Goal: Task Accomplishment & Management: Manage account settings

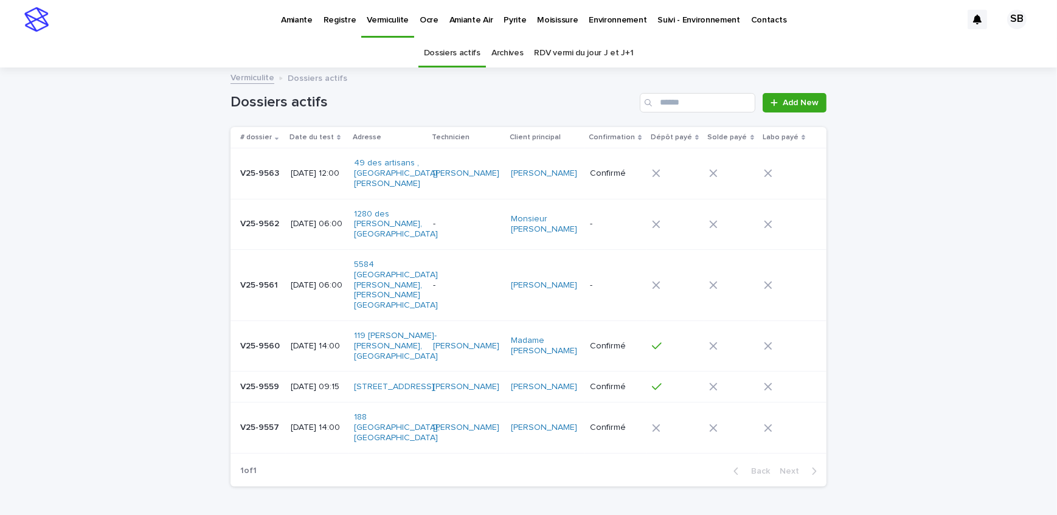
click at [272, 420] on p "V25-9557" at bounding box center [260, 426] width 41 height 13
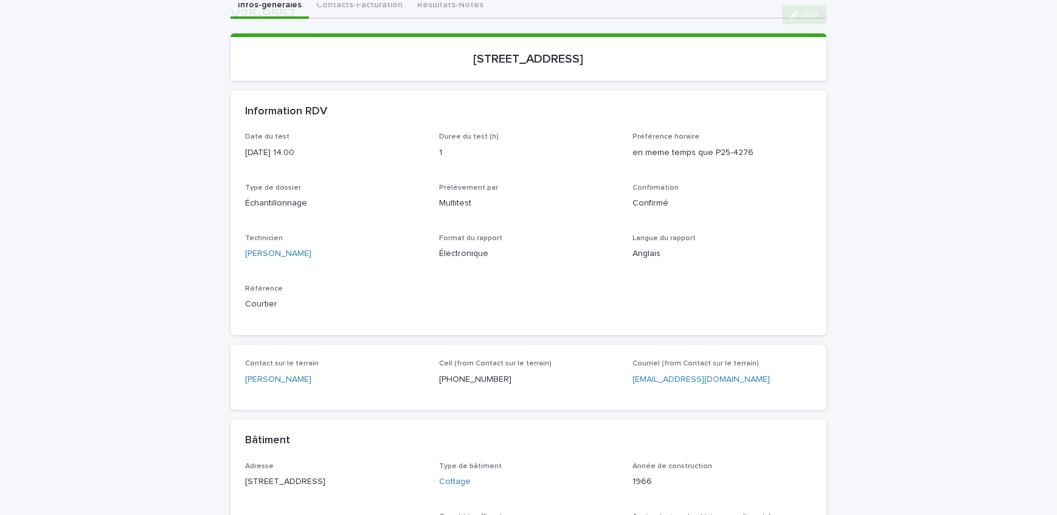
scroll to position [165, 0]
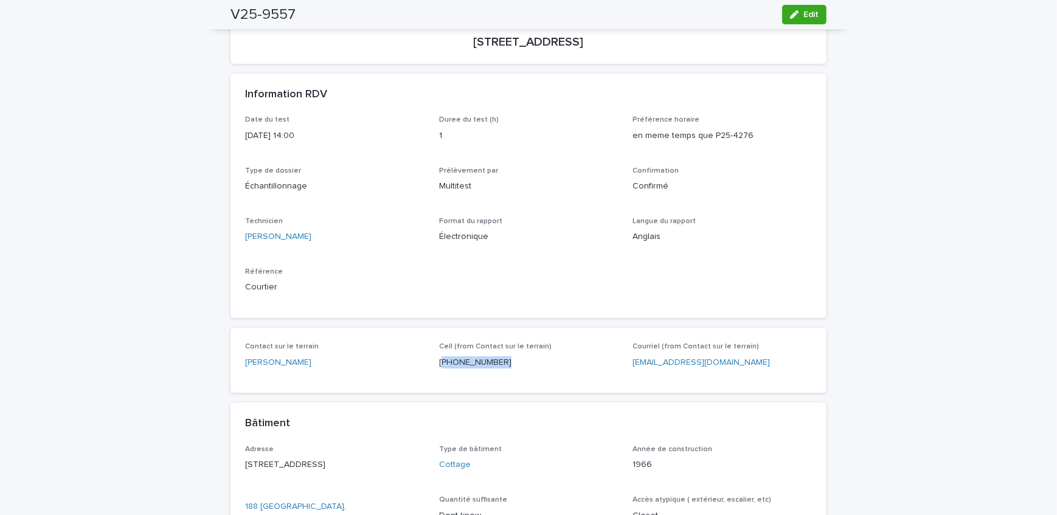
drag, startPoint x: 493, startPoint y: 359, endPoint x: 438, endPoint y: 370, distance: 56.5
click at [439, 370] on div "Cell (from Contact sur le terrain) [PHONE_NUMBER]" at bounding box center [528, 360] width 179 height 36
copy p "514) 561-0561"
click at [178, 257] on div "Loading... Saving… Loading... Saving… V25-9557 Edit V25-9557 Edit Sorry, there …" at bounding box center [528, 421] width 1057 height 1036
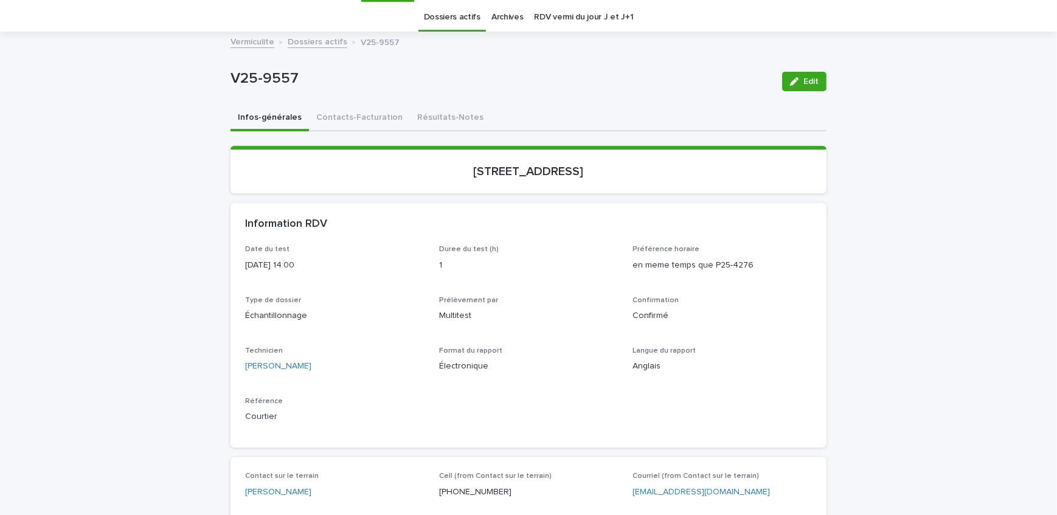
scroll to position [55, 0]
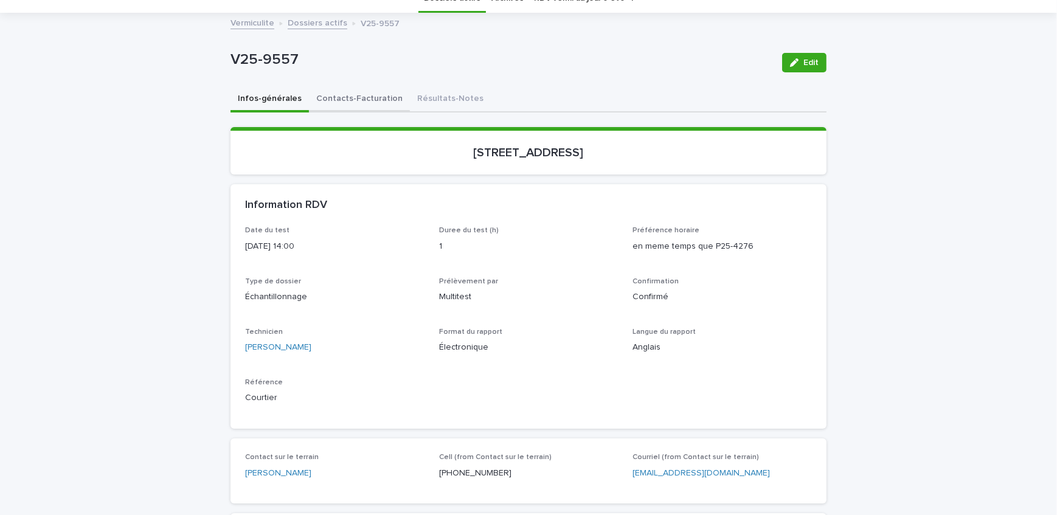
click at [372, 108] on button "Contacts-Facturation" at bounding box center [359, 100] width 101 height 26
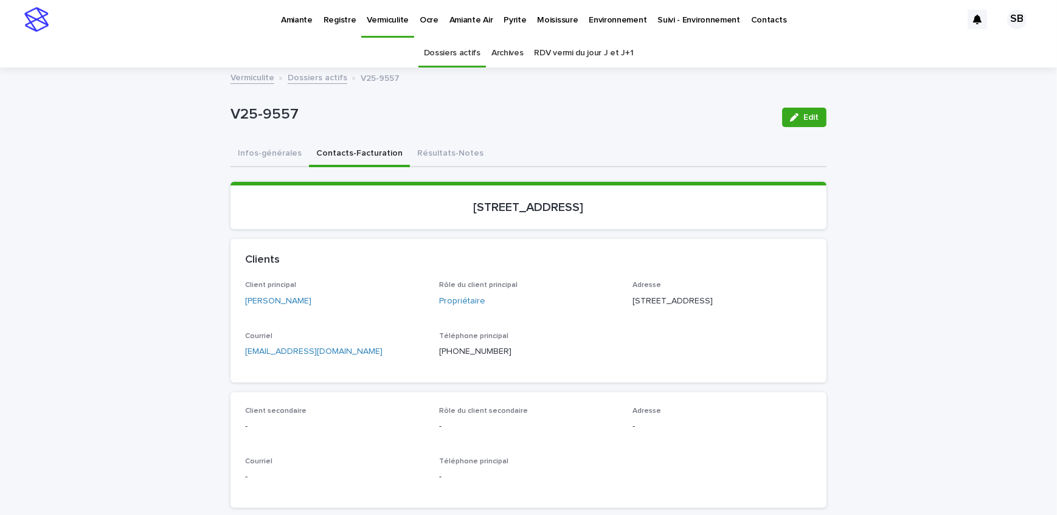
click at [504, 23] on p "Pyrite" at bounding box center [515, 13] width 23 height 26
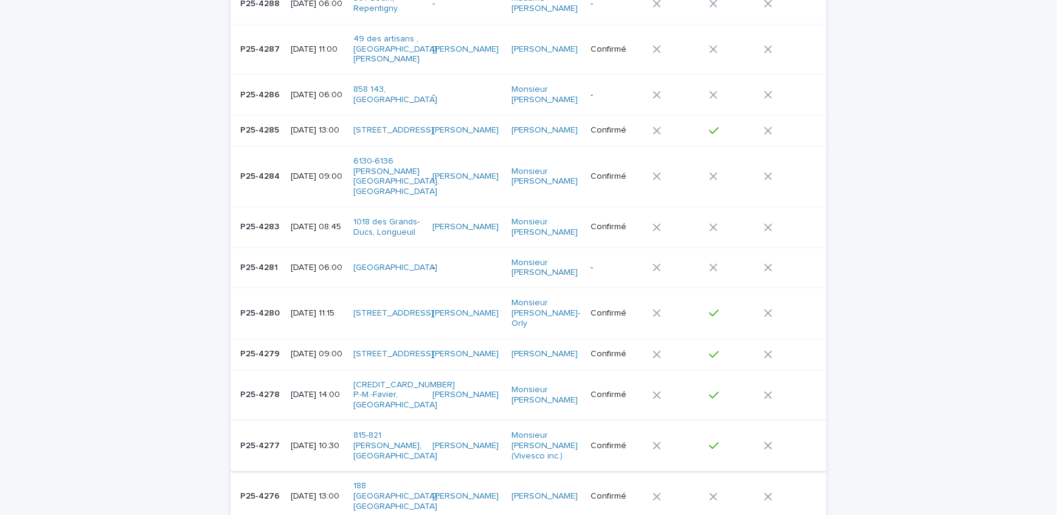
scroll to position [165, 0]
click at [273, 488] on p "P25-4276" at bounding box center [261, 494] width 42 height 13
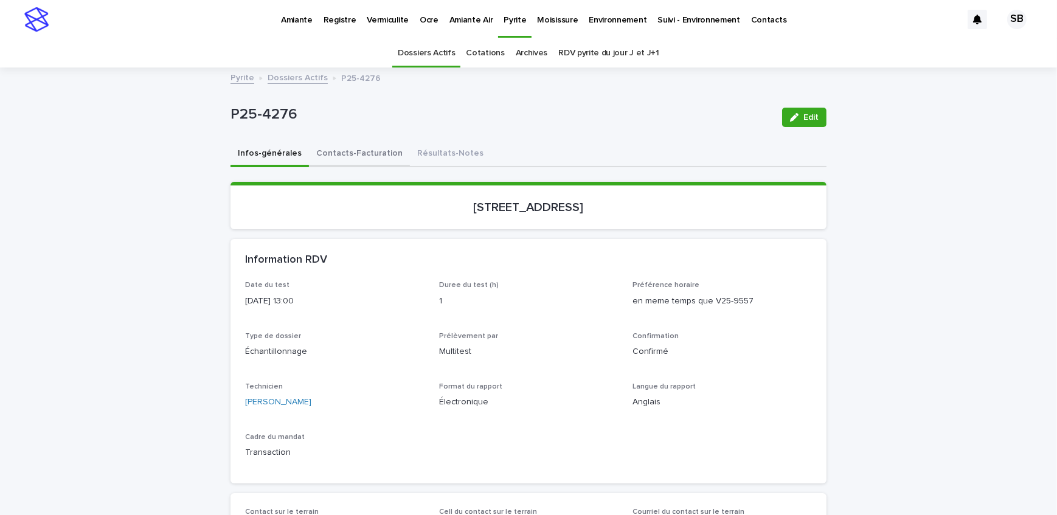
click at [342, 150] on button "Contacts-Facturation" at bounding box center [359, 155] width 101 height 26
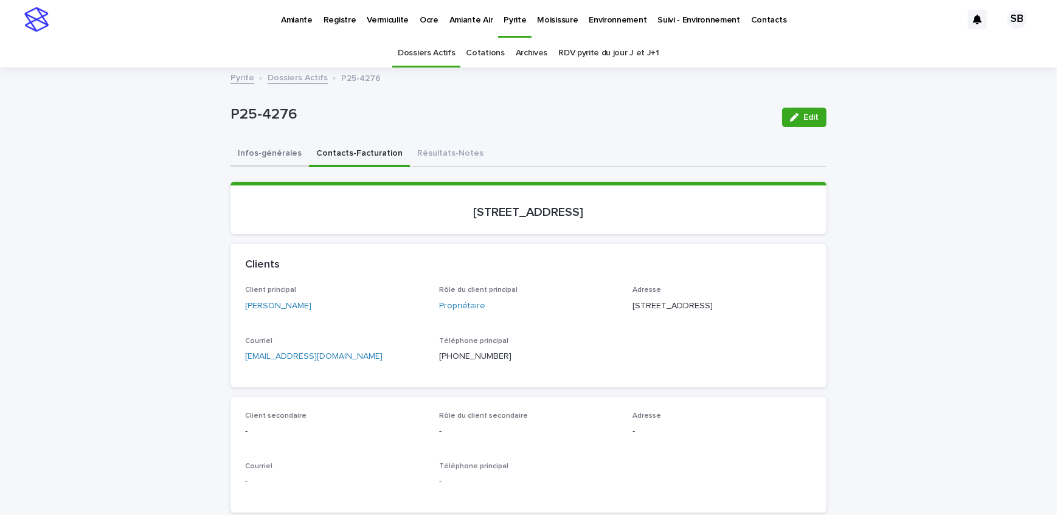
click at [236, 151] on button "Infos-générales" at bounding box center [270, 155] width 78 height 26
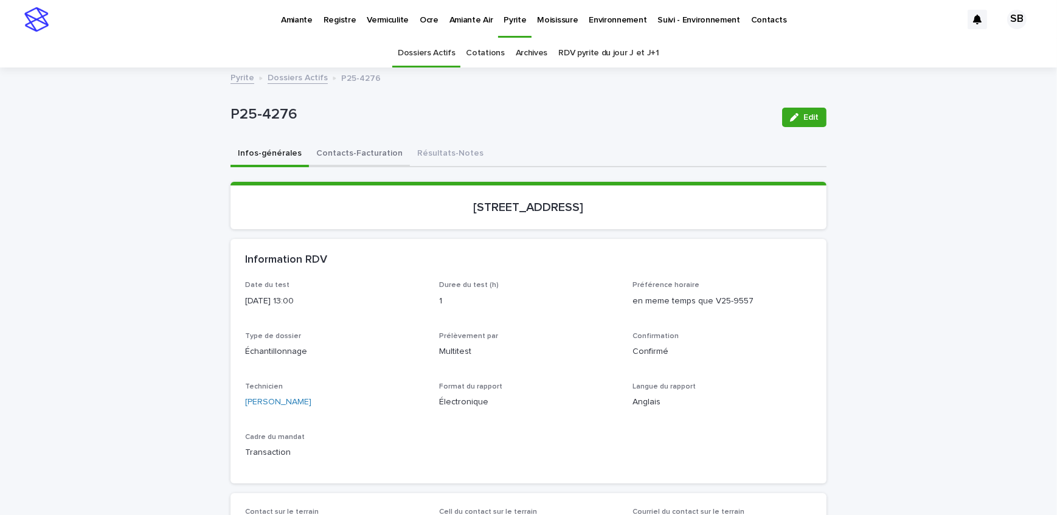
click at [326, 148] on button "Contacts-Facturation" at bounding box center [359, 155] width 101 height 26
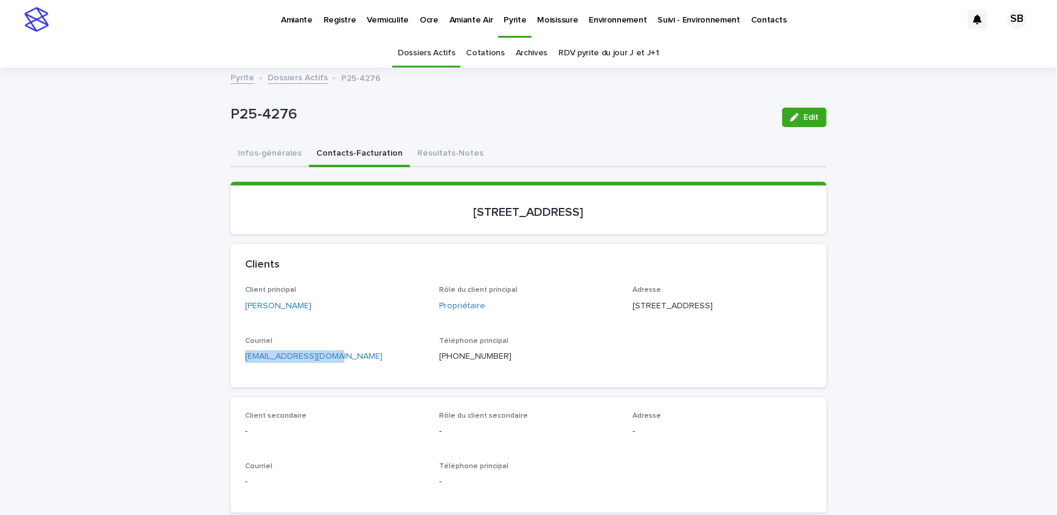
drag, startPoint x: 329, startPoint y: 374, endPoint x: 228, endPoint y: 378, distance: 101.0
click at [231, 378] on div "Client principal [PERSON_NAME] Rôle du client principal Propriétaire Adresse [S…" at bounding box center [529, 336] width 596 height 101
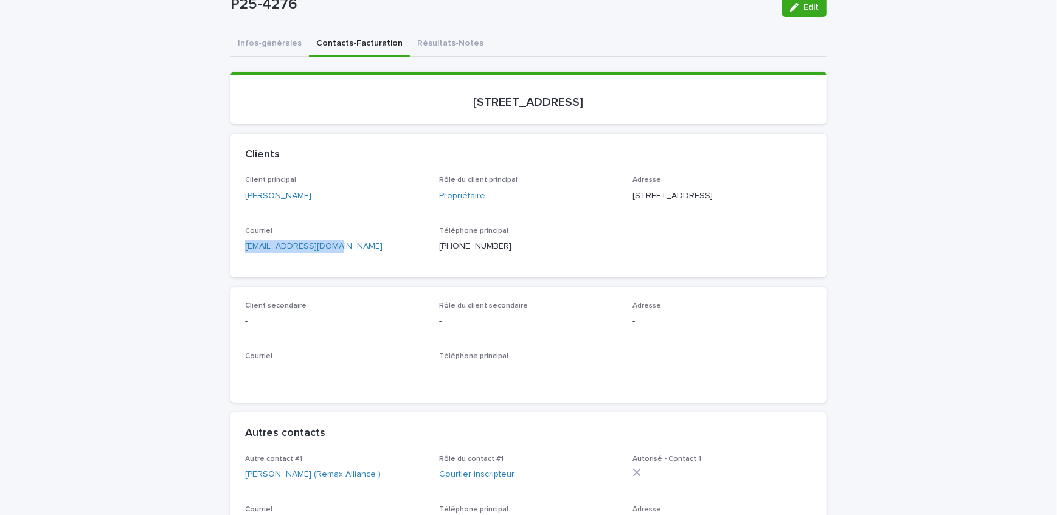
scroll to position [442, 0]
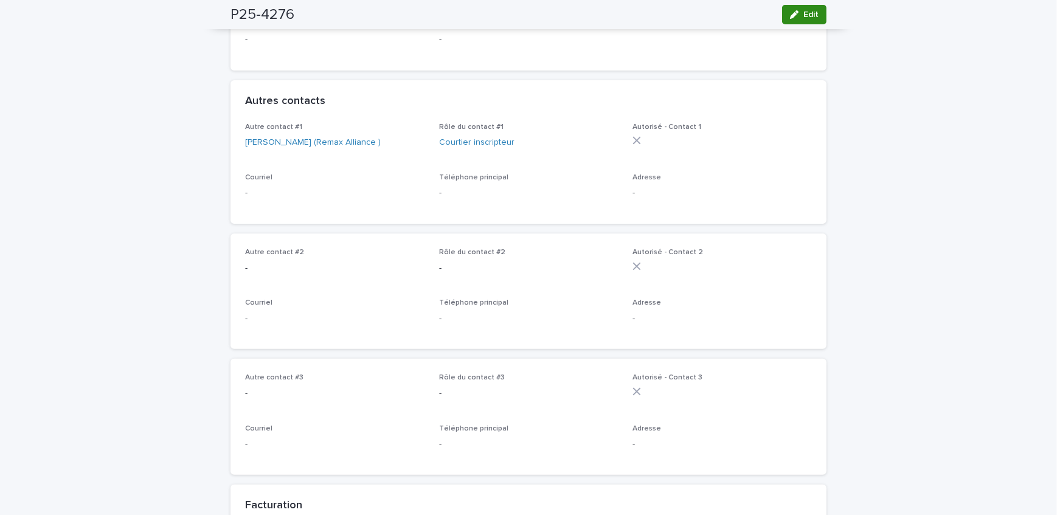
click at [803, 18] on span "Edit" at bounding box center [810, 14] width 15 height 9
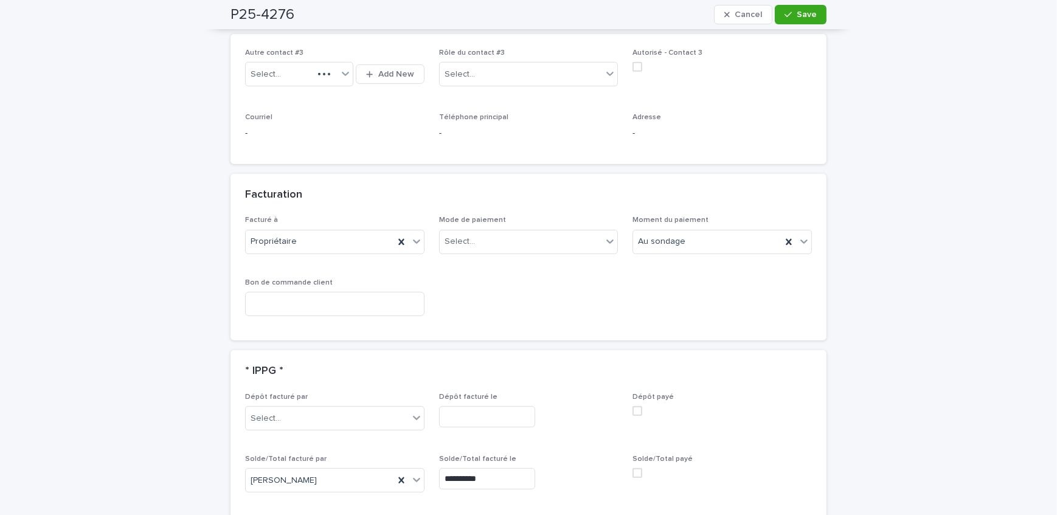
scroll to position [940, 0]
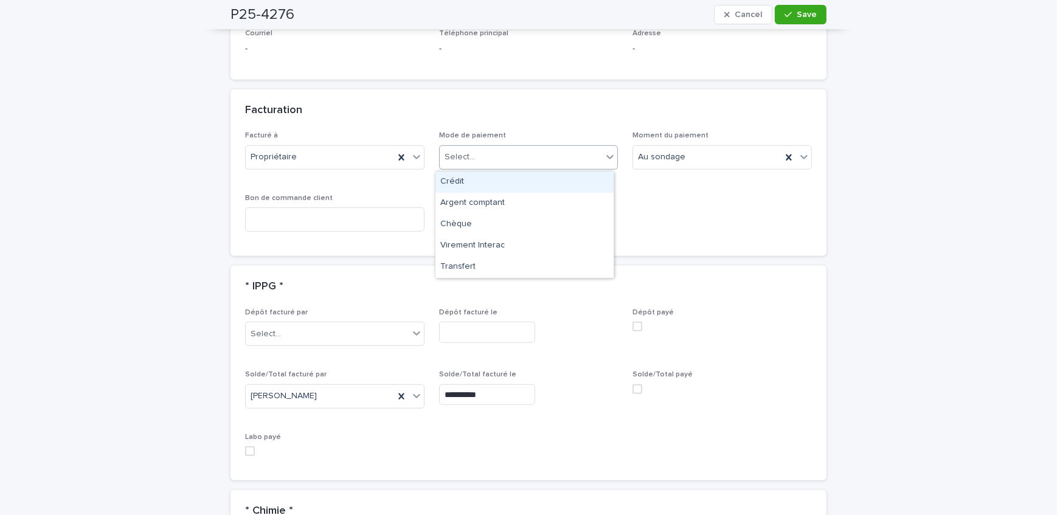
click at [536, 159] on div "Select..." at bounding box center [521, 157] width 163 height 20
drag, startPoint x: 532, startPoint y: 186, endPoint x: 572, endPoint y: 241, distance: 67.5
click at [532, 186] on div "Crédit" at bounding box center [524, 182] width 178 height 21
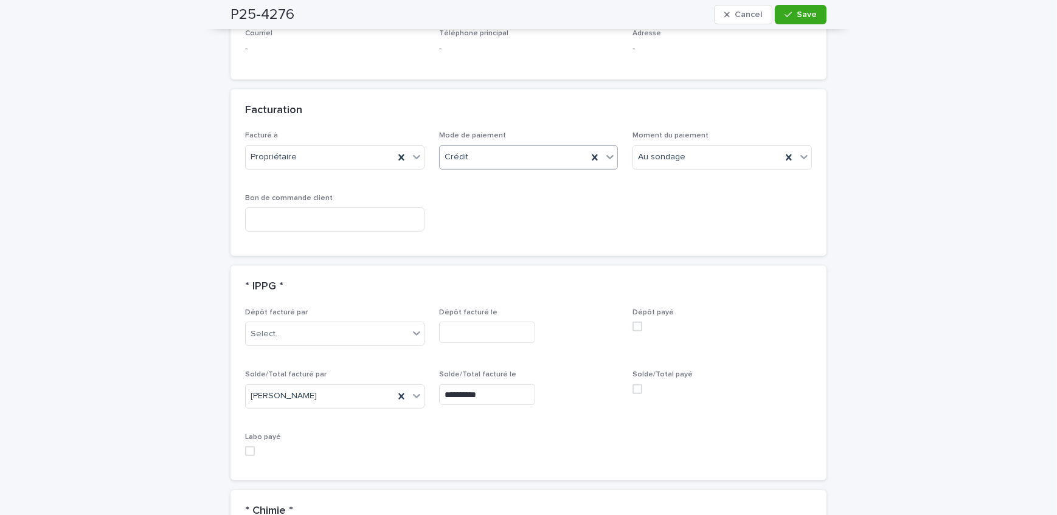
click at [634, 392] on span at bounding box center [638, 389] width 10 height 10
click at [797, 14] on span "Save" at bounding box center [807, 14] width 20 height 9
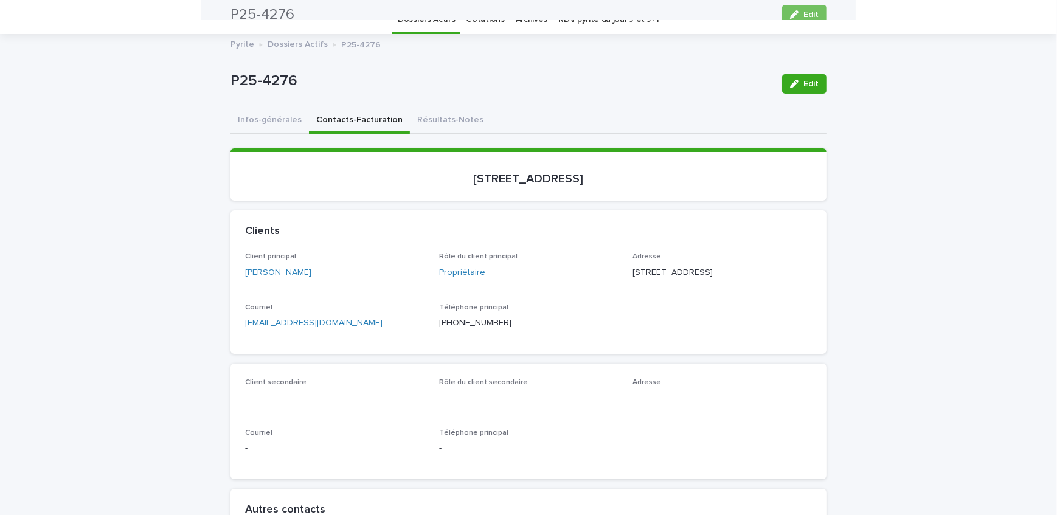
scroll to position [0, 0]
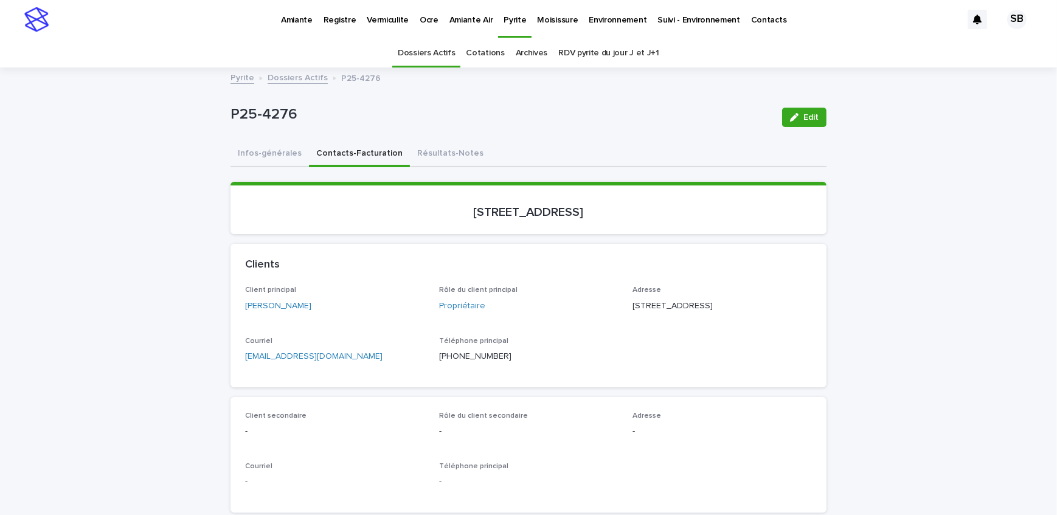
click at [387, 21] on p "Vermiculite" at bounding box center [388, 13] width 42 height 26
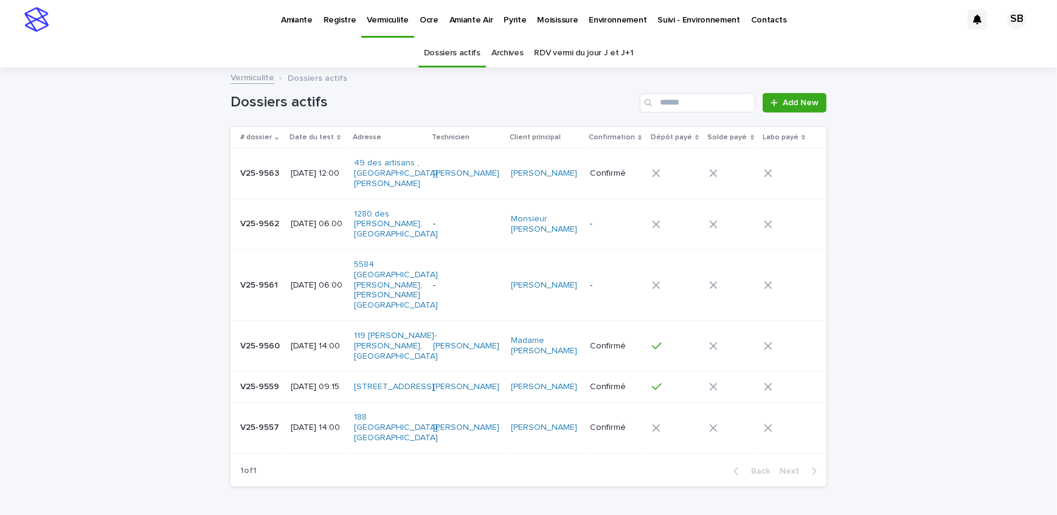
click at [286, 299] on td "[DATE] 06:00" at bounding box center [317, 284] width 63 height 71
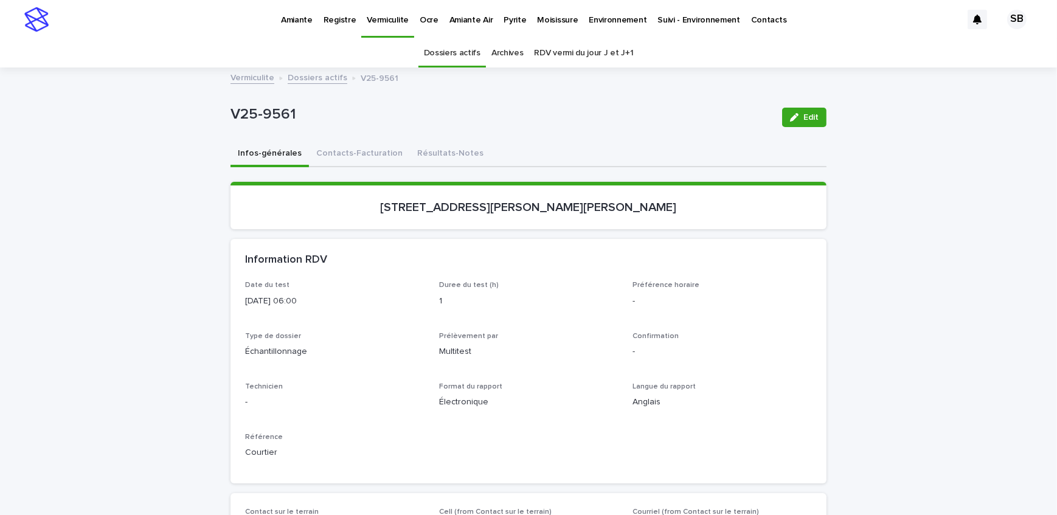
click at [252, 71] on link "Vermiculite" at bounding box center [253, 77] width 44 height 14
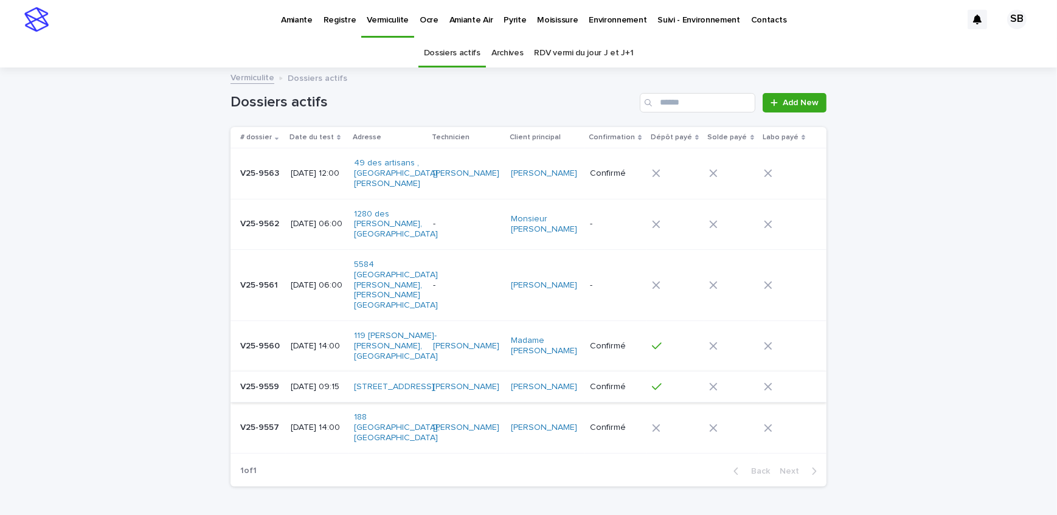
scroll to position [55, 0]
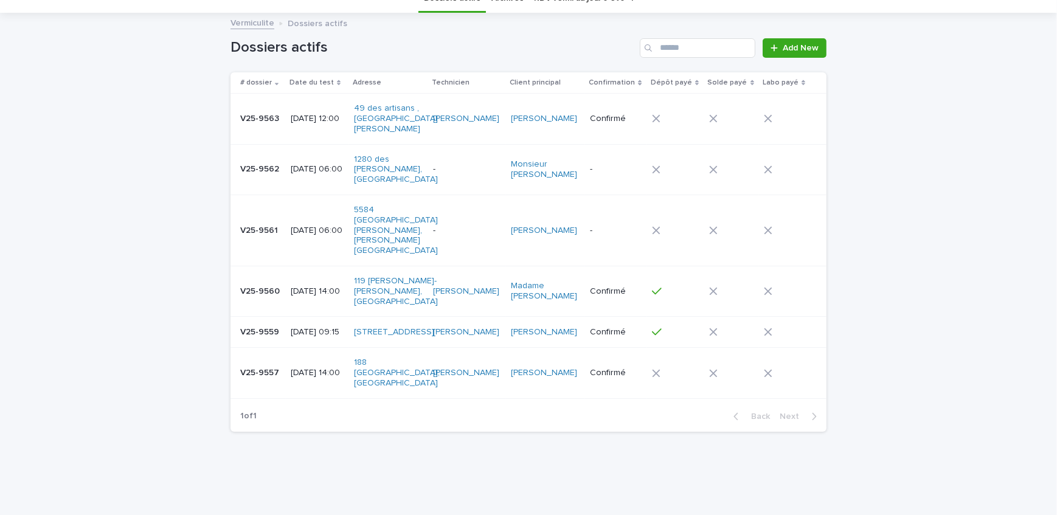
click at [291, 368] on p "[DATE] 14:00" at bounding box center [318, 373] width 54 height 10
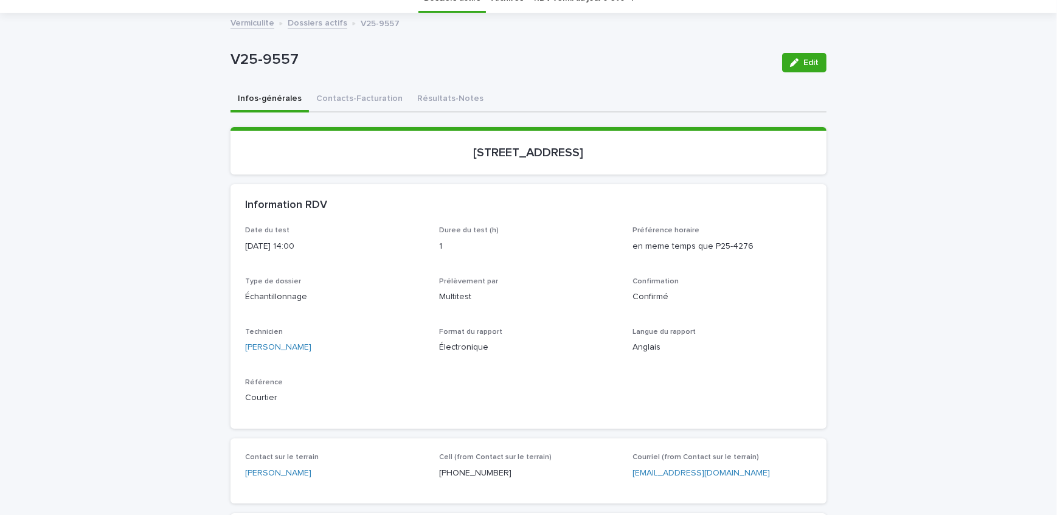
scroll to position [38, 0]
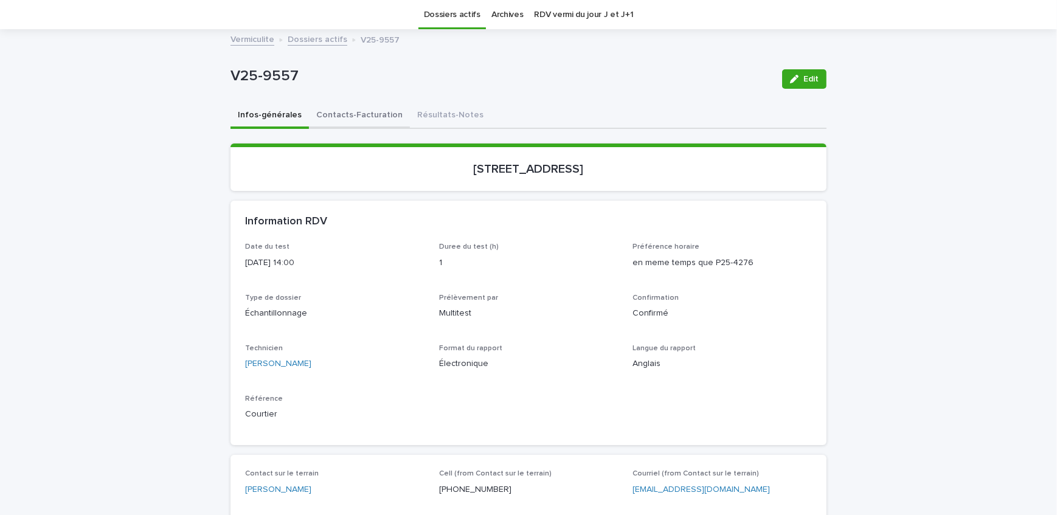
click at [372, 117] on button "Contacts-Facturation" at bounding box center [359, 116] width 101 height 26
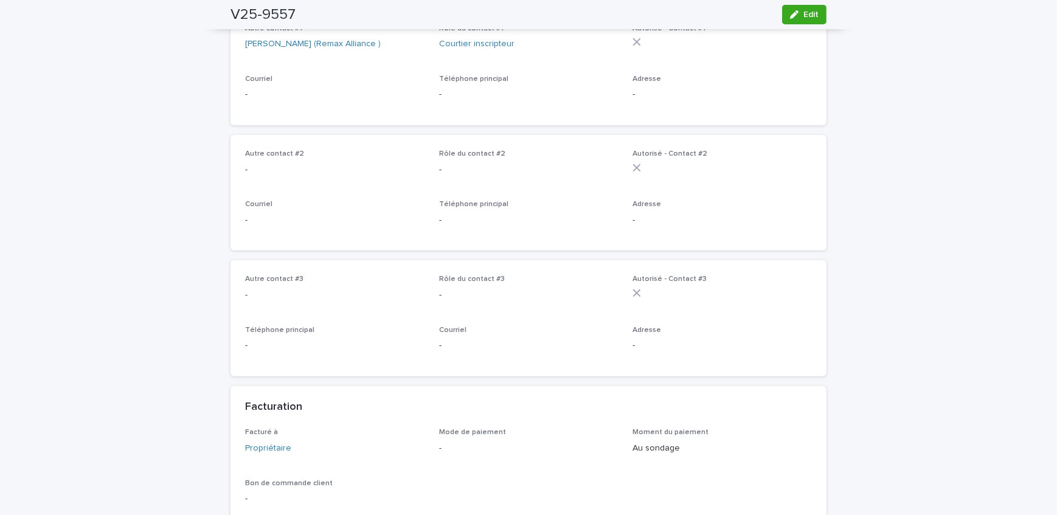
scroll to position [757, 0]
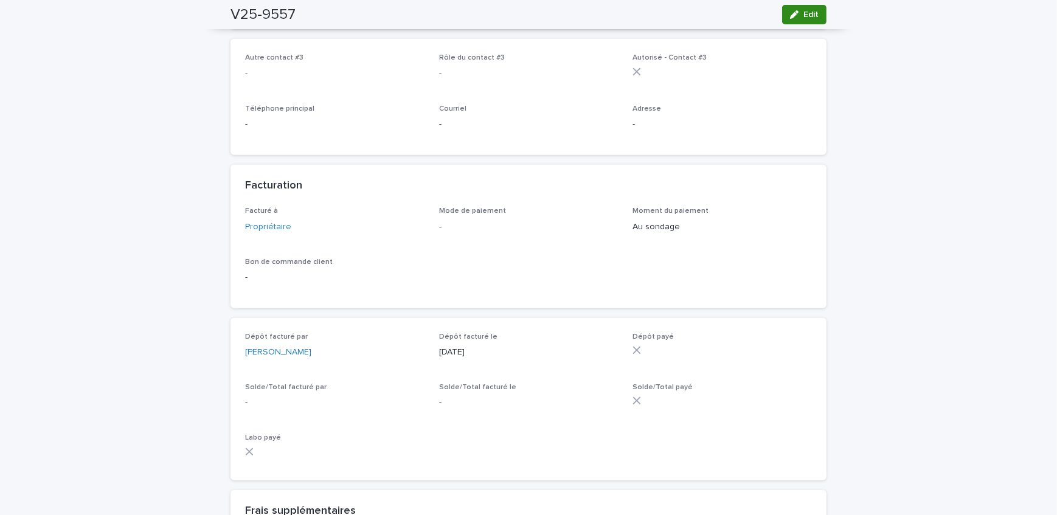
click at [803, 9] on button "Edit" at bounding box center [804, 14] width 44 height 19
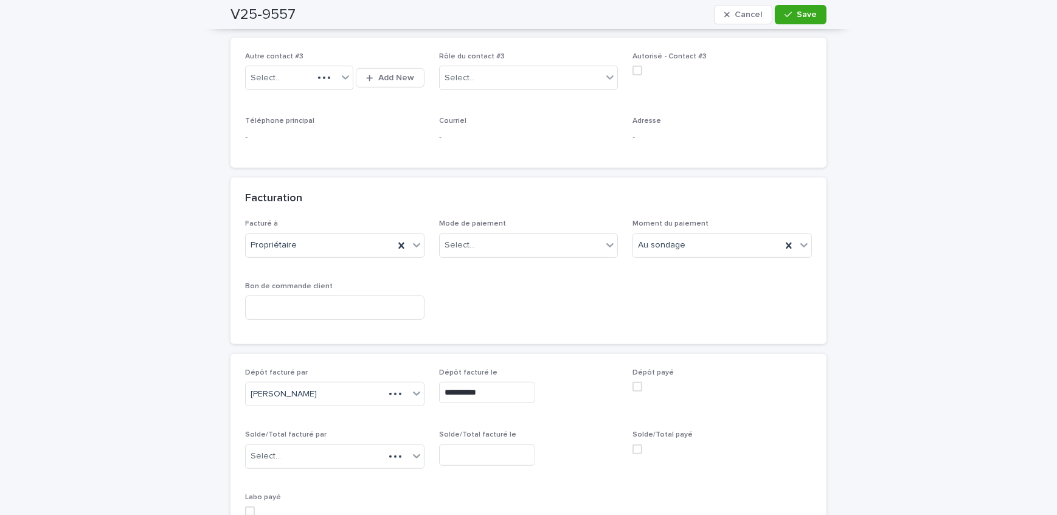
scroll to position [915, 0]
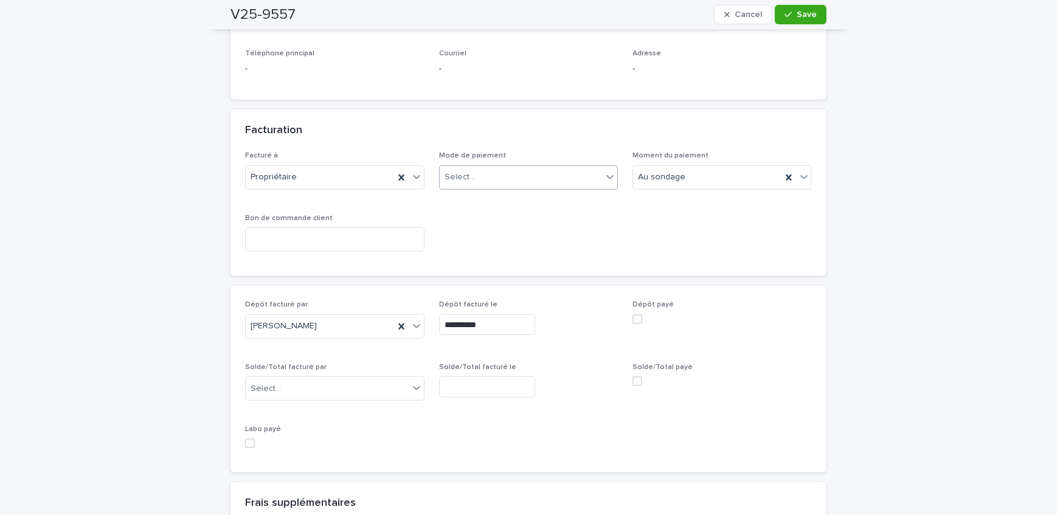
click at [505, 187] on div "Select..." at bounding box center [521, 177] width 163 height 20
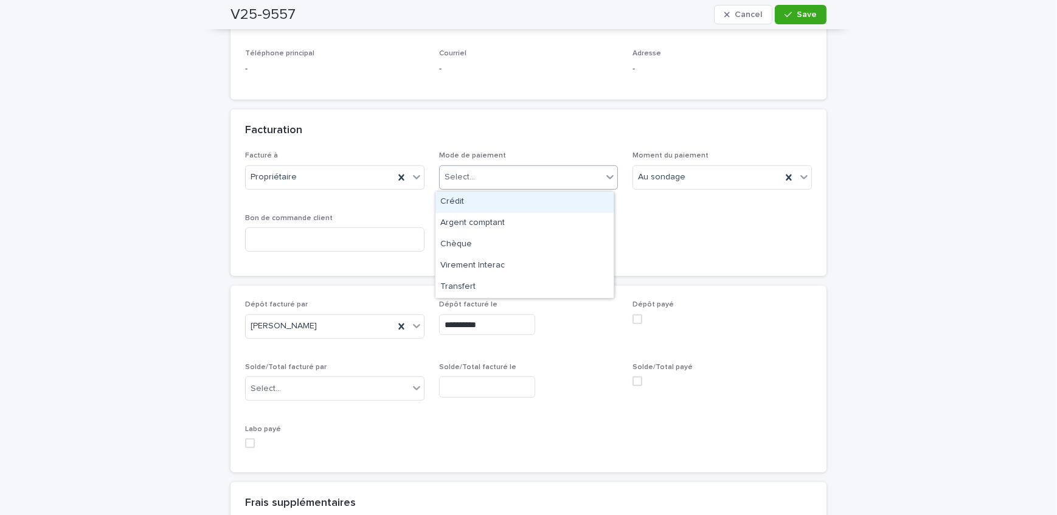
click at [505, 201] on div "Crédit" at bounding box center [524, 202] width 178 height 21
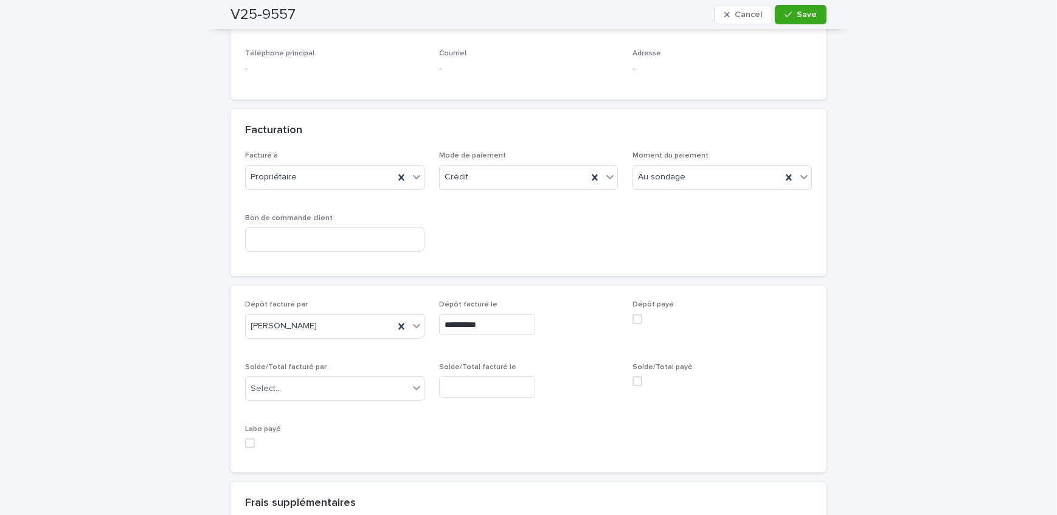
click at [639, 316] on label at bounding box center [722, 319] width 179 height 10
click at [800, 19] on button "Save" at bounding box center [801, 14] width 52 height 19
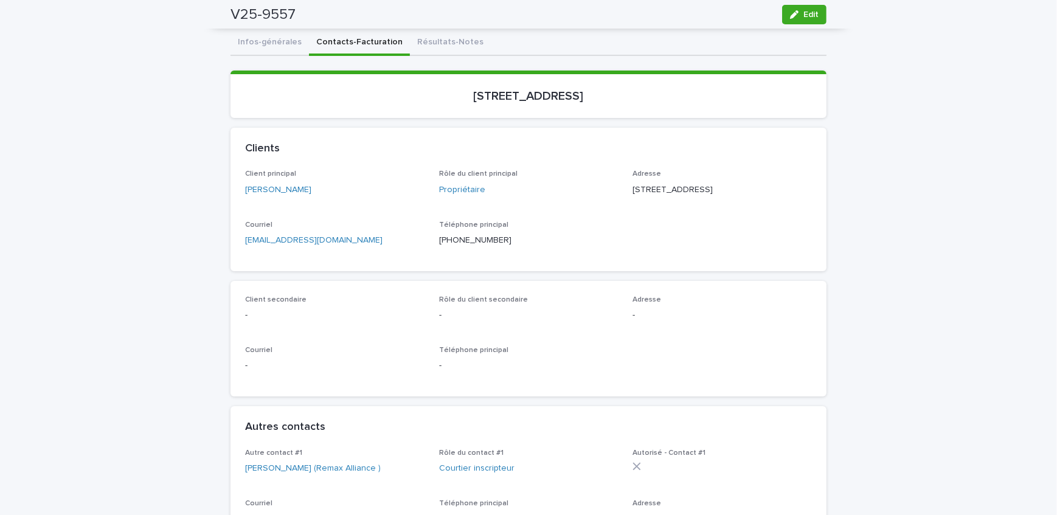
scroll to position [0, 0]
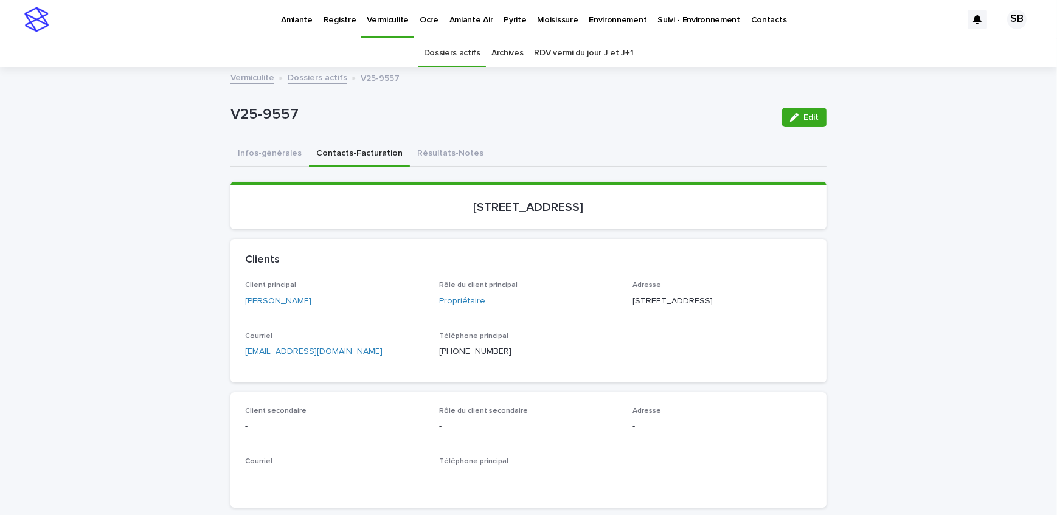
click at [310, 83] on link "Dossiers actifs" at bounding box center [318, 77] width 60 height 14
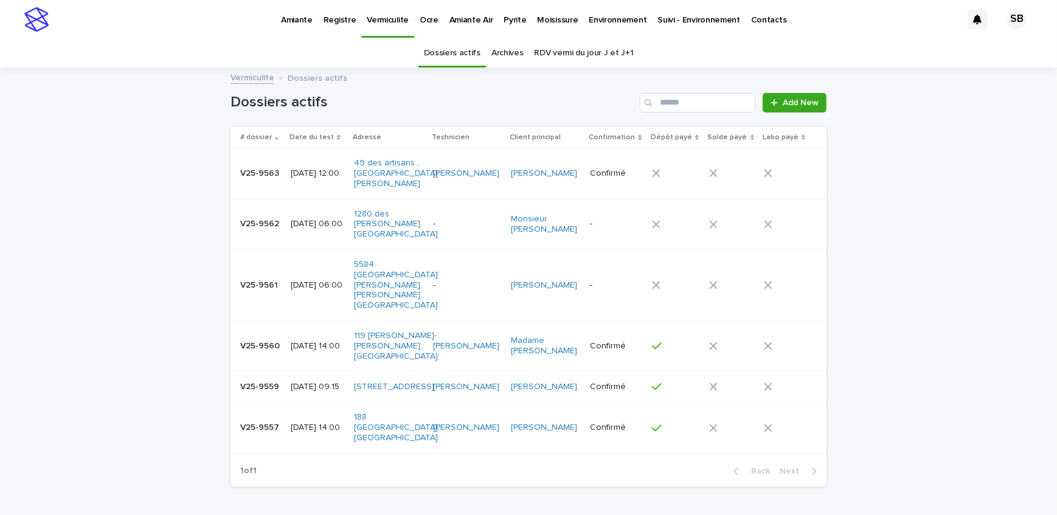
scroll to position [38, 0]
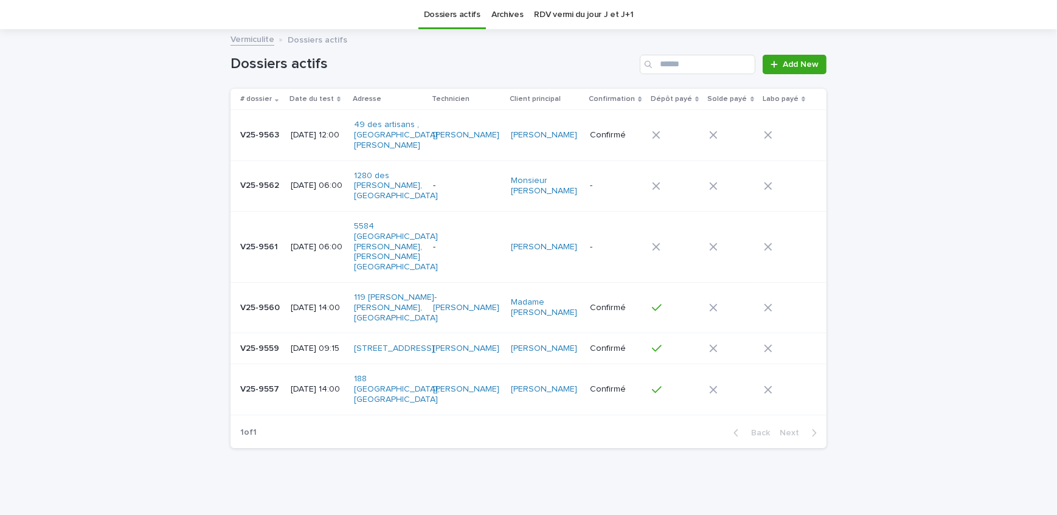
click at [75, 189] on div "Loading... Saving… Loading... Saving… Dossiers actifs Add New # dossier Date du…" at bounding box center [528, 274] width 1057 height 488
click at [913, 224] on div "Loading... Saving… Loading... Saving… Dossiers actifs Add New # dossier Date du…" at bounding box center [528, 274] width 1057 height 488
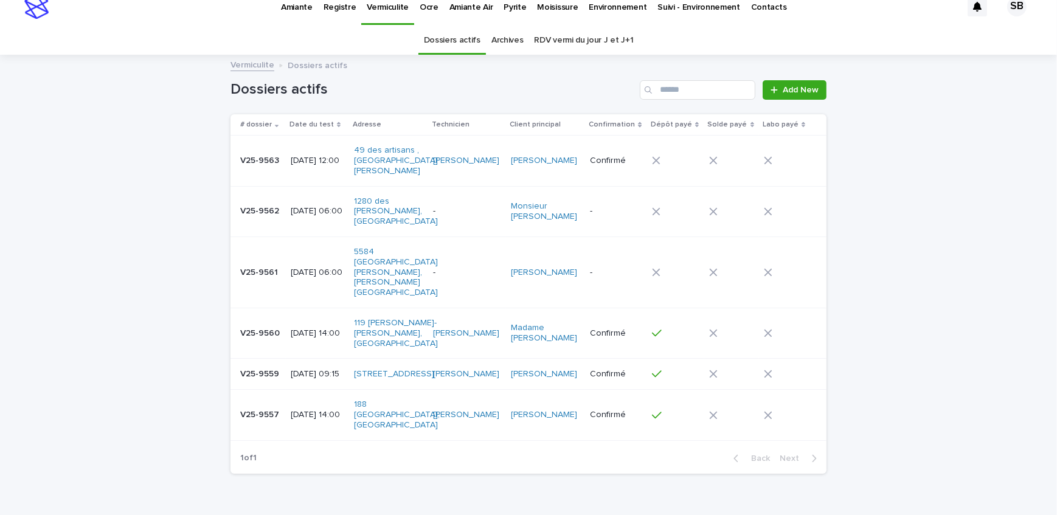
scroll to position [0, 0]
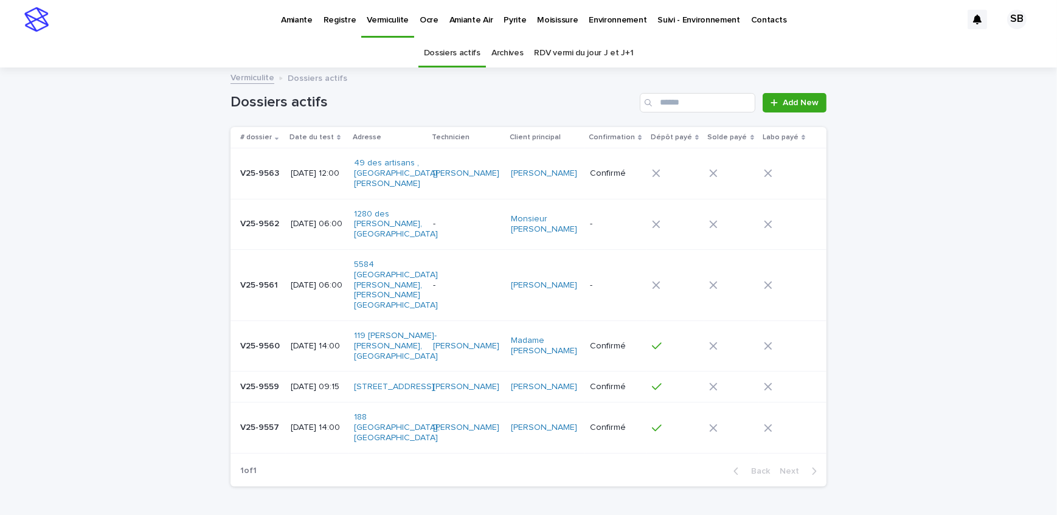
click at [509, 26] on link "Pyrite" at bounding box center [514, 19] width 33 height 38
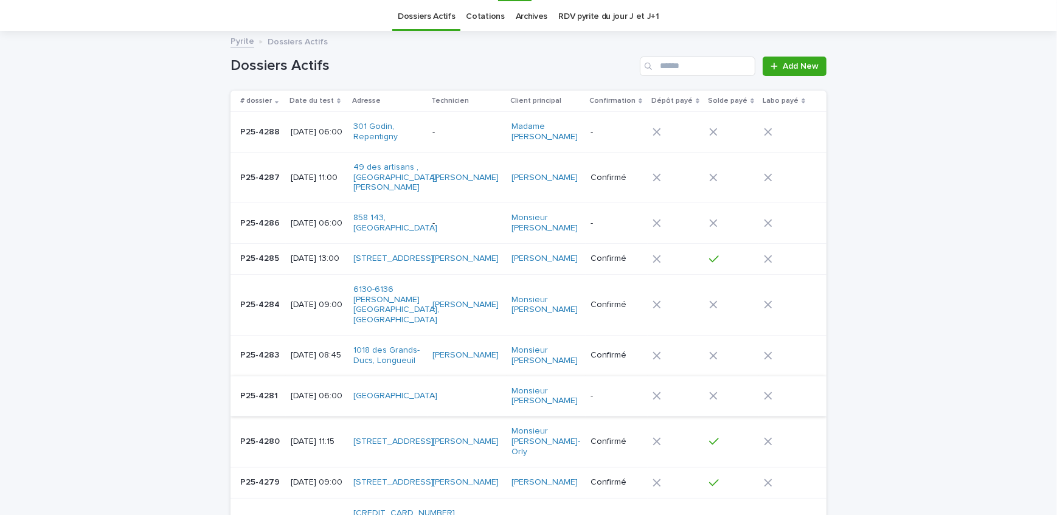
scroll to position [110, 0]
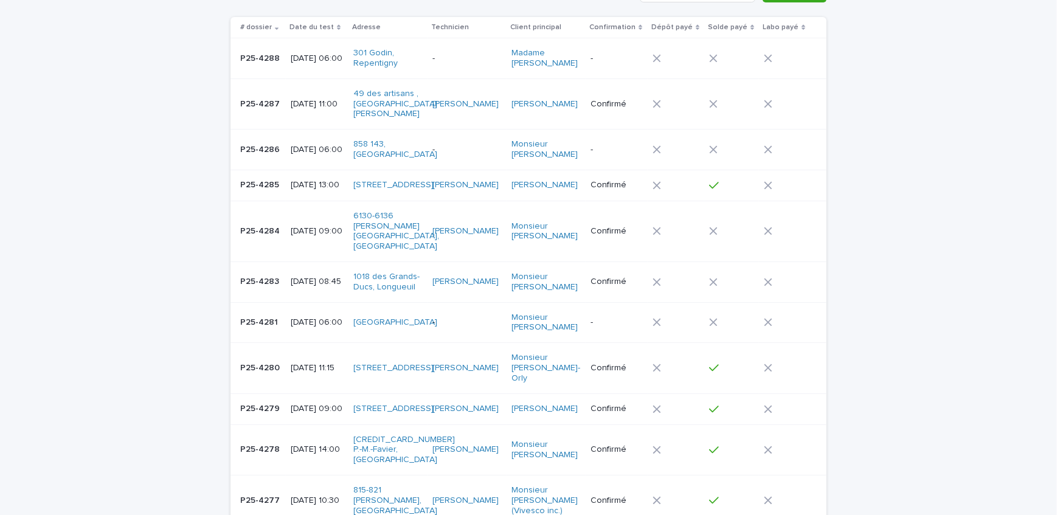
click at [624, 227] on p "Confirmé" at bounding box center [617, 231] width 52 height 10
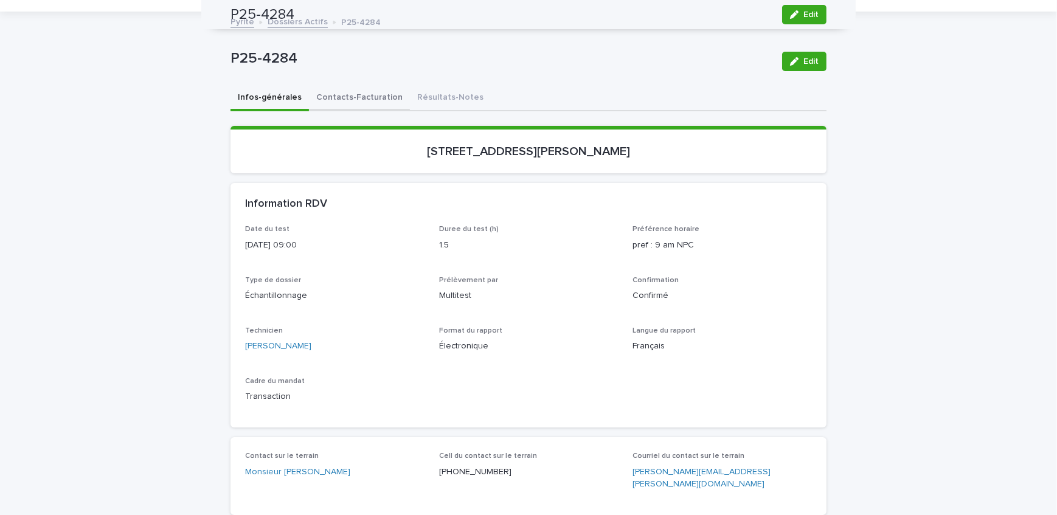
scroll to position [55, 0]
click at [332, 104] on button "Contacts-Facturation" at bounding box center [359, 100] width 101 height 26
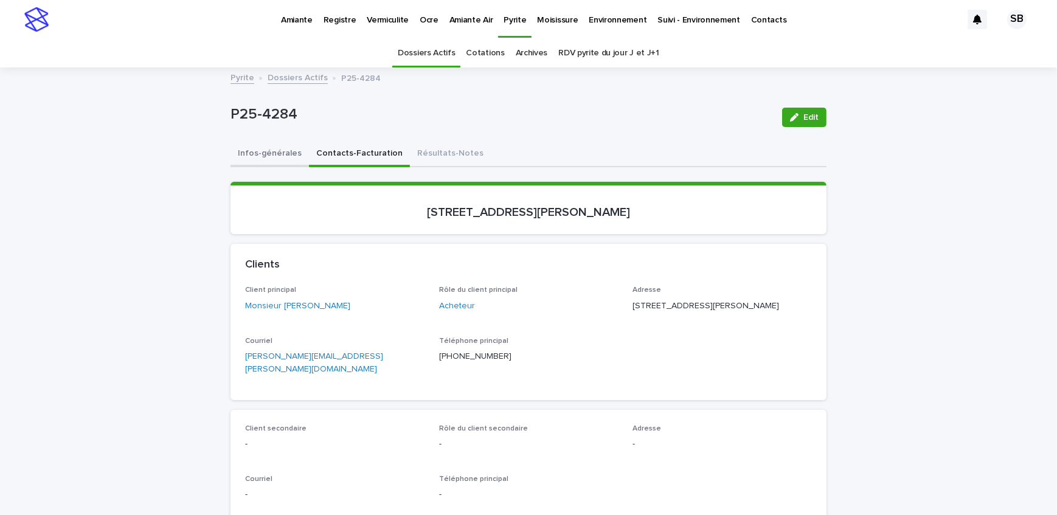
click at [276, 142] on button "Infos-générales" at bounding box center [270, 155] width 78 height 26
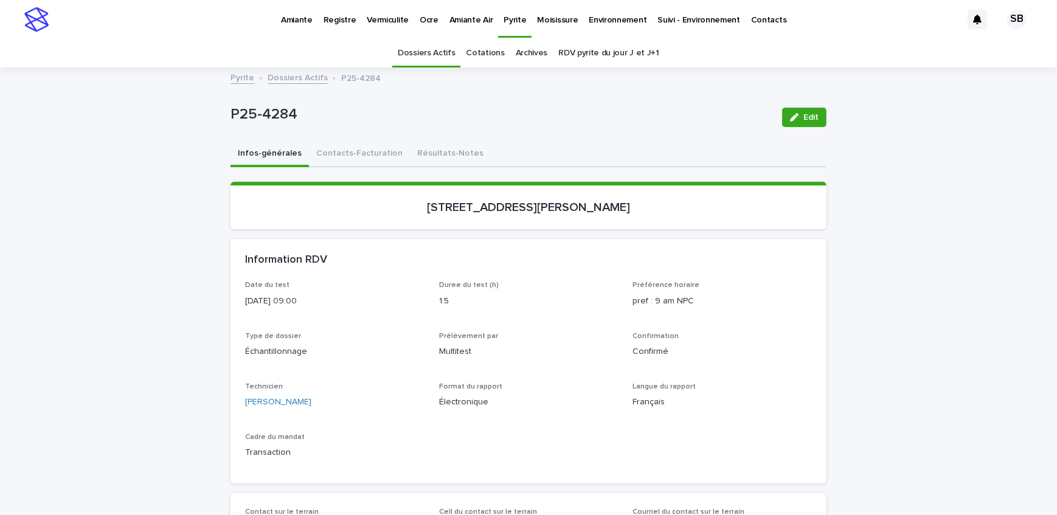
click at [275, 70] on link "Dossiers Actifs" at bounding box center [298, 77] width 60 height 14
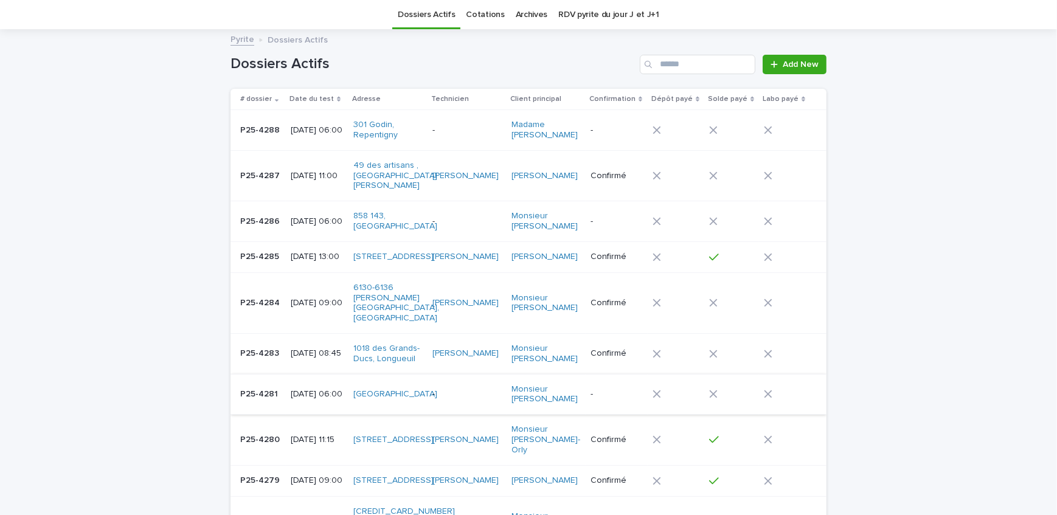
scroll to position [149, 0]
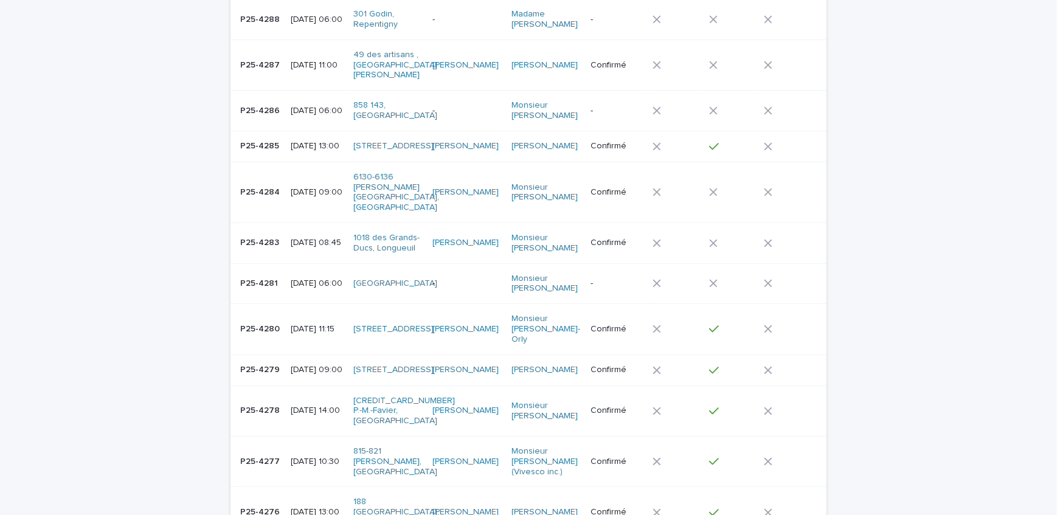
click at [262, 237] on div "P25-4283 P25-4283" at bounding box center [260, 243] width 41 height 20
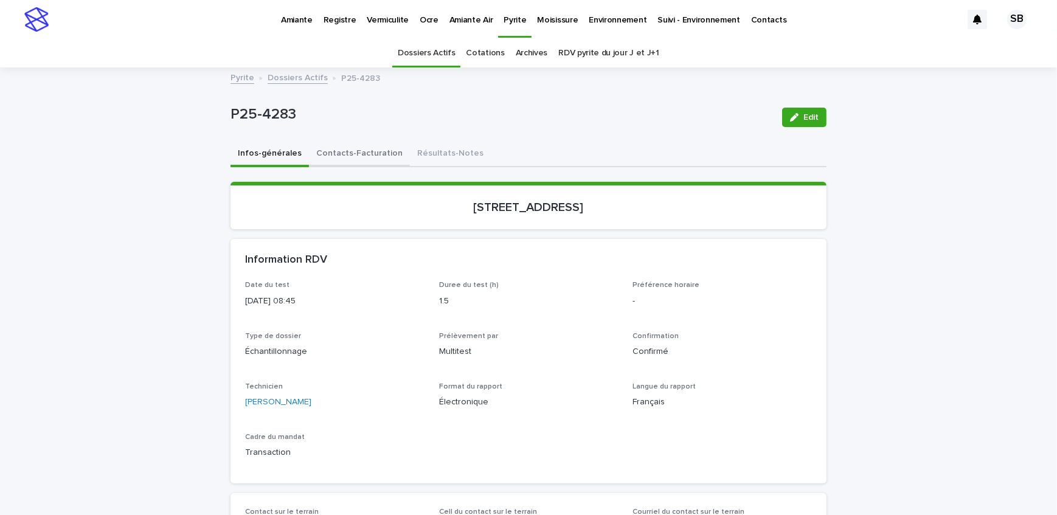
click at [376, 154] on button "Contacts-Facturation" at bounding box center [359, 155] width 101 height 26
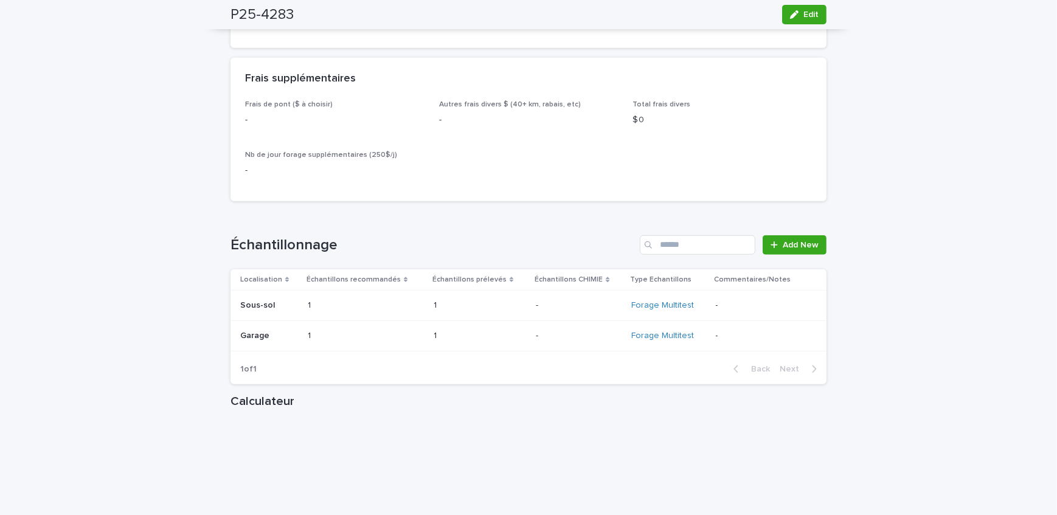
scroll to position [1382, 0]
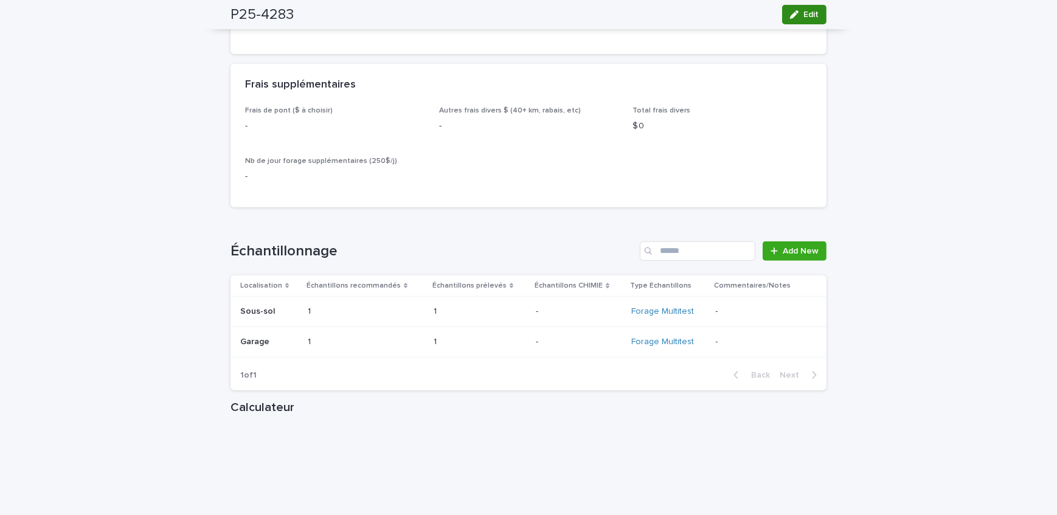
click at [821, 16] on button "Edit" at bounding box center [804, 14] width 44 height 19
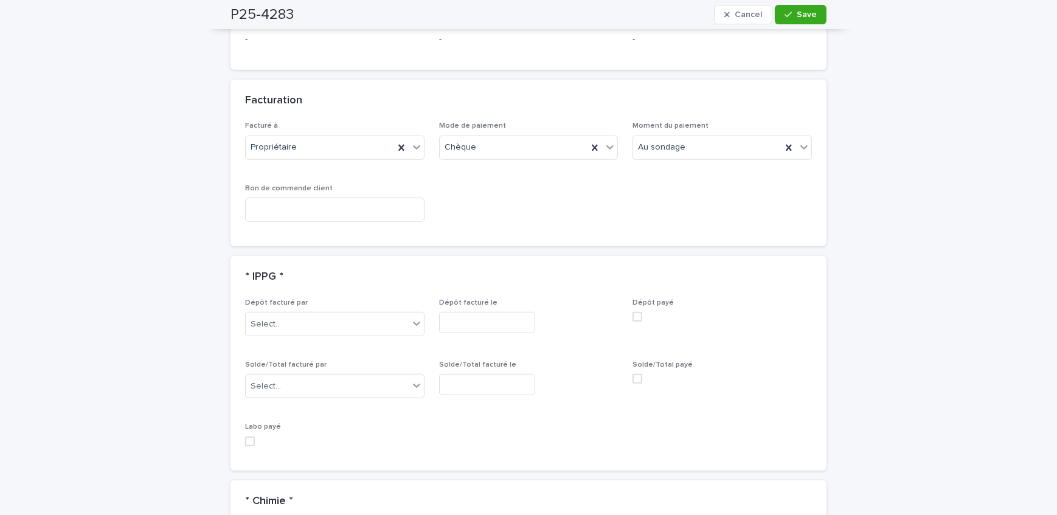
scroll to position [1161, 0]
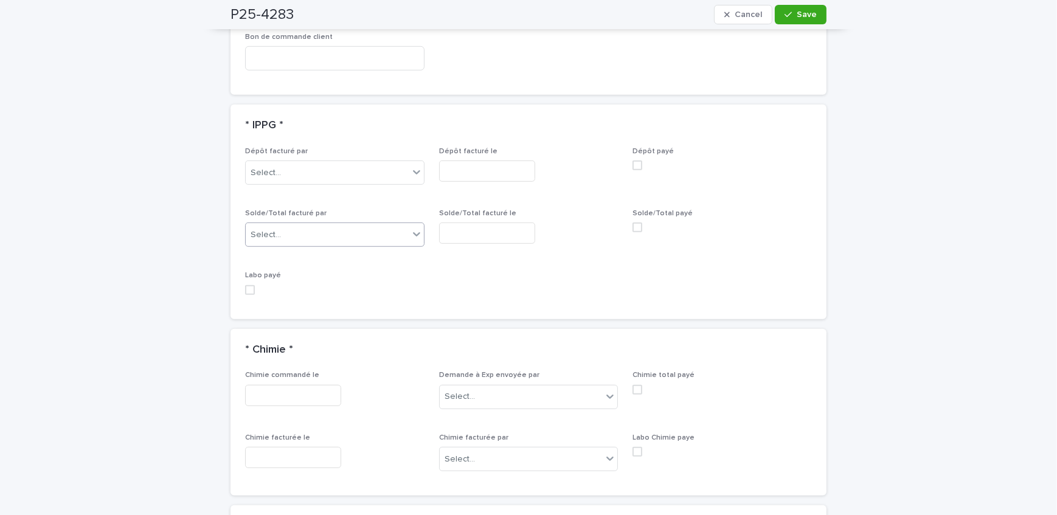
click at [282, 225] on div "Select..." at bounding box center [327, 235] width 163 height 20
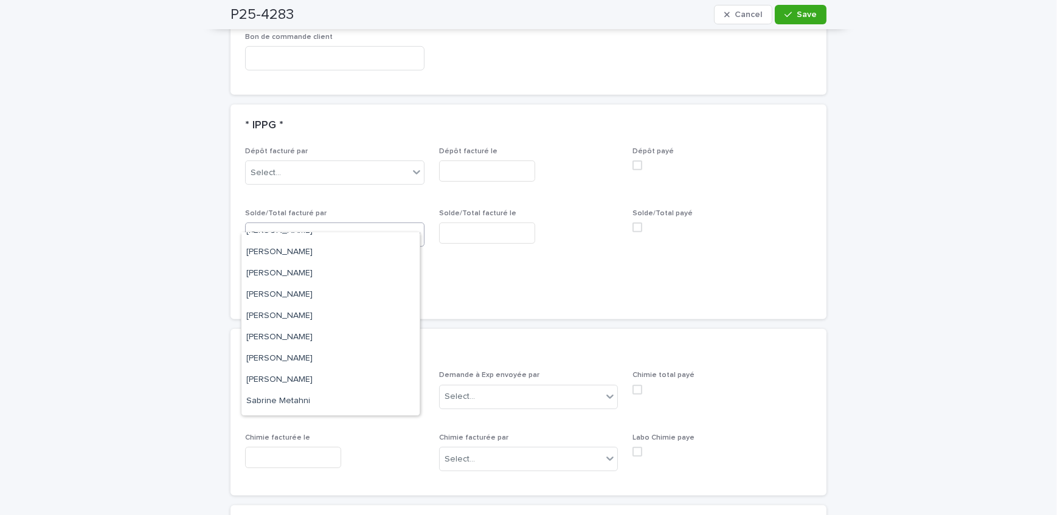
scroll to position [201, 0]
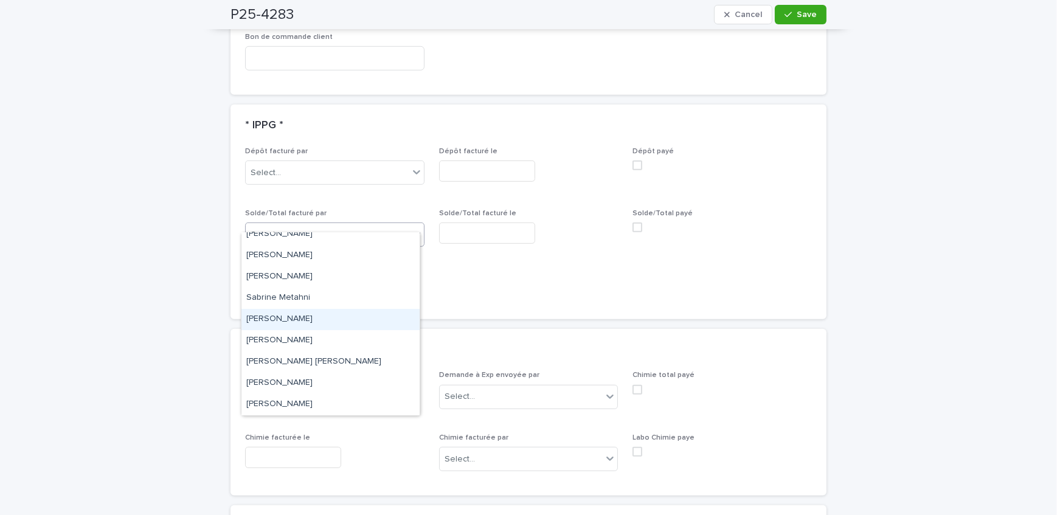
click at [309, 315] on div "[PERSON_NAME]" at bounding box center [330, 319] width 178 height 21
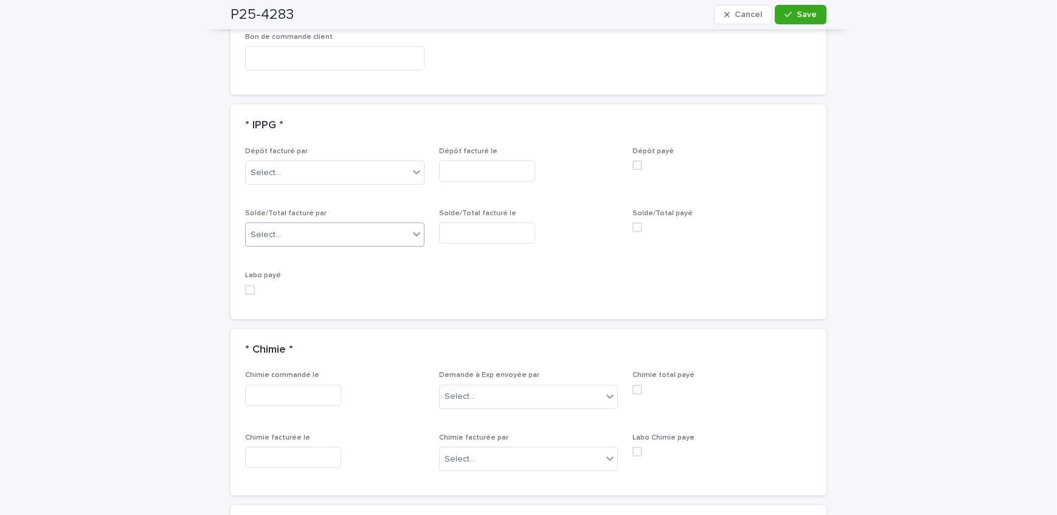
click at [494, 223] on input "text" at bounding box center [487, 233] width 96 height 21
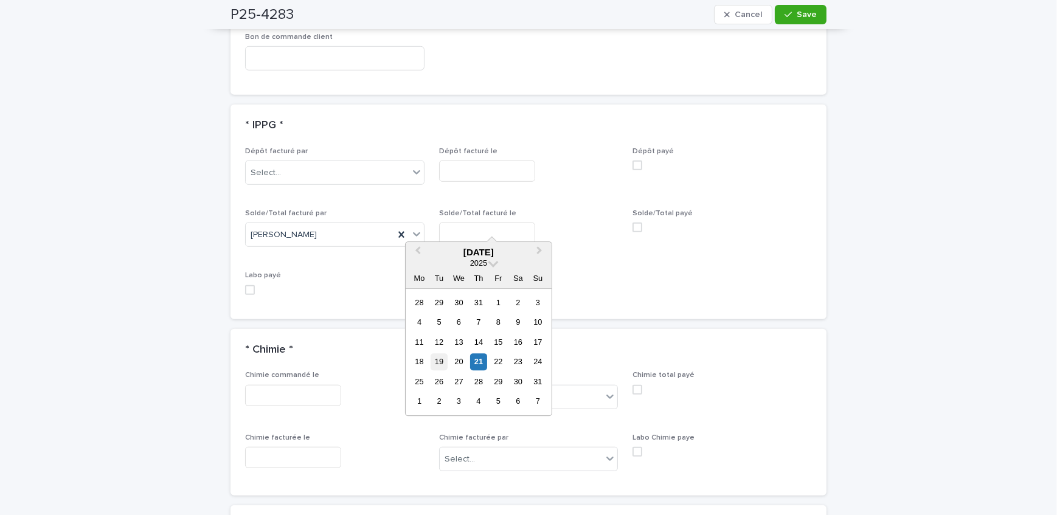
click at [437, 364] on div "19" at bounding box center [439, 362] width 16 height 16
type input "**********"
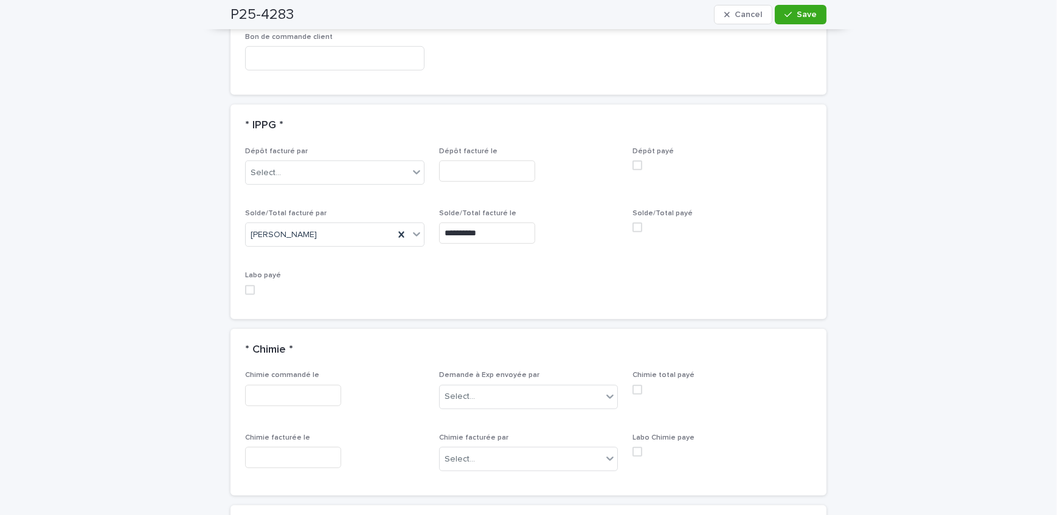
scroll to position [1216, 0]
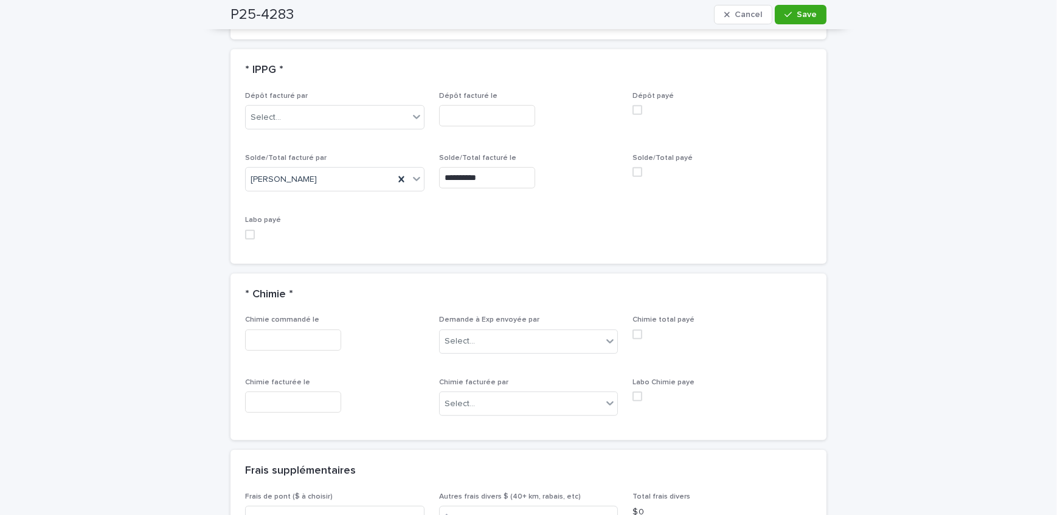
click at [633, 167] on span at bounding box center [638, 172] width 10 height 10
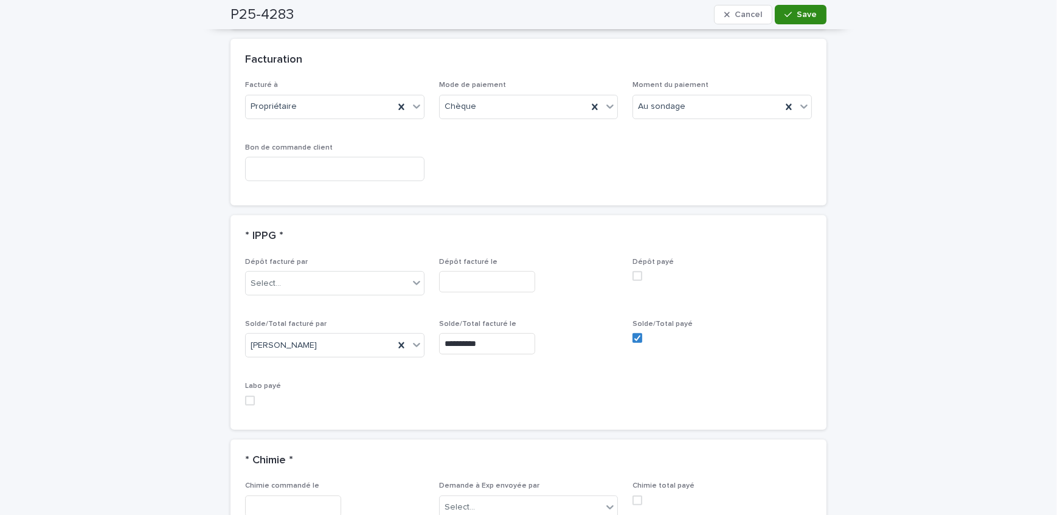
click at [797, 18] on span "Save" at bounding box center [807, 14] width 20 height 9
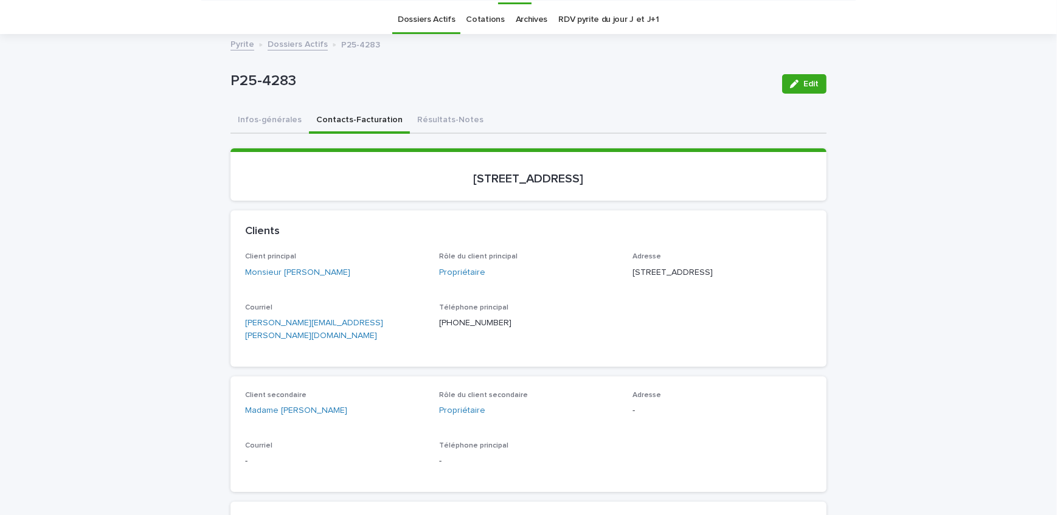
scroll to position [0, 0]
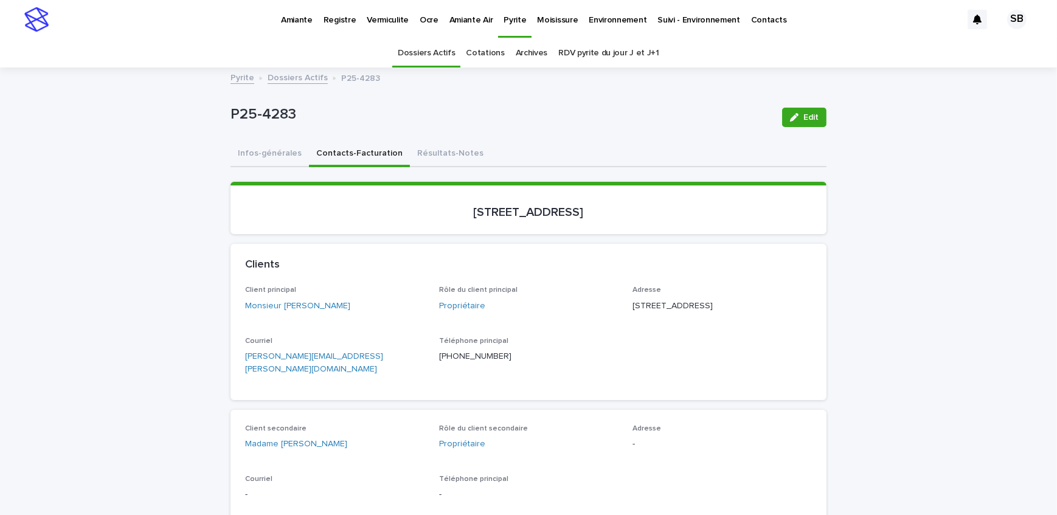
drag, startPoint x: 273, startPoint y: 66, endPoint x: 272, endPoint y: 75, distance: 9.8
click at [273, 66] on div "Dossiers Actifs Cotations Archives RDV pyrite du jour J et J+1" at bounding box center [528, 53] width 1057 height 29
click at [272, 78] on link "Dossiers Actifs" at bounding box center [298, 77] width 60 height 14
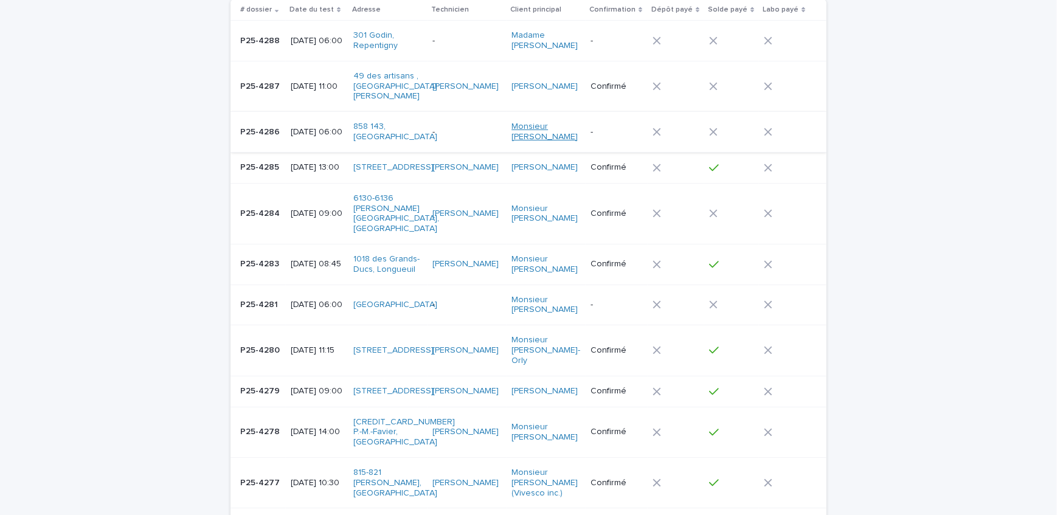
scroll to position [149, 0]
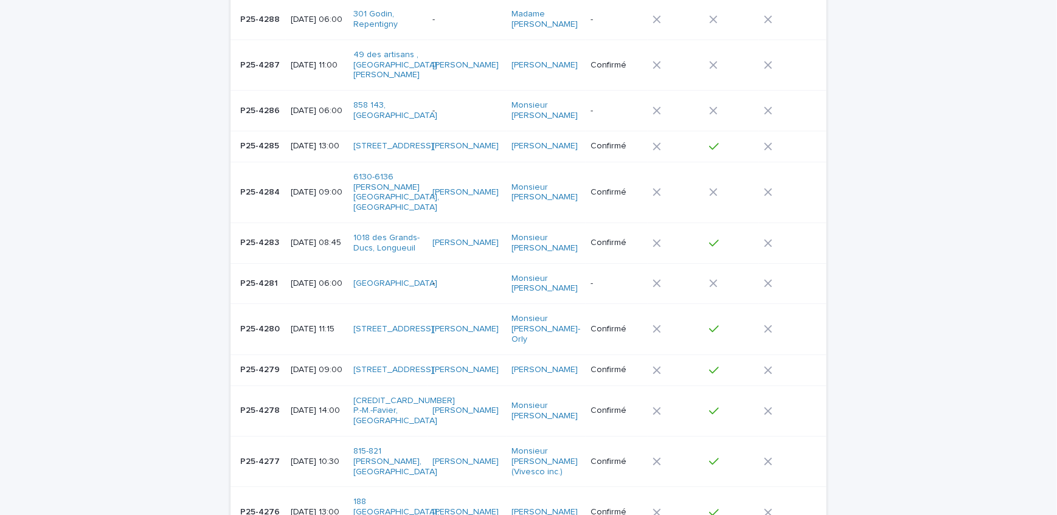
click at [754, 199] on td at bounding box center [731, 192] width 55 height 61
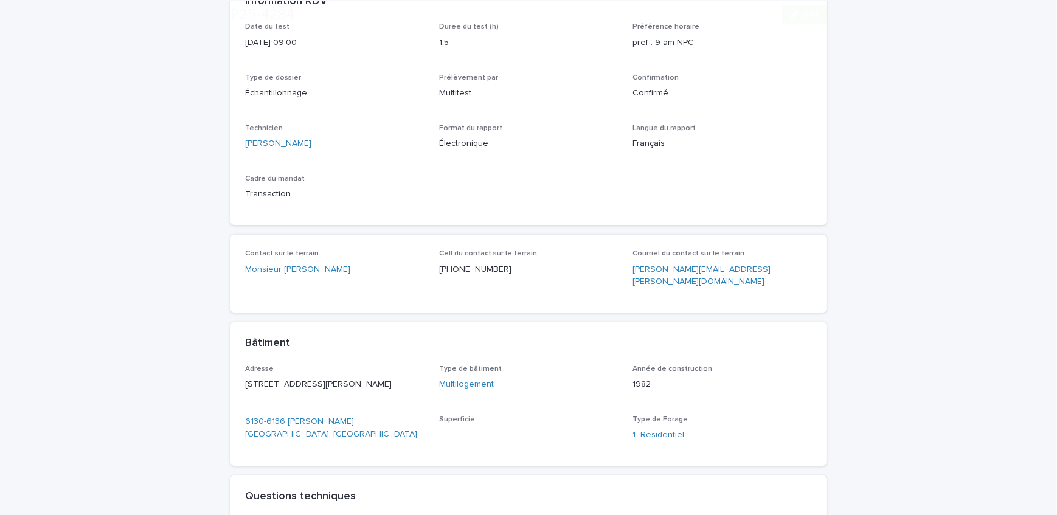
scroll to position [260, 0]
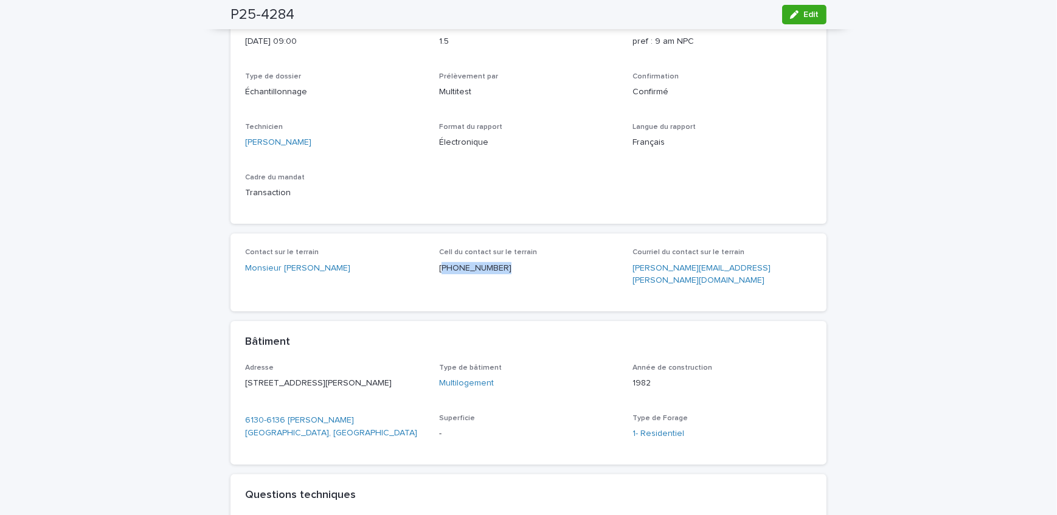
drag, startPoint x: 492, startPoint y: 268, endPoint x: 439, endPoint y: 273, distance: 53.7
click at [439, 273] on p "[PHONE_NUMBER]" at bounding box center [528, 268] width 179 height 13
copy p "514) 815-1236"
click at [133, 136] on div "Loading... Saving… Loading... Saving… P25-4284 Edit P25-4284 Edit Sorry, there …" at bounding box center [528, 496] width 1057 height 1375
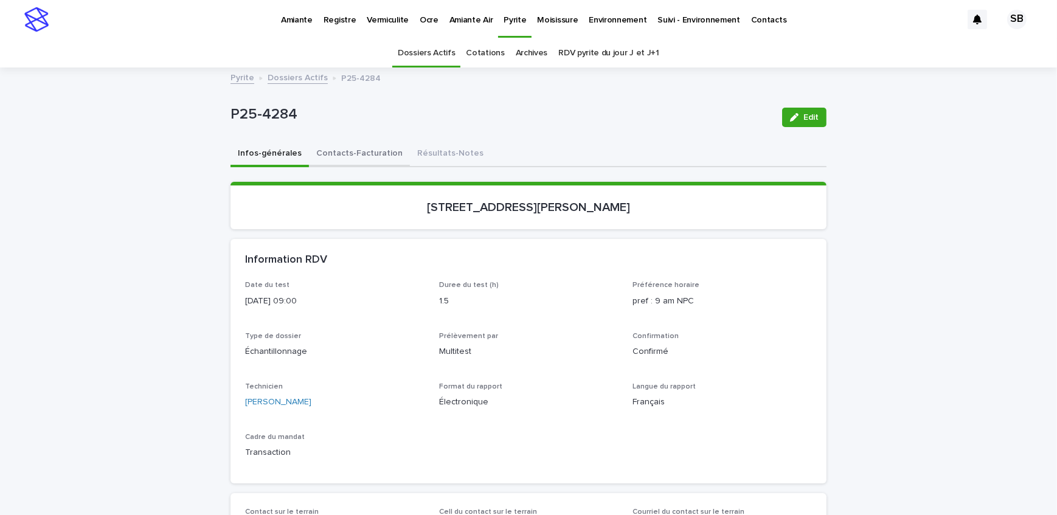
click at [335, 147] on button "Contacts-Facturation" at bounding box center [359, 155] width 101 height 26
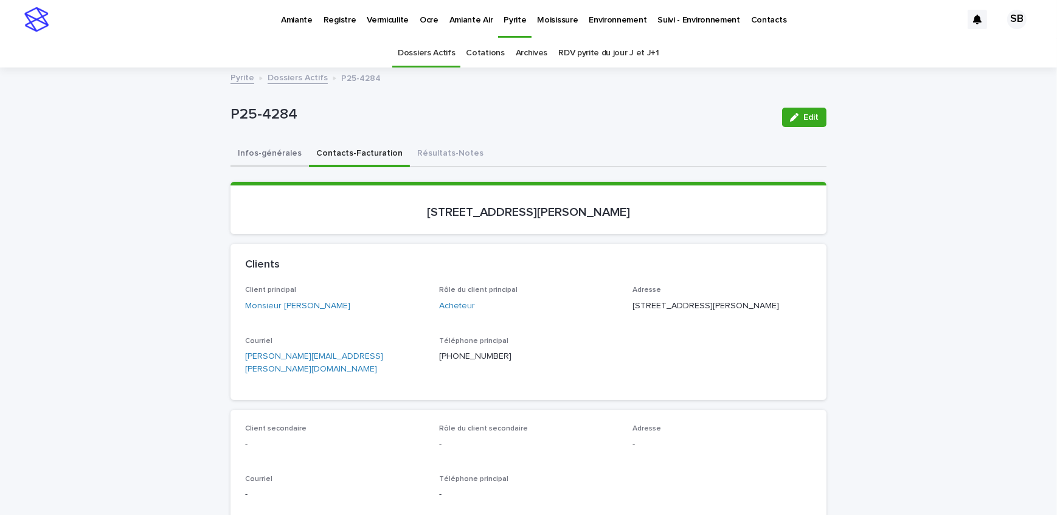
click at [274, 149] on button "Infos-générales" at bounding box center [270, 155] width 78 height 26
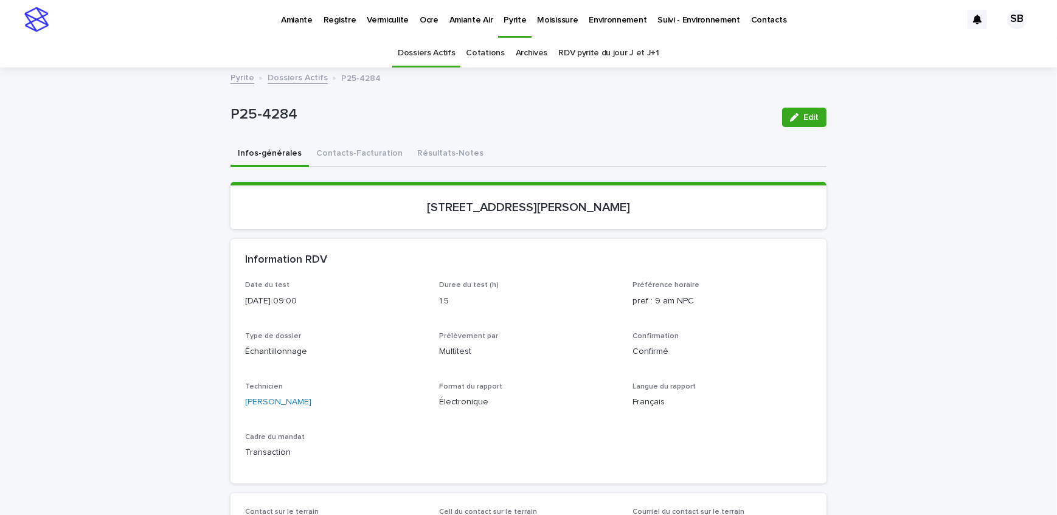
click at [308, 72] on link "Dossiers Actifs" at bounding box center [298, 77] width 60 height 14
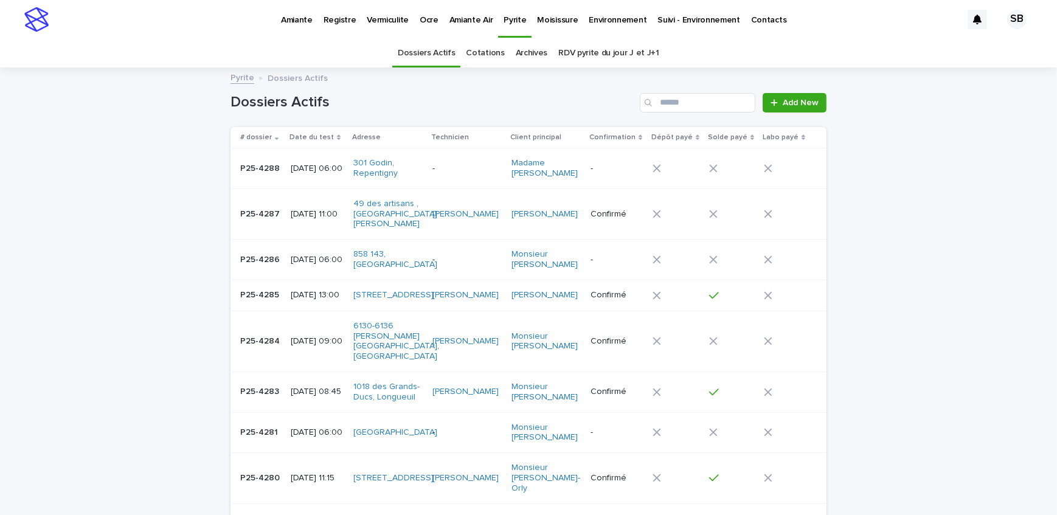
click at [538, 19] on p "Moisissure" at bounding box center [557, 13] width 41 height 26
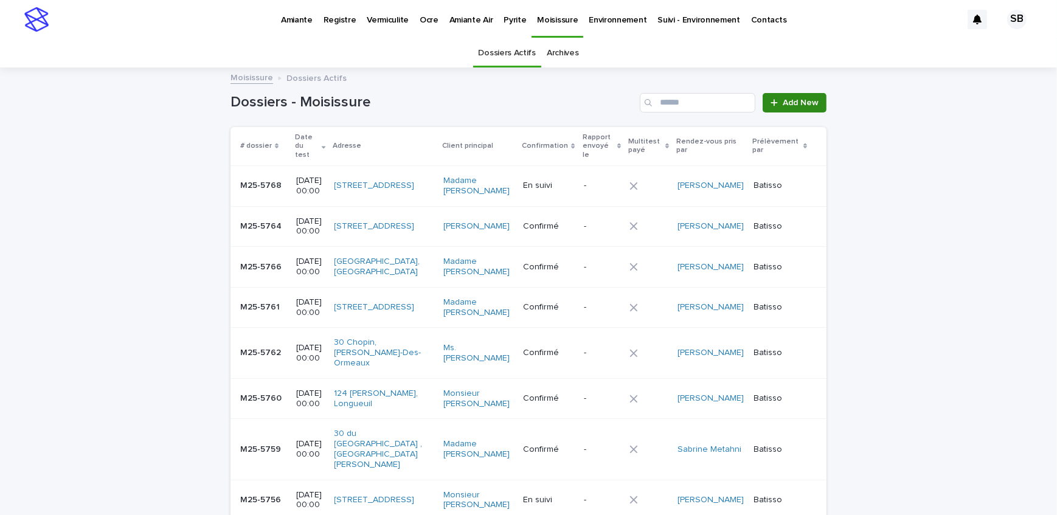
click at [795, 110] on link "Add New" at bounding box center [795, 102] width 64 height 19
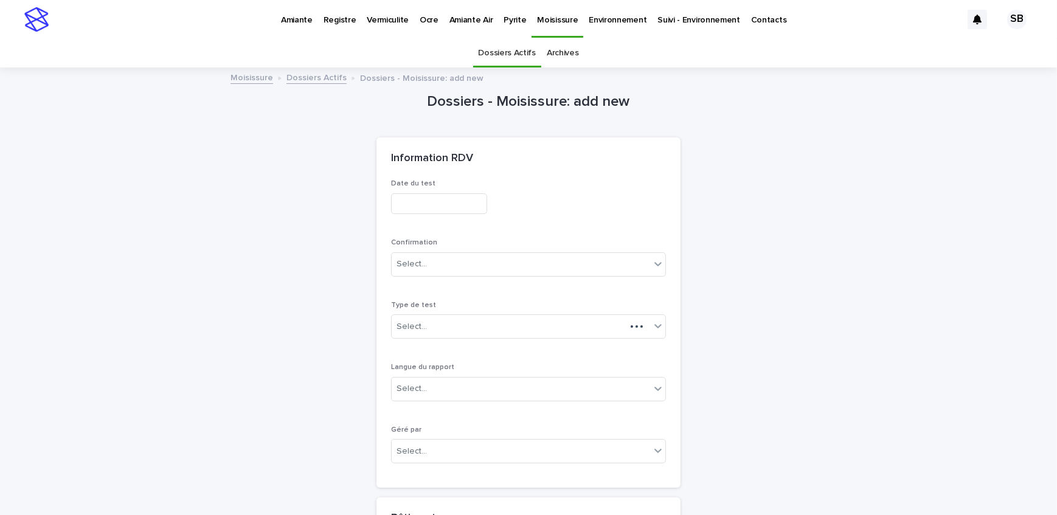
scroll to position [38, 0]
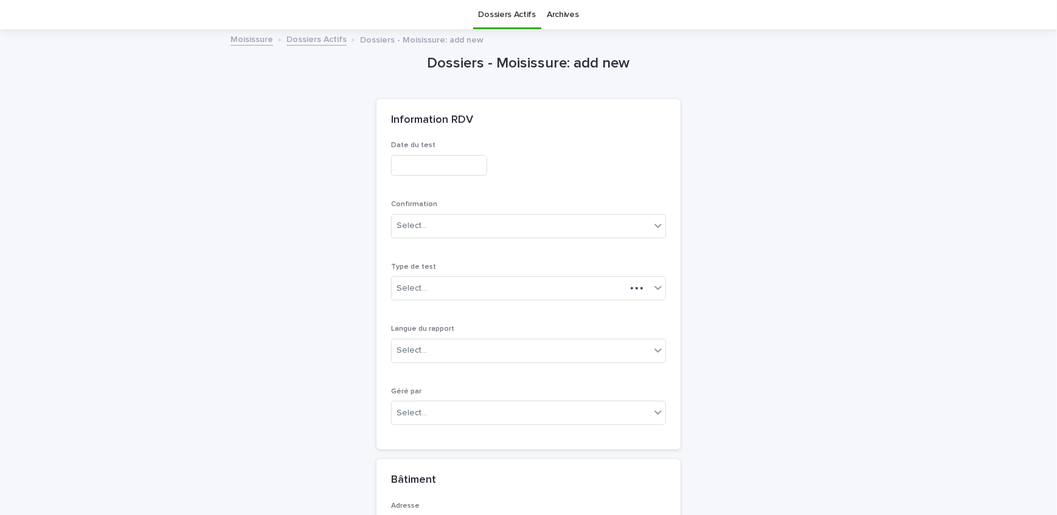
click at [437, 169] on input "text" at bounding box center [439, 165] width 96 height 21
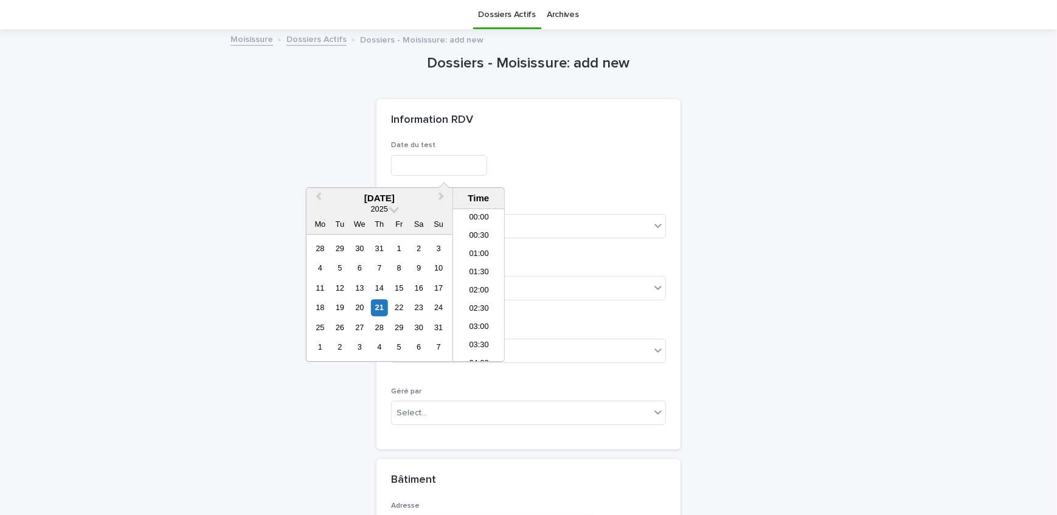
scroll to position [262, 0]
click at [383, 305] on div "21" at bounding box center [379, 308] width 16 height 16
type input "**********"
click at [525, 171] on div "**********" at bounding box center [528, 165] width 275 height 21
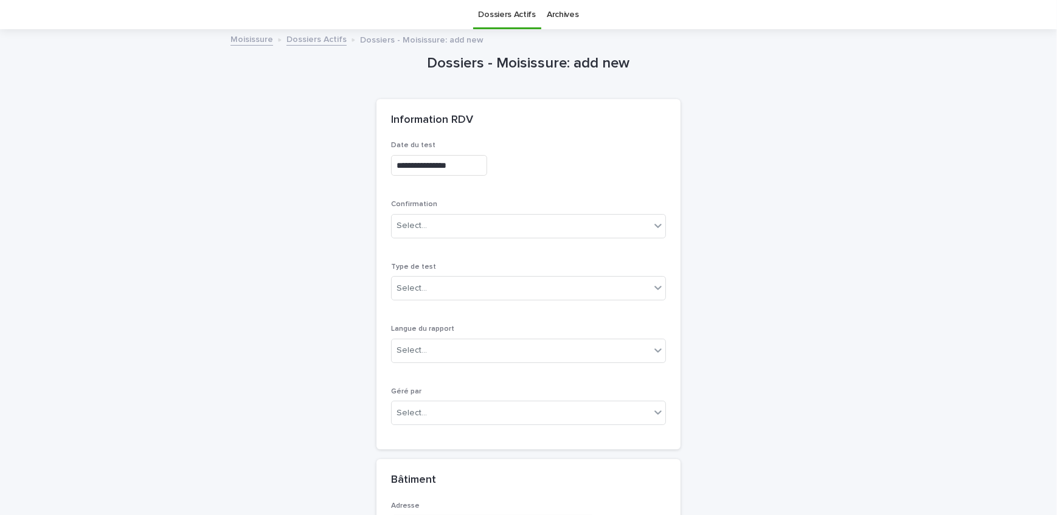
scroll to position [94, 0]
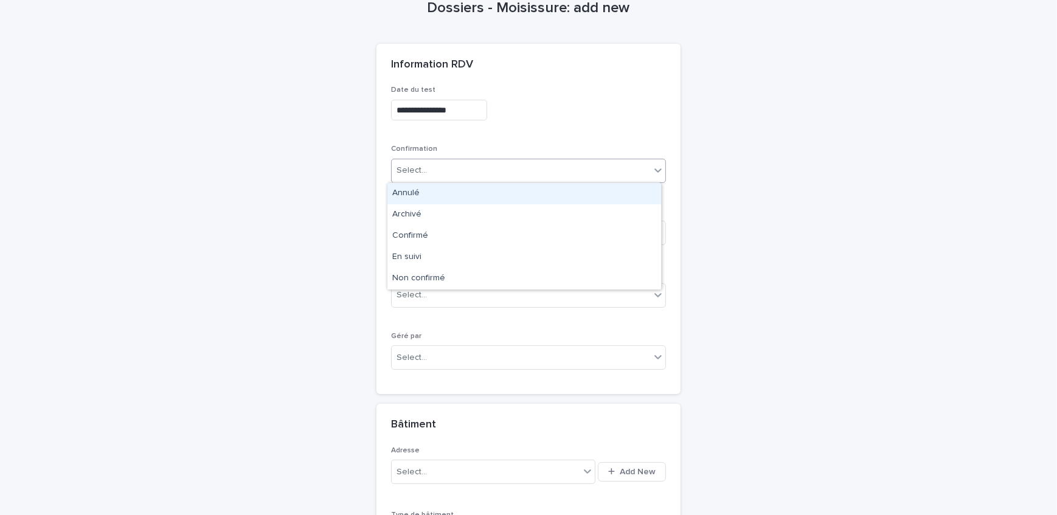
click at [518, 182] on body "**********" at bounding box center [528, 257] width 1057 height 515
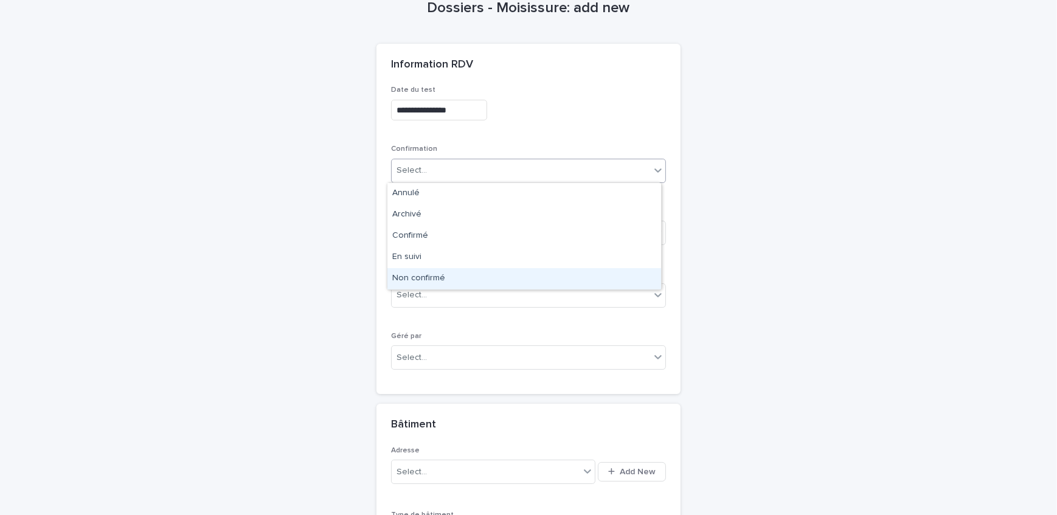
click at [487, 283] on div "Non confirmé" at bounding box center [524, 278] width 274 height 21
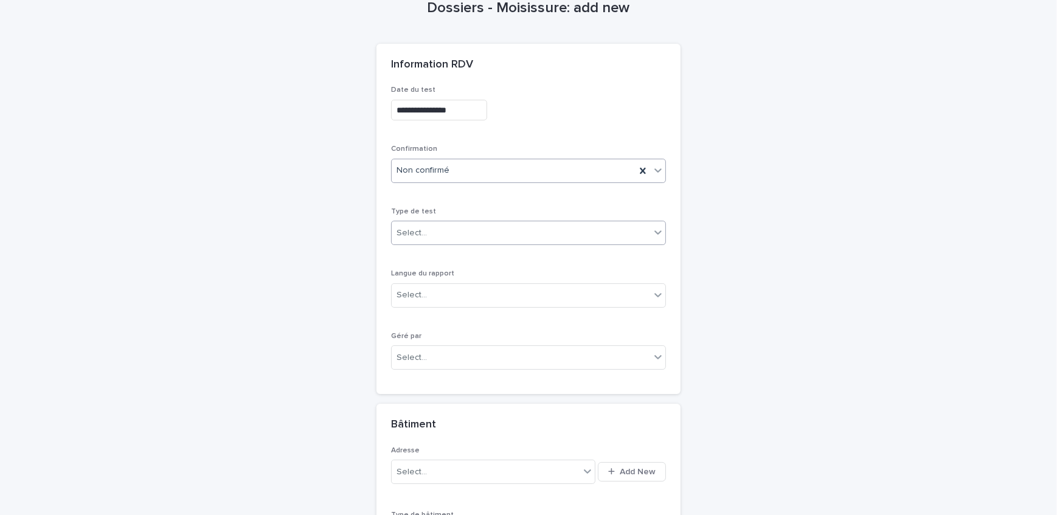
click at [460, 229] on div "Select..." at bounding box center [521, 233] width 258 height 20
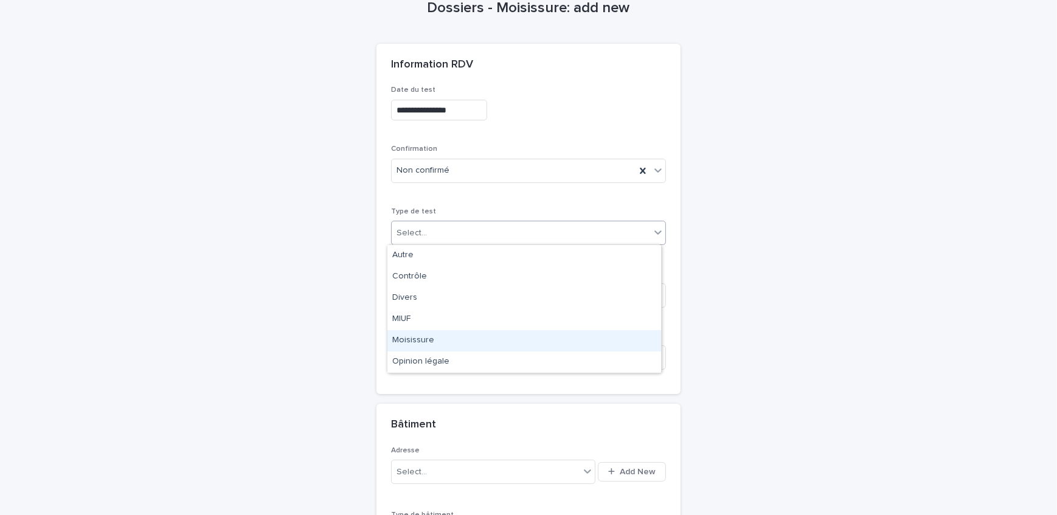
click at [456, 338] on div "Moisissure" at bounding box center [524, 340] width 274 height 21
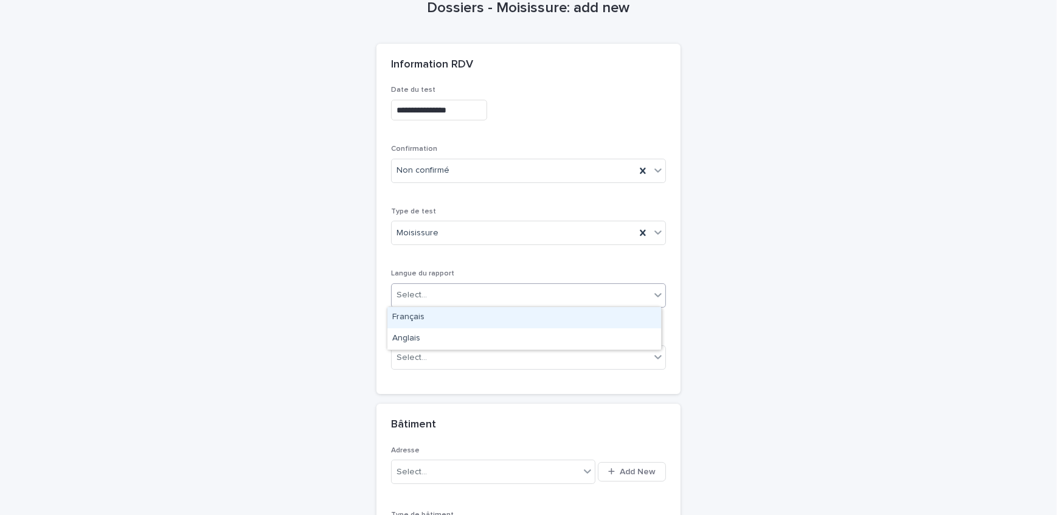
click at [452, 300] on div "Select..." at bounding box center [521, 295] width 258 height 20
click at [457, 323] on div "Français" at bounding box center [524, 317] width 274 height 21
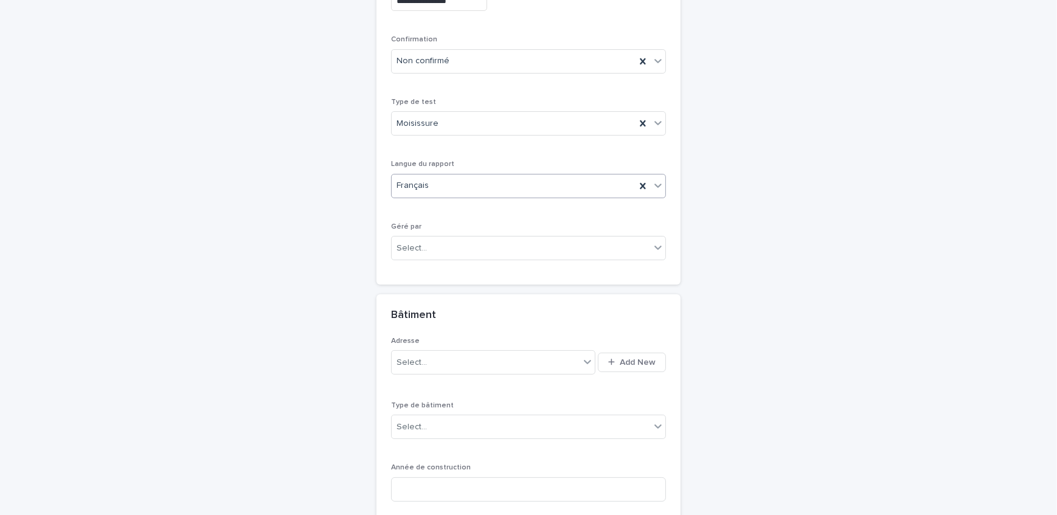
scroll to position [204, 0]
click at [437, 243] on div "Select..." at bounding box center [521, 247] width 258 height 20
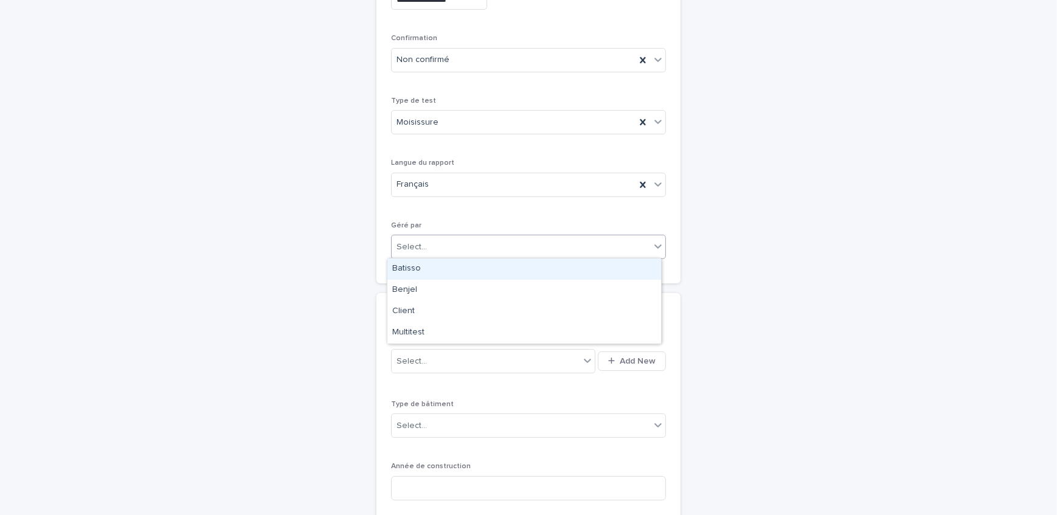
click at [432, 271] on div "Batisso" at bounding box center [524, 268] width 274 height 21
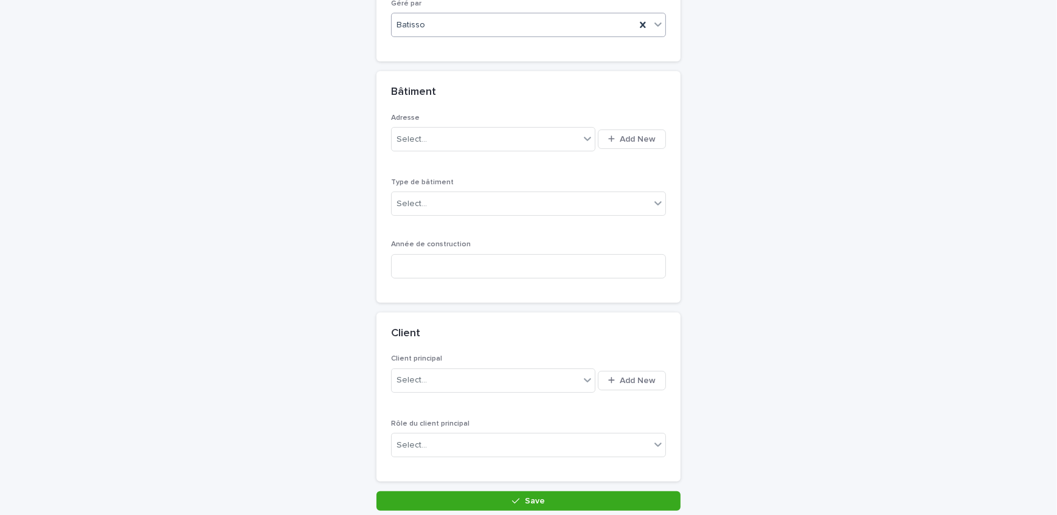
scroll to position [480, 0]
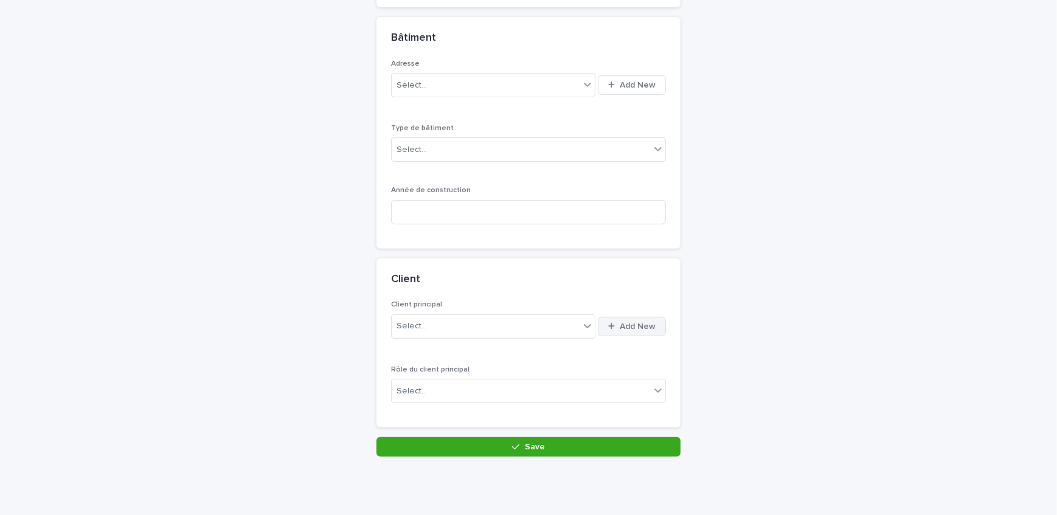
click at [640, 327] on span "Add New" at bounding box center [638, 326] width 36 height 9
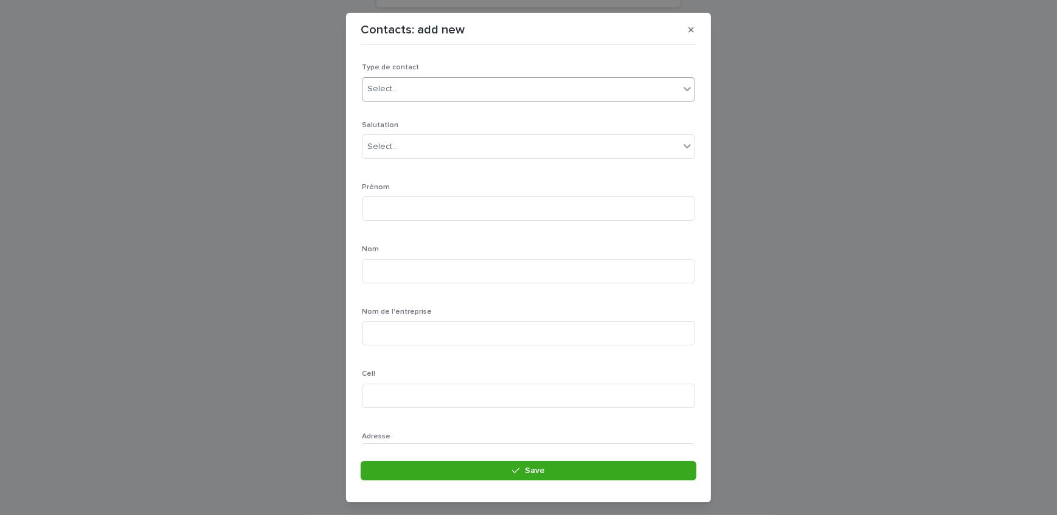
click at [448, 95] on div "Select..." at bounding box center [520, 89] width 317 height 20
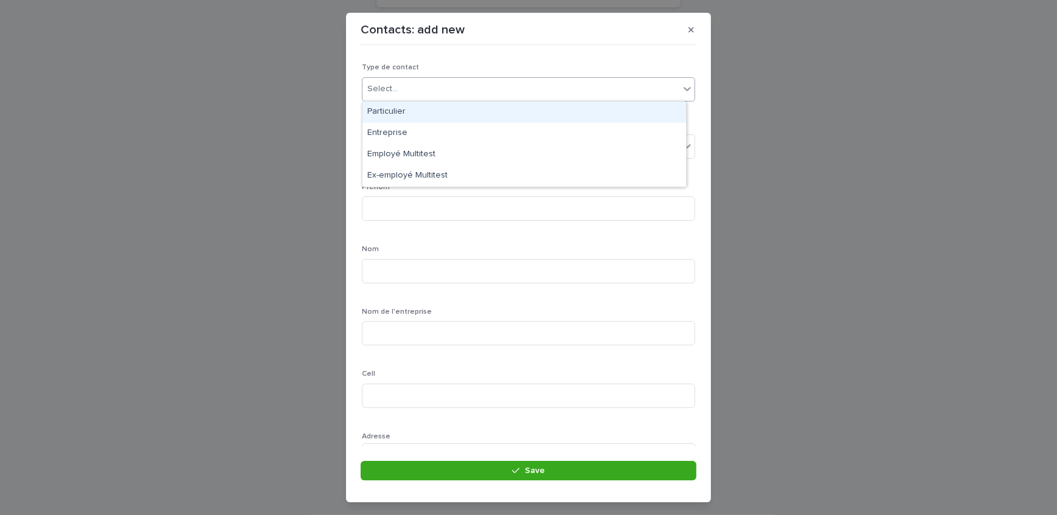
click at [432, 117] on div "Particulier" at bounding box center [524, 112] width 324 height 21
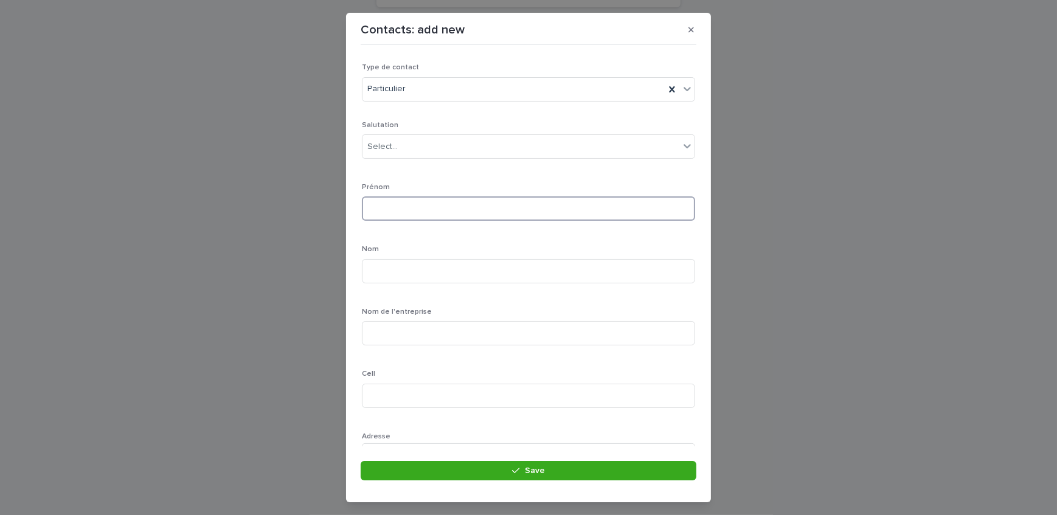
drag, startPoint x: 426, startPoint y: 209, endPoint x: 432, endPoint y: 213, distance: 7.6
click at [426, 209] on input at bounding box center [528, 208] width 333 height 24
type input "********"
click at [372, 273] on input at bounding box center [528, 271] width 333 height 24
type input "**********"
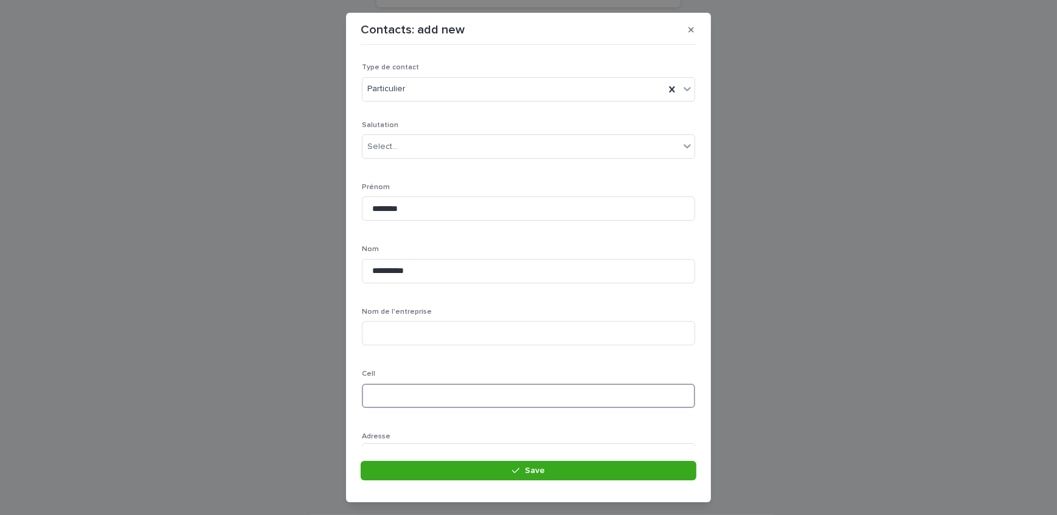
click at [420, 397] on input at bounding box center [528, 396] width 333 height 24
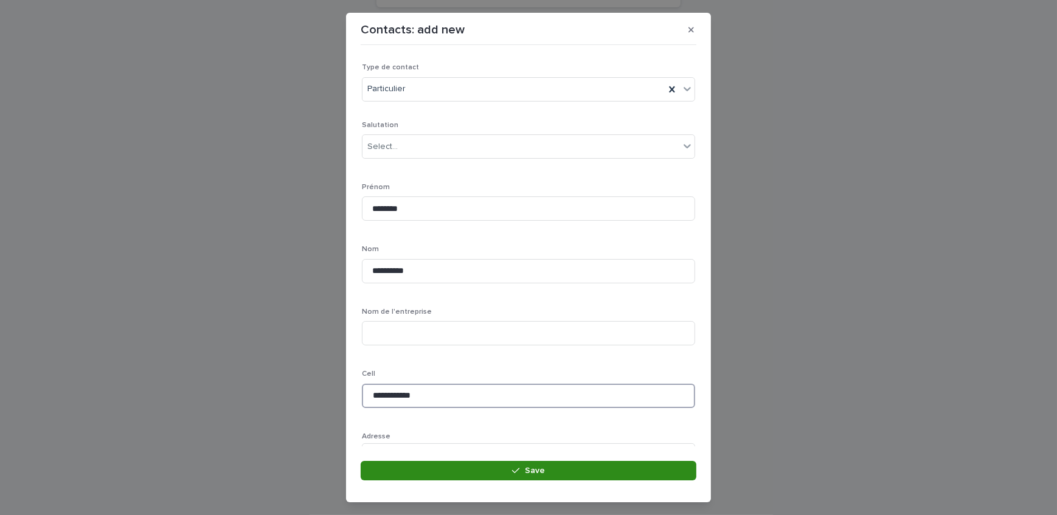
type input "**********"
click at [446, 471] on button "Save" at bounding box center [529, 470] width 336 height 19
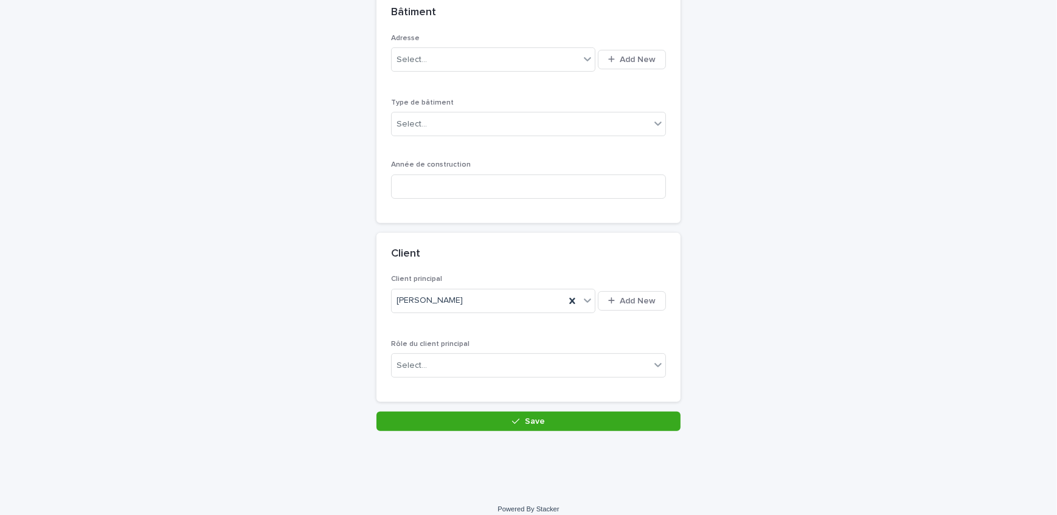
scroll to position [516, 0]
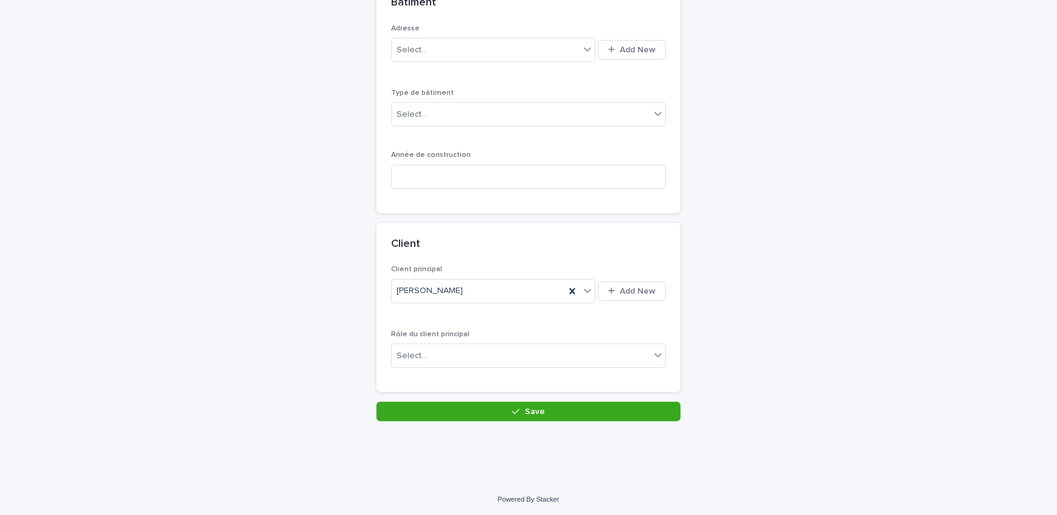
click at [435, 388] on div "Client principal [PERSON_NAME] Add New Rôle du client principal Select..." at bounding box center [528, 328] width 304 height 127
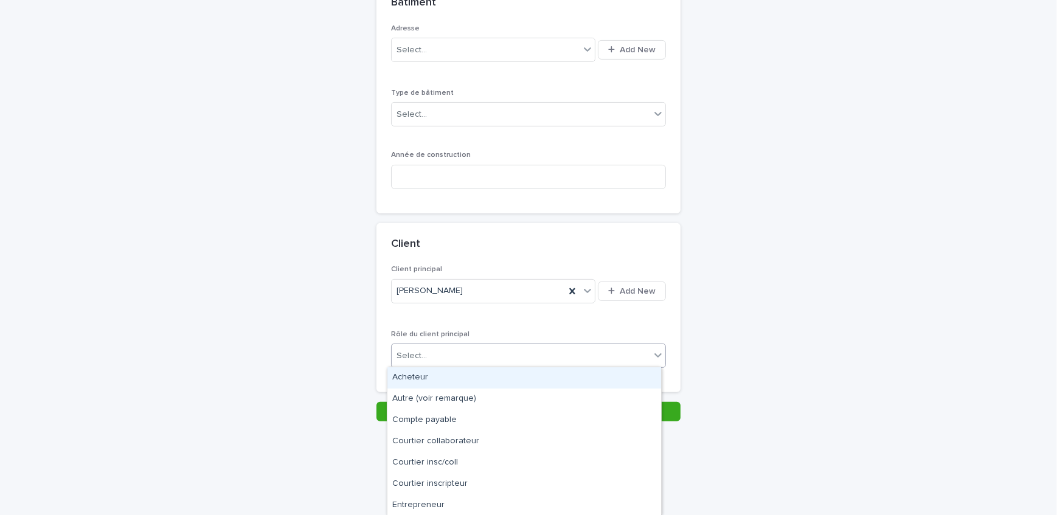
click at [431, 358] on div "Select..." at bounding box center [521, 356] width 258 height 20
click at [446, 380] on div "Acheteur" at bounding box center [524, 377] width 274 height 21
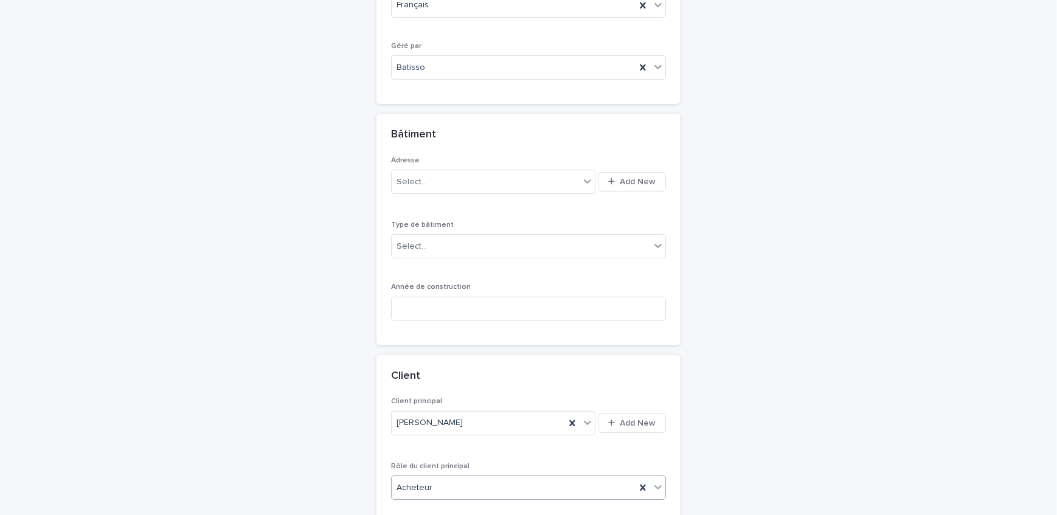
scroll to position [350, 0]
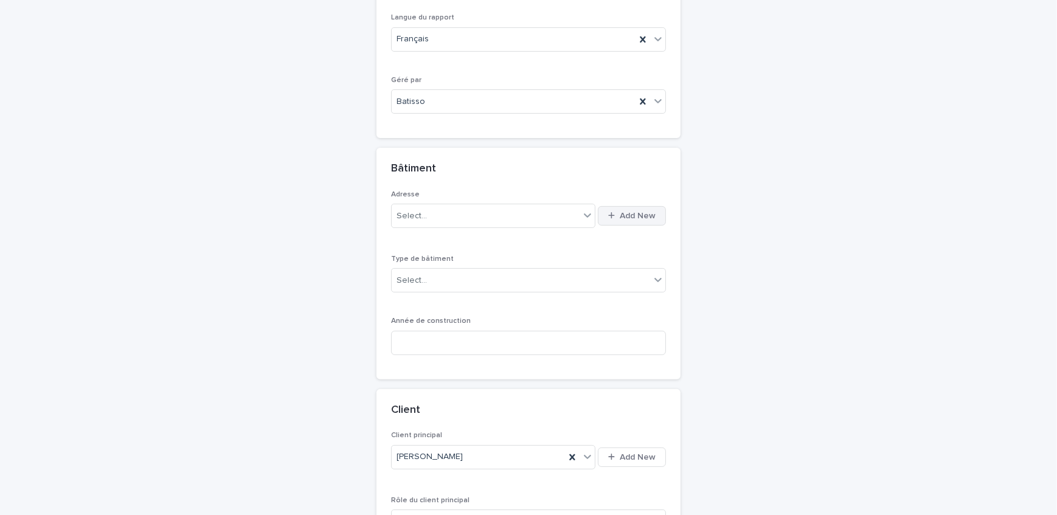
click at [612, 209] on button "Add New" at bounding box center [632, 215] width 68 height 19
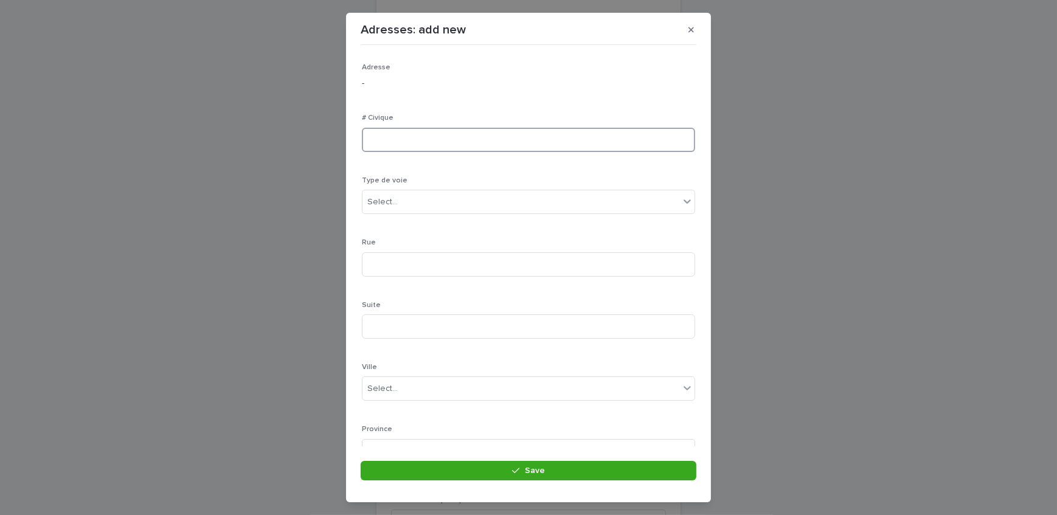
click at [423, 139] on input at bounding box center [528, 140] width 333 height 24
type input "***"
click at [468, 207] on div "Select..." at bounding box center [520, 202] width 317 height 20
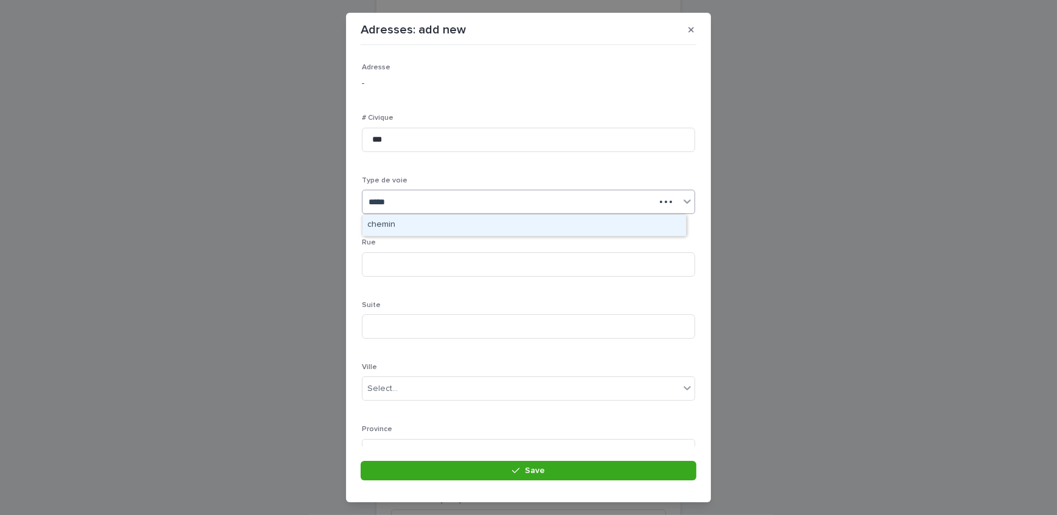
type input "******"
click at [443, 231] on div "chemin" at bounding box center [524, 225] width 324 height 21
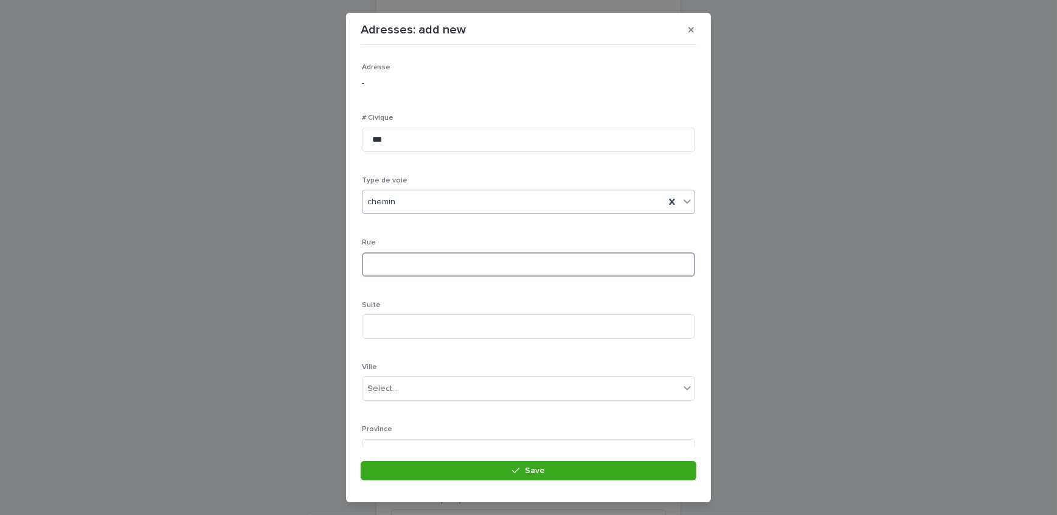
click at [426, 265] on input at bounding box center [528, 264] width 333 height 24
type input "****"
click at [448, 327] on div "Select..." at bounding box center [520, 334] width 317 height 20
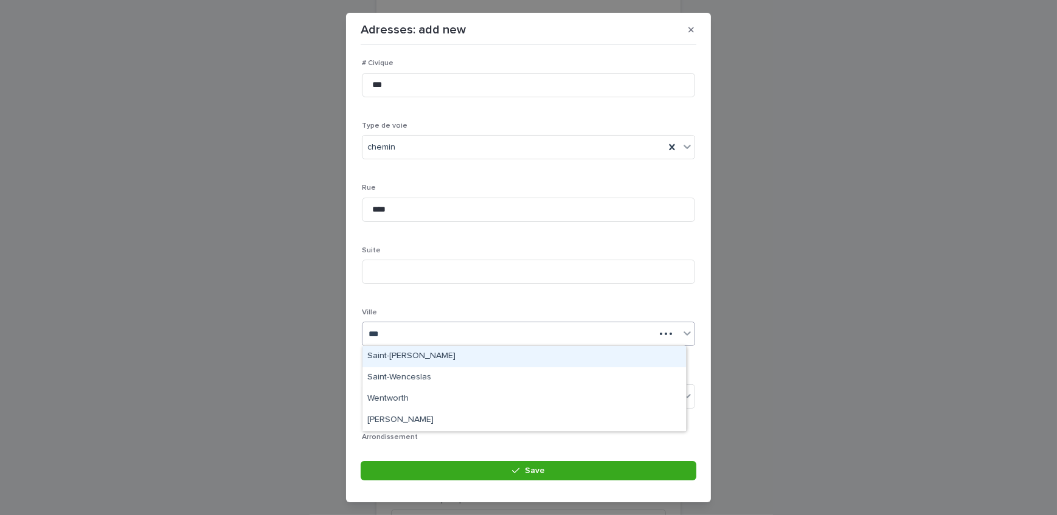
type input "****"
click at [405, 358] on div "Wentworth" at bounding box center [524, 356] width 324 height 21
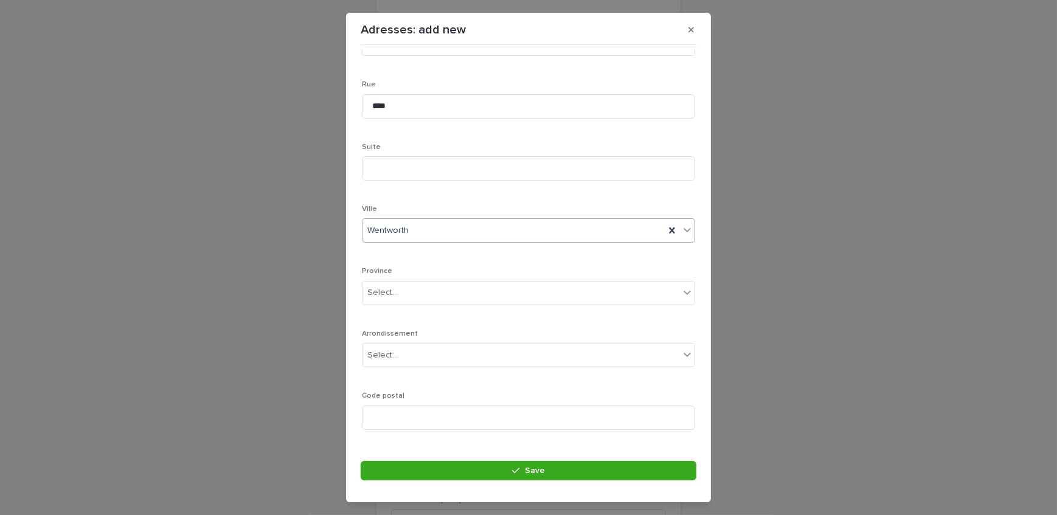
scroll to position [165, 0]
click at [414, 280] on div "Select..." at bounding box center [520, 286] width 317 height 20
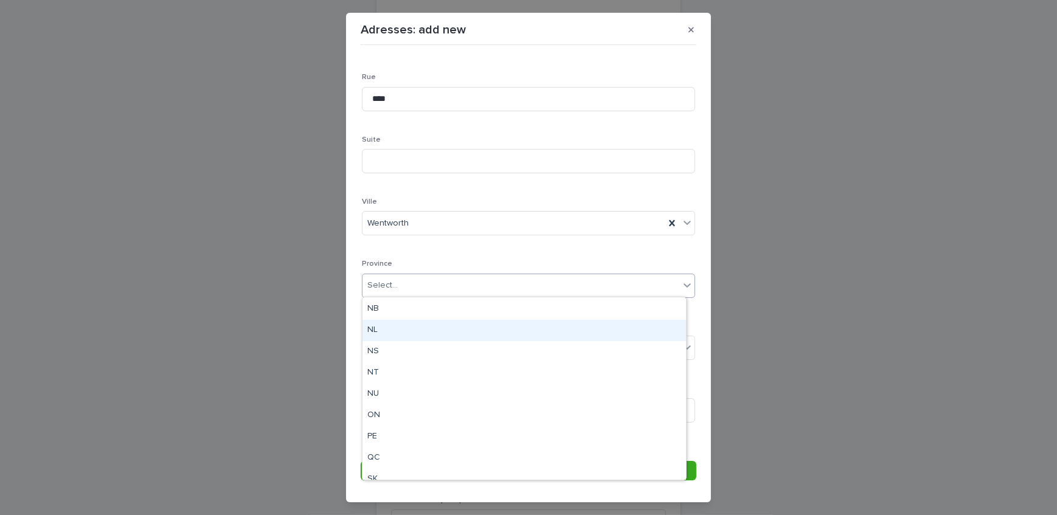
scroll to position [94, 0]
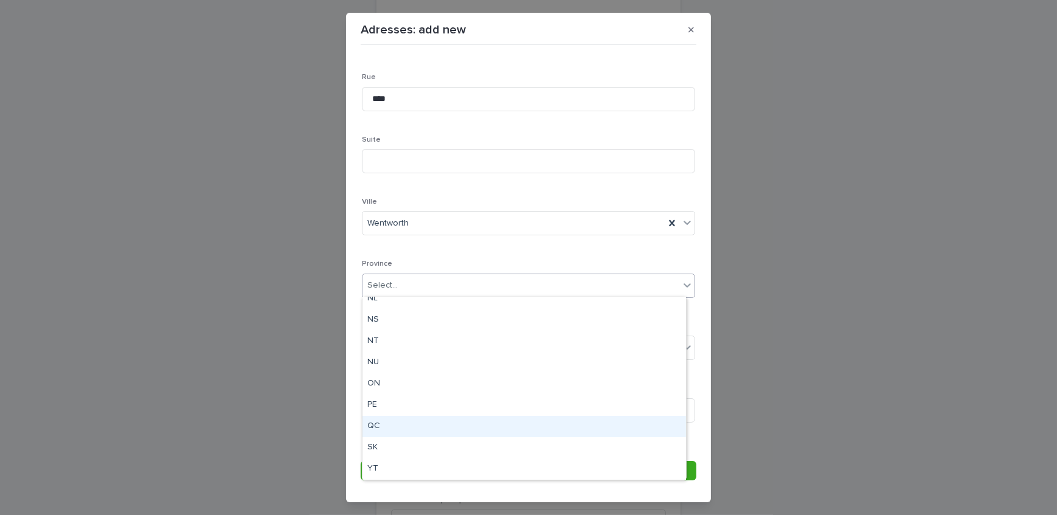
click at [401, 423] on div "QC" at bounding box center [524, 426] width 324 height 21
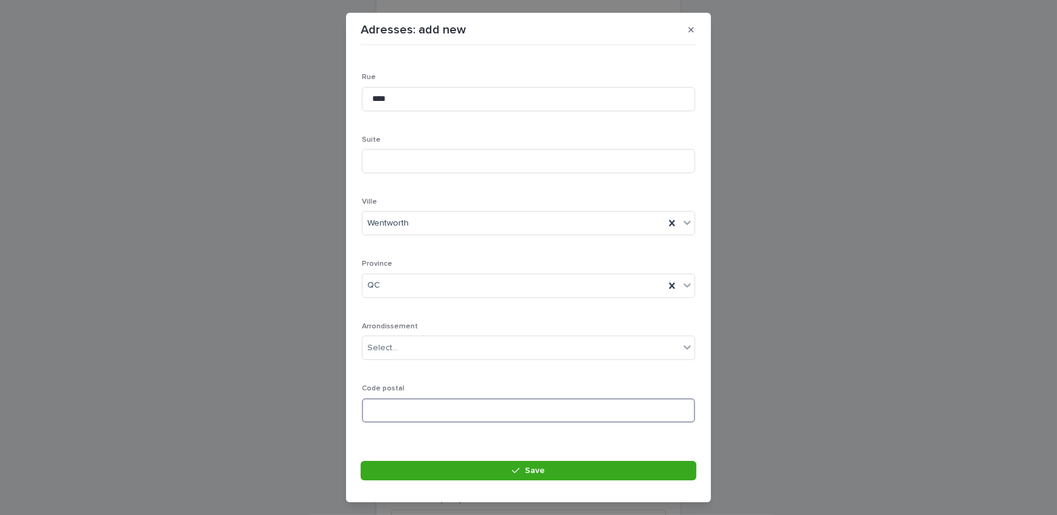
click at [446, 405] on input at bounding box center [528, 410] width 333 height 24
paste input "*******"
type input "*******"
click at [448, 469] on button "Save" at bounding box center [529, 470] width 336 height 19
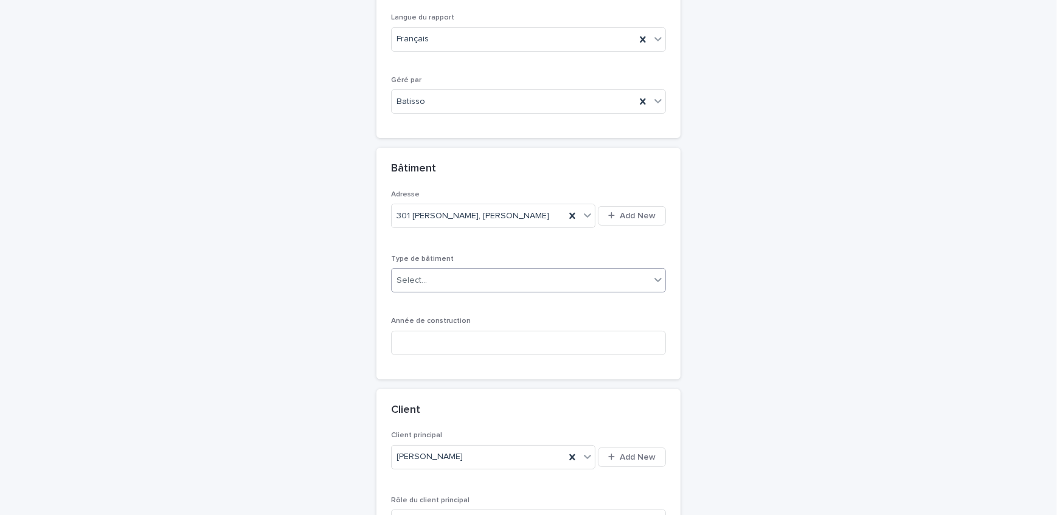
drag, startPoint x: 445, startPoint y: 280, endPoint x: 453, endPoint y: 289, distance: 12.0
click at [445, 280] on div "Select..." at bounding box center [521, 281] width 258 height 20
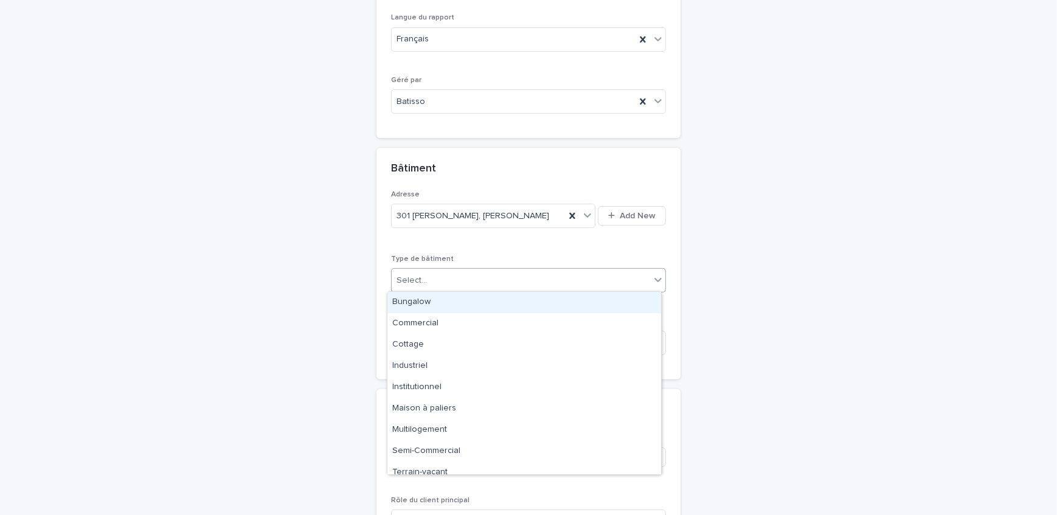
click at [467, 303] on div "Bungalow" at bounding box center [524, 302] width 274 height 21
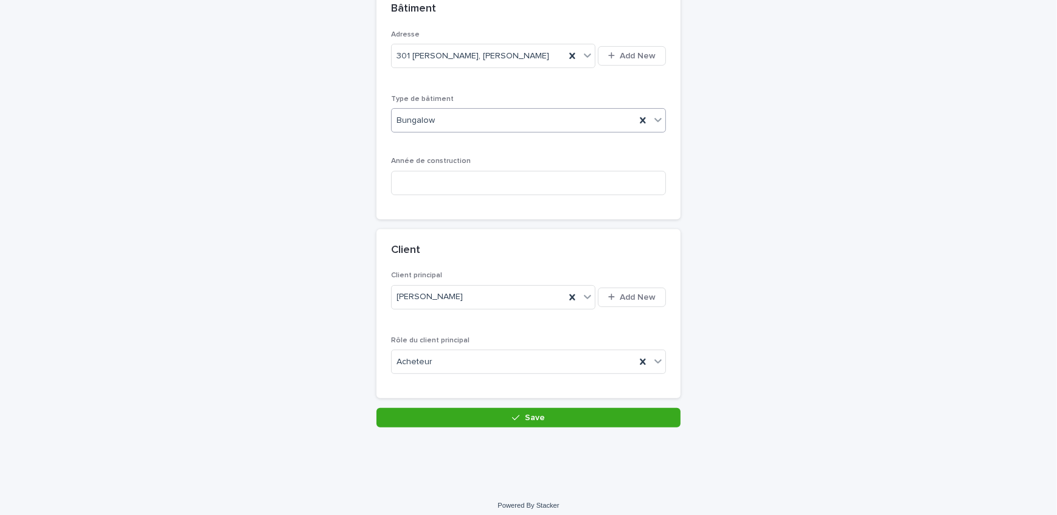
scroll to position [516, 0]
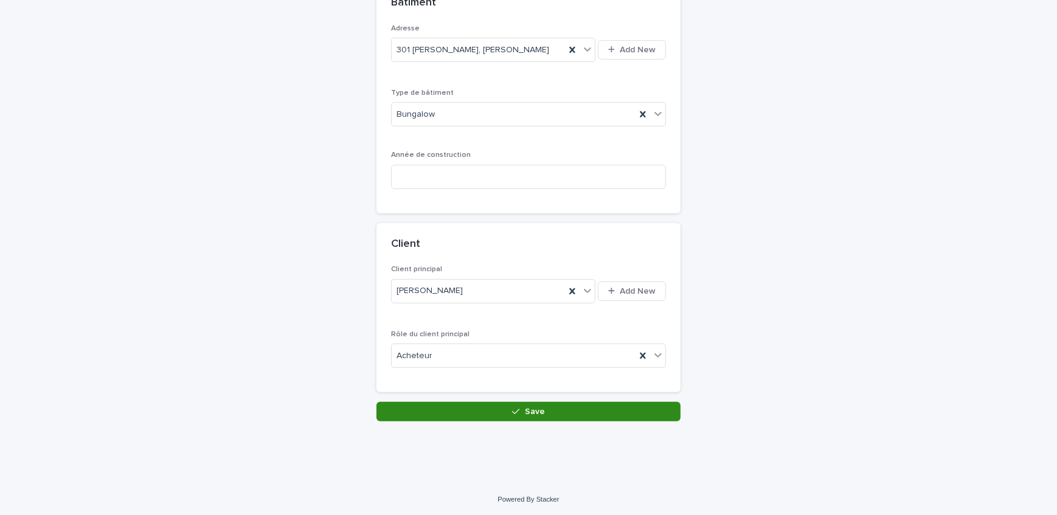
click at [512, 407] on icon "button" at bounding box center [515, 411] width 7 height 9
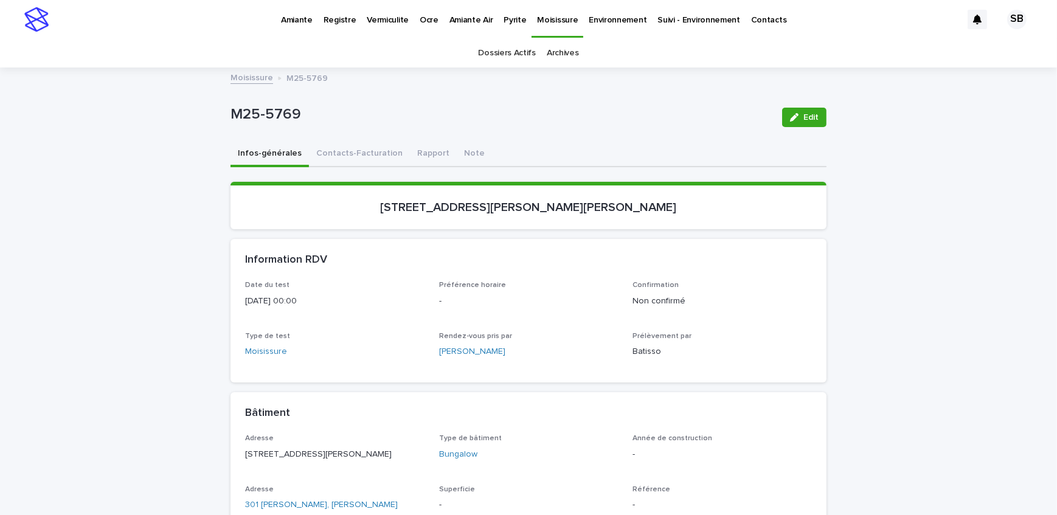
click at [258, 79] on link "Moisissure" at bounding box center [252, 77] width 43 height 14
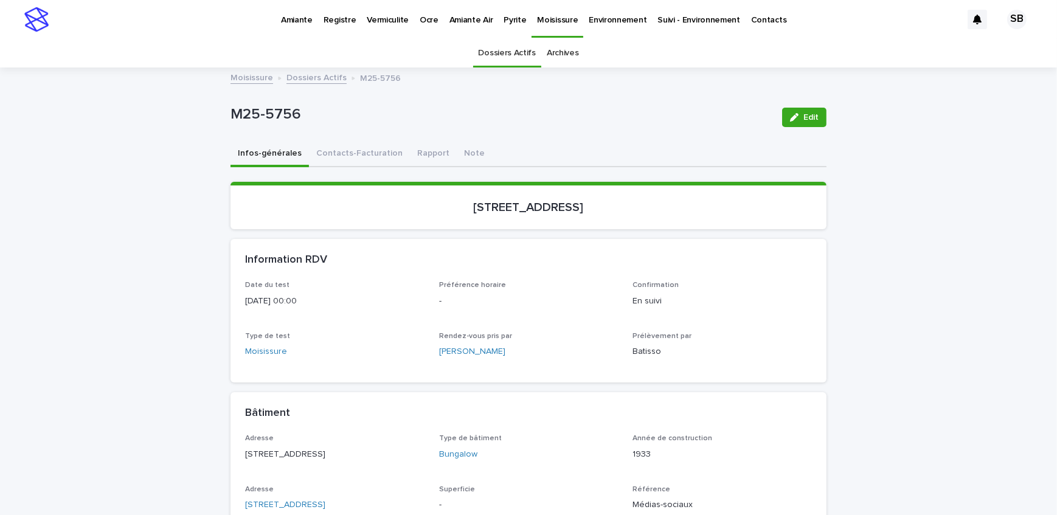
click at [129, 286] on div "Loading... Saving… Loading... Saving… M25-5756 Edit M25-5756 Edit Sorry, there …" at bounding box center [528, 338] width 1057 height 538
click at [372, 21] on p "Vermiculite" at bounding box center [388, 13] width 42 height 26
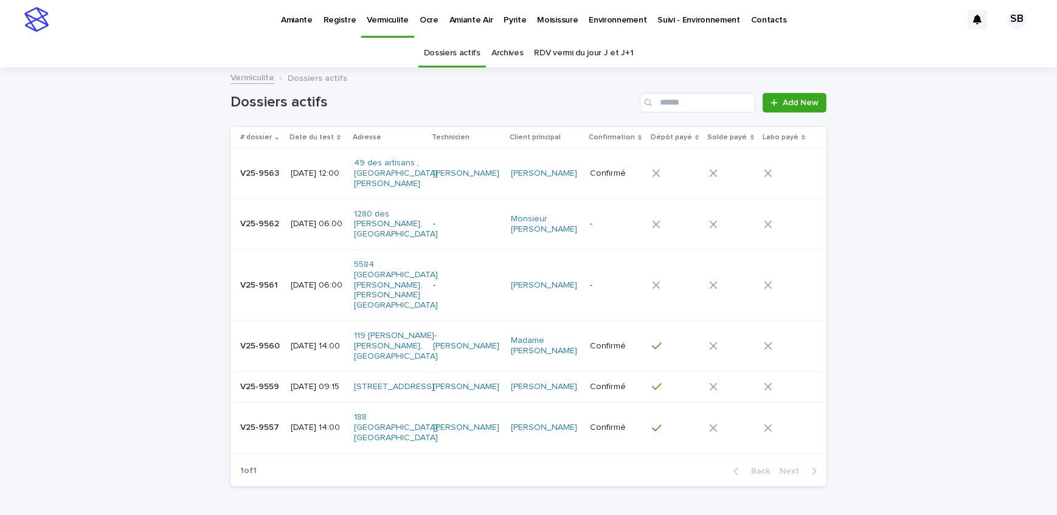
click at [269, 420] on p "V25-9557" at bounding box center [260, 426] width 41 height 13
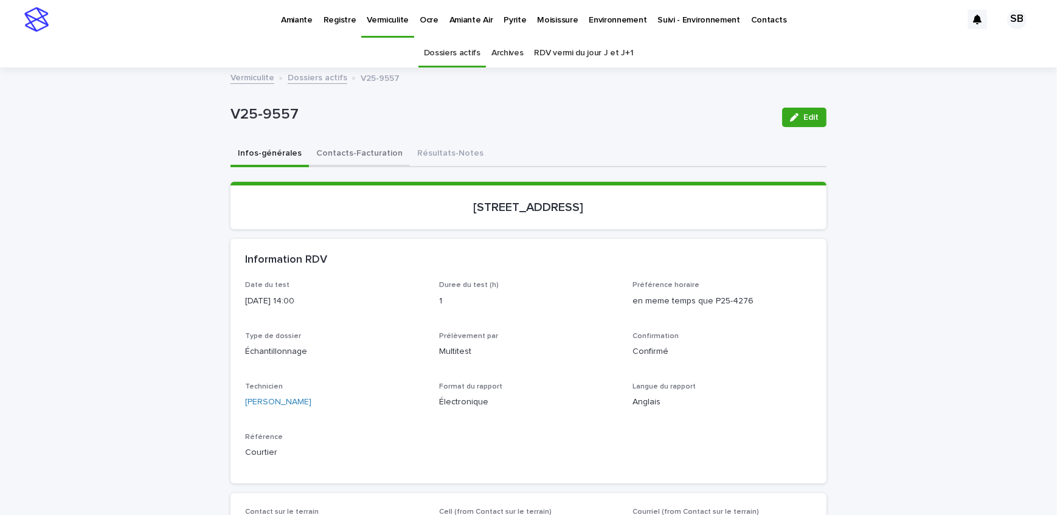
click at [356, 152] on button "Contacts-Facturation" at bounding box center [359, 155] width 101 height 26
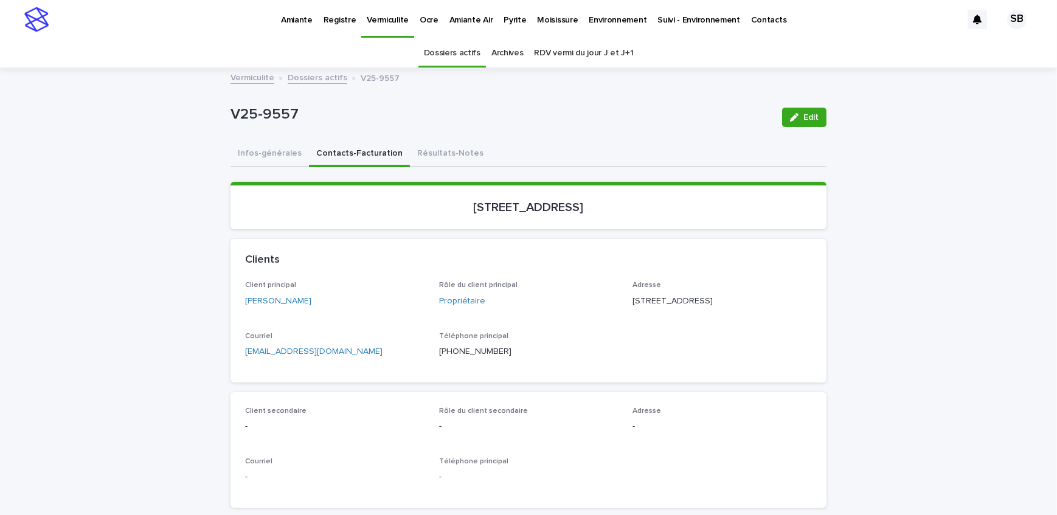
click at [410, 158] on button "Résultats-Notes" at bounding box center [450, 155] width 81 height 26
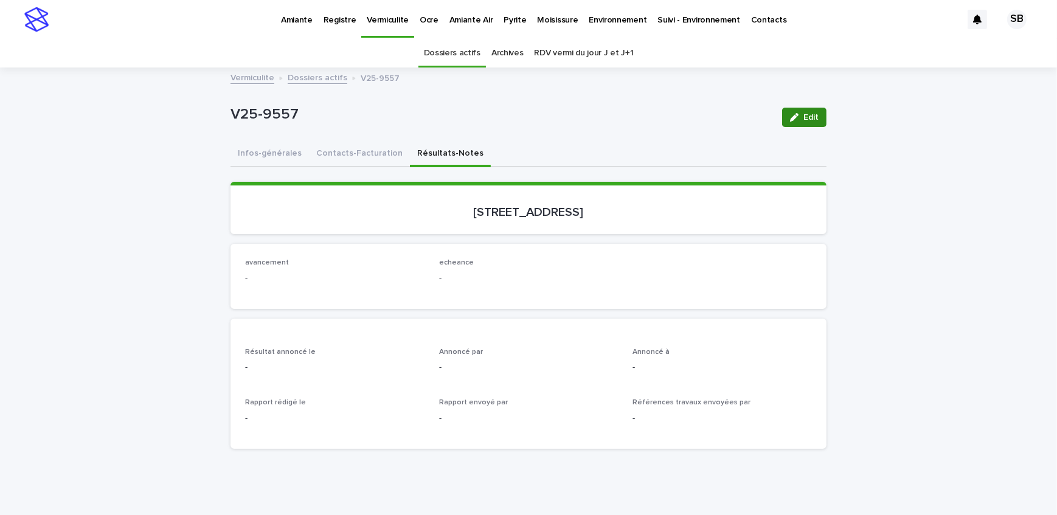
click at [803, 119] on span "Edit" at bounding box center [810, 117] width 15 height 9
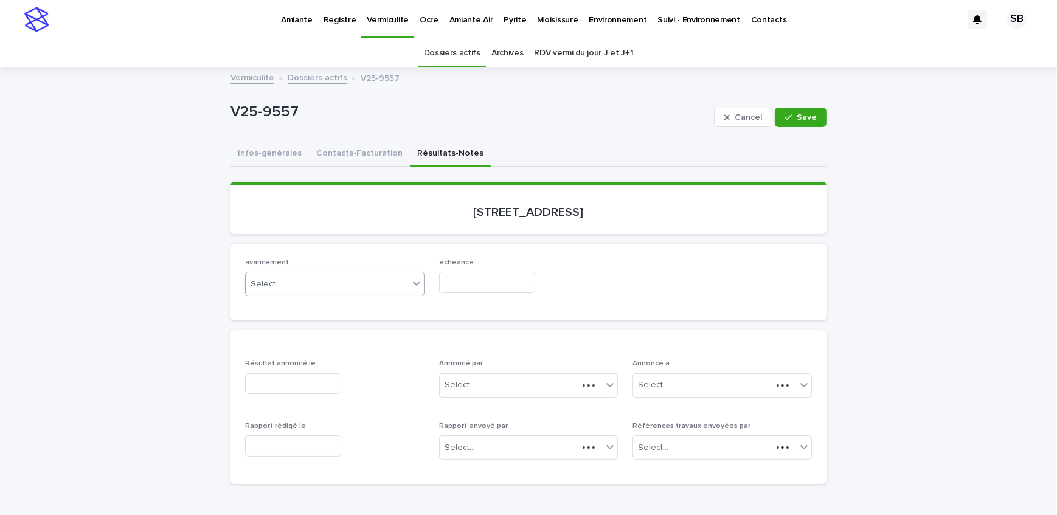
click at [314, 277] on div "Select..." at bounding box center [327, 284] width 163 height 20
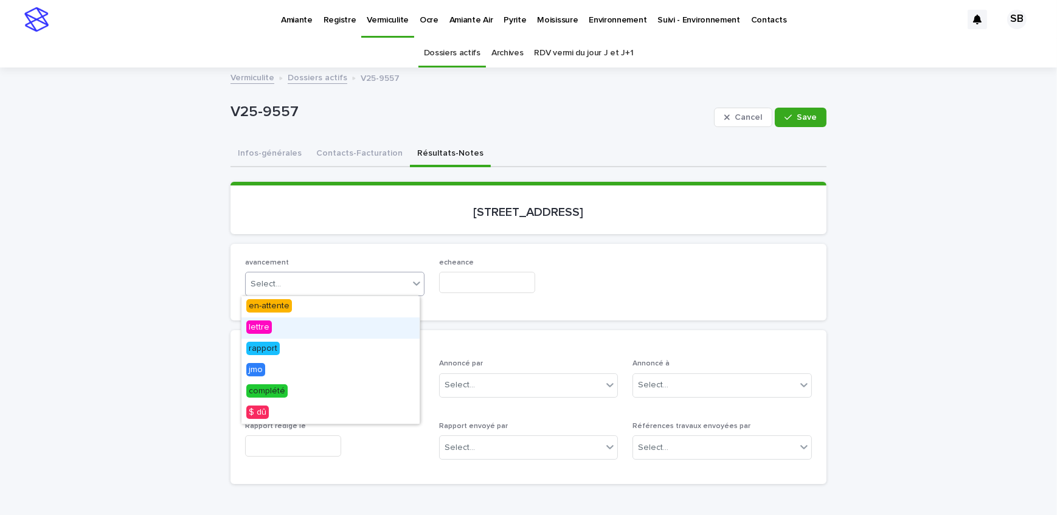
click at [314, 320] on div "lettre" at bounding box center [330, 327] width 178 height 21
click at [315, 291] on div "lettre" at bounding box center [320, 284] width 148 height 20
click at [313, 310] on div "en-attente" at bounding box center [330, 306] width 178 height 21
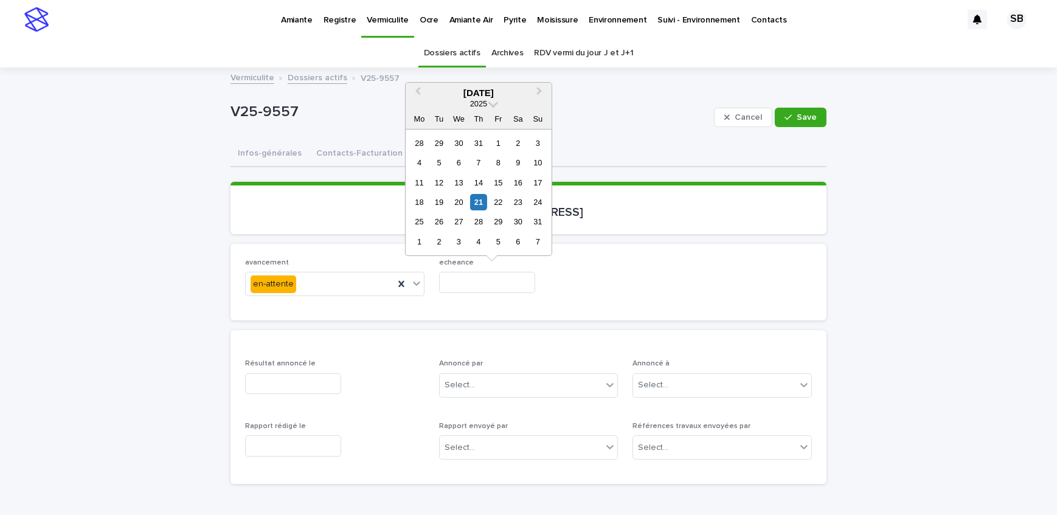
click at [470, 285] on input "text" at bounding box center [487, 282] width 96 height 21
click at [442, 227] on div "26" at bounding box center [439, 222] width 16 height 16
type input "**********"
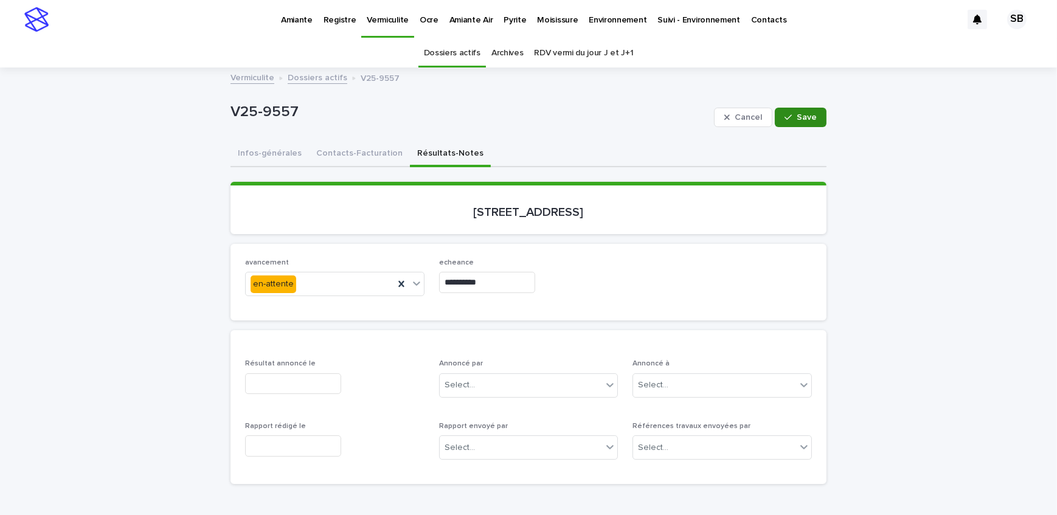
click at [814, 114] on button "Save" at bounding box center [801, 117] width 52 height 19
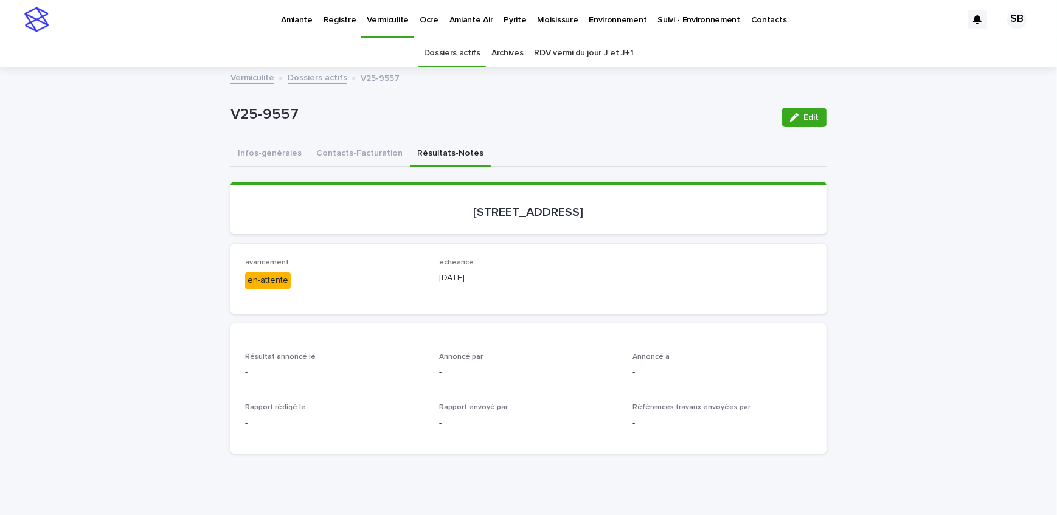
click at [517, 19] on p "Pyrite" at bounding box center [515, 13] width 23 height 26
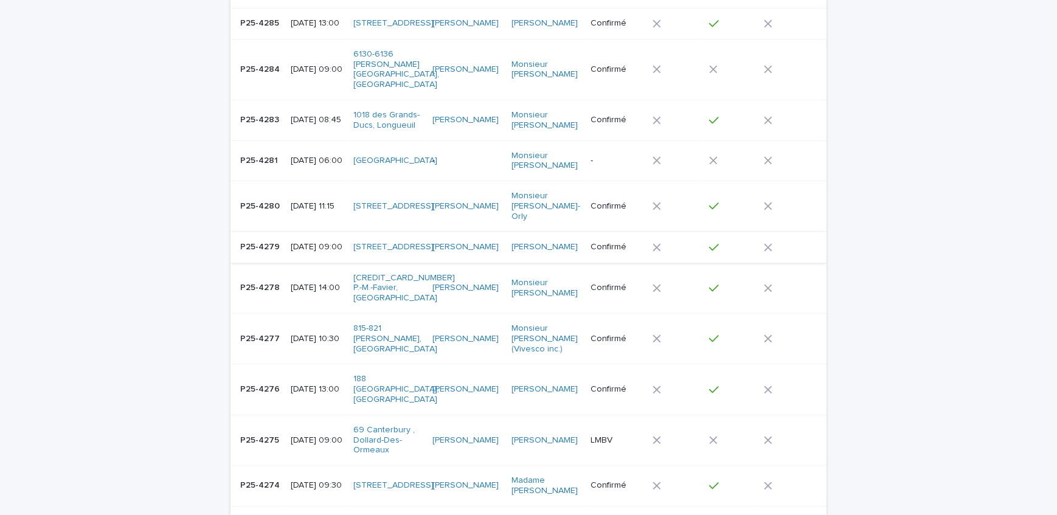
scroll to position [276, 0]
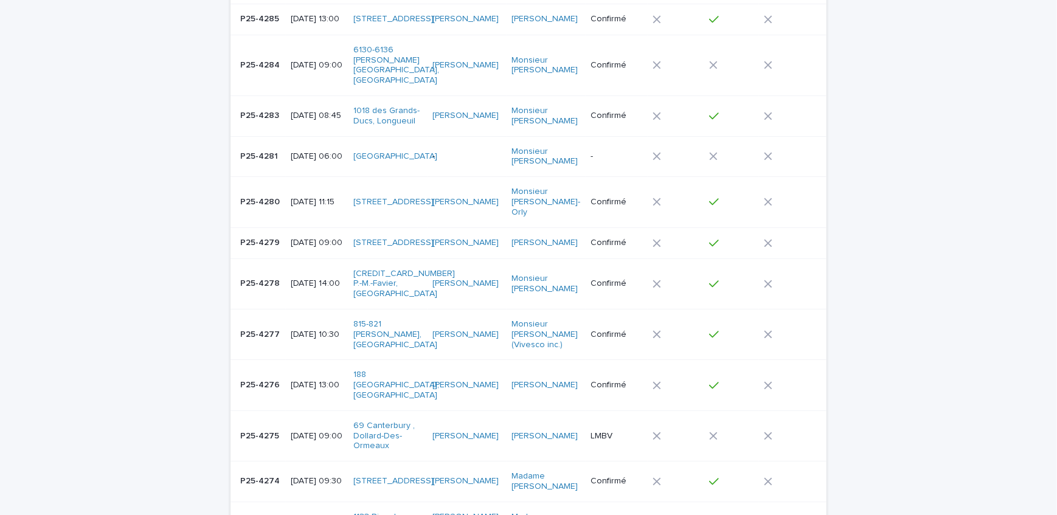
click at [286, 372] on td "[DATE] 13:00" at bounding box center [317, 385] width 63 height 50
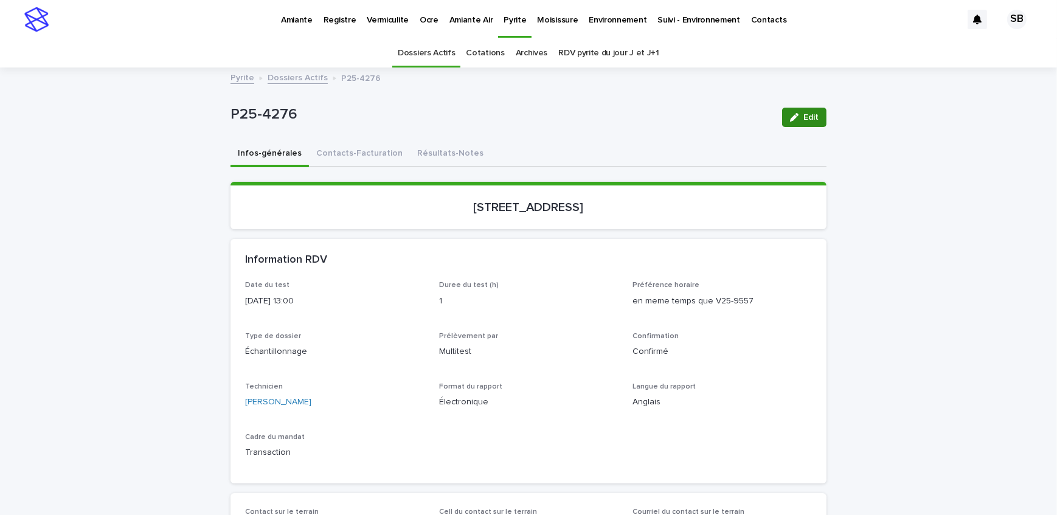
click at [435, 158] on button "Résultats-Notes" at bounding box center [450, 155] width 81 height 26
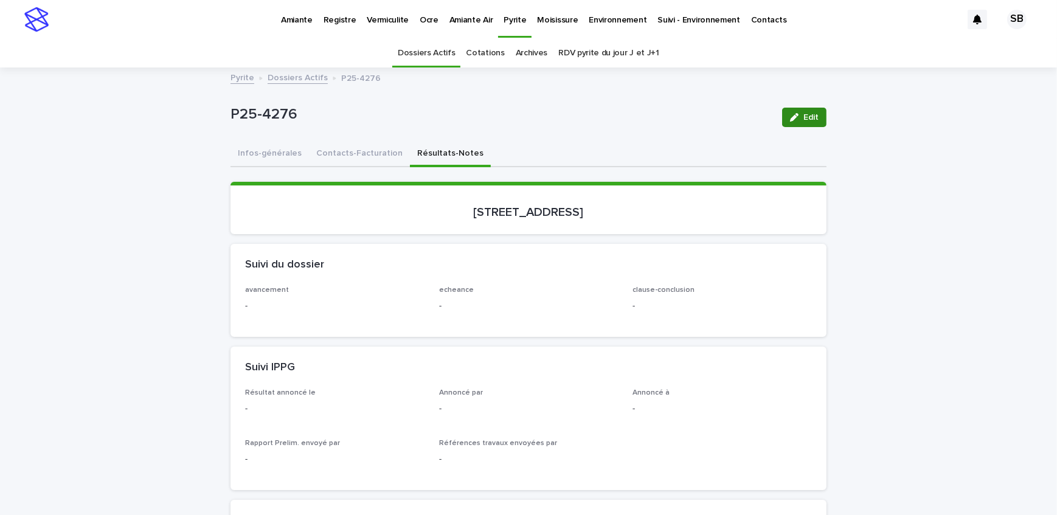
click at [794, 116] on icon "button" at bounding box center [794, 117] width 9 height 9
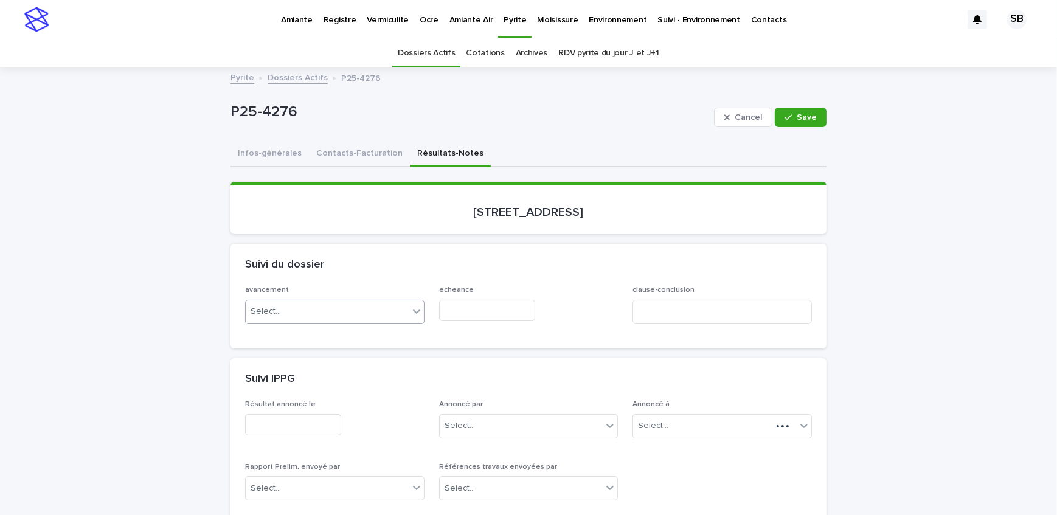
click at [284, 308] on div "Select..." at bounding box center [327, 312] width 163 height 20
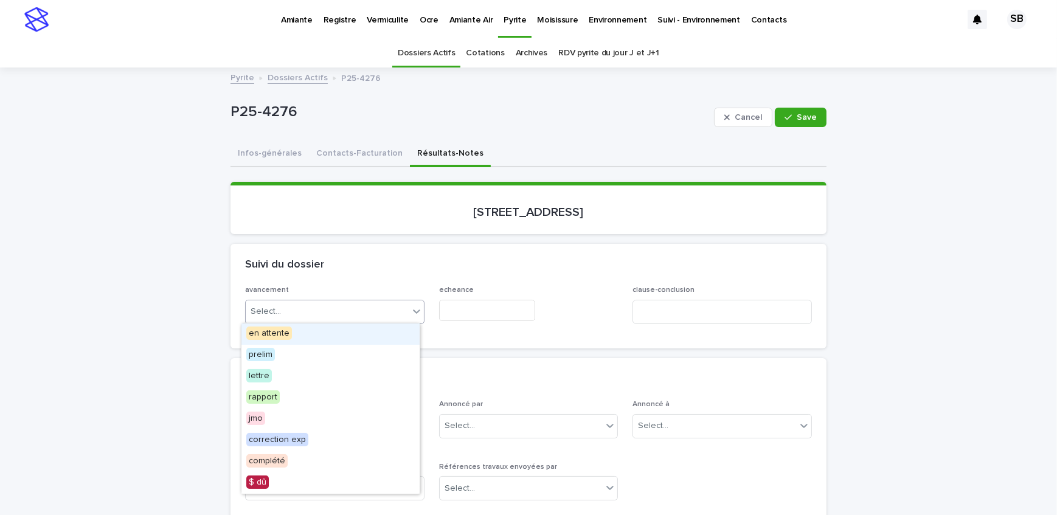
click at [288, 339] on div "en attente" at bounding box center [330, 334] width 178 height 21
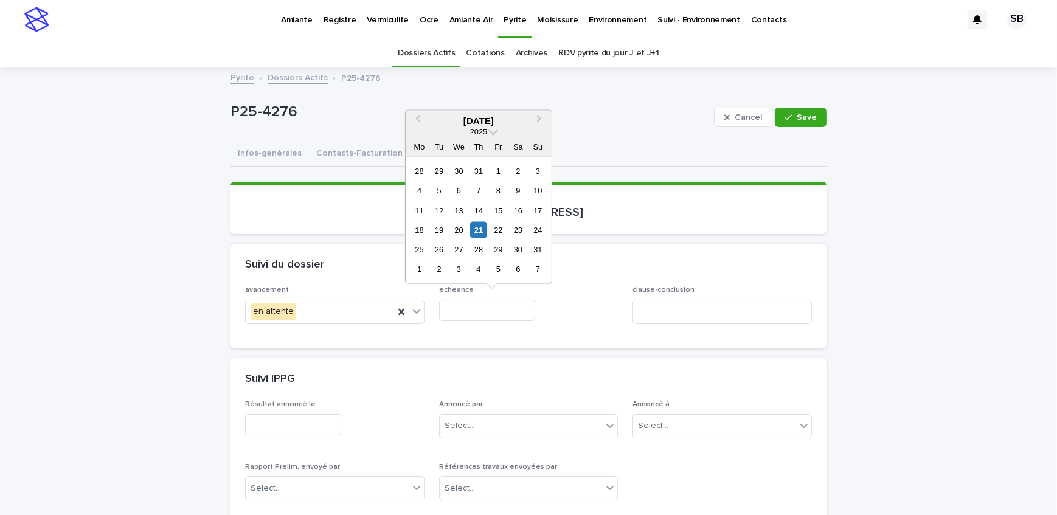
click at [498, 315] on input "text" at bounding box center [487, 310] width 96 height 21
click at [476, 231] on div "21" at bounding box center [478, 230] width 16 height 16
type input "**********"
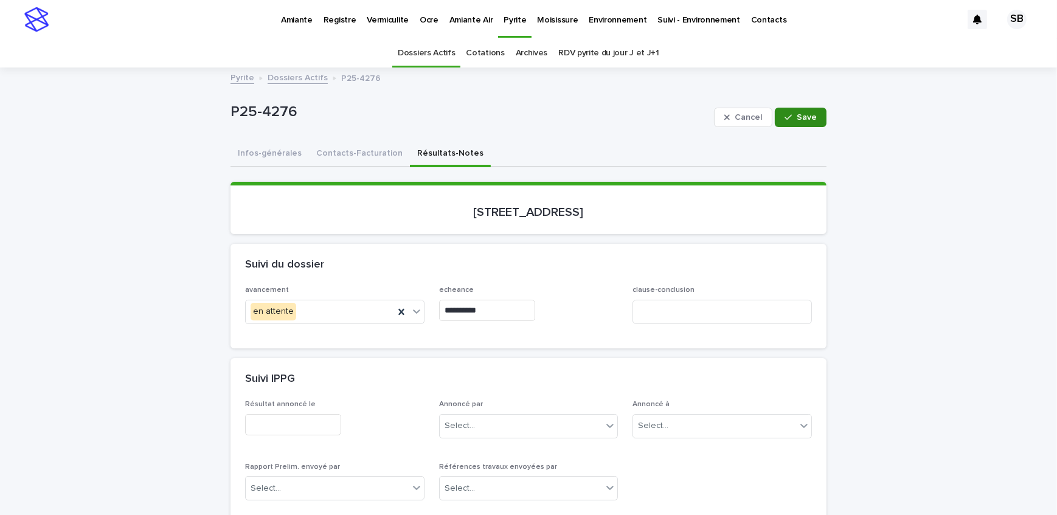
click at [802, 117] on span "Save" at bounding box center [807, 117] width 20 height 9
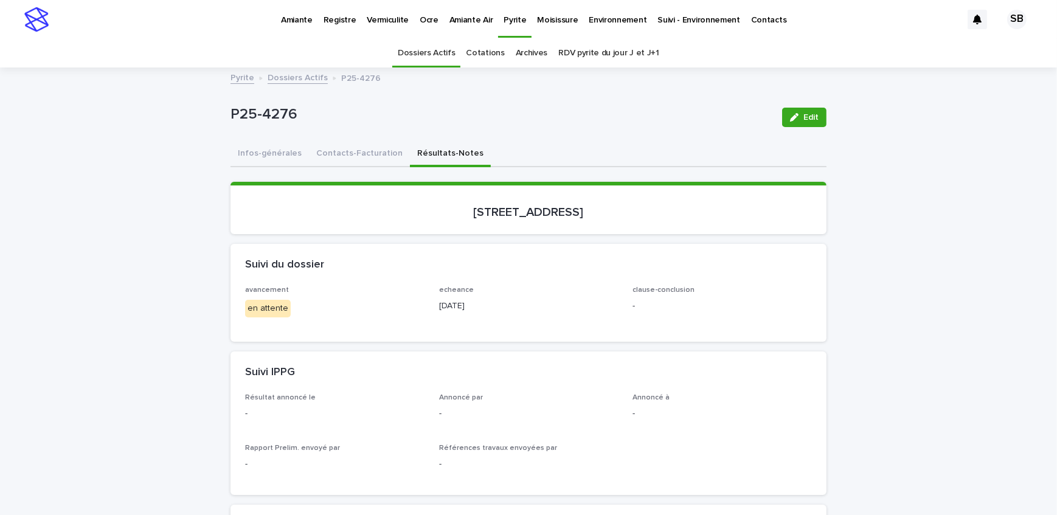
click at [291, 72] on link "Dossiers Actifs" at bounding box center [298, 77] width 60 height 14
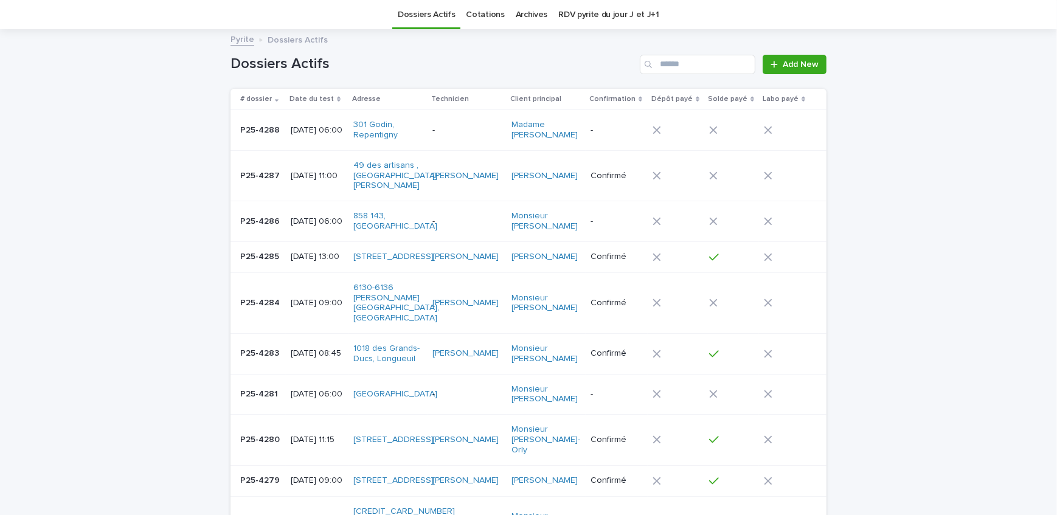
scroll to position [260, 0]
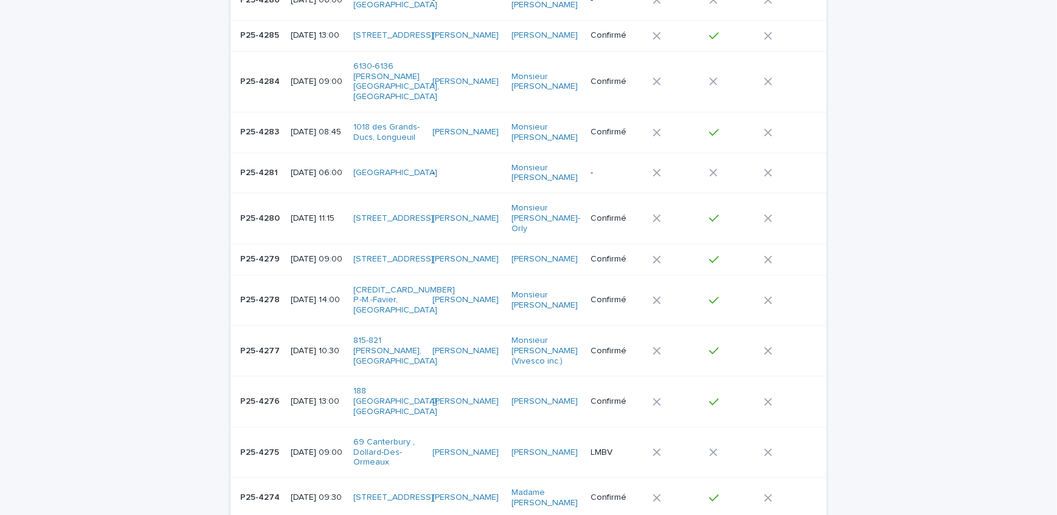
click at [272, 348] on div "P25-4277 P25-4277" at bounding box center [260, 351] width 41 height 20
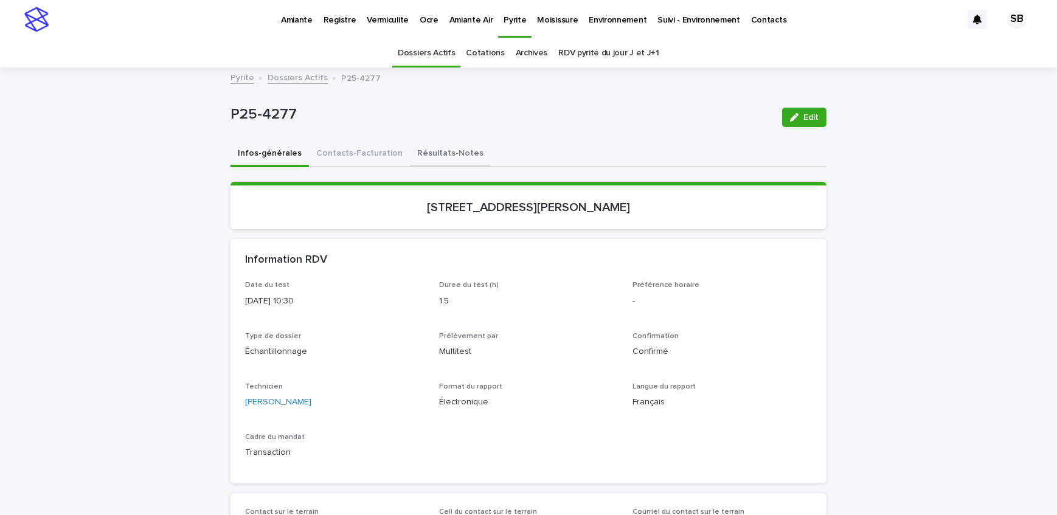
click at [434, 159] on button "Résultats-Notes" at bounding box center [450, 155] width 81 height 26
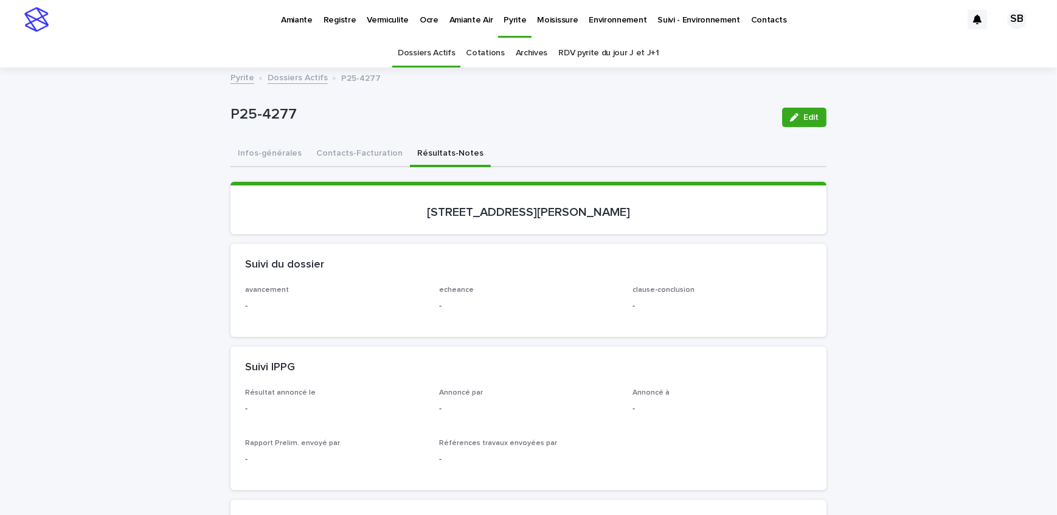
click at [797, 116] on div "button" at bounding box center [796, 117] width 13 height 9
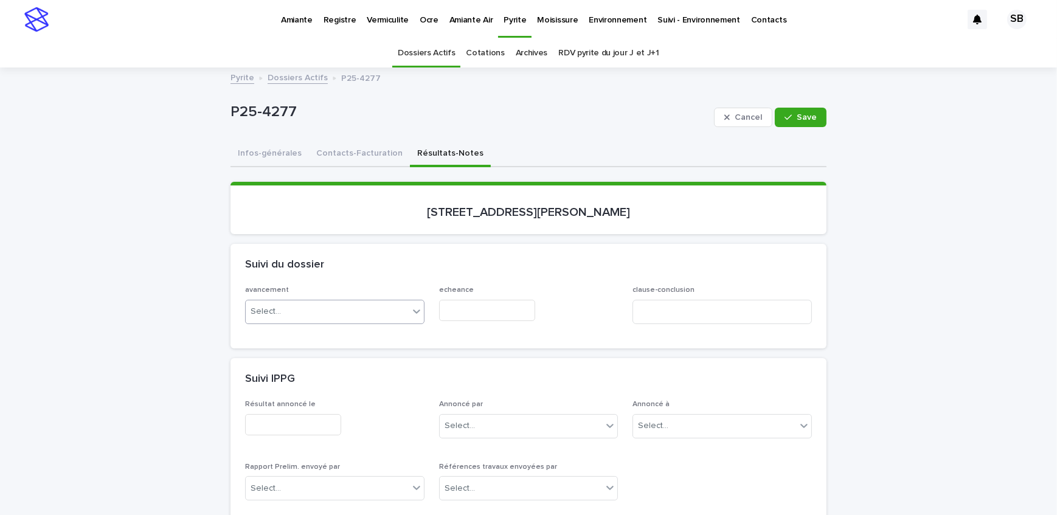
click at [317, 317] on div "Select..." at bounding box center [327, 312] width 163 height 20
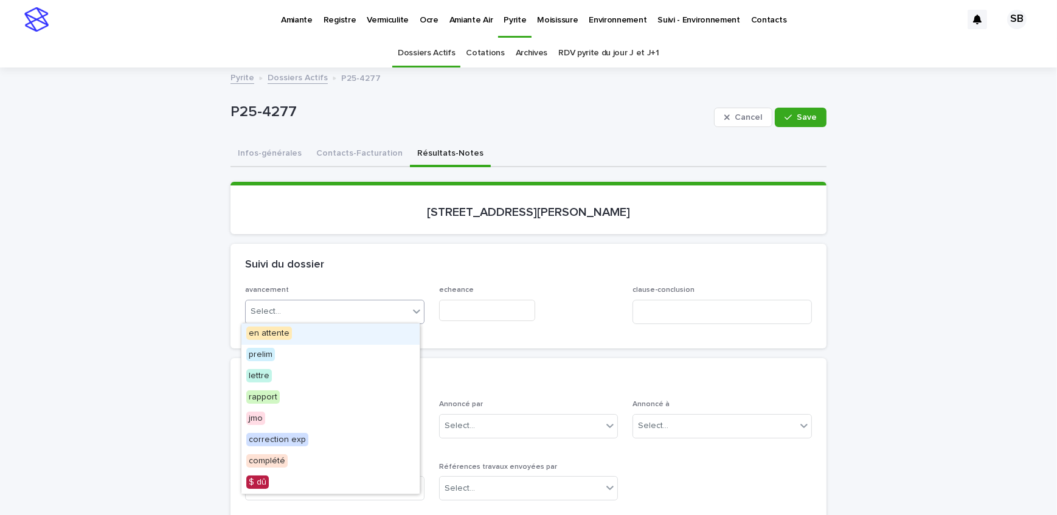
click at [317, 340] on div "en attente" at bounding box center [330, 334] width 178 height 21
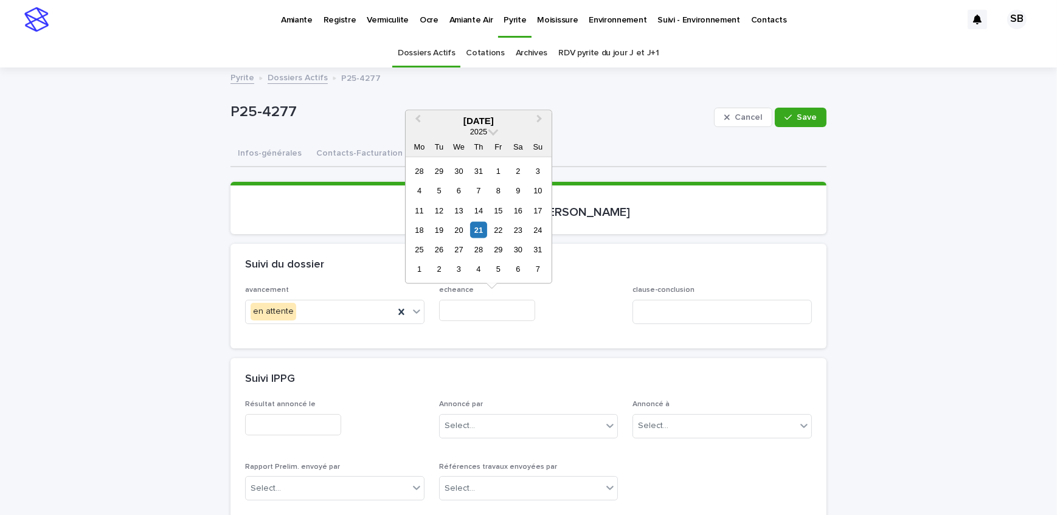
click at [488, 308] on input "text" at bounding box center [487, 310] width 96 height 21
click at [477, 223] on div "21" at bounding box center [478, 230] width 16 height 16
type input "**********"
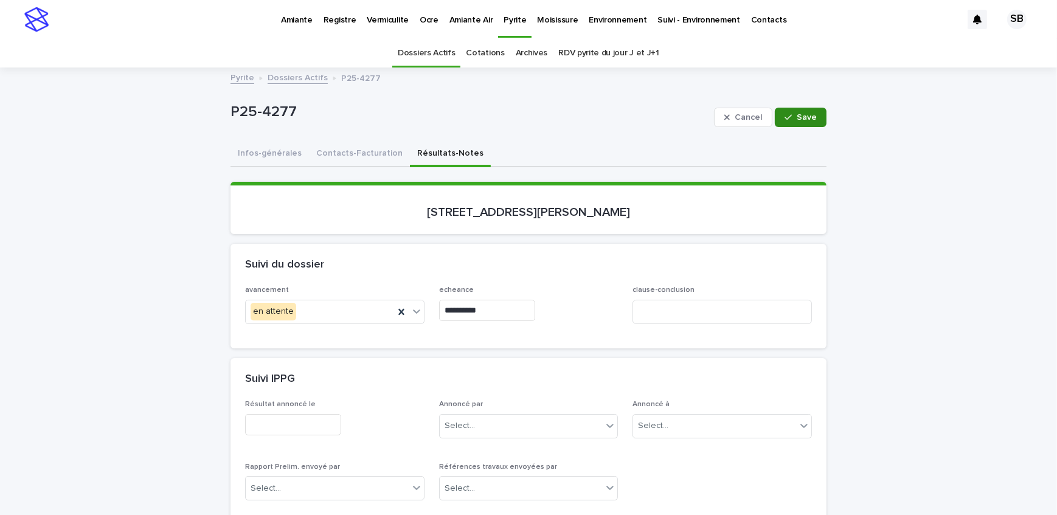
click at [785, 120] on icon "button" at bounding box center [788, 117] width 7 height 9
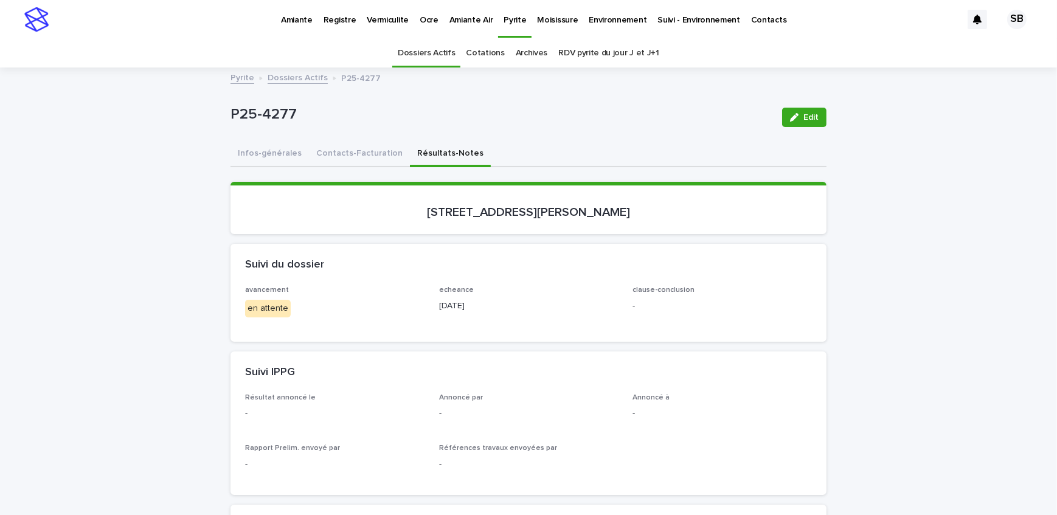
click at [284, 77] on link "Dossiers Actifs" at bounding box center [298, 77] width 60 height 14
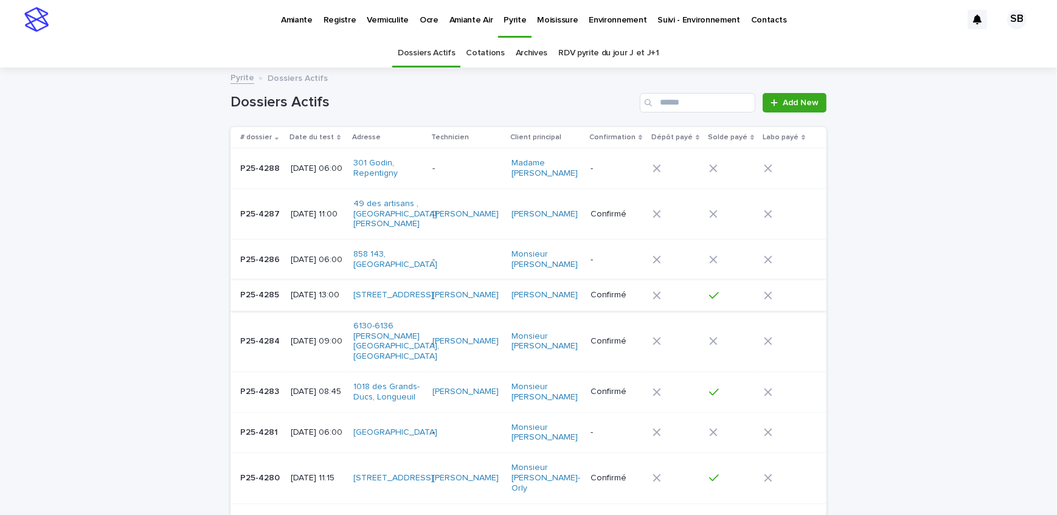
scroll to position [38, 0]
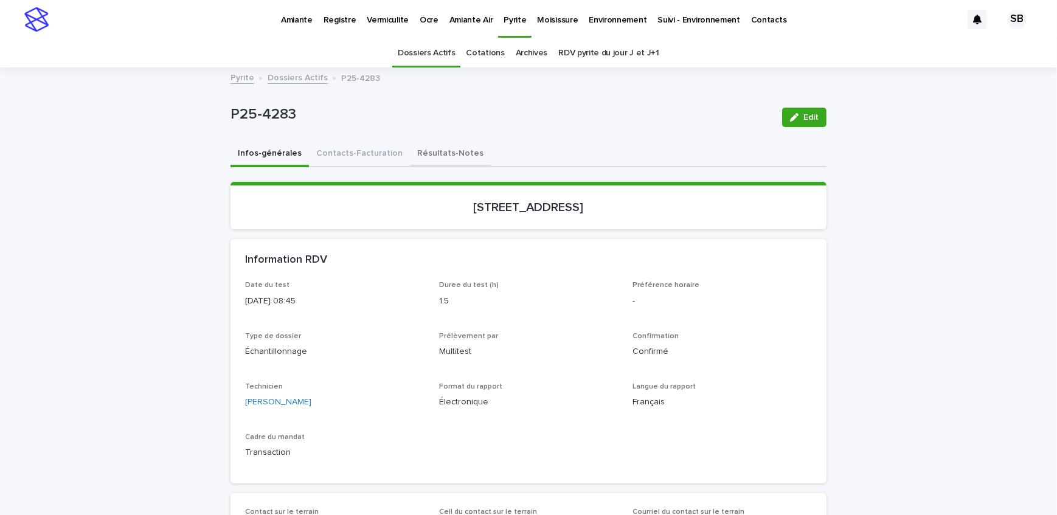
click at [411, 156] on button "Résultats-Notes" at bounding box center [450, 155] width 81 height 26
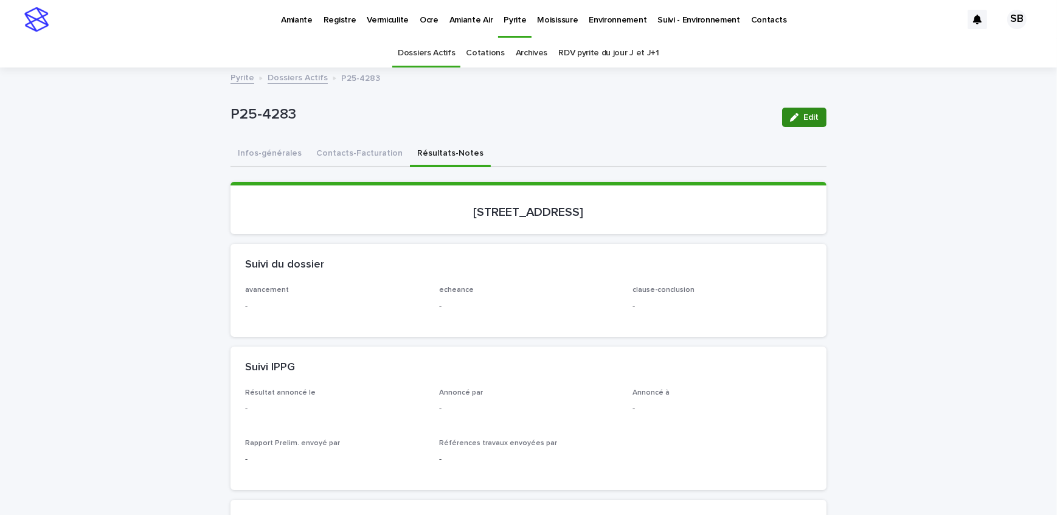
click at [792, 114] on icon "button" at bounding box center [794, 117] width 9 height 9
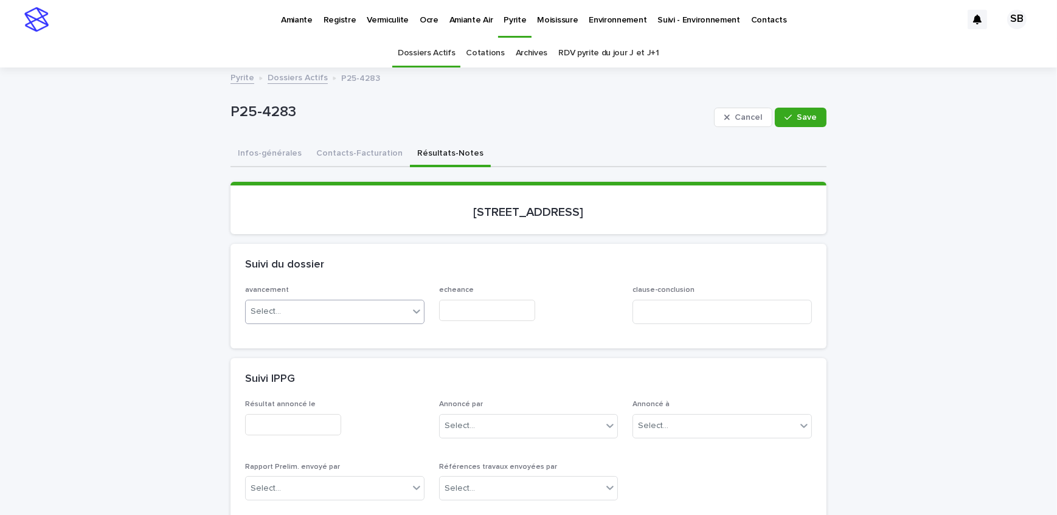
click at [293, 310] on div "Select..." at bounding box center [327, 312] width 163 height 20
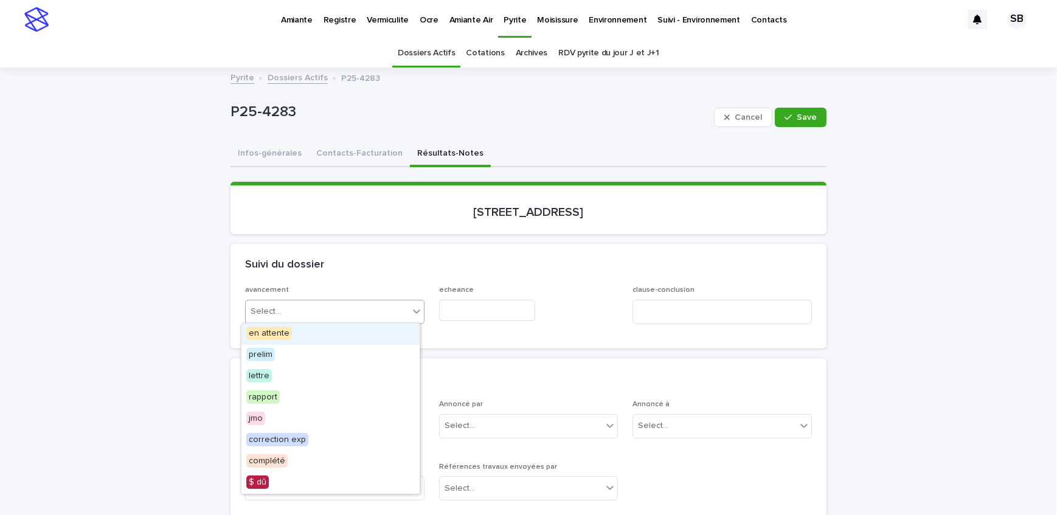
click at [288, 336] on span "en attente" at bounding box center [269, 333] width 46 height 13
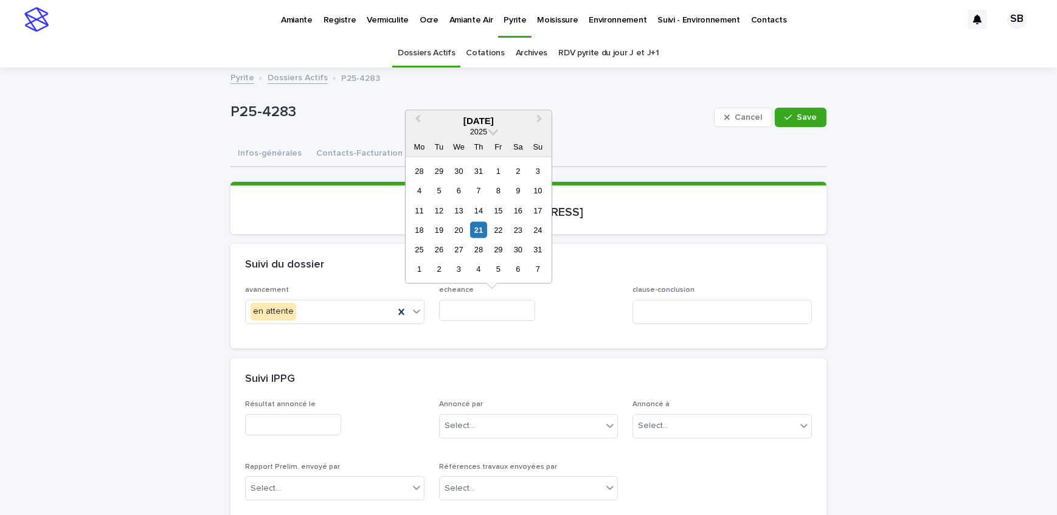
click at [511, 313] on input "text" at bounding box center [487, 310] width 96 height 21
click at [484, 228] on div "21" at bounding box center [478, 230] width 16 height 16
type input "**********"
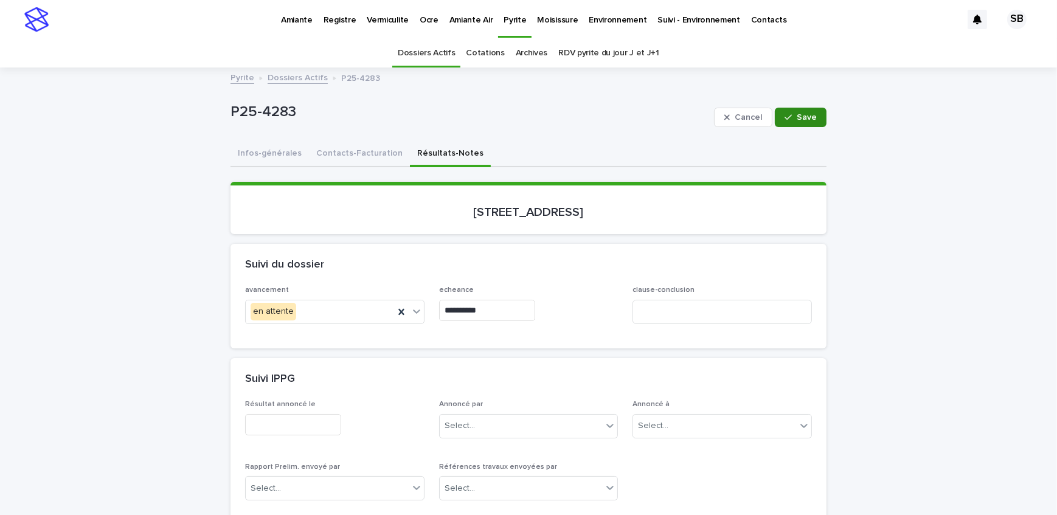
click at [795, 108] on button "Save" at bounding box center [801, 117] width 52 height 19
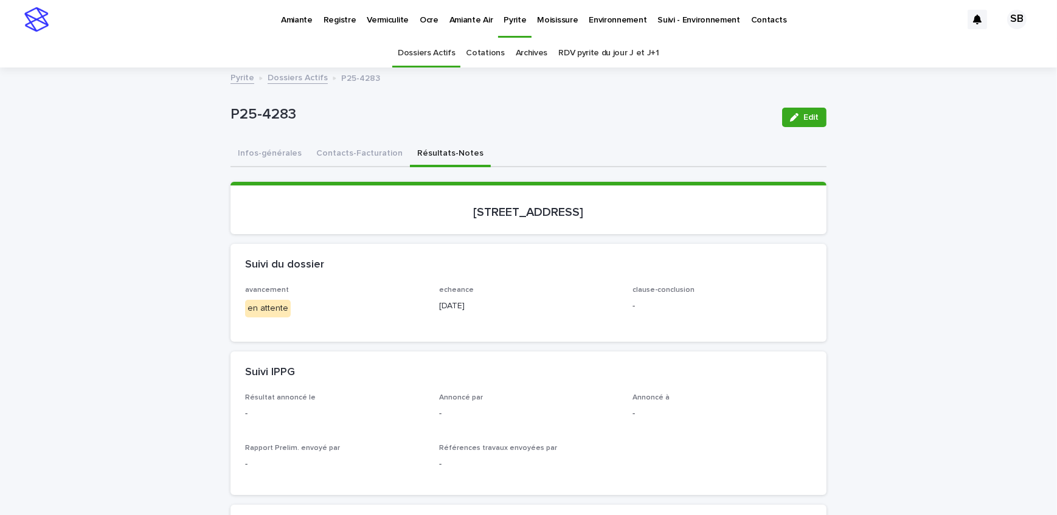
click at [294, 70] on link "Dossiers Actifs" at bounding box center [298, 77] width 60 height 14
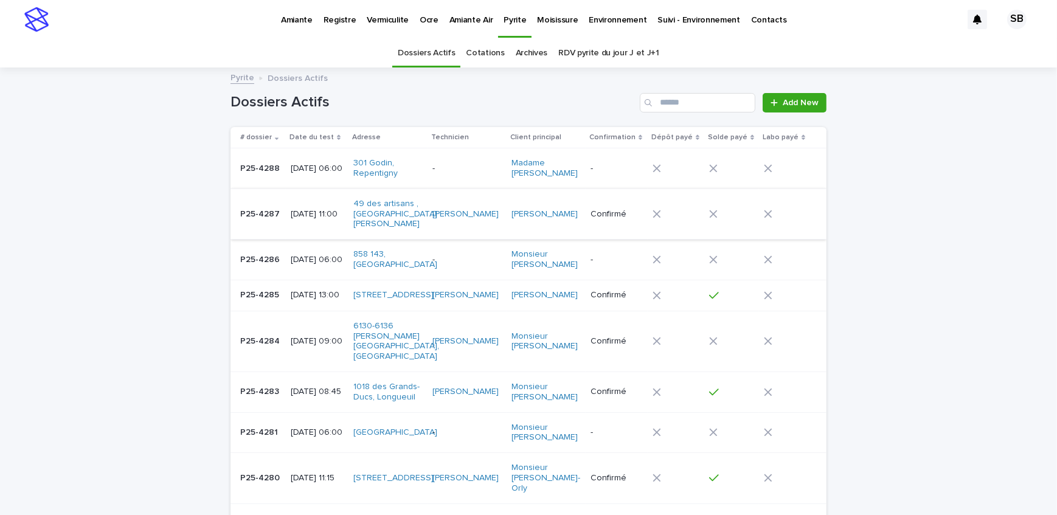
scroll to position [38, 0]
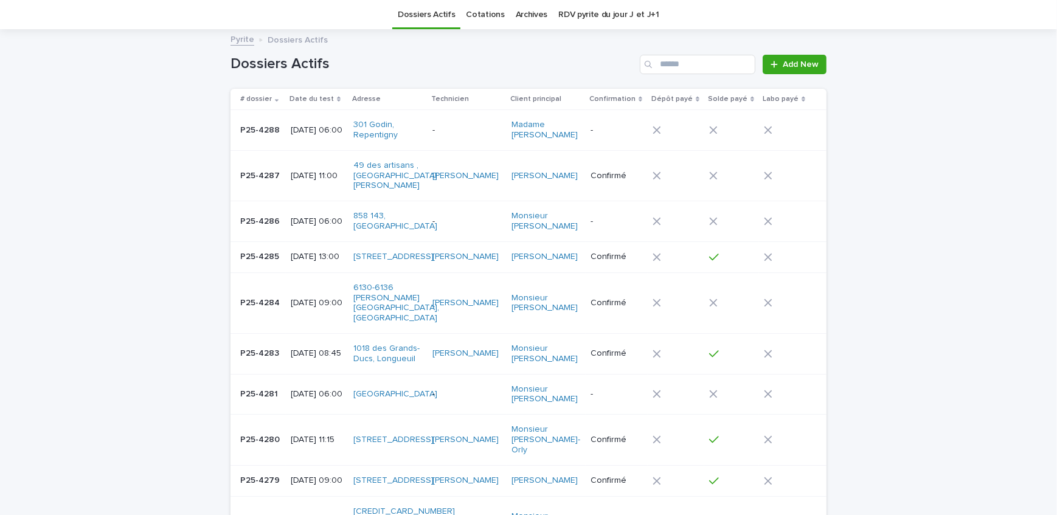
click at [268, 309] on div "P25-4284 P25-4284" at bounding box center [260, 303] width 41 height 20
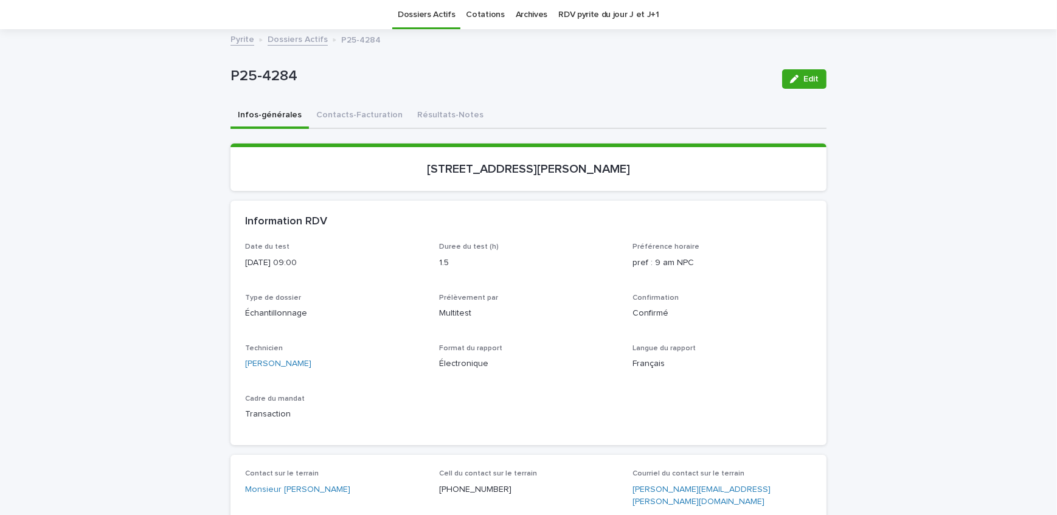
click at [413, 116] on button "Résultats-Notes" at bounding box center [450, 116] width 81 height 26
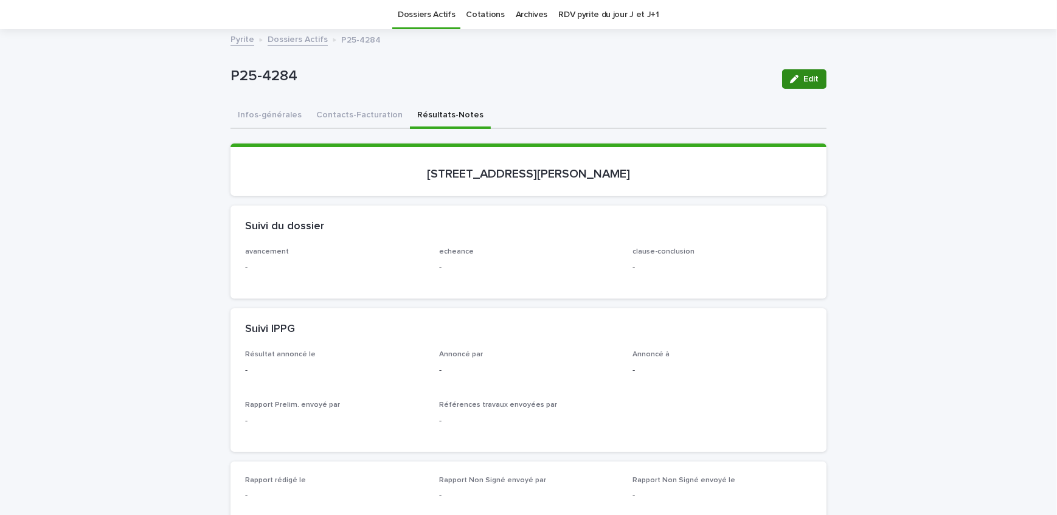
click at [796, 81] on div "button" at bounding box center [796, 79] width 13 height 9
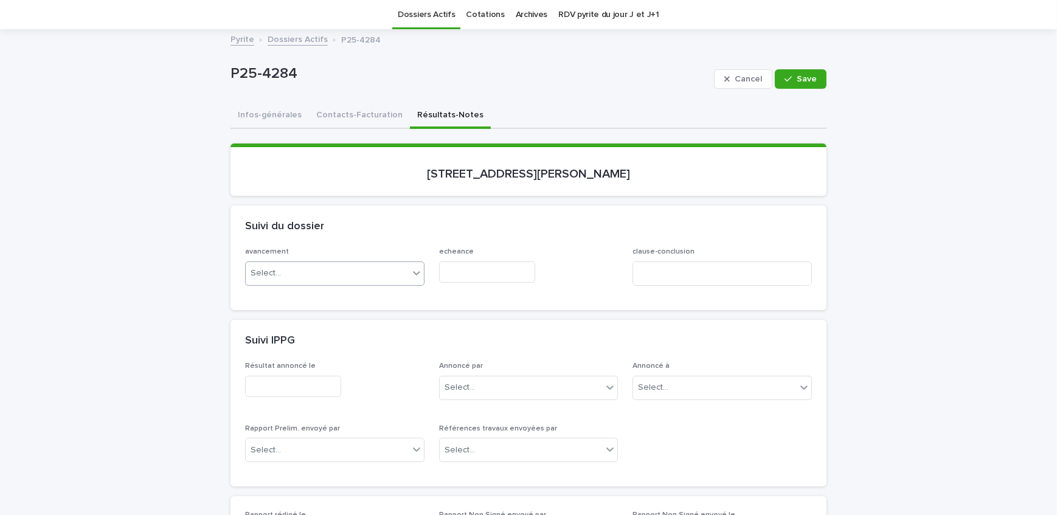
click at [316, 271] on div "Select..." at bounding box center [327, 273] width 163 height 20
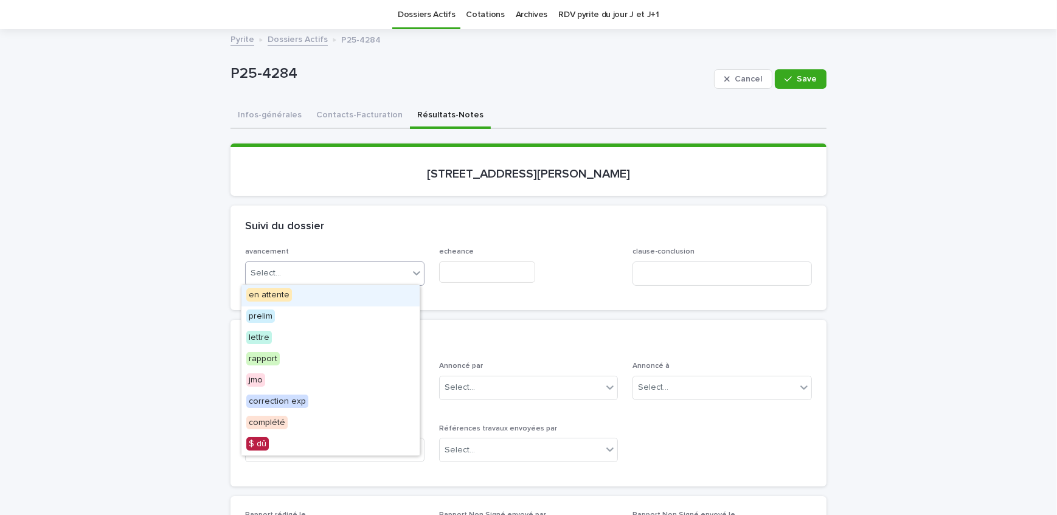
click at [316, 292] on div "en attente" at bounding box center [330, 295] width 178 height 21
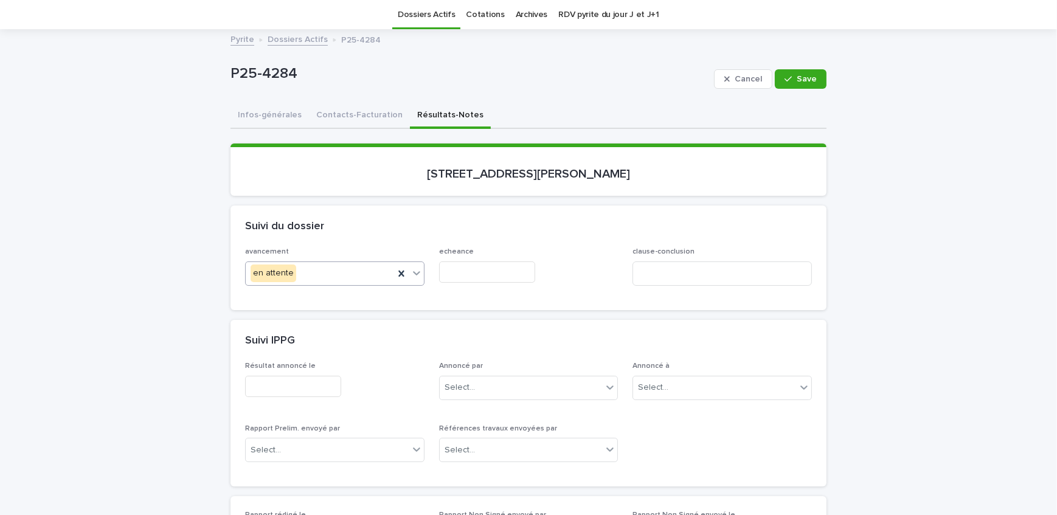
click at [471, 267] on input "text" at bounding box center [487, 272] width 96 height 21
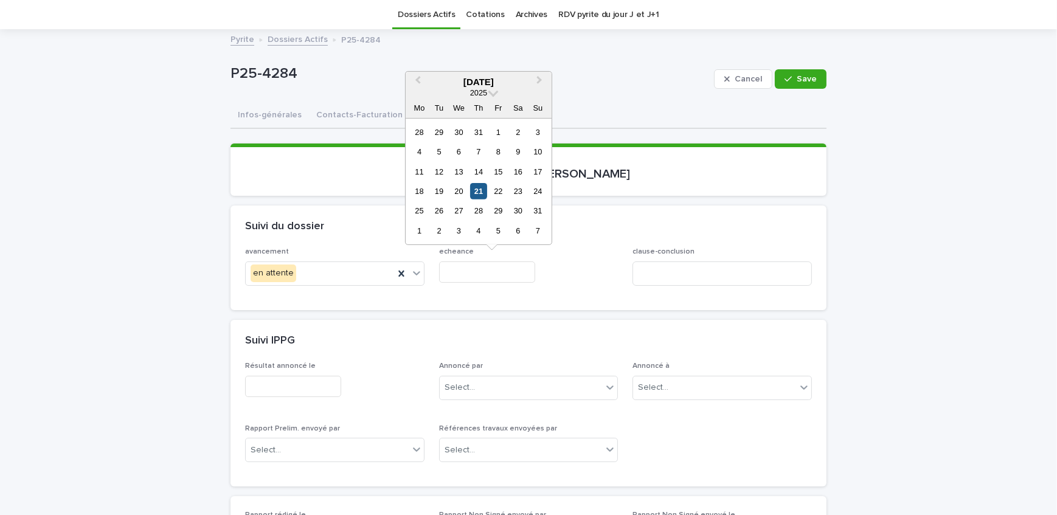
click at [480, 189] on div "21" at bounding box center [478, 191] width 16 height 16
type input "**********"
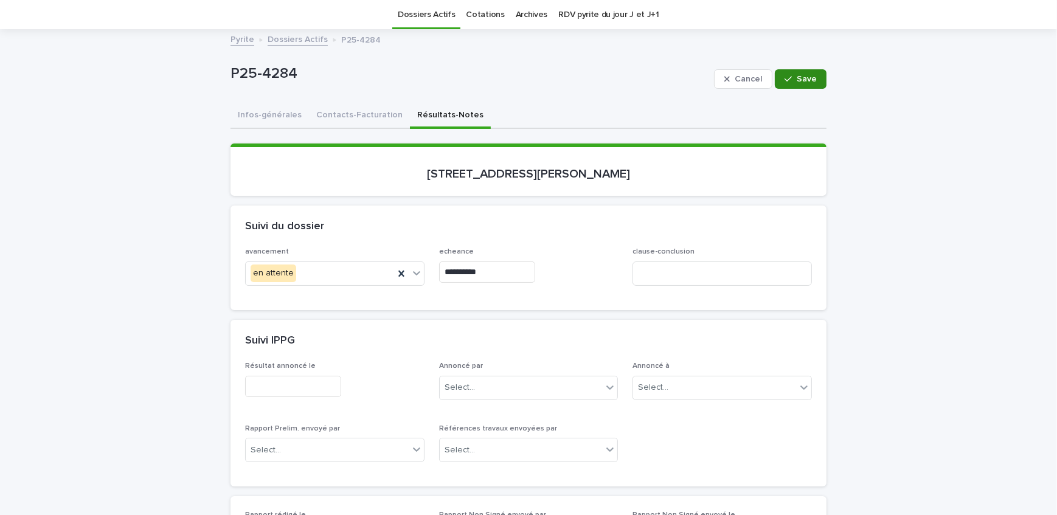
click at [782, 72] on button "Save" at bounding box center [801, 78] width 52 height 19
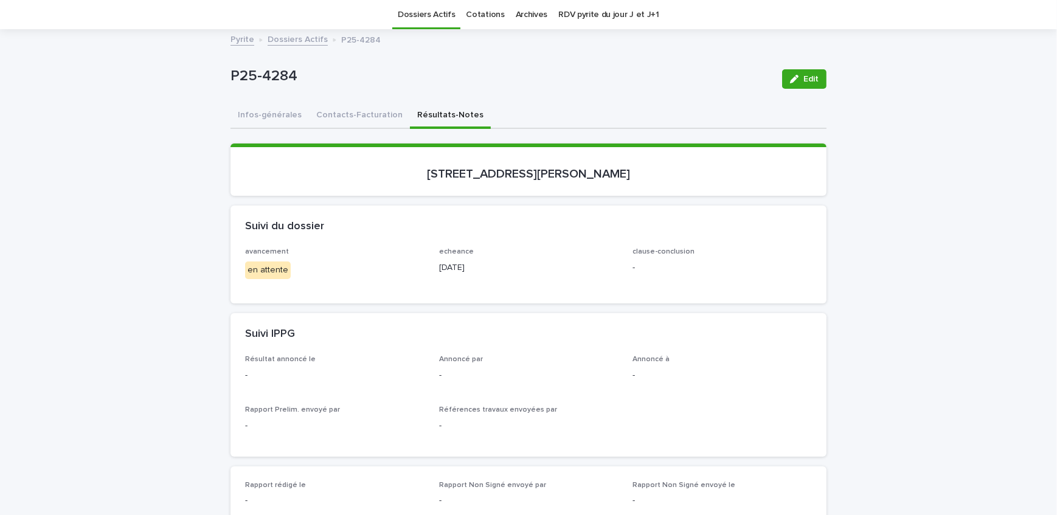
click at [302, 39] on link "Dossiers Actifs" at bounding box center [298, 39] width 60 height 14
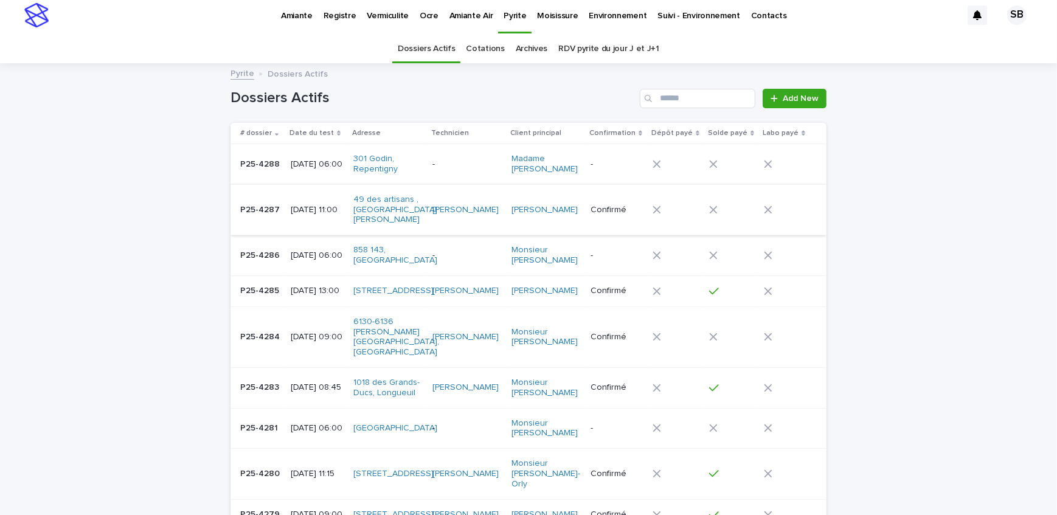
scroll to position [38, 0]
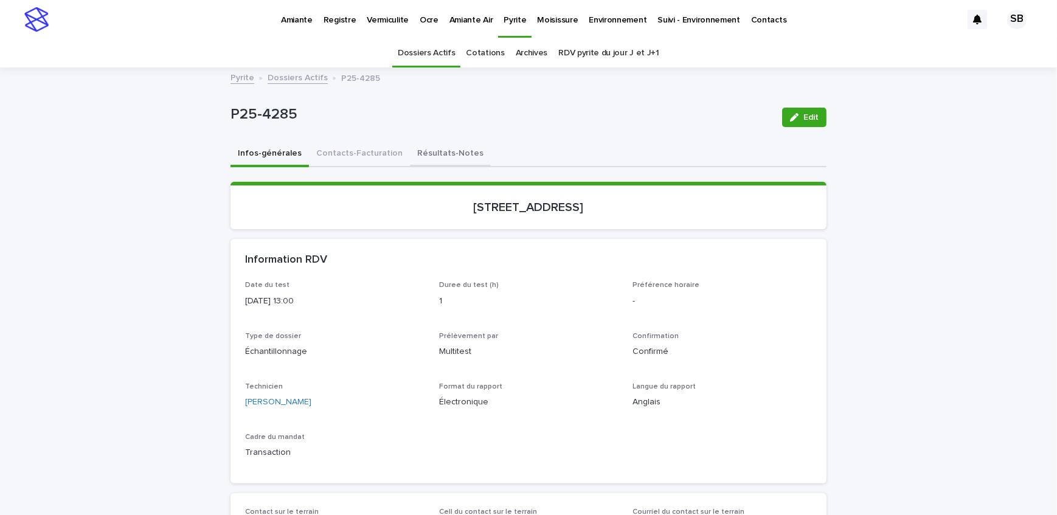
click at [429, 159] on button "Résultats-Notes" at bounding box center [450, 155] width 81 height 26
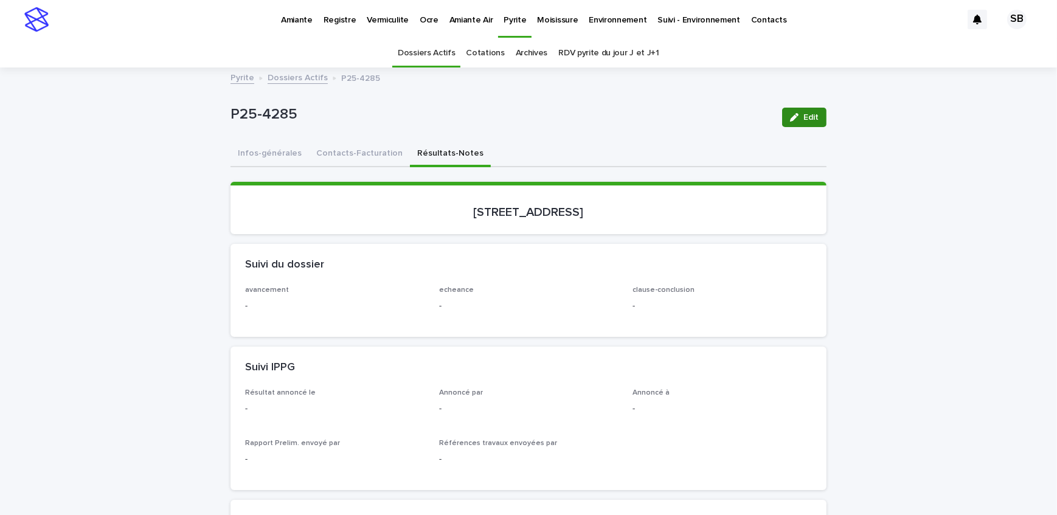
click at [790, 117] on icon "button" at bounding box center [794, 117] width 9 height 9
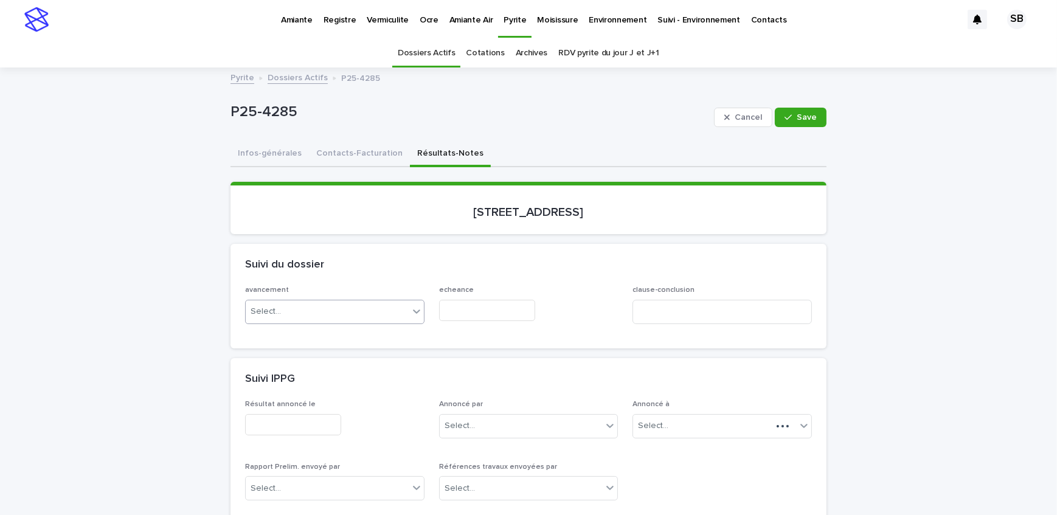
click at [322, 313] on div "Select..." at bounding box center [327, 312] width 163 height 20
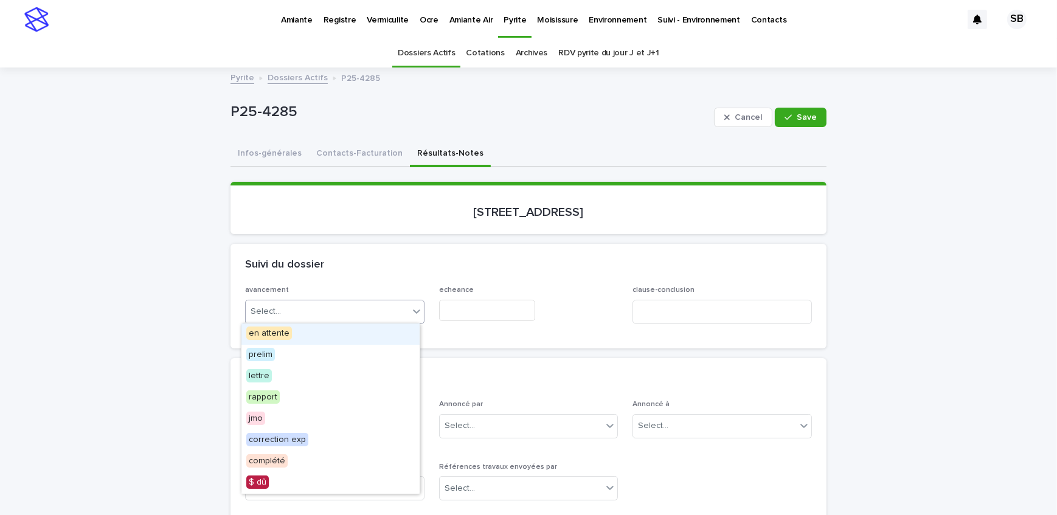
click at [333, 334] on div "en attente" at bounding box center [330, 334] width 178 height 21
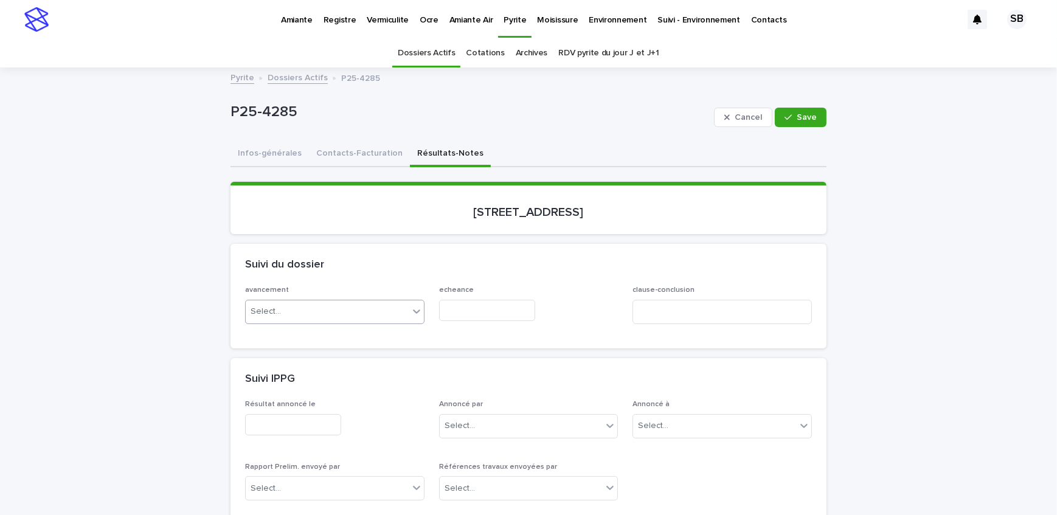
click at [465, 303] on input "text" at bounding box center [487, 310] width 96 height 21
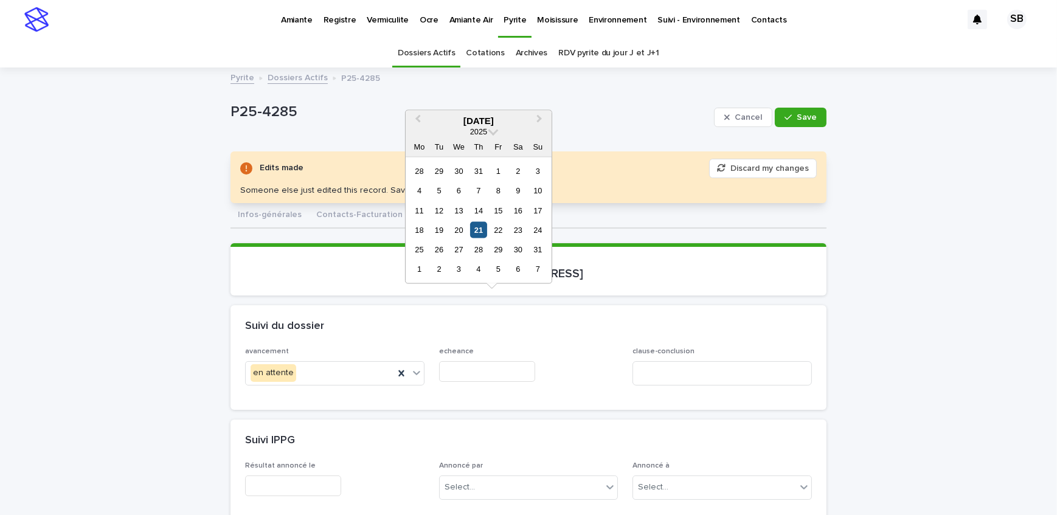
click at [479, 232] on div "21" at bounding box center [478, 230] width 16 height 16
type input "**********"
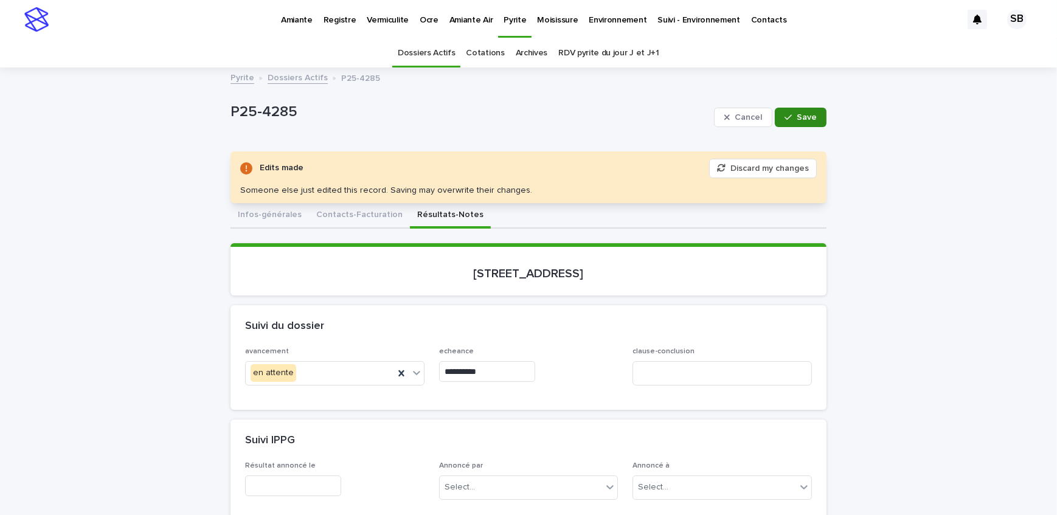
click at [796, 109] on button "Save" at bounding box center [801, 117] width 52 height 19
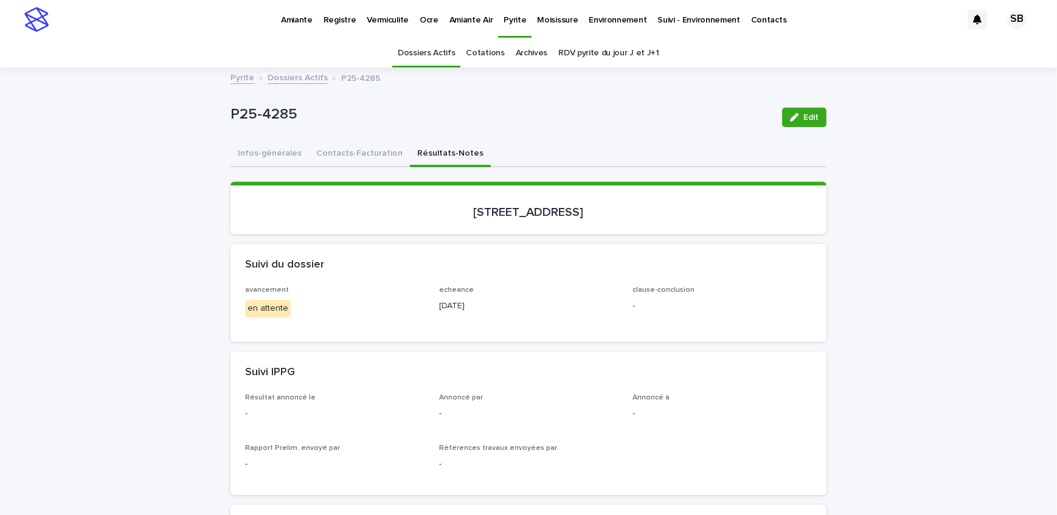
click at [303, 78] on link "Dossiers Actifs" at bounding box center [298, 77] width 60 height 14
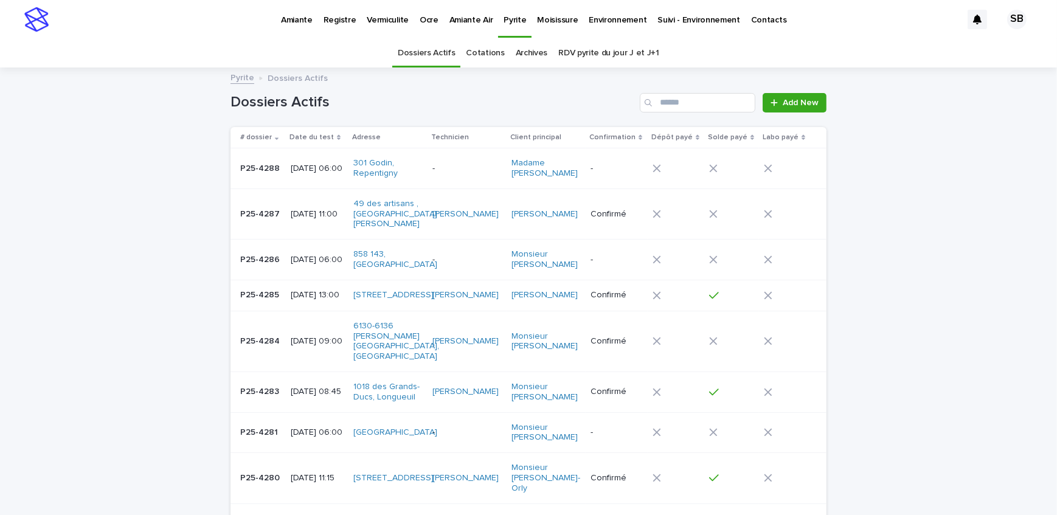
scroll to position [38, 0]
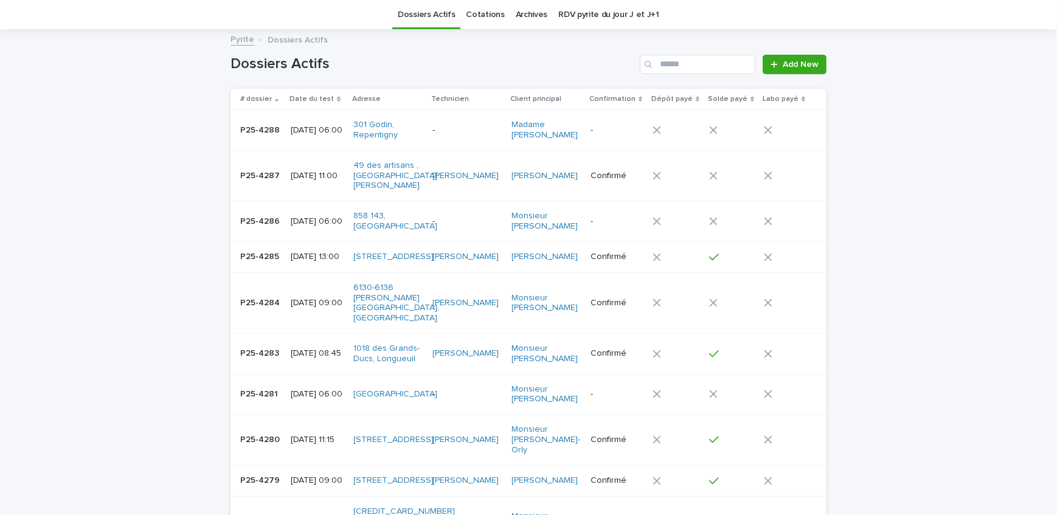
drag, startPoint x: 155, startPoint y: 217, endPoint x: 214, endPoint y: 152, distance: 87.4
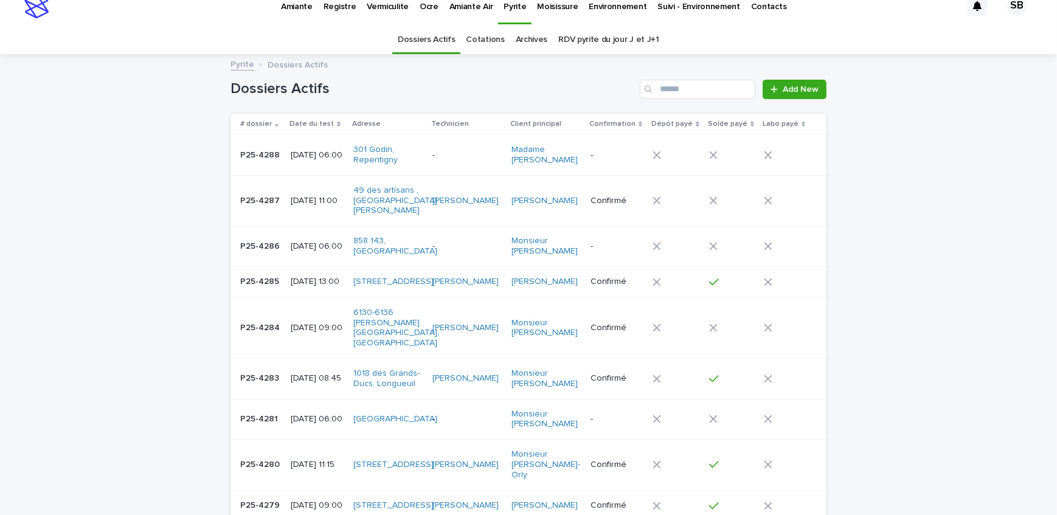
scroll to position [0, 0]
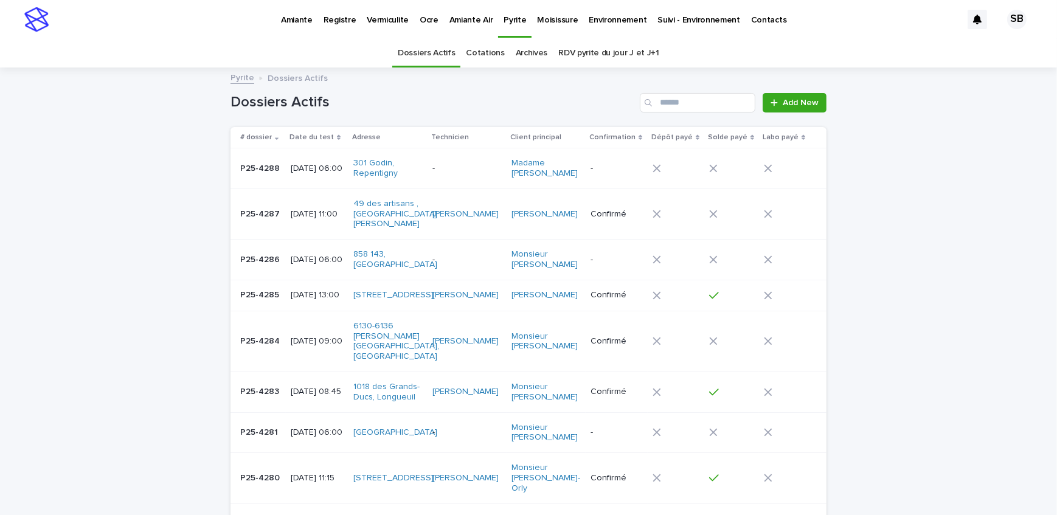
click at [376, 19] on p "Vermiculite" at bounding box center [388, 13] width 42 height 26
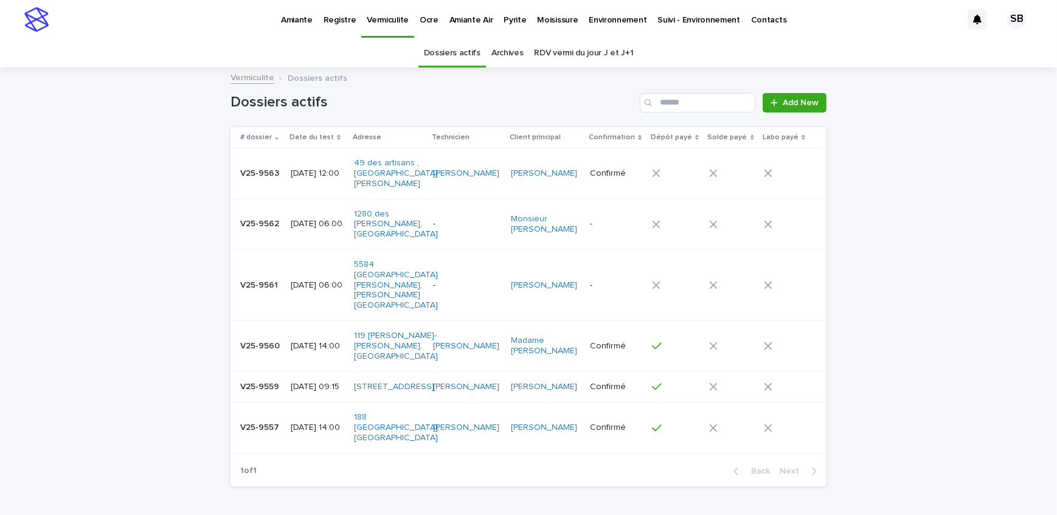
click at [274, 229] on p "V25-9562" at bounding box center [260, 223] width 41 height 13
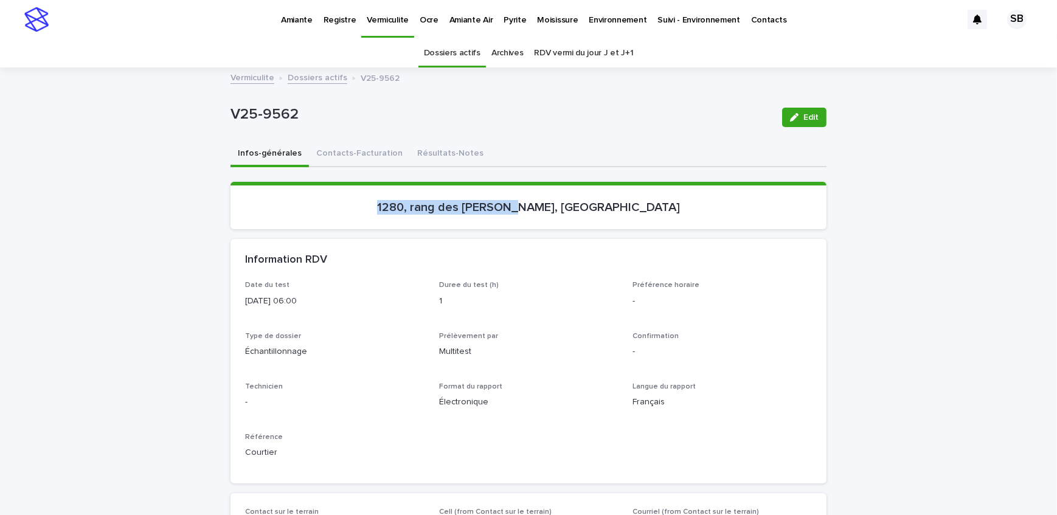
drag, startPoint x: 376, startPoint y: 215, endPoint x: 515, endPoint y: 225, distance: 139.7
click at [515, 225] on section "1280, rang des [PERSON_NAME], [GEOGRAPHIC_DATA]" at bounding box center [529, 205] width 596 height 47
drag, startPoint x: 255, startPoint y: 124, endPoint x: 210, endPoint y: 125, distance: 45.0
copy p "V25-9562"
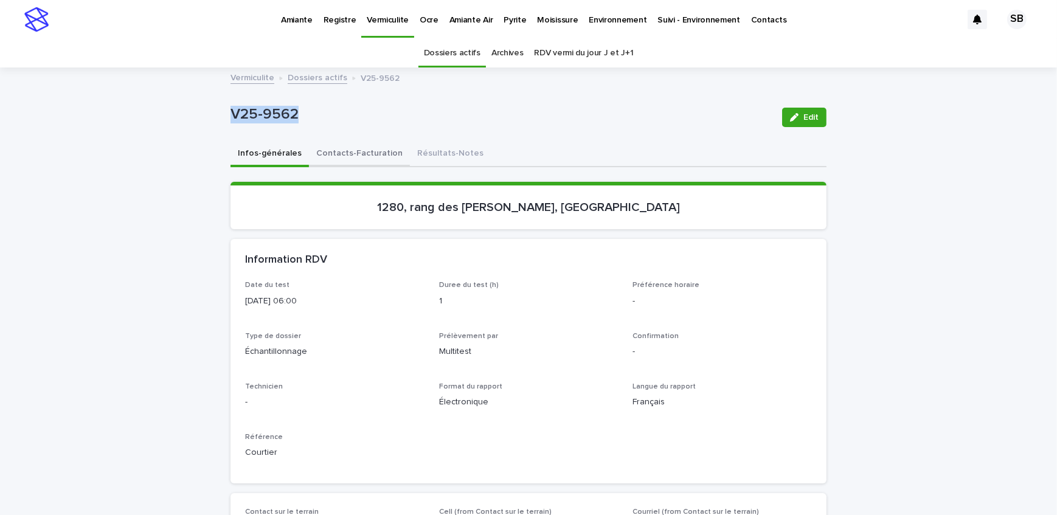
click at [309, 158] on button "Contacts-Facturation" at bounding box center [359, 155] width 101 height 26
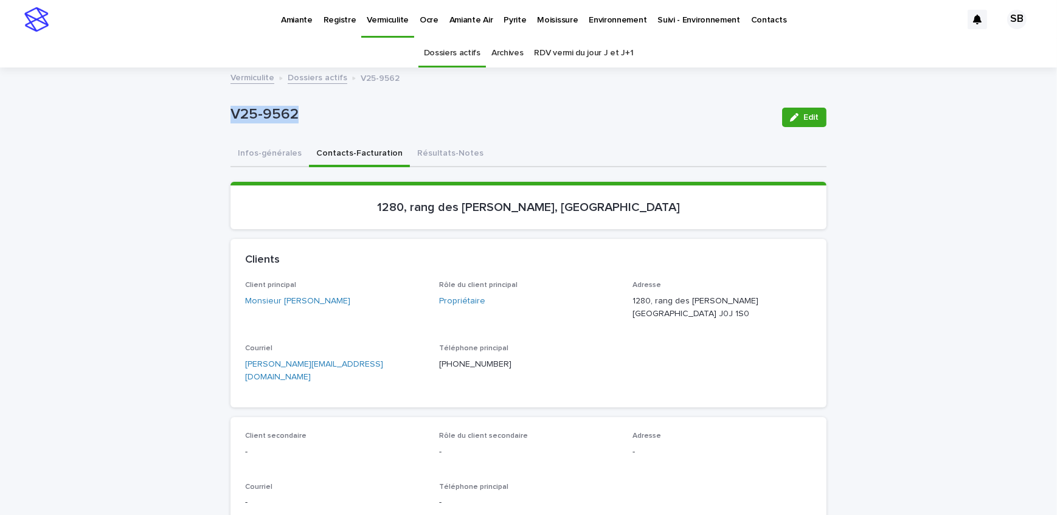
drag, startPoint x: 347, startPoint y: 314, endPoint x: 278, endPoint y: 314, distance: 68.7
click at [278, 314] on div "Client principal Monsieur [PERSON_NAME]" at bounding box center [334, 299] width 179 height 36
copy link "[PERSON_NAME]"
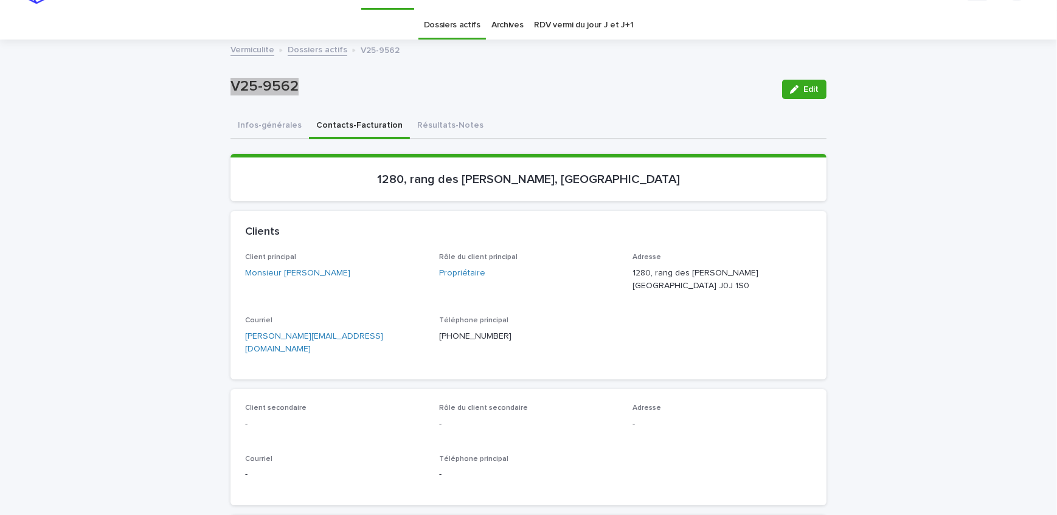
scroll to position [55, 0]
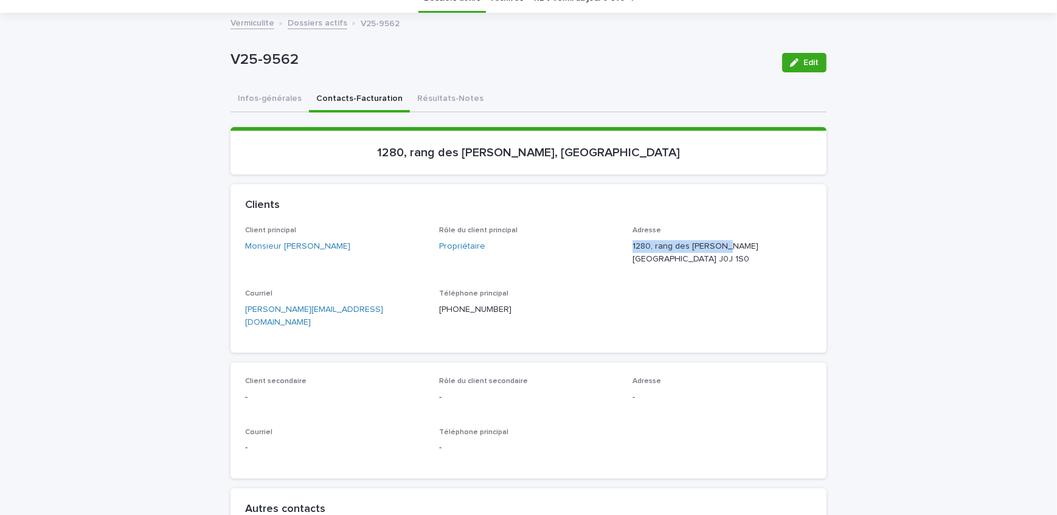
drag, startPoint x: 720, startPoint y: 243, endPoint x: 622, endPoint y: 247, distance: 98.0
click at [622, 247] on div "Client principal Monsieur [PERSON_NAME] Rôle du client principal Propriétaire A…" at bounding box center [528, 282] width 567 height 112
copy p "1280, rang des [PERSON_NAME]"
drag, startPoint x: 739, startPoint y: 257, endPoint x: 626, endPoint y: 255, distance: 112.5
click at [626, 255] on div "Client principal Monsieur [PERSON_NAME] Rôle du client principal Propriétaire A…" at bounding box center [528, 282] width 567 height 112
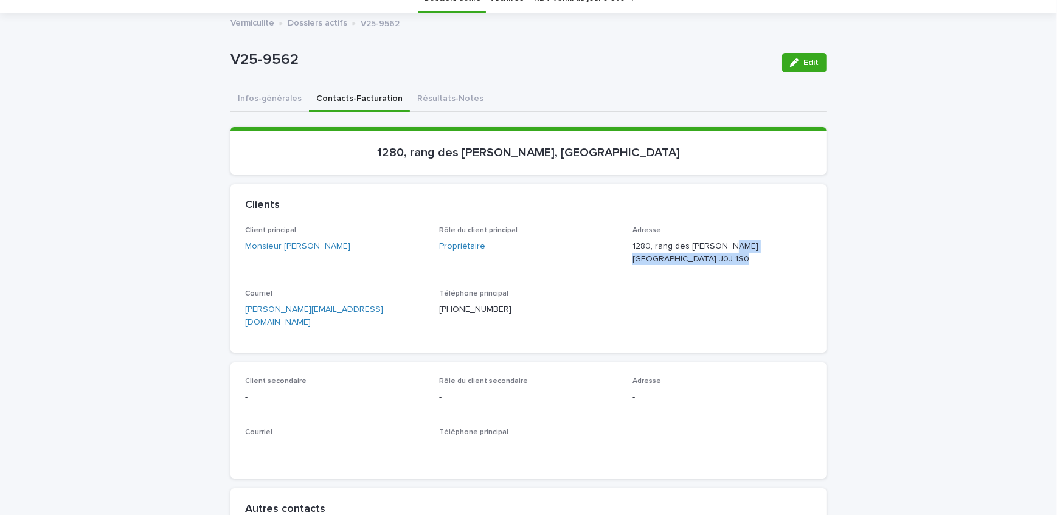
copy p "[GEOGRAPHIC_DATA]"
drag, startPoint x: 770, startPoint y: 262, endPoint x: 739, endPoint y: 267, distance: 31.5
click at [739, 267] on div "Adresse [STREET_ADDRESS][PERSON_NAME]" at bounding box center [722, 250] width 179 height 49
copy p "J0J 1S0"
drag, startPoint x: 673, startPoint y: 148, endPoint x: 372, endPoint y: 150, distance: 301.1
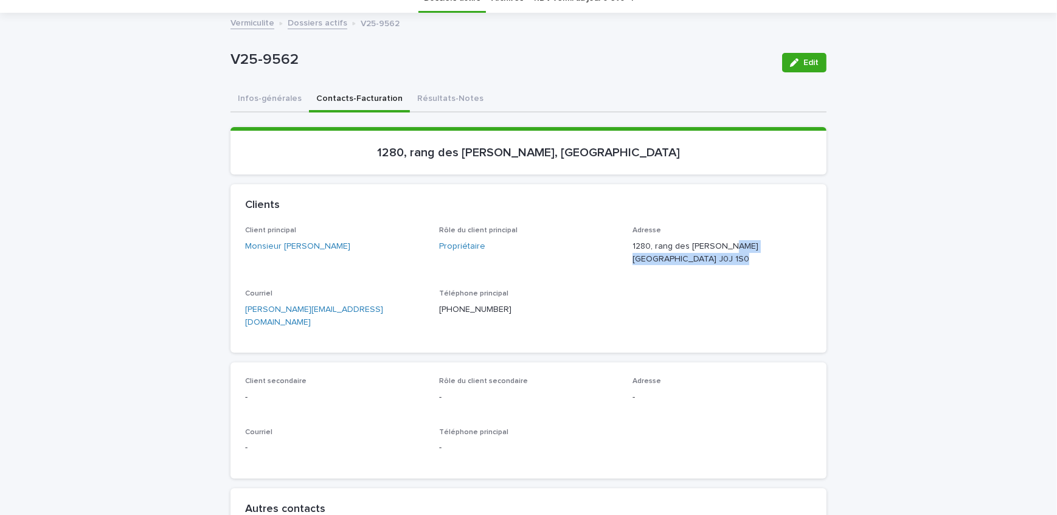
click at [372, 150] on p "1280, rang des [PERSON_NAME], [GEOGRAPHIC_DATA]" at bounding box center [528, 152] width 567 height 15
copy p "1280, rang des [PERSON_NAME], [GEOGRAPHIC_DATA]"
drag, startPoint x: 302, startPoint y: 52, endPoint x: 206, endPoint y: 64, distance: 96.3
copy p "V25-9562"
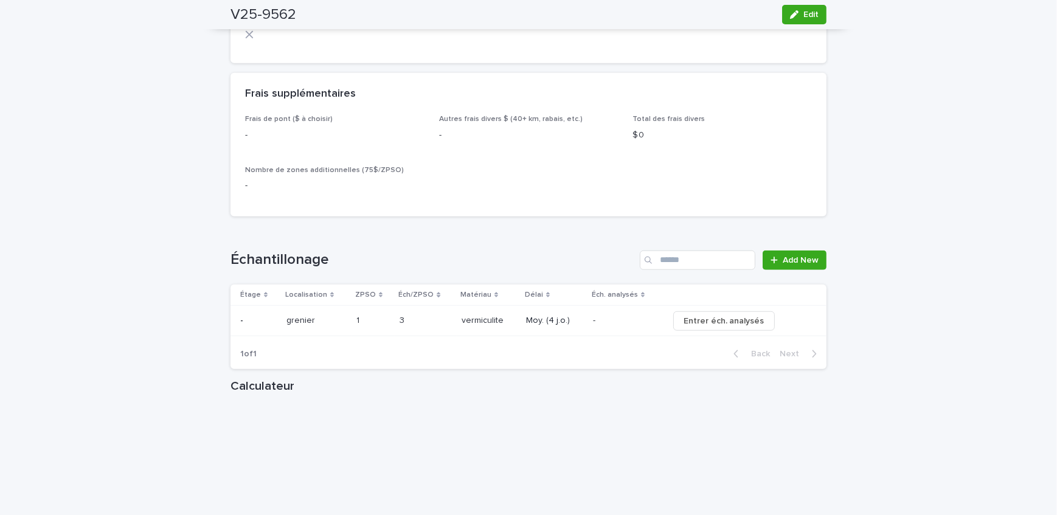
scroll to position [1106, 0]
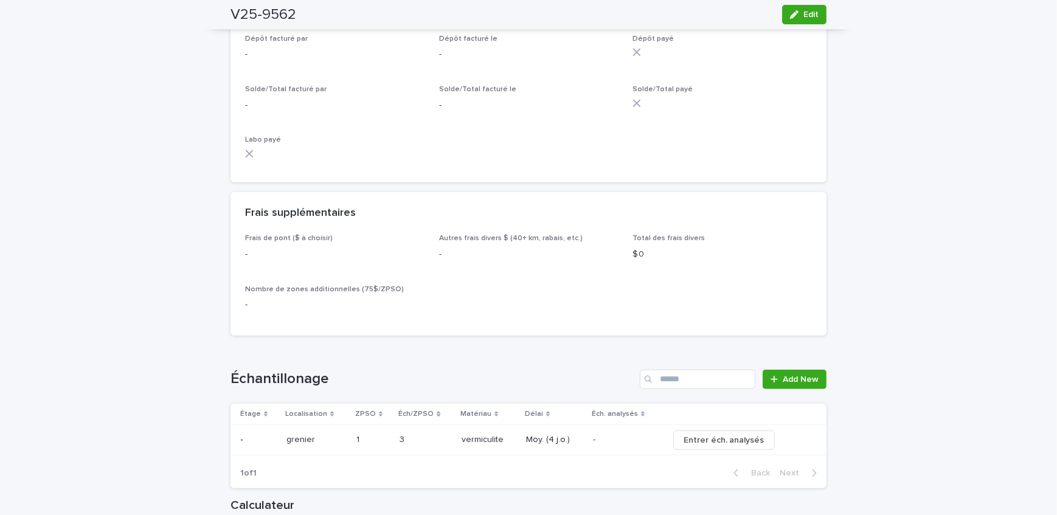
drag, startPoint x: 803, startPoint y: 18, endPoint x: 470, endPoint y: 193, distance: 376.8
click at [803, 18] on span "Edit" at bounding box center [810, 14] width 15 height 9
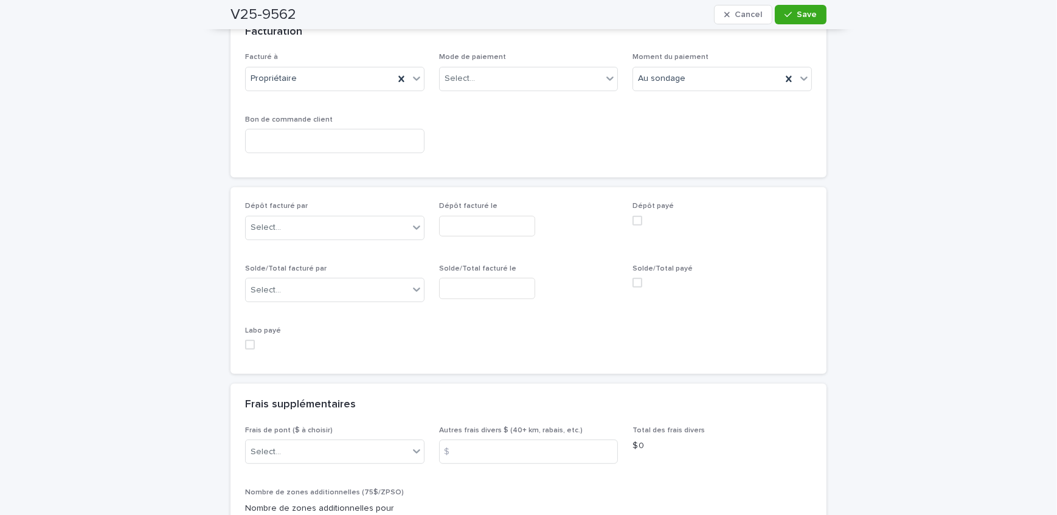
scroll to position [998, 0]
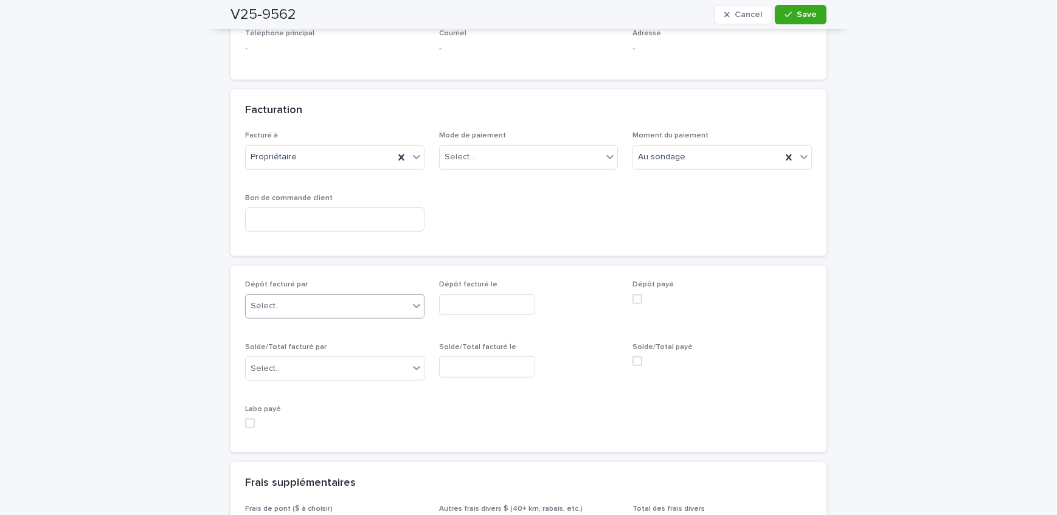
click at [331, 296] on div "Select..." at bounding box center [327, 306] width 163 height 20
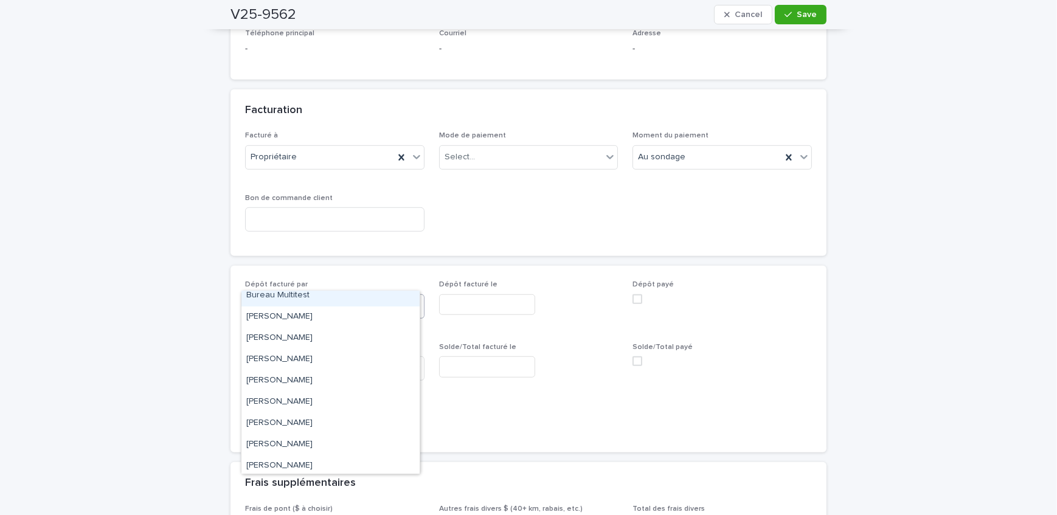
scroll to position [201, 0]
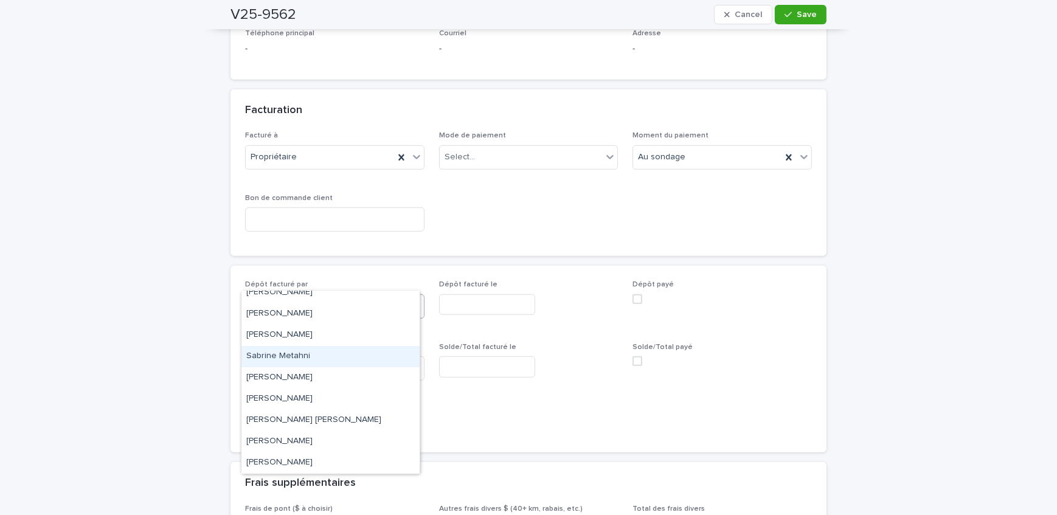
click at [325, 366] on div "Sabrine Metahni" at bounding box center [330, 356] width 178 height 21
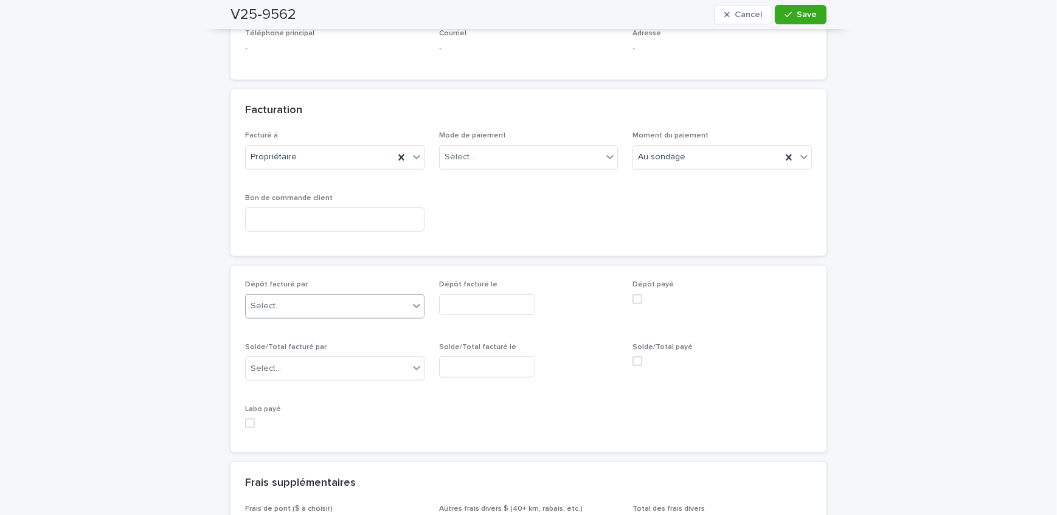
click at [328, 296] on div "Select..." at bounding box center [327, 306] width 163 height 20
click at [496, 294] on input "text" at bounding box center [487, 304] width 96 height 21
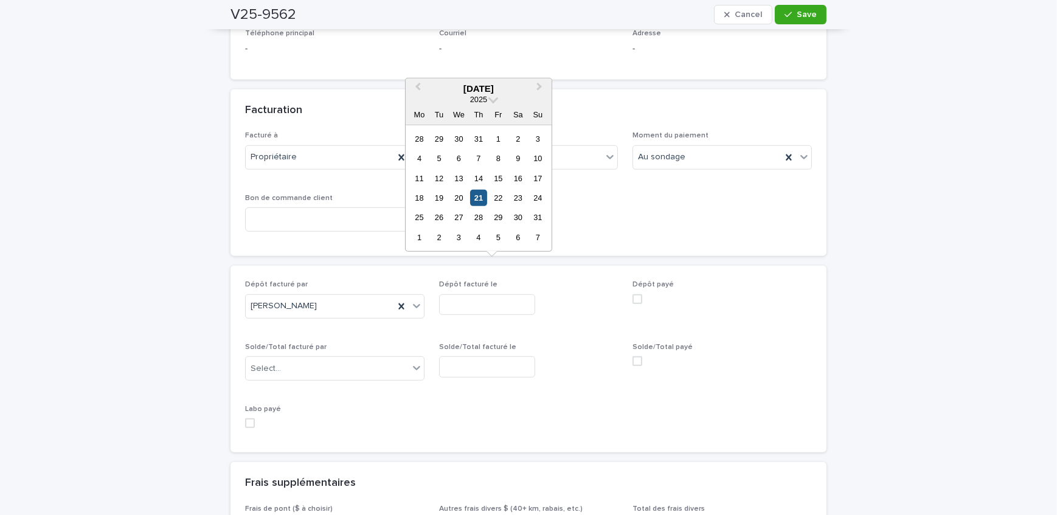
click at [476, 202] on div "21" at bounding box center [478, 198] width 16 height 16
type input "**********"
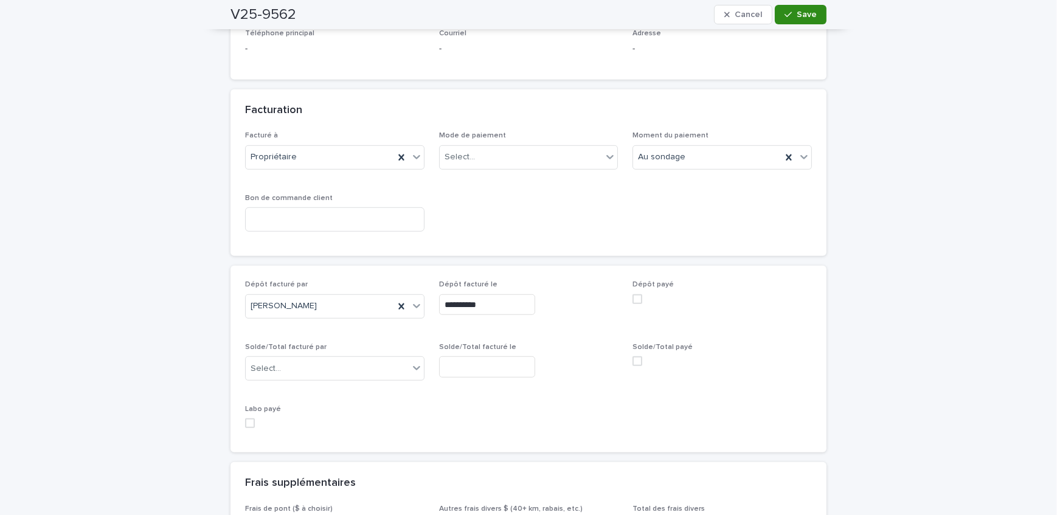
click at [789, 12] on div "button" at bounding box center [791, 14] width 12 height 9
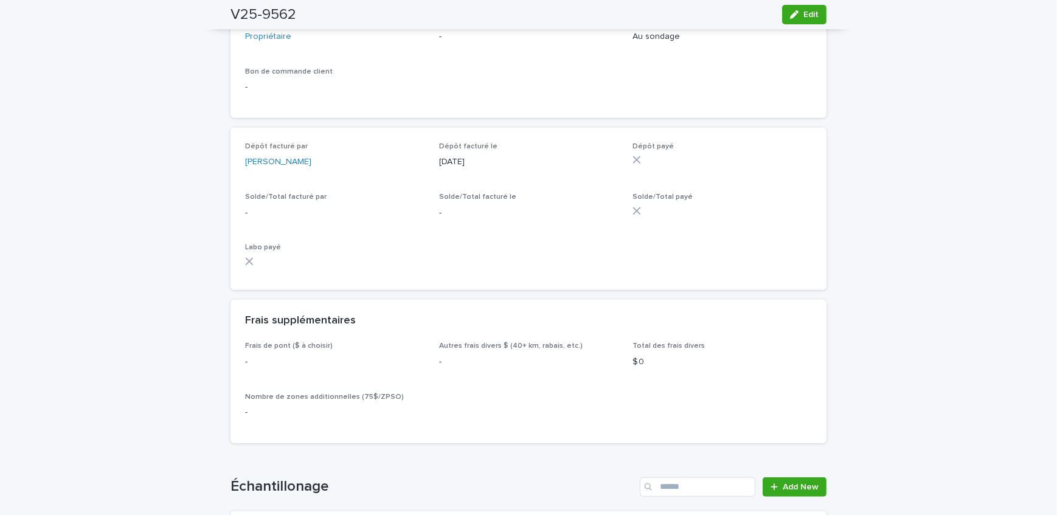
scroll to position [884, 0]
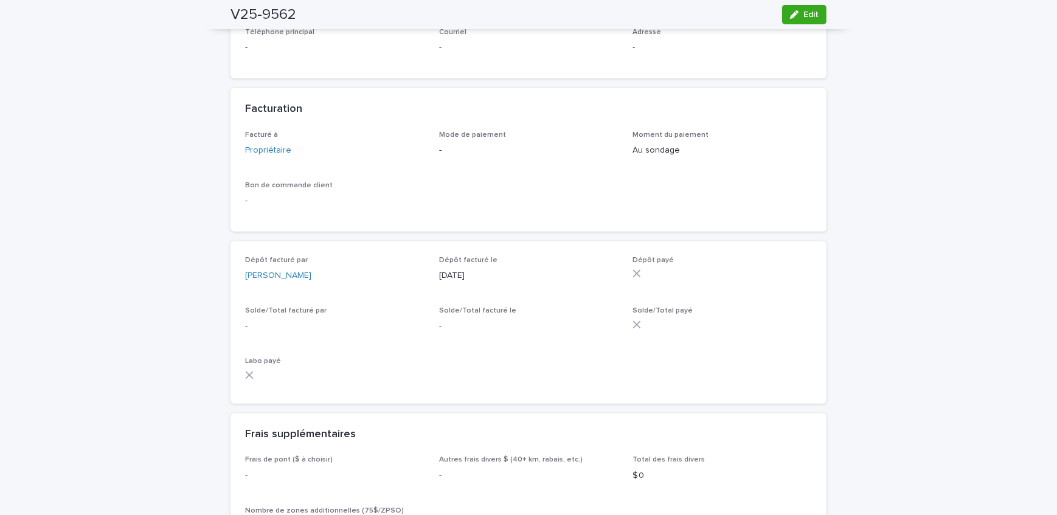
click at [196, 221] on div "Loading... Saving… Loading... Saving… V25-9562 Edit V25-9562 Edit Sorry, there …" at bounding box center [528, 271] width 1057 height 2174
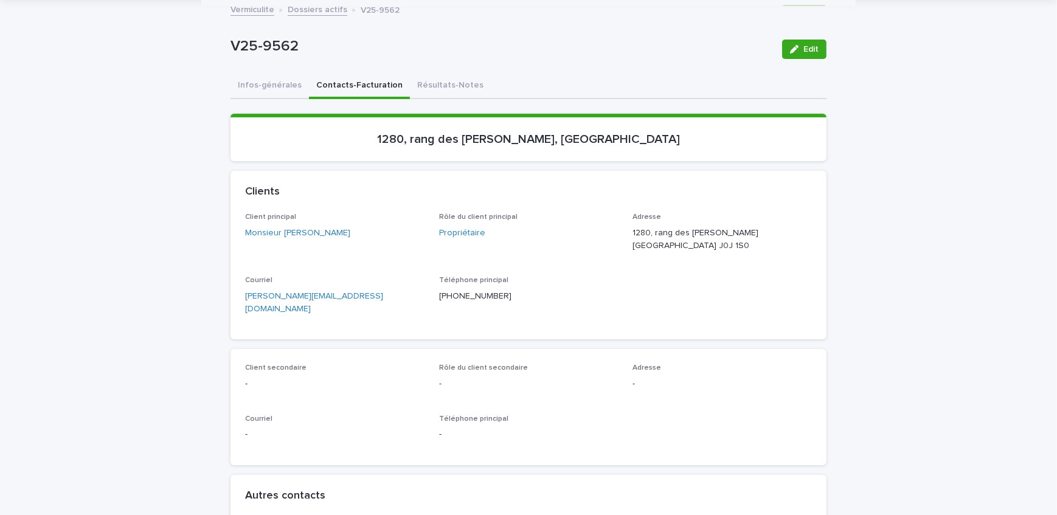
scroll to position [0, 0]
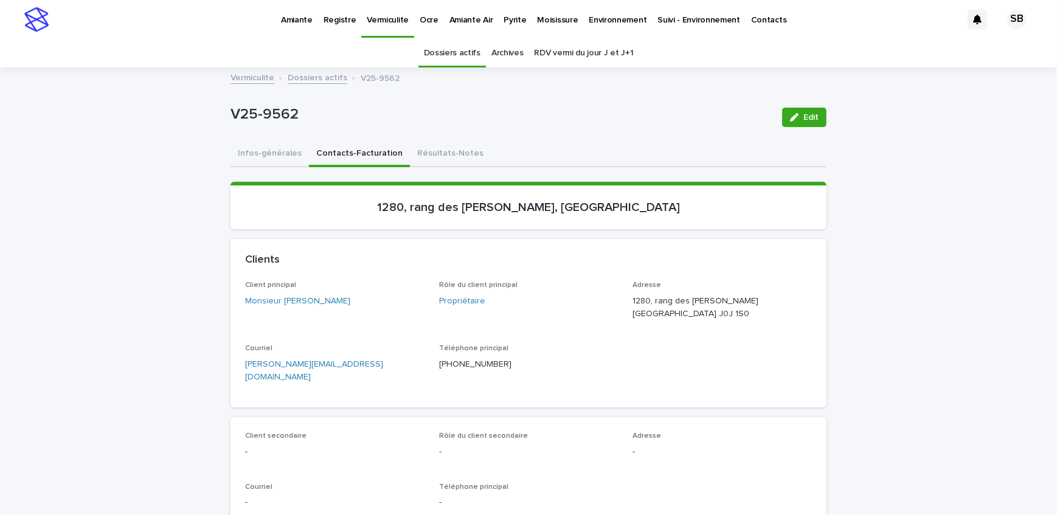
click at [317, 78] on link "Dossiers actifs" at bounding box center [318, 77] width 60 height 14
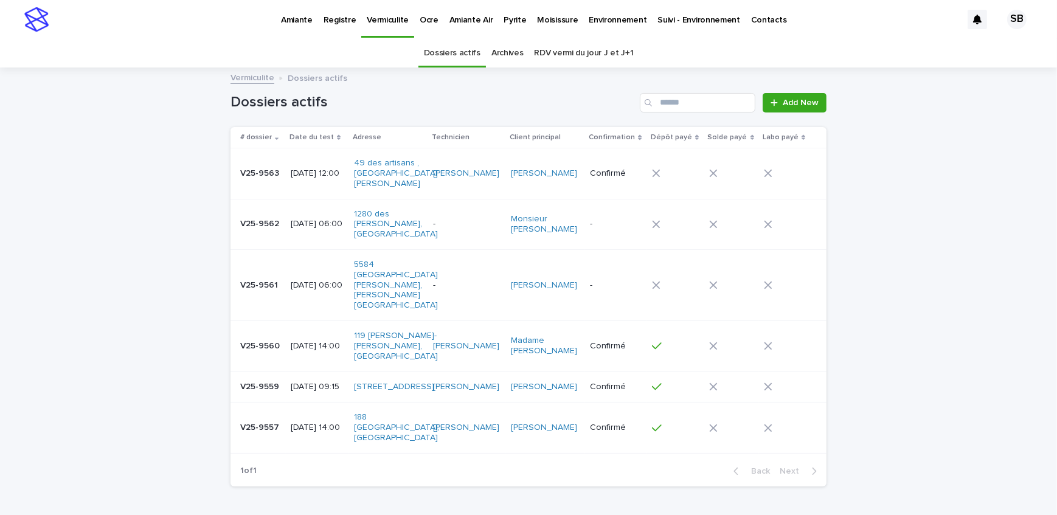
scroll to position [38, 0]
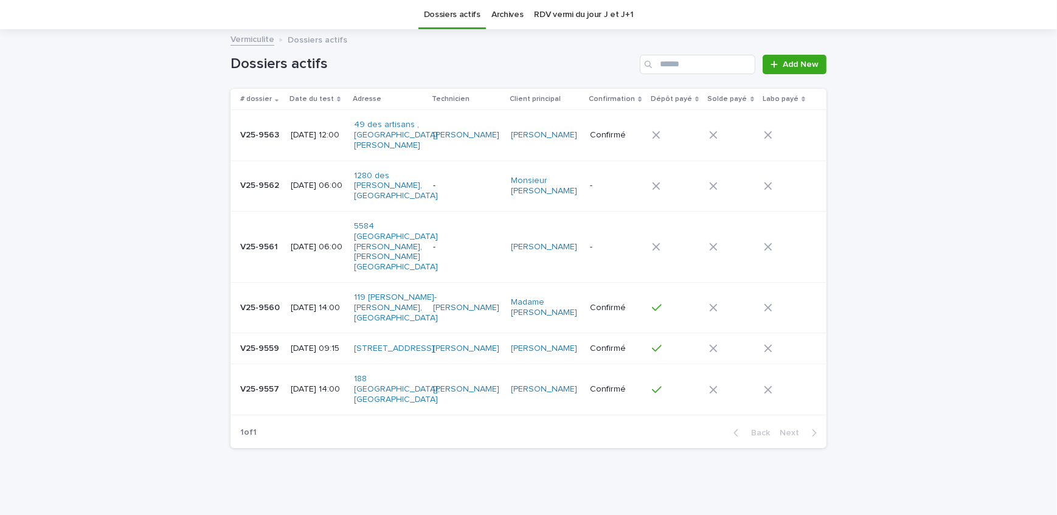
click at [308, 251] on p "[DATE] 06:00" at bounding box center [318, 247] width 54 height 10
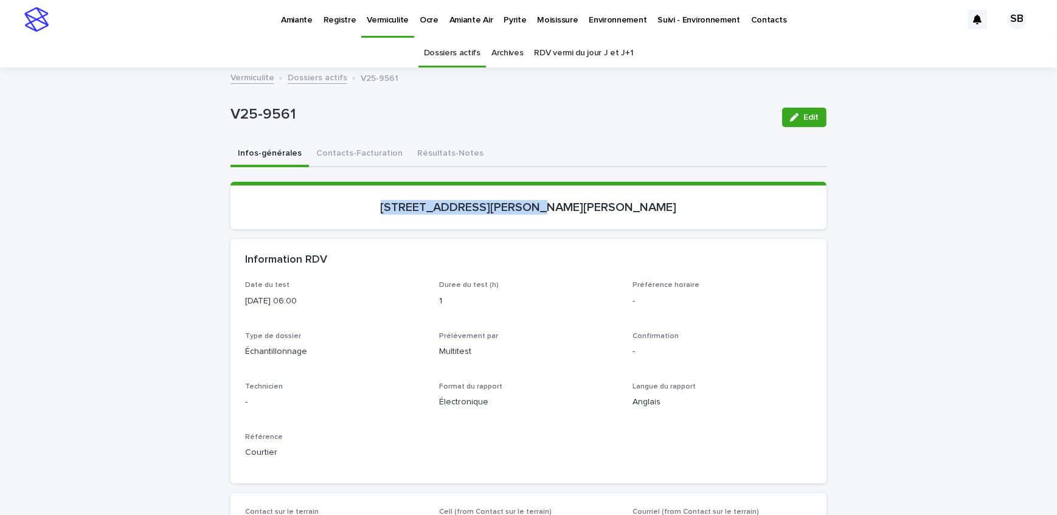
drag, startPoint x: 397, startPoint y: 209, endPoint x: 555, endPoint y: 213, distance: 157.6
click at [555, 213] on p "[STREET_ADDRESS][PERSON_NAME][PERSON_NAME]" at bounding box center [528, 207] width 567 height 15
copy p "[STREET_ADDRESS][PERSON_NAME]"
drag, startPoint x: 294, startPoint y: 124, endPoint x: 215, endPoint y: 130, distance: 79.3
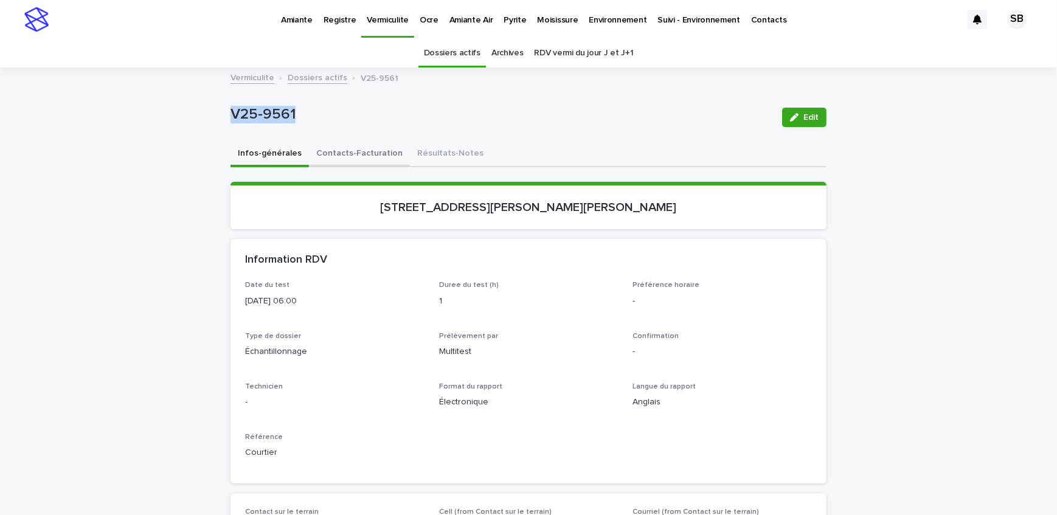
click at [321, 160] on button "Contacts-Facturation" at bounding box center [359, 155] width 101 height 26
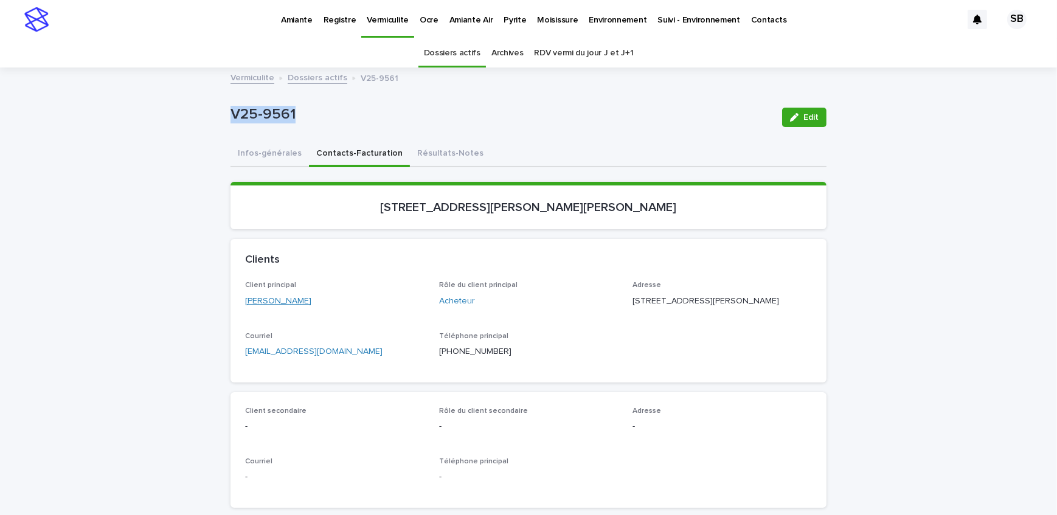
click at [256, 303] on div "Client principal [PERSON_NAME]" at bounding box center [334, 299] width 179 height 36
drag, startPoint x: 722, startPoint y: 297, endPoint x: 618, endPoint y: 297, distance: 104.0
click at [618, 297] on div "Client principal [PERSON_NAME] Rôle du client principal Acheteur Adresse [STREE…" at bounding box center [528, 324] width 567 height 86
click at [469, 273] on div "Clients" at bounding box center [529, 260] width 596 height 43
drag, startPoint x: 711, startPoint y: 302, endPoint x: 625, endPoint y: 298, distance: 85.9
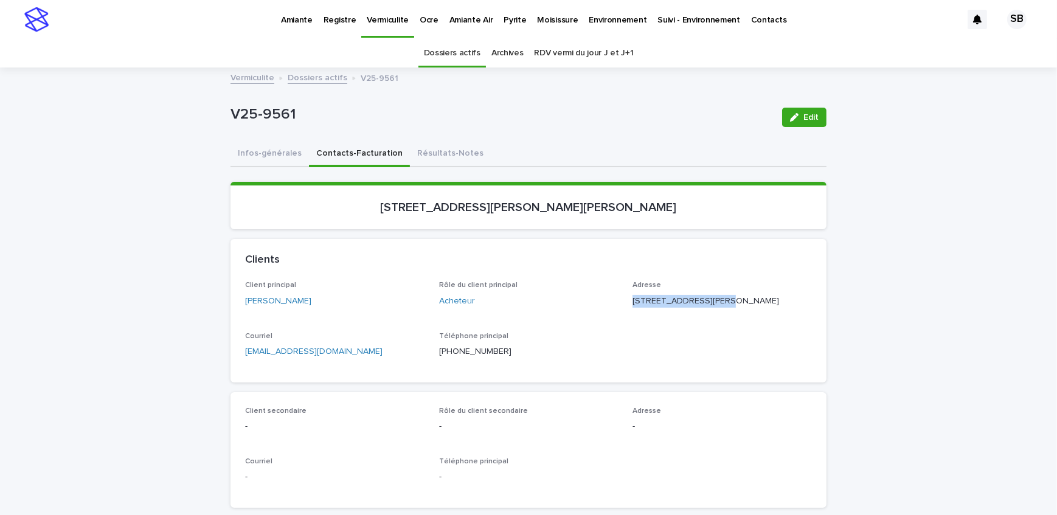
click at [625, 298] on div "Client principal [PERSON_NAME] Rôle du client principal Acheteur Adresse [STREE…" at bounding box center [528, 324] width 567 height 86
drag, startPoint x: 673, startPoint y: 313, endPoint x: 623, endPoint y: 315, distance: 49.3
click at [623, 315] on div "Client principal [PERSON_NAME] Rôle du client principal Acheteur Adresse [STREE…" at bounding box center [528, 324] width 567 height 86
drag, startPoint x: 706, startPoint y: 322, endPoint x: 680, endPoint y: 321, distance: 25.6
click at [680, 317] on div "Adresse [STREET_ADDRESS][PERSON_NAME]" at bounding box center [722, 299] width 179 height 36
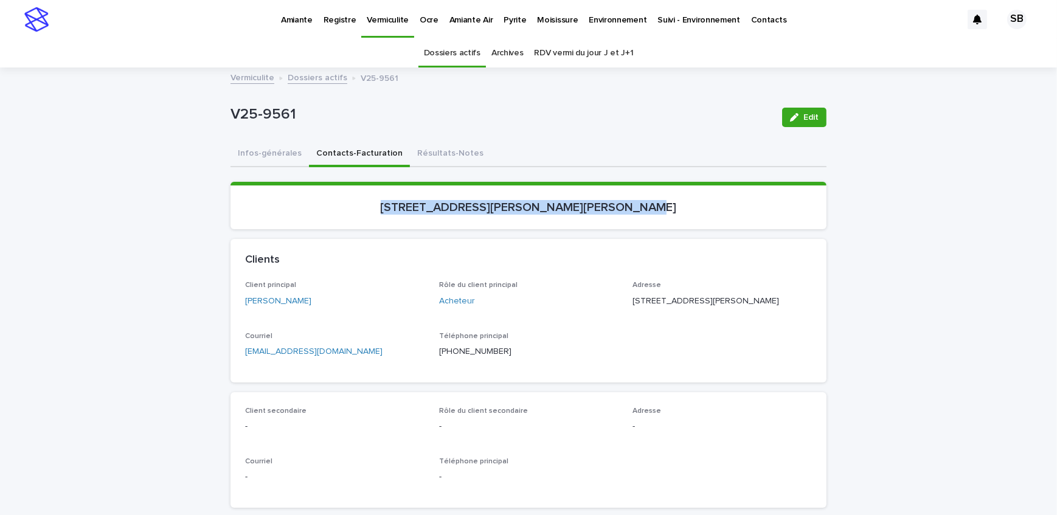
drag, startPoint x: 640, startPoint y: 214, endPoint x: 369, endPoint y: 224, distance: 272.1
click at [369, 224] on section "[STREET_ADDRESS][PERSON_NAME][PERSON_NAME]" at bounding box center [529, 205] width 596 height 47
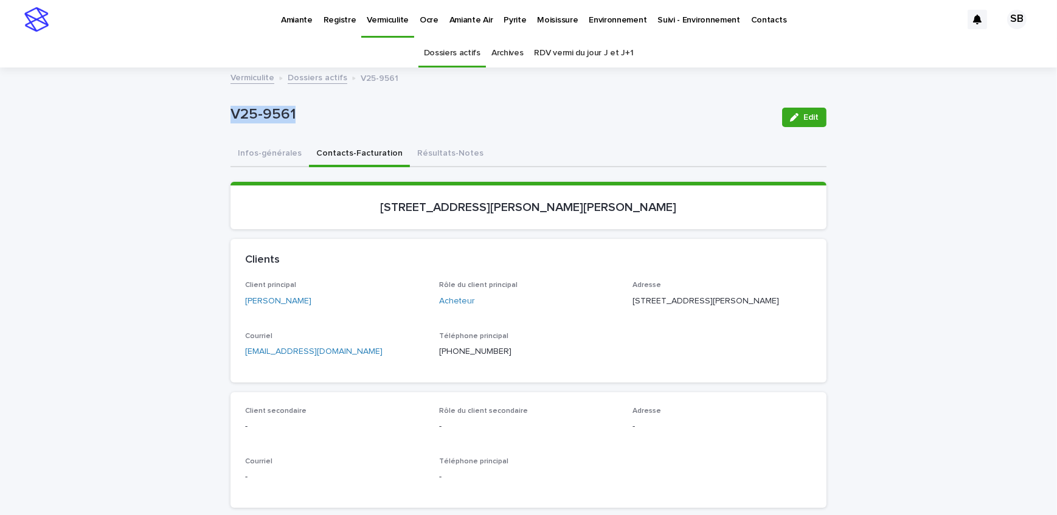
drag, startPoint x: 285, startPoint y: 118, endPoint x: 175, endPoint y: 122, distance: 110.8
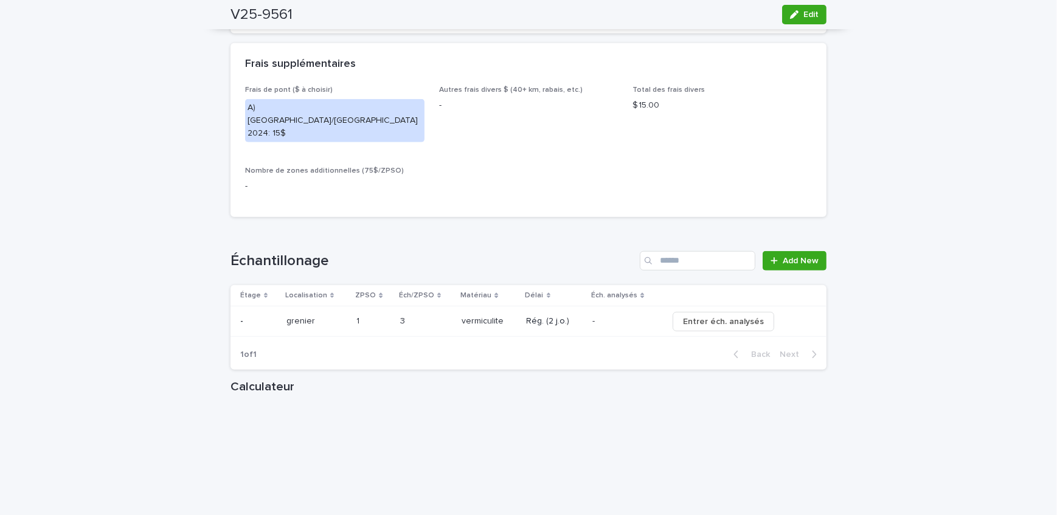
scroll to position [1050, 0]
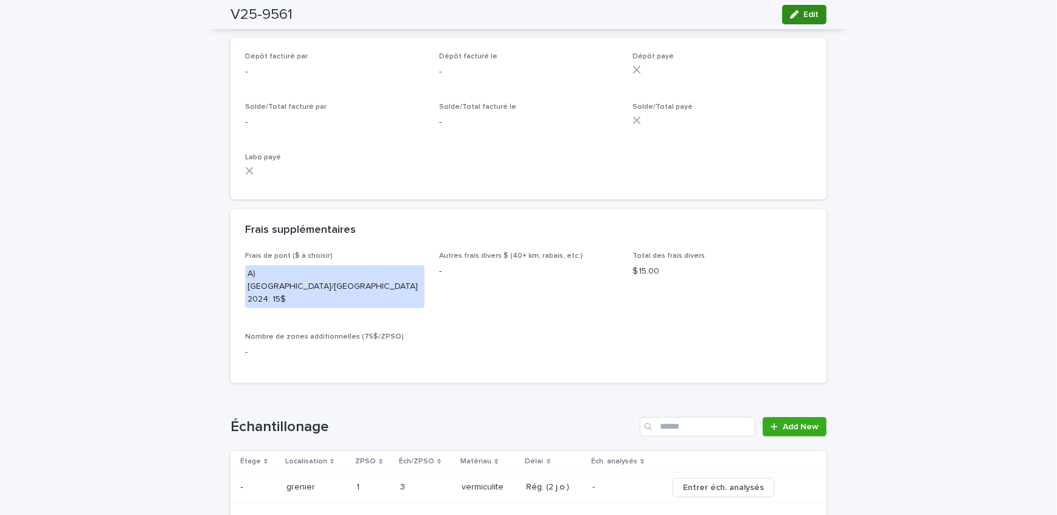
click at [807, 18] on span "Edit" at bounding box center [810, 14] width 15 height 9
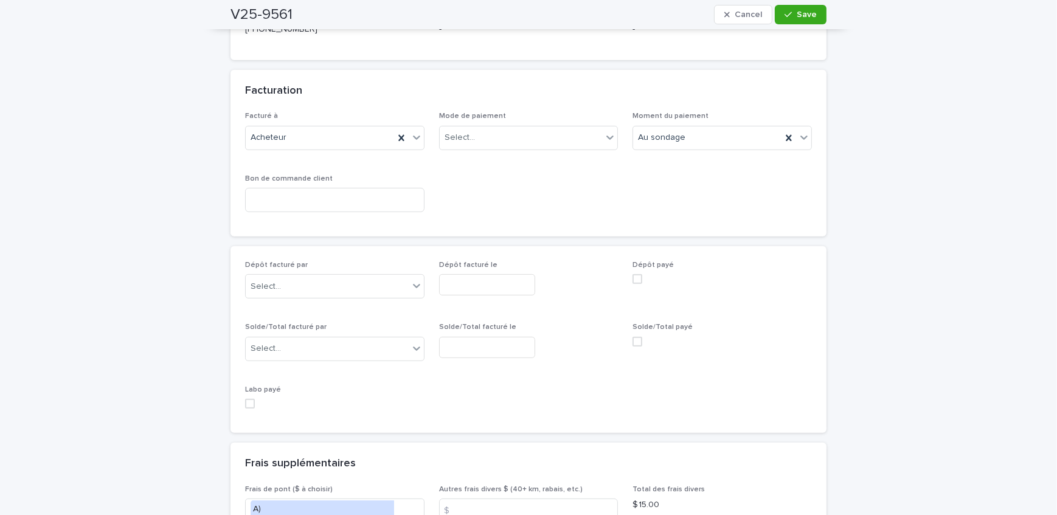
scroll to position [996, 0]
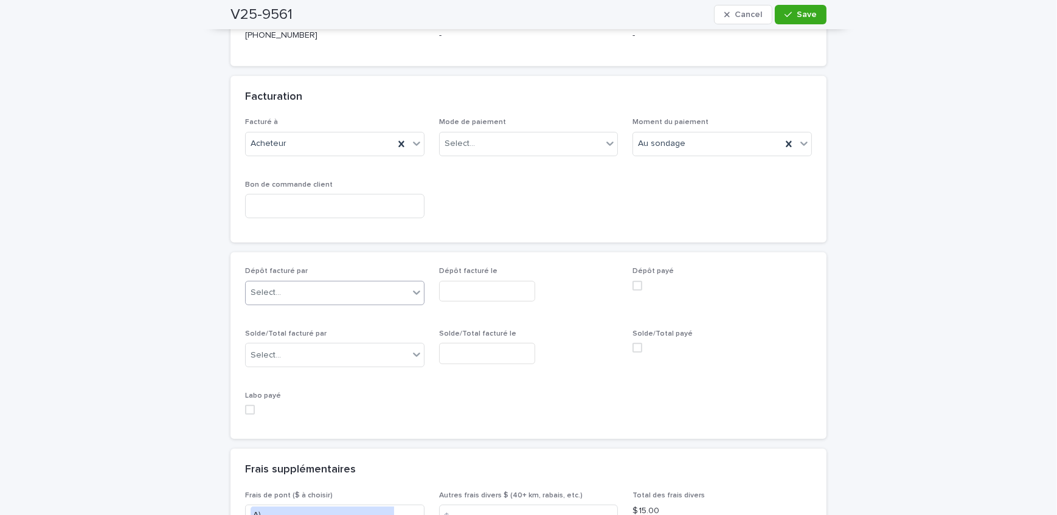
click at [316, 283] on div "Select..." at bounding box center [327, 293] width 163 height 20
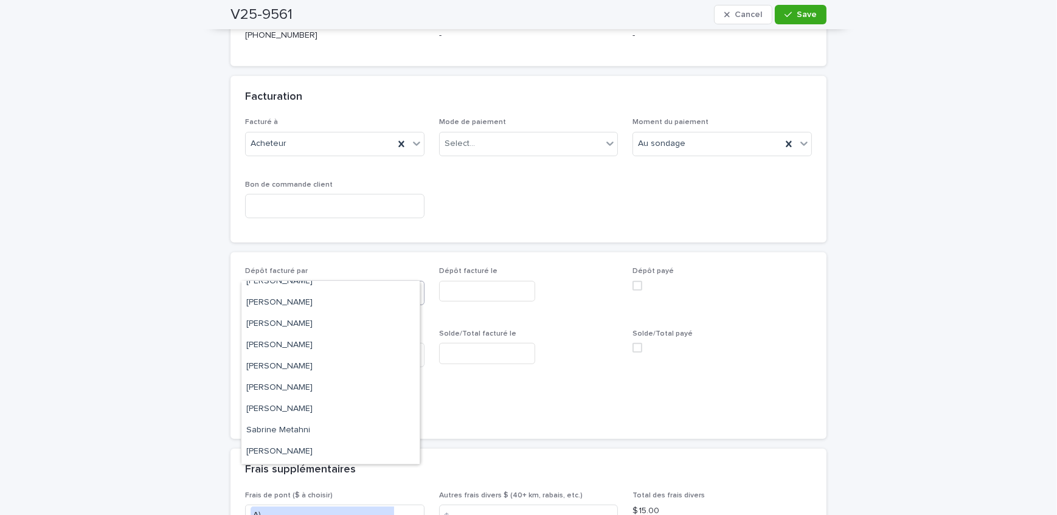
scroll to position [201, 0]
click at [300, 369] on div "[PERSON_NAME]" at bounding box center [330, 368] width 178 height 21
click at [491, 281] on input "text" at bounding box center [487, 291] width 96 height 21
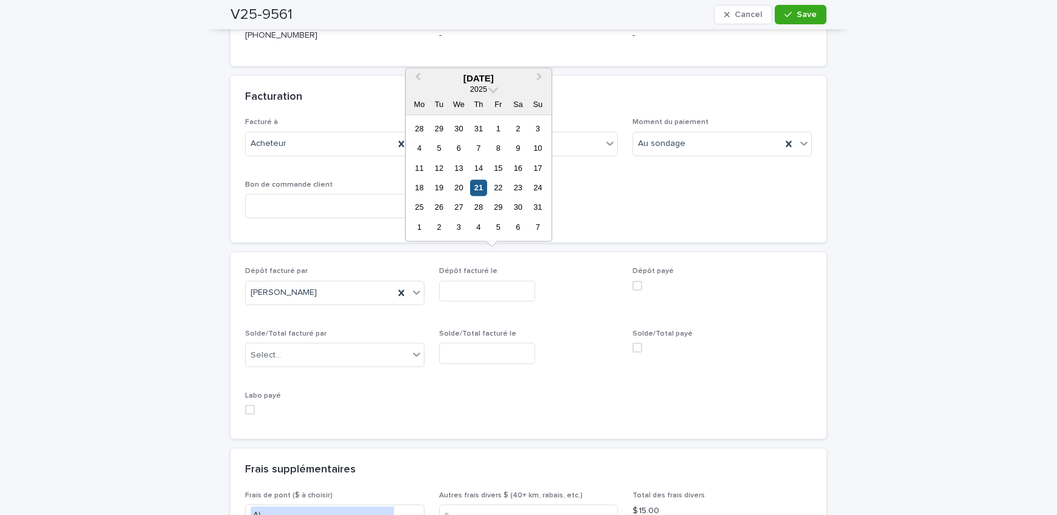
click at [478, 189] on div "21" at bounding box center [478, 187] width 16 height 16
type input "**********"
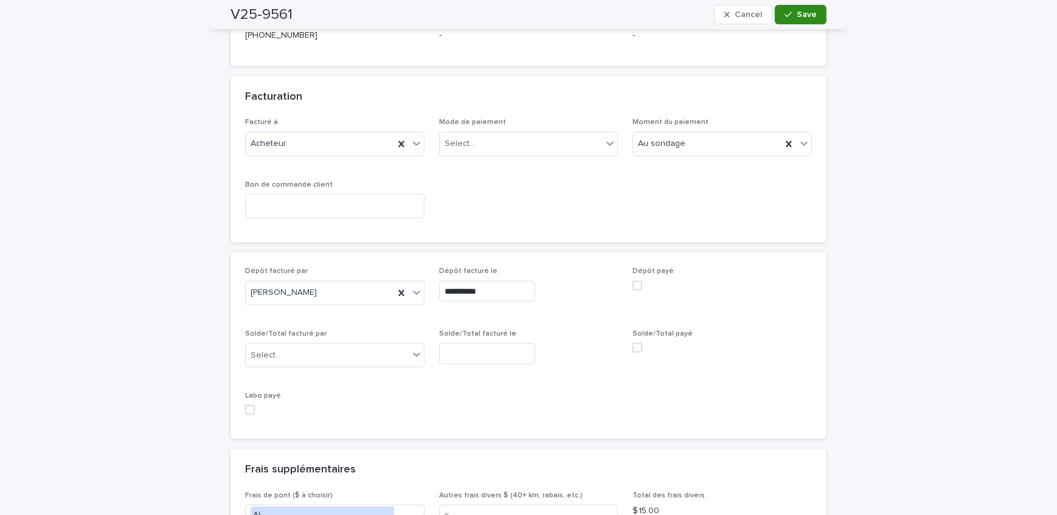
click at [810, 18] on span "Save" at bounding box center [807, 14] width 20 height 9
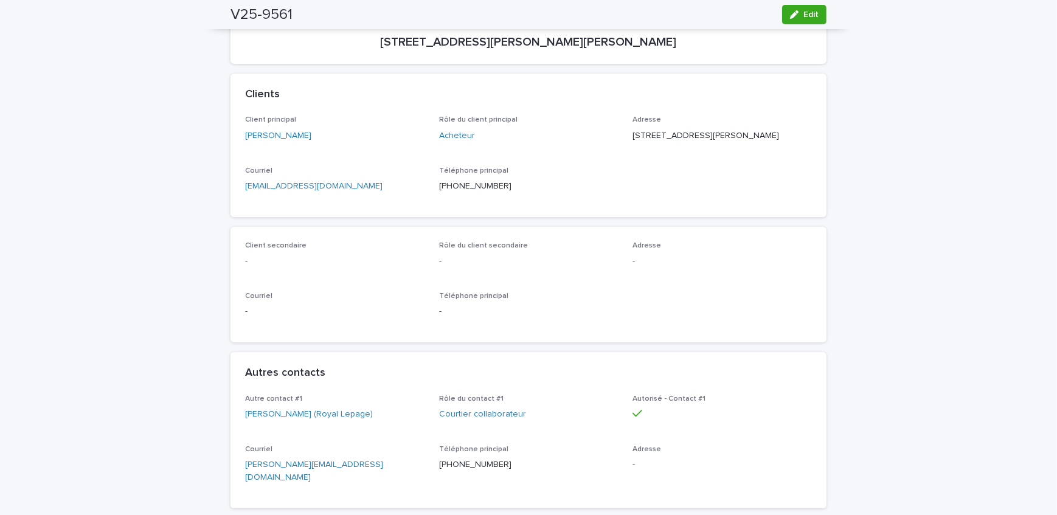
scroll to position [0, 0]
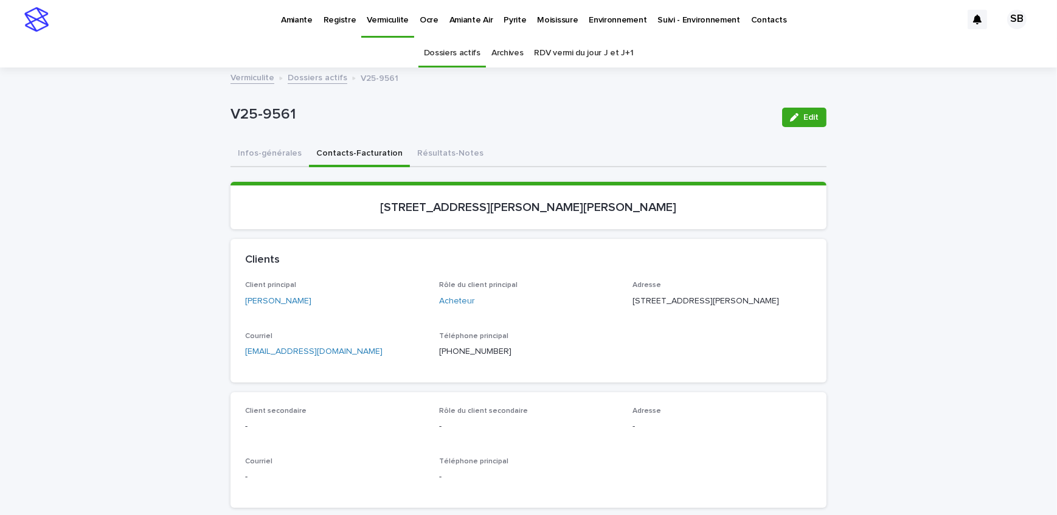
click at [294, 22] on p "Amiante" at bounding box center [297, 13] width 32 height 26
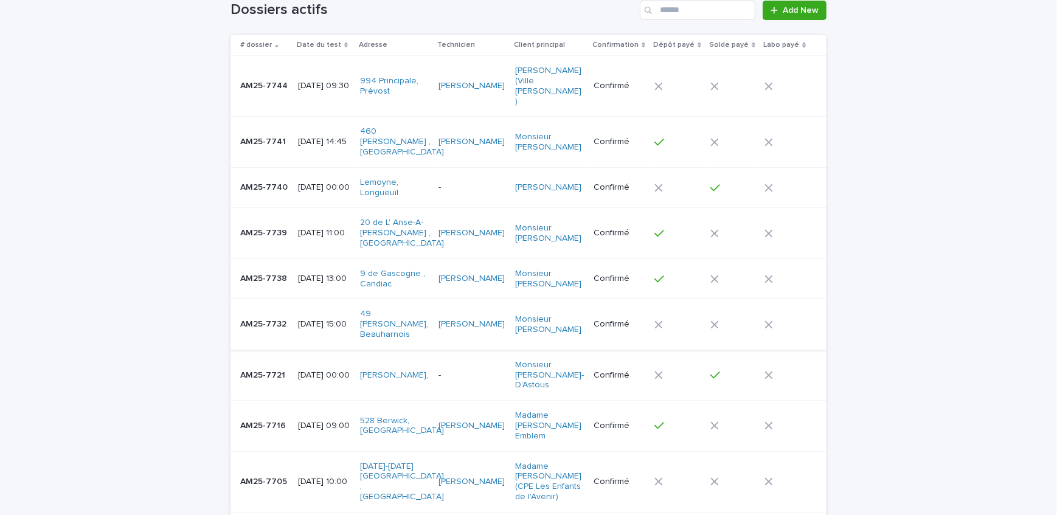
scroll to position [110, 0]
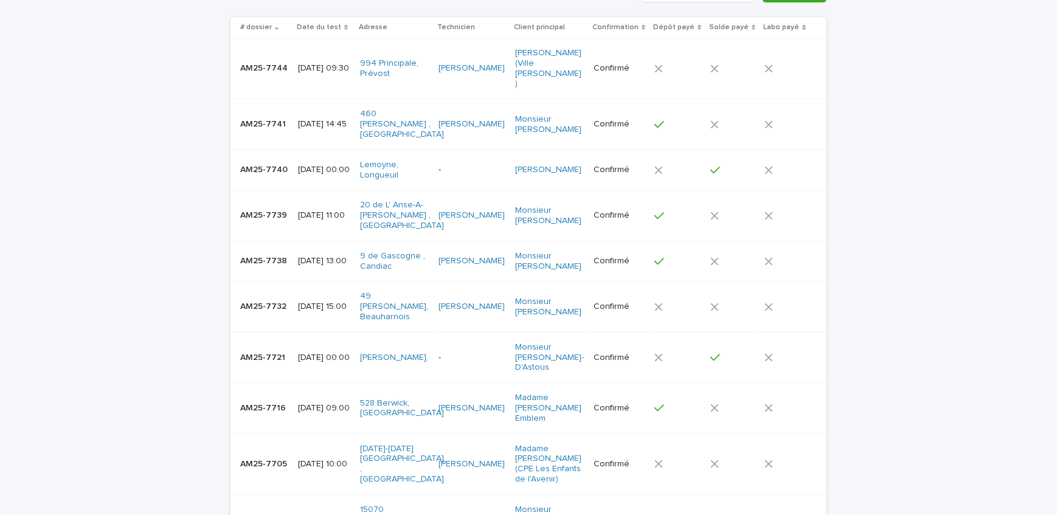
click at [270, 299] on p "AM25-7732" at bounding box center [264, 305] width 49 height 13
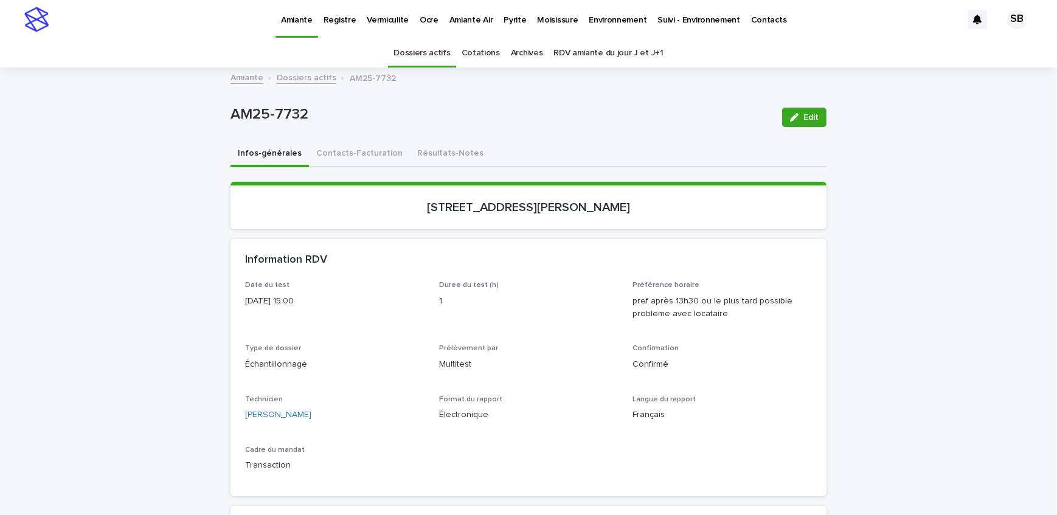
click at [347, 150] on button "Contacts-Facturation" at bounding box center [359, 155] width 101 height 26
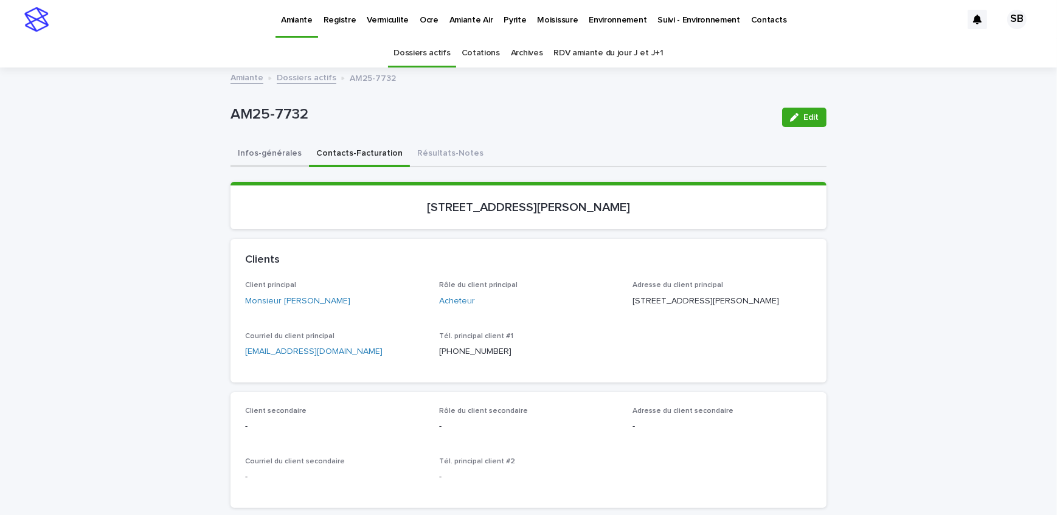
click at [271, 158] on button "Infos-générales" at bounding box center [270, 155] width 78 height 26
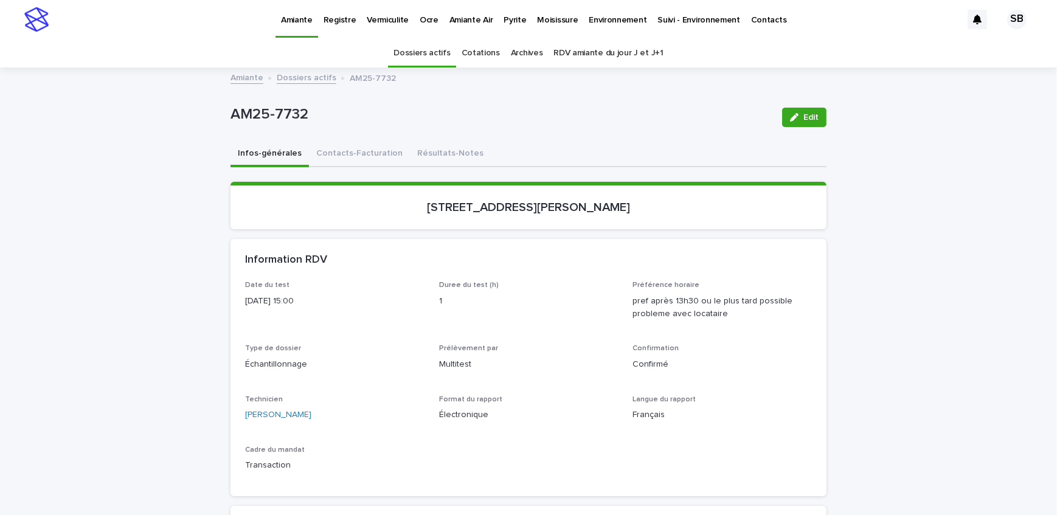
drag, startPoint x: 358, startPoint y: 154, endPoint x: 262, endPoint y: 158, distance: 96.8
click at [358, 154] on button "Contacts-Facturation" at bounding box center [359, 155] width 101 height 26
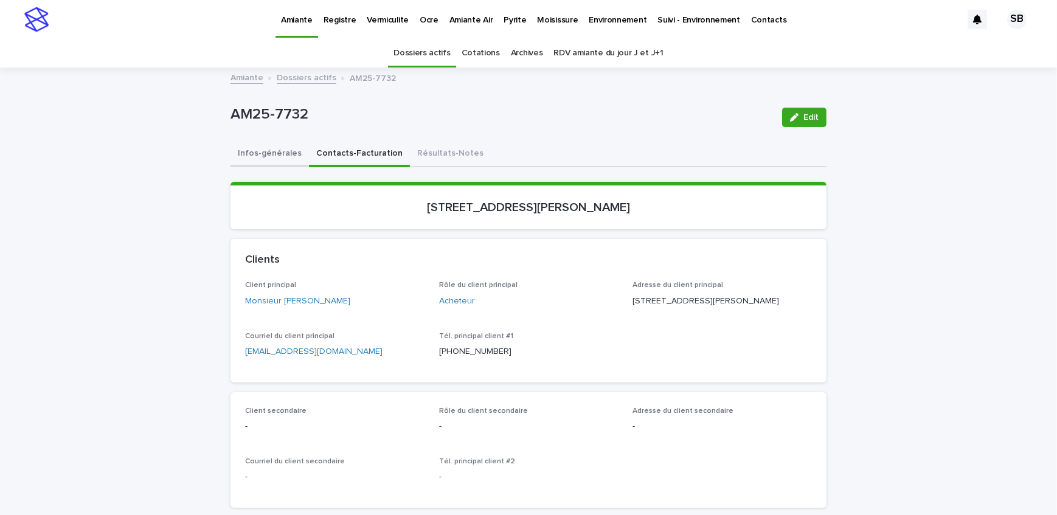
click at [262, 158] on button "Infos-générales" at bounding box center [270, 155] width 78 height 26
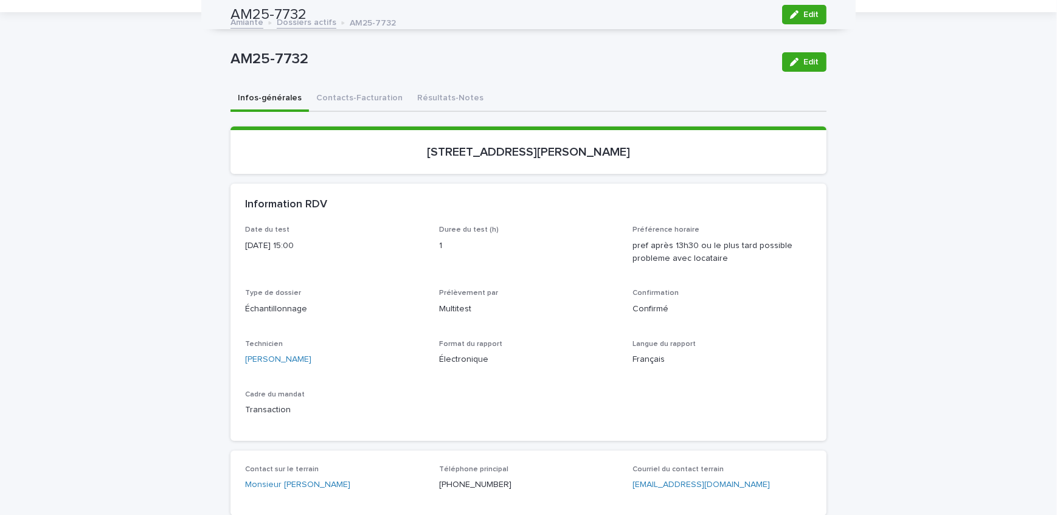
scroll to position [49, 0]
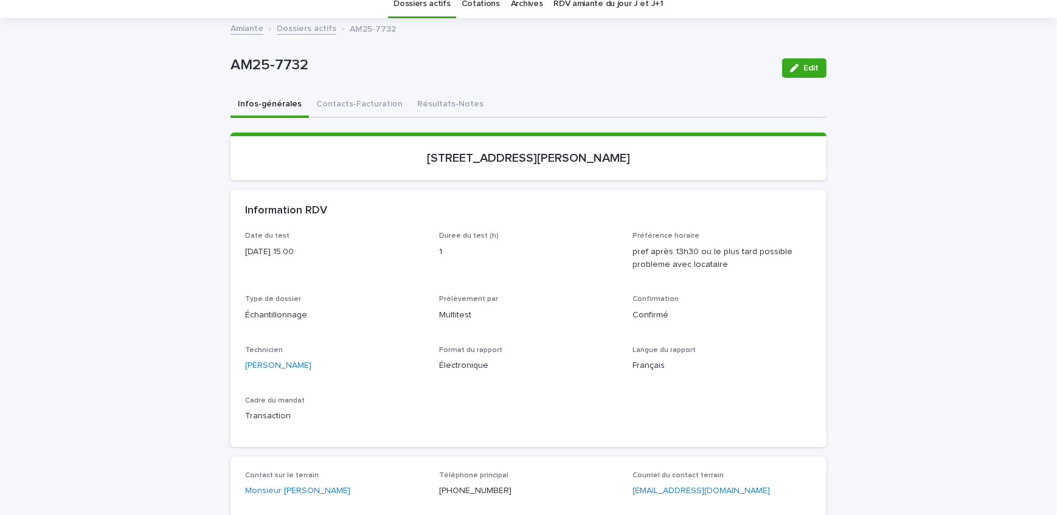
drag, startPoint x: 377, startPoint y: 107, endPoint x: 24, endPoint y: 182, distance: 361.2
click at [377, 107] on button "Contacts-Facturation" at bounding box center [359, 105] width 101 height 26
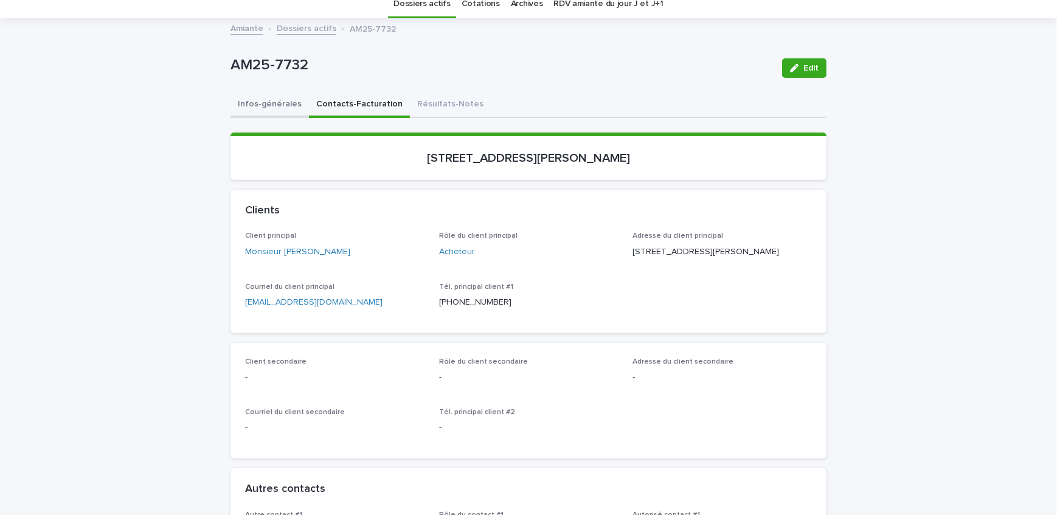
click at [257, 116] on button "Infos-générales" at bounding box center [270, 105] width 78 height 26
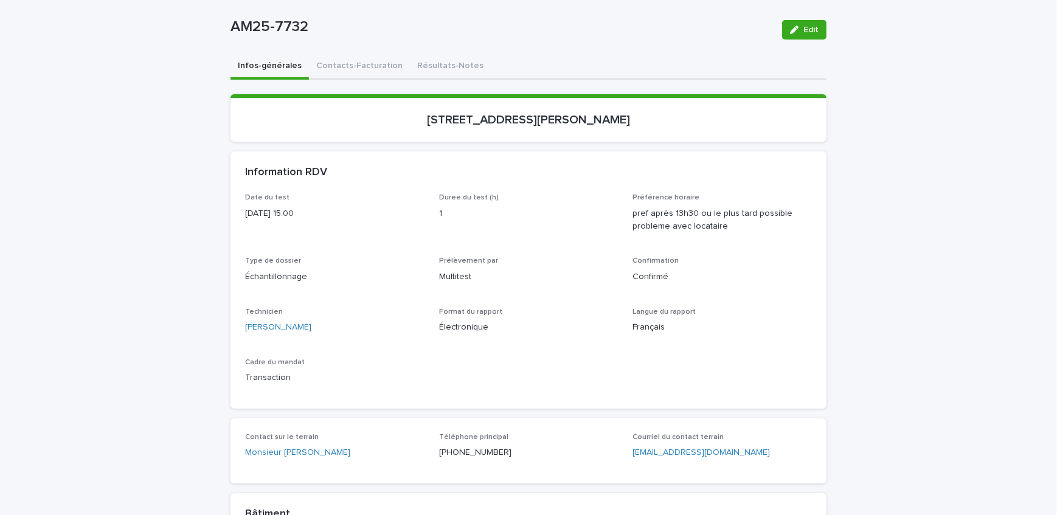
scroll to position [105, 0]
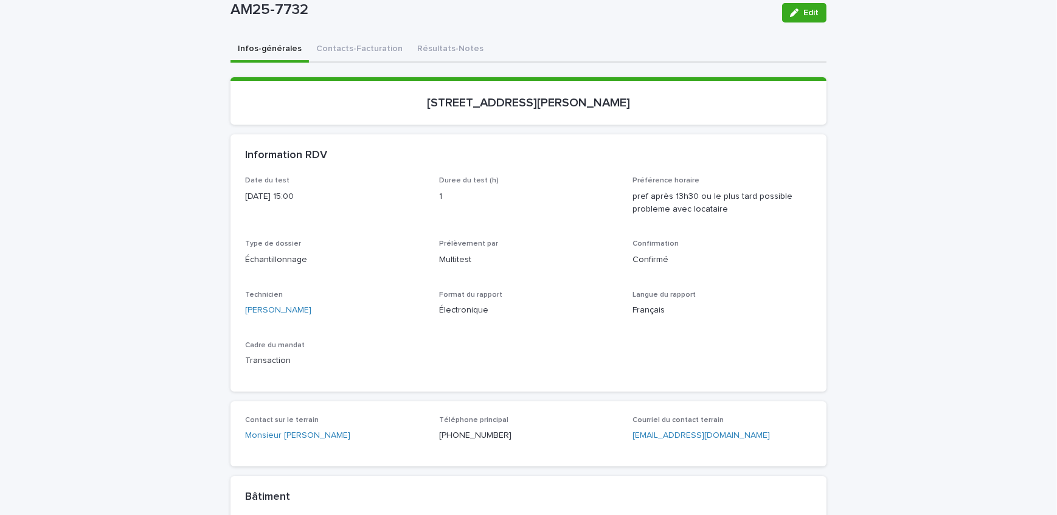
click at [154, 156] on div "Loading... Saving… Loading... Saving… AM25-7732 Edit AM25-7732 Edit Sorry, ther…" at bounding box center [528, 438] width 1057 height 948
click at [137, 221] on div "Loading... Saving… Loading... Saving… AM25-7732 Edit AM25-7732 Edit Sorry, ther…" at bounding box center [528, 438] width 1057 height 948
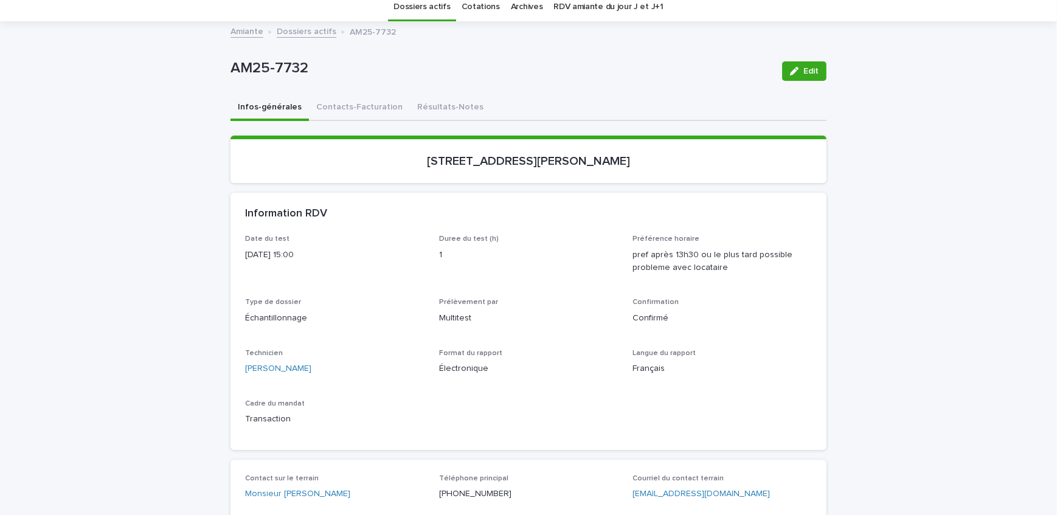
scroll to position [0, 0]
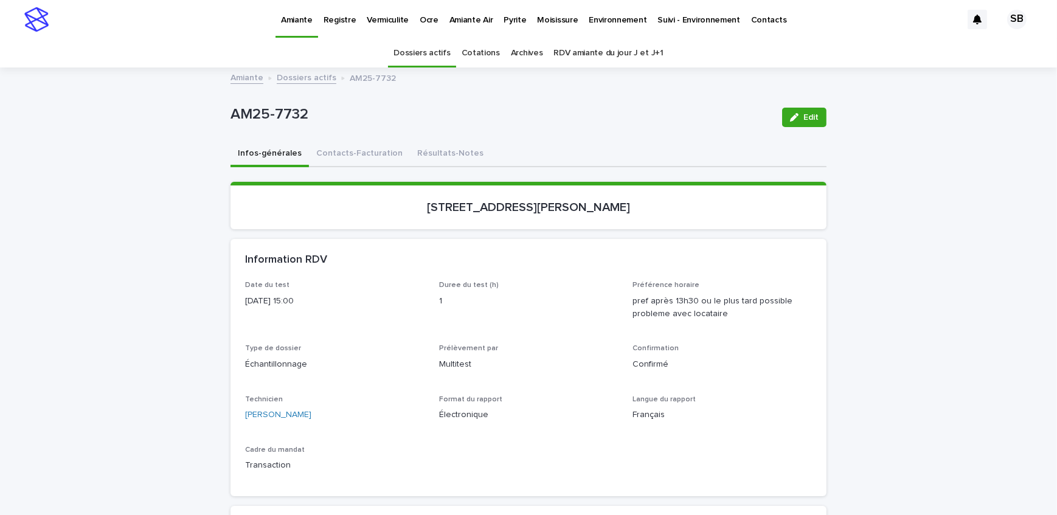
click at [298, 78] on link "Dossiers actifs" at bounding box center [307, 77] width 60 height 14
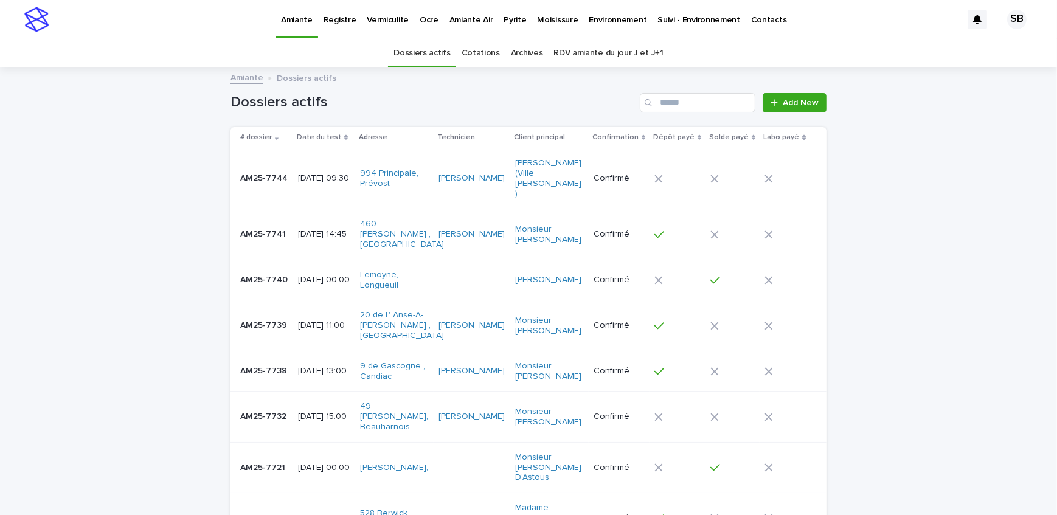
click at [130, 226] on div "Loading... Saving… Loading... Saving… Dossiers actifs Add New # dossier Date du…" at bounding box center [528, 434] width 1057 height 731
click at [505, 24] on p "Pyrite" at bounding box center [515, 13] width 23 height 26
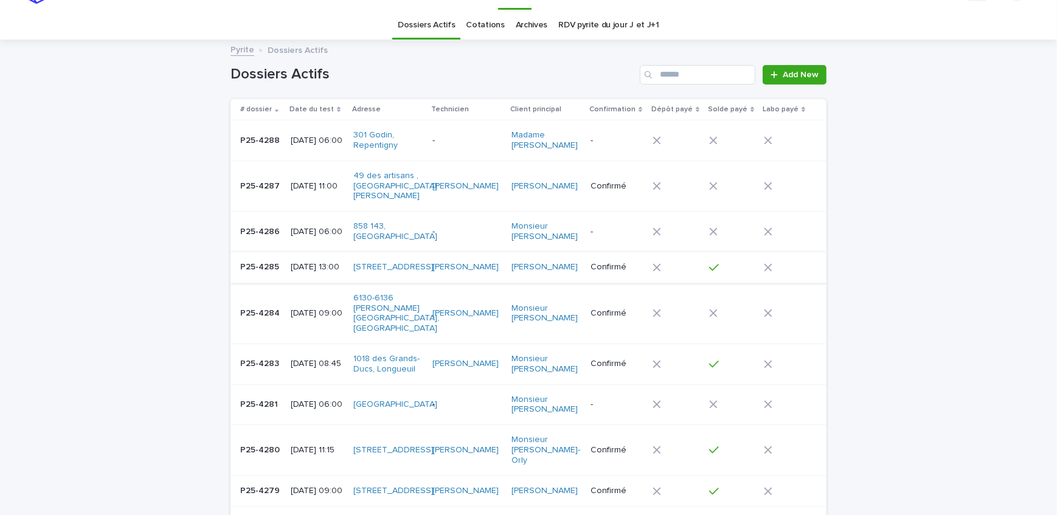
scroll to position [55, 0]
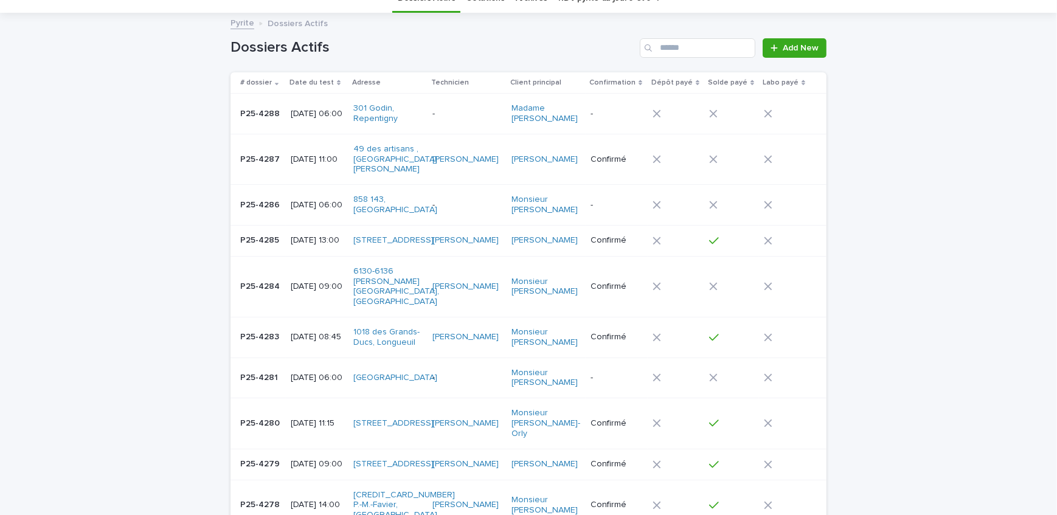
click at [273, 358] on td "P25-4281 P25-4281" at bounding box center [258, 378] width 55 height 41
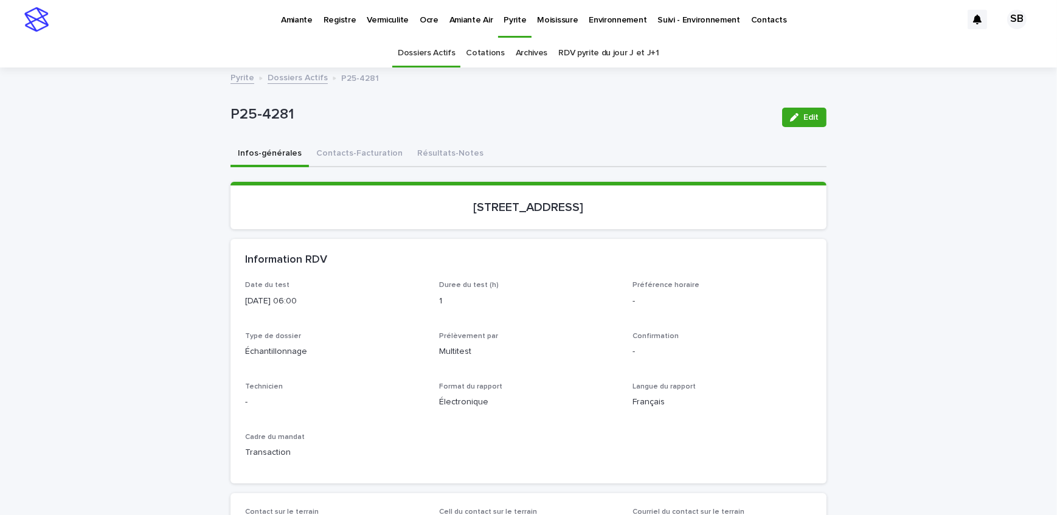
drag, startPoint x: 439, startPoint y: 210, endPoint x: 538, endPoint y: 225, distance: 100.9
click at [538, 225] on section "[STREET_ADDRESS]" at bounding box center [529, 205] width 596 height 47
drag, startPoint x: 286, startPoint y: 120, endPoint x: 200, endPoint y: 128, distance: 86.1
click at [341, 152] on button "Contacts-Facturation" at bounding box center [359, 155] width 101 height 26
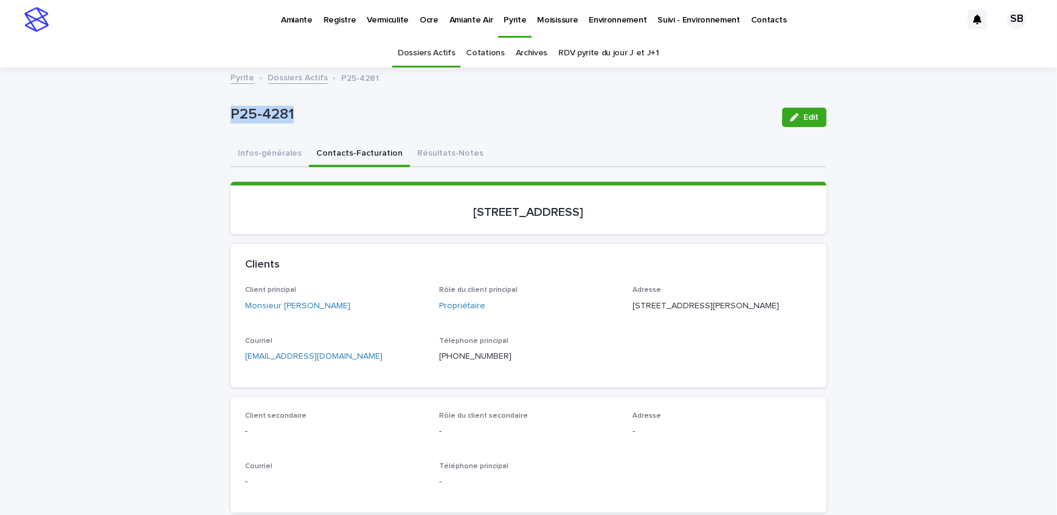
drag, startPoint x: 345, startPoint y: 306, endPoint x: 277, endPoint y: 319, distance: 68.8
click at [277, 319] on div "Client principal Monsieur [PERSON_NAME]" at bounding box center [334, 304] width 179 height 36
drag, startPoint x: 674, startPoint y: 300, endPoint x: 629, endPoint y: 301, distance: 45.0
click at [633, 301] on p "[STREET_ADDRESS][PERSON_NAME]" at bounding box center [722, 306] width 179 height 13
drag, startPoint x: 678, startPoint y: 316, endPoint x: 626, endPoint y: 317, distance: 51.7
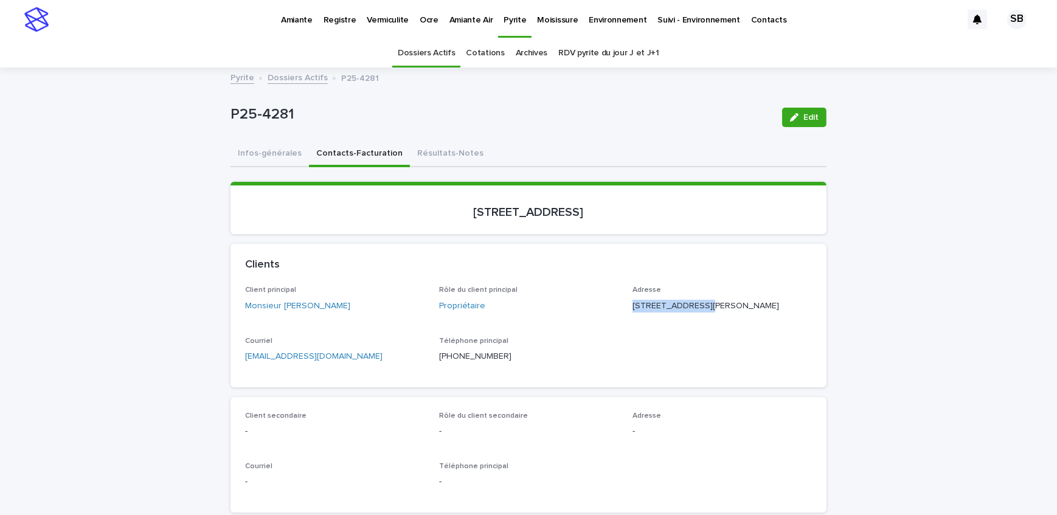
click at [626, 317] on div "Client principal Monsieur [PERSON_NAME] Rôle du client principal Propriétaire A…" at bounding box center [528, 329] width 567 height 86
drag, startPoint x: 727, startPoint y: 318, endPoint x: 682, endPoint y: 324, distance: 44.7
click at [682, 313] on p "[STREET_ADDRESS][PERSON_NAME]" at bounding box center [722, 306] width 179 height 13
drag, startPoint x: 636, startPoint y: 223, endPoint x: 439, endPoint y: 225, distance: 197.7
click at [439, 225] on section "[STREET_ADDRESS]" at bounding box center [529, 208] width 596 height 52
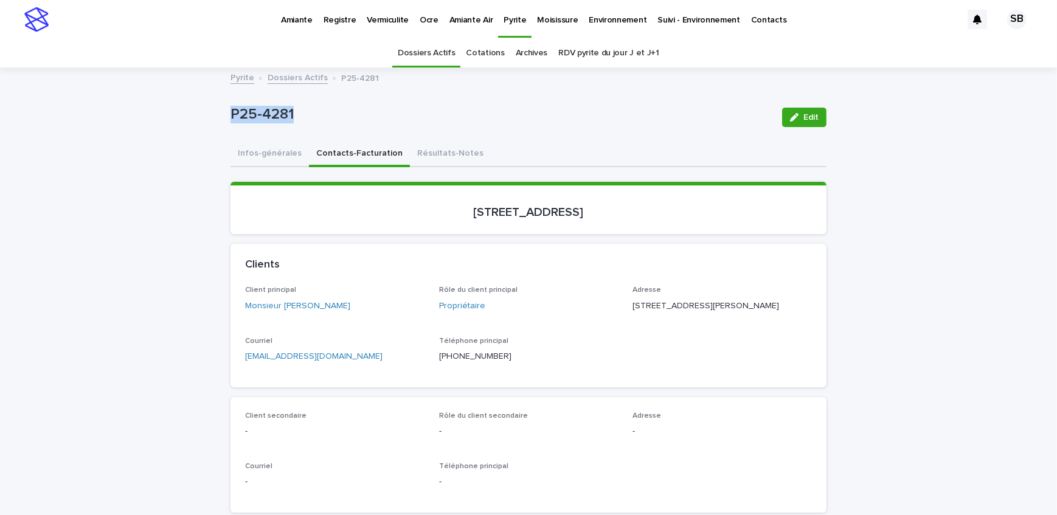
drag, startPoint x: 297, startPoint y: 120, endPoint x: 213, endPoint y: 116, distance: 84.6
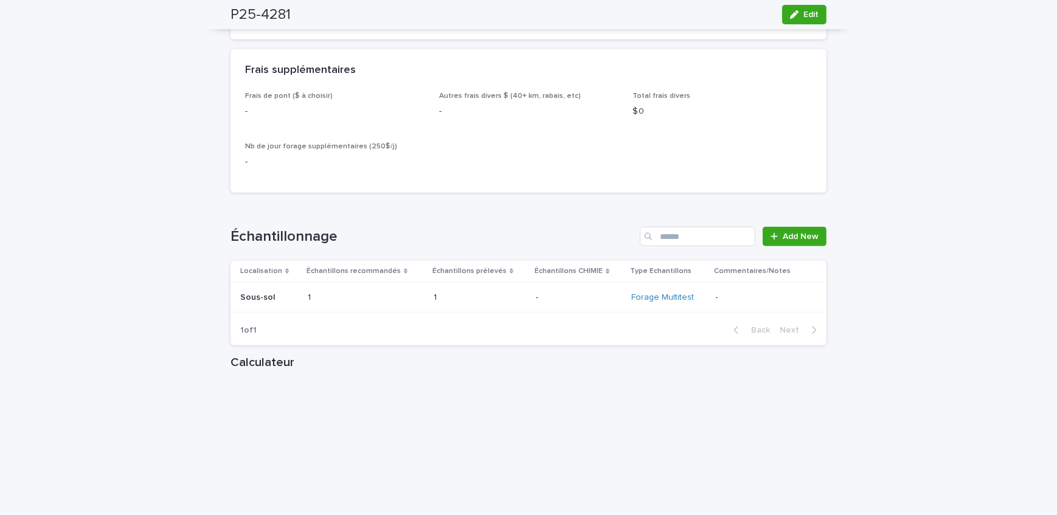
scroll to position [1271, 0]
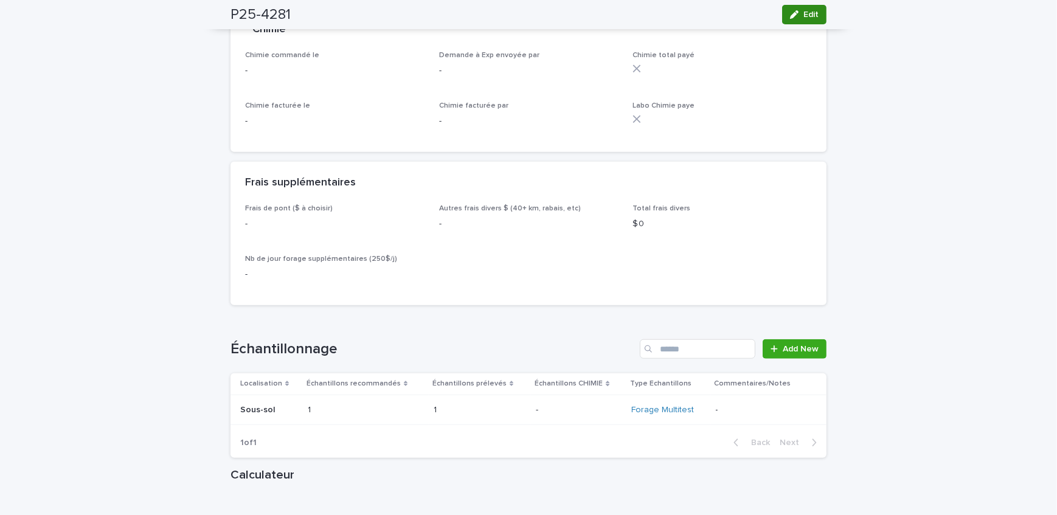
click at [795, 9] on button "Edit" at bounding box center [804, 14] width 44 height 19
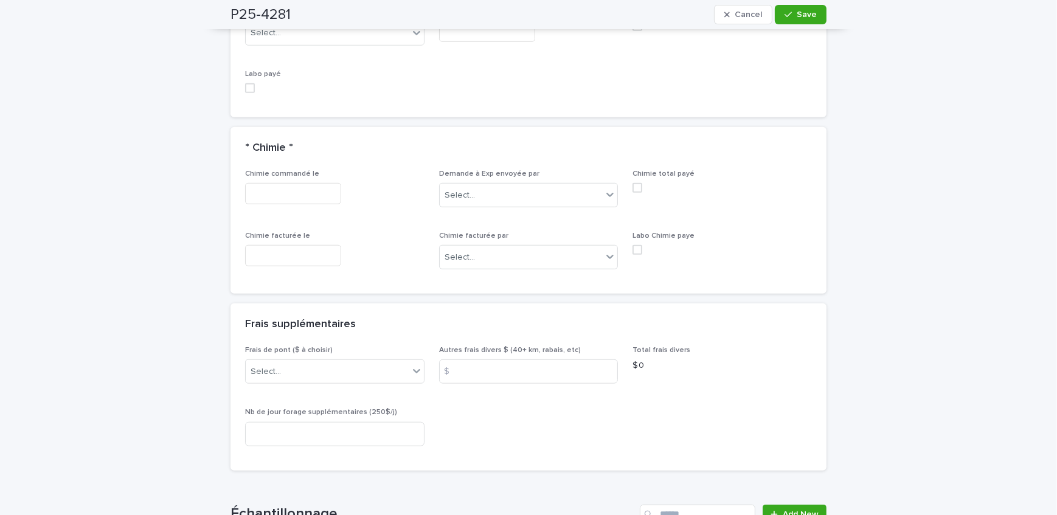
scroll to position [1166, 0]
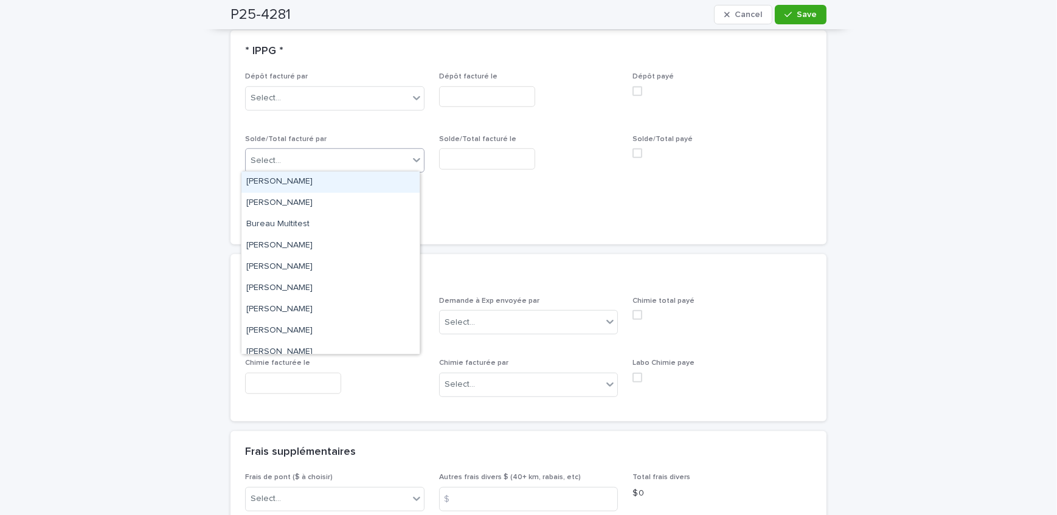
click at [307, 162] on div "Select..." at bounding box center [327, 161] width 163 height 20
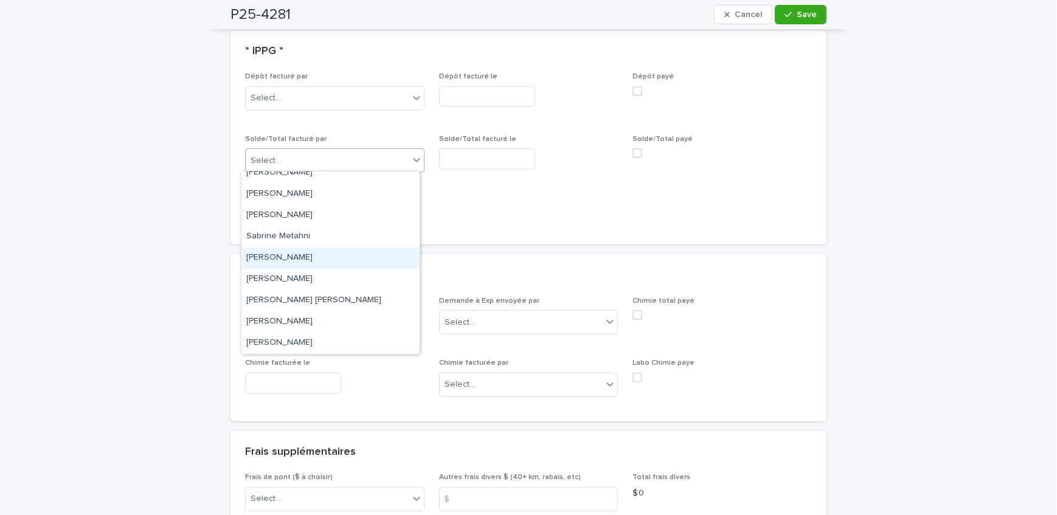
click at [317, 257] on div "[PERSON_NAME]" at bounding box center [330, 258] width 178 height 21
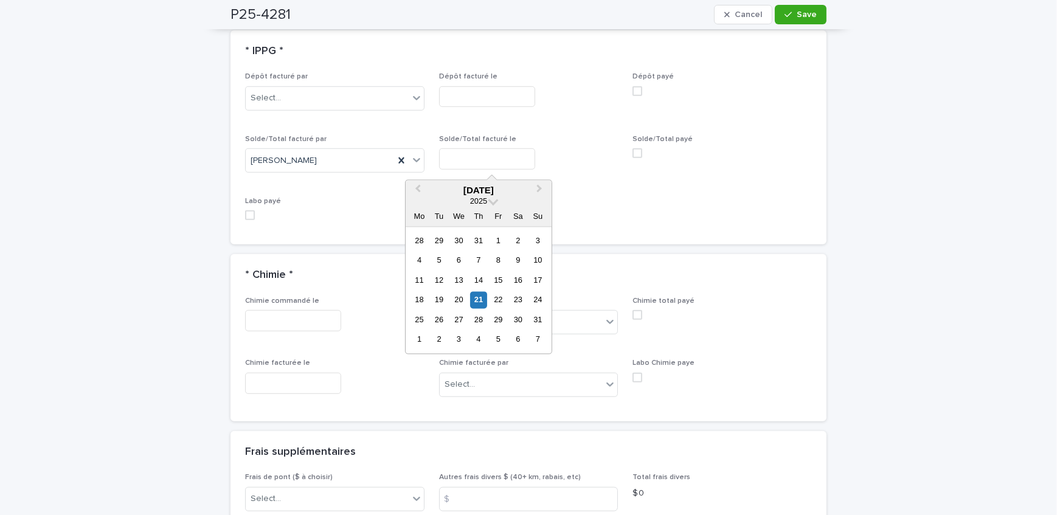
click at [491, 151] on input "text" at bounding box center [487, 158] width 96 height 21
click at [482, 297] on div "21" at bounding box center [478, 300] width 16 height 16
type input "**********"
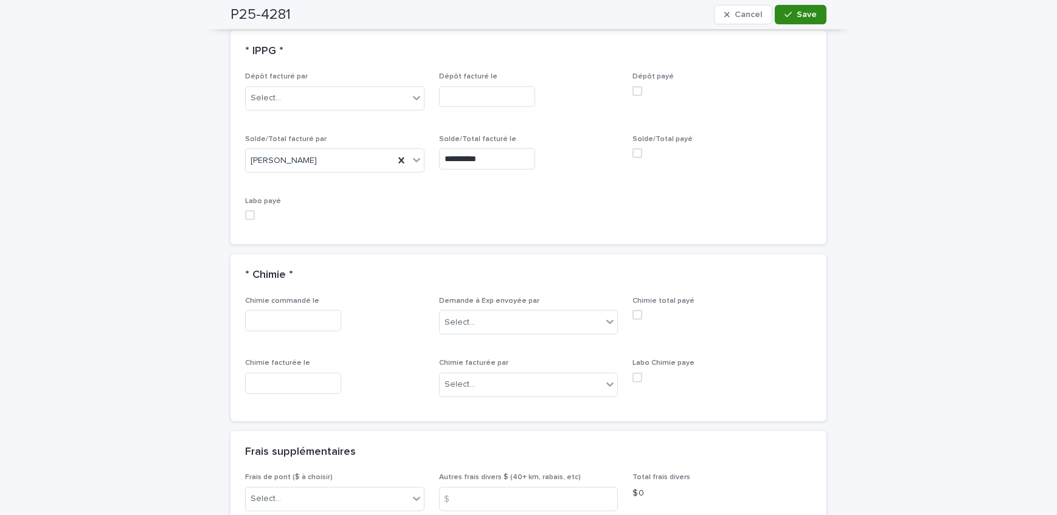
click at [786, 15] on icon "button" at bounding box center [788, 14] width 7 height 5
drag, startPoint x: 255, startPoint y: 493, endPoint x: 263, endPoint y: 487, distance: 9.6
click at [255, 493] on div "Select..." at bounding box center [266, 499] width 30 height 13
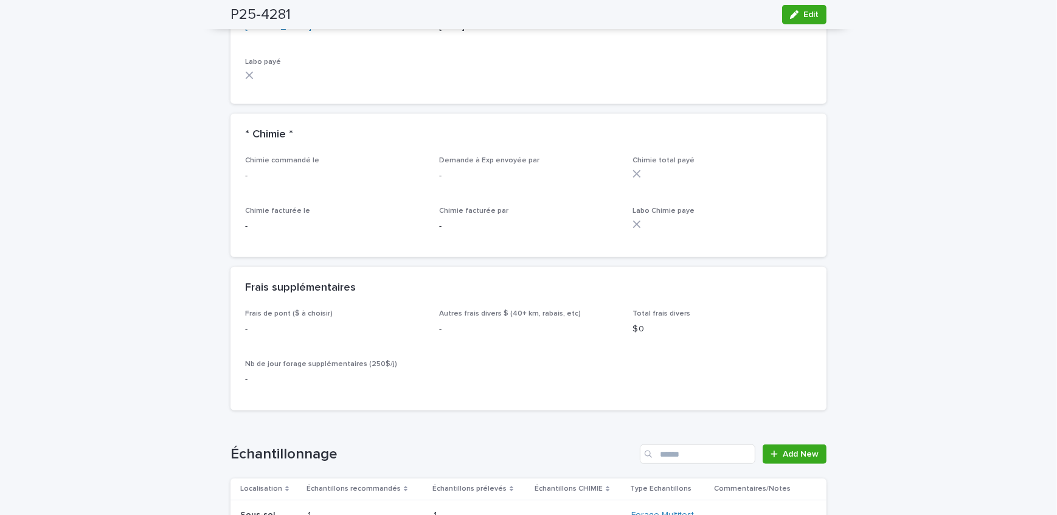
scroll to position [1080, 0]
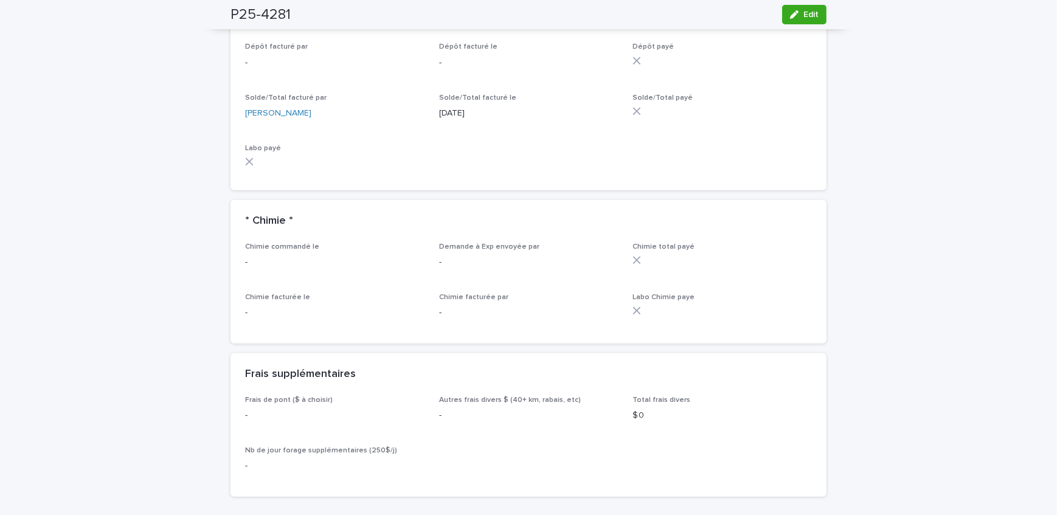
click at [173, 450] on div "Loading... Saving… Loading... Saving… P25-4281 Edit P25-4281 Edit Sorry, there …" at bounding box center [528, 168] width 1057 height 2359
click at [100, 223] on div "Loading... Saving… Loading... Saving… P25-4281 Edit P25-4281 Edit Sorry, there …" at bounding box center [528, 168] width 1057 height 2359
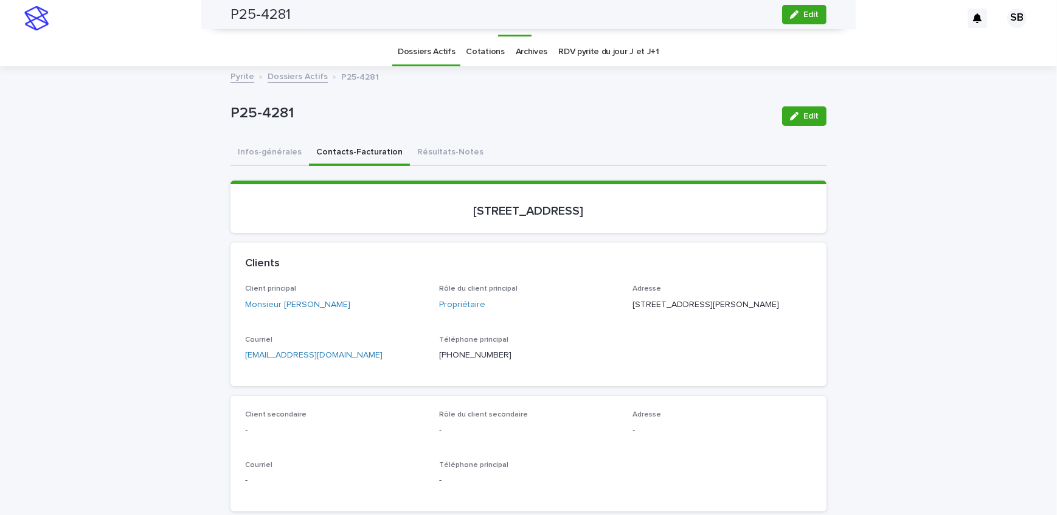
scroll to position [0, 0]
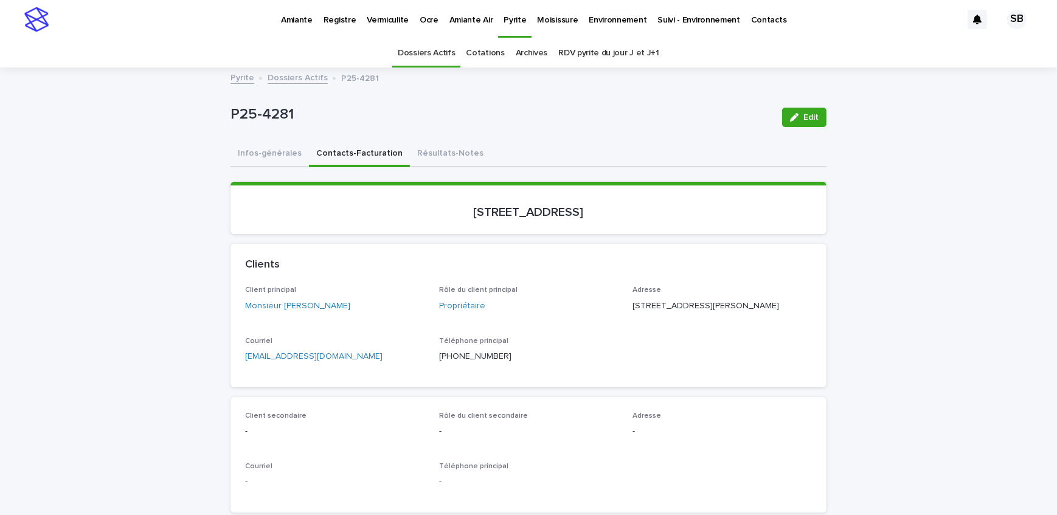
click at [296, 77] on link "Dossiers Actifs" at bounding box center [298, 77] width 60 height 14
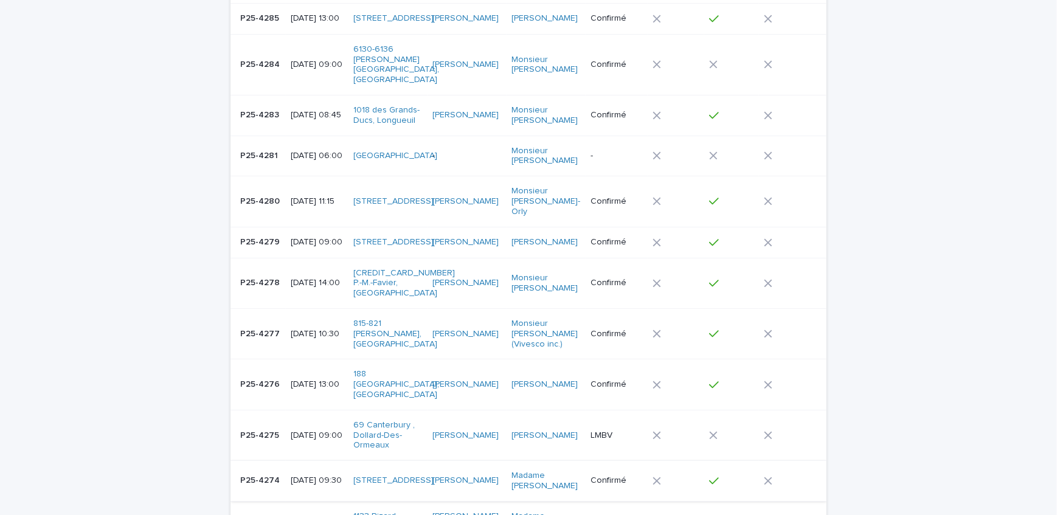
scroll to position [315, 0]
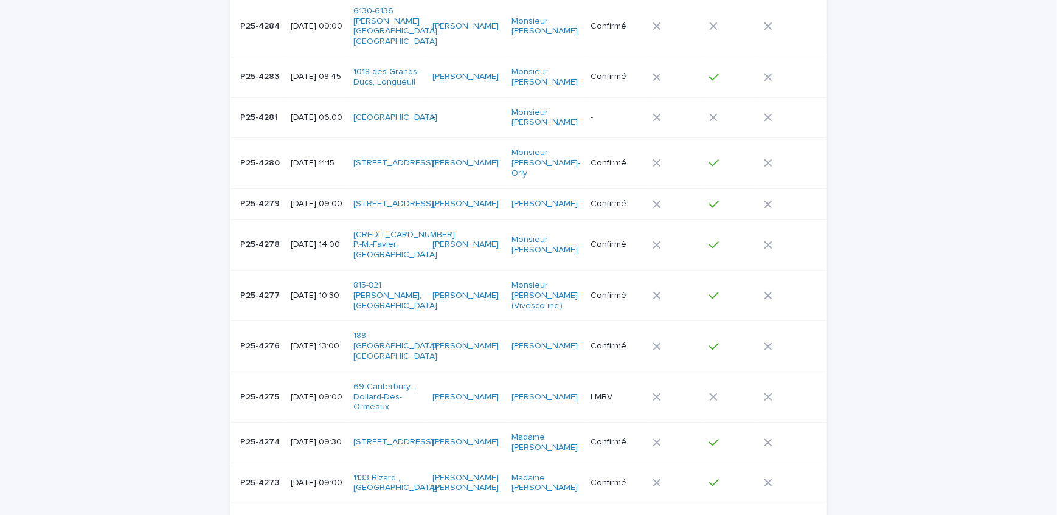
click at [279, 378] on td "P25-4275 P25-4275" at bounding box center [258, 397] width 55 height 50
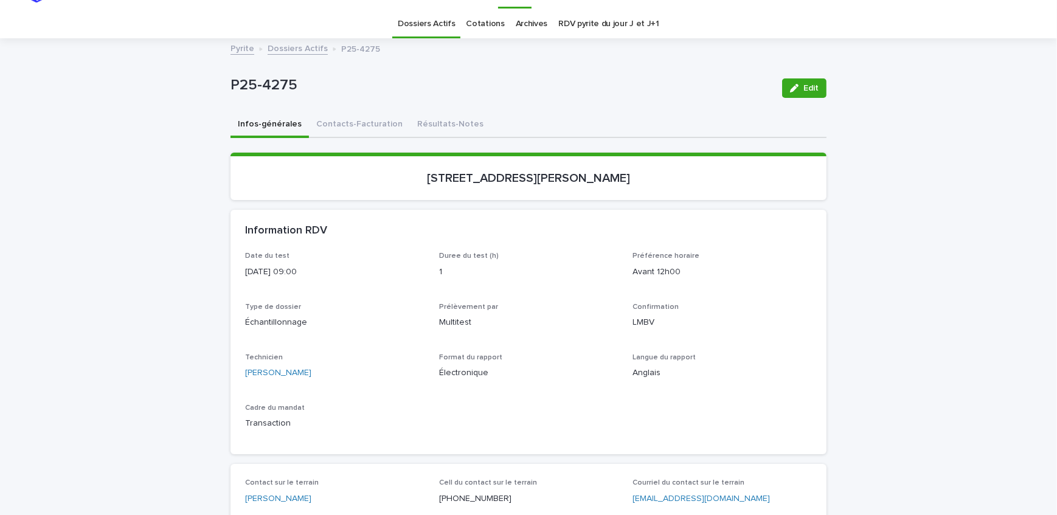
scroll to position [55, 0]
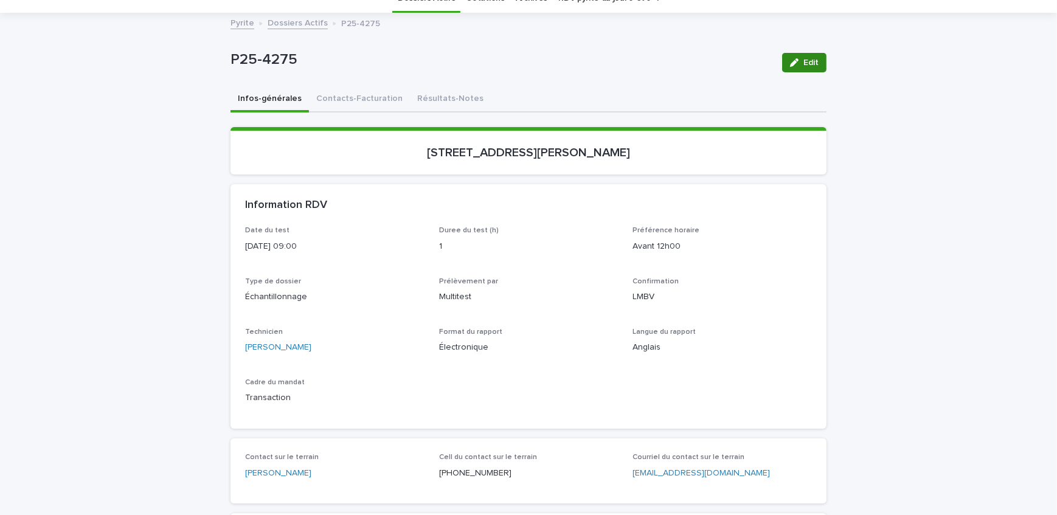
click at [814, 69] on button "Edit" at bounding box center [804, 62] width 44 height 19
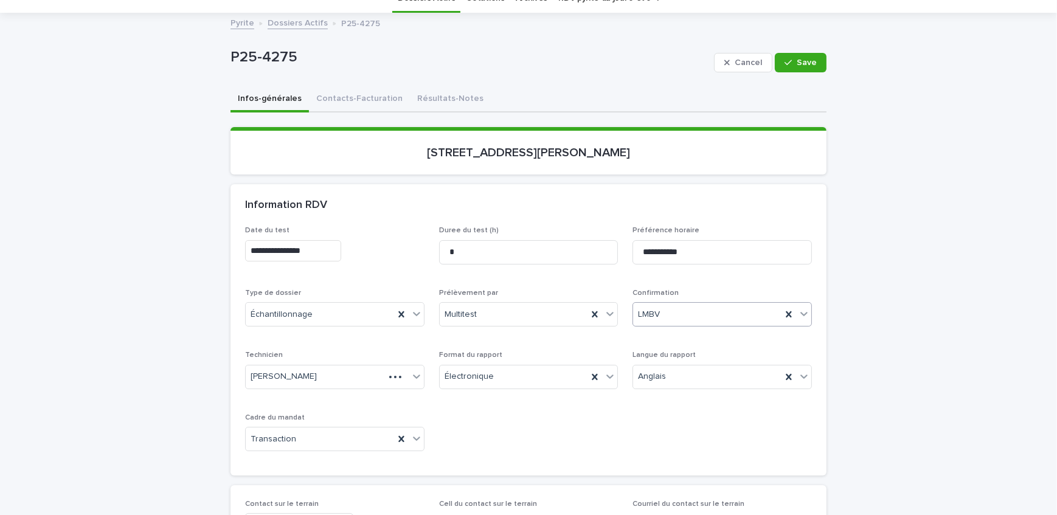
click at [694, 308] on div "LMBV" at bounding box center [707, 315] width 148 height 20
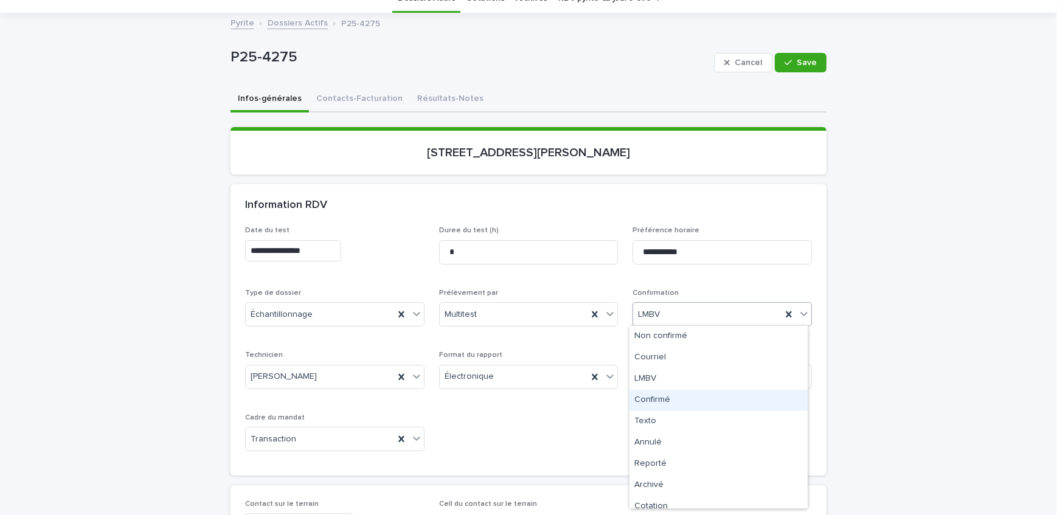
click at [698, 392] on div "Confirmé" at bounding box center [718, 400] width 178 height 21
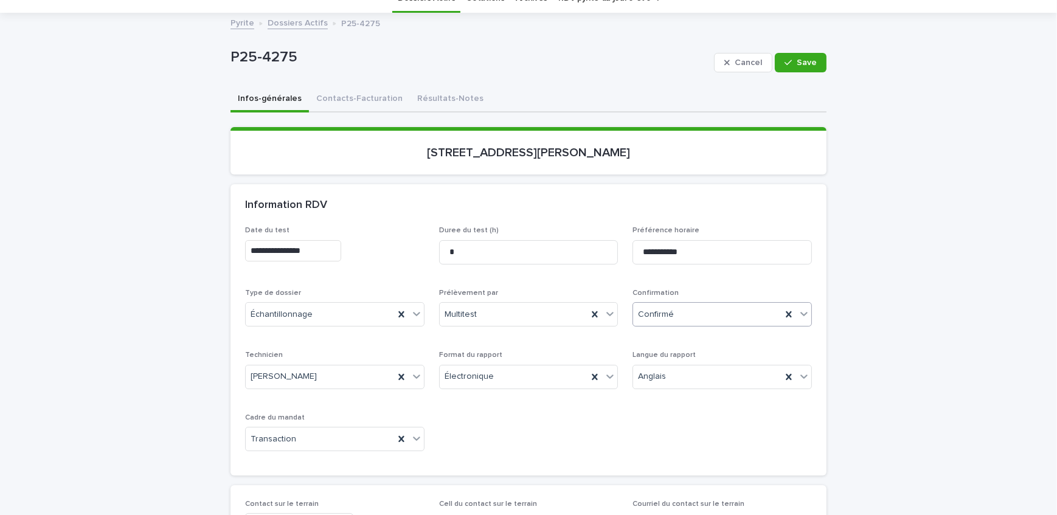
click at [797, 46] on div "Cancel Save" at bounding box center [770, 62] width 113 height 49
click at [798, 50] on div "Cancel Save" at bounding box center [770, 62] width 113 height 49
click at [789, 61] on icon "button" at bounding box center [788, 62] width 7 height 9
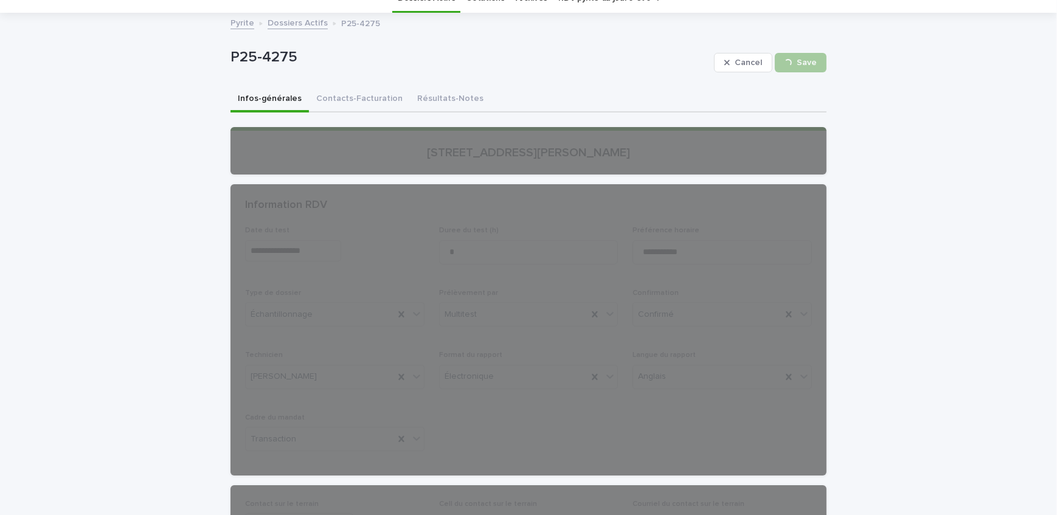
scroll to position [0, 0]
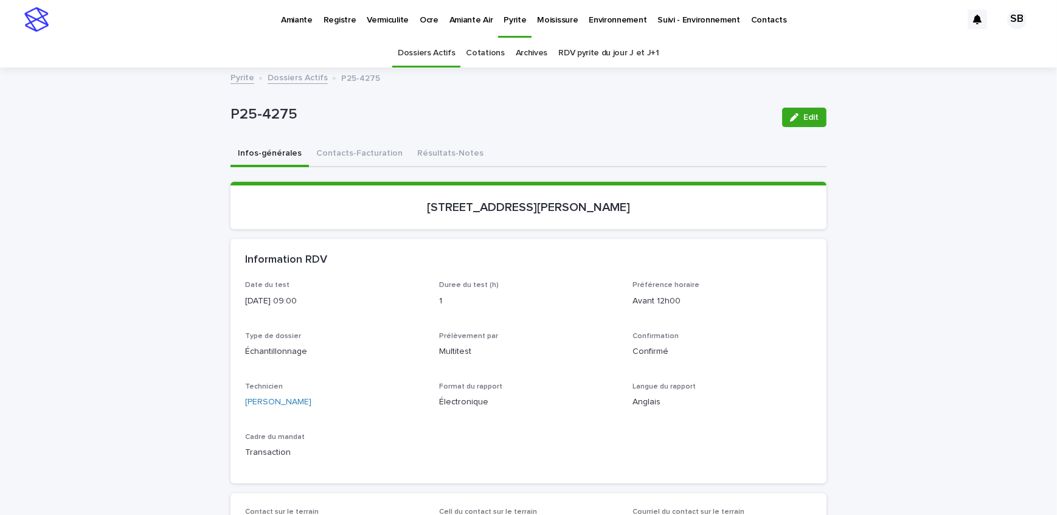
click at [285, 81] on link "Dossiers Actifs" at bounding box center [298, 77] width 60 height 14
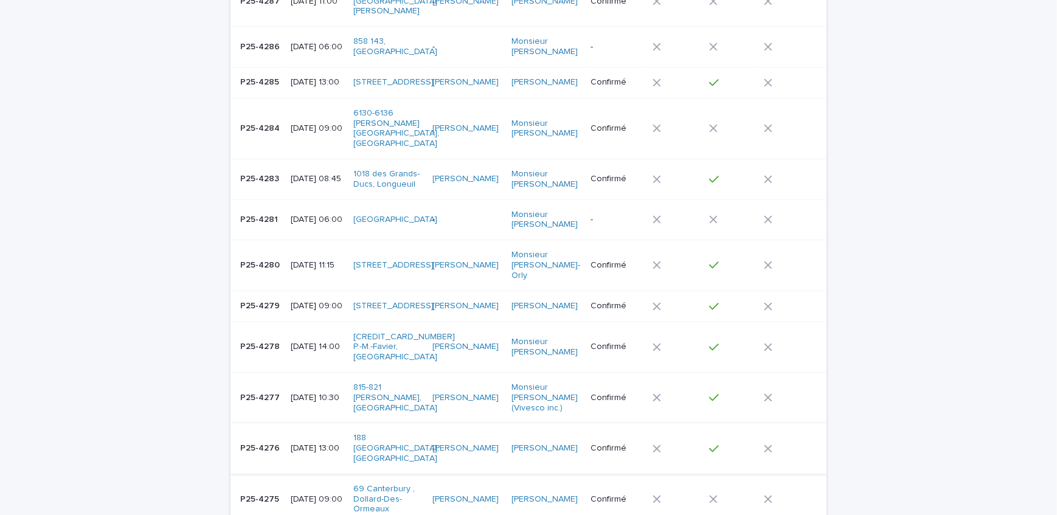
scroll to position [165, 0]
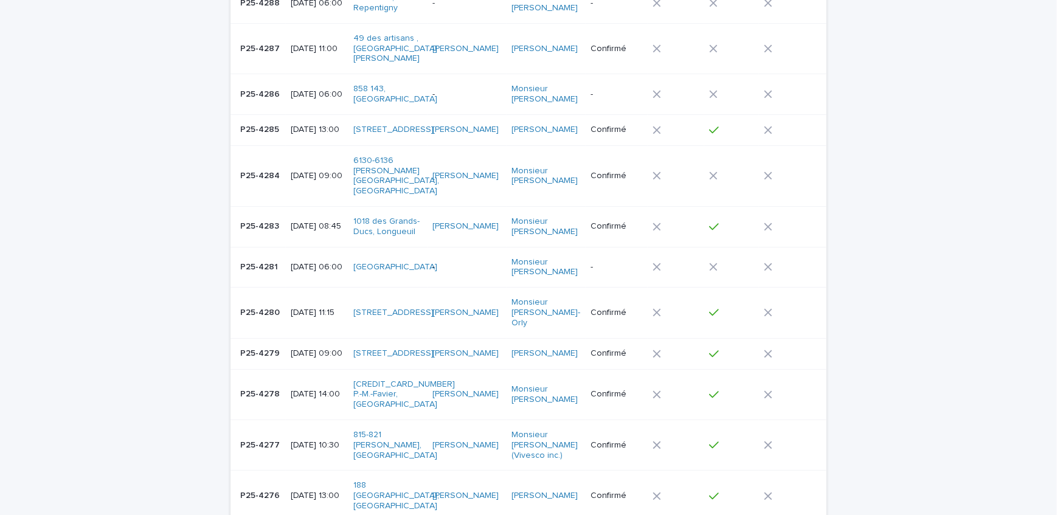
click at [259, 103] on td "P25-4286 P25-4286" at bounding box center [258, 94] width 55 height 41
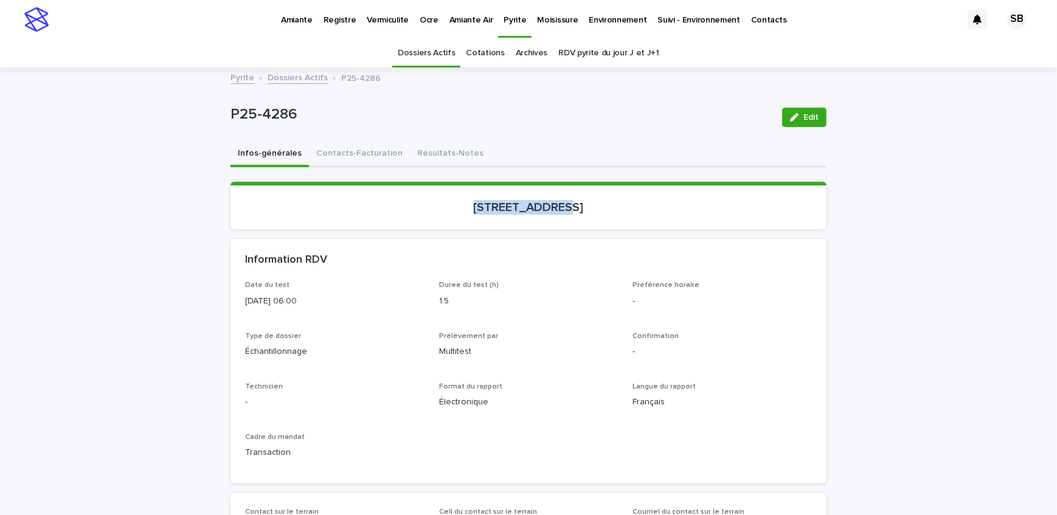
drag, startPoint x: 409, startPoint y: 212, endPoint x: 509, endPoint y: 223, distance: 100.3
click at [509, 223] on section "[STREET_ADDRESS]" at bounding box center [529, 205] width 596 height 47
drag, startPoint x: 293, startPoint y: 117, endPoint x: 206, endPoint y: 124, distance: 87.2
click at [372, 161] on button "Contacts-Facturation" at bounding box center [359, 155] width 101 height 26
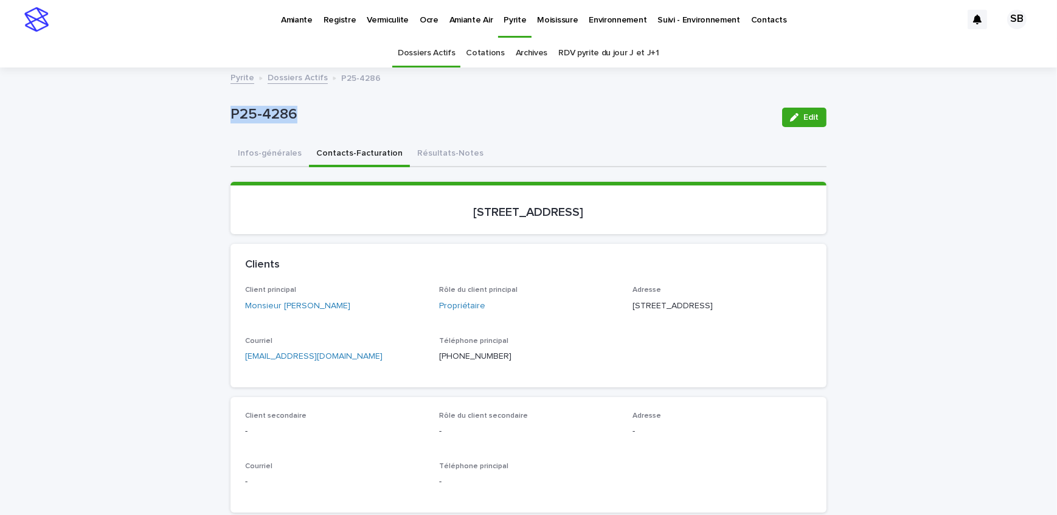
drag, startPoint x: 377, startPoint y: 311, endPoint x: 196, endPoint y: 305, distance: 181.3
click at [277, 312] on div "Client principal Monsieur [PERSON_NAME]" at bounding box center [334, 304] width 179 height 36
drag, startPoint x: 688, startPoint y: 306, endPoint x: 628, endPoint y: 307, distance: 59.6
click at [633, 307] on p "[STREET_ADDRESS]" at bounding box center [722, 306] width 179 height 13
drag, startPoint x: 712, startPoint y: 313, endPoint x: 625, endPoint y: 321, distance: 87.3
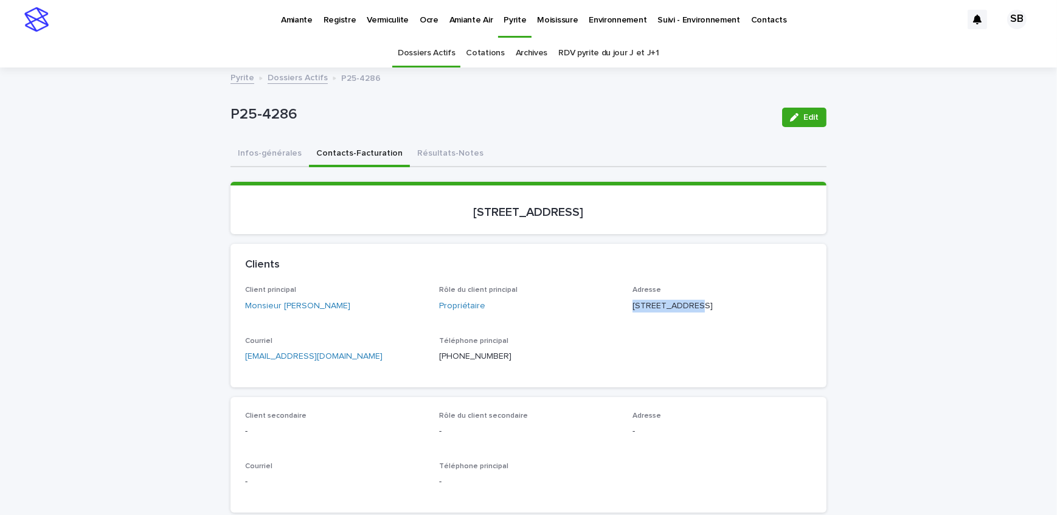
click at [625, 321] on div "Client principal Monsieur [PERSON_NAME] Rôle du client principal Propriétaire A…" at bounding box center [528, 329] width 567 height 86
drag, startPoint x: 732, startPoint y: 326, endPoint x: 716, endPoint y: 324, distance: 16.6
click at [716, 322] on div "Adresse [STREET_ADDRESS]" at bounding box center [722, 304] width 179 height 36
drag, startPoint x: 639, startPoint y: 210, endPoint x: 387, endPoint y: 228, distance: 251.8
click at [387, 229] on section "[STREET_ADDRESS]" at bounding box center [529, 208] width 596 height 52
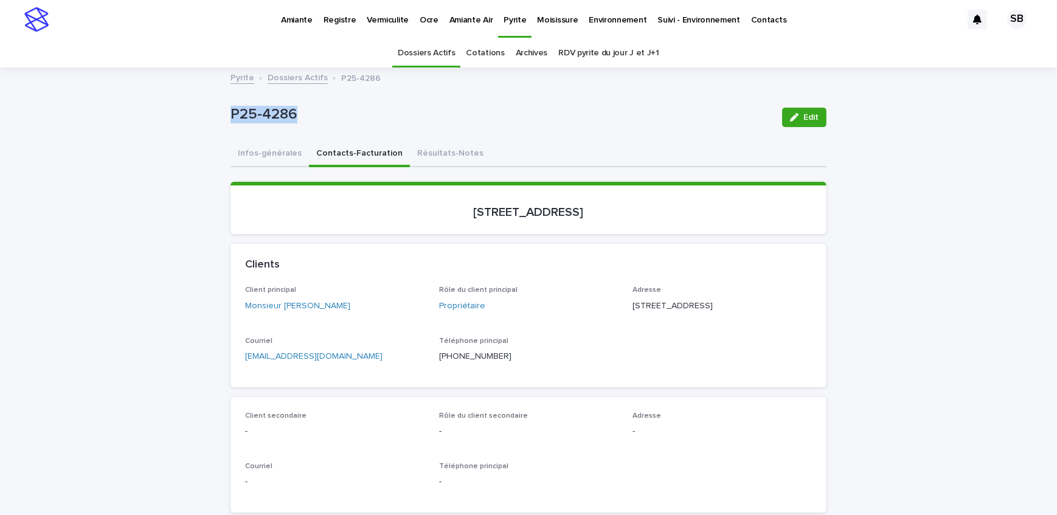
drag, startPoint x: 324, startPoint y: 116, endPoint x: 203, endPoint y: 116, distance: 121.0
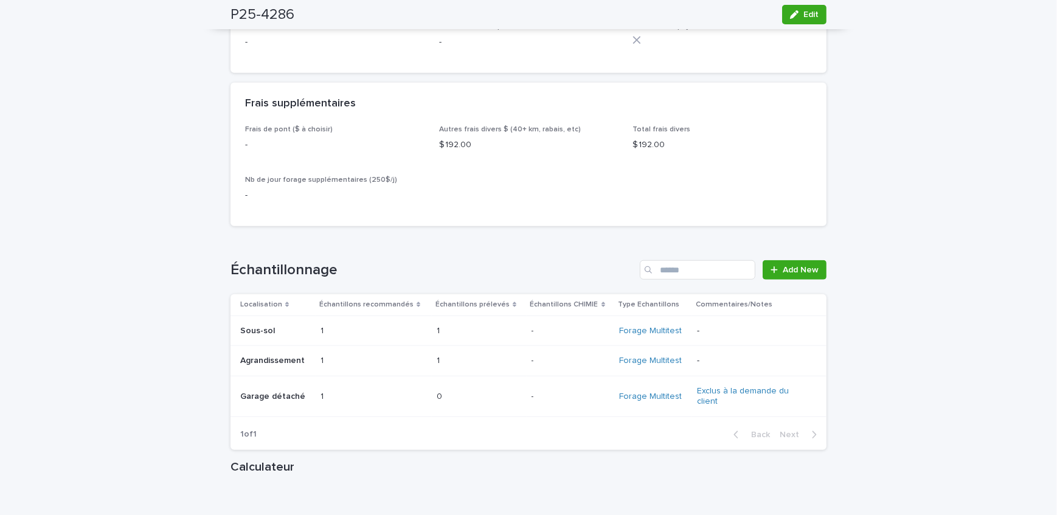
scroll to position [1271, 0]
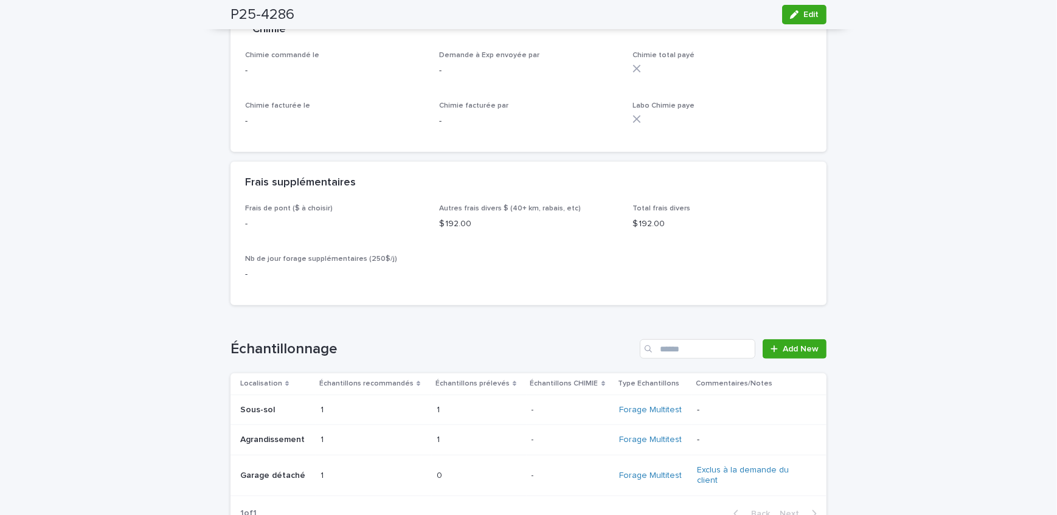
drag, startPoint x: 786, startPoint y: 18, endPoint x: 556, endPoint y: 214, distance: 302.4
click at [790, 18] on icon "button" at bounding box center [794, 14] width 9 height 9
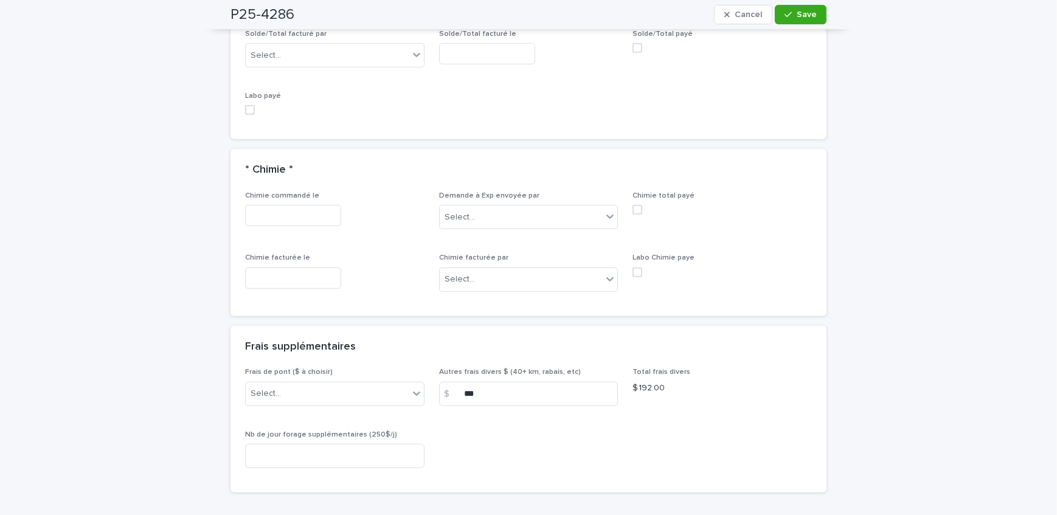
scroll to position [1061, 0]
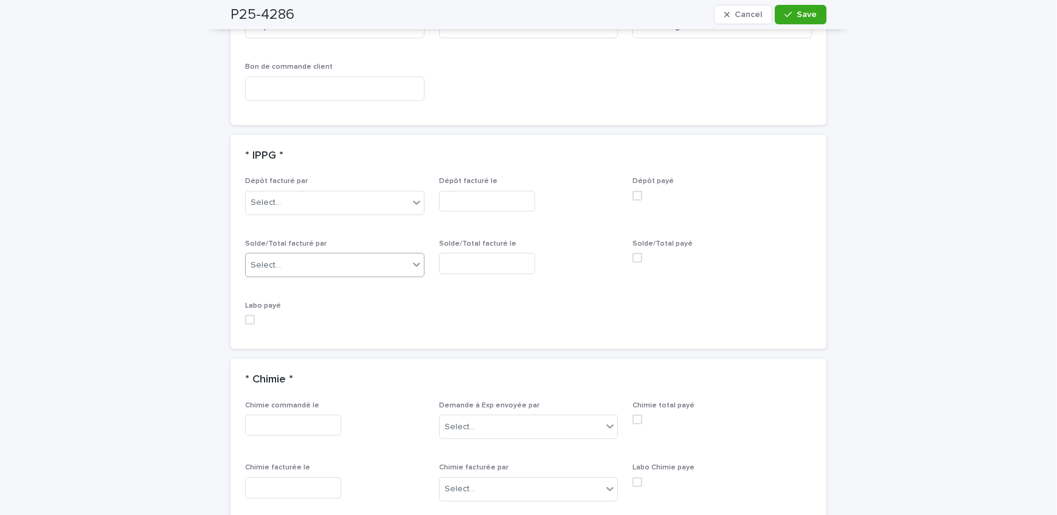
click at [309, 273] on div "Select..." at bounding box center [334, 265] width 179 height 24
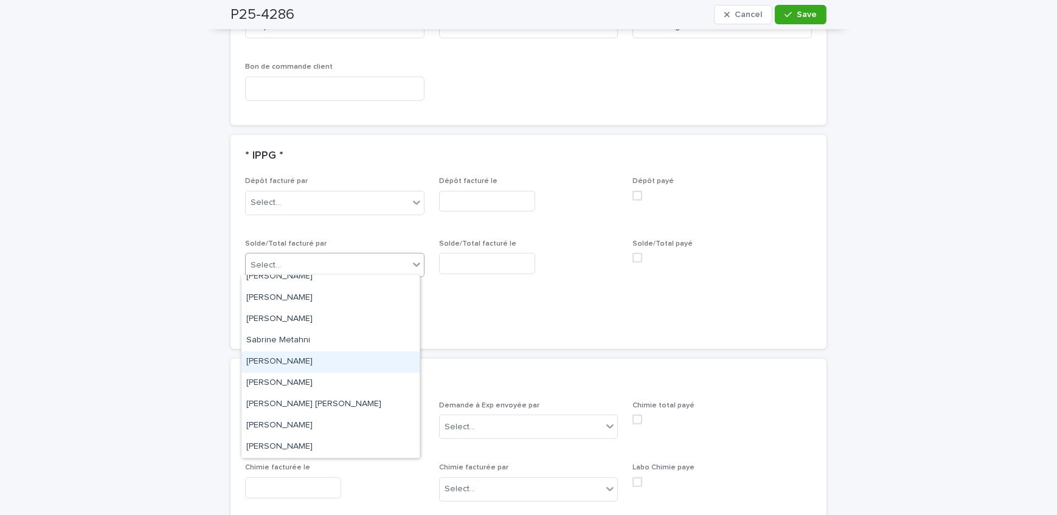
click at [304, 360] on div "[PERSON_NAME]" at bounding box center [330, 362] width 178 height 21
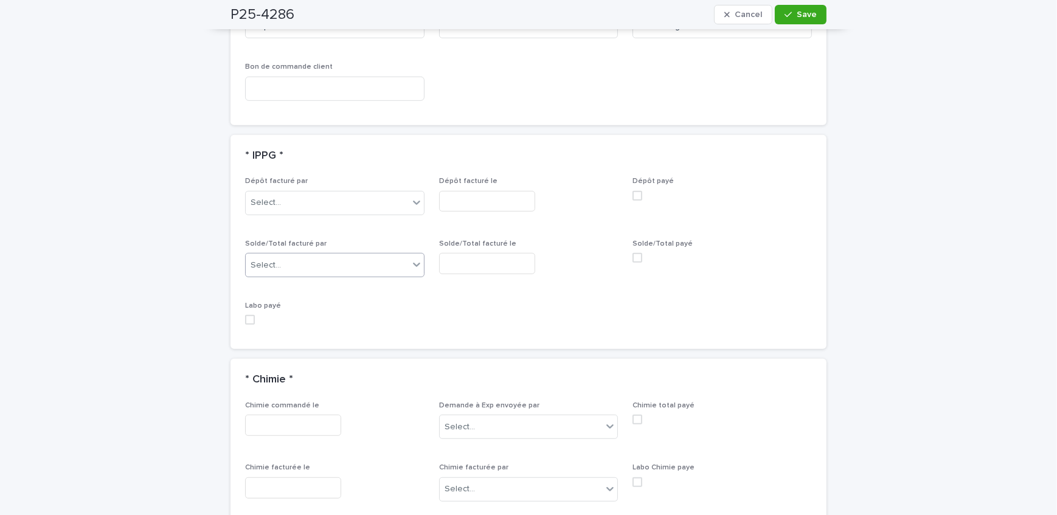
click at [493, 253] on input "text" at bounding box center [487, 263] width 96 height 21
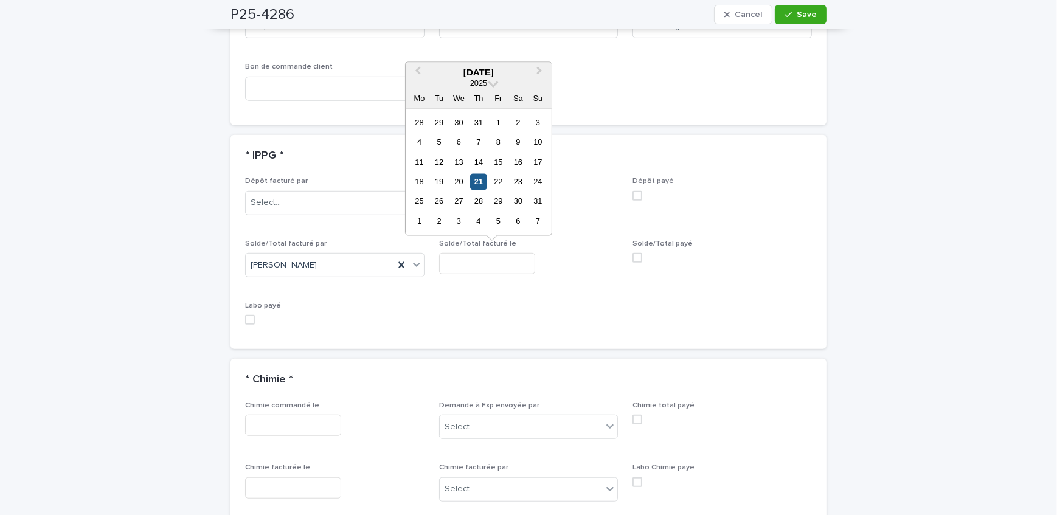
click at [476, 184] on div "21" at bounding box center [478, 181] width 16 height 16
type input "**********"
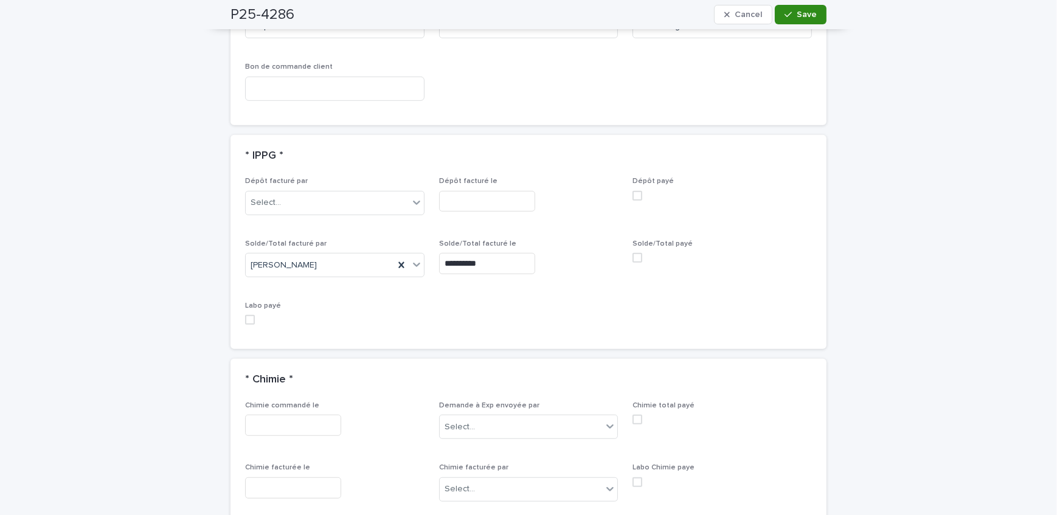
click at [791, 9] on button "Save" at bounding box center [801, 14] width 52 height 19
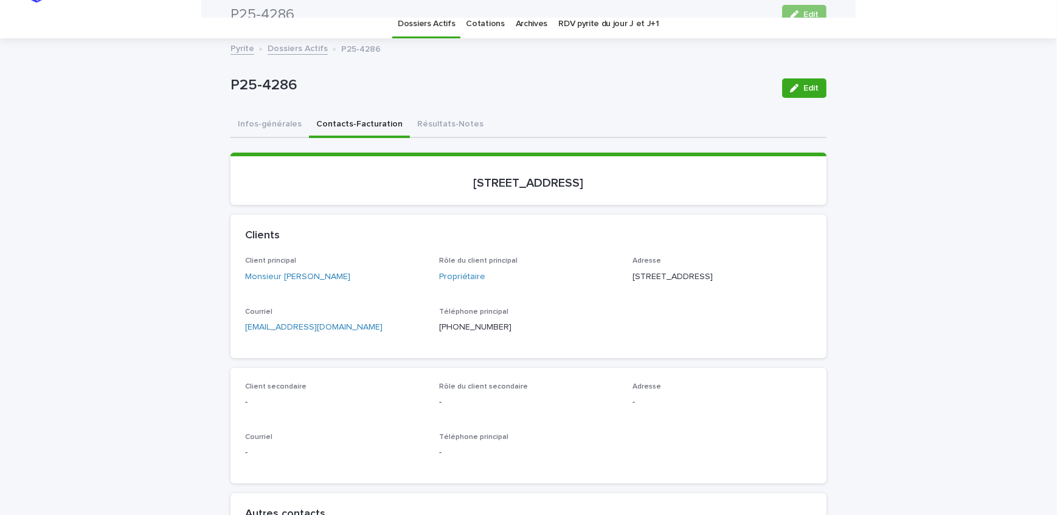
scroll to position [0, 0]
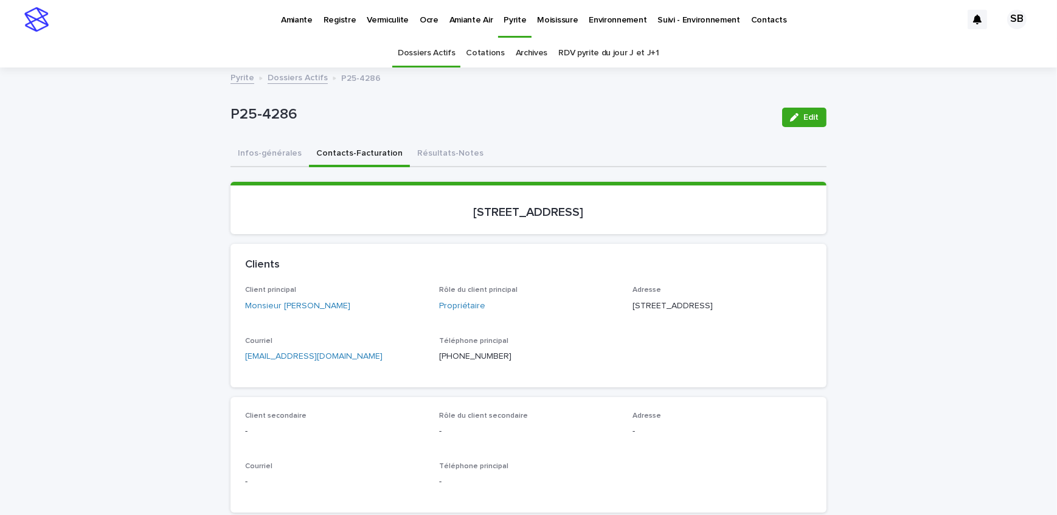
click at [280, 79] on link "Dossiers Actifs" at bounding box center [298, 77] width 60 height 14
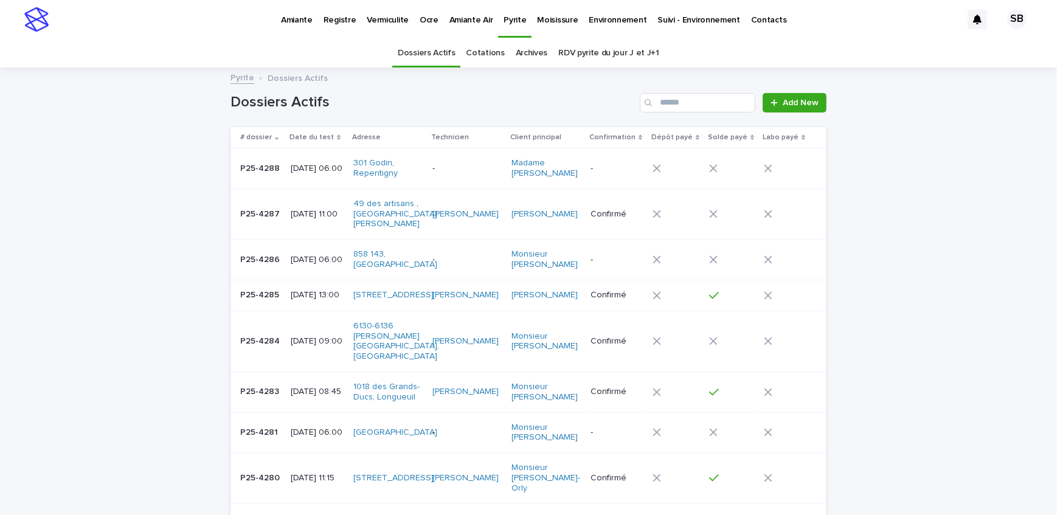
scroll to position [38, 0]
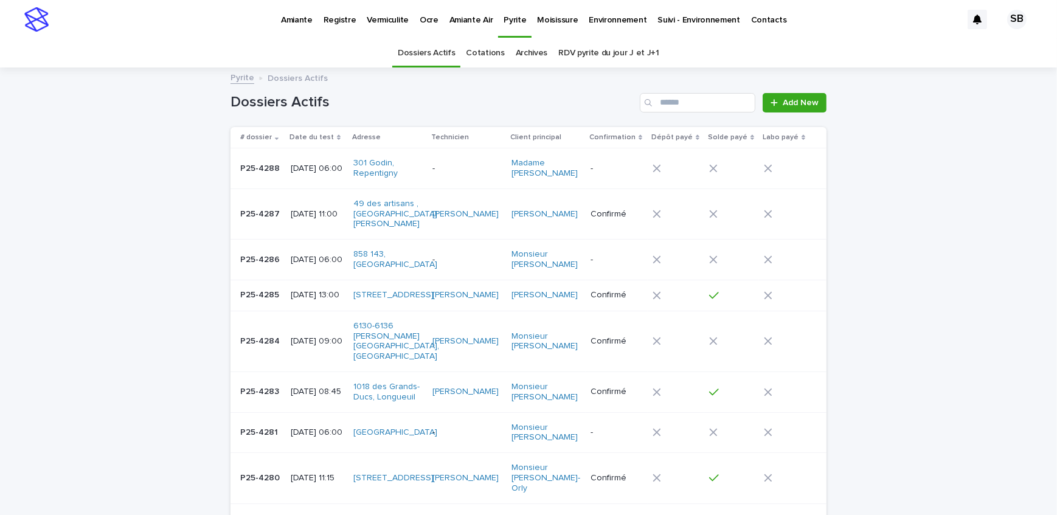
click at [395, 23] on p "Vermiculite" at bounding box center [388, 13] width 42 height 26
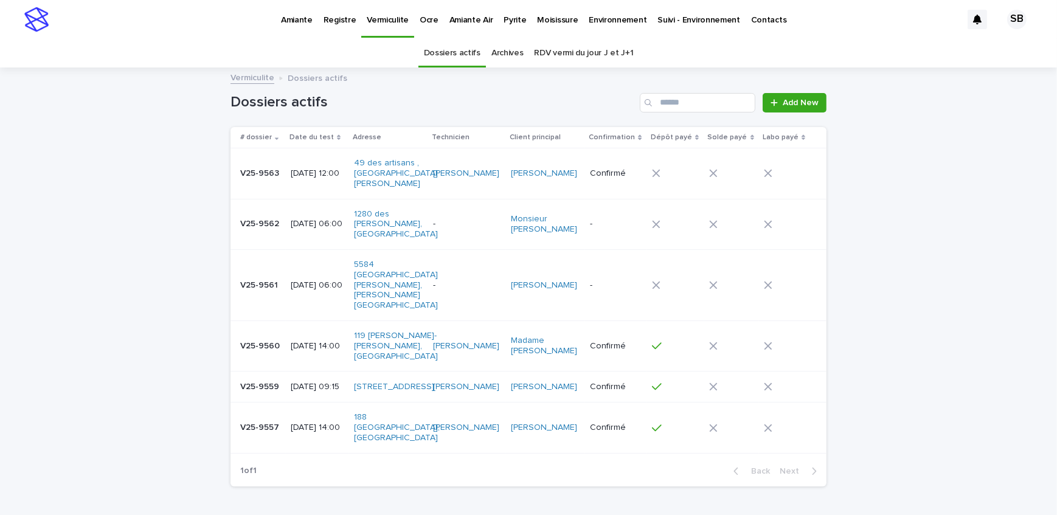
click at [274, 420] on p "V25-9557" at bounding box center [260, 426] width 41 height 13
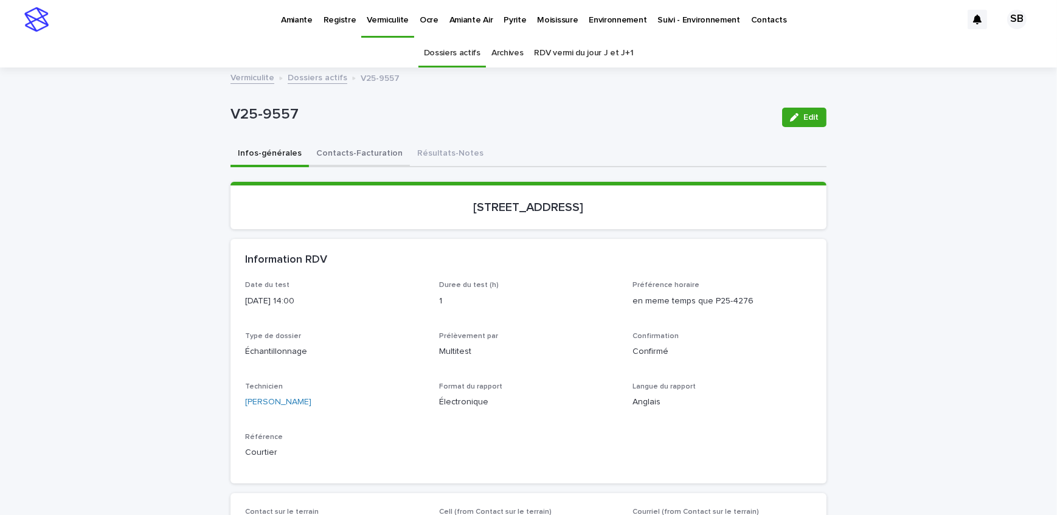
click at [361, 147] on button "Contacts-Facturation" at bounding box center [359, 155] width 101 height 26
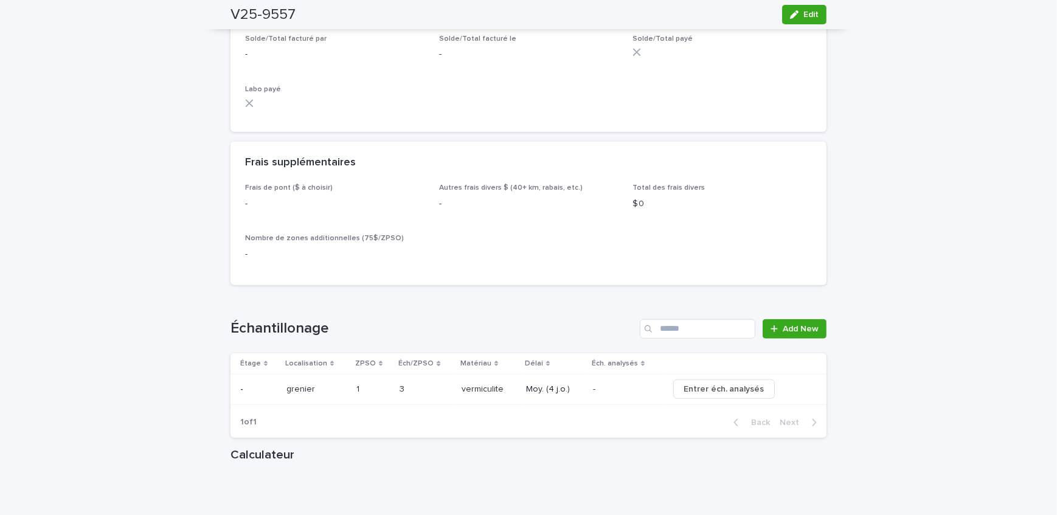
scroll to position [1271, 0]
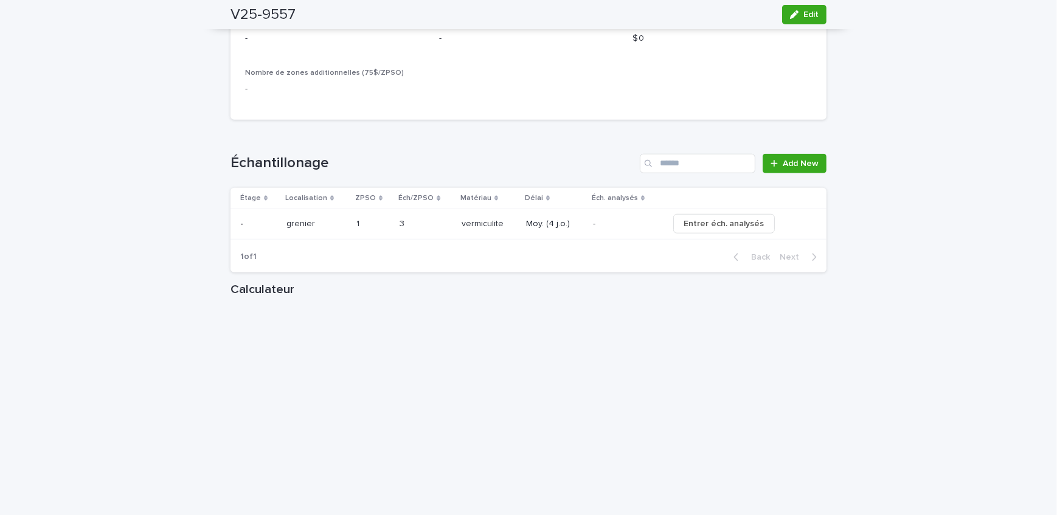
drag, startPoint x: 179, startPoint y: 239, endPoint x: 218, endPoint y: 249, distance: 39.7
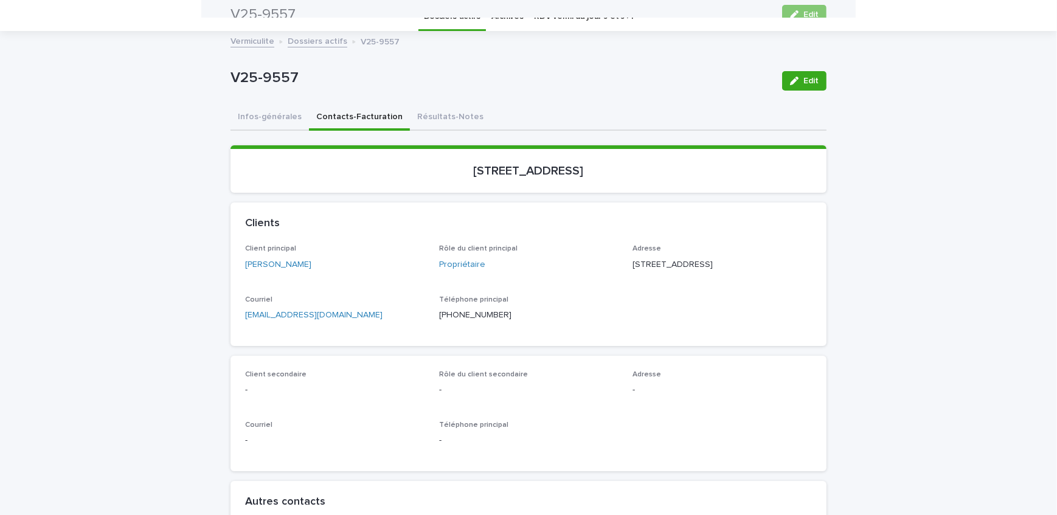
scroll to position [0, 0]
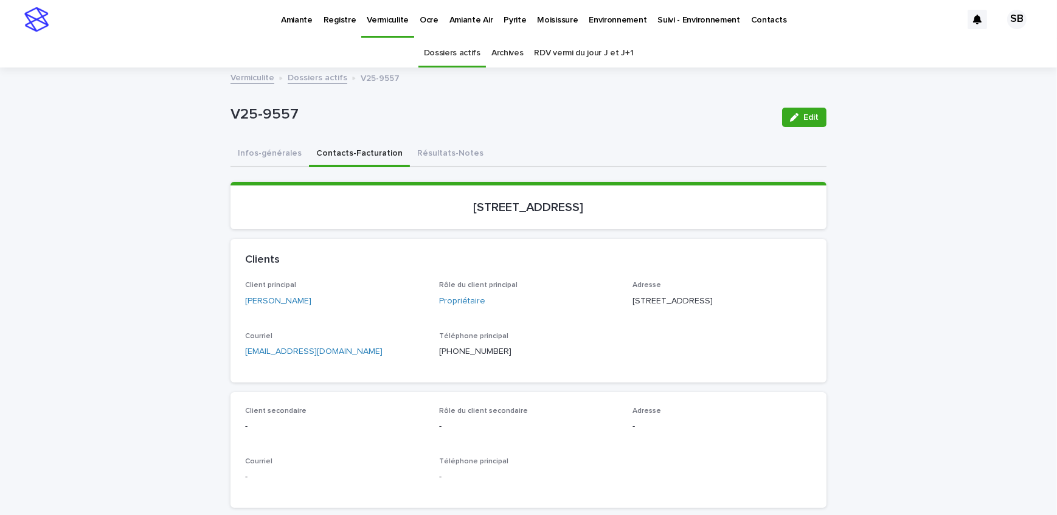
click at [311, 77] on link "Dossiers actifs" at bounding box center [318, 77] width 60 height 14
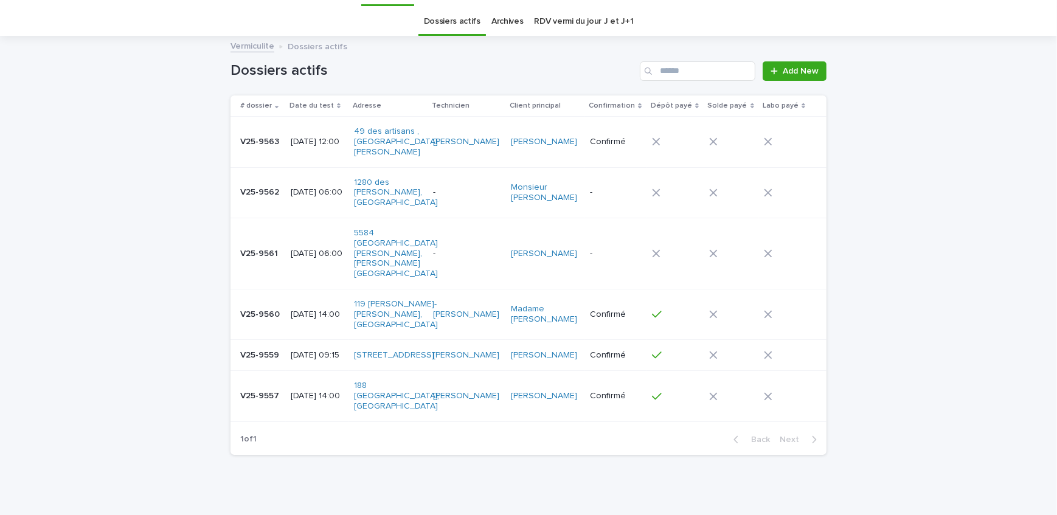
scroll to position [38, 0]
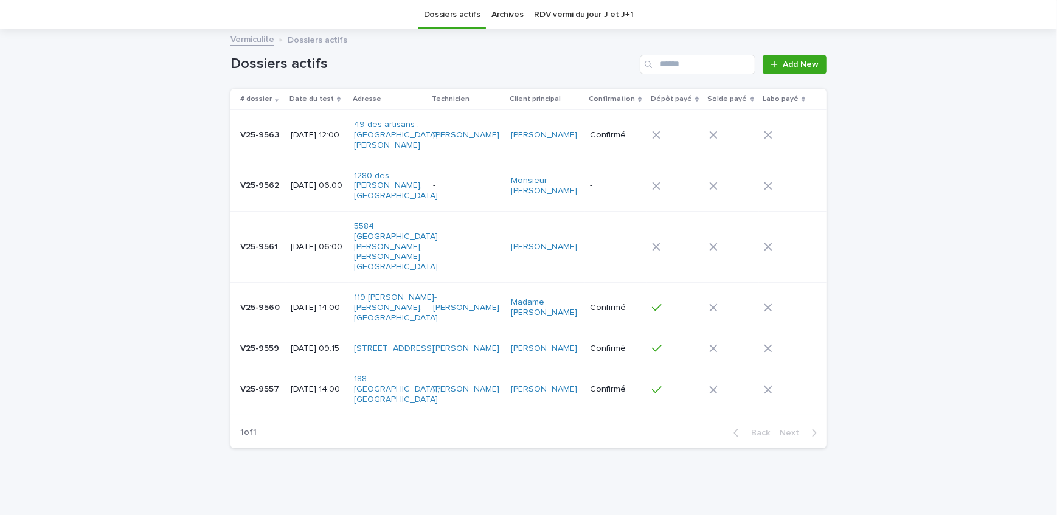
click at [125, 263] on div "Loading... Saving… Loading... Saving… Dossiers actifs Add New # dossier Date du…" at bounding box center [528, 274] width 1057 height 488
drag, startPoint x: 131, startPoint y: 209, endPoint x: 145, endPoint y: 203, distance: 15.3
click at [131, 209] on div "Loading... Saving… Loading... Saving… Dossiers actifs Add New # dossier Date du…" at bounding box center [528, 274] width 1057 height 488
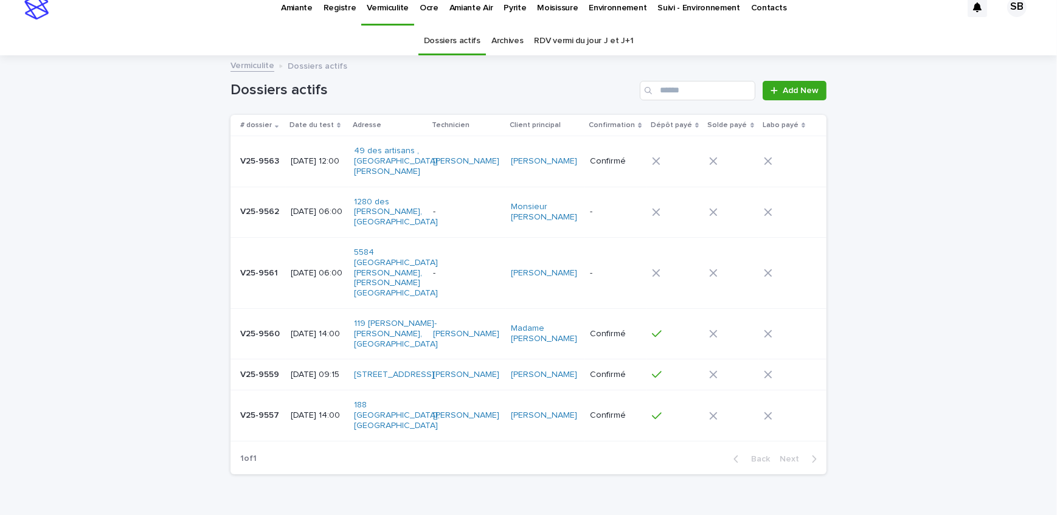
scroll to position [0, 0]
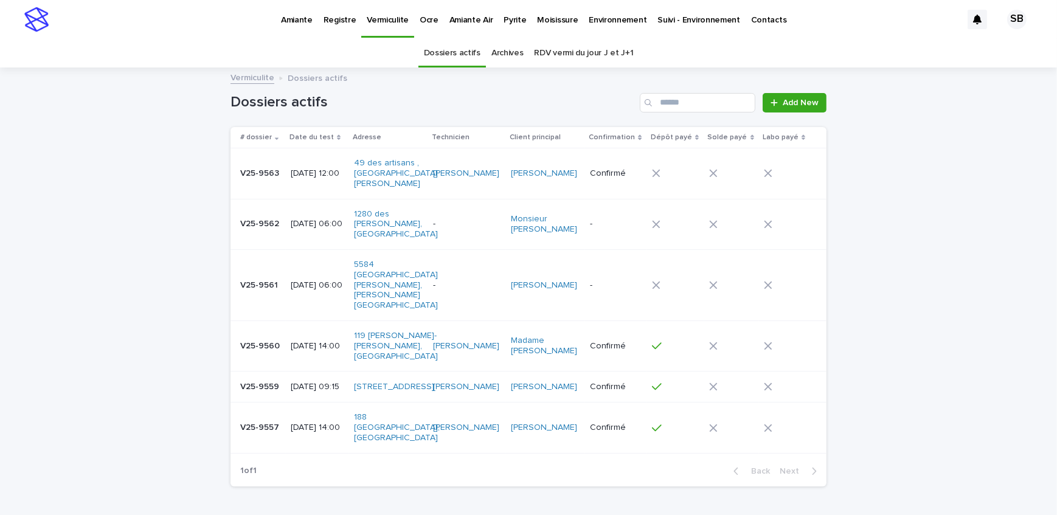
click at [498, 30] on link "Pyrite" at bounding box center [514, 19] width 33 height 38
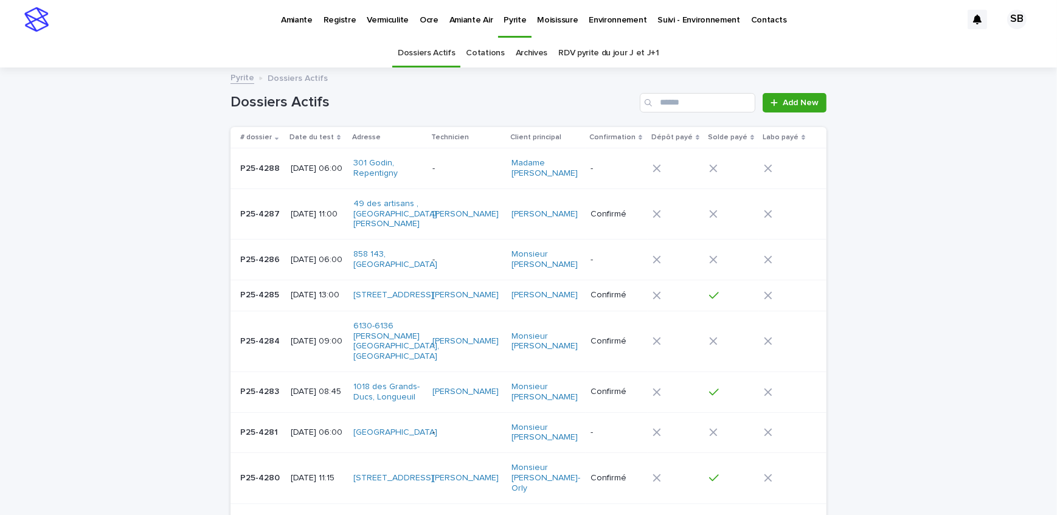
click at [426, 106] on h1 "Dossiers Actifs" at bounding box center [433, 103] width 404 height 18
click at [794, 101] on span "Add New" at bounding box center [801, 103] width 36 height 9
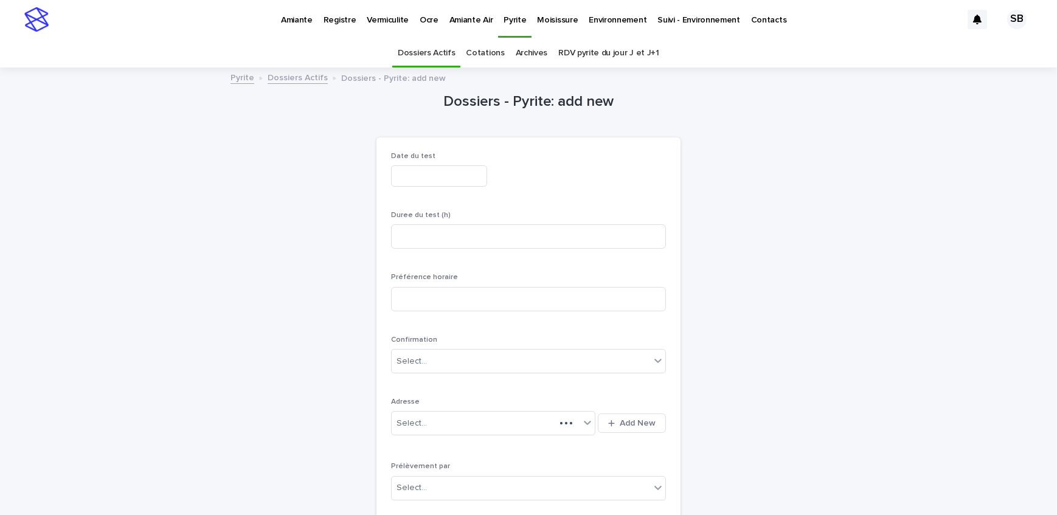
scroll to position [38, 0]
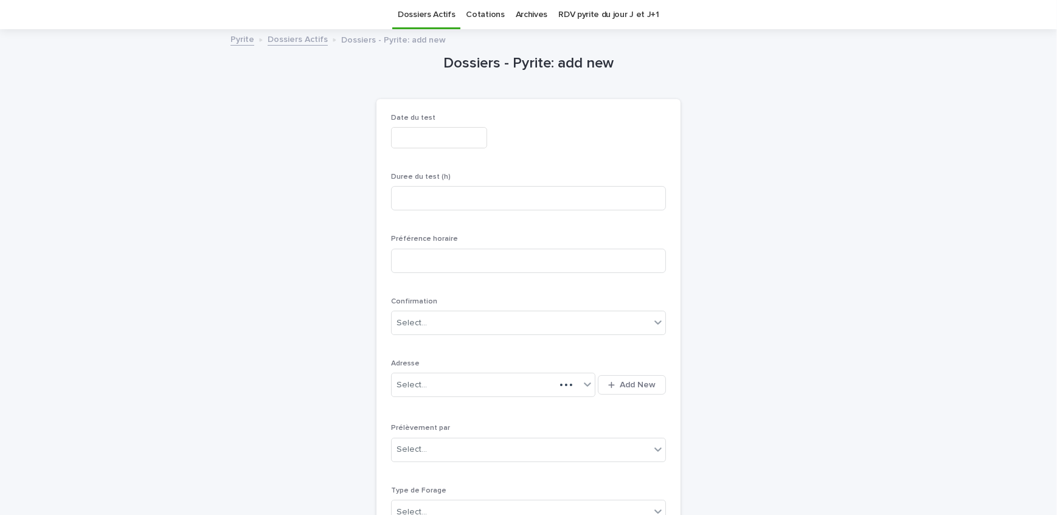
click at [411, 143] on input "text" at bounding box center [439, 137] width 96 height 21
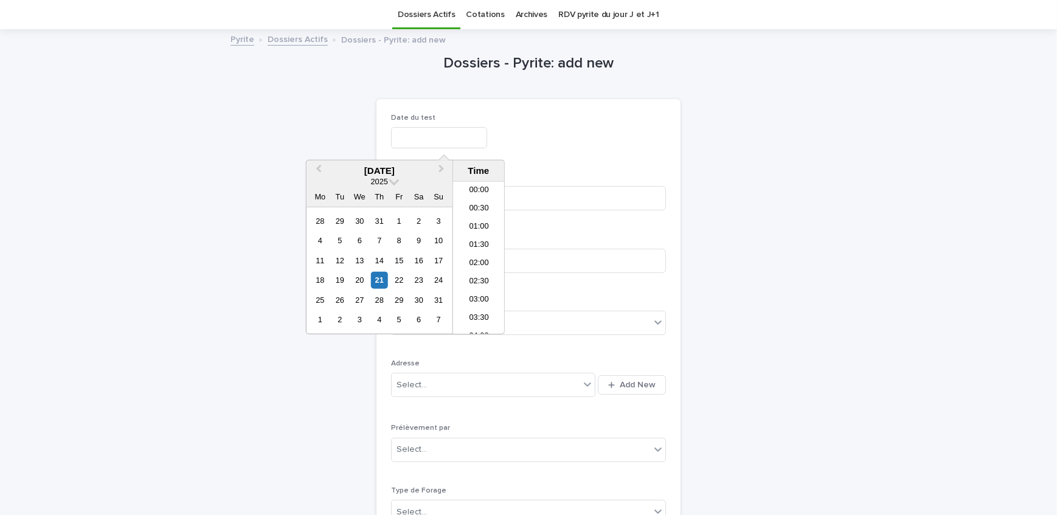
scroll to position [298, 0]
drag, startPoint x: 396, startPoint y: 277, endPoint x: 445, endPoint y: 212, distance: 81.3
click at [397, 277] on div "22" at bounding box center [399, 280] width 16 height 16
click at [485, 219] on li "06:00" at bounding box center [479, 222] width 52 height 18
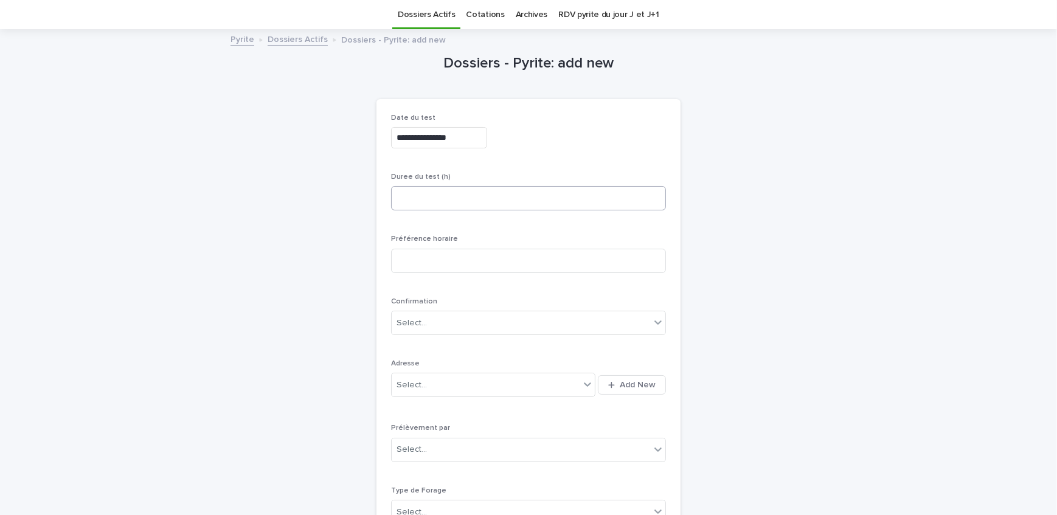
type input "**********"
click at [476, 195] on input at bounding box center [528, 198] width 275 height 24
click at [414, 189] on input at bounding box center [528, 198] width 275 height 24
click at [420, 183] on div "Duree du test (h)" at bounding box center [528, 196] width 275 height 47
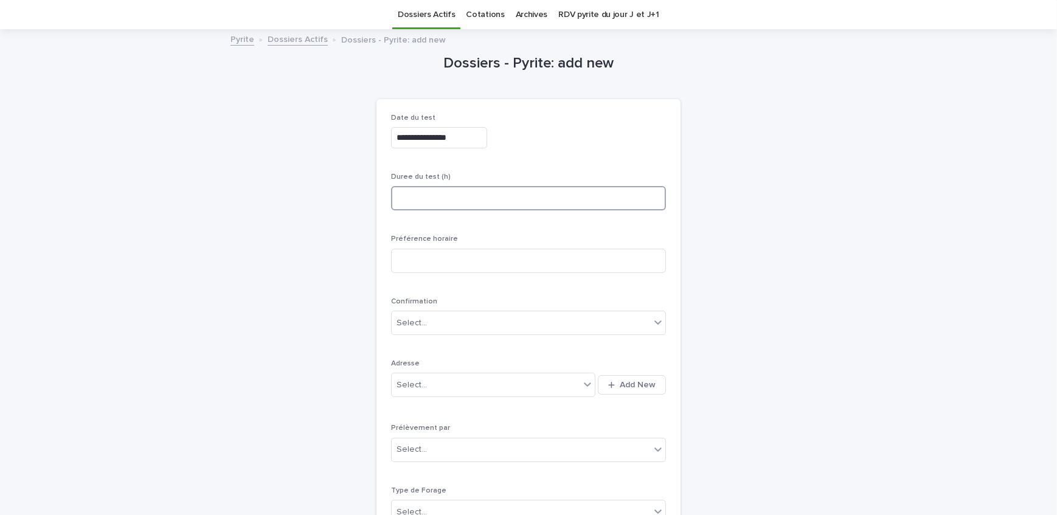
click at [511, 198] on input at bounding box center [528, 198] width 275 height 24
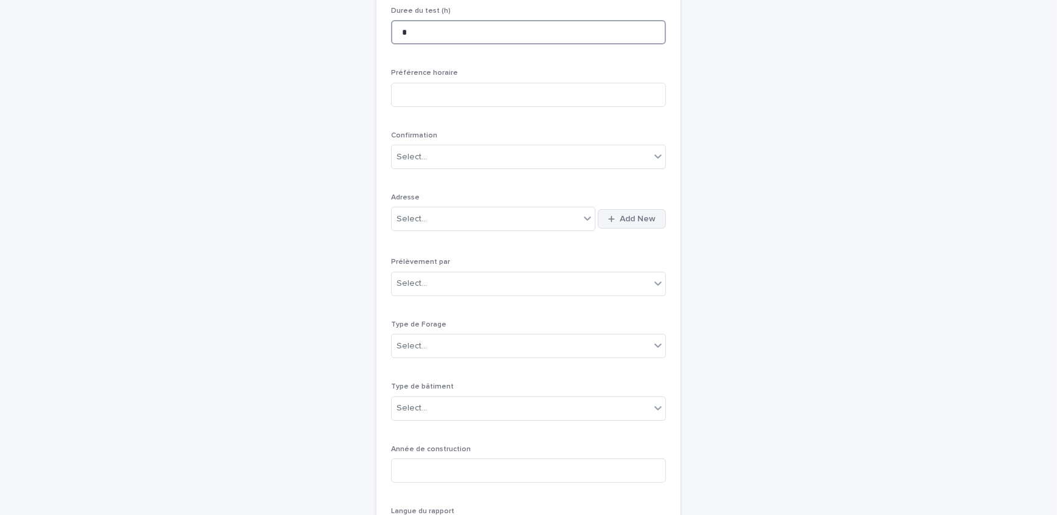
type input "*"
click at [645, 215] on span "Add New" at bounding box center [638, 219] width 36 height 9
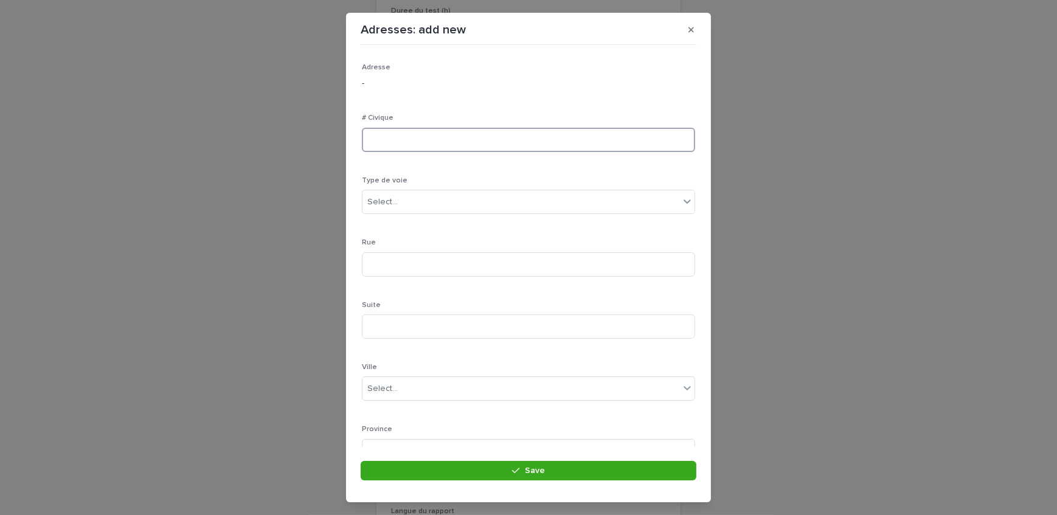
click at [468, 137] on input at bounding box center [528, 140] width 333 height 24
type input "****"
click at [460, 209] on div "Select..." at bounding box center [520, 202] width 317 height 20
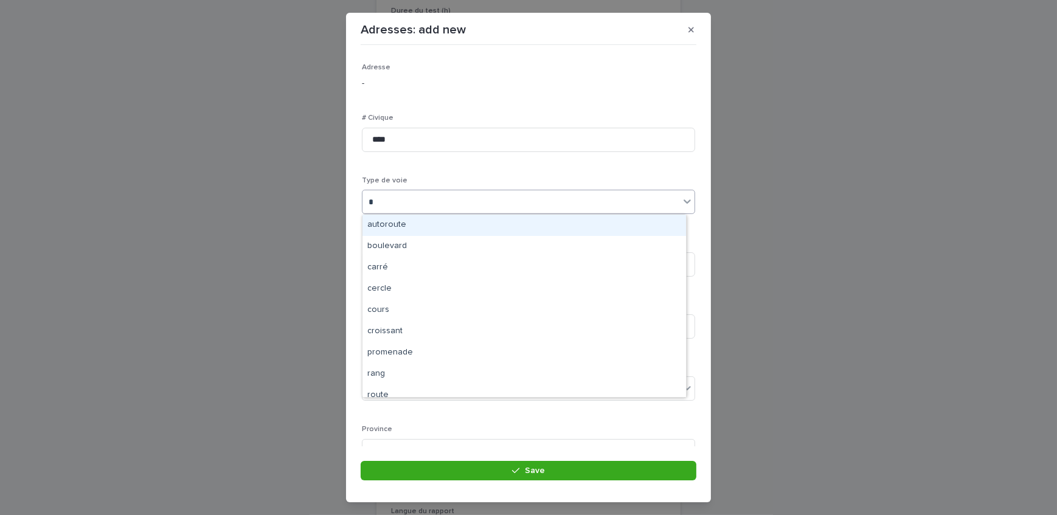
type input "**"
click at [452, 225] on div "rue" at bounding box center [524, 225] width 324 height 21
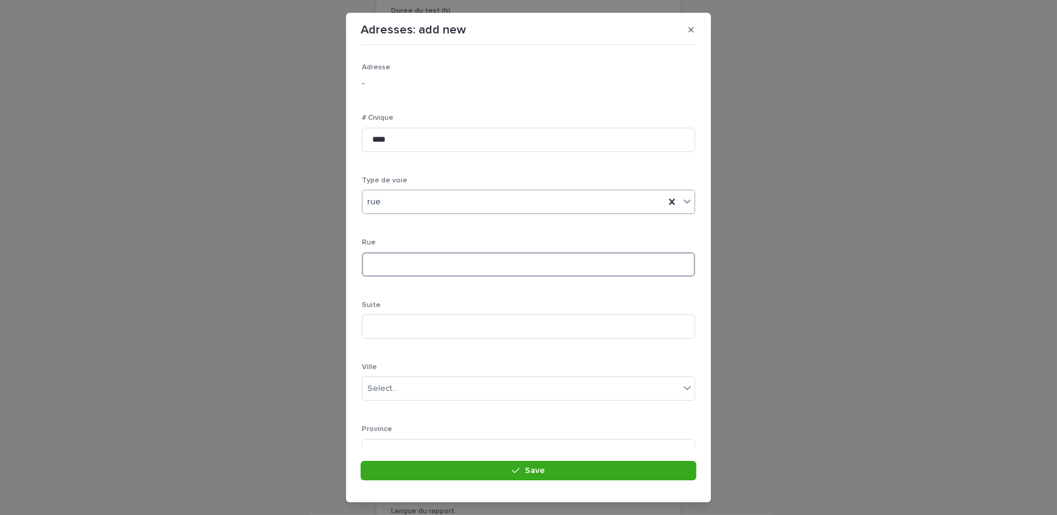
click at [431, 265] on input at bounding box center [528, 264] width 333 height 24
type input "**********"
click at [408, 282] on div "Select..." at bounding box center [520, 279] width 317 height 20
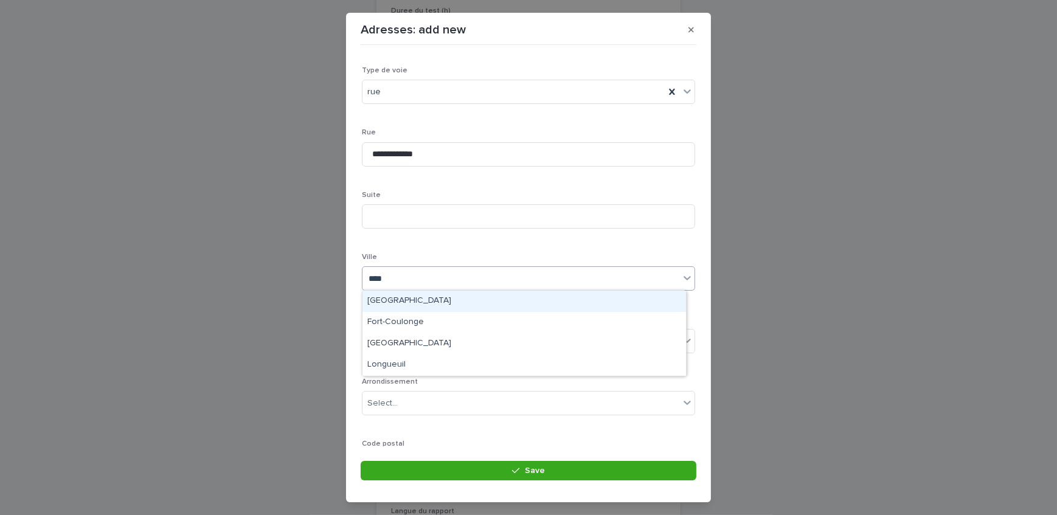
type input "*****"
click at [420, 296] on div "Longueuil" at bounding box center [524, 301] width 324 height 21
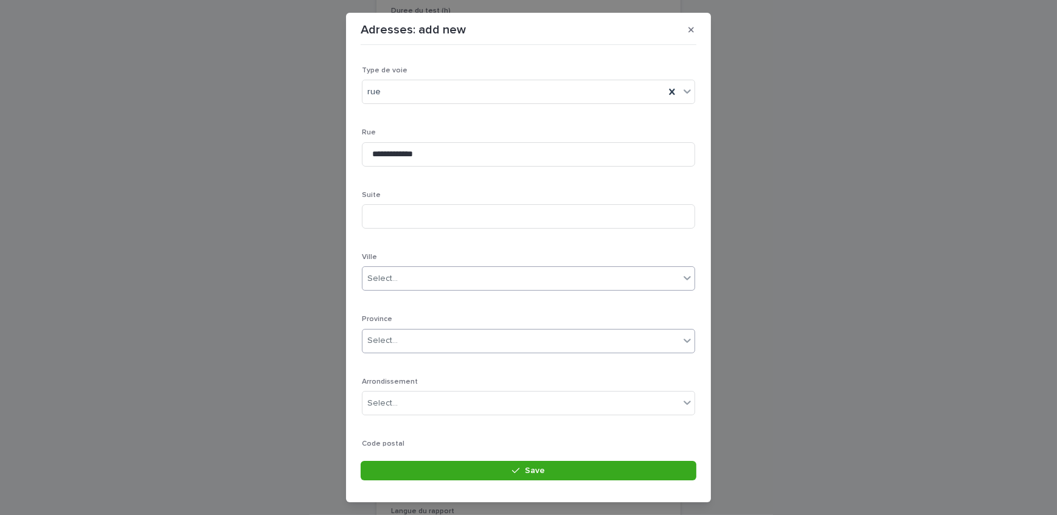
click at [419, 343] on div "Select..." at bounding box center [520, 341] width 317 height 20
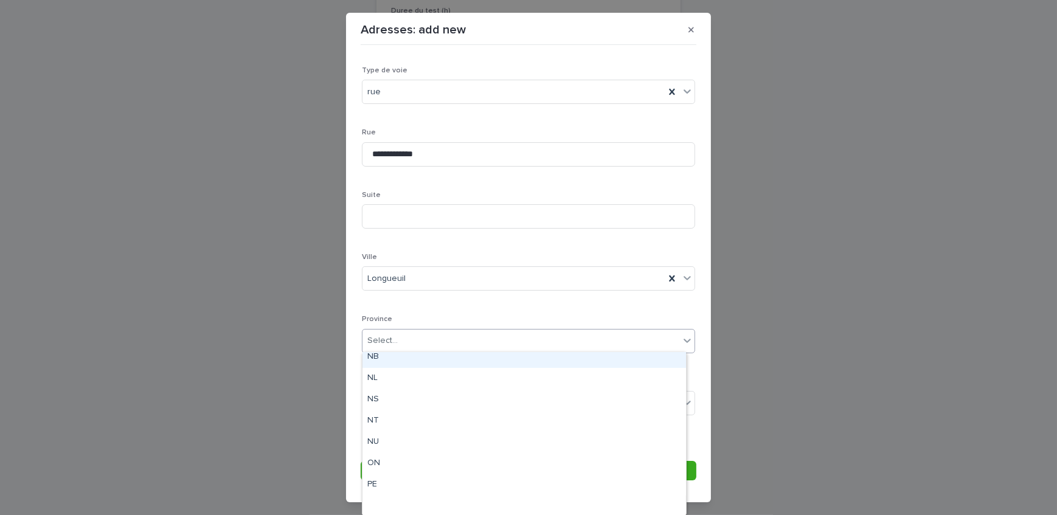
scroll to position [114, 0]
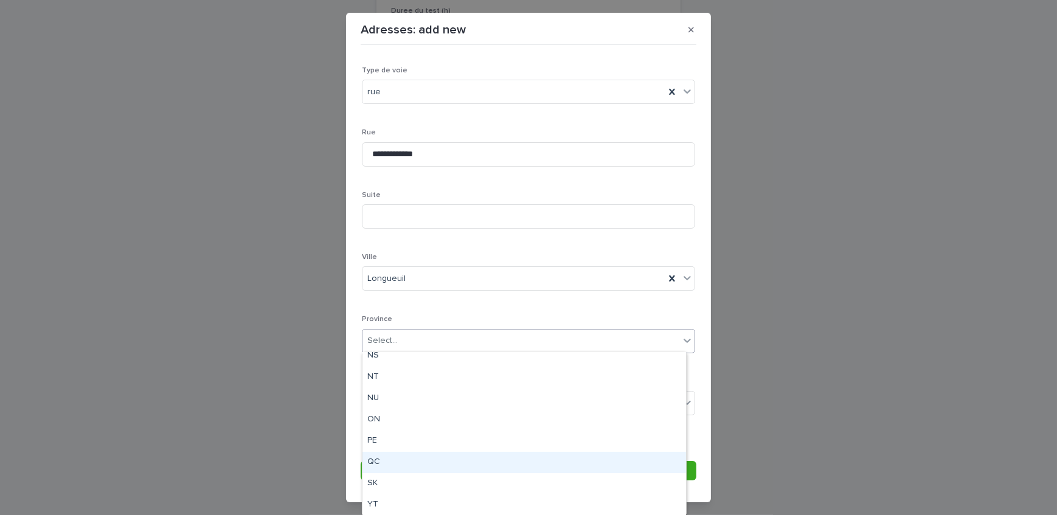
click at [411, 462] on div "QC" at bounding box center [524, 462] width 324 height 21
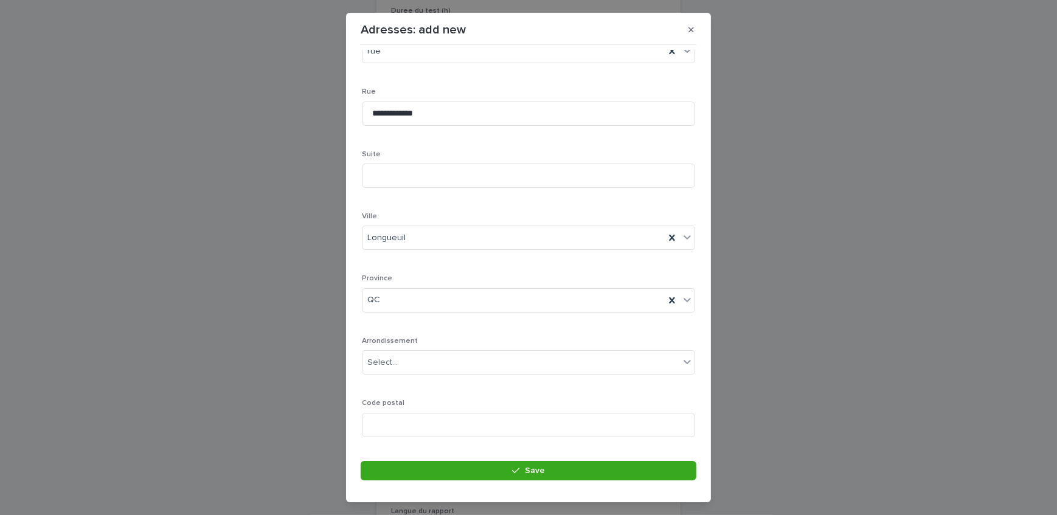
scroll to position [178, 0]
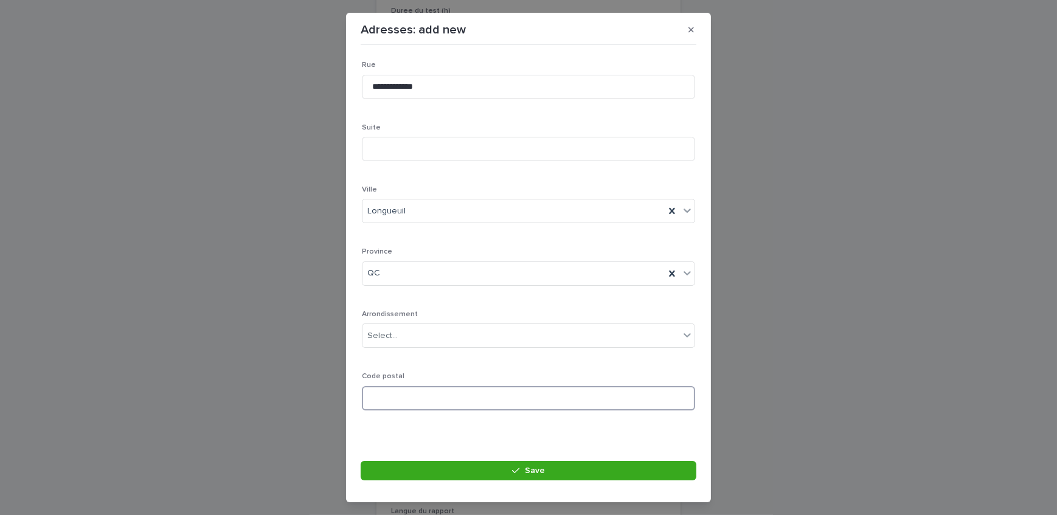
click at [401, 402] on input at bounding box center [528, 398] width 333 height 24
paste input "*******"
type input "*******"
click at [406, 341] on div "Select..." at bounding box center [520, 336] width 317 height 20
type input "**********"
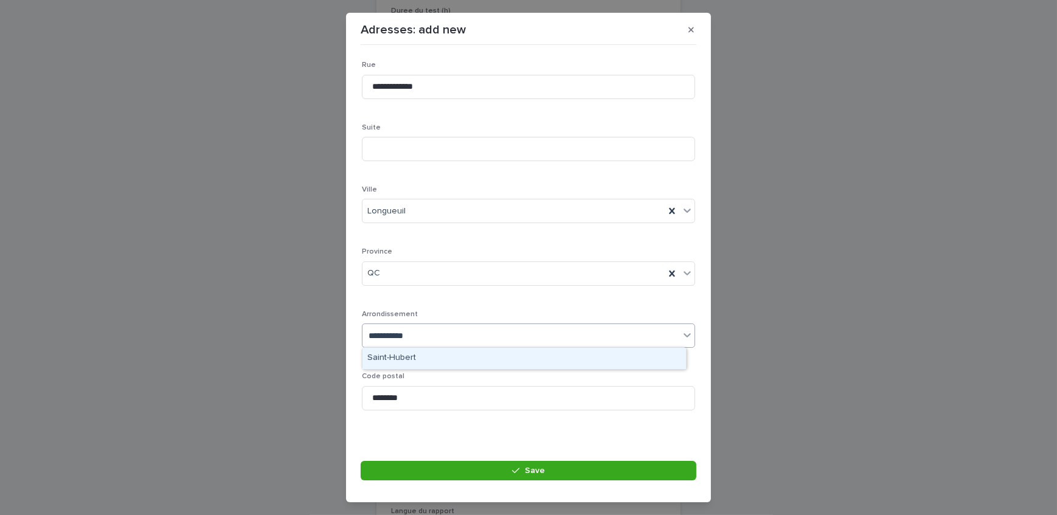
click at [419, 353] on div "Saint-Hubert" at bounding box center [524, 358] width 324 height 21
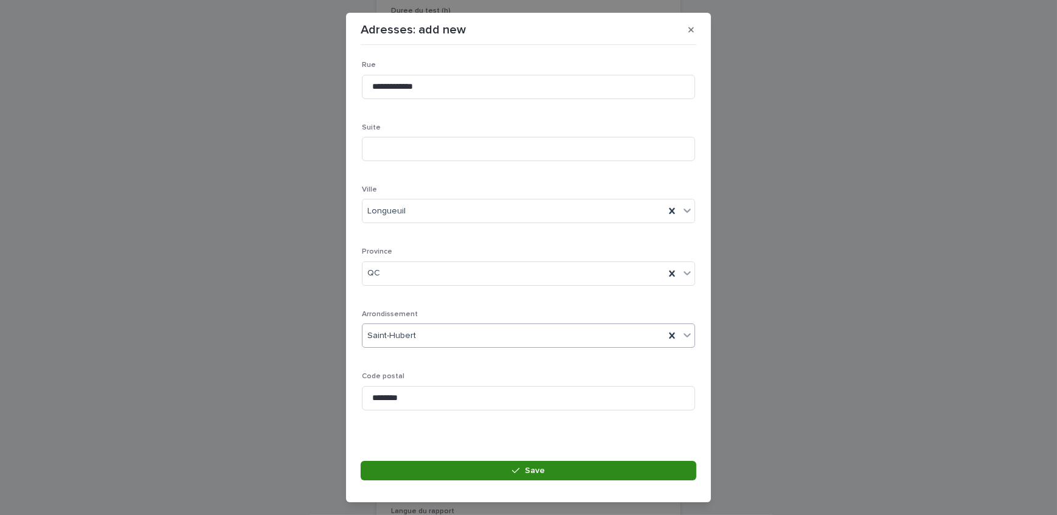
click at [456, 468] on button "Save" at bounding box center [529, 470] width 336 height 19
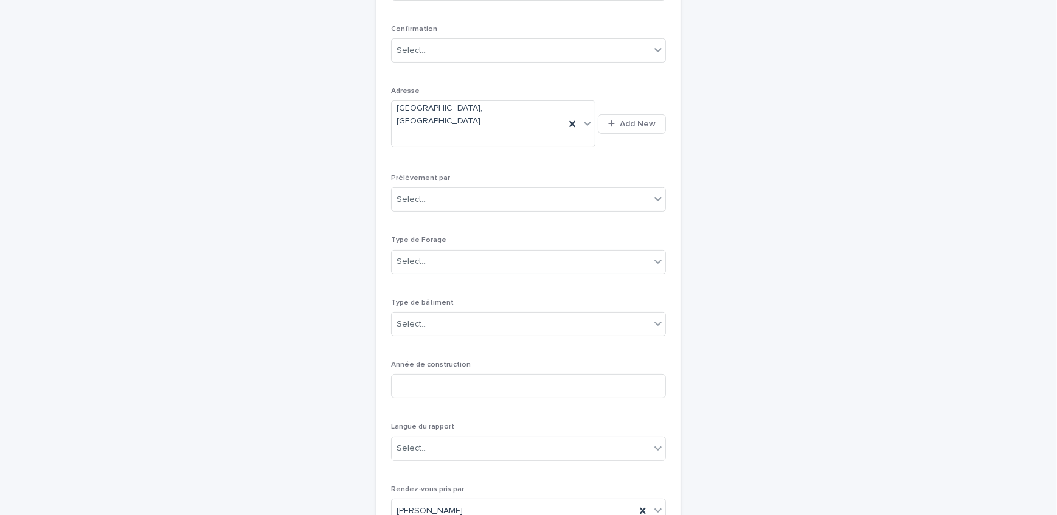
scroll to position [315, 0]
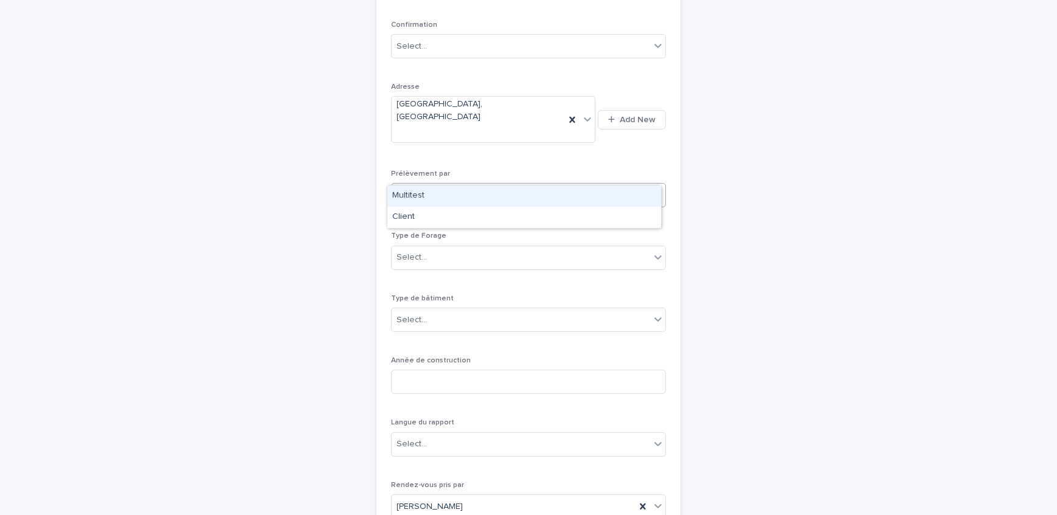
click at [435, 185] on div "Select..." at bounding box center [521, 195] width 258 height 20
click at [439, 190] on div "Multitest" at bounding box center [524, 195] width 274 height 21
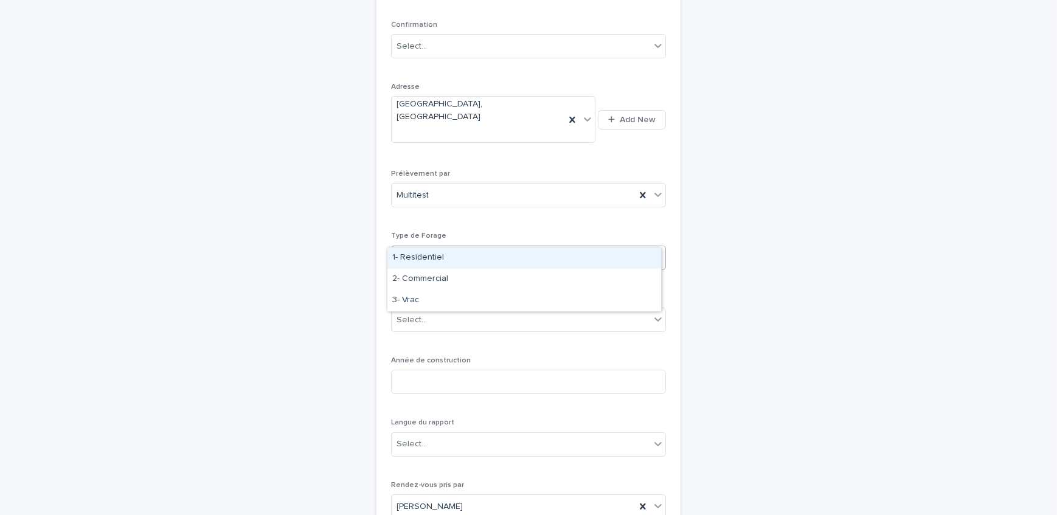
click at [475, 248] on div "Select..." at bounding box center [521, 258] width 258 height 20
click at [446, 257] on div "1- Residentiel" at bounding box center [524, 258] width 274 height 21
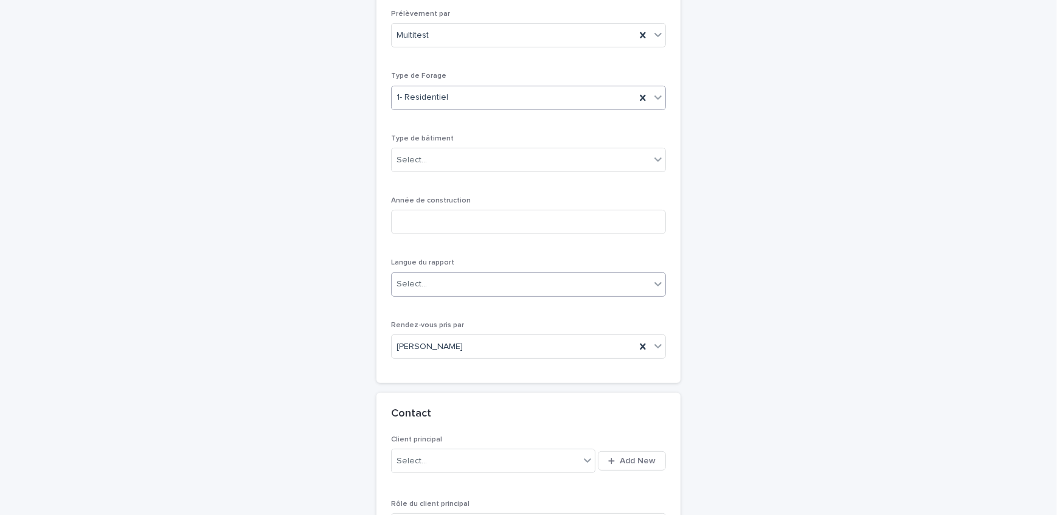
scroll to position [480, 0]
click at [441, 204] on input at bounding box center [528, 216] width 275 height 24
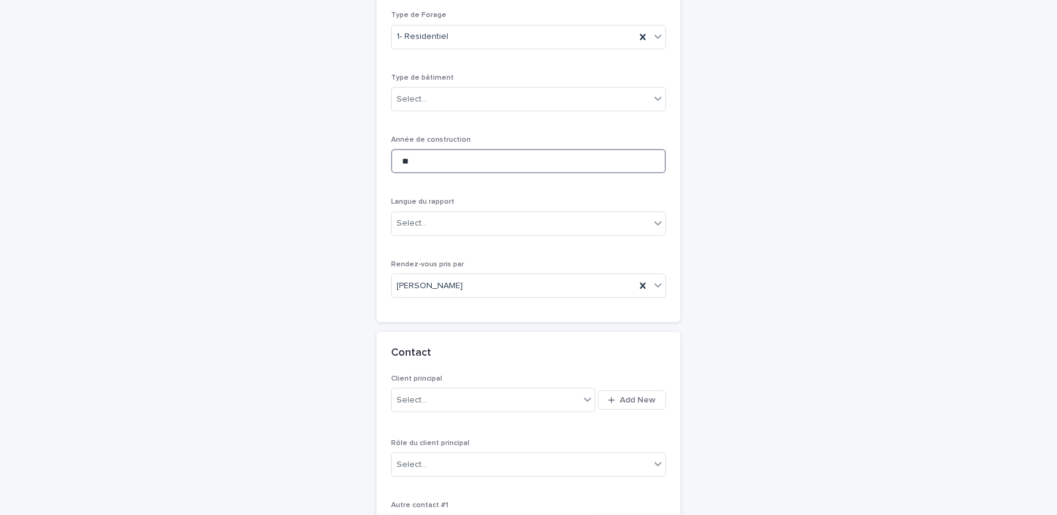
click at [434, 149] on input "**" at bounding box center [528, 161] width 275 height 24
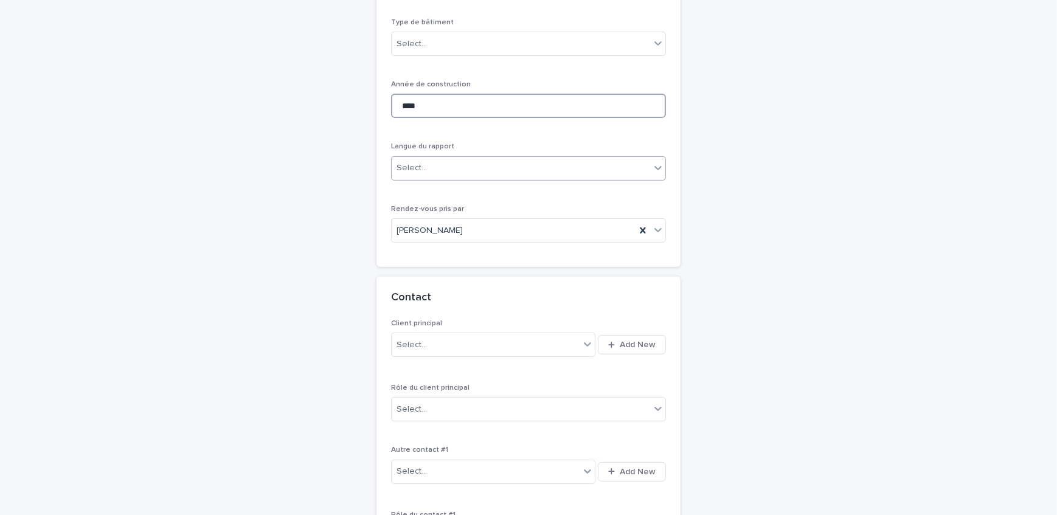
type input "****"
click at [449, 158] on div "Select..." at bounding box center [521, 168] width 258 height 20
drag, startPoint x: 442, startPoint y: 171, endPoint x: 420, endPoint y: 176, distance: 23.0
click at [442, 171] on div "Français" at bounding box center [524, 168] width 274 height 21
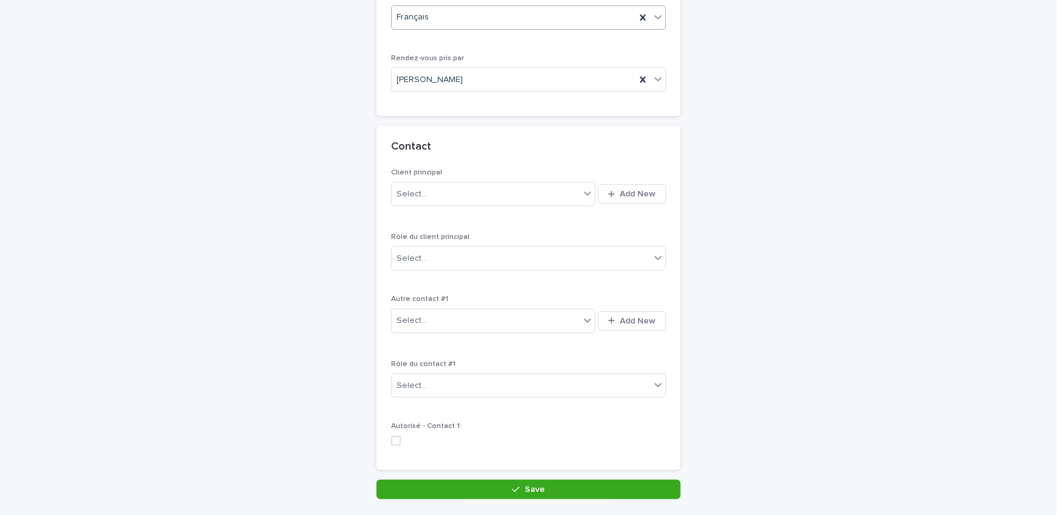
scroll to position [757, 0]
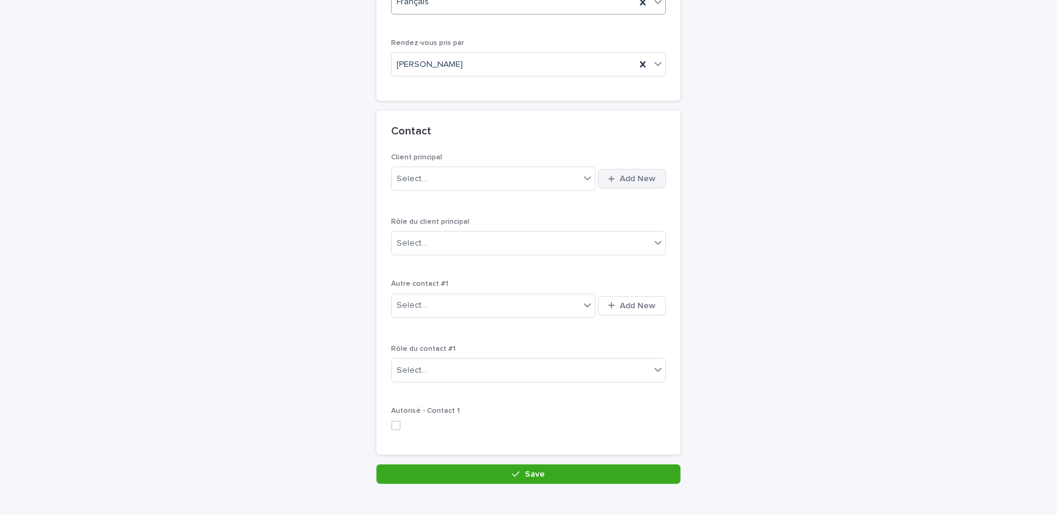
click at [641, 175] on span "Add New" at bounding box center [638, 179] width 36 height 9
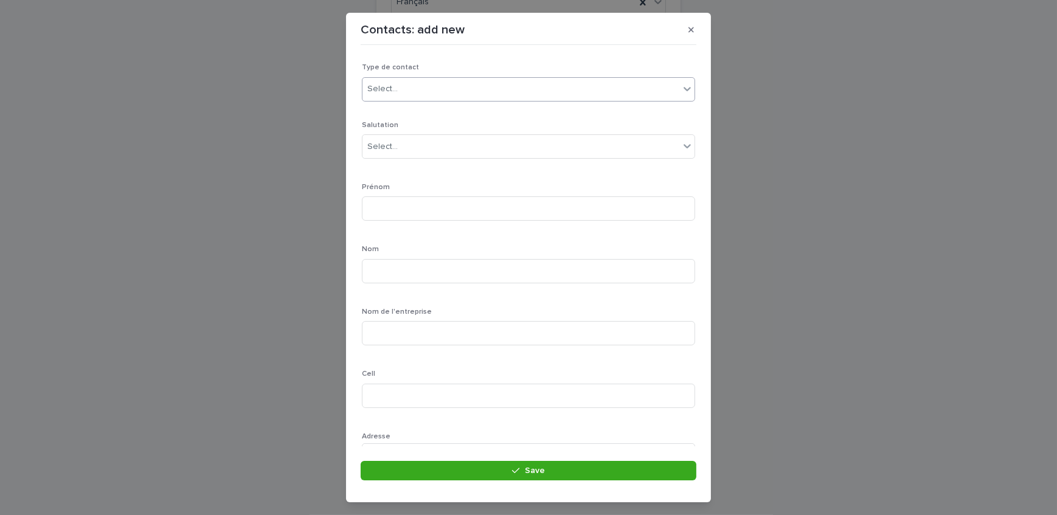
drag, startPoint x: 421, startPoint y: 86, endPoint x: 426, endPoint y: 95, distance: 9.5
click at [421, 86] on div "Select..." at bounding box center [520, 89] width 317 height 20
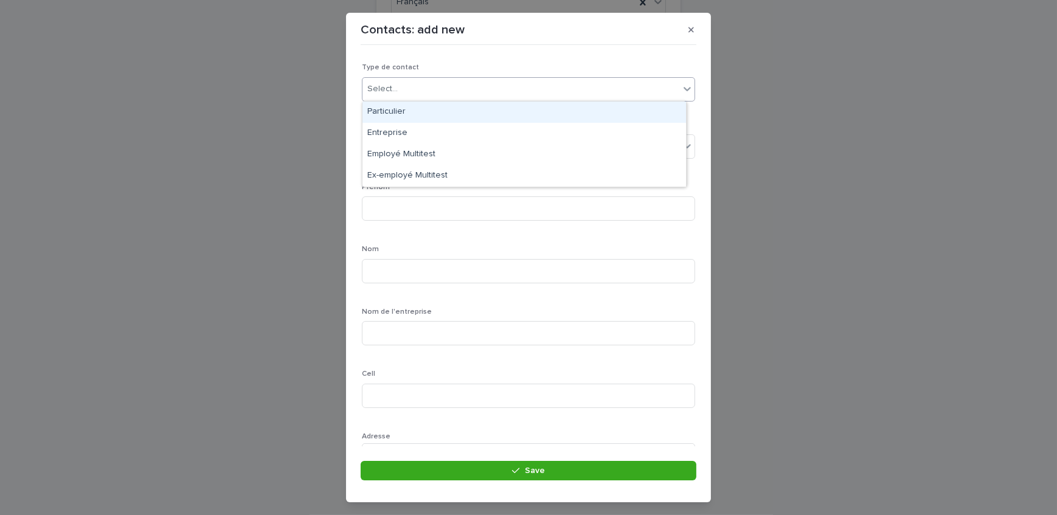
click at [428, 114] on div "Particulier" at bounding box center [524, 112] width 324 height 21
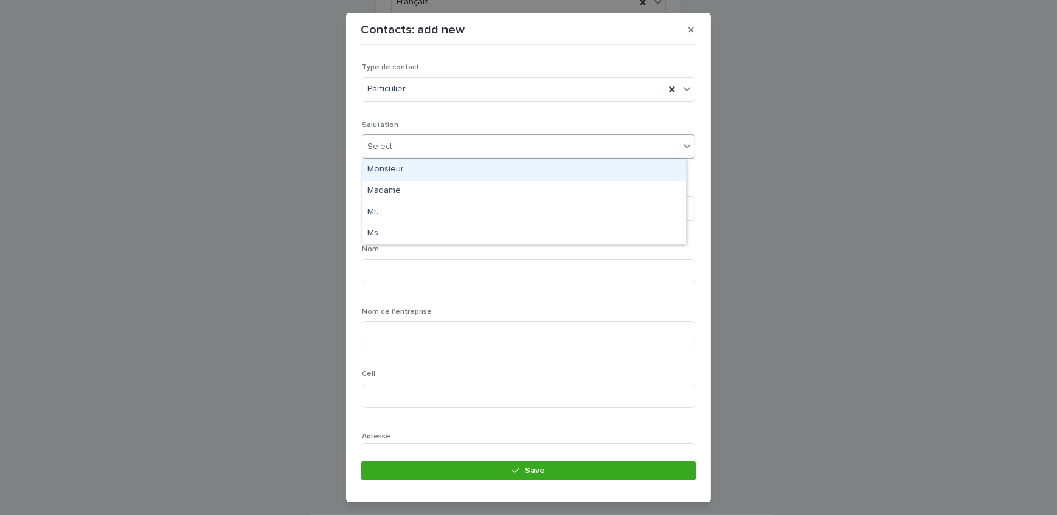
click at [434, 139] on div "Select..." at bounding box center [520, 147] width 317 height 20
click at [430, 166] on div "Monsieur" at bounding box center [524, 169] width 324 height 21
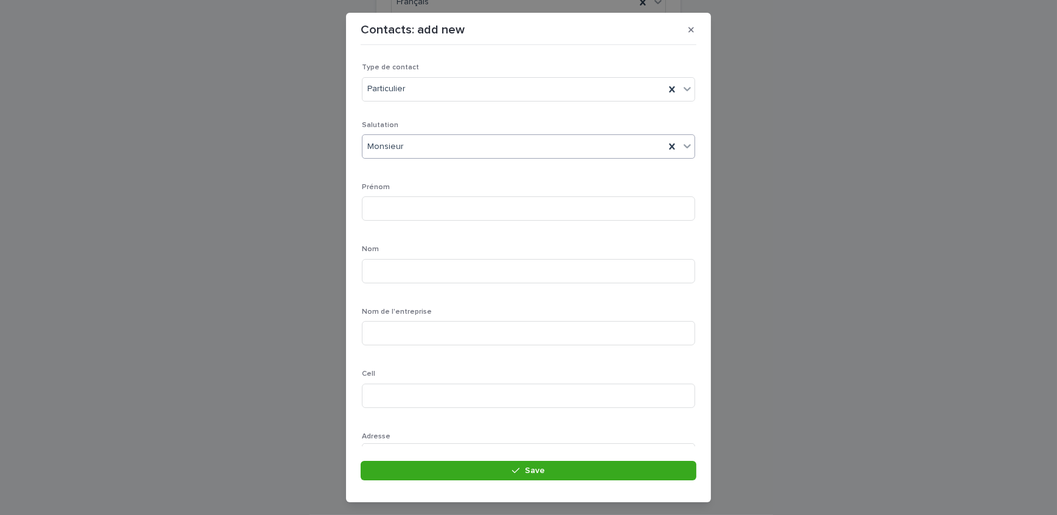
click at [414, 150] on div "Monsieur" at bounding box center [513, 147] width 302 height 20
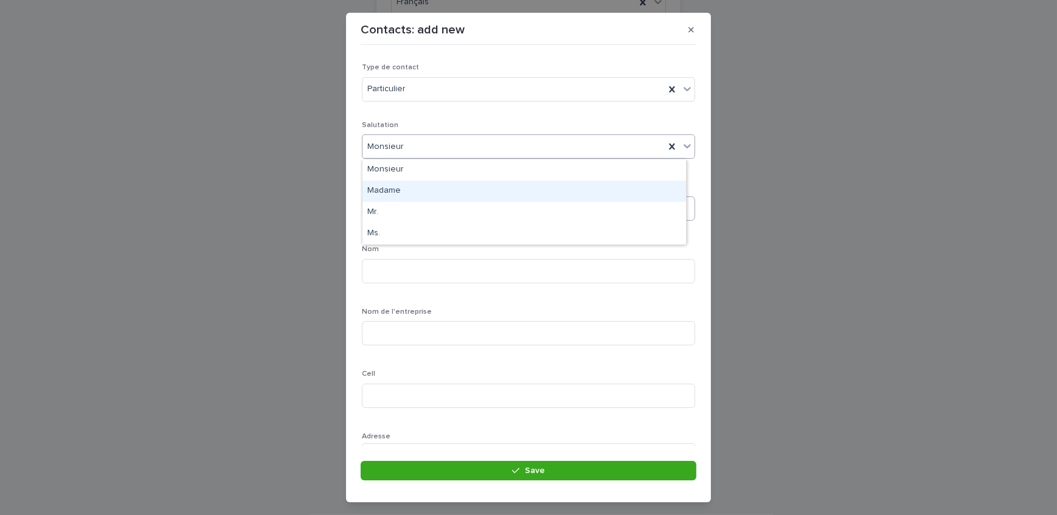
click at [421, 189] on div "Madame" at bounding box center [524, 191] width 324 height 21
click at [426, 206] on input at bounding box center [528, 208] width 333 height 24
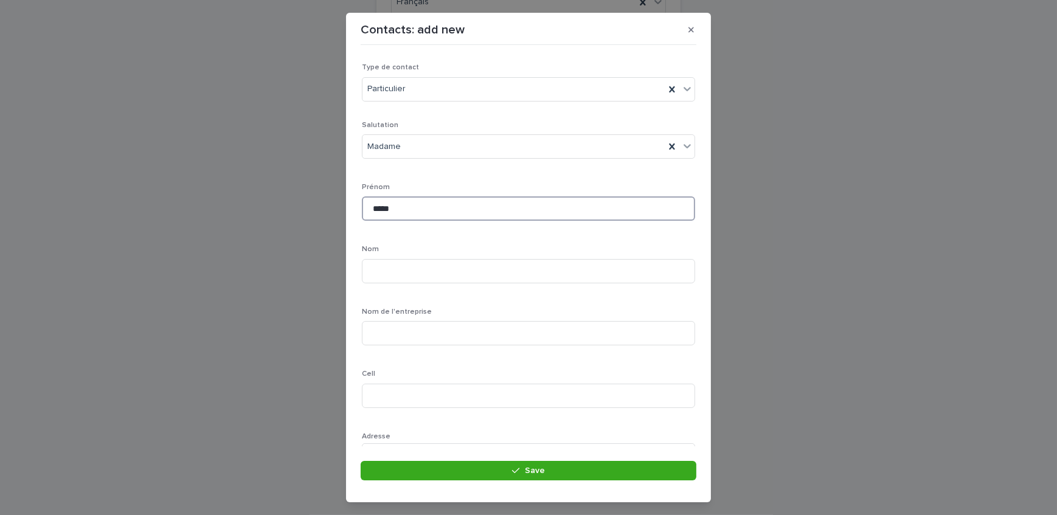
type input "*****"
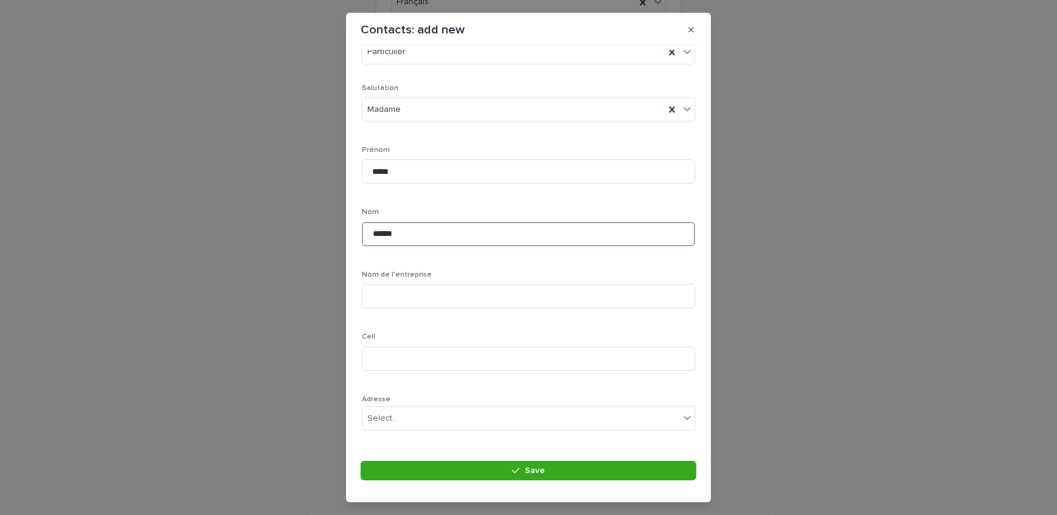
scroll to position [55, 0]
type input "******"
click at [597, 333] on input at bounding box center [528, 341] width 333 height 24
click at [429, 347] on input at bounding box center [528, 341] width 333 height 24
paste input "**********"
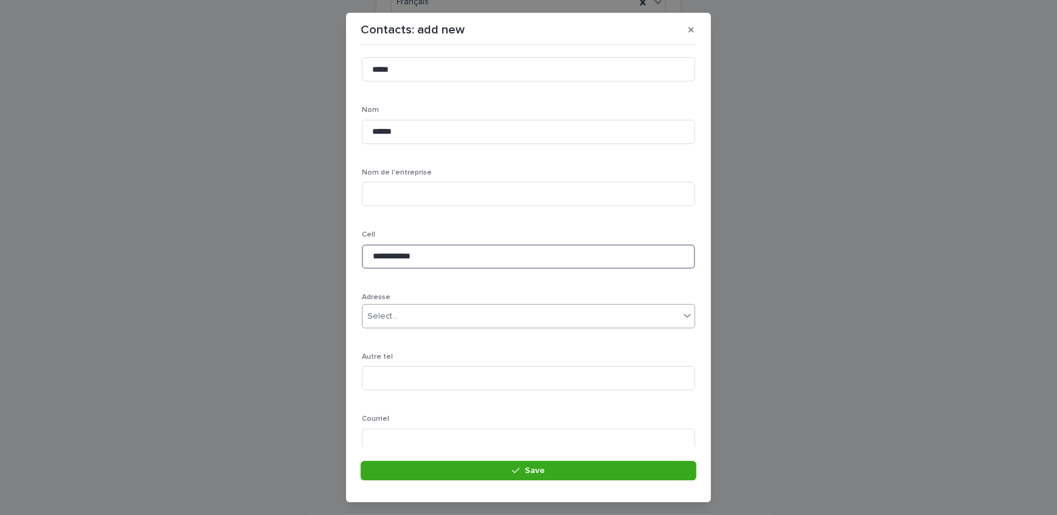
scroll to position [165, 0]
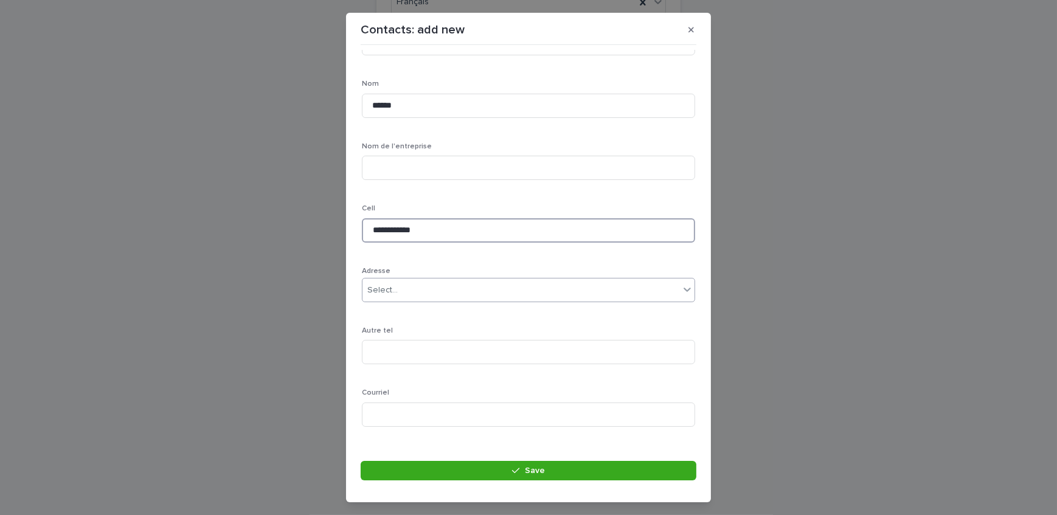
type input "**********"
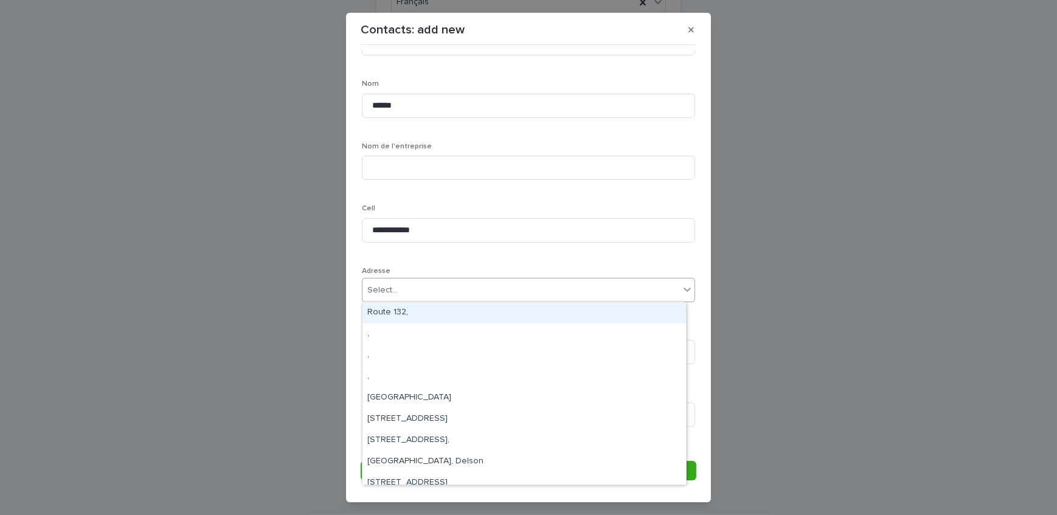
click at [423, 294] on div "Select..." at bounding box center [520, 290] width 317 height 20
click at [433, 261] on div "**********" at bounding box center [528, 228] width 333 height 544
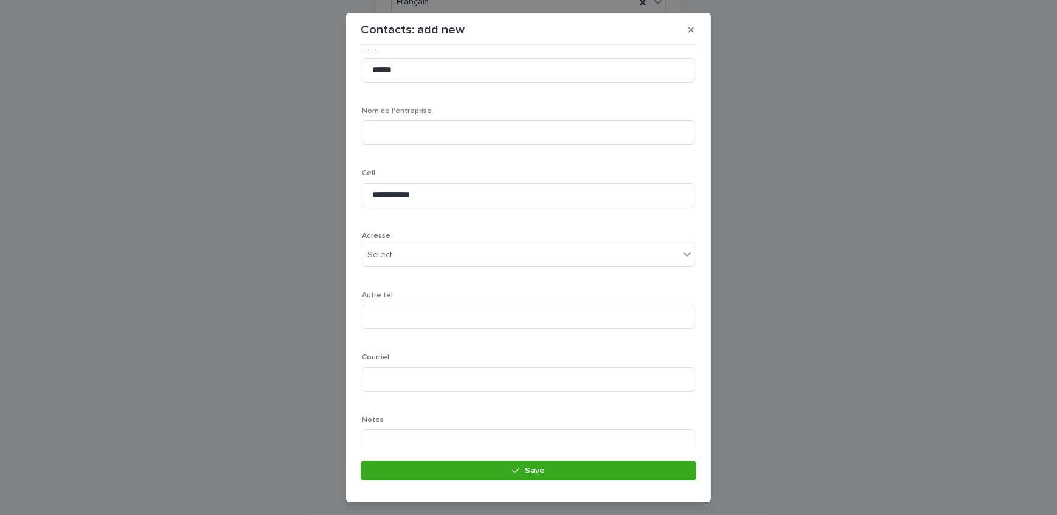
scroll to position [244, 0]
click at [414, 339] on input at bounding box center [528, 336] width 333 height 24
click at [386, 339] on input at bounding box center [528, 336] width 333 height 24
paste input "**********"
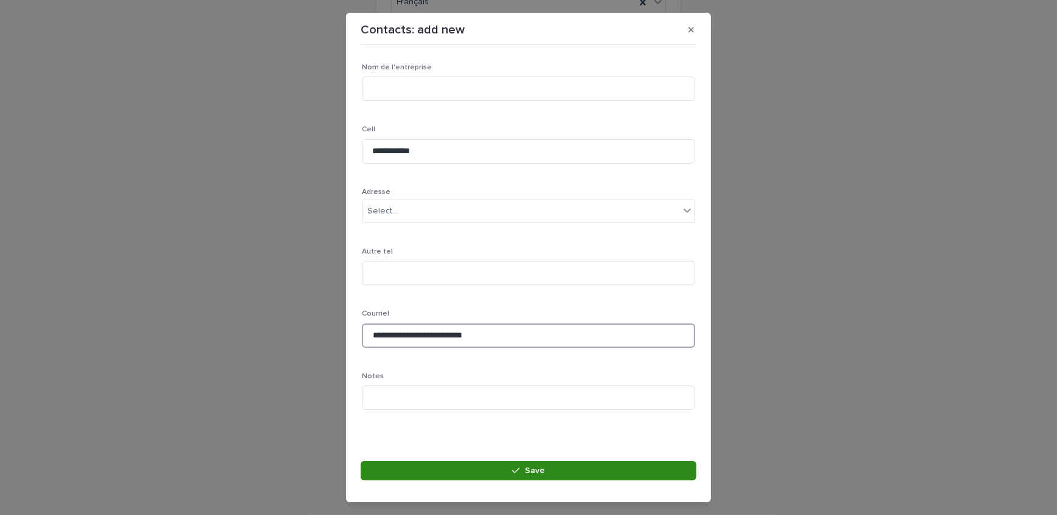
type input "**********"
click at [428, 468] on button "Save" at bounding box center [529, 470] width 336 height 19
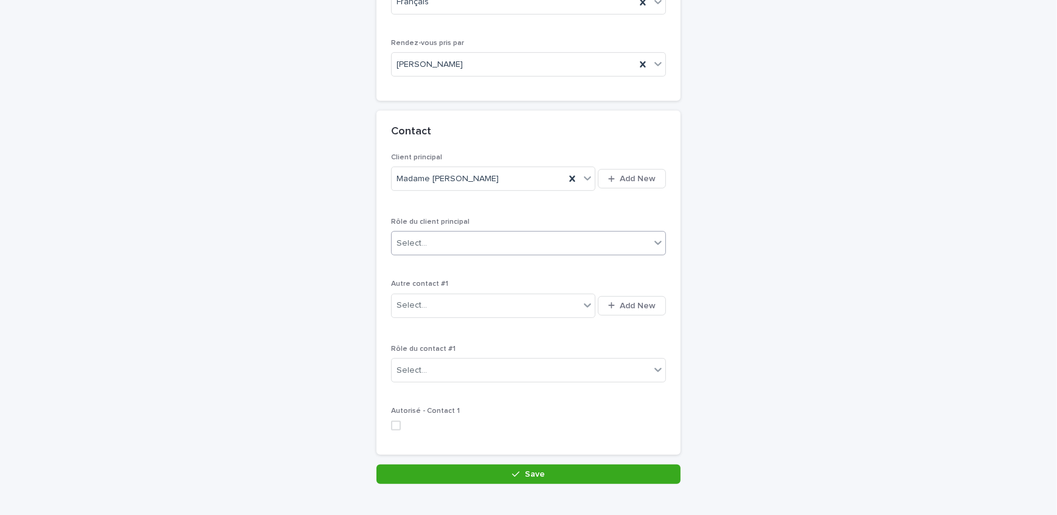
click at [474, 234] on div "Select..." at bounding box center [521, 244] width 258 height 20
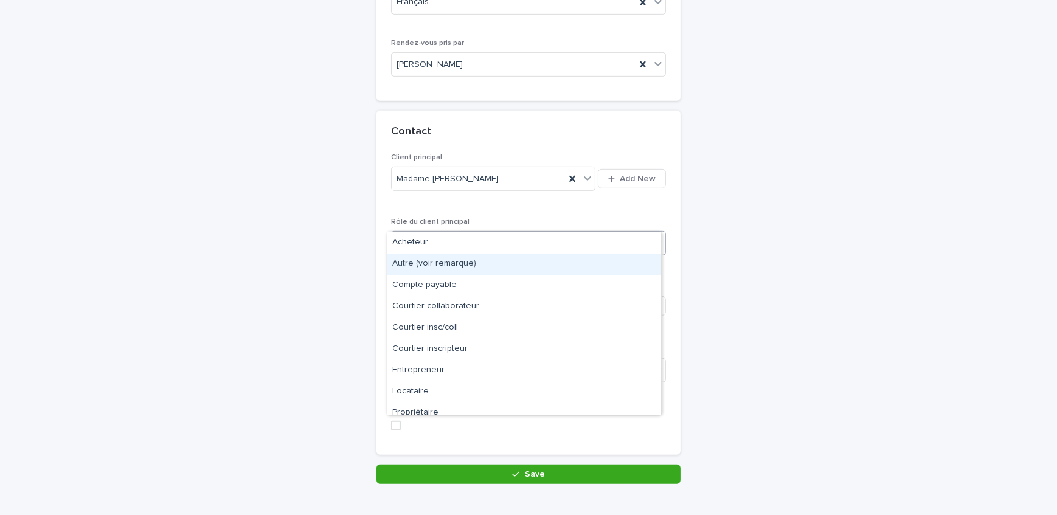
click at [422, 258] on div "Autre (voir remarque)" at bounding box center [524, 264] width 274 height 21
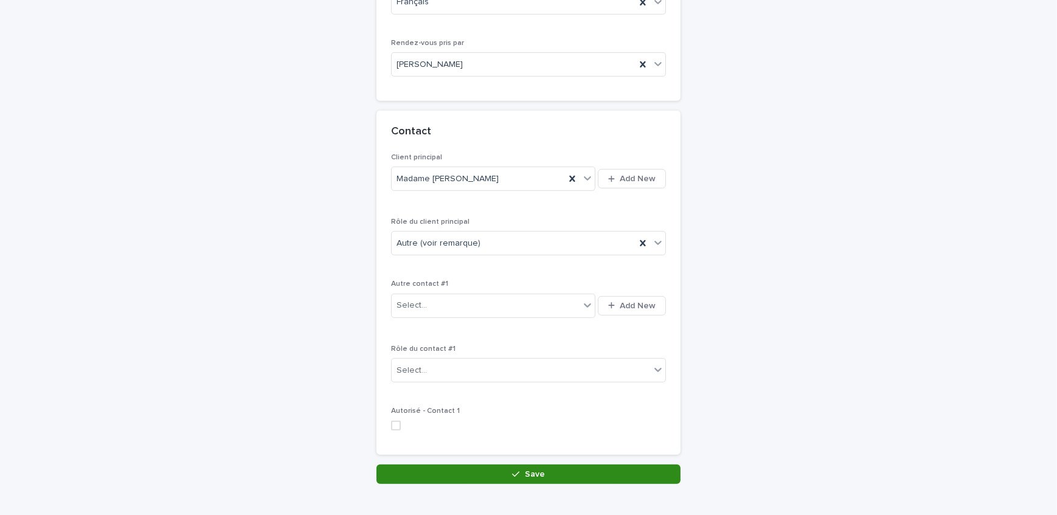
click at [512, 470] on icon "button" at bounding box center [515, 474] width 7 height 9
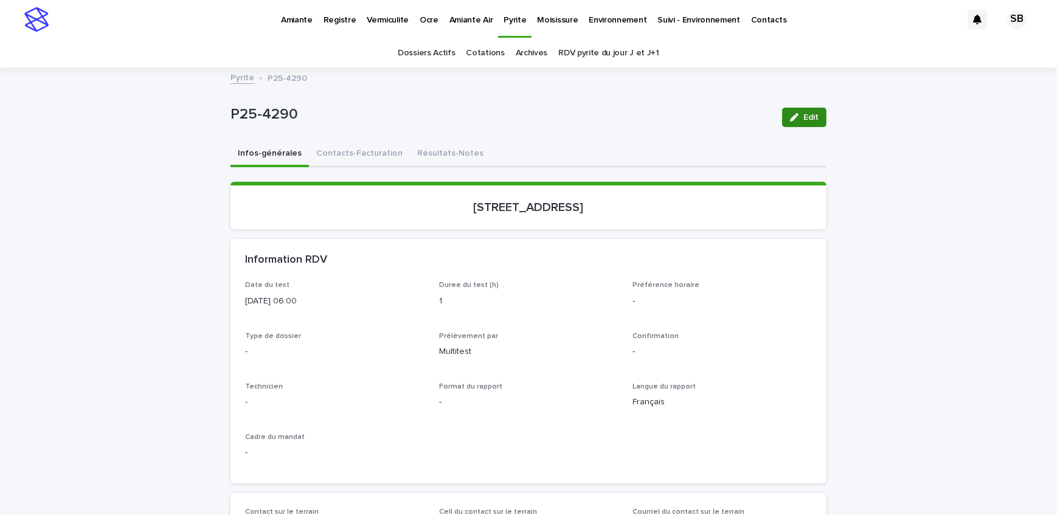
click at [810, 117] on span "Edit" at bounding box center [810, 117] width 15 height 9
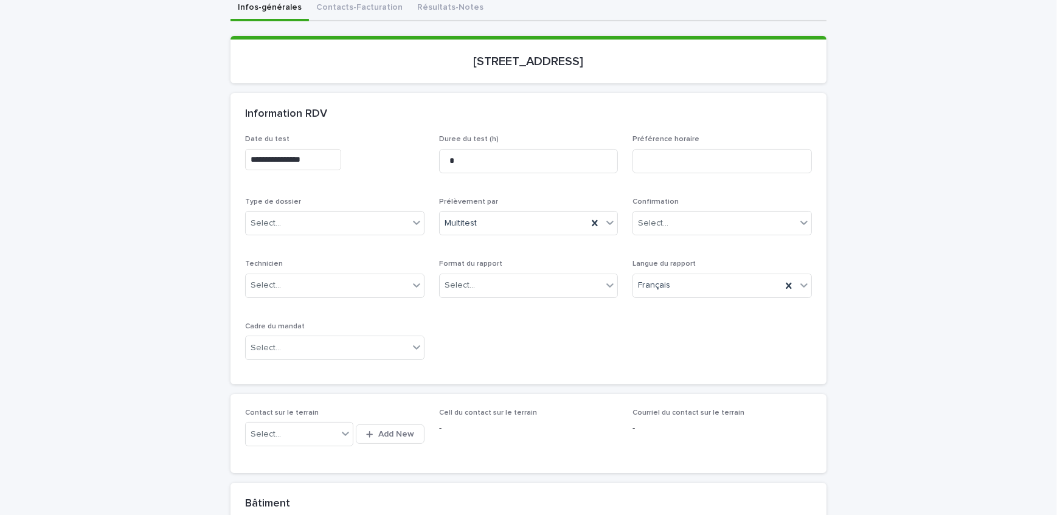
scroll to position [165, 0]
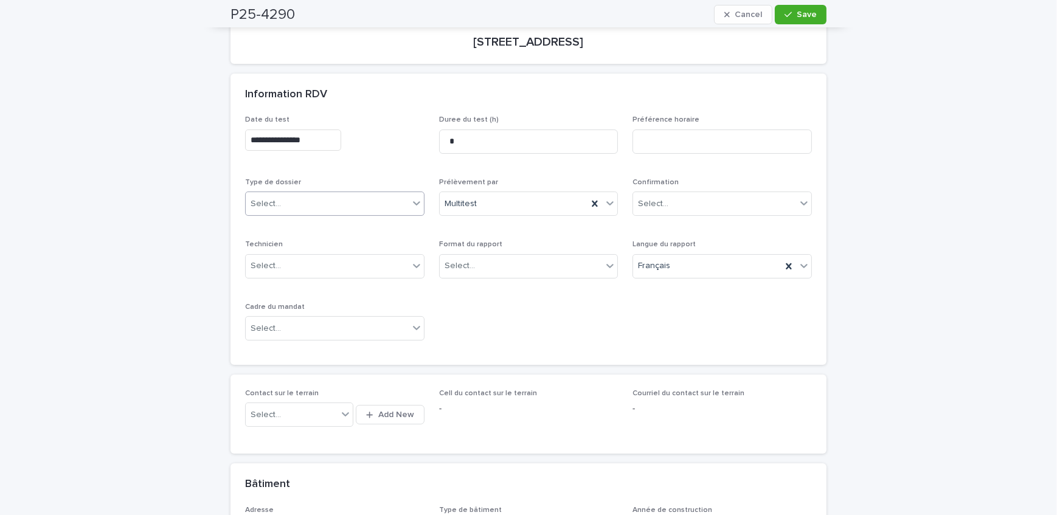
click at [309, 203] on div "Select..." at bounding box center [327, 204] width 163 height 20
click at [308, 225] on div "Échantillonnage" at bounding box center [330, 225] width 178 height 21
click at [524, 267] on div "Select..." at bounding box center [521, 266] width 163 height 20
click at [518, 288] on div "Électronique" at bounding box center [524, 287] width 178 height 21
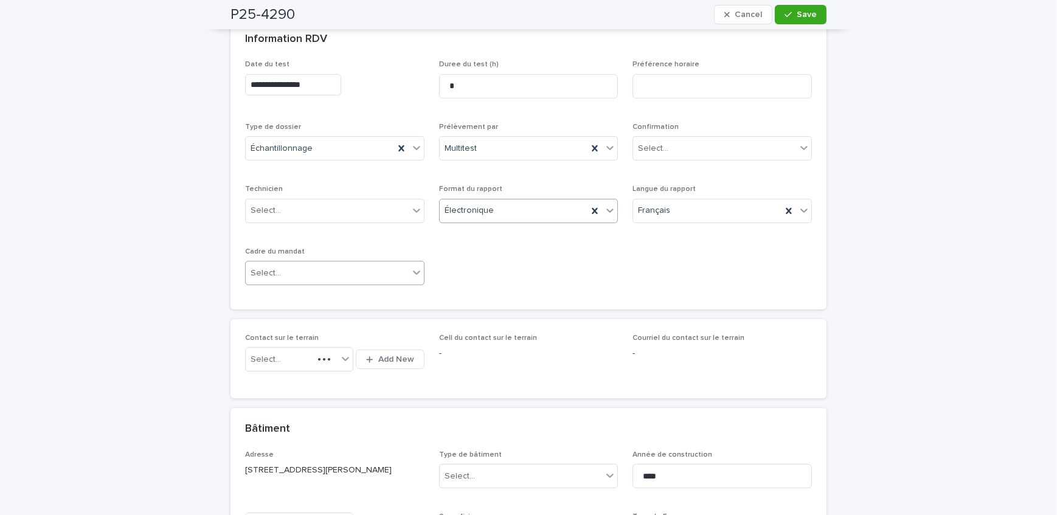
click at [318, 269] on div "Select..." at bounding box center [327, 273] width 163 height 20
click at [305, 311] on div "Transaction" at bounding box center [330, 315] width 178 height 21
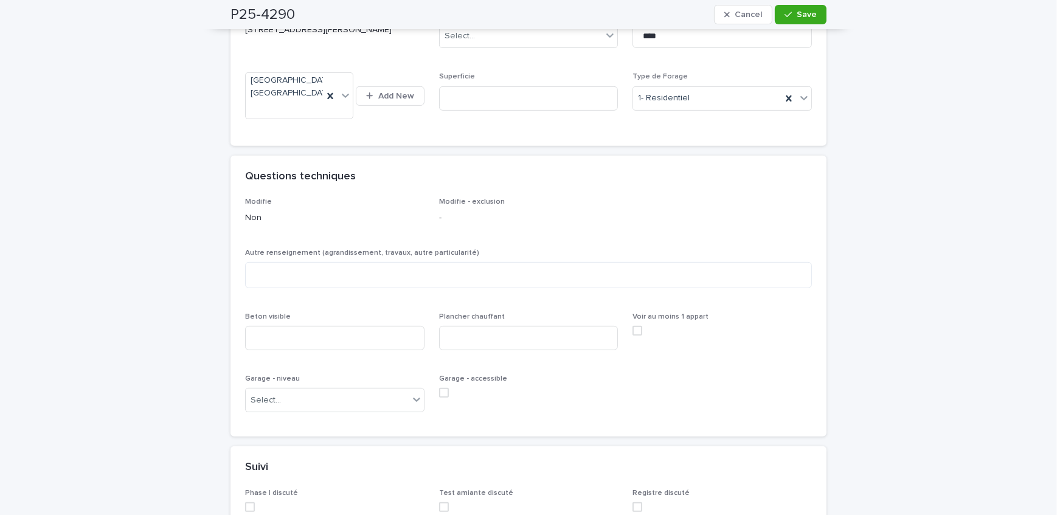
scroll to position [663, 0]
click at [358, 286] on textarea at bounding box center [528, 273] width 567 height 26
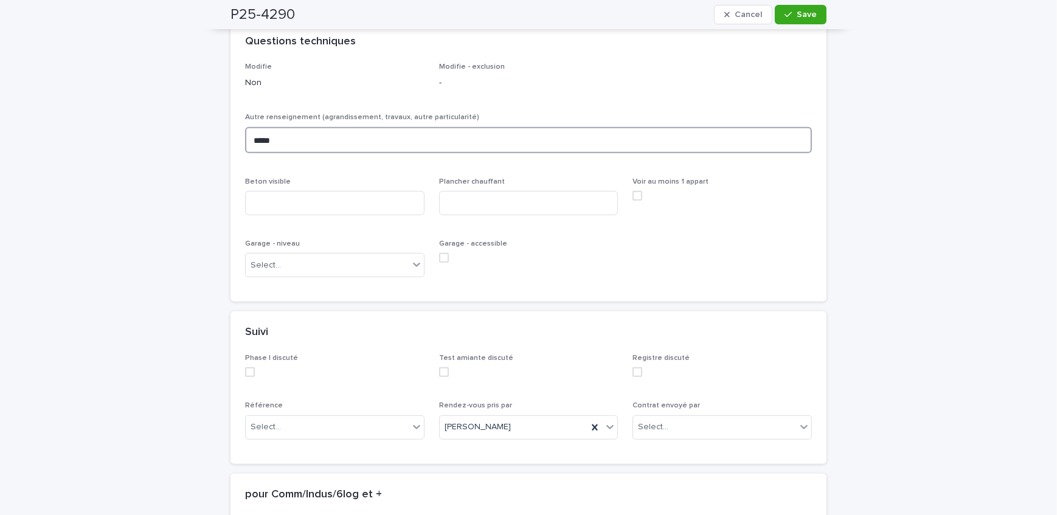
scroll to position [860, 0]
type textarea "*****"
click at [319, 273] on div "Select..." at bounding box center [327, 263] width 163 height 20
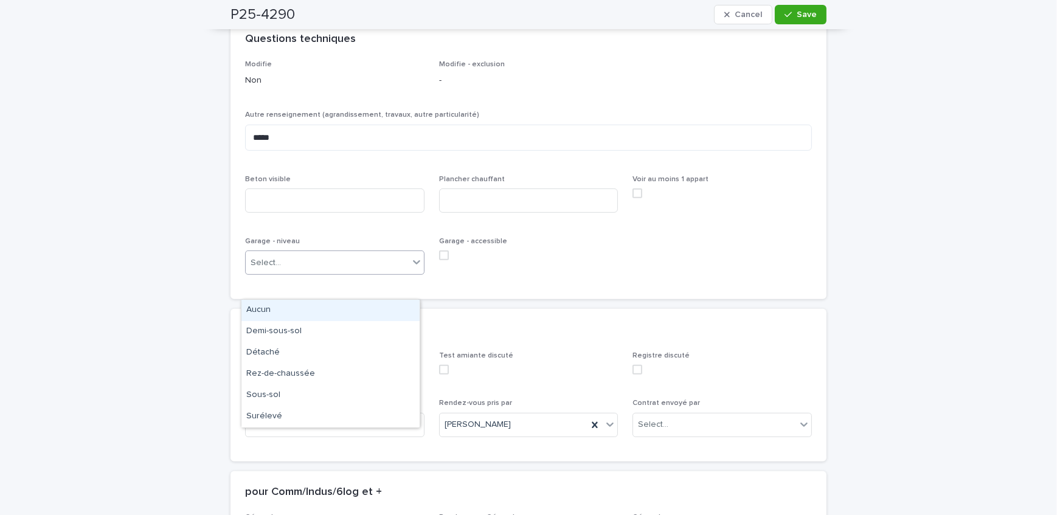
click at [310, 314] on div "Aucun" at bounding box center [330, 310] width 178 height 21
click at [381, 213] on input at bounding box center [334, 201] width 179 height 24
click at [286, 213] on input at bounding box center [334, 201] width 179 height 24
drag, startPoint x: 286, startPoint y: 231, endPoint x: 305, endPoint y: 218, distance: 23.3
click at [286, 213] on input at bounding box center [334, 201] width 179 height 24
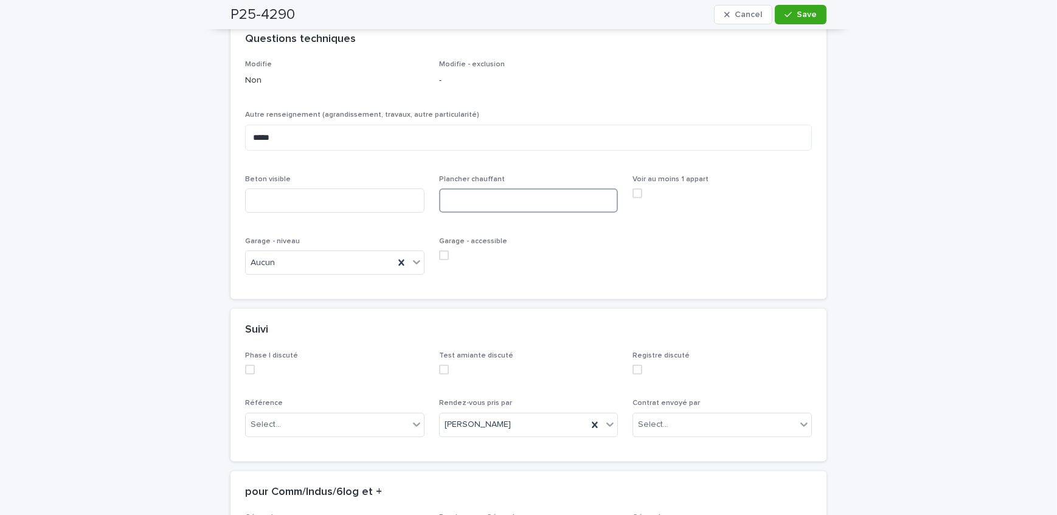
click at [474, 213] on input at bounding box center [528, 201] width 179 height 24
click at [316, 213] on input at bounding box center [334, 201] width 179 height 24
type input "***"
click at [539, 213] on input at bounding box center [528, 201] width 179 height 24
click at [532, 213] on input at bounding box center [528, 201] width 179 height 24
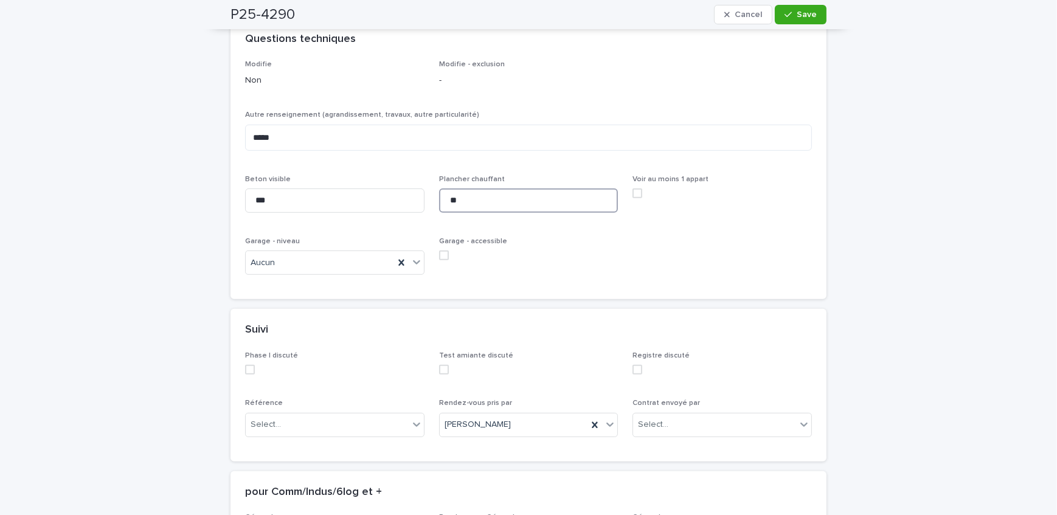
type input "***"
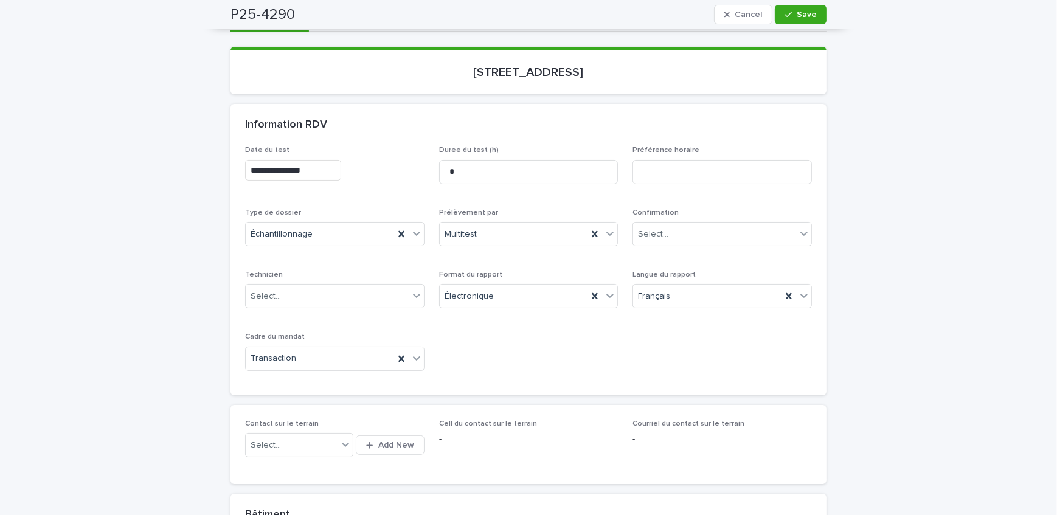
scroll to position [86, 0]
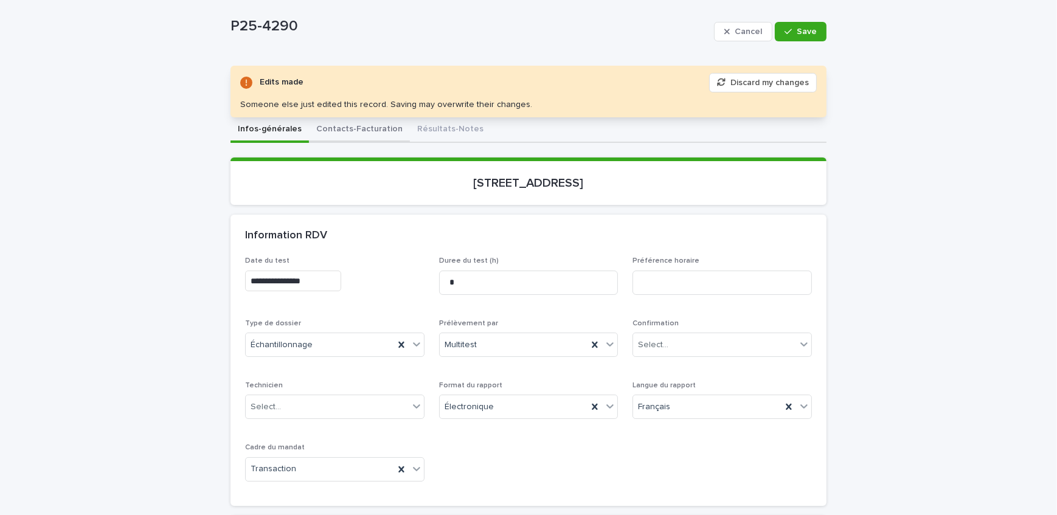
click at [366, 130] on button "Contacts-Facturation" at bounding box center [359, 130] width 101 height 26
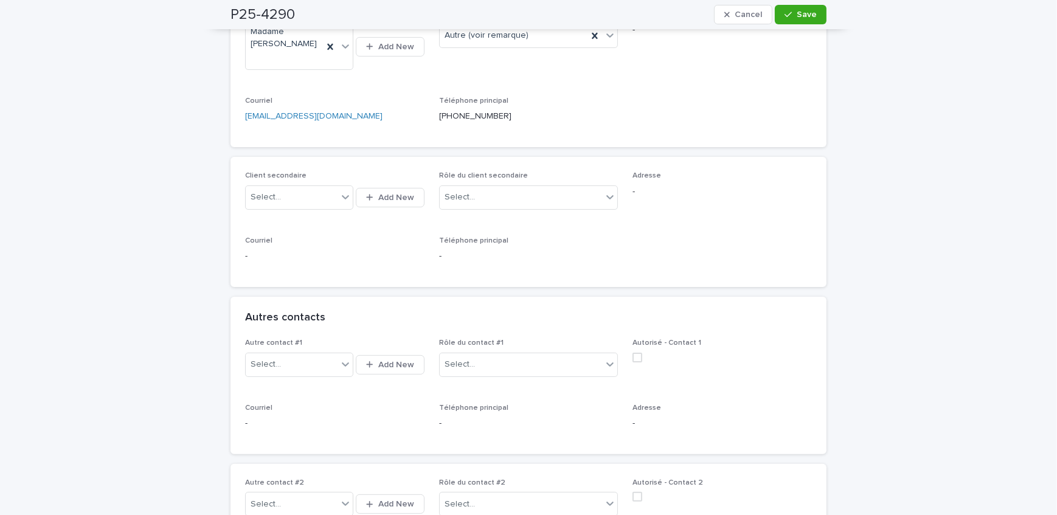
scroll to position [418, 0]
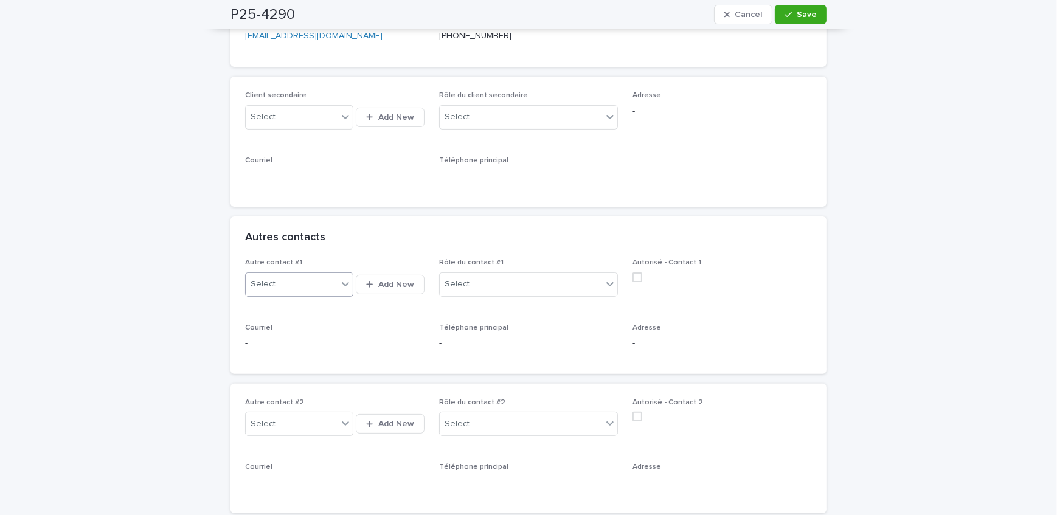
click at [285, 285] on div "Select..." at bounding box center [292, 284] width 92 height 20
click at [294, 279] on div "Select..." at bounding box center [292, 284] width 92 height 20
drag, startPoint x: 283, startPoint y: 282, endPoint x: 359, endPoint y: 294, distance: 77.7
click at [285, 282] on input "**********" at bounding box center [283, 284] width 63 height 10
type input "**********"
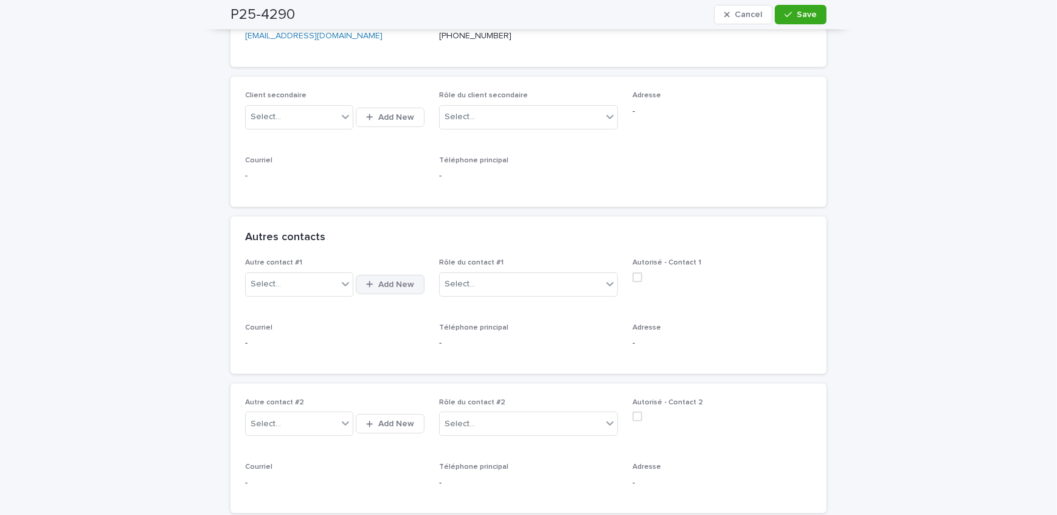
click at [369, 283] on icon "button" at bounding box center [369, 284] width 7 height 8
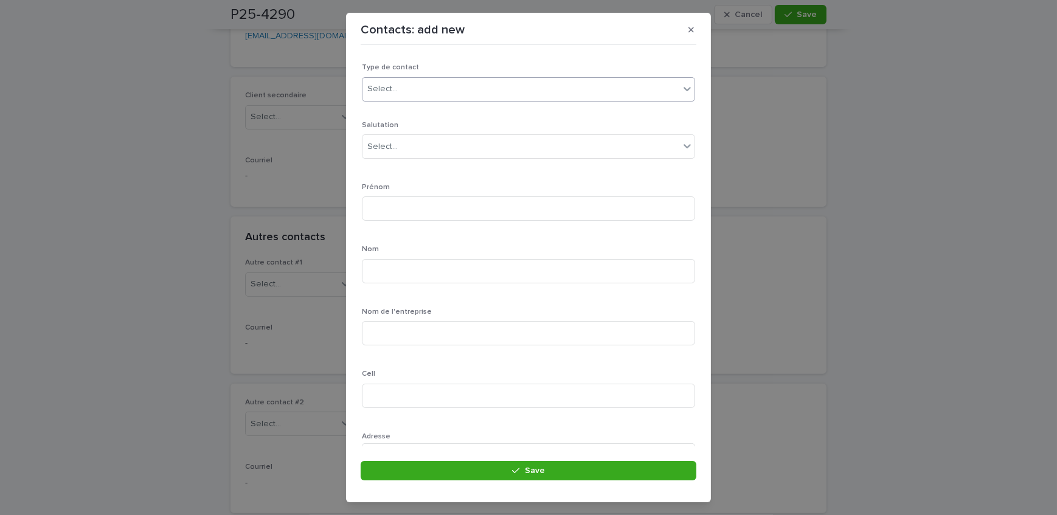
click at [400, 86] on div "Select..." at bounding box center [520, 89] width 317 height 20
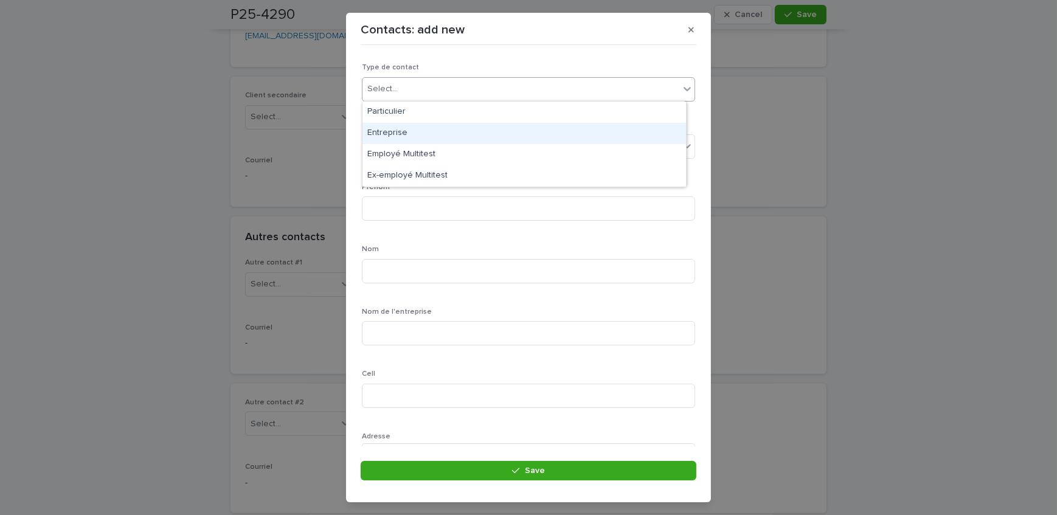
click at [415, 128] on div "Entreprise" at bounding box center [524, 133] width 324 height 21
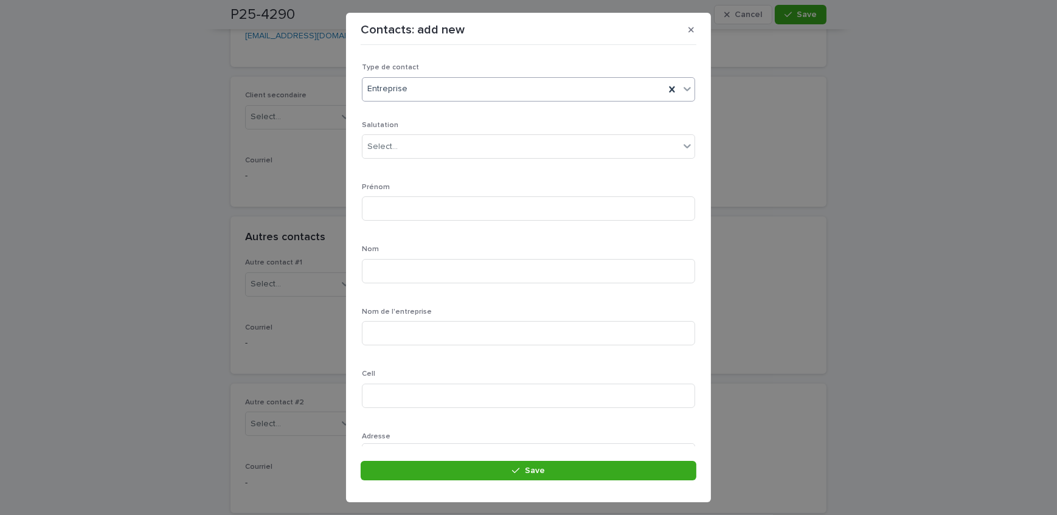
click at [680, 30] on div "Contacts: add new" at bounding box center [529, 29] width 336 height 19
click at [687, 30] on button "button" at bounding box center [691, 29] width 20 height 19
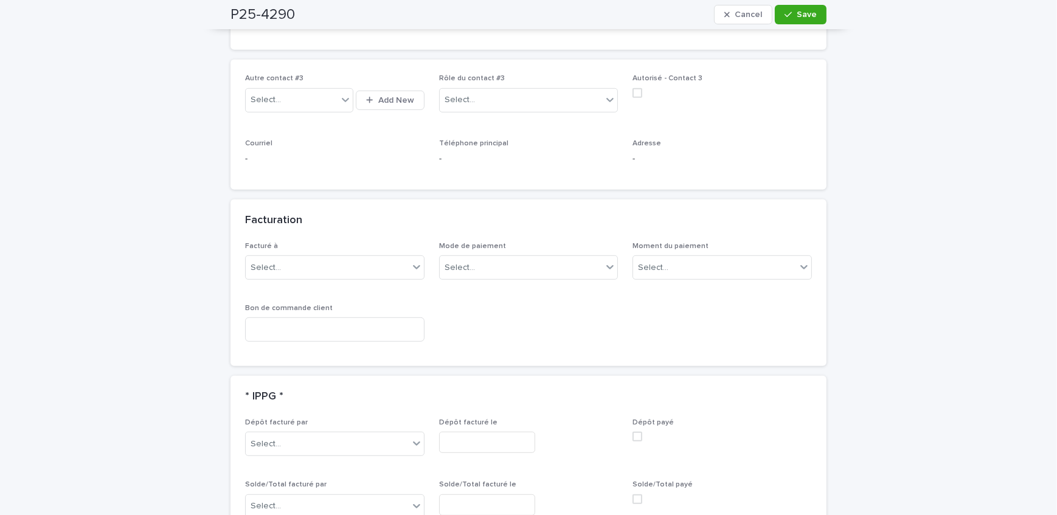
scroll to position [915, 0]
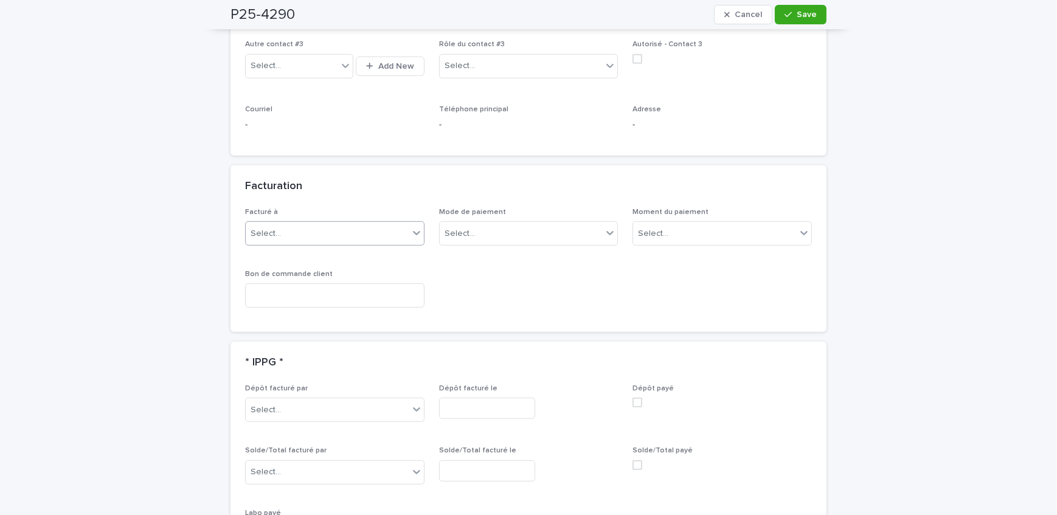
click at [330, 240] on div "Select..." at bounding box center [327, 234] width 163 height 20
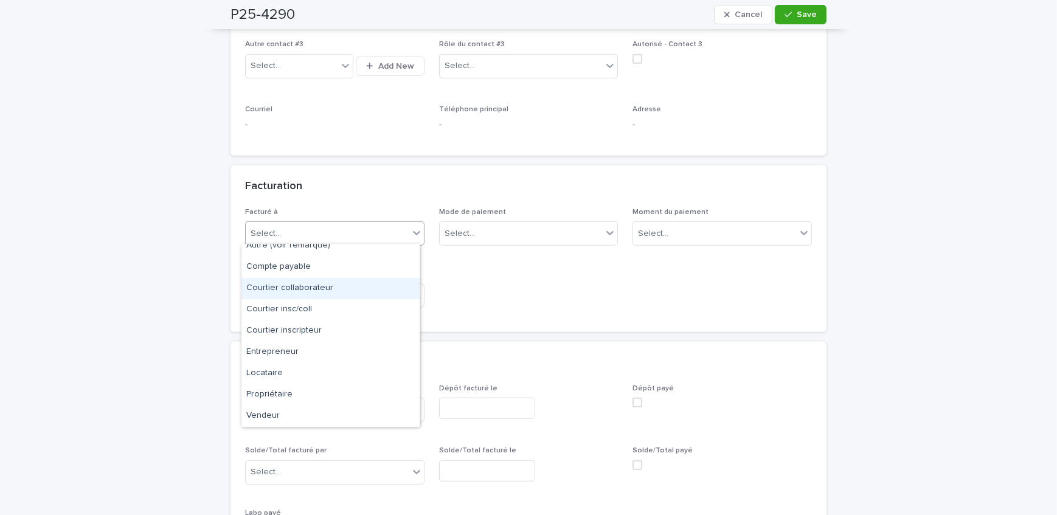
scroll to position [0, 0]
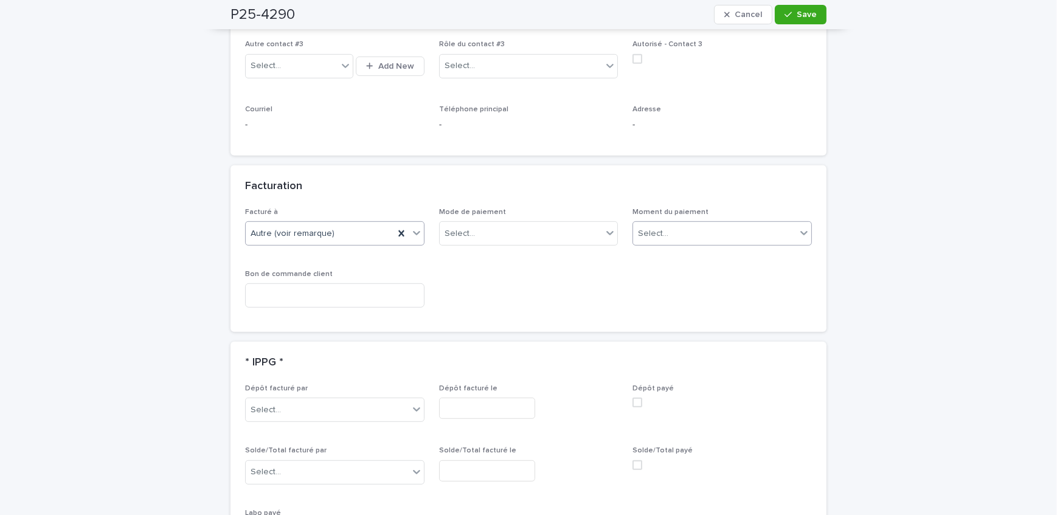
click at [724, 226] on div "Select..." at bounding box center [714, 234] width 163 height 20
click at [726, 247] on div "Au sondage" at bounding box center [718, 254] width 178 height 21
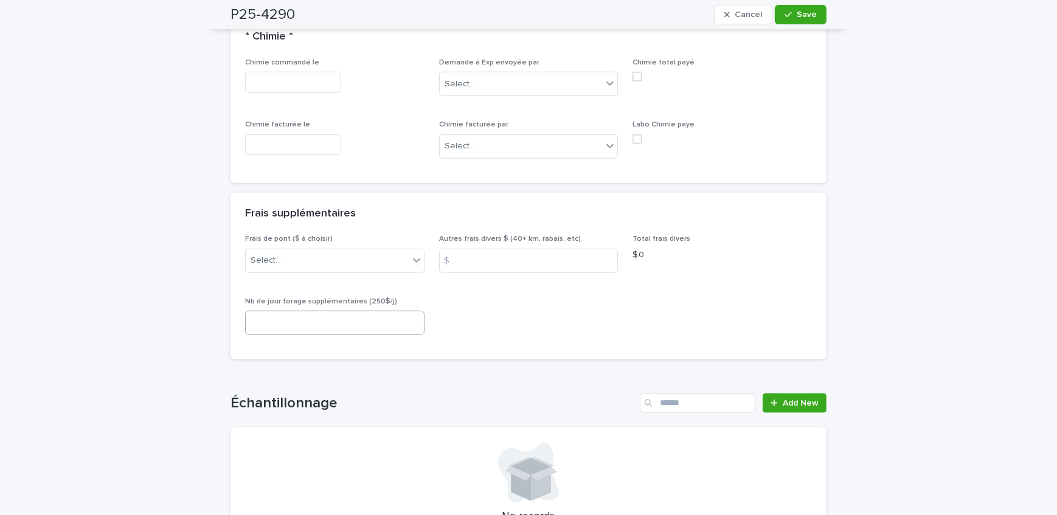
scroll to position [1468, 0]
click at [327, 255] on div "Select..." at bounding box center [327, 258] width 163 height 20
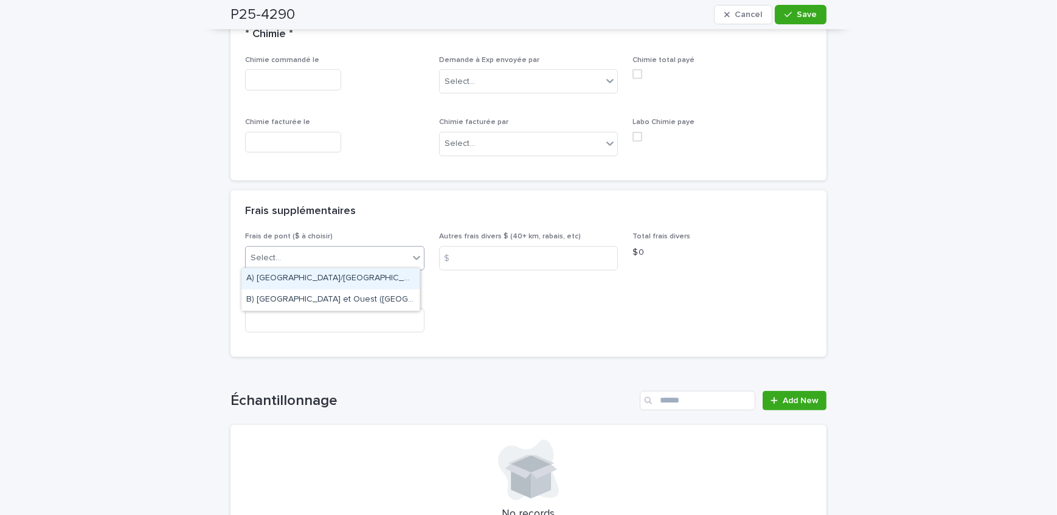
click at [359, 232] on p "Frais de pont ($ à choisir)" at bounding box center [334, 236] width 179 height 9
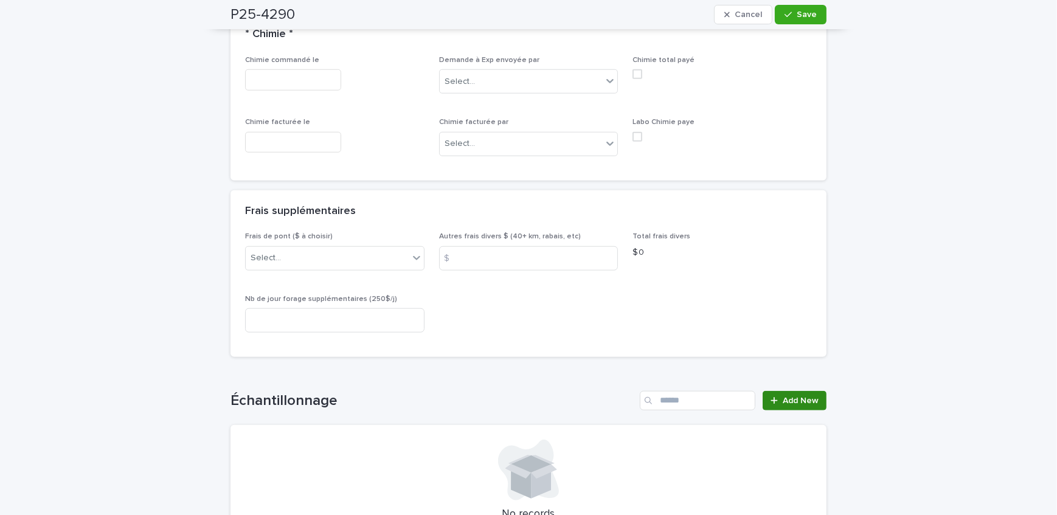
click at [783, 397] on span "Add New" at bounding box center [801, 401] width 36 height 9
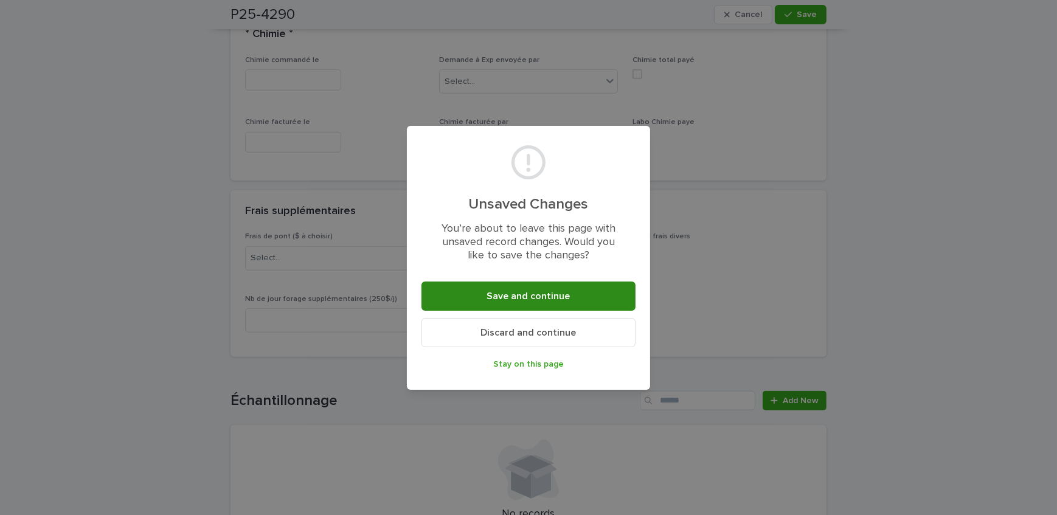
click at [536, 307] on button "Save and continue" at bounding box center [528, 296] width 214 height 29
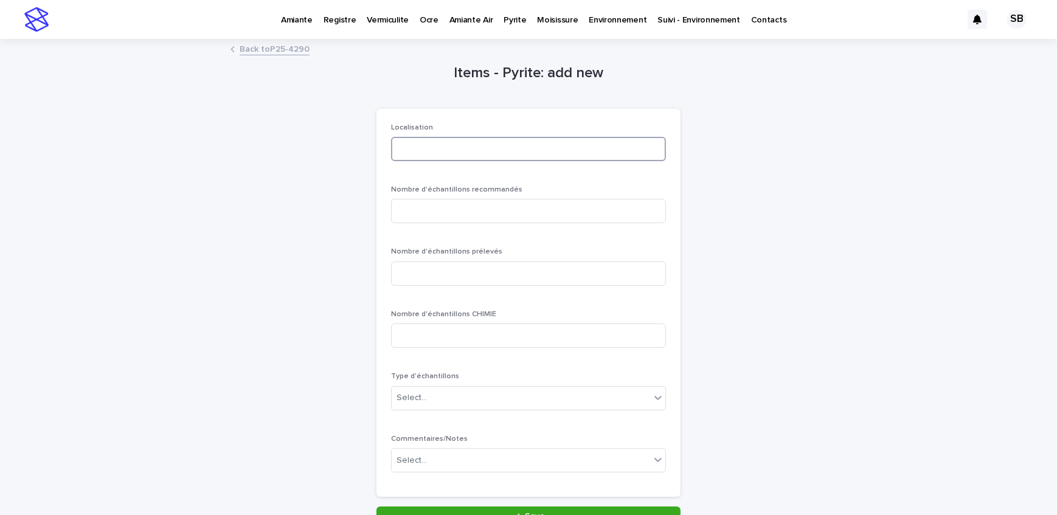
click at [445, 152] on input at bounding box center [528, 149] width 275 height 24
type input "********"
click at [456, 215] on input at bounding box center [528, 211] width 275 height 24
type input "*"
click at [467, 278] on input at bounding box center [528, 274] width 275 height 24
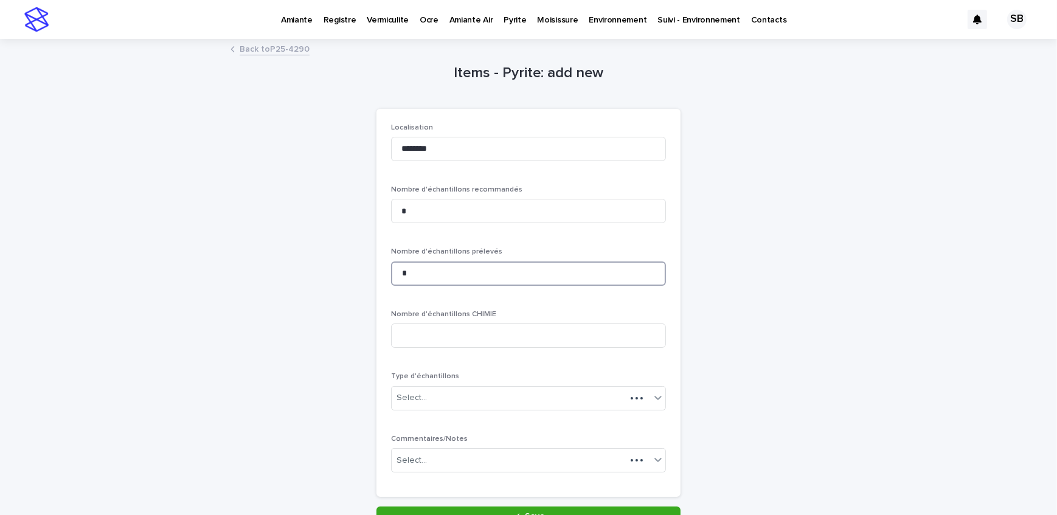
scroll to position [105, 0]
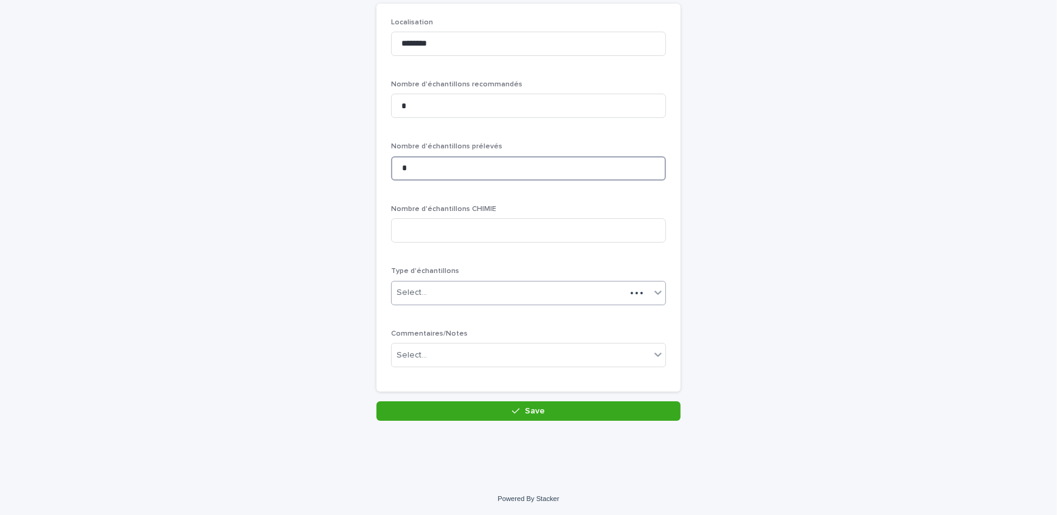
type input "*"
click at [438, 288] on div "Select..." at bounding box center [509, 293] width 234 height 20
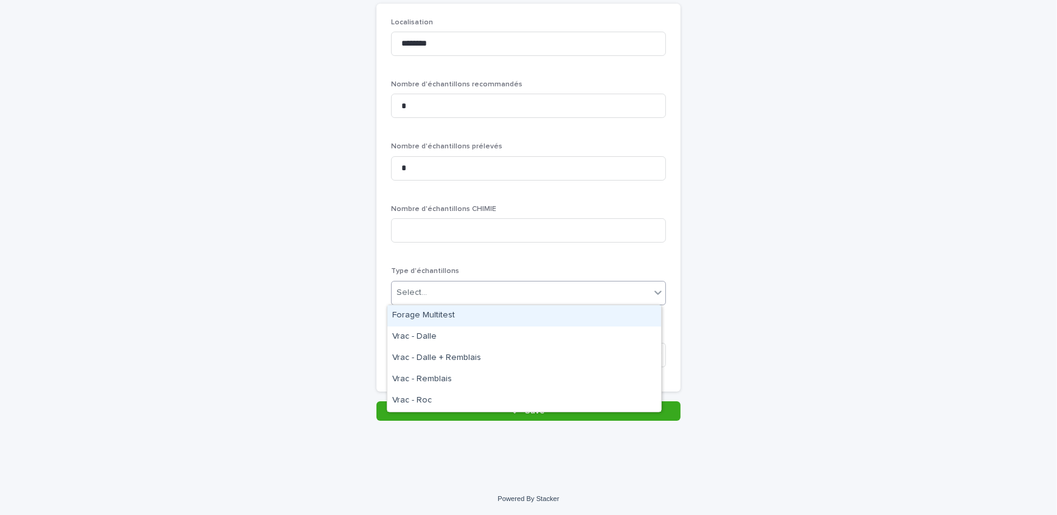
click at [440, 313] on div "Forage Multitest" at bounding box center [524, 315] width 274 height 21
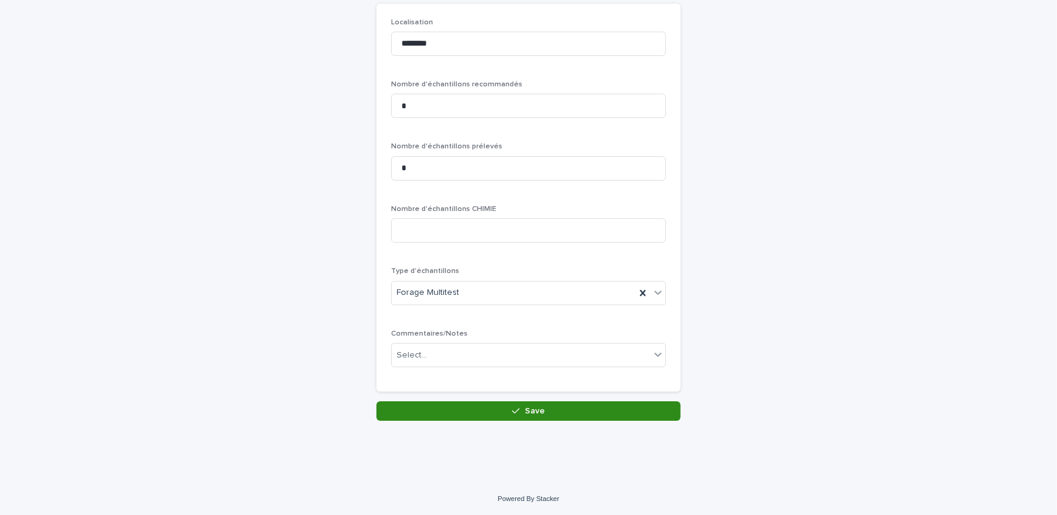
click at [474, 416] on button "Save" at bounding box center [528, 410] width 304 height 19
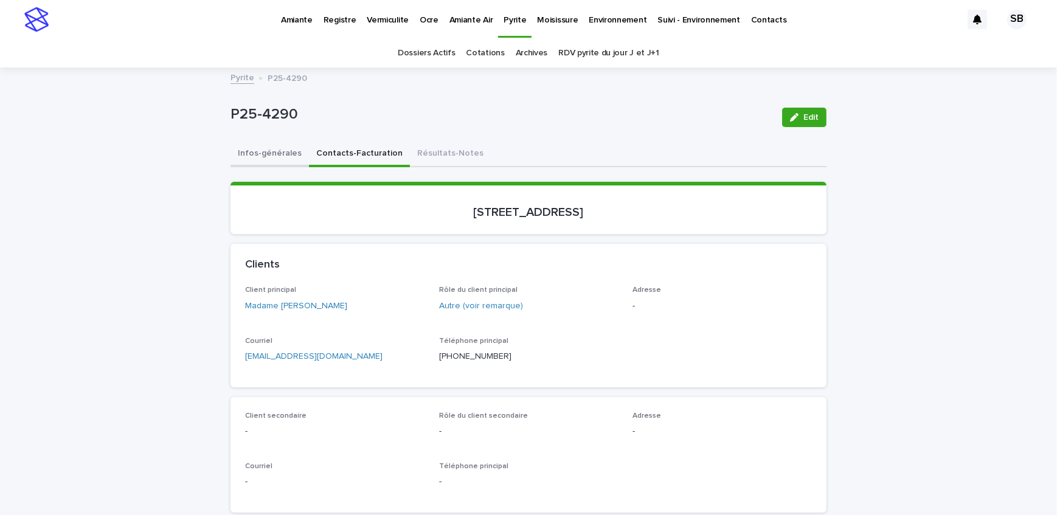
click at [272, 153] on button "Infos-générales" at bounding box center [270, 155] width 78 height 26
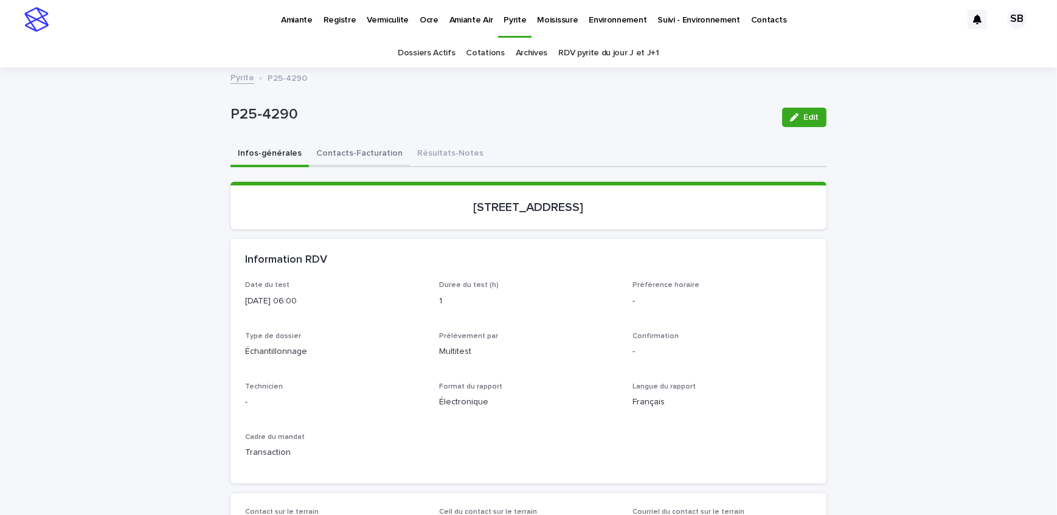
click at [345, 161] on button "Contacts-Facturation" at bounding box center [359, 155] width 101 height 26
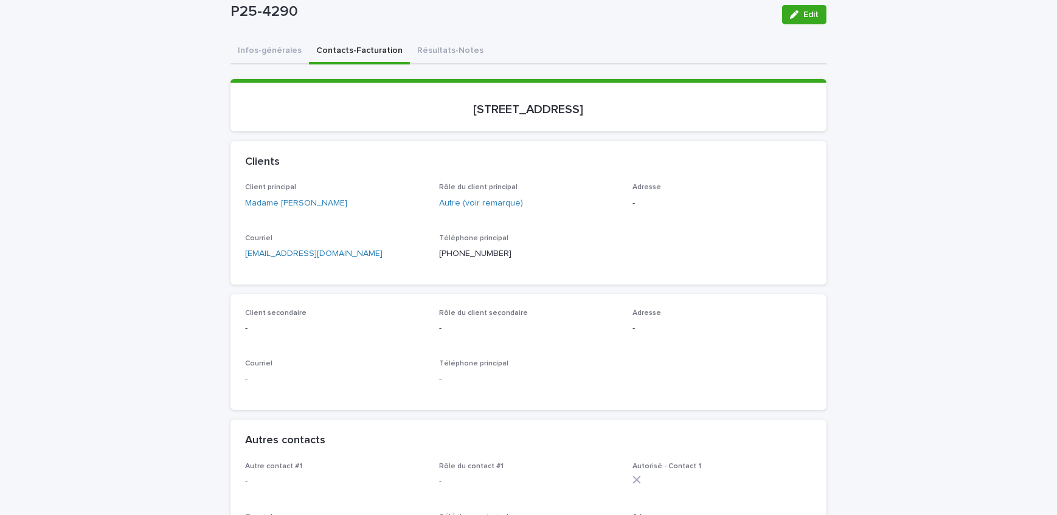
scroll to position [110, 0]
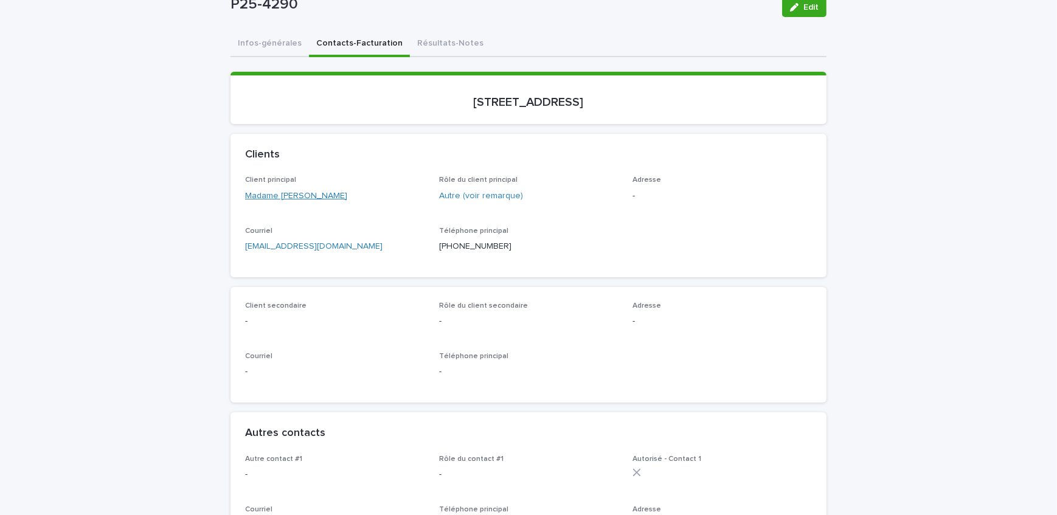
click at [303, 195] on link "Madame [PERSON_NAME]" at bounding box center [296, 196] width 102 height 13
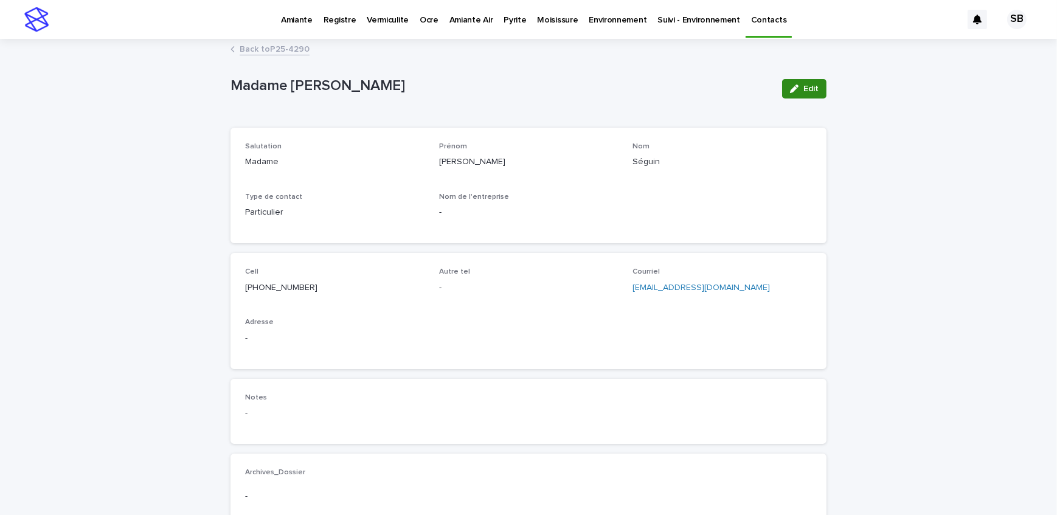
click at [799, 81] on button "Edit" at bounding box center [804, 88] width 44 height 19
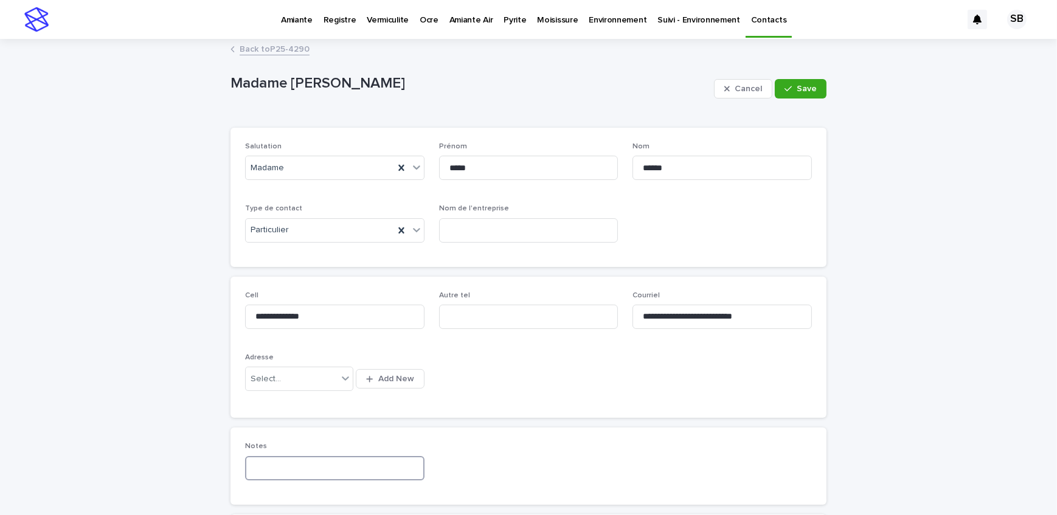
click at [272, 460] on input at bounding box center [334, 468] width 179 height 24
type input "**********"
click at [792, 85] on button "Save" at bounding box center [801, 88] width 52 height 19
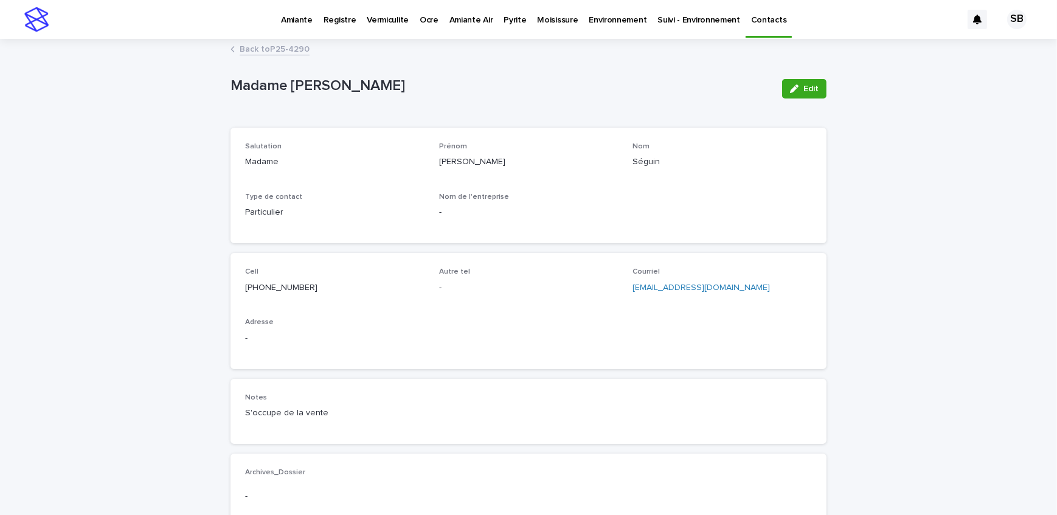
click at [277, 49] on link "Back to P25-4290" at bounding box center [275, 48] width 70 height 14
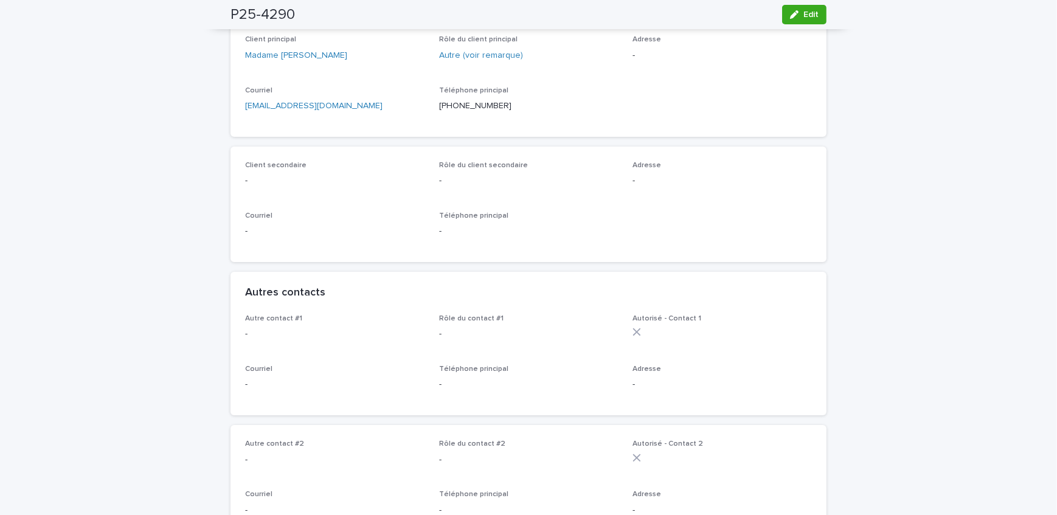
scroll to position [276, 0]
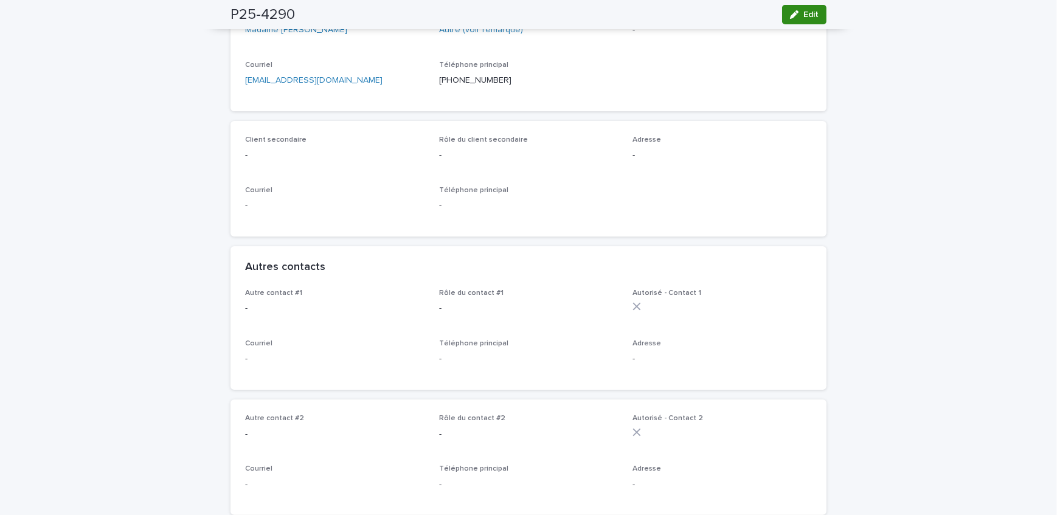
click at [820, 18] on button "Edit" at bounding box center [804, 14] width 44 height 19
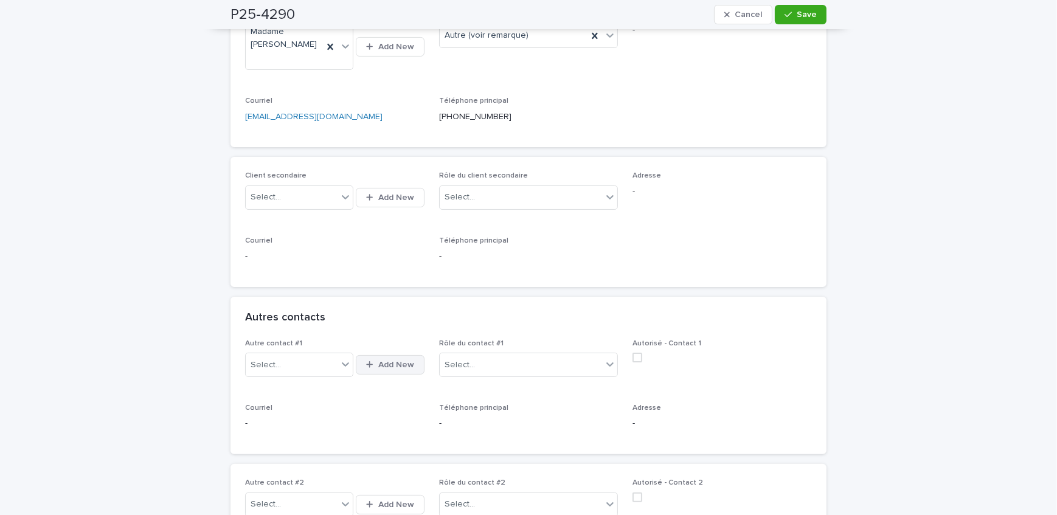
click at [371, 361] on div "button" at bounding box center [372, 365] width 12 height 8
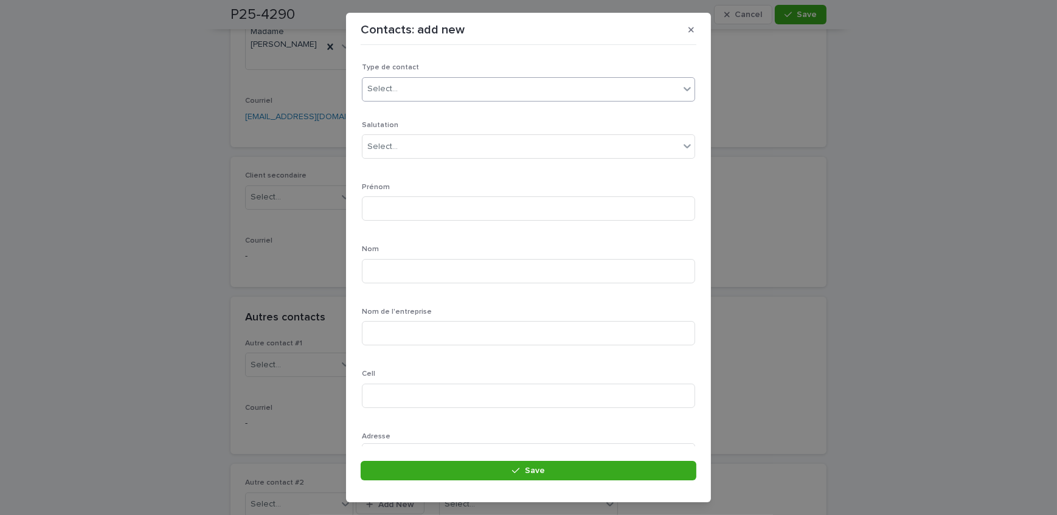
click at [395, 95] on div "Select..." at bounding box center [382, 89] width 30 height 13
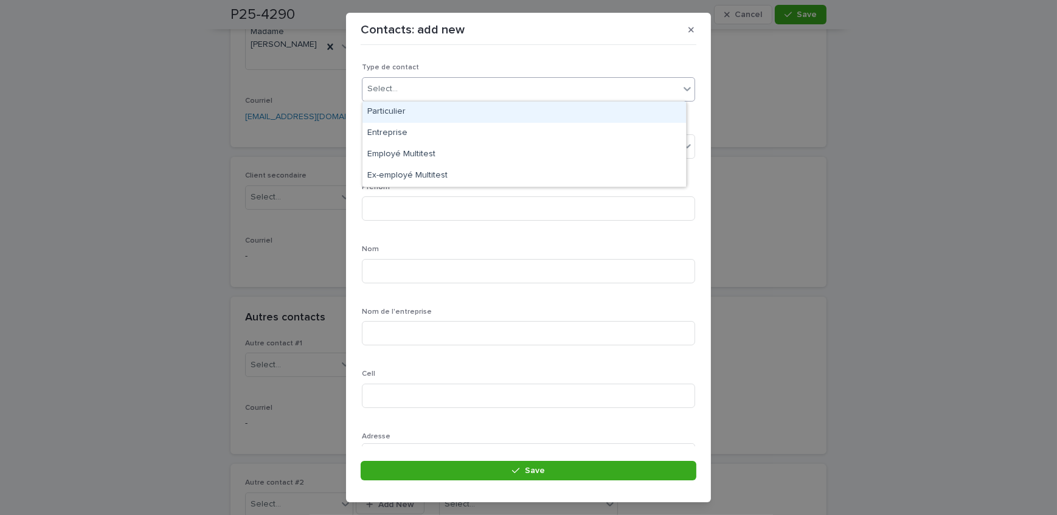
click at [420, 117] on div "Particulier" at bounding box center [524, 112] width 324 height 21
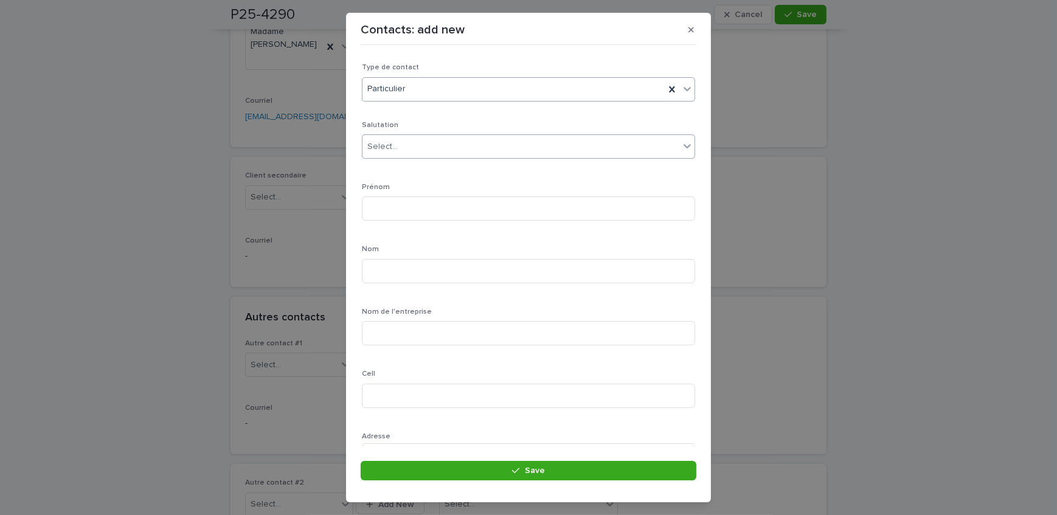
click at [429, 148] on div "Select..." at bounding box center [520, 147] width 317 height 20
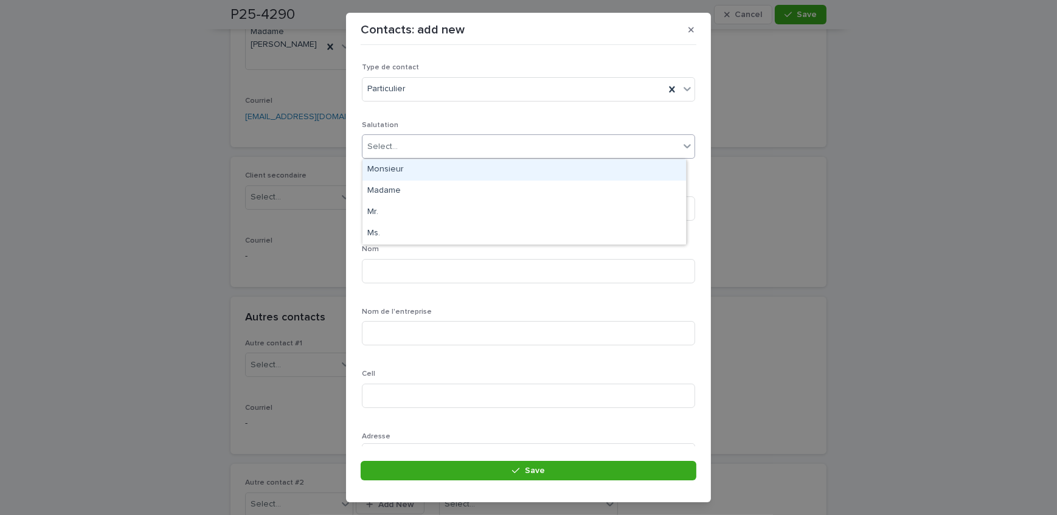
click at [415, 169] on div "Monsieur" at bounding box center [524, 169] width 324 height 21
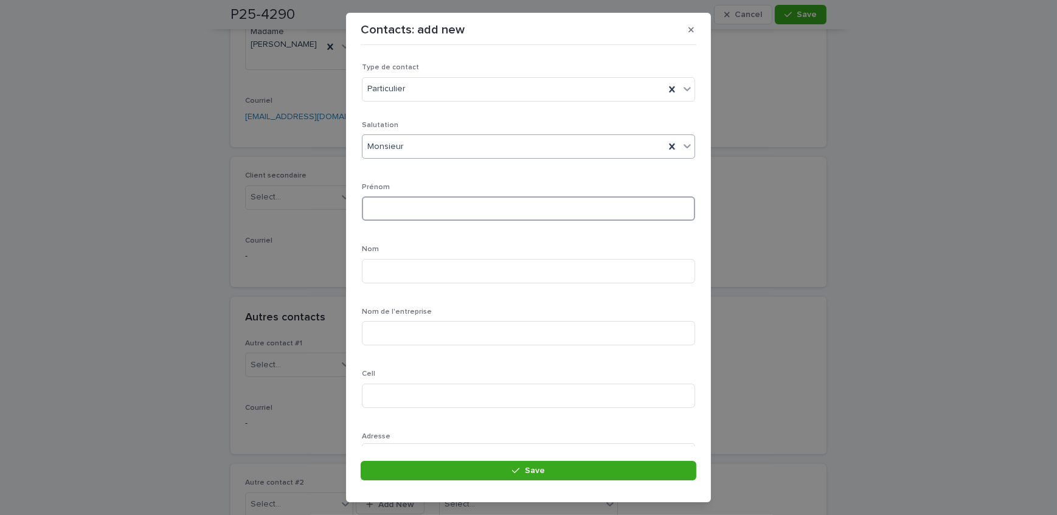
click at [423, 203] on input at bounding box center [528, 208] width 333 height 24
type input "********"
type input "*******"
type input "**********"
click at [438, 303] on div "**********" at bounding box center [528, 393] width 333 height 544
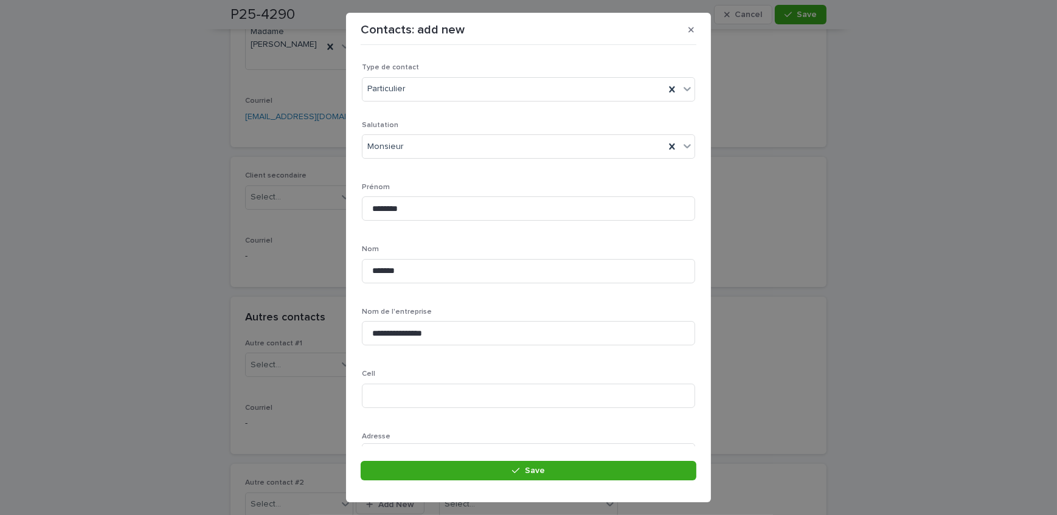
scroll to position [55, 0]
click at [398, 341] on input at bounding box center [528, 341] width 333 height 24
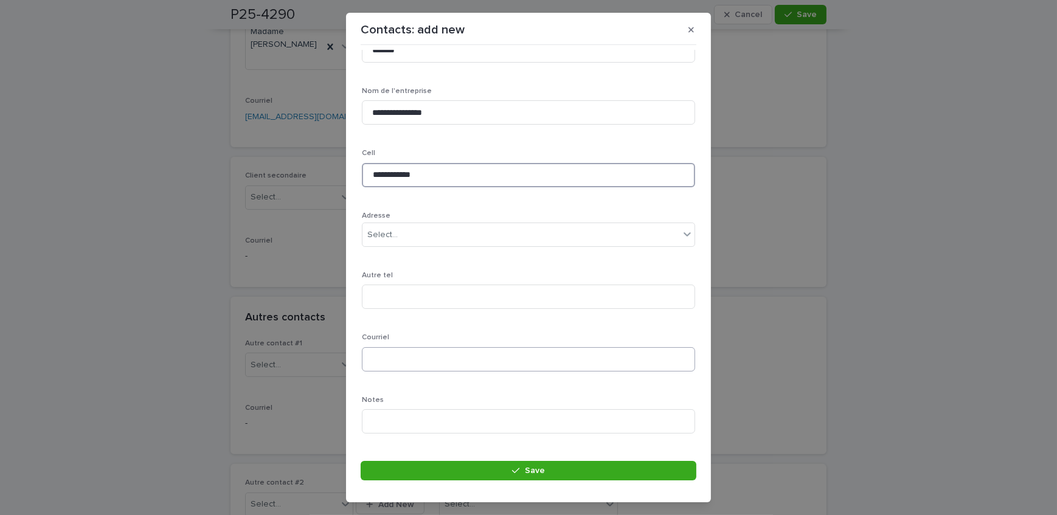
type input "**********"
click at [386, 351] on input at bounding box center [528, 359] width 333 height 24
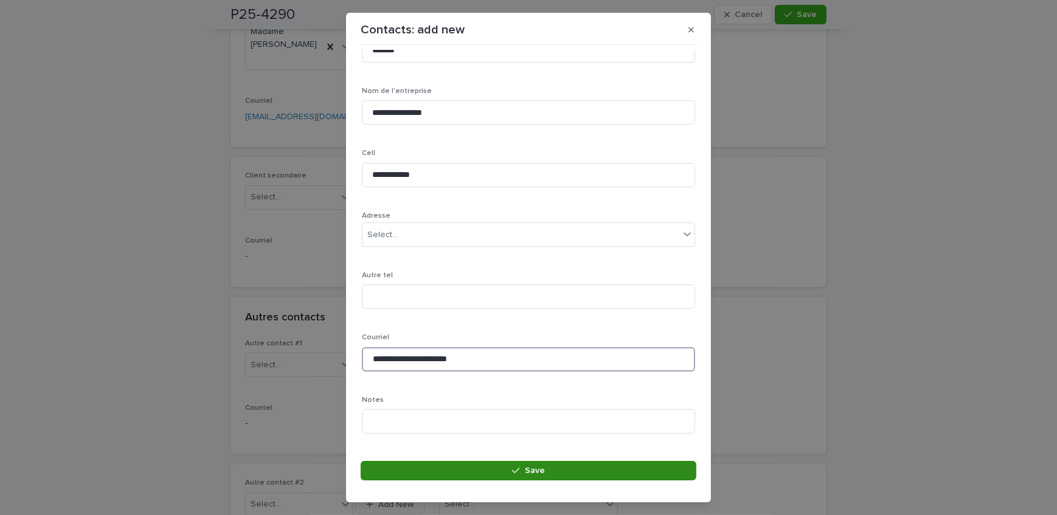
type input "**********"
click at [462, 465] on button "Save" at bounding box center [529, 470] width 336 height 19
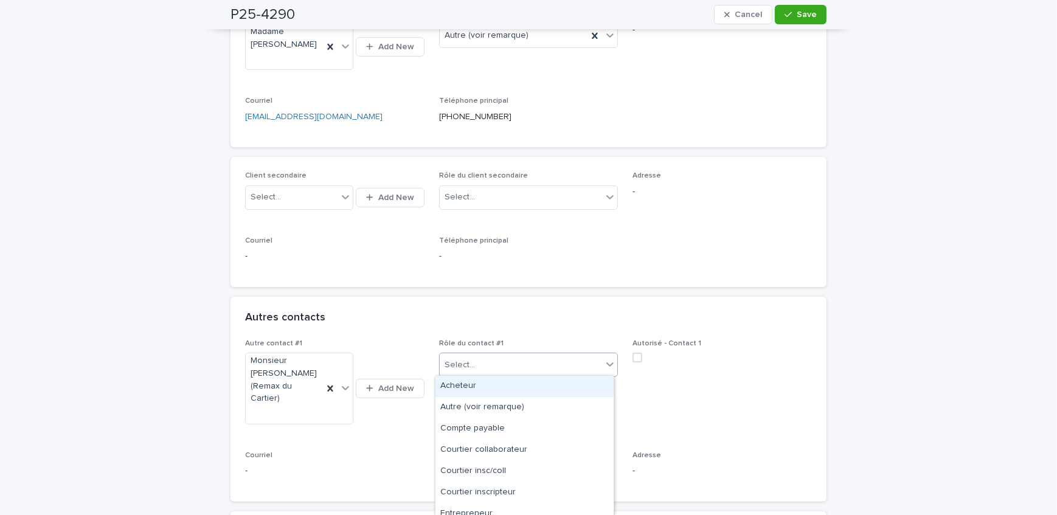
click at [529, 361] on div "Select..." at bounding box center [521, 365] width 163 height 20
click at [524, 489] on div "Courtier inscripteur" at bounding box center [524, 492] width 178 height 21
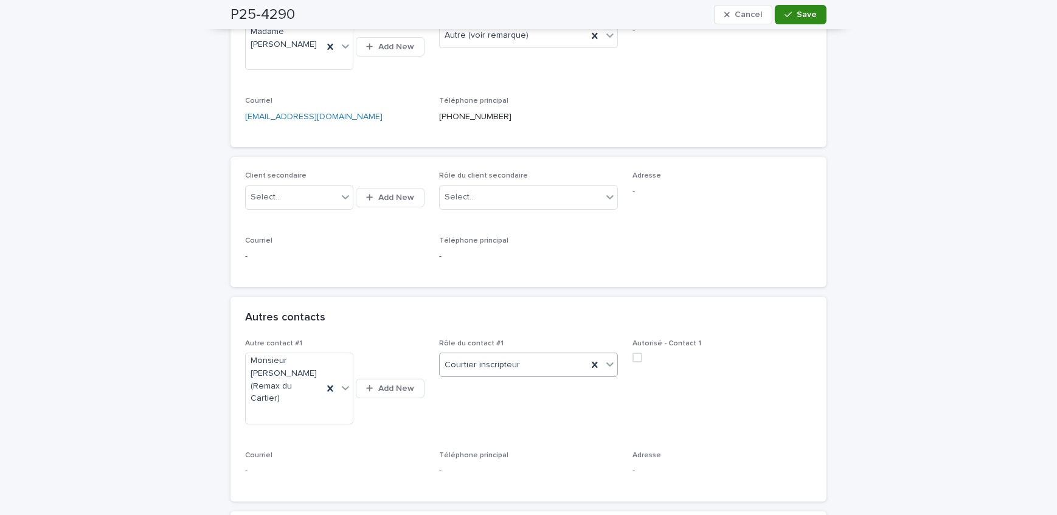
click at [797, 10] on span "Save" at bounding box center [807, 14] width 20 height 9
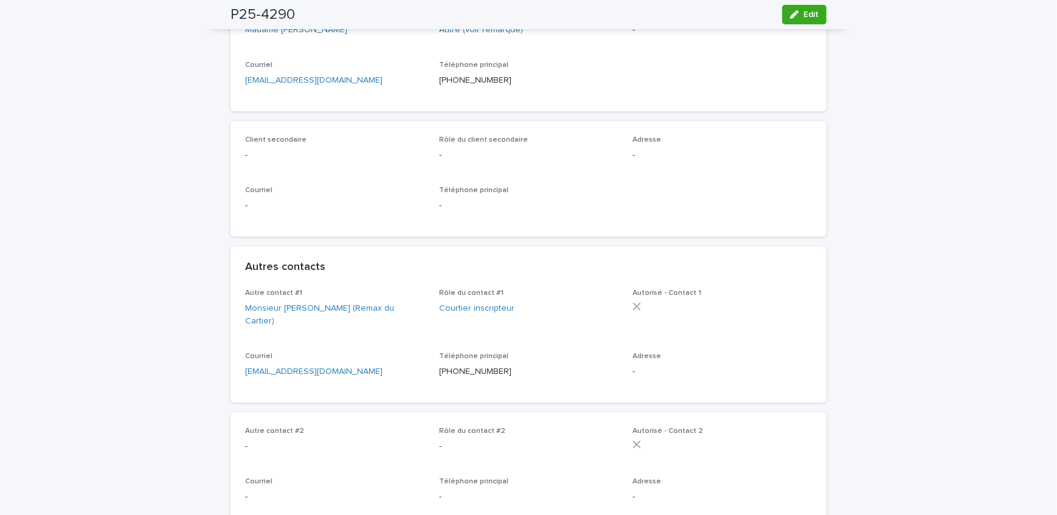
scroll to position [165, 0]
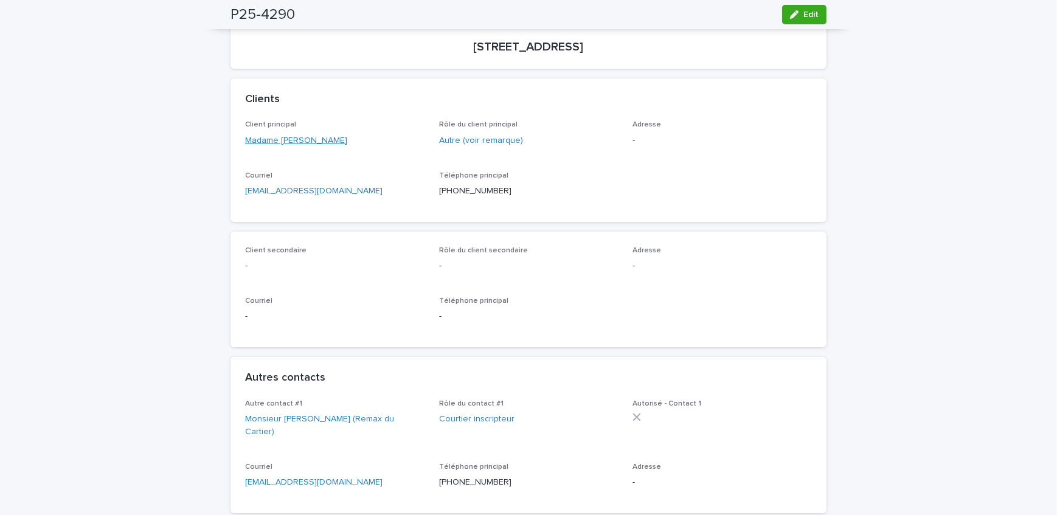
click at [266, 142] on link "Madame [PERSON_NAME]" at bounding box center [296, 140] width 102 height 13
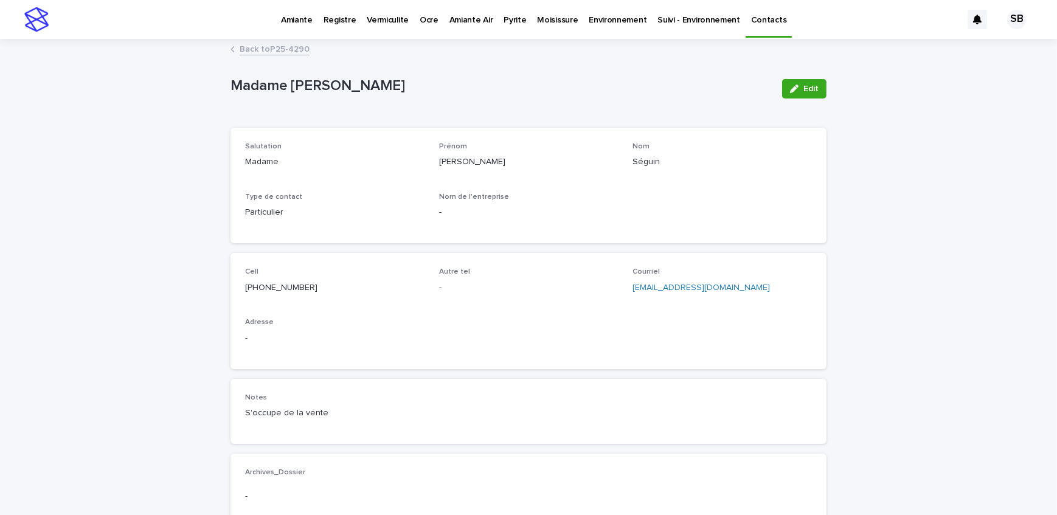
click at [795, 93] on button "Edit" at bounding box center [804, 88] width 44 height 19
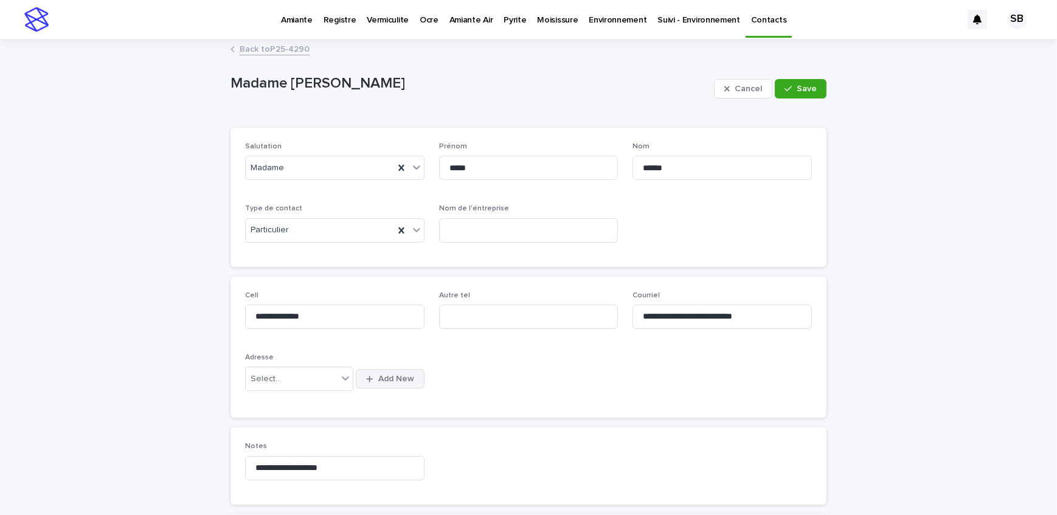
click at [366, 379] on icon "button" at bounding box center [369, 379] width 7 height 8
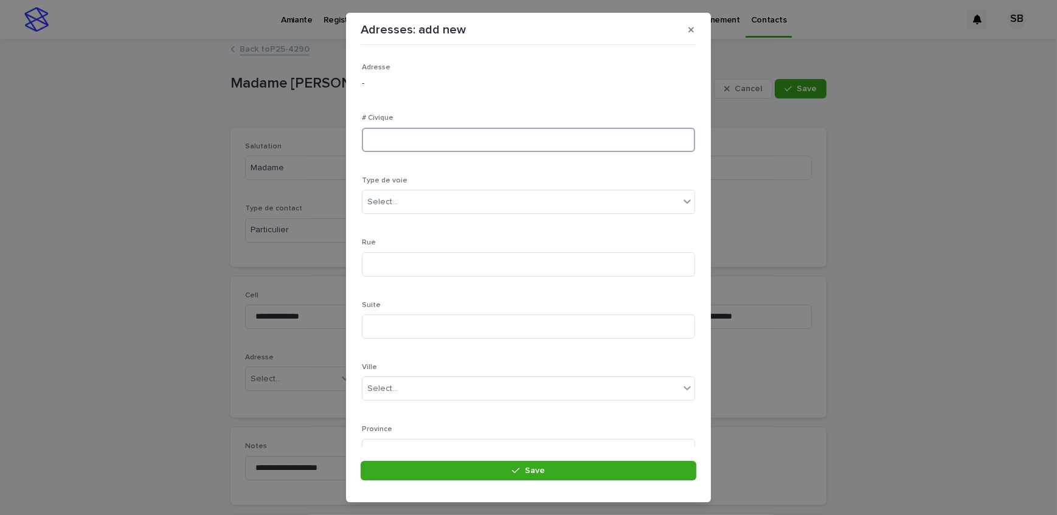
click at [456, 133] on input at bounding box center [528, 140] width 333 height 24
type input "***"
click at [445, 203] on div "Select..." at bounding box center [520, 202] width 317 height 20
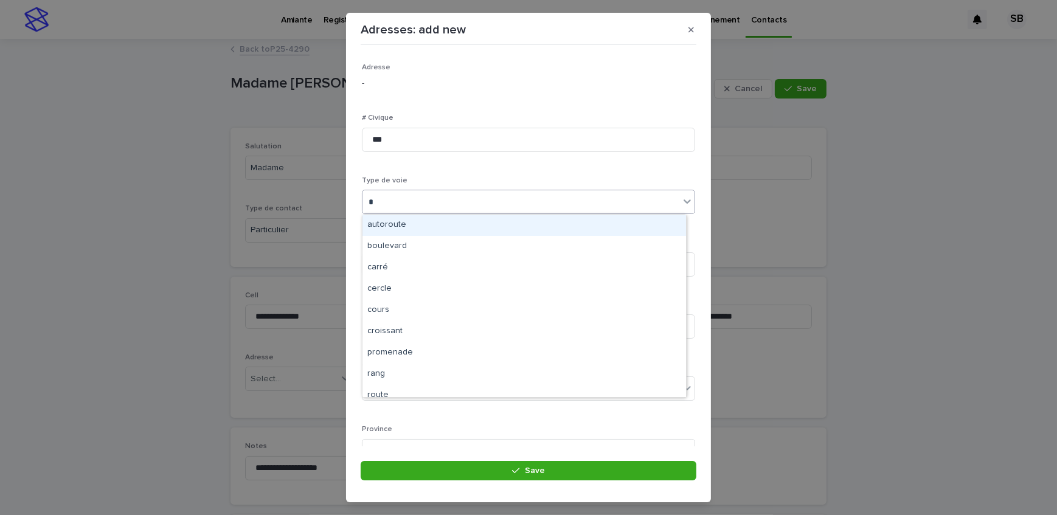
type input "**"
click at [428, 219] on div "rue" at bounding box center [524, 225] width 324 height 21
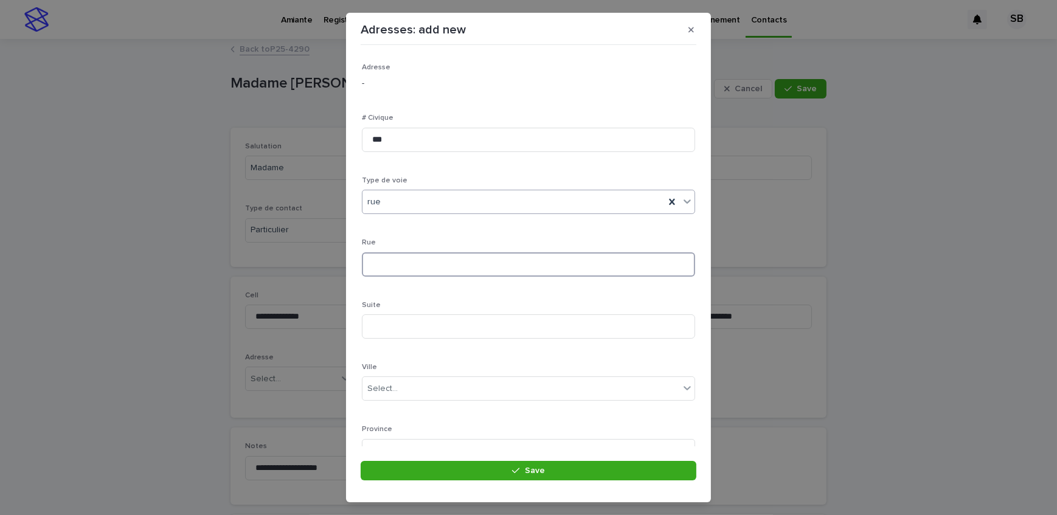
click at [435, 262] on input at bounding box center [528, 264] width 333 height 24
type input "*******"
click at [423, 333] on div "Select..." at bounding box center [520, 334] width 317 height 20
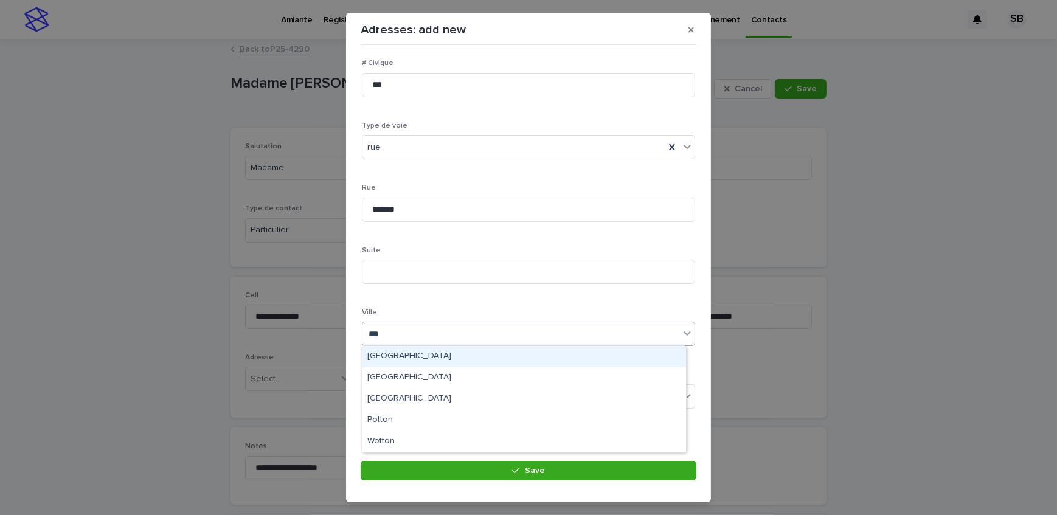
type input "****"
click at [401, 359] on div "[GEOGRAPHIC_DATA]" at bounding box center [524, 356] width 324 height 21
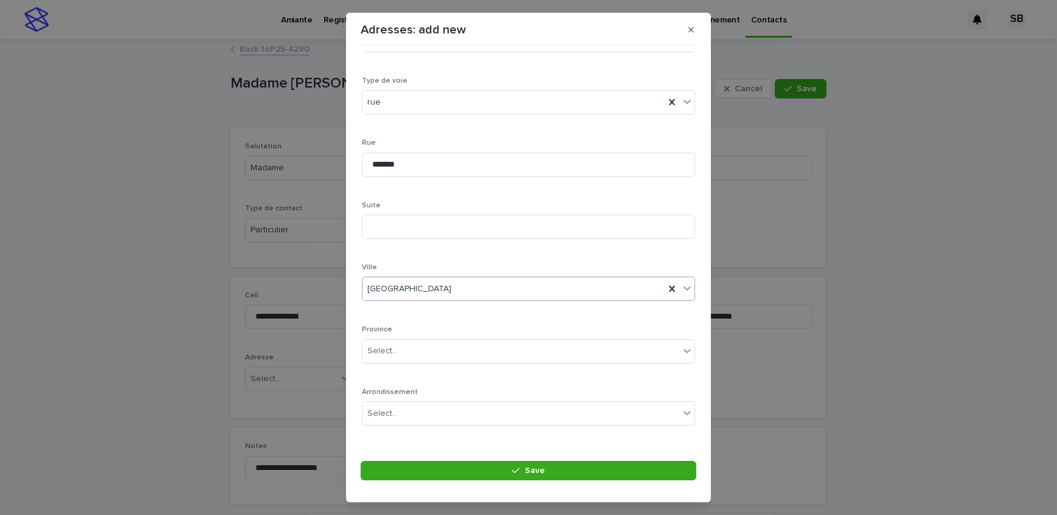
scroll to position [165, 0]
click at [415, 279] on div "Select..." at bounding box center [520, 286] width 317 height 20
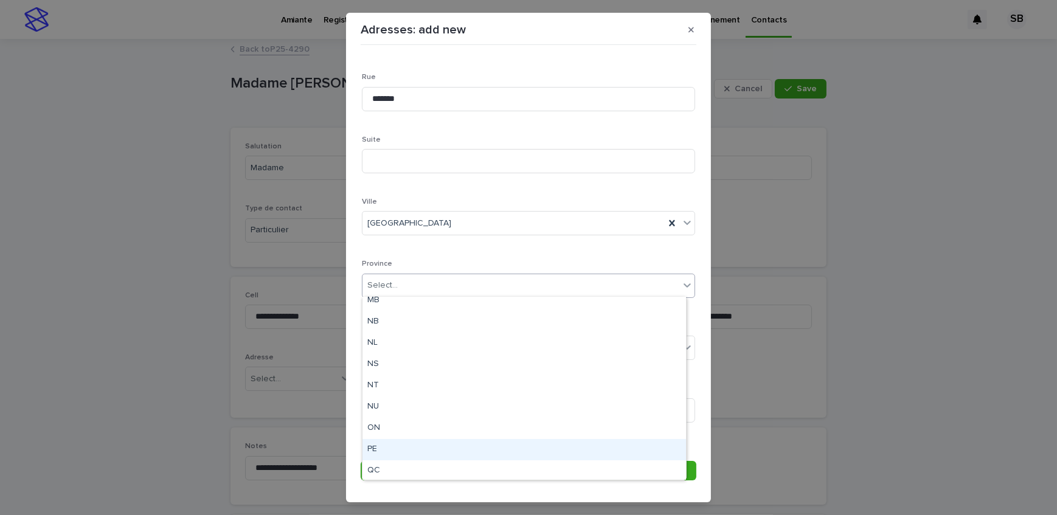
scroll to position [0, 0]
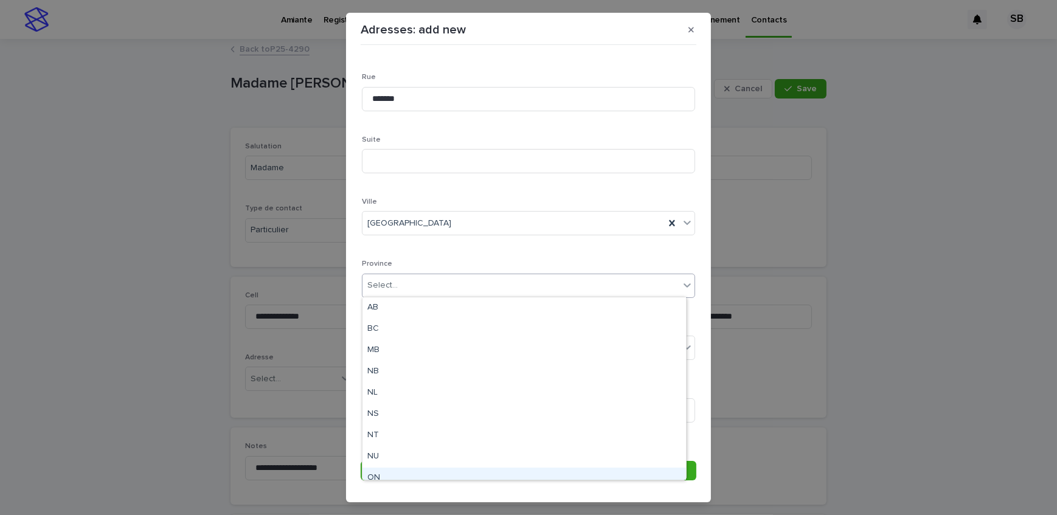
click at [392, 473] on div "ON" at bounding box center [524, 478] width 324 height 21
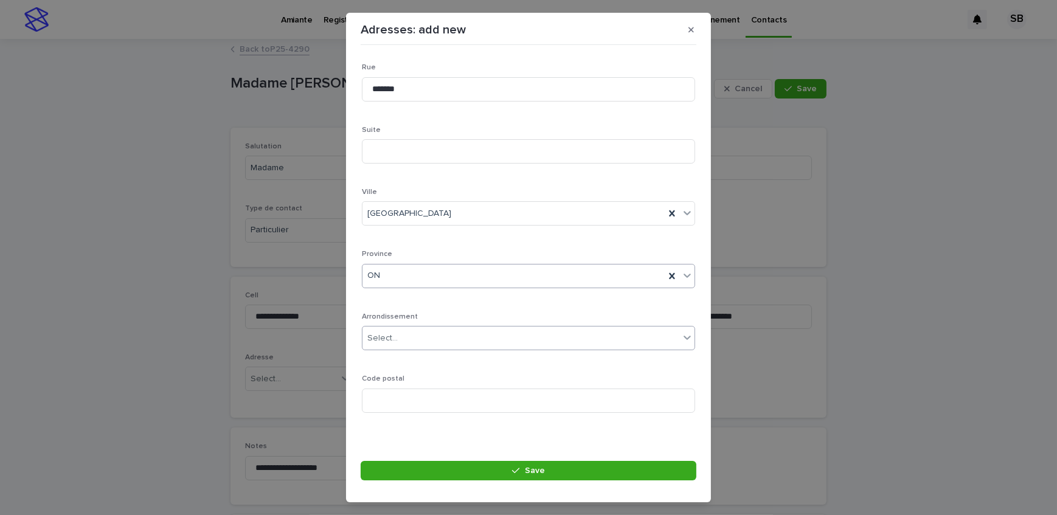
scroll to position [178, 0]
click at [457, 386] on input at bounding box center [528, 398] width 333 height 24
paste input "*******"
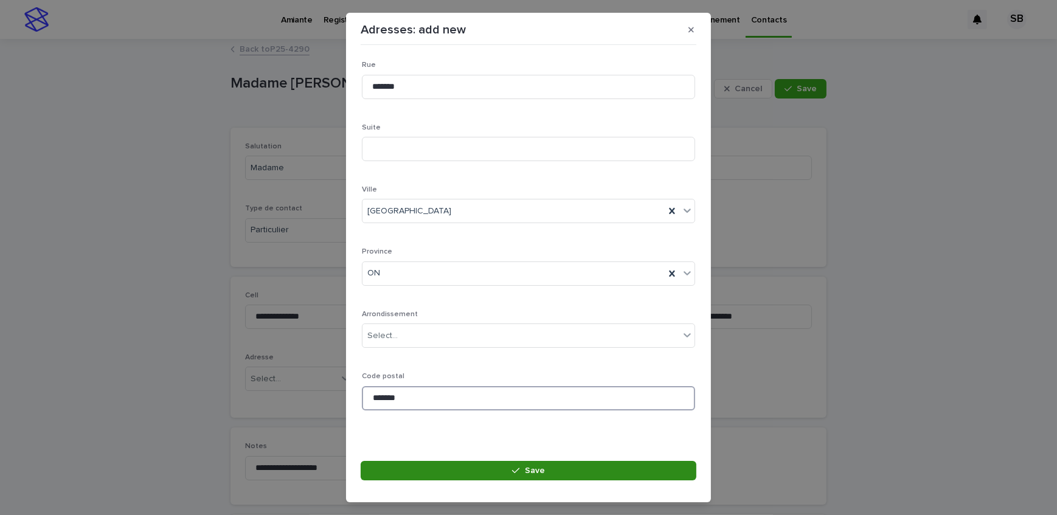
type input "*******"
drag, startPoint x: 510, startPoint y: 476, endPoint x: 308, endPoint y: 417, distance: 210.8
click at [511, 475] on button "Save" at bounding box center [529, 470] width 336 height 19
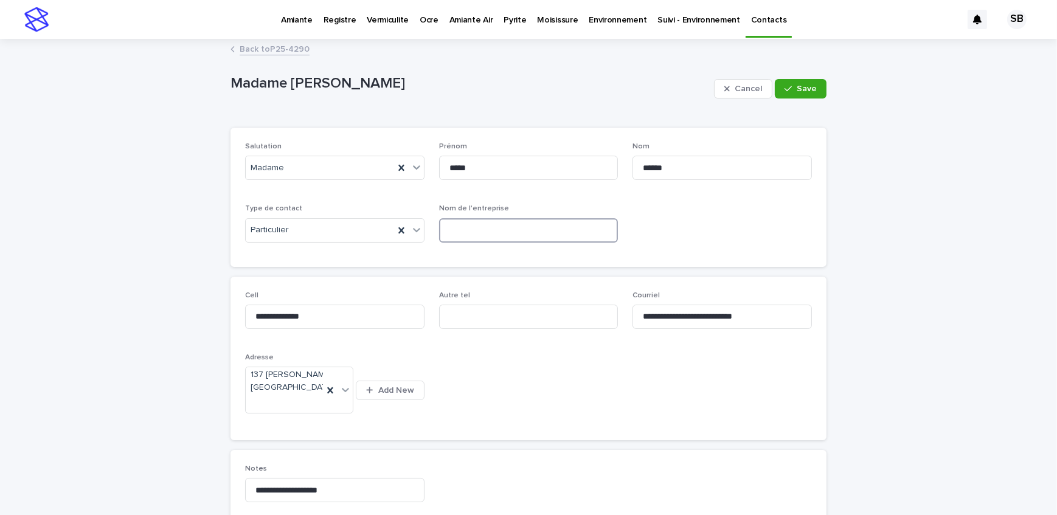
click at [530, 225] on input at bounding box center [528, 230] width 179 height 24
type input "**********"
click at [788, 81] on button "Save" at bounding box center [801, 88] width 52 height 19
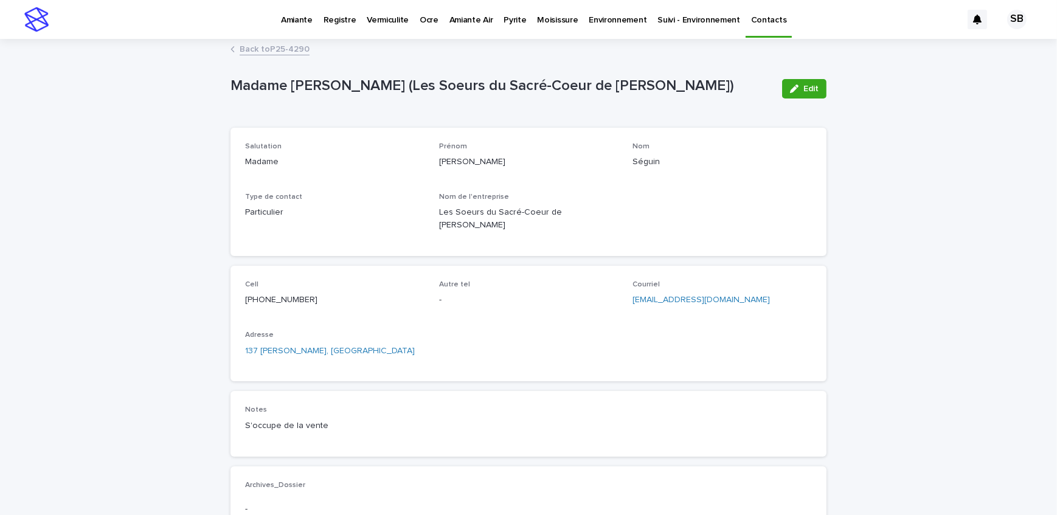
click at [269, 50] on link "Back to P25-4290" at bounding box center [275, 48] width 70 height 14
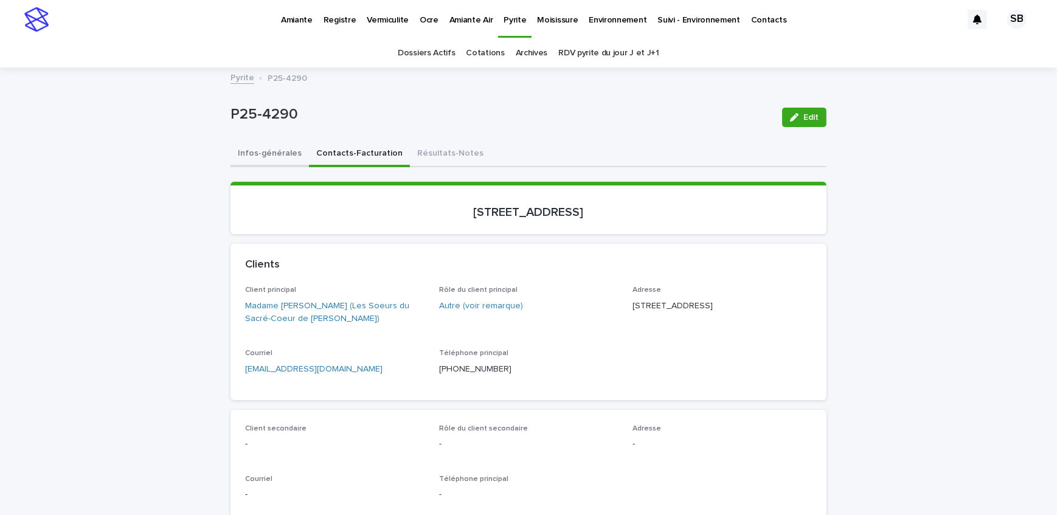
click at [279, 158] on button "Infos-générales" at bounding box center [270, 155] width 78 height 26
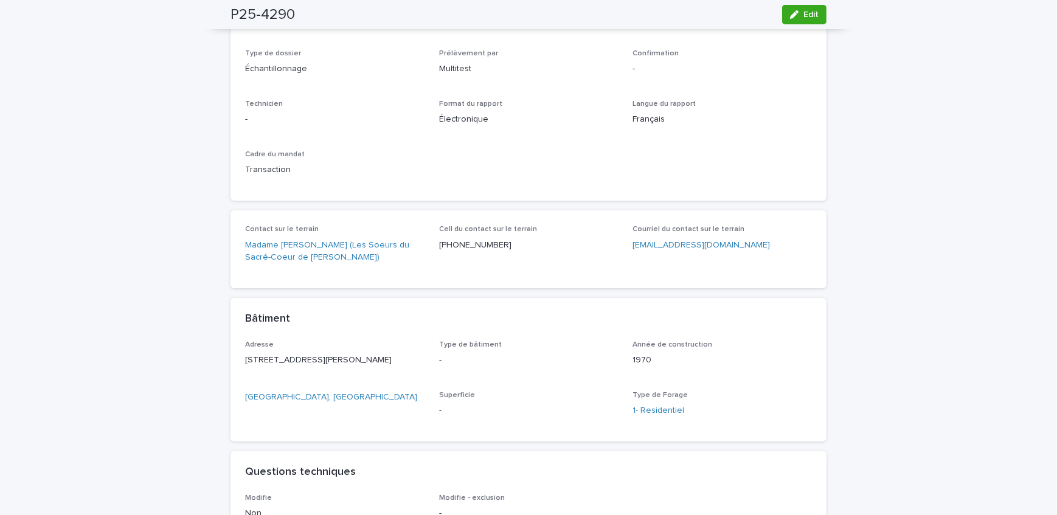
scroll to position [387, 0]
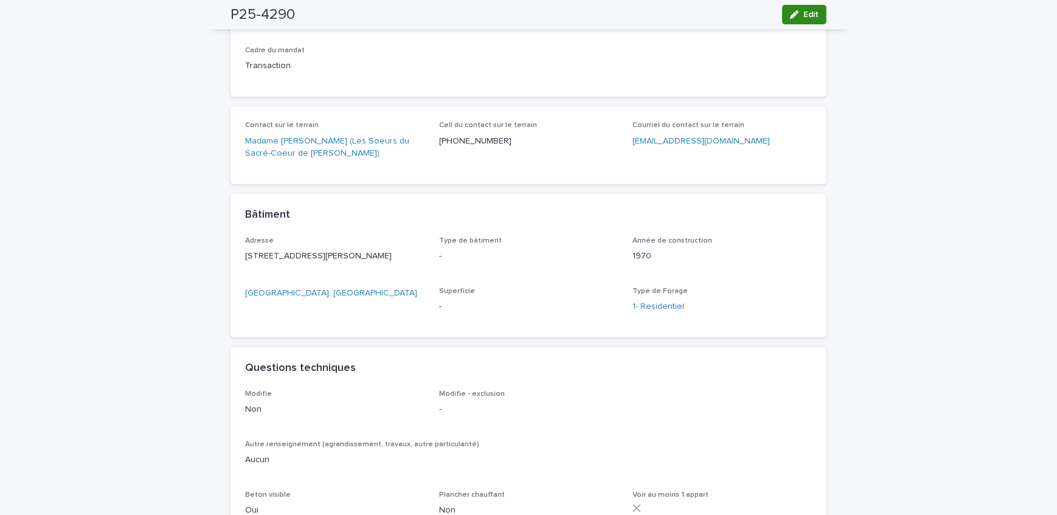
click at [800, 19] on button "Edit" at bounding box center [804, 14] width 44 height 19
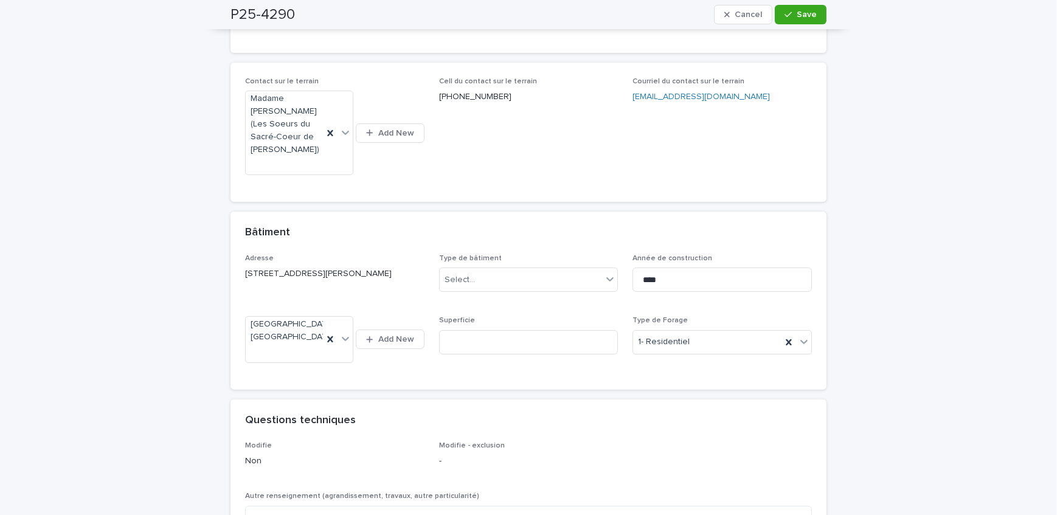
scroll to position [482, 0]
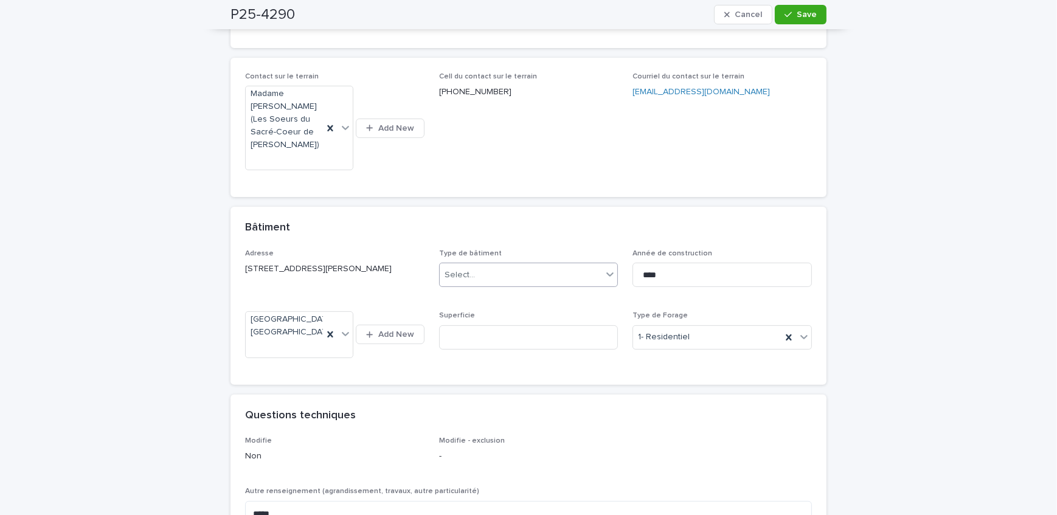
click at [515, 266] on div "Select..." at bounding box center [521, 275] width 163 height 20
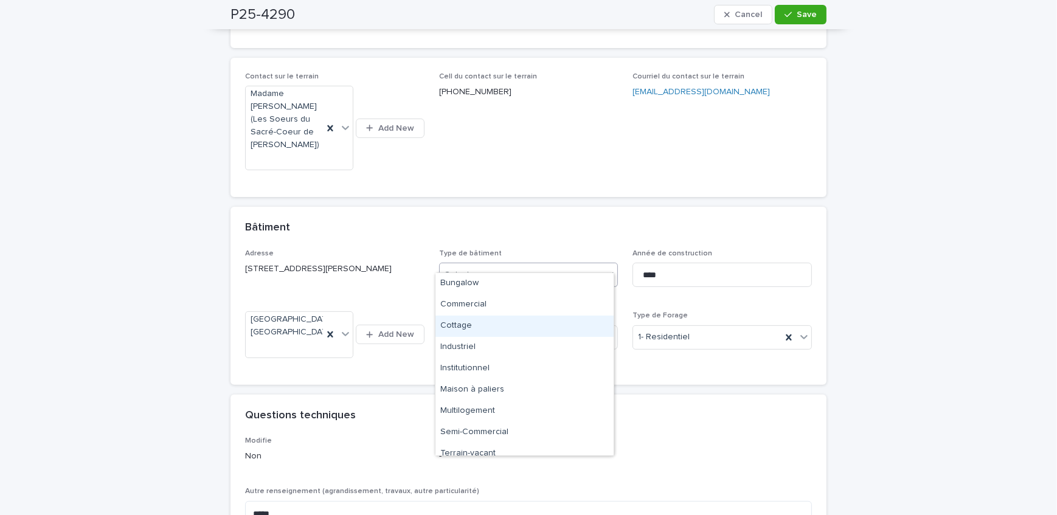
click at [511, 330] on div "Cottage" at bounding box center [524, 326] width 178 height 21
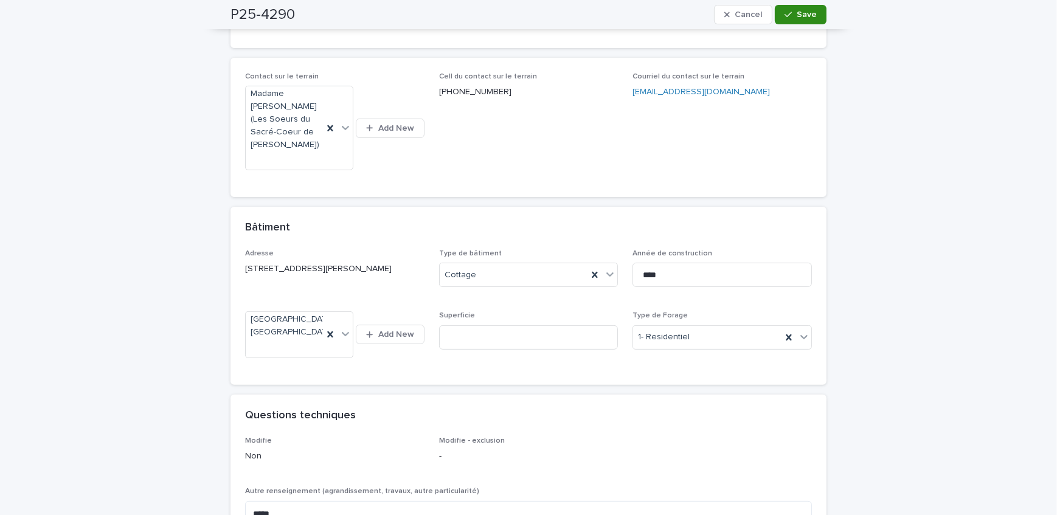
click at [794, 21] on button "Save" at bounding box center [801, 14] width 52 height 19
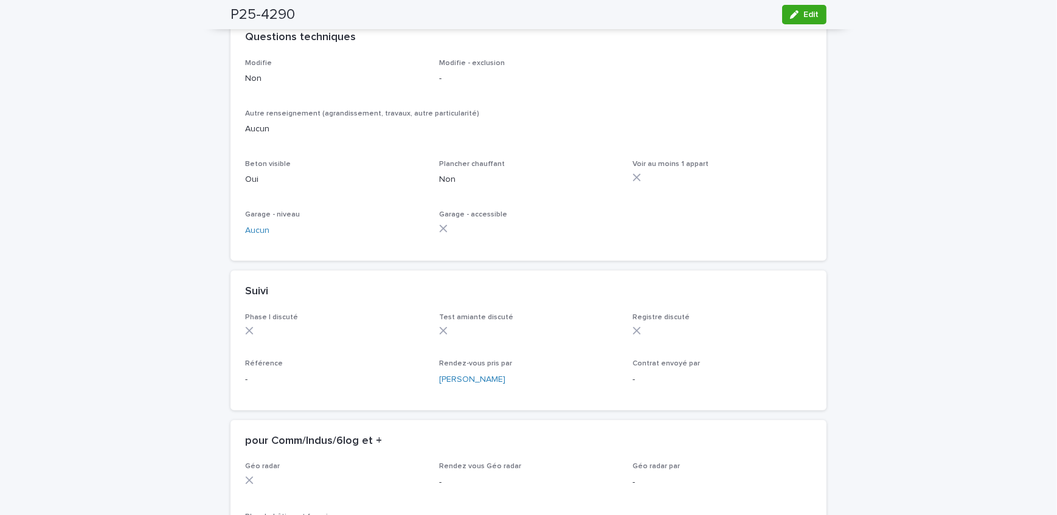
scroll to position [773, 0]
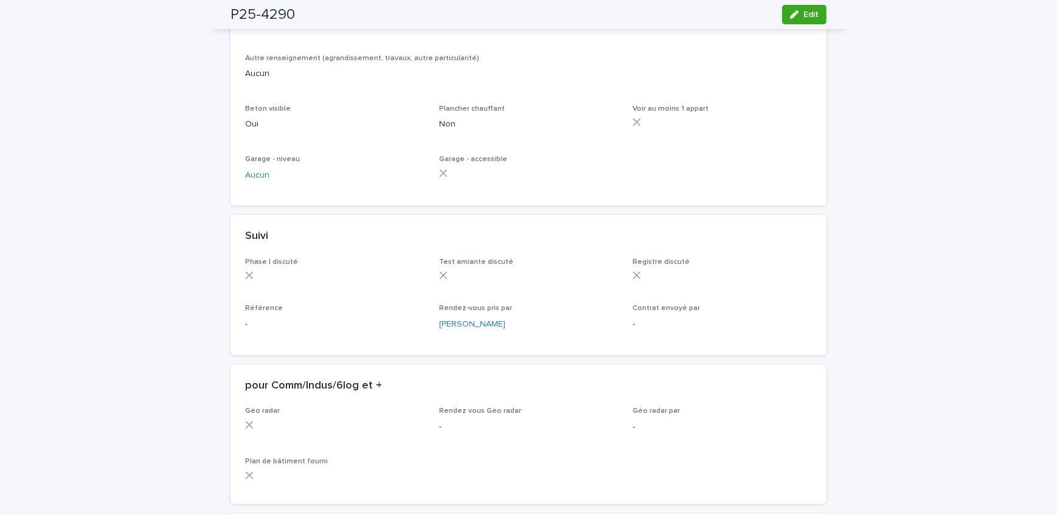
drag, startPoint x: 812, startPoint y: 18, endPoint x: 365, endPoint y: 322, distance: 540.7
click at [812, 18] on span "Edit" at bounding box center [810, 14] width 15 height 9
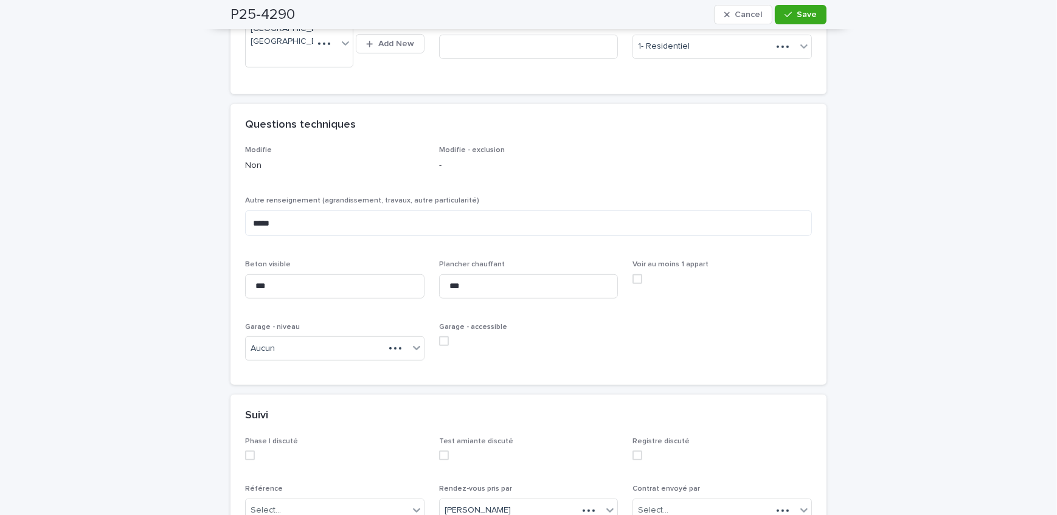
scroll to position [884, 0]
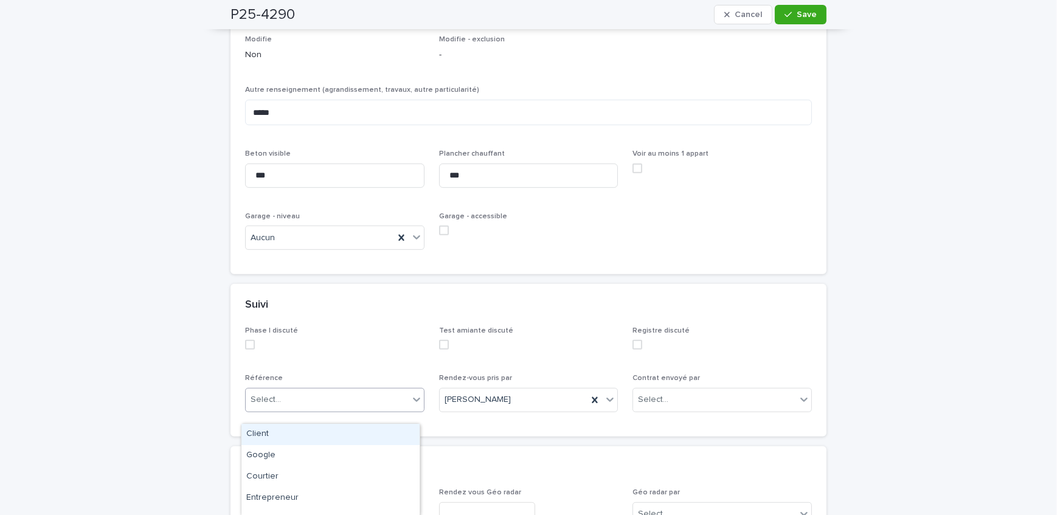
click at [287, 410] on div "Select..." at bounding box center [327, 400] width 163 height 20
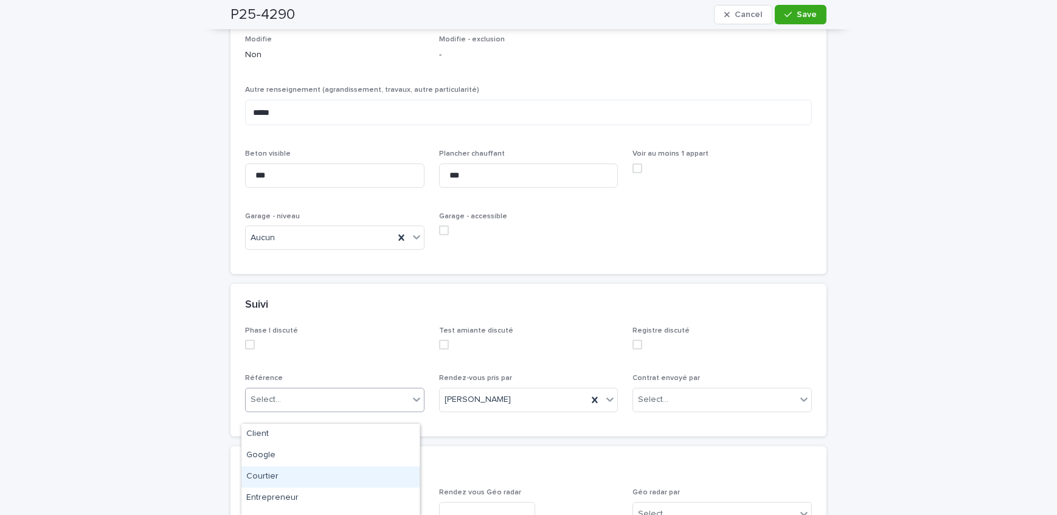
click at [294, 473] on div "Courtier" at bounding box center [330, 476] width 178 height 21
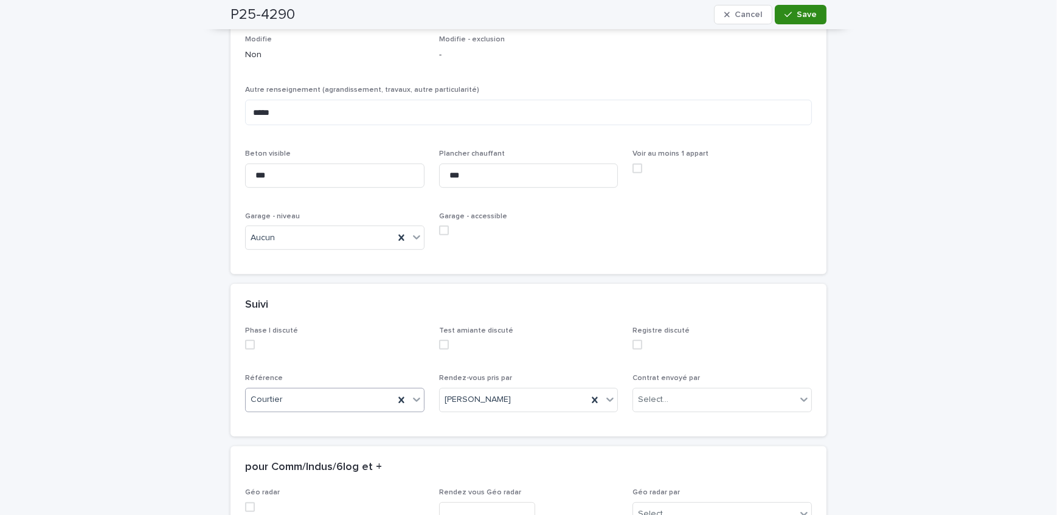
click at [804, 8] on button "Save" at bounding box center [801, 14] width 52 height 19
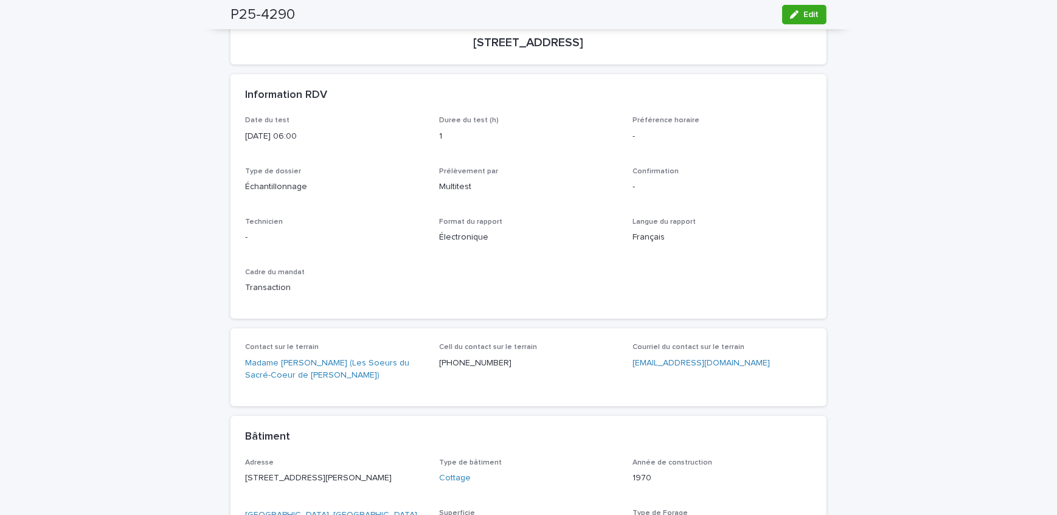
scroll to position [0, 0]
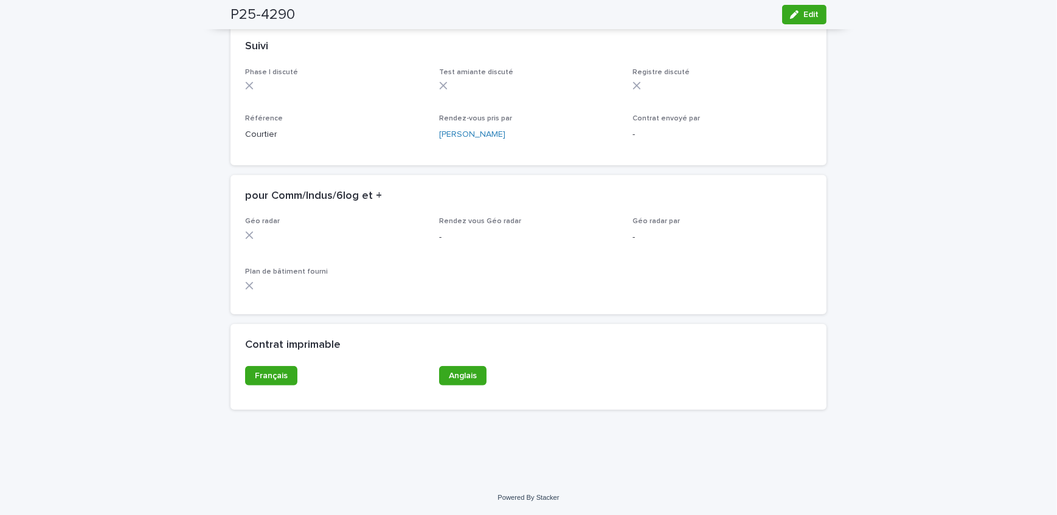
scroll to position [986, 0]
click at [248, 377] on link "Français" at bounding box center [271, 375] width 52 height 19
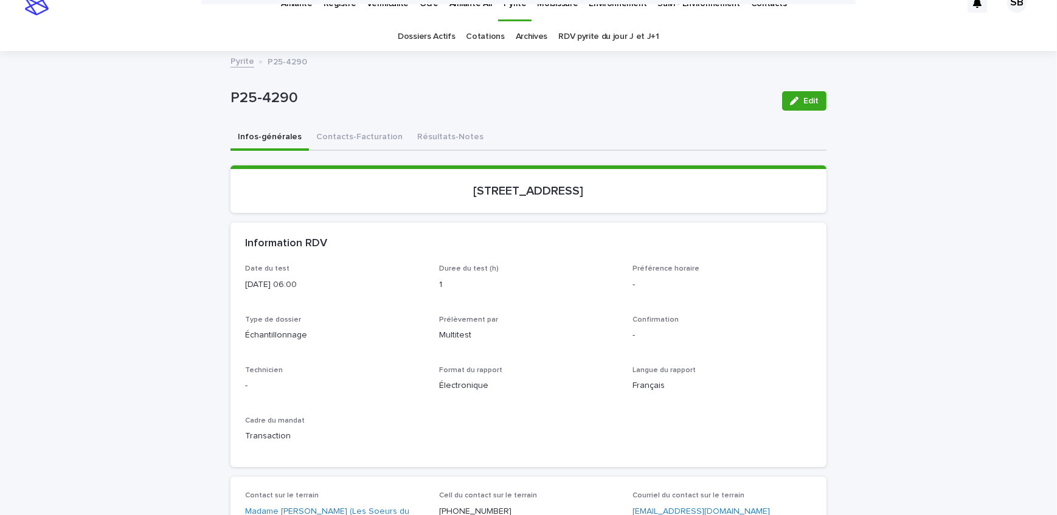
scroll to position [0, 0]
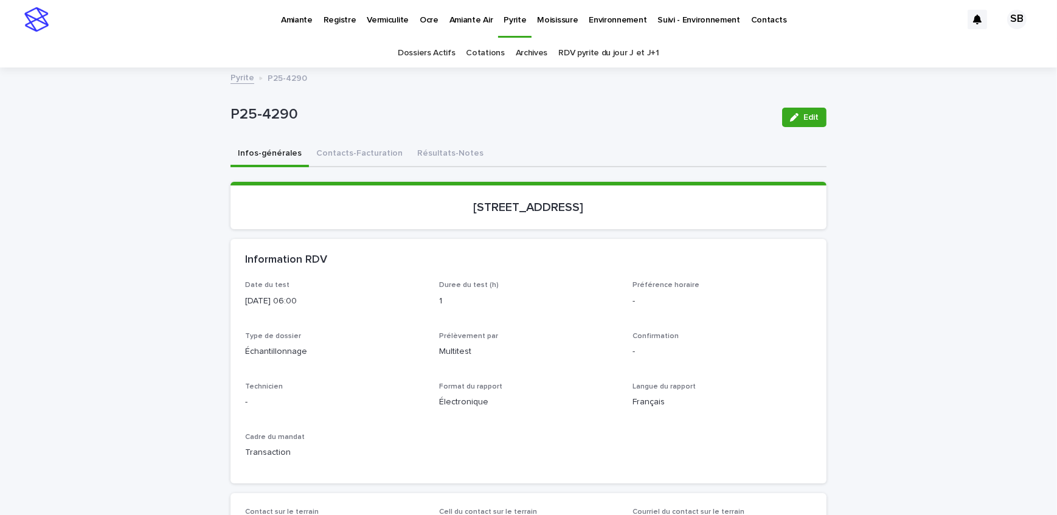
drag, startPoint x: 415, startPoint y: 215, endPoint x: 561, endPoint y: 222, distance: 146.7
click at [561, 222] on section "[STREET_ADDRESS]" at bounding box center [529, 205] width 596 height 47
drag, startPoint x: 315, startPoint y: 116, endPoint x: 215, endPoint y: 125, distance: 100.8
click at [335, 159] on button "Contacts-Facturation" at bounding box center [359, 155] width 101 height 26
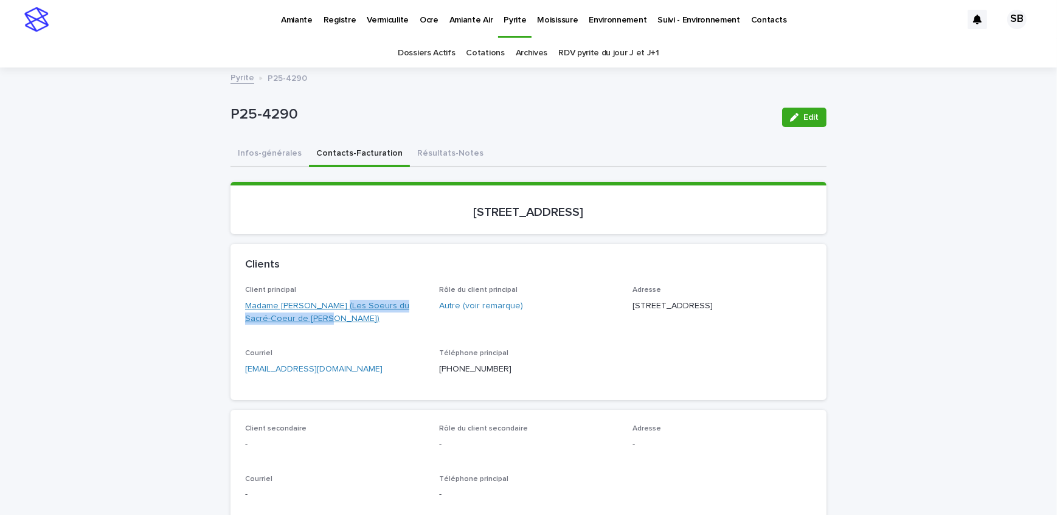
drag, startPoint x: 291, startPoint y: 322, endPoint x: 330, endPoint y: 304, distance: 43.0
click at [330, 304] on div "Client principal Madame [PERSON_NAME] (Les Soeurs du Sacré-Coeur de [PERSON_NAM…" at bounding box center [334, 310] width 179 height 49
click at [331, 349] on p "Courriel" at bounding box center [334, 353] width 179 height 9
drag, startPoint x: 235, startPoint y: 302, endPoint x: 325, endPoint y: 310, distance: 90.3
click at [325, 310] on div "Client principal Madame [PERSON_NAME] (Les Soeurs du Sacré-Coeur de [PERSON_NAM…" at bounding box center [529, 343] width 596 height 114
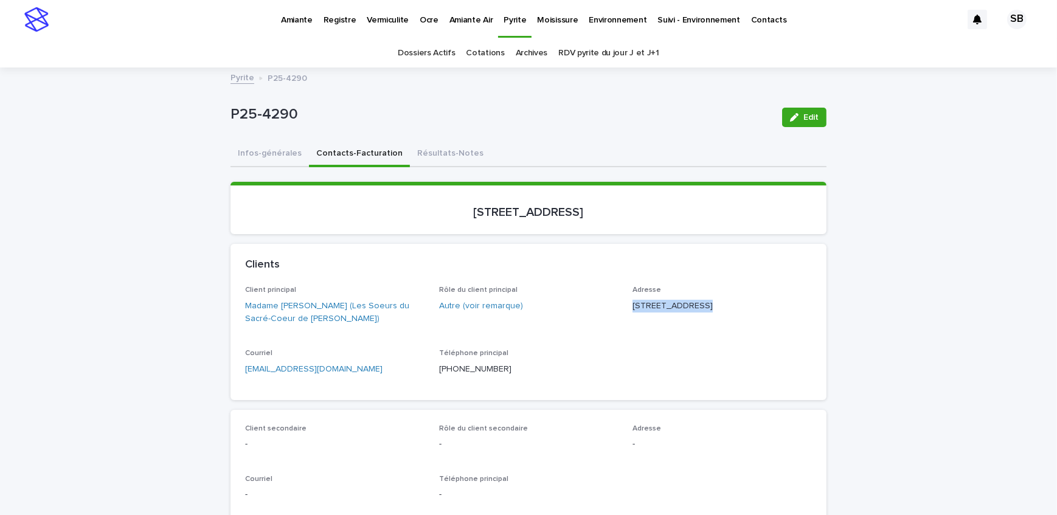
drag, startPoint x: 685, startPoint y: 301, endPoint x: 628, endPoint y: 302, distance: 57.2
click at [633, 302] on p "[STREET_ADDRESS]" at bounding box center [722, 306] width 179 height 13
drag, startPoint x: 669, startPoint y: 317, endPoint x: 630, endPoint y: 317, distance: 38.9
click at [633, 313] on p "[STREET_ADDRESS]" at bounding box center [722, 306] width 179 height 13
click at [648, 313] on p "[STREET_ADDRESS]" at bounding box center [722, 306] width 179 height 13
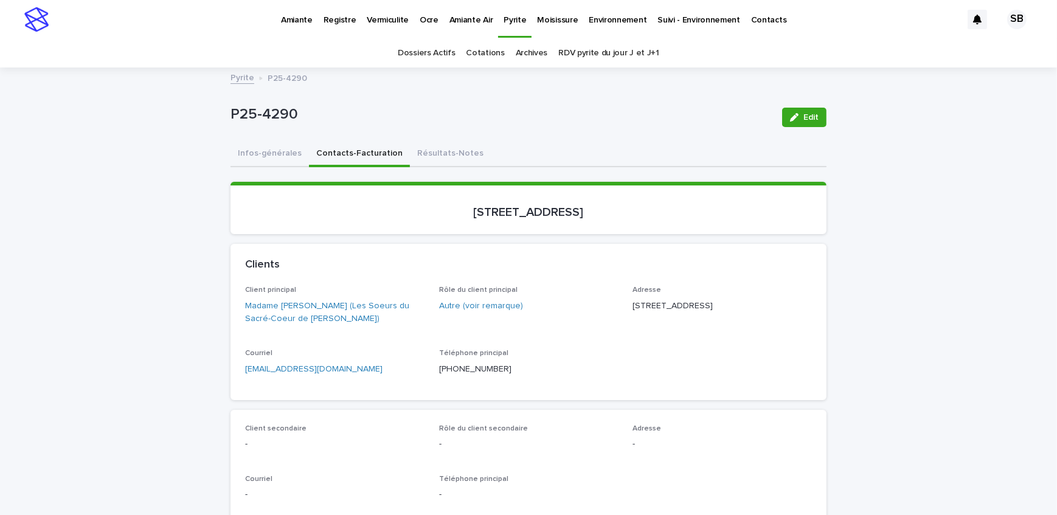
drag, startPoint x: 669, startPoint y: 316, endPoint x: 626, endPoint y: 314, distance: 42.6
click at [626, 314] on div "Client principal Madame [PERSON_NAME] (Les Soeurs du Sacré-Coeur de [PERSON_NAM…" at bounding box center [528, 335] width 567 height 99
drag, startPoint x: 707, startPoint y: 319, endPoint x: 673, endPoint y: 324, distance: 34.4
click at [673, 322] on div "Adresse [STREET_ADDRESS]" at bounding box center [722, 304] width 179 height 36
drag, startPoint x: 644, startPoint y: 205, endPoint x: 403, endPoint y: 218, distance: 241.8
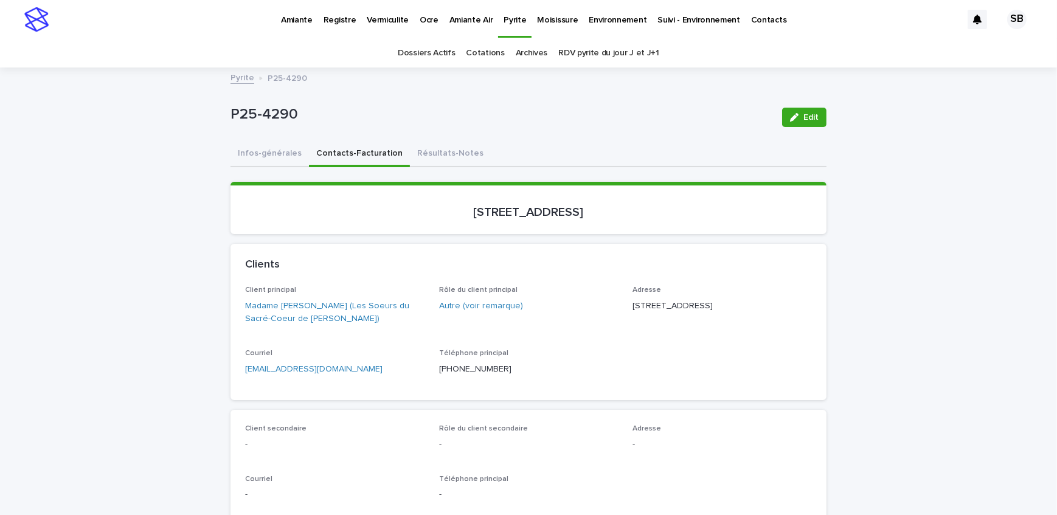
click at [403, 218] on p "[STREET_ADDRESS]" at bounding box center [528, 212] width 567 height 15
drag, startPoint x: 254, startPoint y: 119, endPoint x: 179, endPoint y: 120, distance: 74.8
click at [247, 153] on button "Infos-générales" at bounding box center [270, 155] width 78 height 26
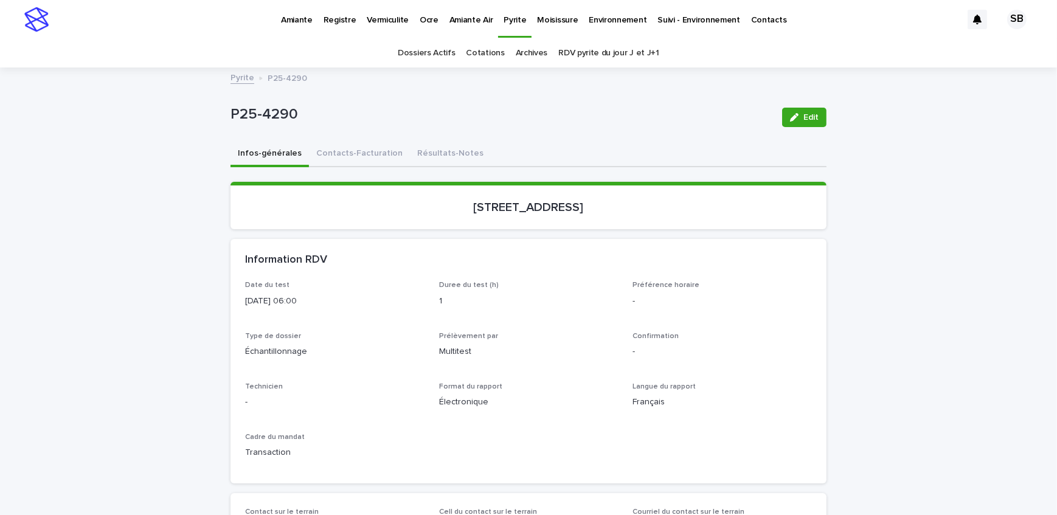
click at [788, 328] on div "Date du test [DATE] 06:00 Duree du test (h) 1 Préférence horaire - Type de doss…" at bounding box center [528, 375] width 567 height 188
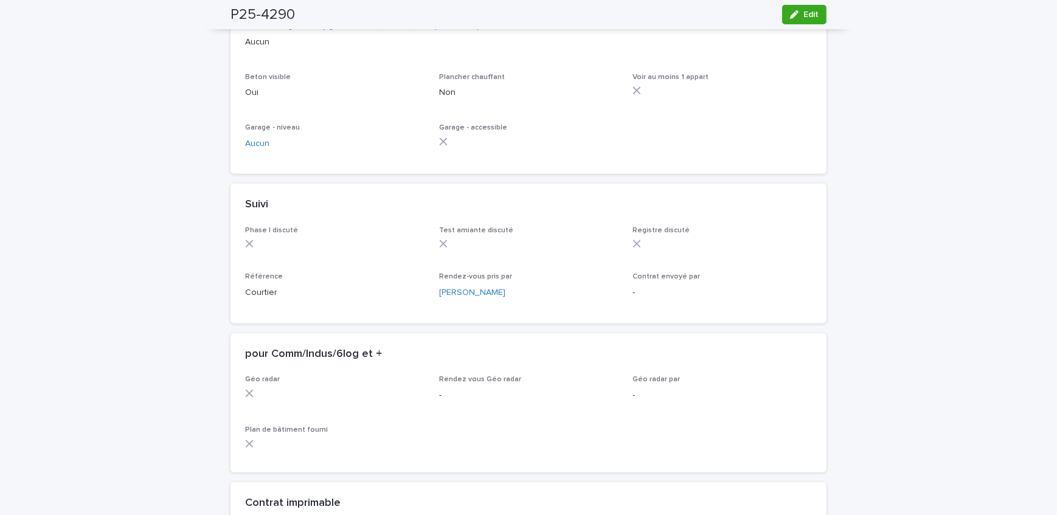
scroll to position [940, 0]
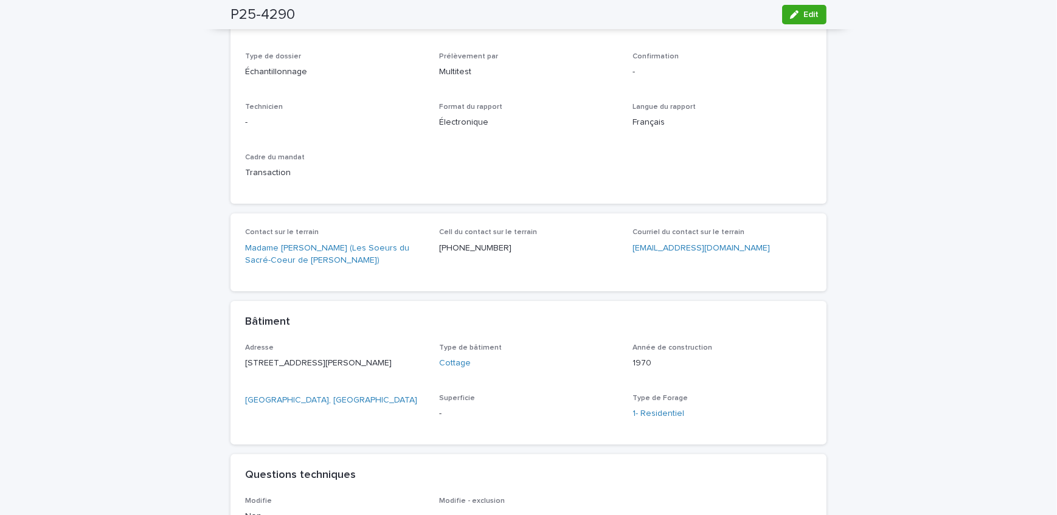
scroll to position [387, 0]
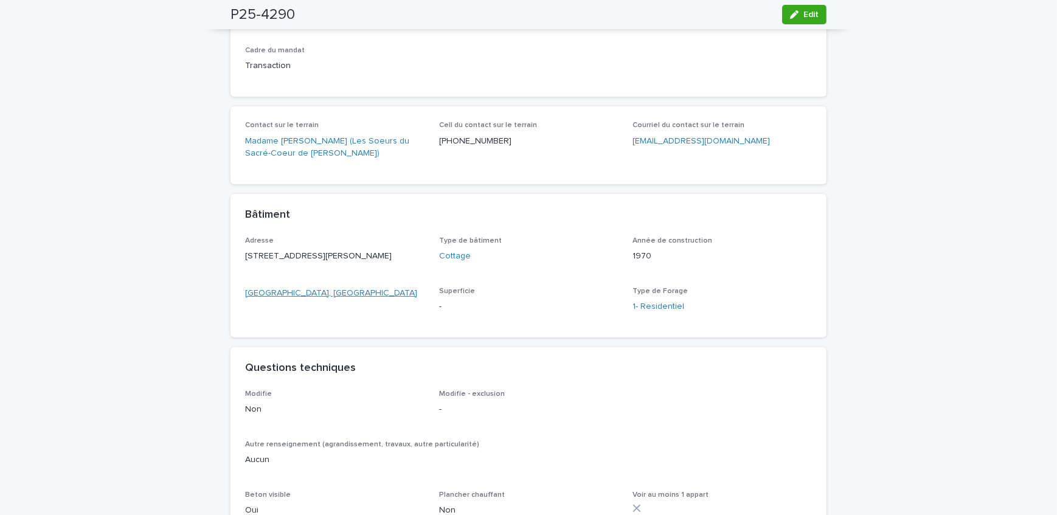
click at [342, 300] on link "[GEOGRAPHIC_DATA], [GEOGRAPHIC_DATA]" at bounding box center [331, 293] width 172 height 13
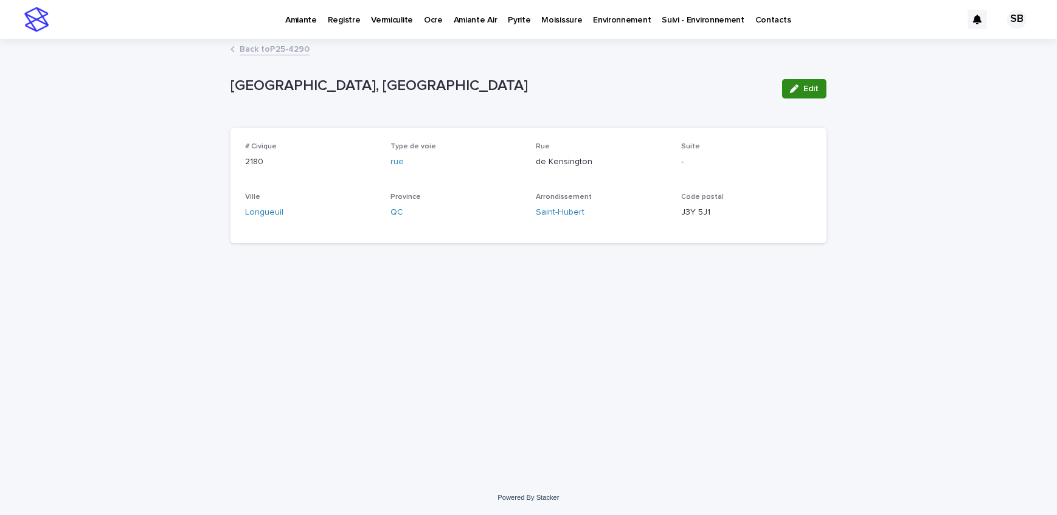
click at [803, 91] on button "Edit" at bounding box center [804, 88] width 44 height 19
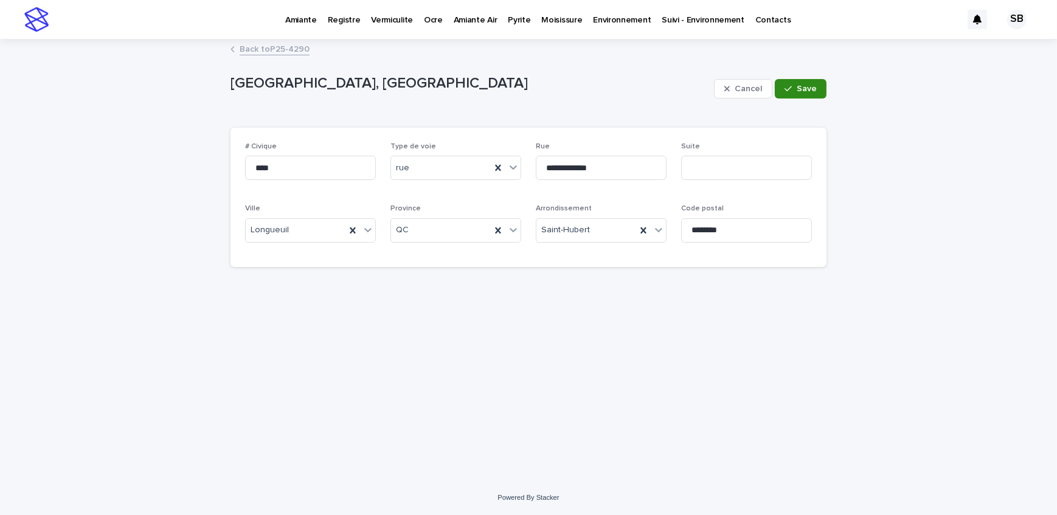
click at [790, 89] on icon "button" at bounding box center [788, 88] width 7 height 5
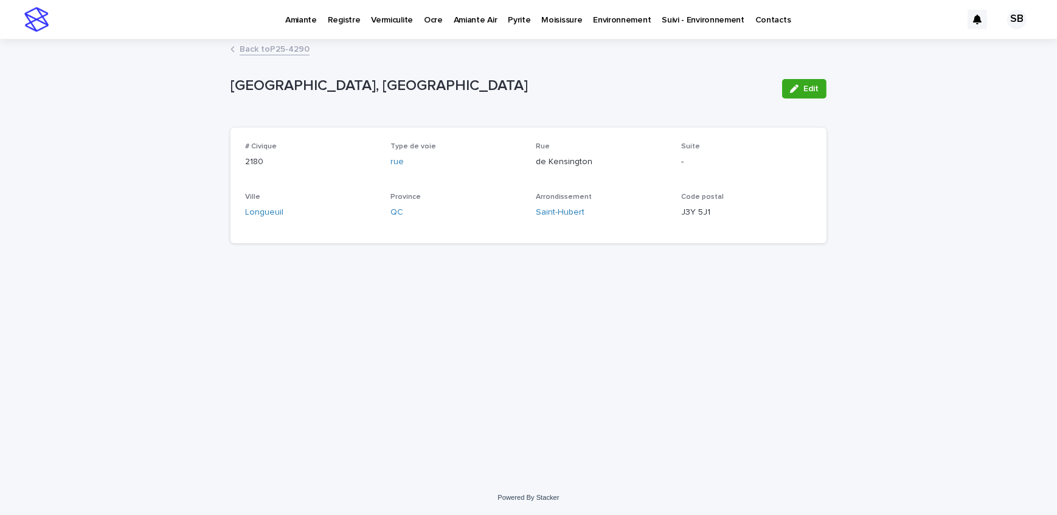
click at [283, 47] on link "Back to P25-4290" at bounding box center [275, 48] width 70 height 14
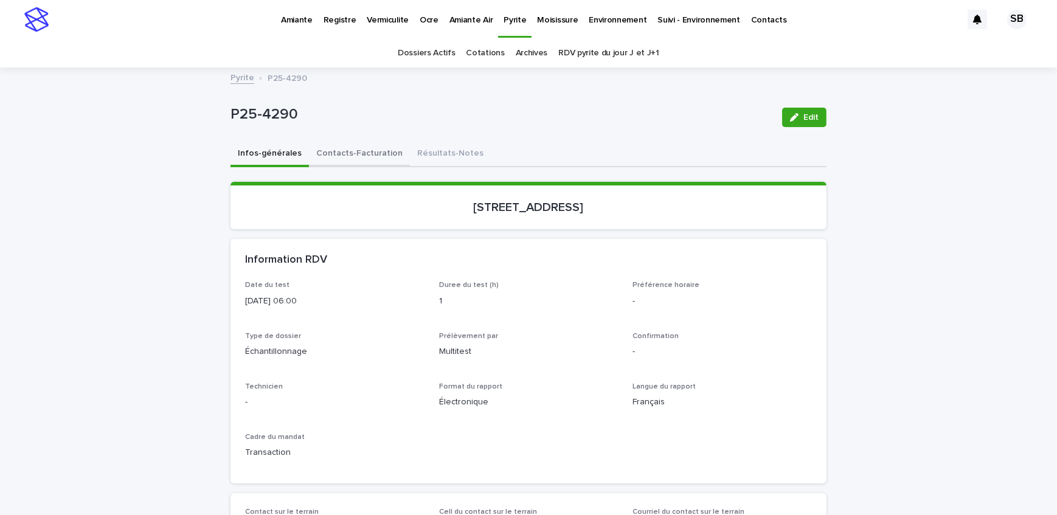
click at [340, 162] on button "Contacts-Facturation" at bounding box center [359, 155] width 101 height 26
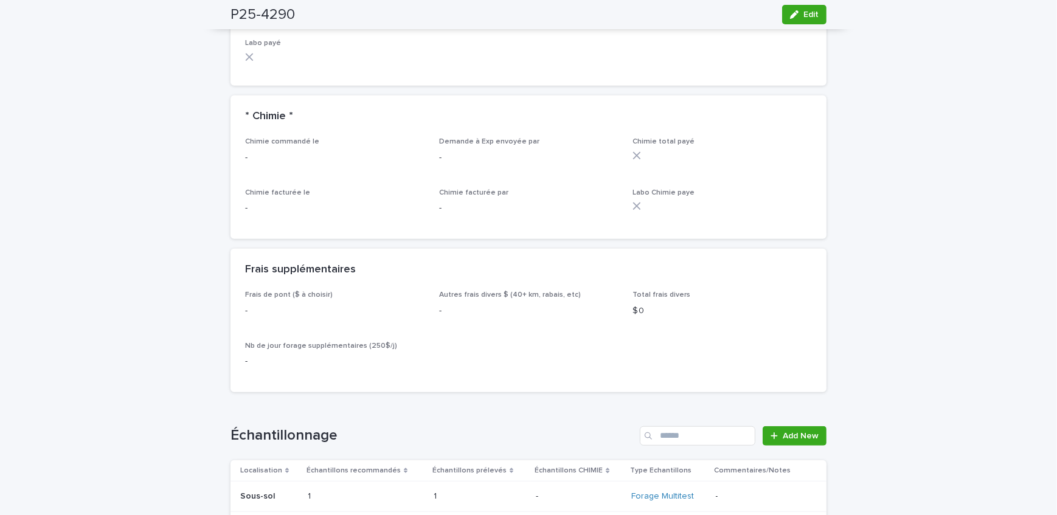
scroll to position [1216, 0]
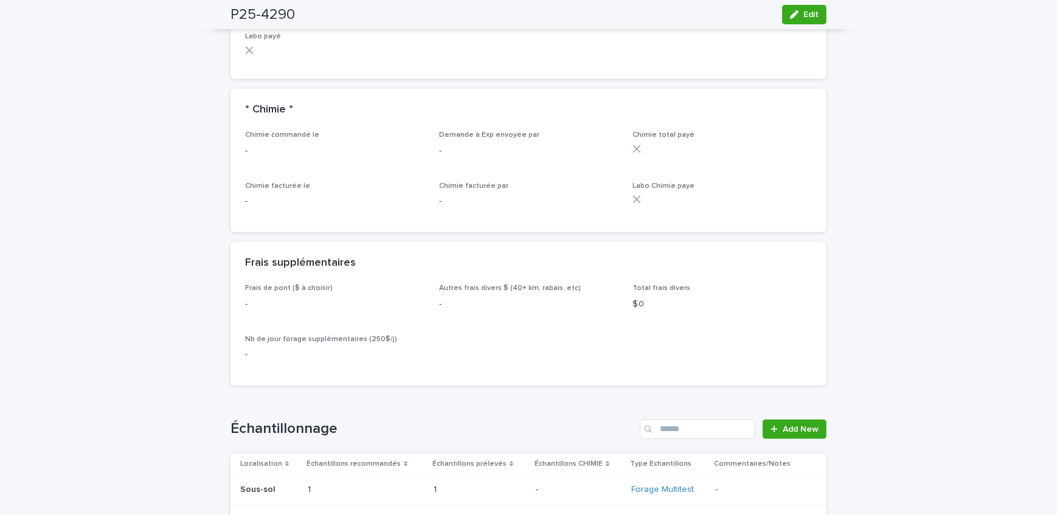
drag, startPoint x: 94, startPoint y: 196, endPoint x: 104, endPoint y: 224, distance: 29.0
click at [94, 196] on div "Loading... Saving… Loading... Saving… P25-4290 Edit P25-4290 Edit Sorry, there …" at bounding box center [528, 44] width 1057 height 2385
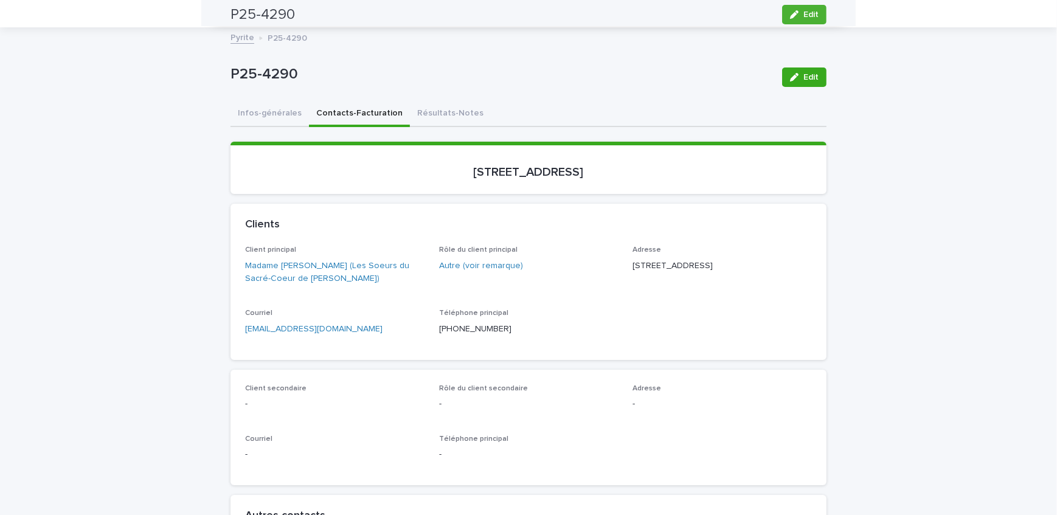
scroll to position [0, 0]
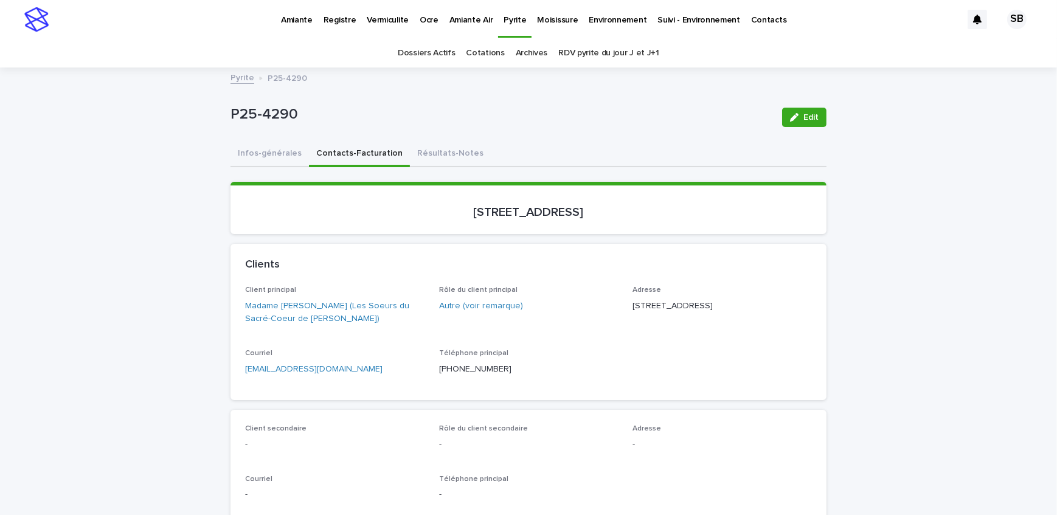
click at [240, 81] on link "Pyrite" at bounding box center [243, 77] width 24 height 14
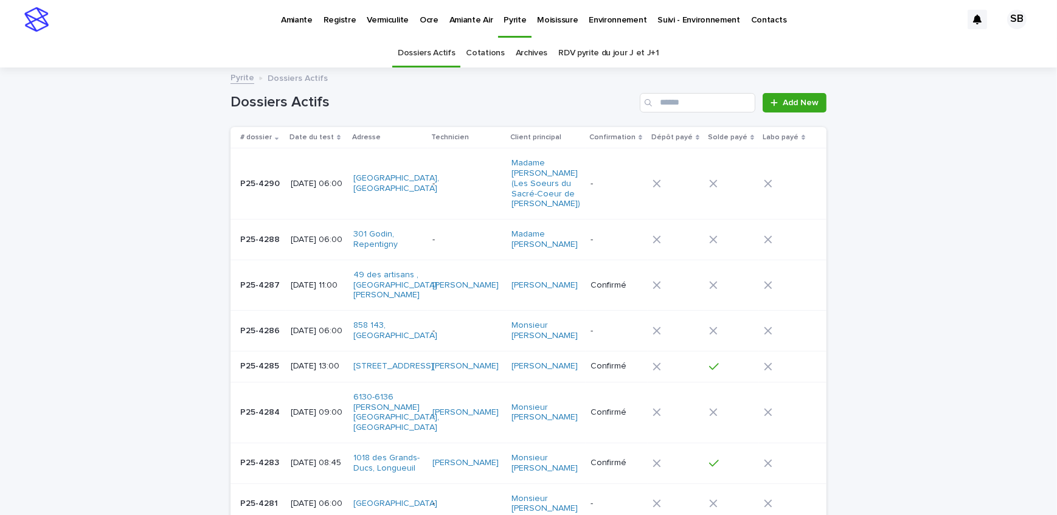
click at [771, 95] on link "Add New" at bounding box center [795, 102] width 64 height 19
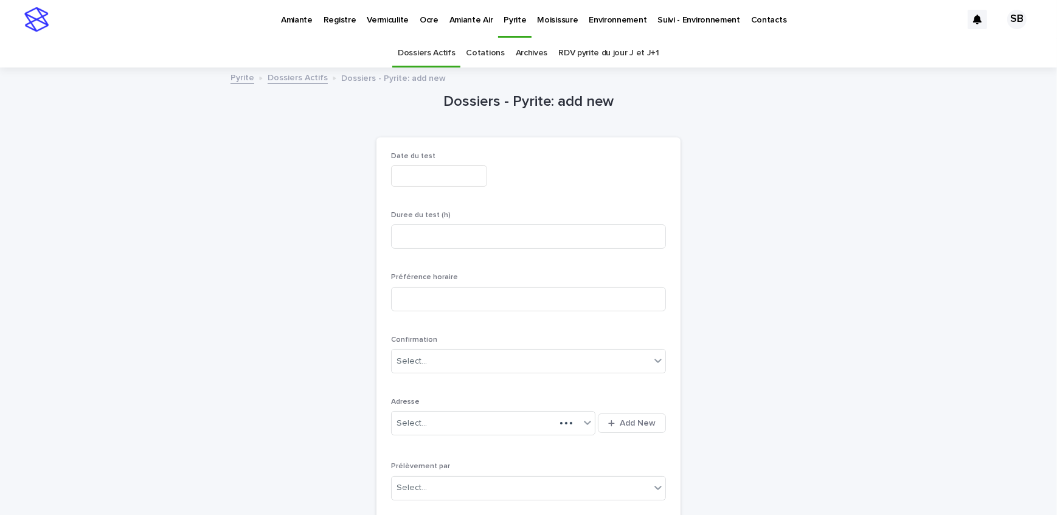
scroll to position [38, 0]
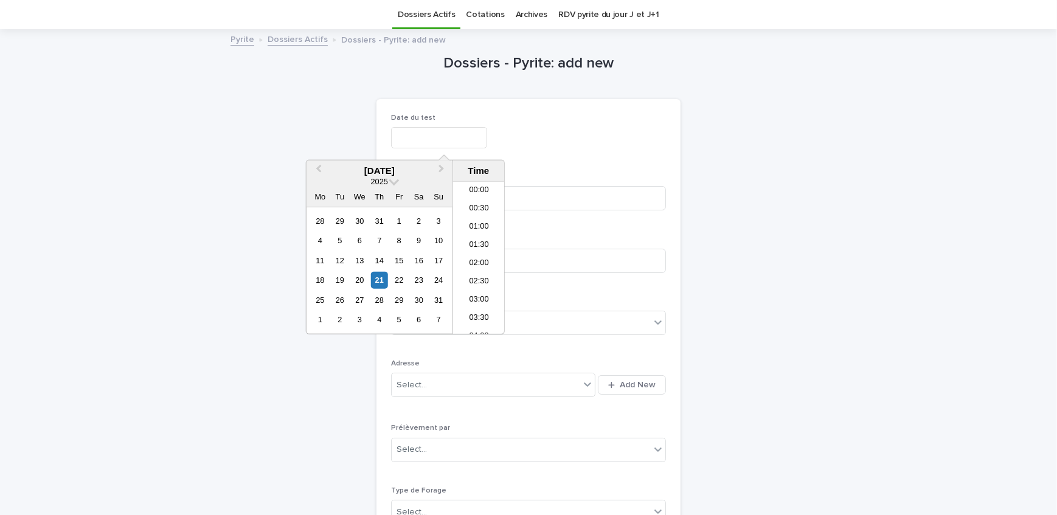
click at [454, 138] on input "text" at bounding box center [439, 137] width 96 height 21
click at [318, 297] on div "25" at bounding box center [320, 300] width 16 height 16
click at [487, 256] on li "06:00" at bounding box center [479, 260] width 52 height 18
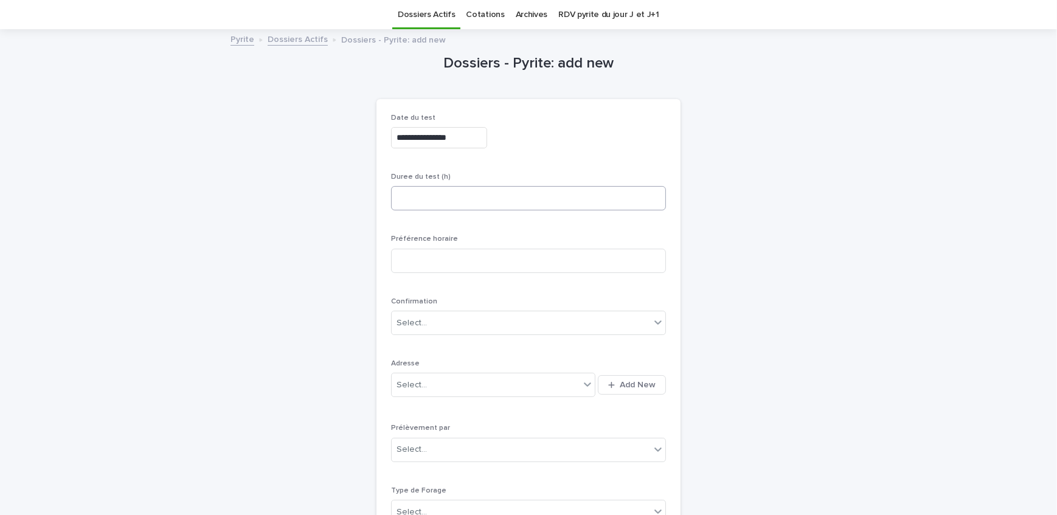
type input "**********"
click at [458, 194] on input at bounding box center [528, 198] width 275 height 24
type input "***"
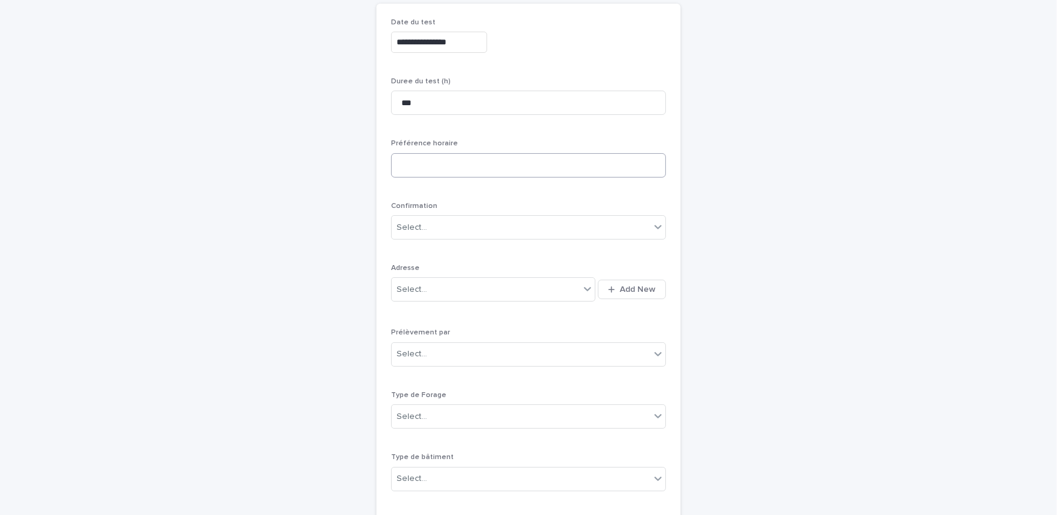
scroll to position [38, 0]
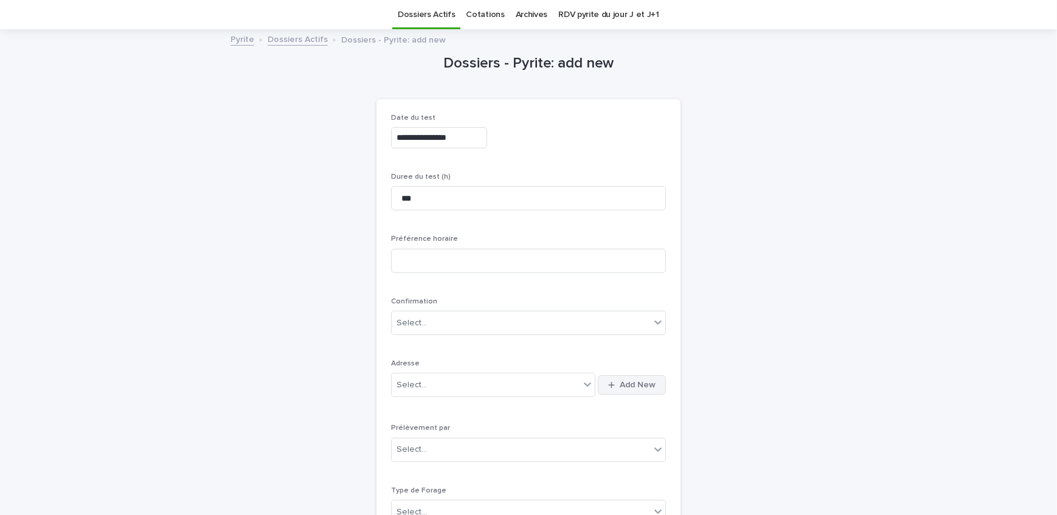
click at [633, 384] on span "Add New" at bounding box center [638, 385] width 36 height 9
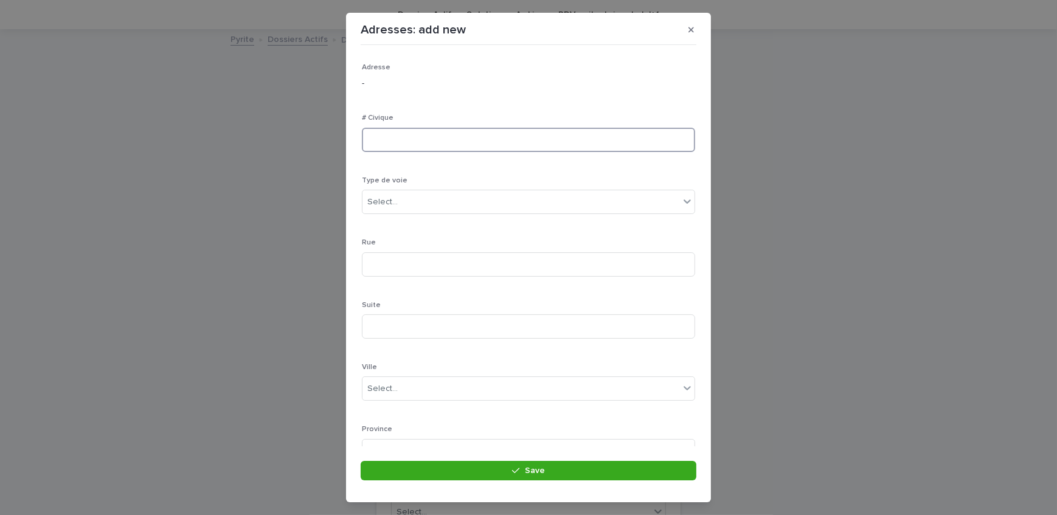
click at [431, 137] on input at bounding box center [528, 140] width 333 height 24
type input "****"
click at [453, 203] on div "Select..." at bounding box center [520, 202] width 317 height 20
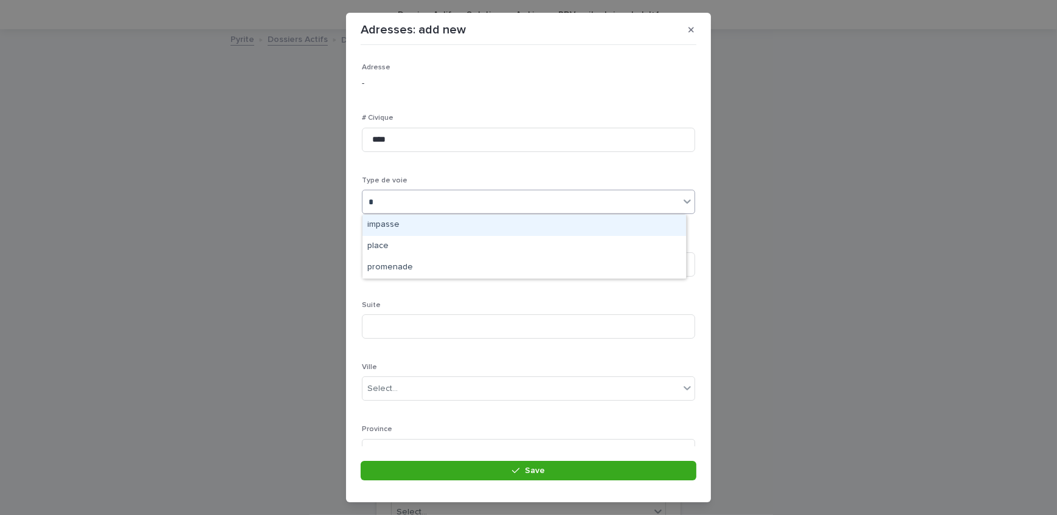
type input "**"
click at [451, 224] on div "place" at bounding box center [524, 225] width 324 height 21
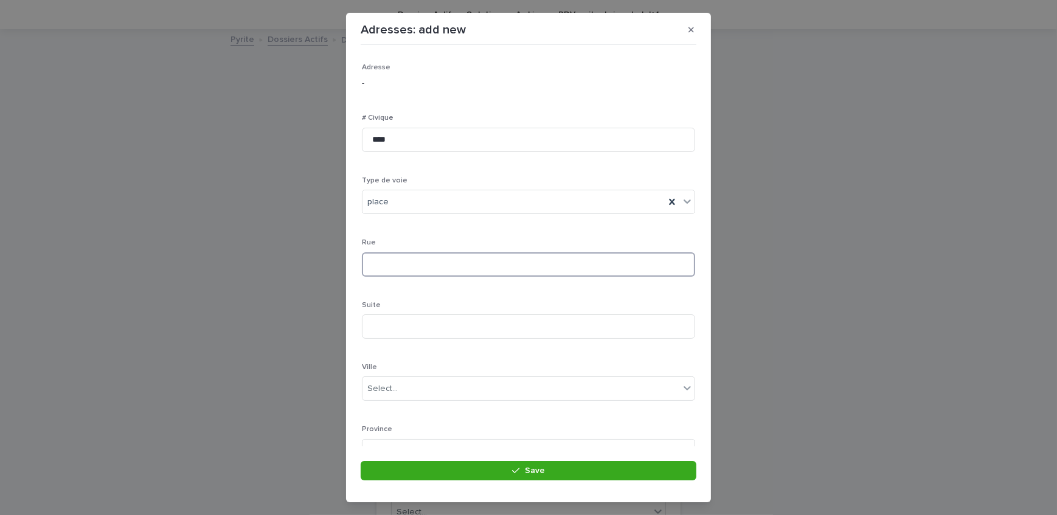
click at [435, 273] on input at bounding box center [528, 264] width 333 height 24
click at [400, 264] on input "**********" at bounding box center [528, 264] width 333 height 24
type input "**********"
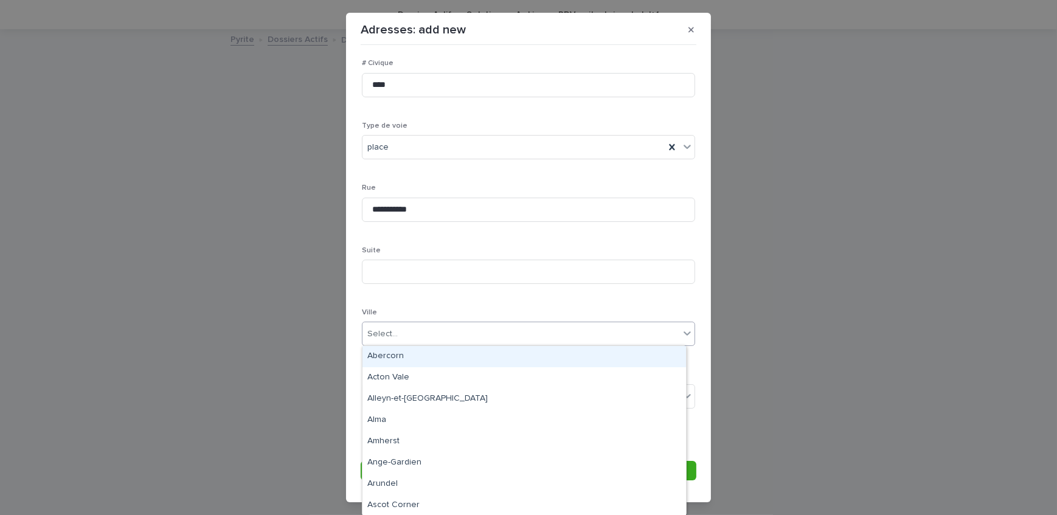
click at [407, 342] on div "Select..." at bounding box center [520, 334] width 317 height 20
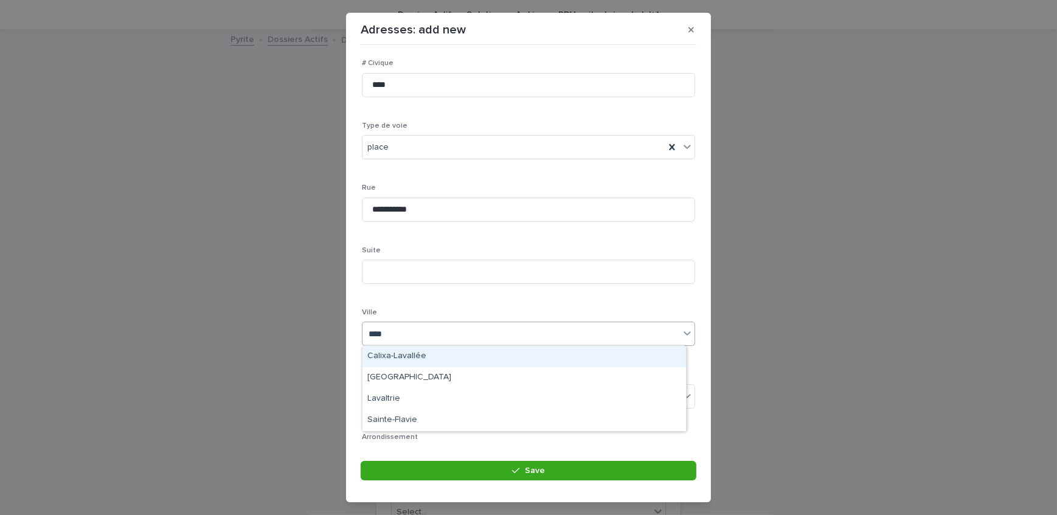
type input "*****"
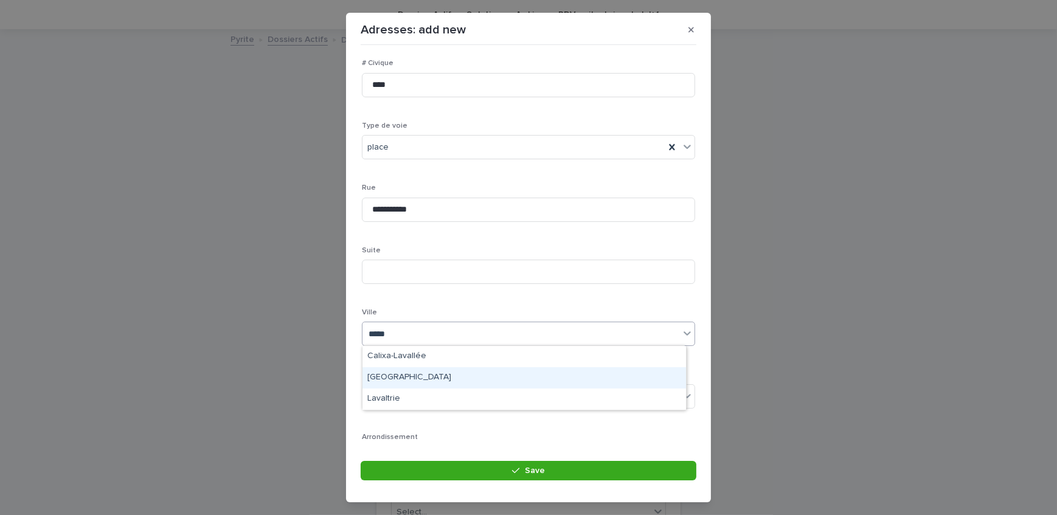
click at [409, 379] on div "[GEOGRAPHIC_DATA]" at bounding box center [524, 377] width 324 height 21
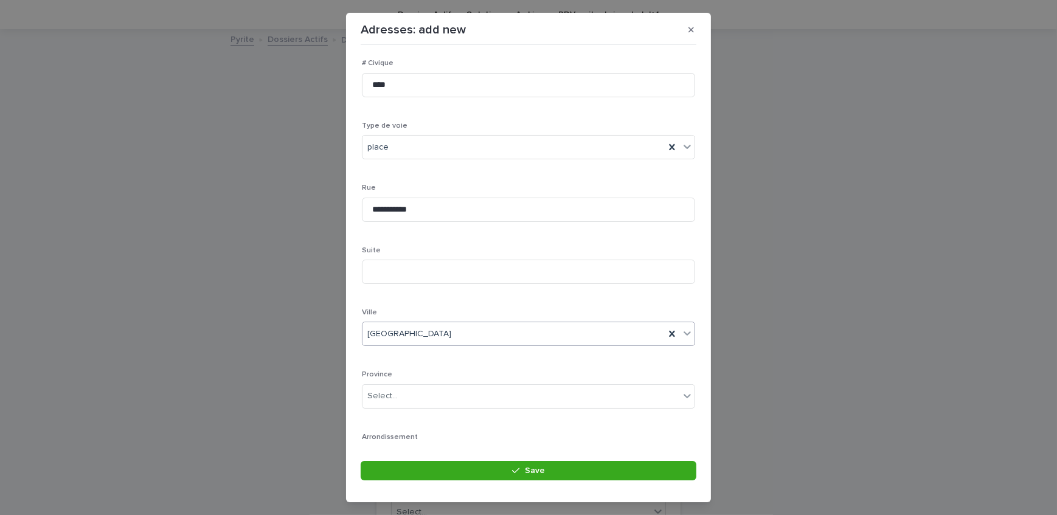
scroll to position [165, 0]
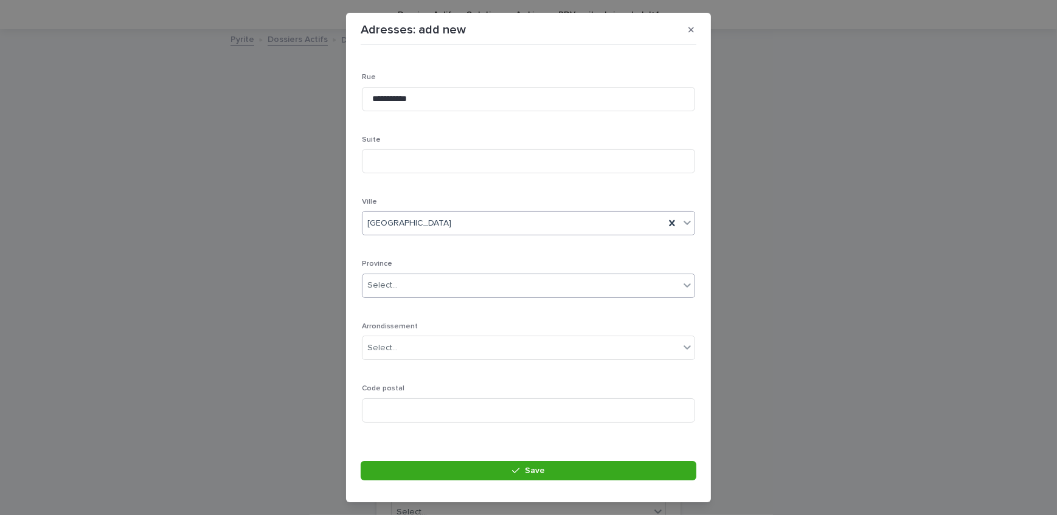
click at [414, 293] on div "Select..." at bounding box center [520, 286] width 317 height 20
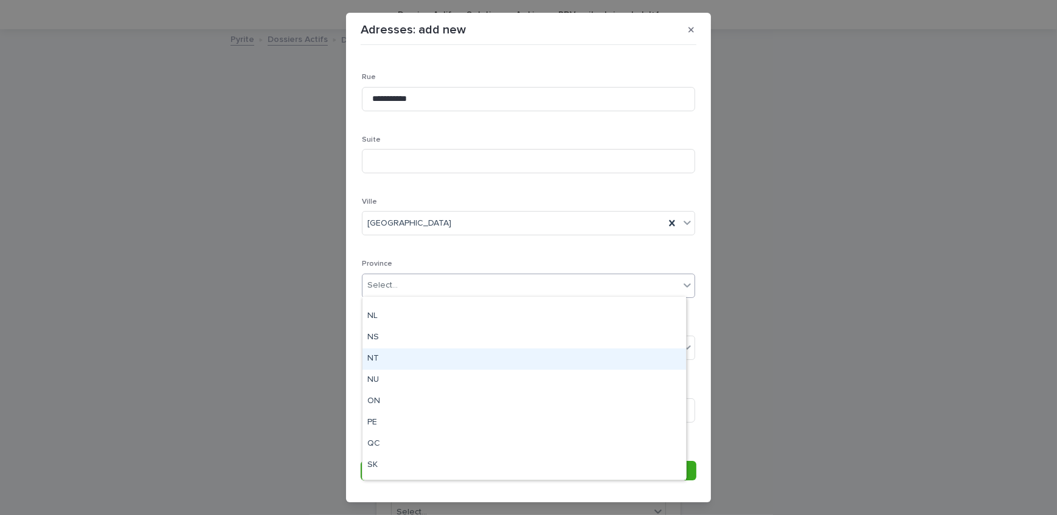
scroll to position [94, 0]
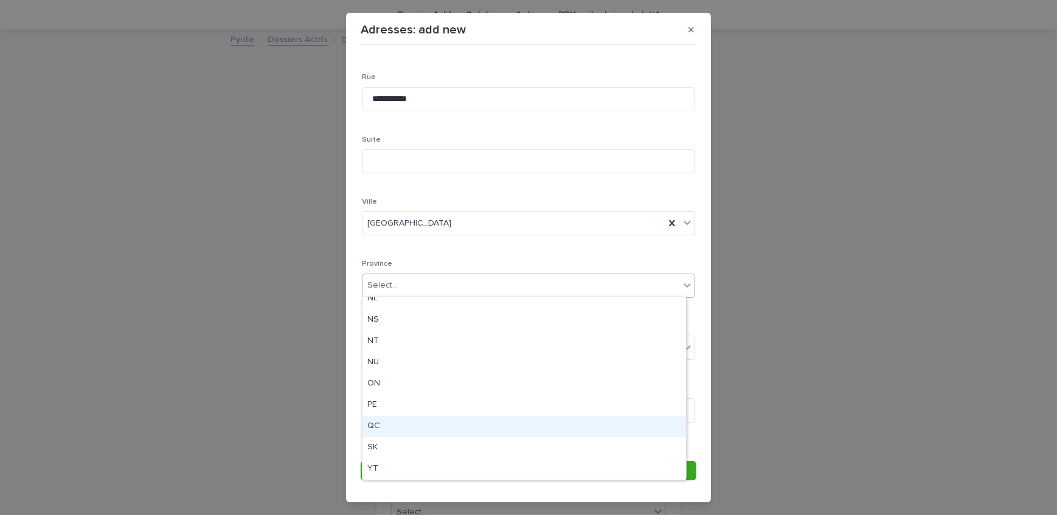
click at [385, 421] on div "QC" at bounding box center [524, 426] width 324 height 21
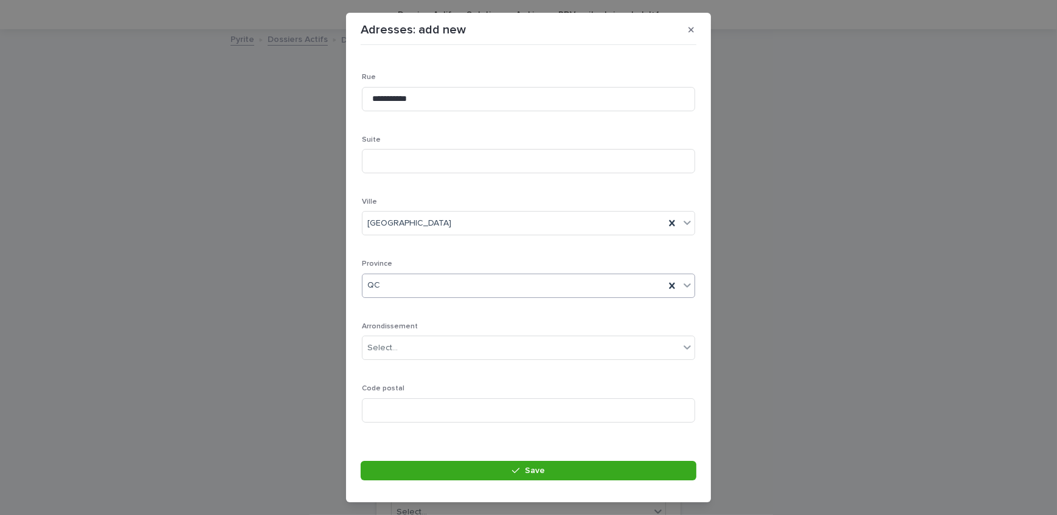
scroll to position [178, 0]
click at [438, 332] on div "Select..." at bounding box center [520, 336] width 317 height 20
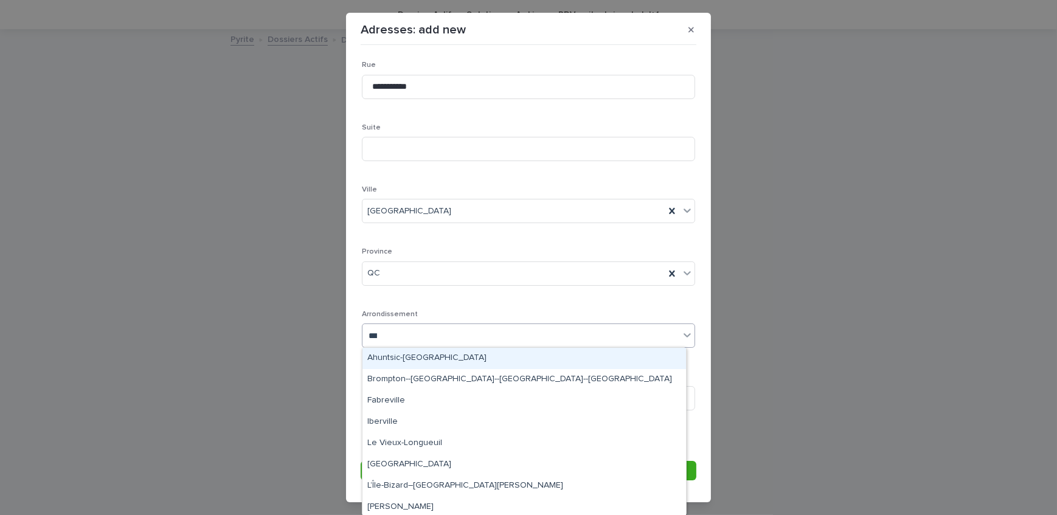
type input "****"
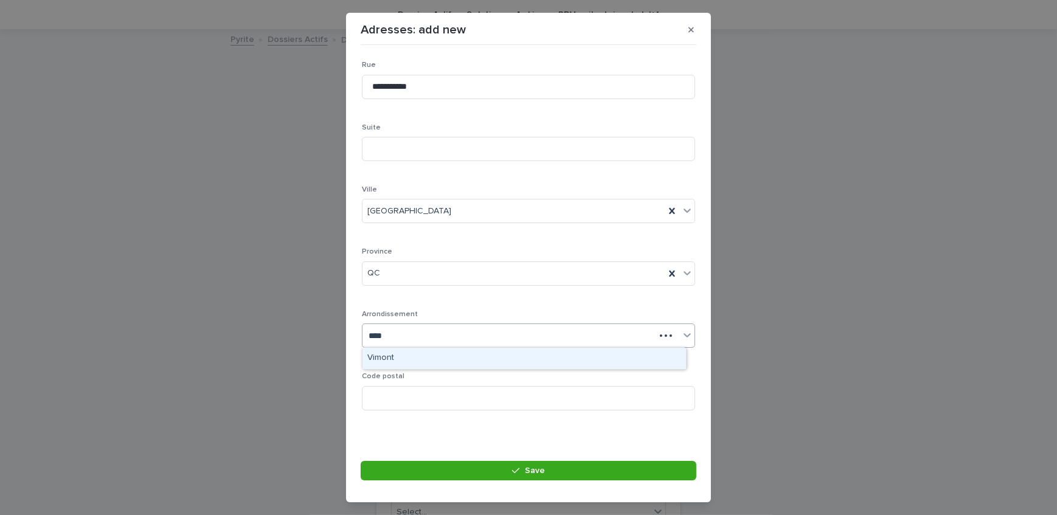
click at [472, 356] on div "Vimont" at bounding box center [524, 358] width 324 height 21
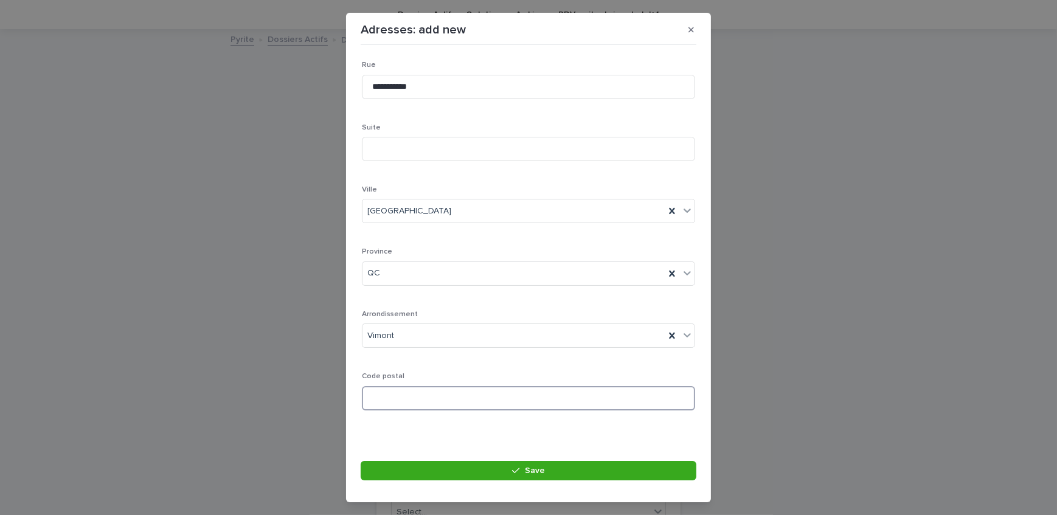
click at [448, 395] on input at bounding box center [528, 398] width 333 height 24
click at [406, 398] on input at bounding box center [528, 398] width 333 height 24
paste input "*******"
type input "*******"
click at [439, 473] on button "Save" at bounding box center [529, 470] width 336 height 19
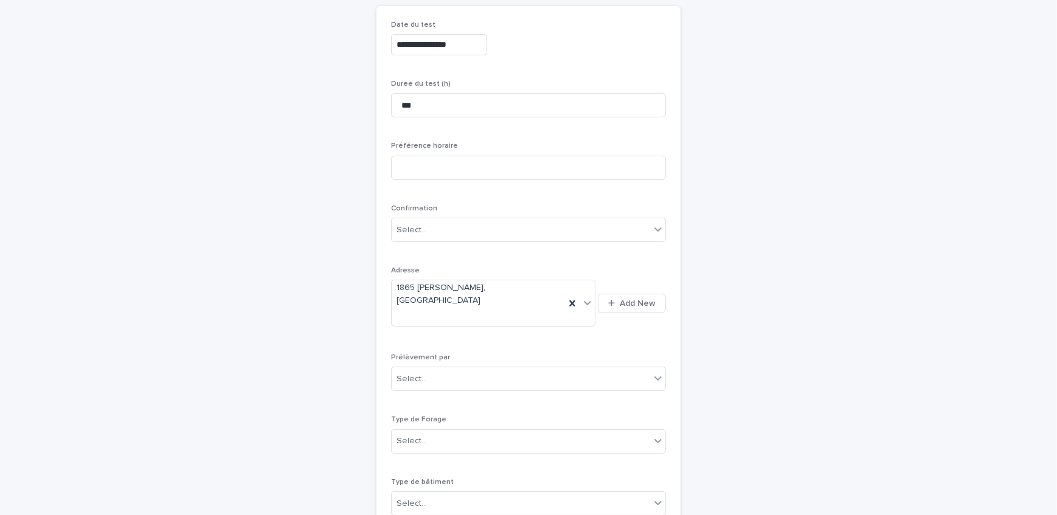
scroll to position [149, 0]
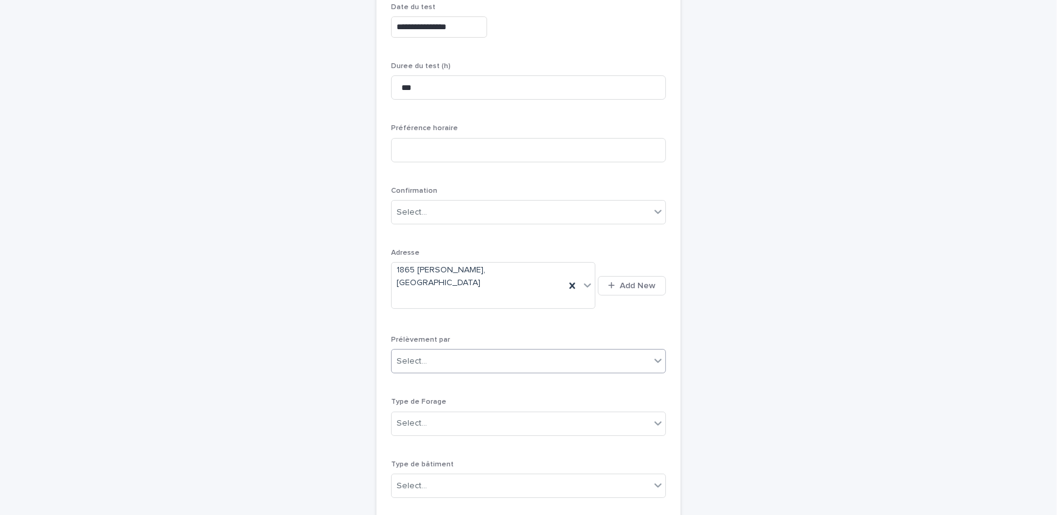
click at [448, 352] on div "Select..." at bounding box center [521, 362] width 258 height 20
click at [453, 359] on div "Multitest" at bounding box center [524, 361] width 274 height 21
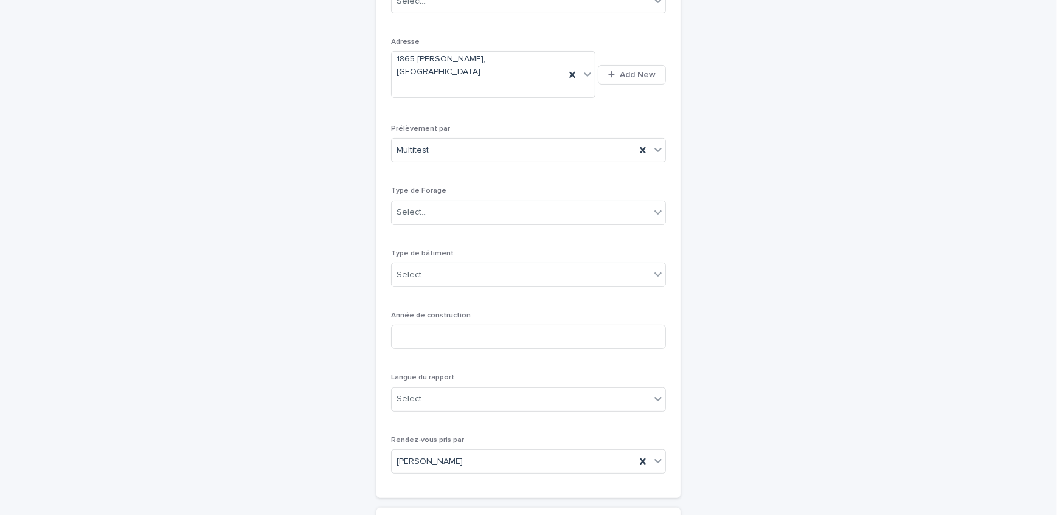
scroll to position [370, 0]
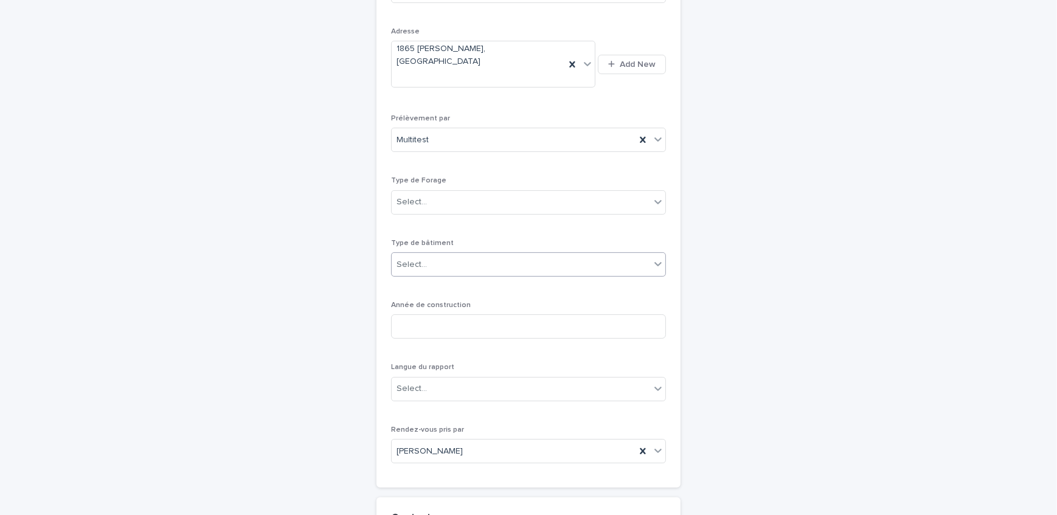
drag, startPoint x: 469, startPoint y: 240, endPoint x: 468, endPoint y: 251, distance: 11.0
click at [469, 255] on div "Select..." at bounding box center [521, 265] width 258 height 20
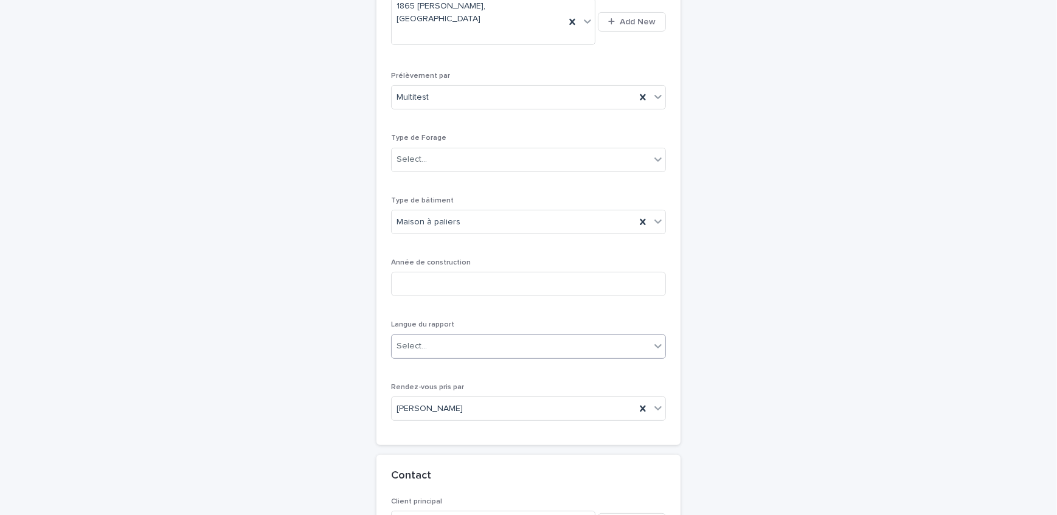
scroll to position [426, 0]
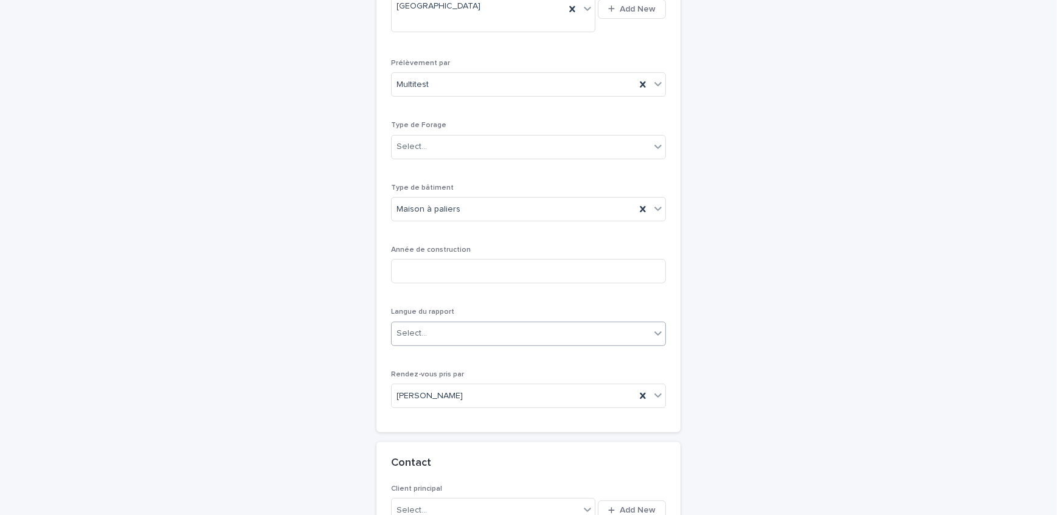
click at [450, 324] on div "Select..." at bounding box center [521, 334] width 258 height 20
click at [426, 259] on input at bounding box center [528, 271] width 275 height 24
type input "****"
click at [457, 324] on div "Select..." at bounding box center [521, 334] width 258 height 20
click at [447, 331] on div "Français" at bounding box center [524, 334] width 274 height 21
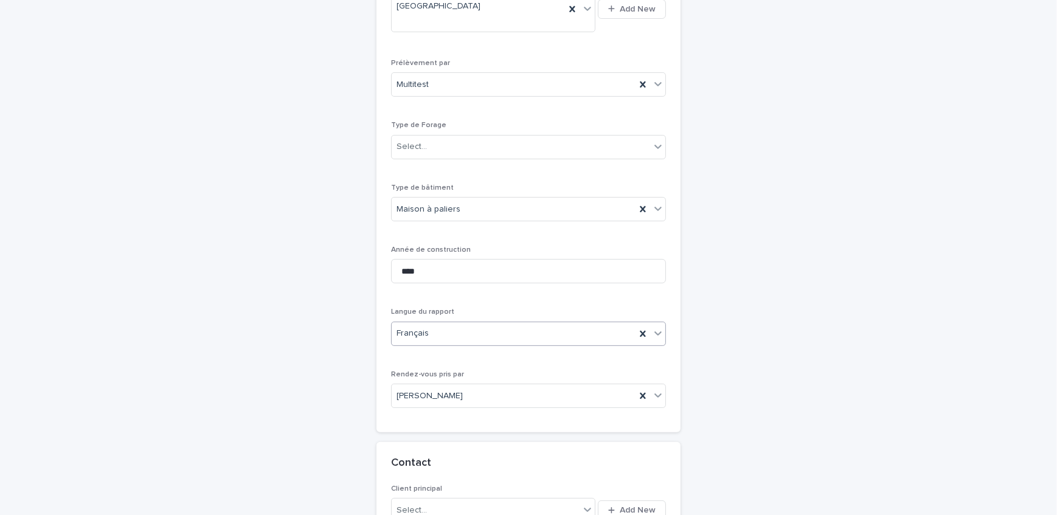
scroll to position [536, 0]
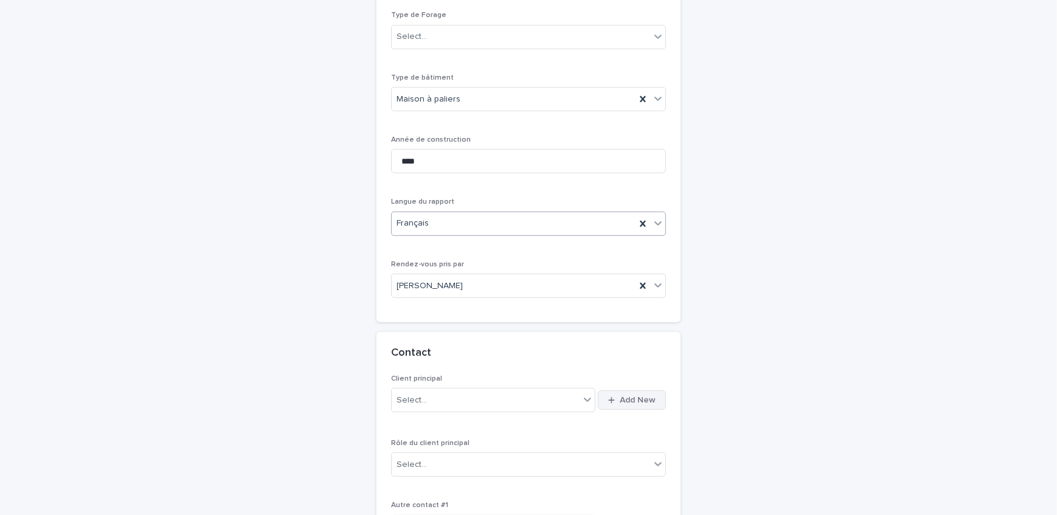
click at [621, 396] on span "Add New" at bounding box center [638, 400] width 36 height 9
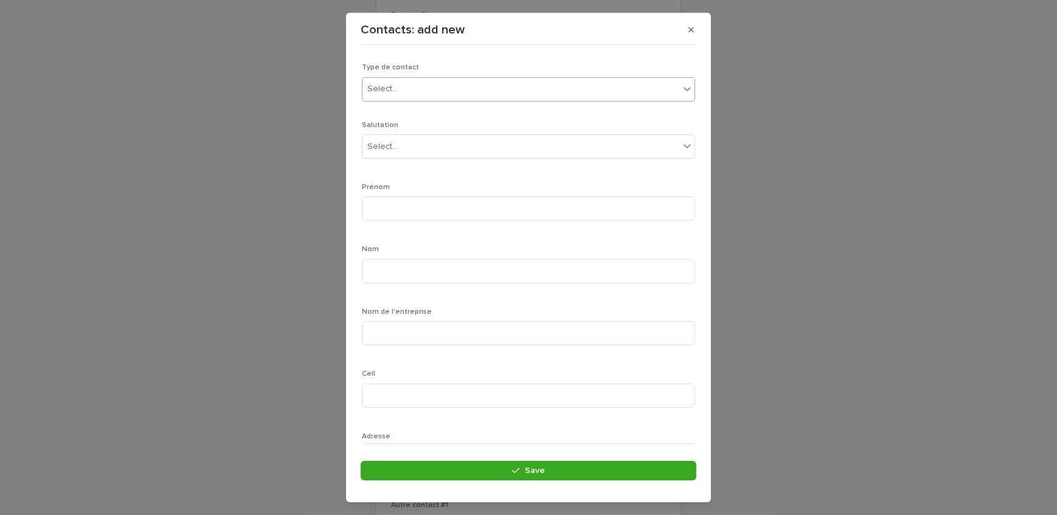
click at [421, 92] on div "Select..." at bounding box center [520, 89] width 317 height 20
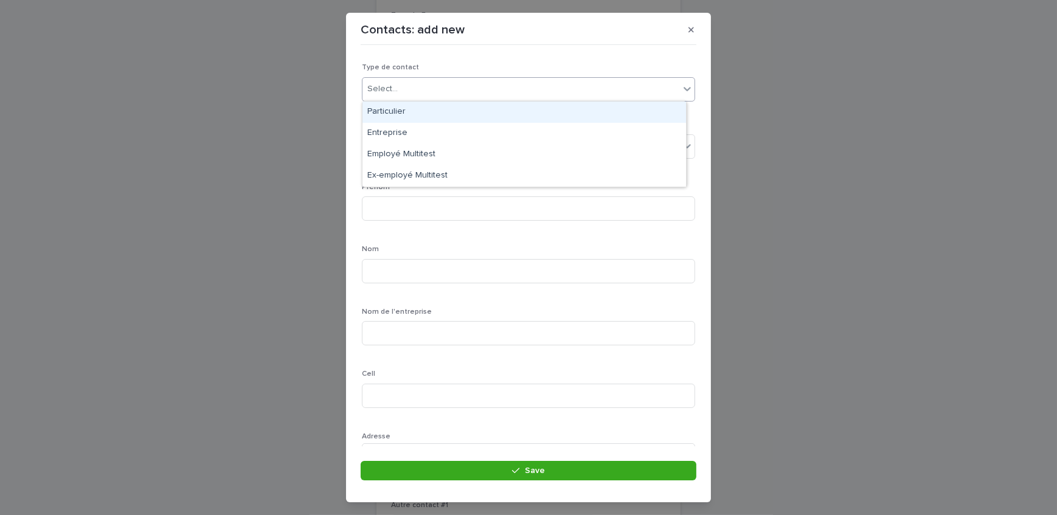
click at [421, 109] on div "Particulier" at bounding box center [524, 112] width 324 height 21
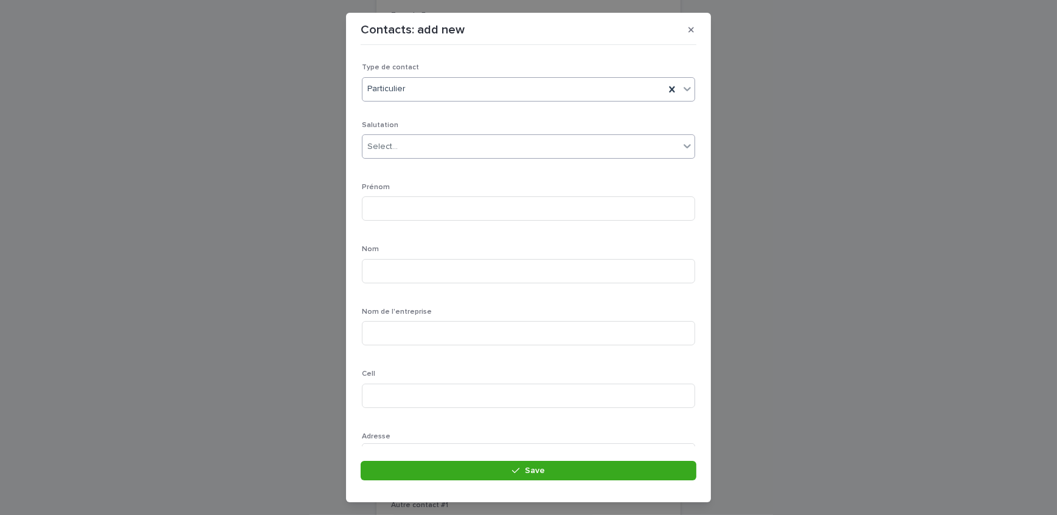
click at [430, 151] on div "Select..." at bounding box center [520, 147] width 317 height 20
drag, startPoint x: 412, startPoint y: 142, endPoint x: 416, endPoint y: 151, distance: 9.8
click at [412, 142] on div "Select..." at bounding box center [520, 147] width 317 height 20
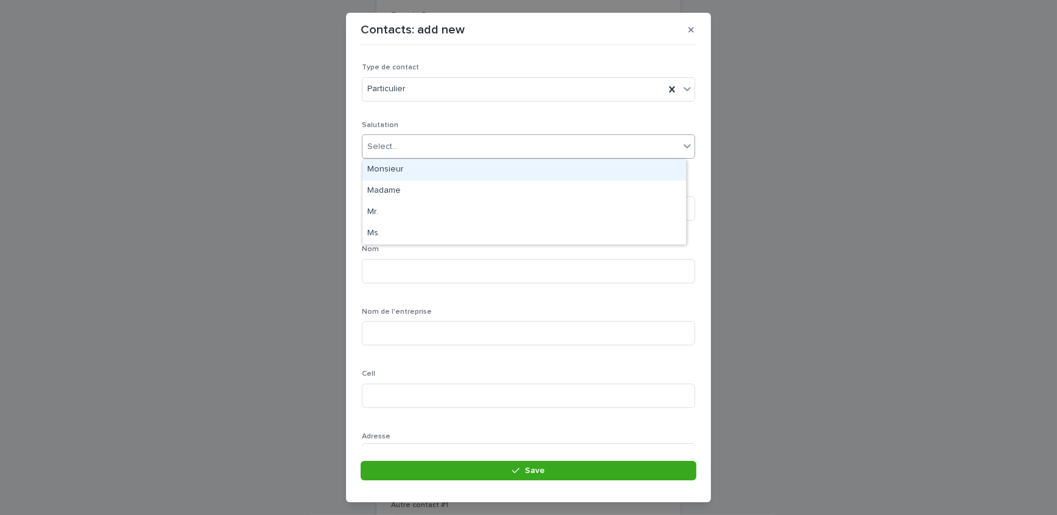
drag, startPoint x: 413, startPoint y: 173, endPoint x: 407, endPoint y: 190, distance: 18.7
click at [413, 173] on div "Monsieur" at bounding box center [524, 169] width 324 height 21
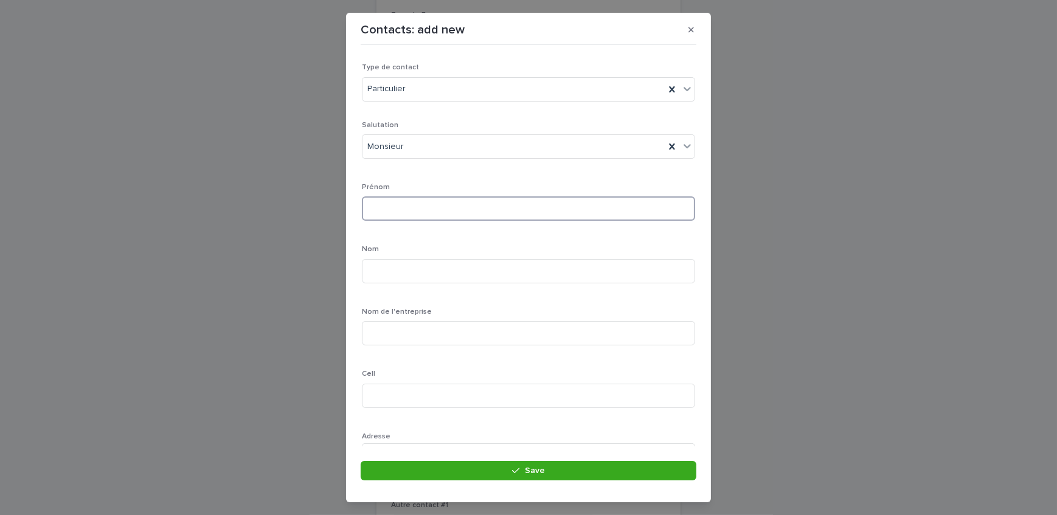
drag, startPoint x: 403, startPoint y: 204, endPoint x: 409, endPoint y: 206, distance: 6.2
click at [403, 204] on input at bounding box center [528, 208] width 333 height 24
type input "********"
click at [598, 265] on input at bounding box center [528, 271] width 333 height 24
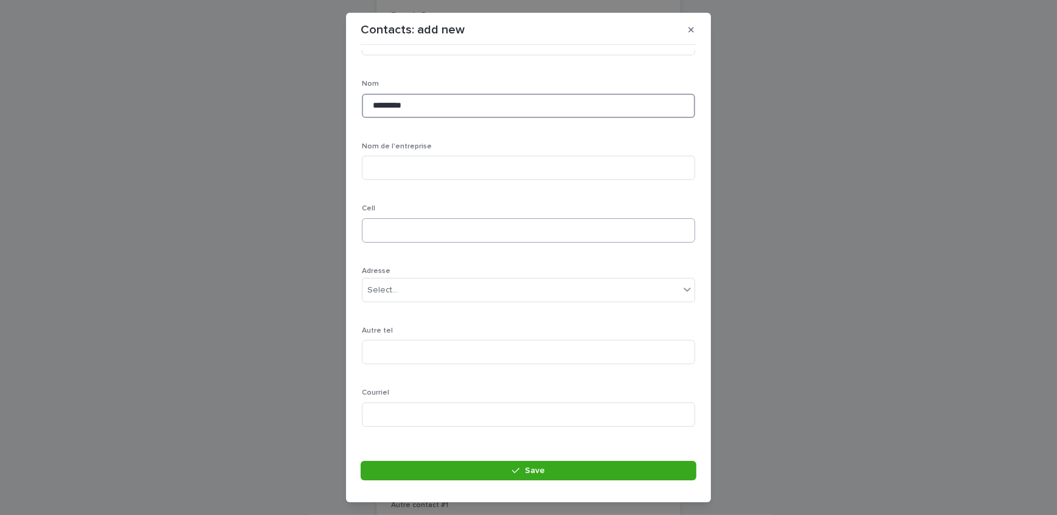
type input "*********"
click at [477, 231] on input at bounding box center [528, 230] width 333 height 24
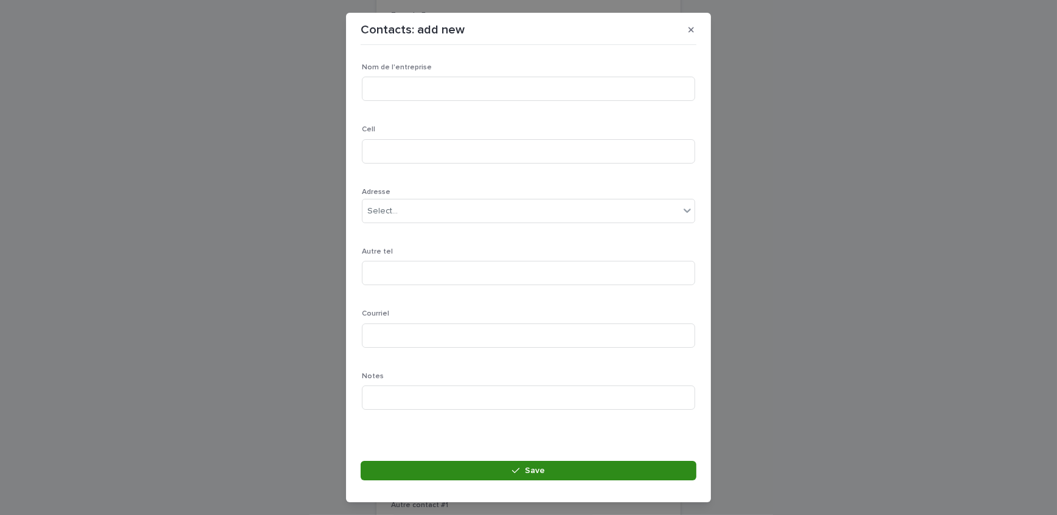
click at [440, 474] on button "Save" at bounding box center [529, 470] width 336 height 19
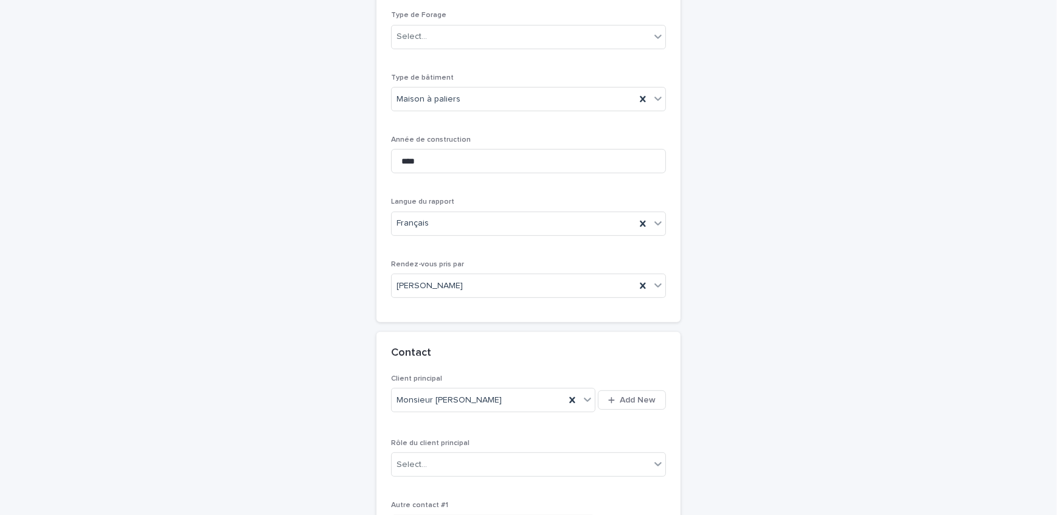
click at [299, 210] on div "**********" at bounding box center [529, 119] width 596 height 1173
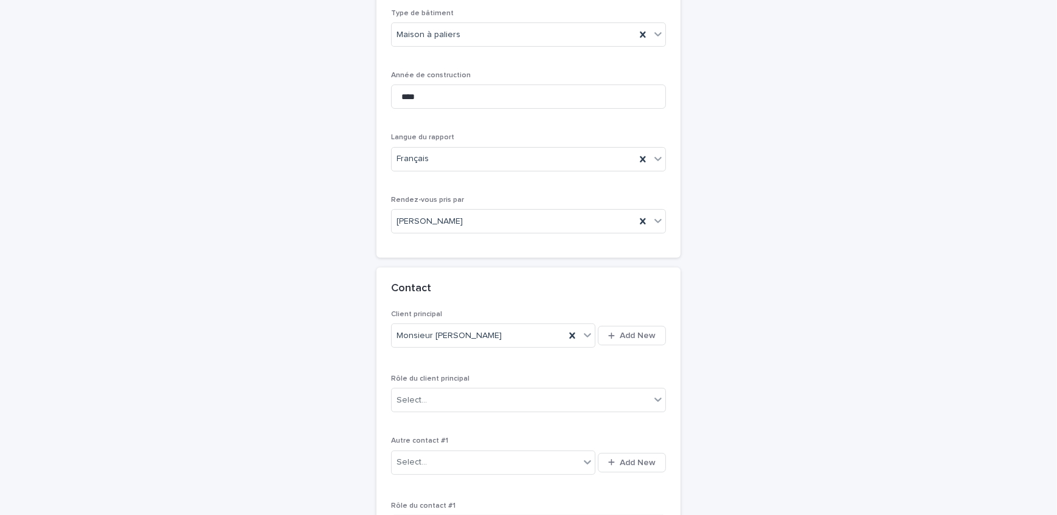
scroll to position [702, 0]
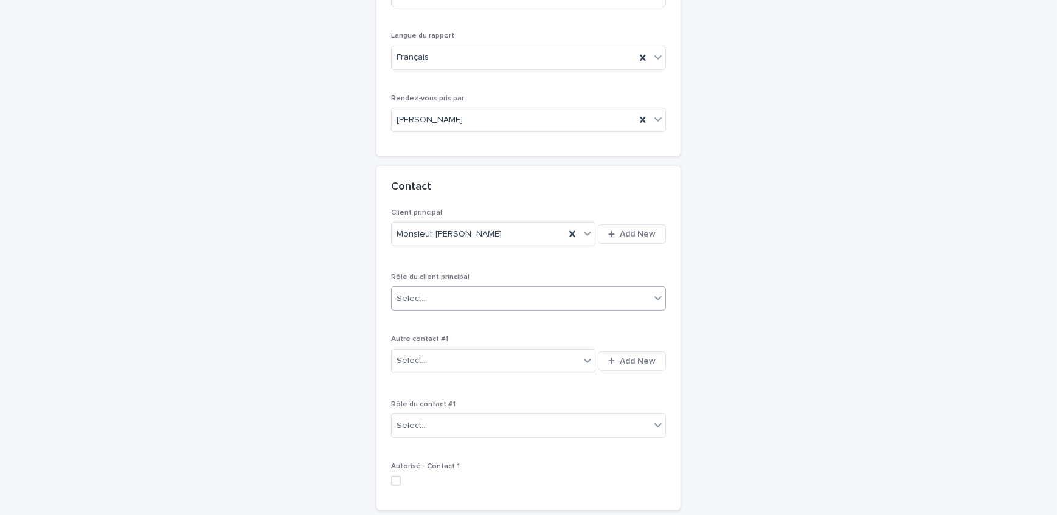
click at [477, 289] on div "Select..." at bounding box center [521, 299] width 258 height 20
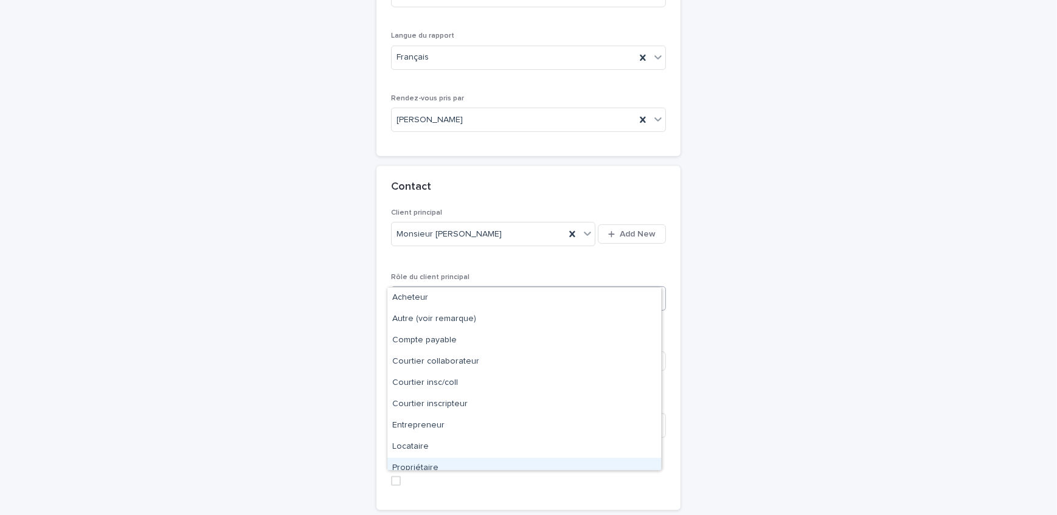
click at [426, 465] on div "Propriétaire" at bounding box center [524, 468] width 274 height 21
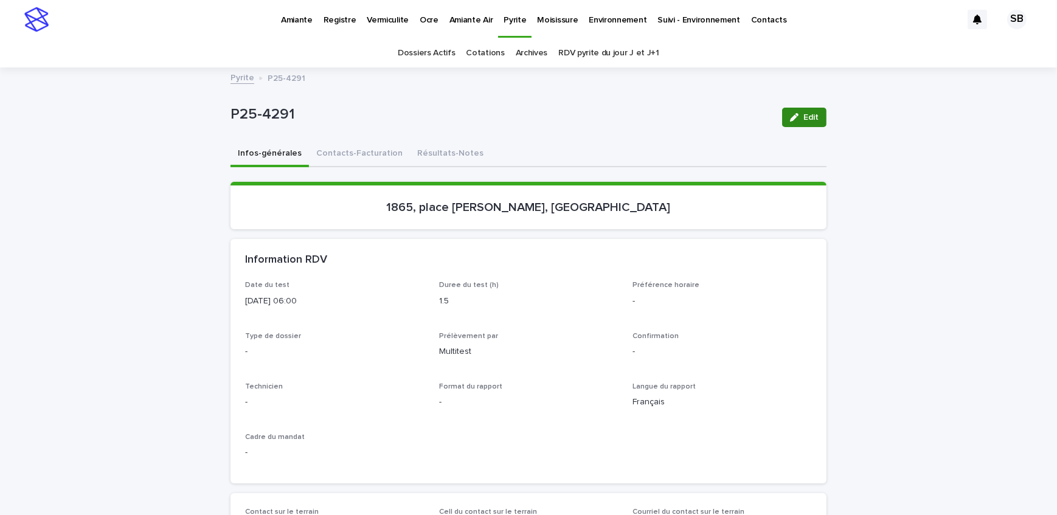
click at [803, 119] on span "Edit" at bounding box center [810, 117] width 15 height 9
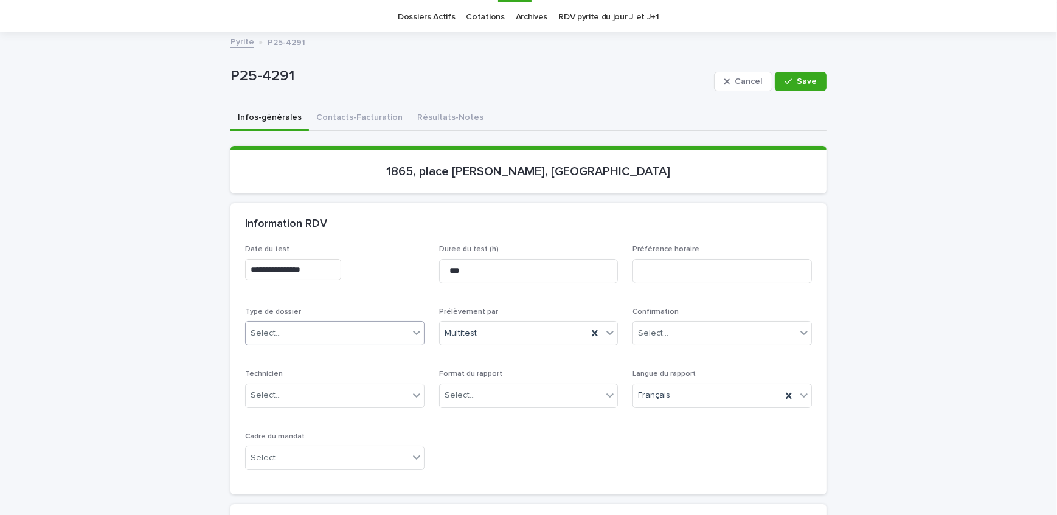
scroll to position [110, 0]
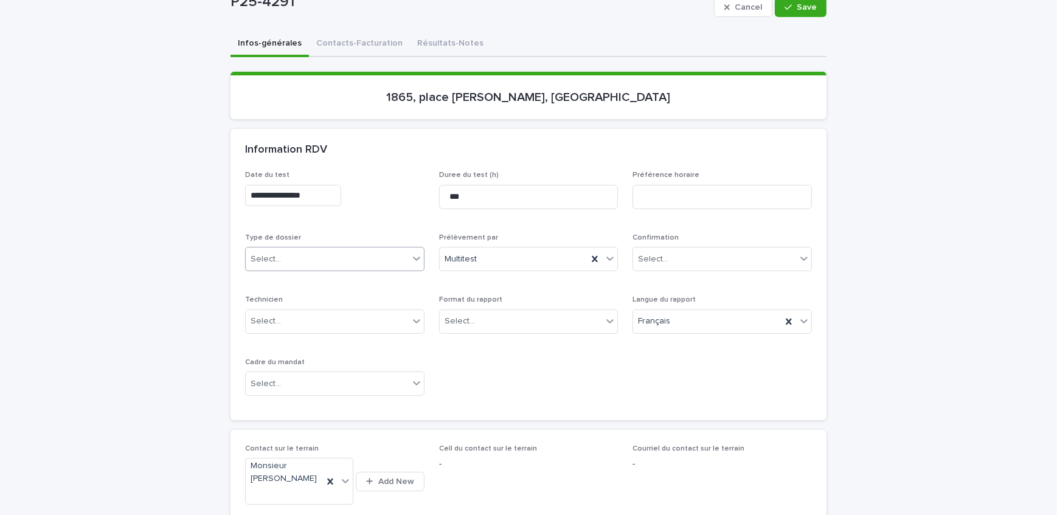
click at [322, 251] on div "Select..." at bounding box center [327, 259] width 163 height 20
click at [312, 280] on div "Échantillonnage" at bounding box center [330, 281] width 178 height 21
click at [511, 321] on div "Select..." at bounding box center [521, 321] width 163 height 20
click at [511, 338] on div "Électronique" at bounding box center [524, 343] width 178 height 21
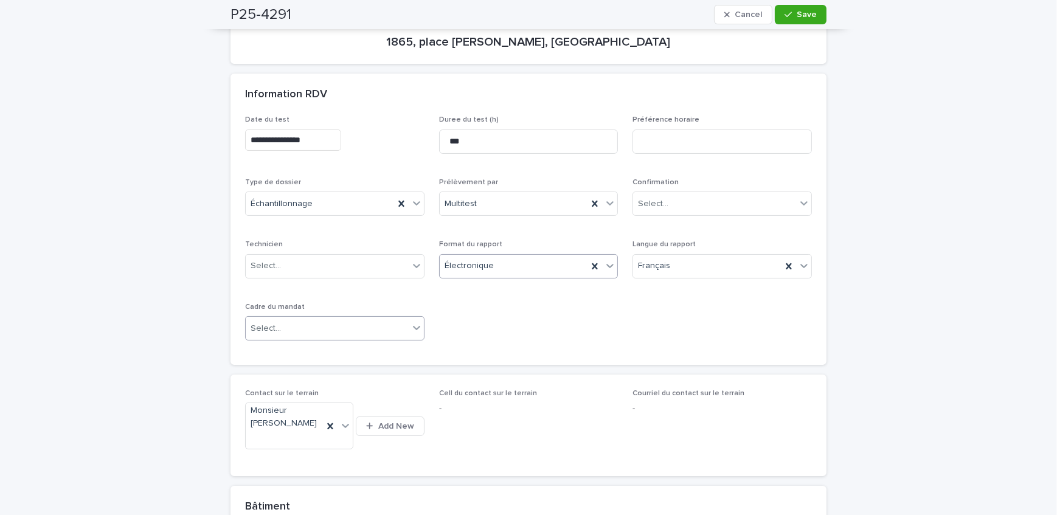
click at [290, 316] on div "Select..." at bounding box center [334, 328] width 179 height 24
click at [297, 369] on div "Transaction" at bounding box center [330, 371] width 178 height 21
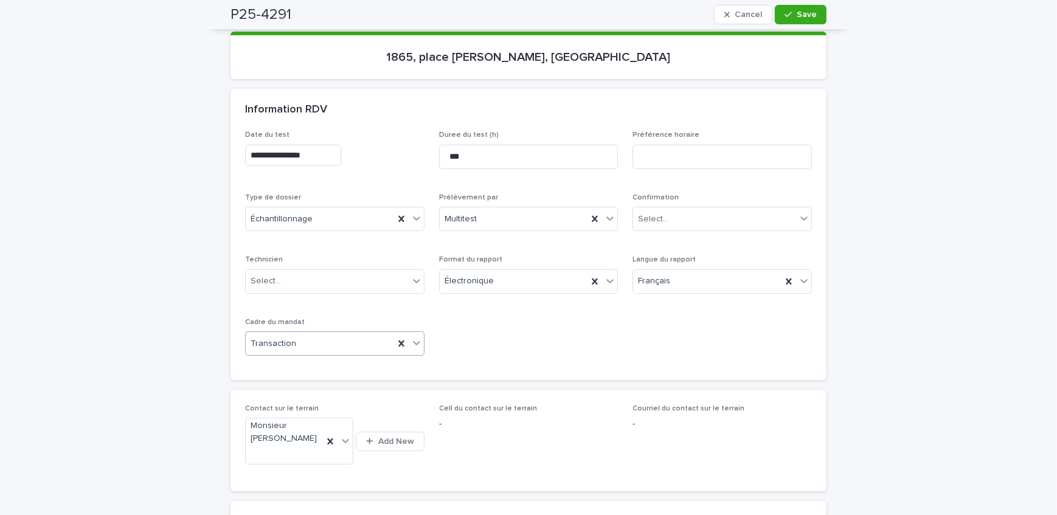
scroll to position [110, 0]
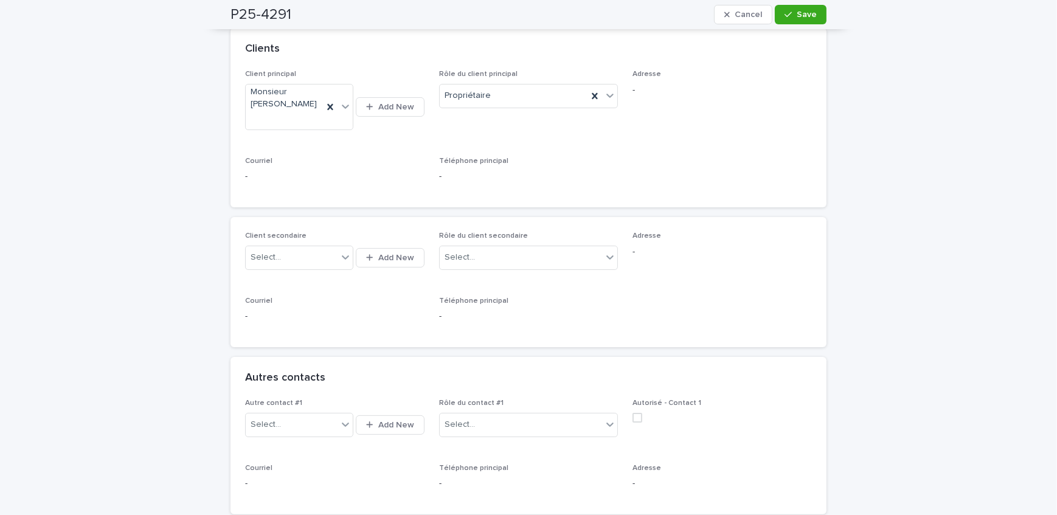
scroll to position [331, 0]
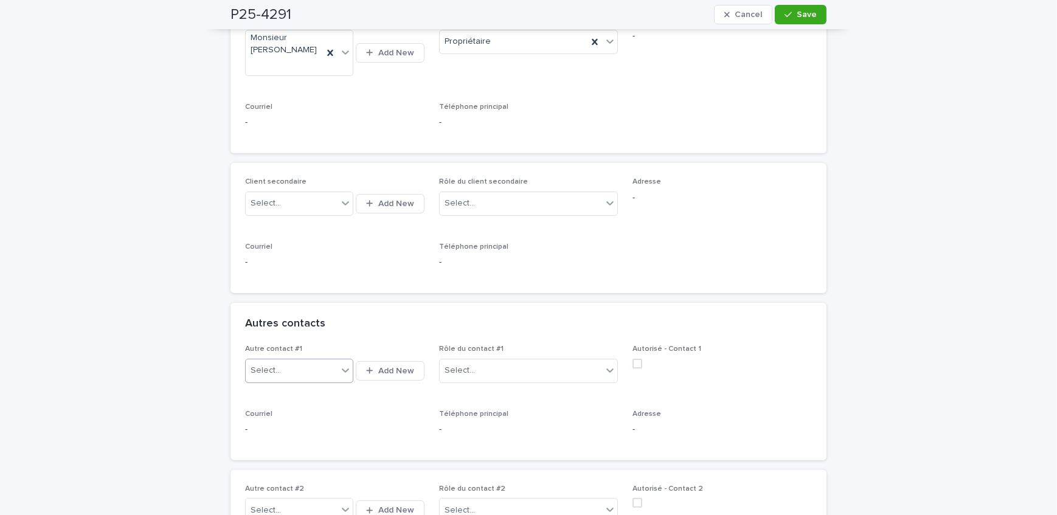
click at [293, 374] on div "Select..." at bounding box center [292, 371] width 92 height 20
type input "**********"
click at [388, 367] on span "Add New" at bounding box center [396, 371] width 36 height 9
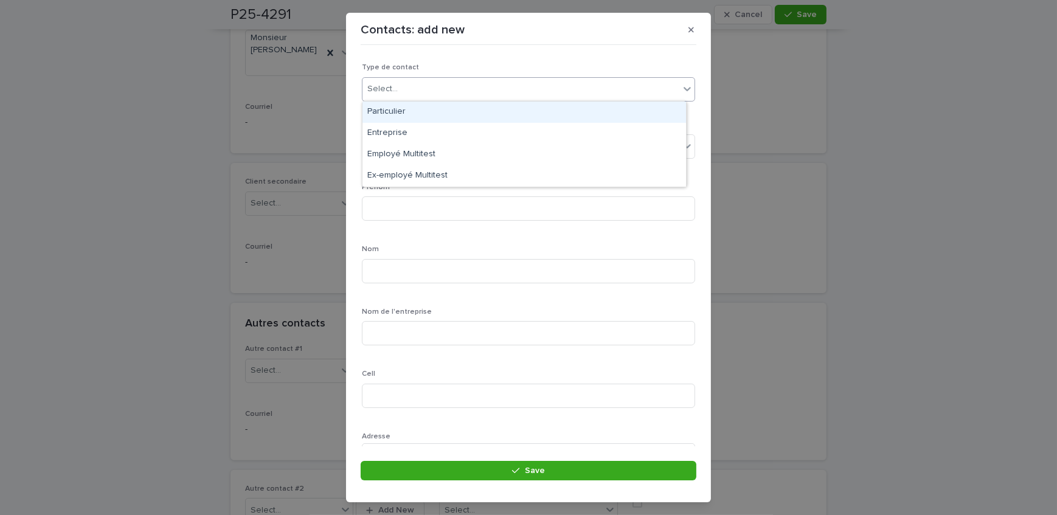
click at [411, 87] on div "Select..." at bounding box center [520, 89] width 317 height 20
click at [407, 109] on div "Particulier" at bounding box center [524, 112] width 324 height 21
click at [404, 94] on div "Particulier" at bounding box center [513, 89] width 302 height 20
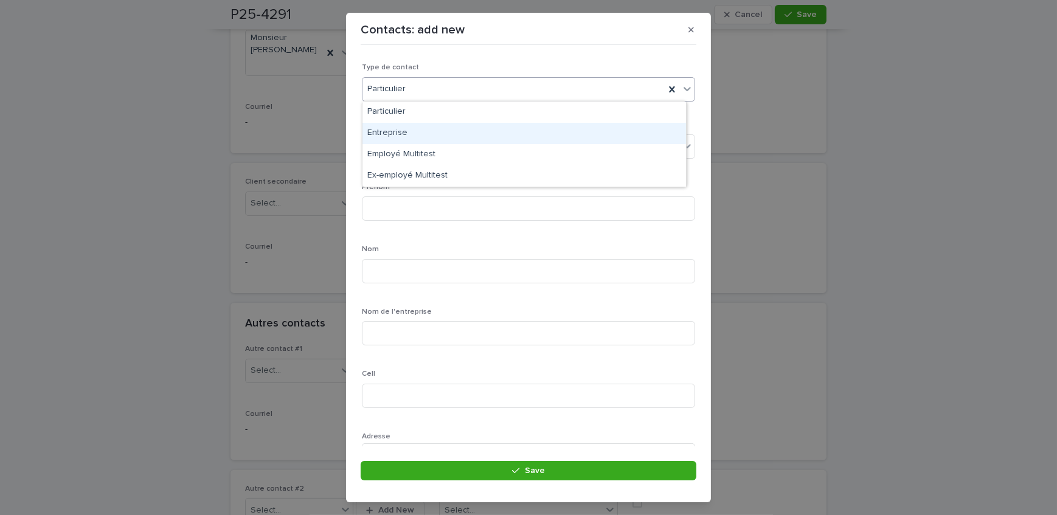
click at [404, 133] on div "Entreprise" at bounding box center [524, 133] width 324 height 21
click at [414, 148] on div "Select..." at bounding box center [520, 147] width 317 height 20
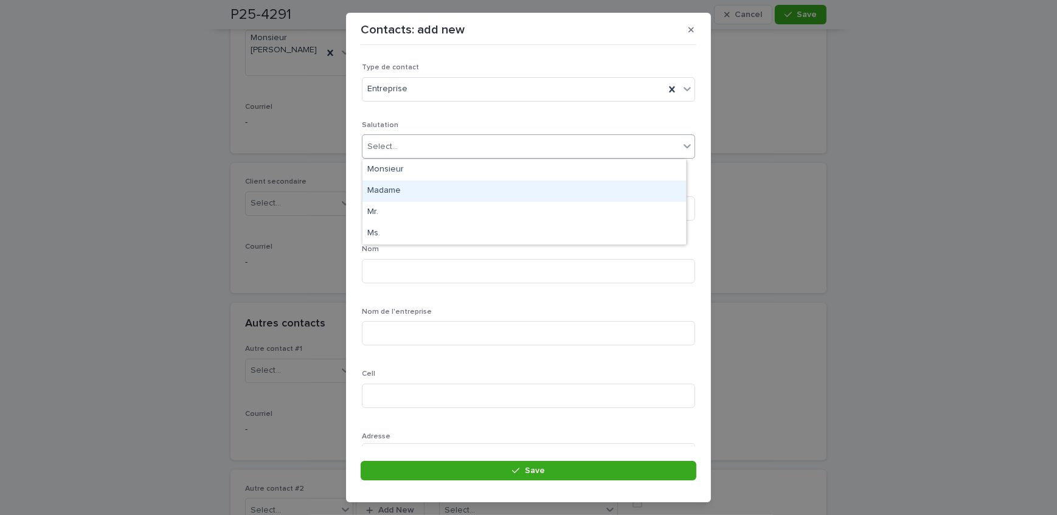
click at [419, 189] on div "Madame" at bounding box center [524, 191] width 324 height 21
click at [420, 206] on input at bounding box center [528, 208] width 333 height 24
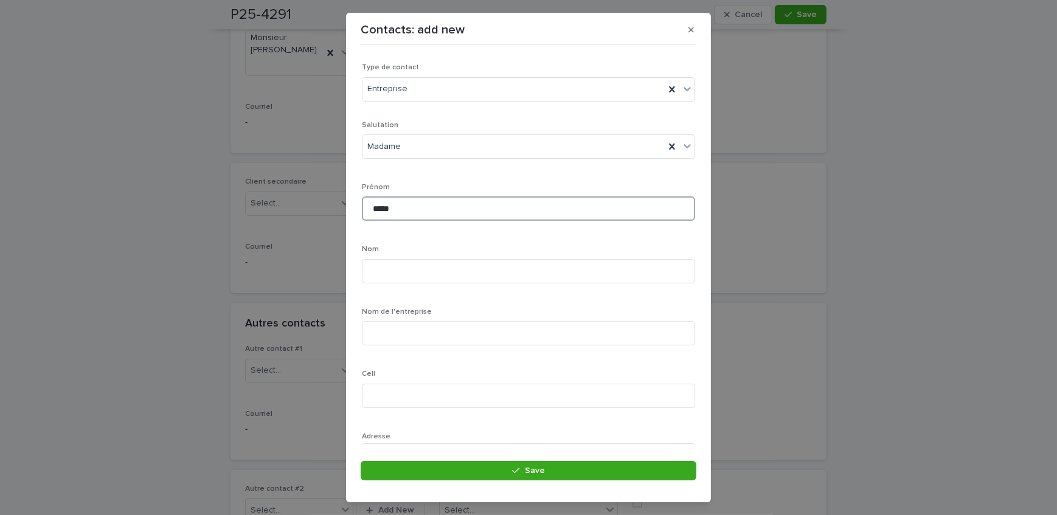
type input "*****"
type input "*******"
click at [431, 336] on input at bounding box center [528, 333] width 333 height 24
type input "**********"
click at [557, 283] on div "Nom *******" at bounding box center [528, 268] width 333 height 47
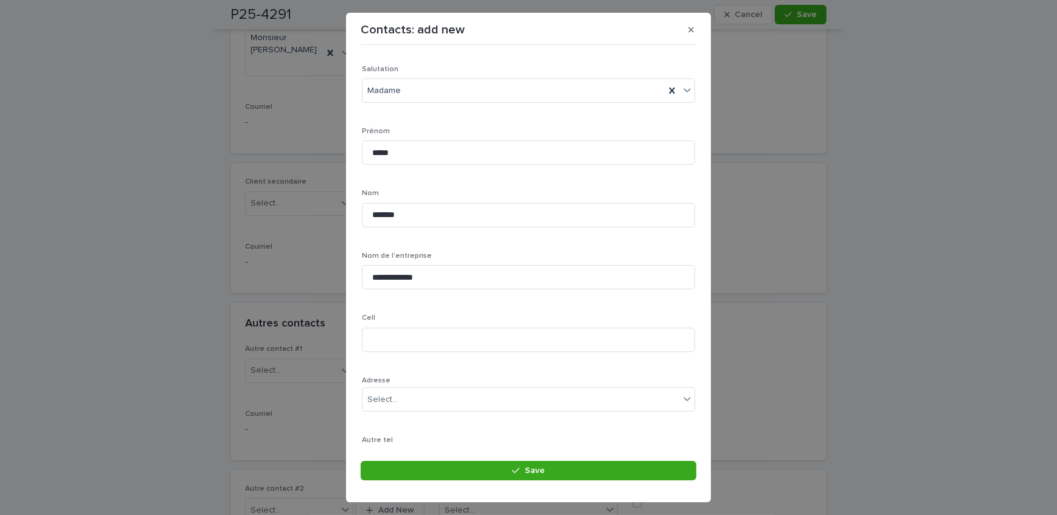
scroll to position [110, 0]
click at [452, 284] on input at bounding box center [528, 286] width 333 height 24
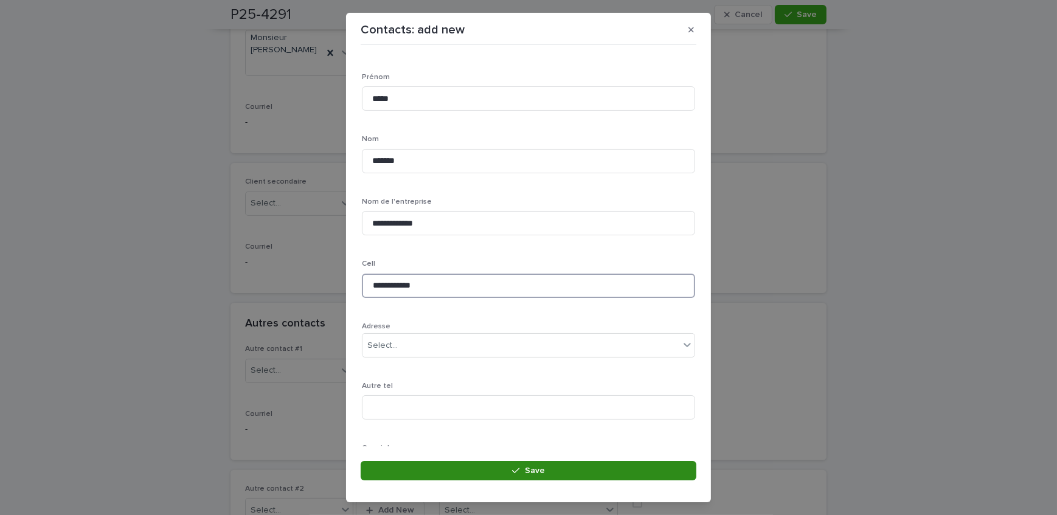
type input "**********"
click at [595, 471] on button "Save" at bounding box center [529, 470] width 336 height 19
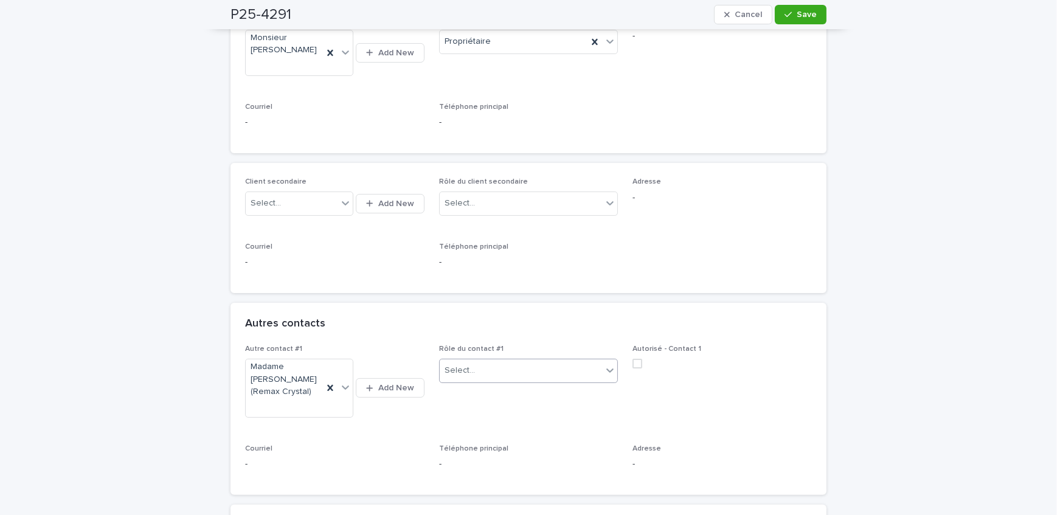
click at [501, 373] on div "Select..." at bounding box center [521, 371] width 163 height 20
click at [505, 493] on div "Courtier inscripteur" at bounding box center [524, 498] width 178 height 21
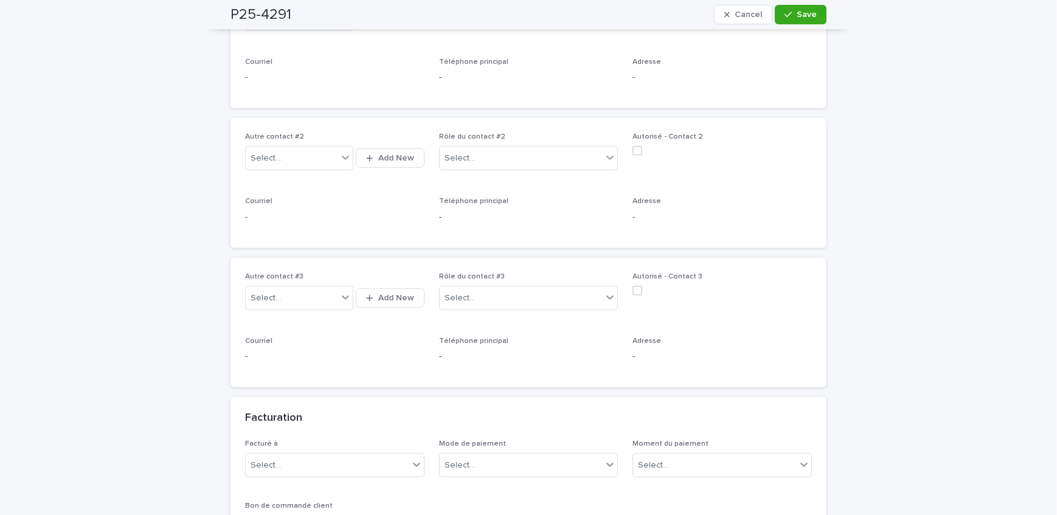
scroll to position [884, 0]
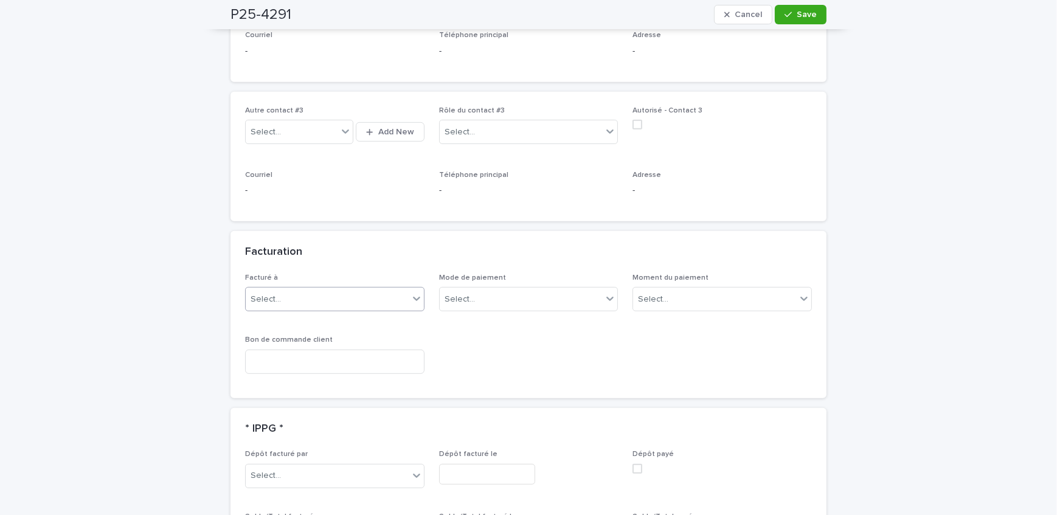
click at [330, 303] on div "Select..." at bounding box center [327, 300] width 163 height 20
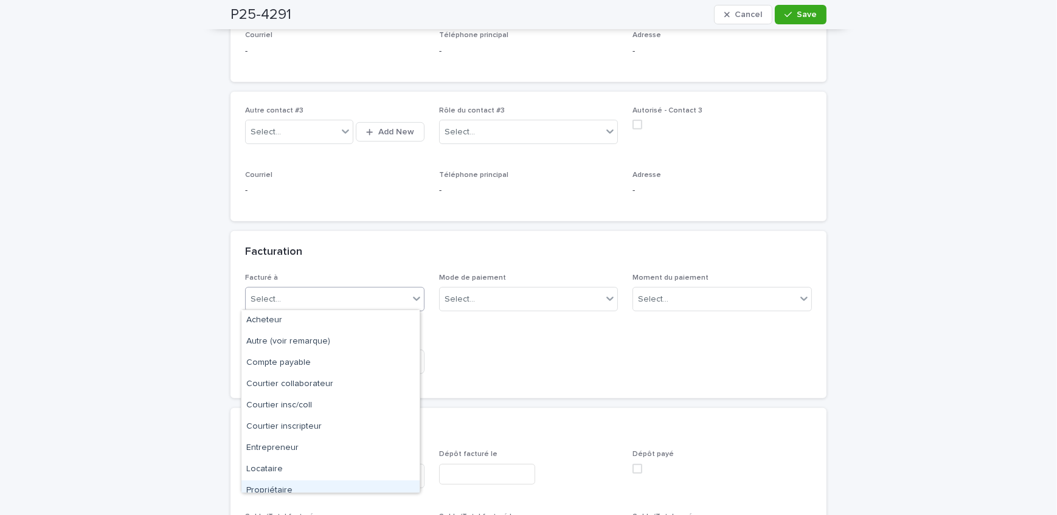
click at [323, 490] on div "Propriétaire" at bounding box center [330, 490] width 178 height 21
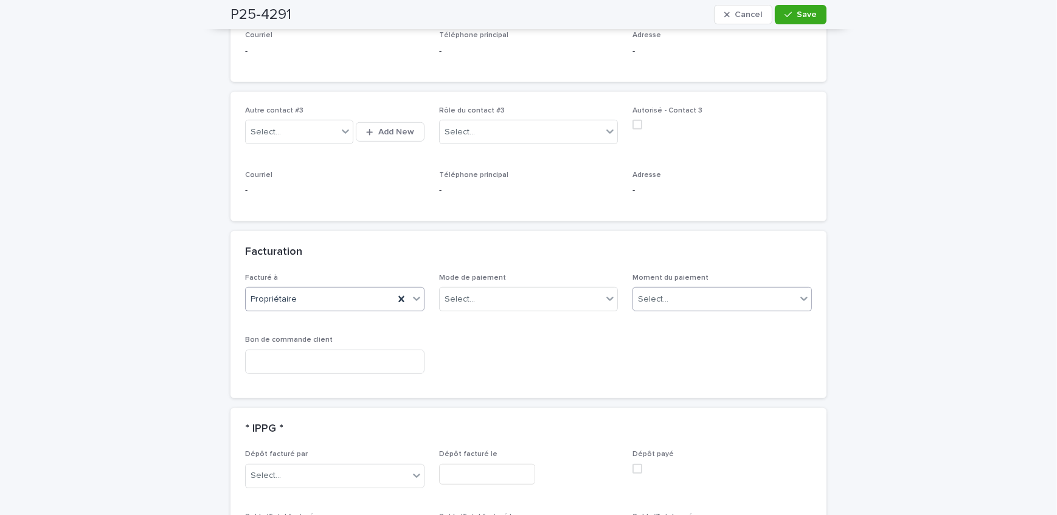
click at [668, 291] on div "Select..." at bounding box center [714, 300] width 163 height 20
click at [687, 316] on div "Au sondage" at bounding box center [718, 320] width 178 height 21
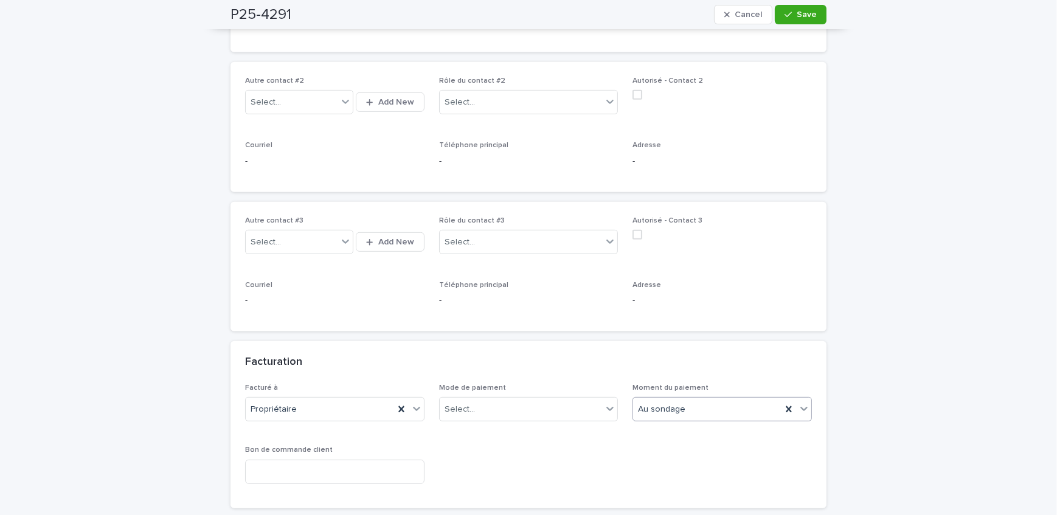
scroll to position [774, 0]
click at [794, 24] on div "P25-4291 Cancel Save" at bounding box center [529, 14] width 596 height 29
click at [797, 15] on span "Save" at bounding box center [807, 14] width 20 height 9
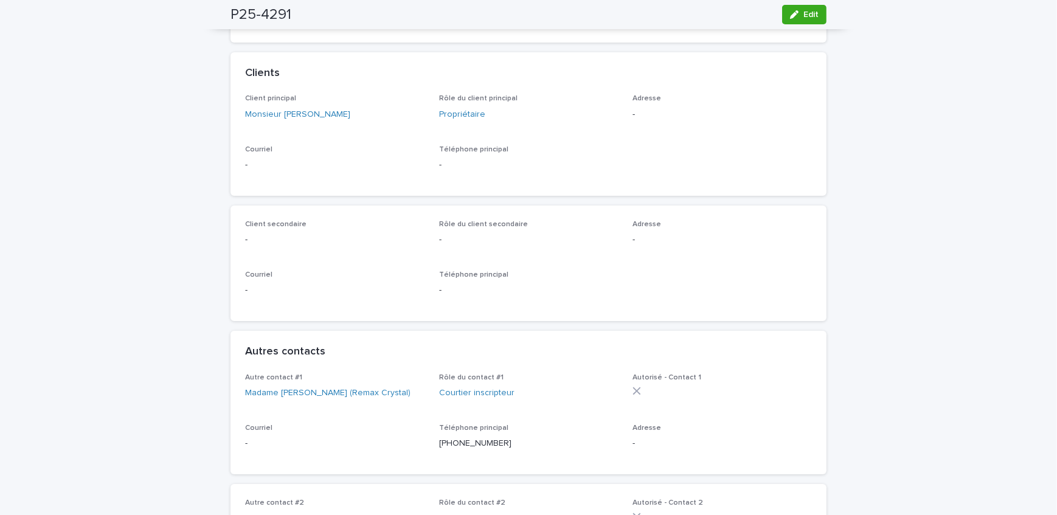
scroll to position [55, 0]
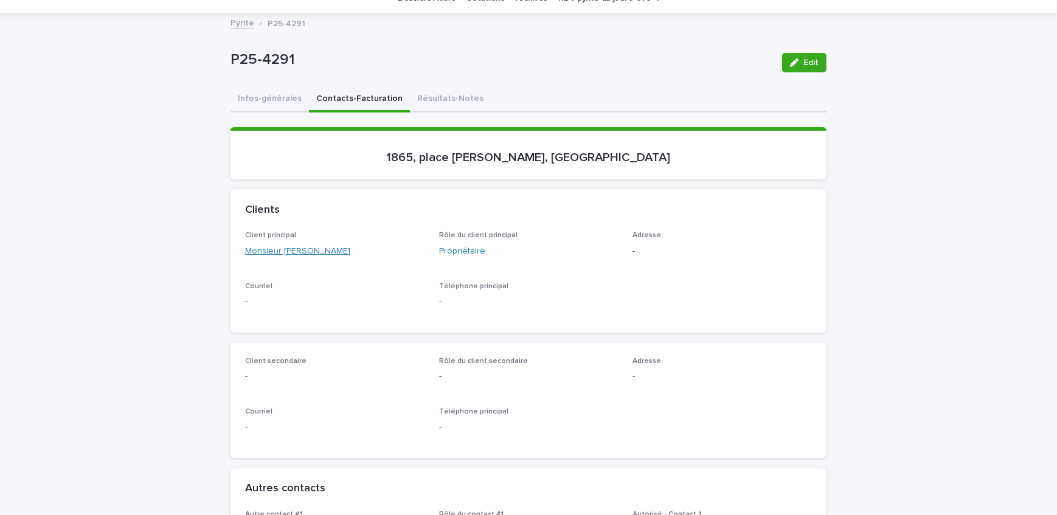
click at [315, 251] on link "Monsieur [PERSON_NAME]" at bounding box center [297, 251] width 105 height 13
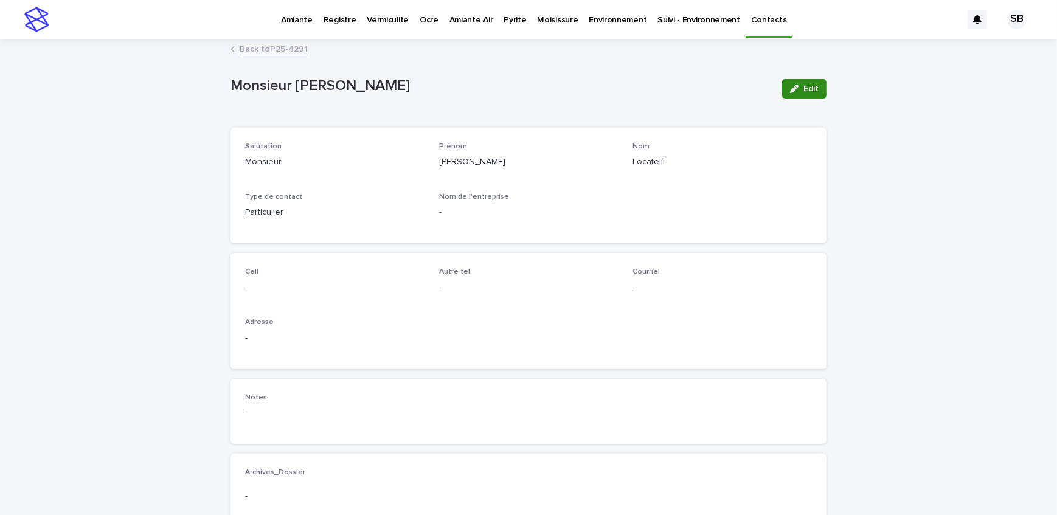
click at [792, 87] on icon "button" at bounding box center [794, 89] width 9 height 9
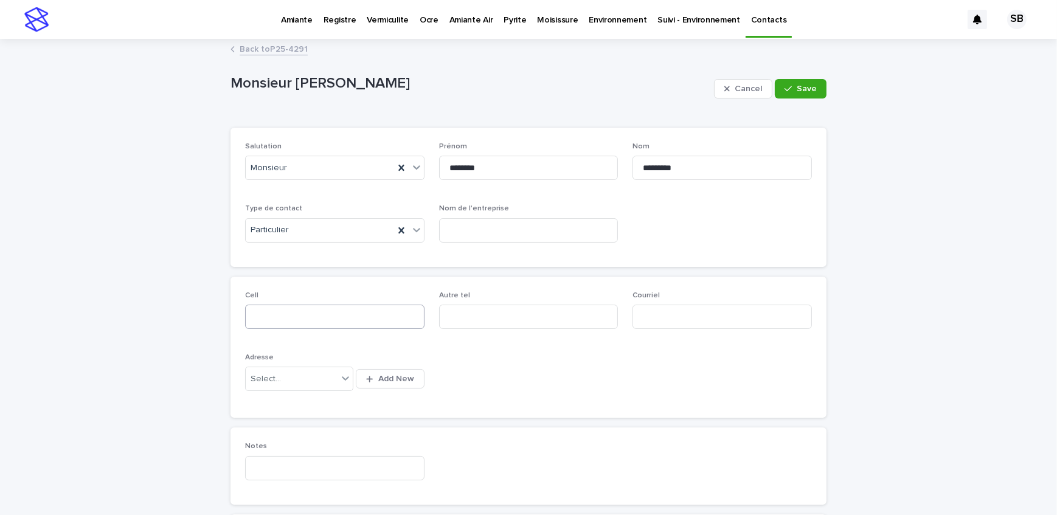
scroll to position [55, 0]
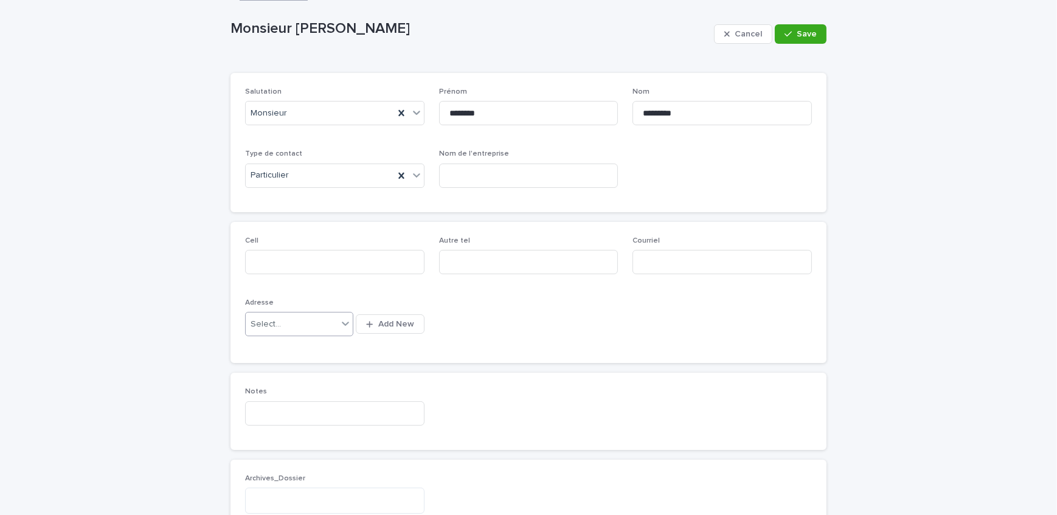
click at [308, 322] on div "Select..." at bounding box center [292, 324] width 92 height 20
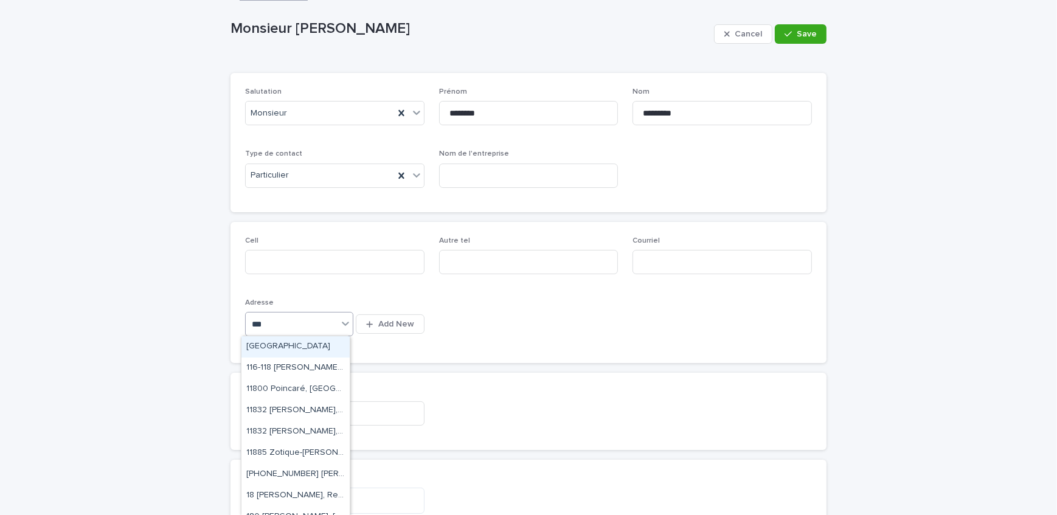
type input "****"
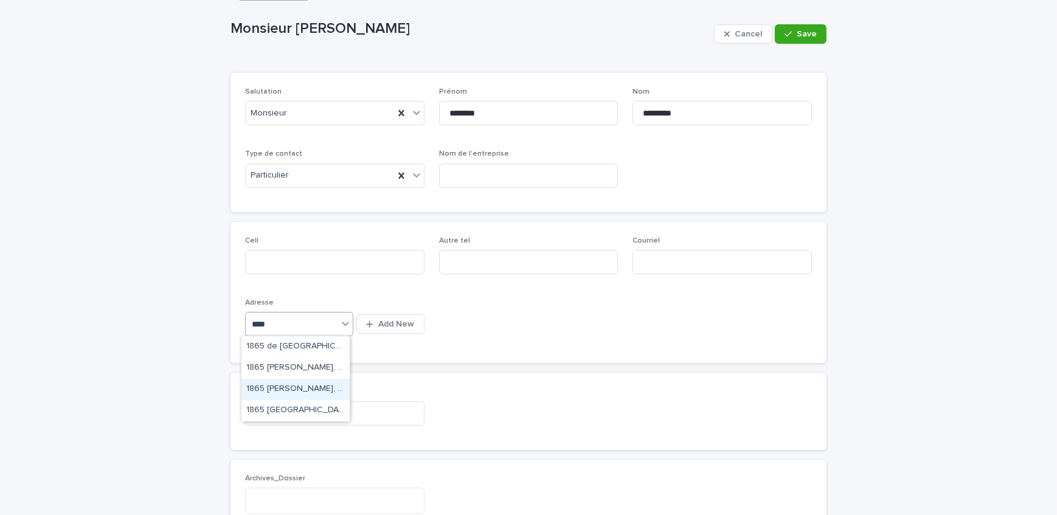
click at [302, 389] on div "1865 [PERSON_NAME], [GEOGRAPHIC_DATA]" at bounding box center [295, 389] width 108 height 21
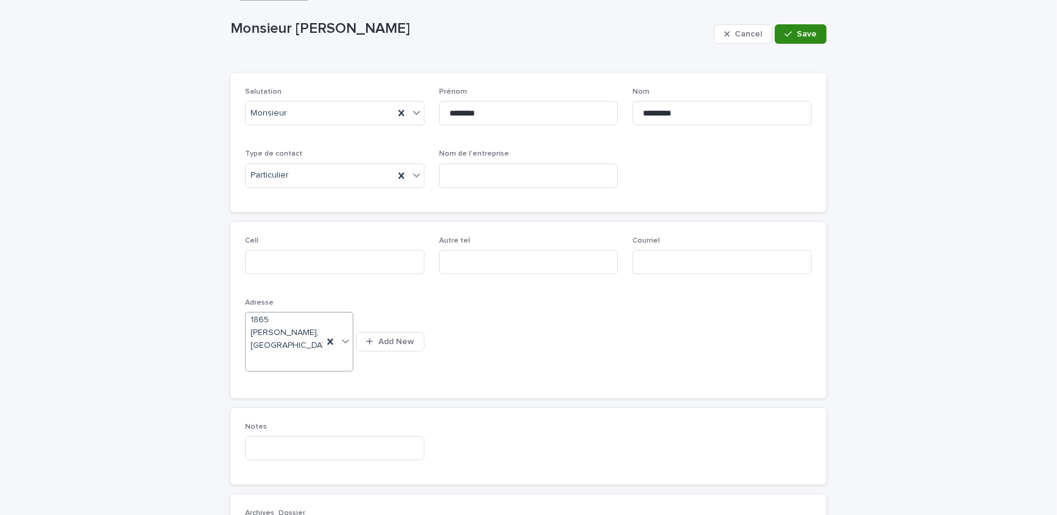
click at [802, 35] on span "Save" at bounding box center [807, 34] width 20 height 9
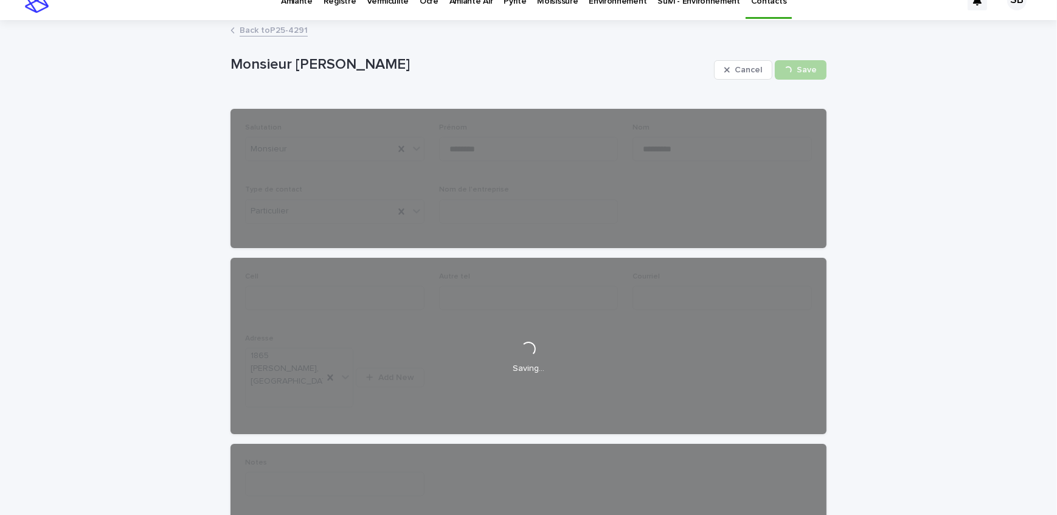
scroll to position [0, 0]
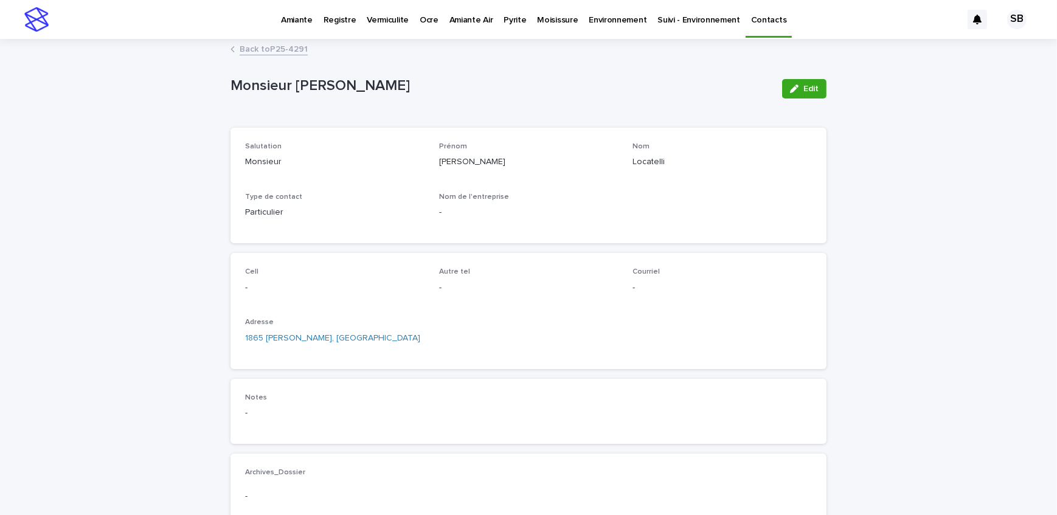
click at [283, 48] on link "Back to P25-4291" at bounding box center [274, 48] width 68 height 14
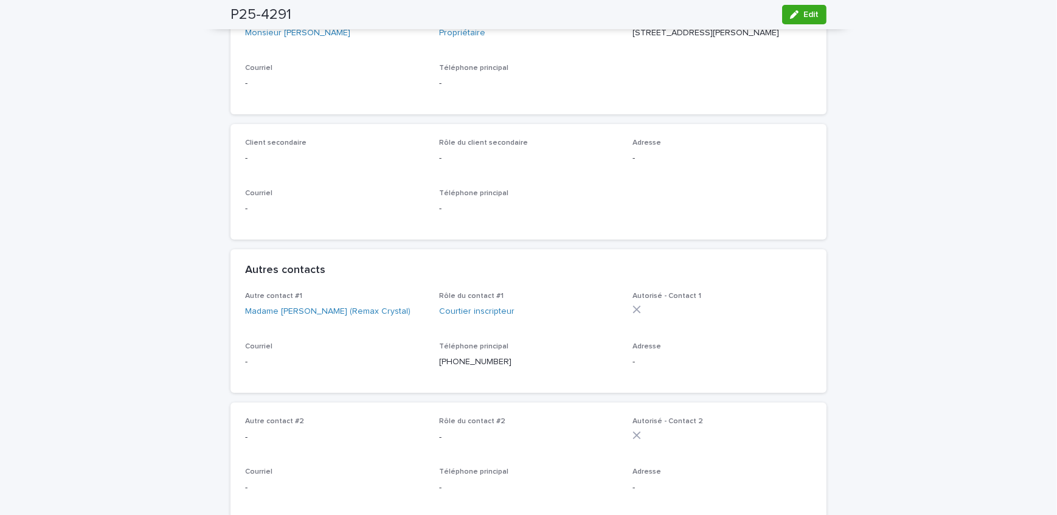
scroll to position [276, 0]
click at [803, 18] on span "Edit" at bounding box center [810, 14] width 15 height 9
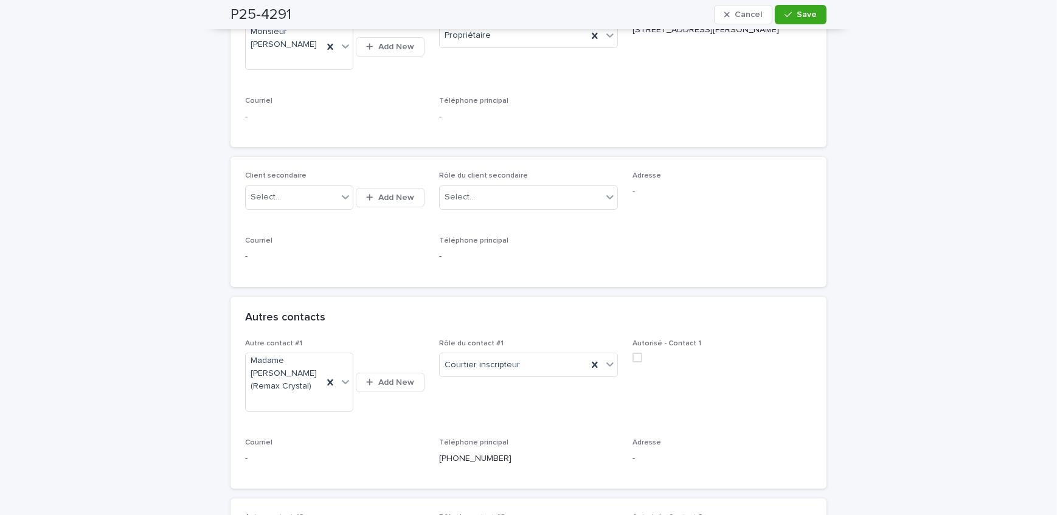
scroll to position [165, 0]
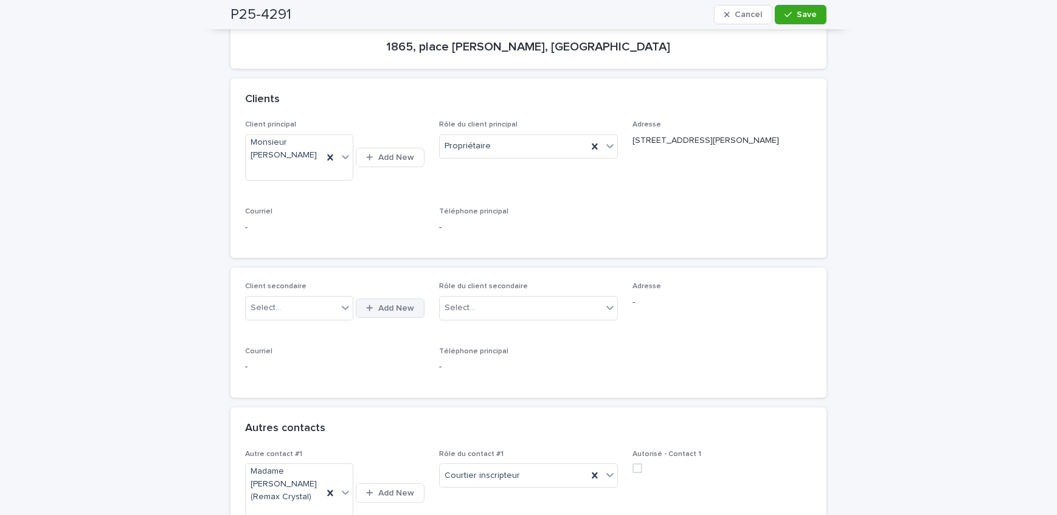
click at [378, 310] on span "Add New" at bounding box center [396, 308] width 36 height 9
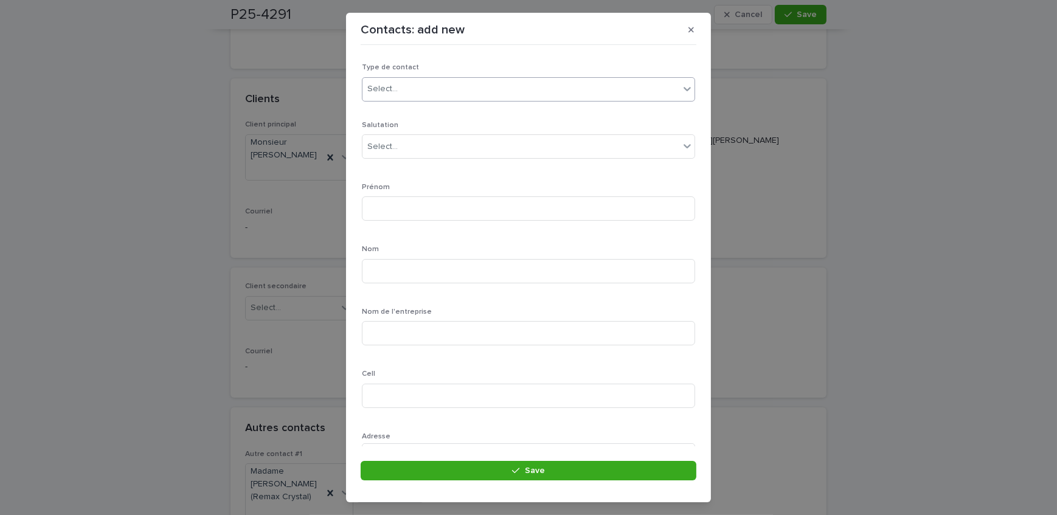
click at [471, 89] on div "Select..." at bounding box center [520, 89] width 317 height 20
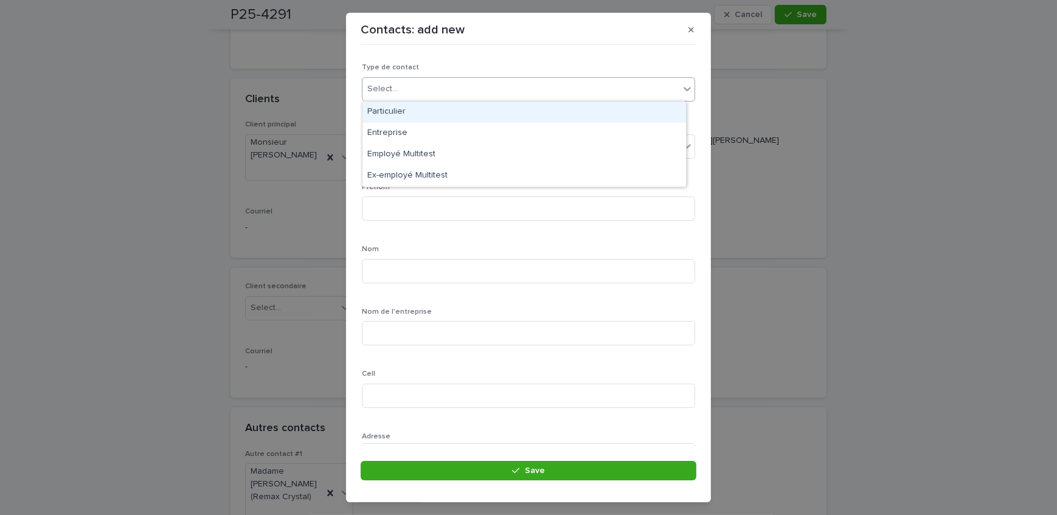
click at [442, 122] on div "Particulier" at bounding box center [524, 112] width 324 height 21
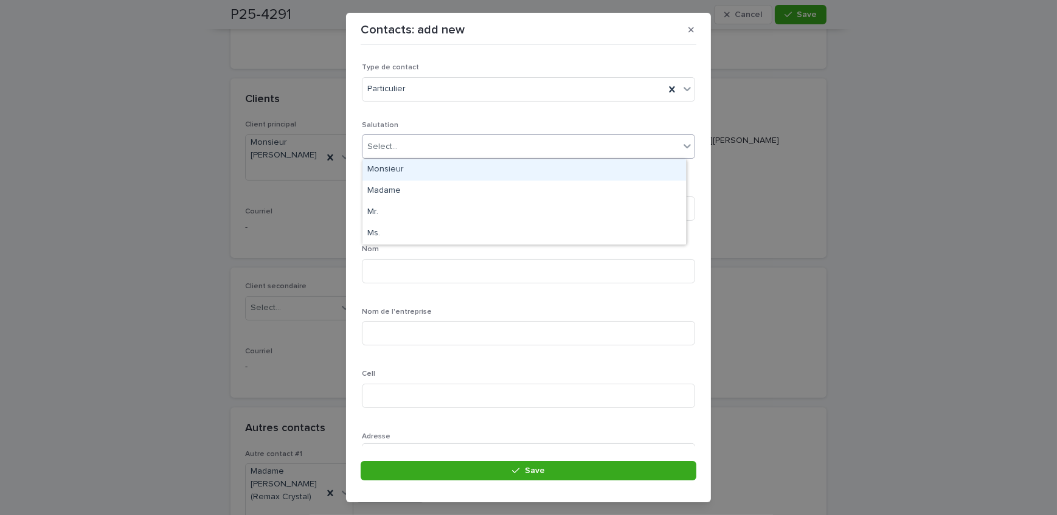
click at [440, 145] on div "Select..." at bounding box center [520, 147] width 317 height 20
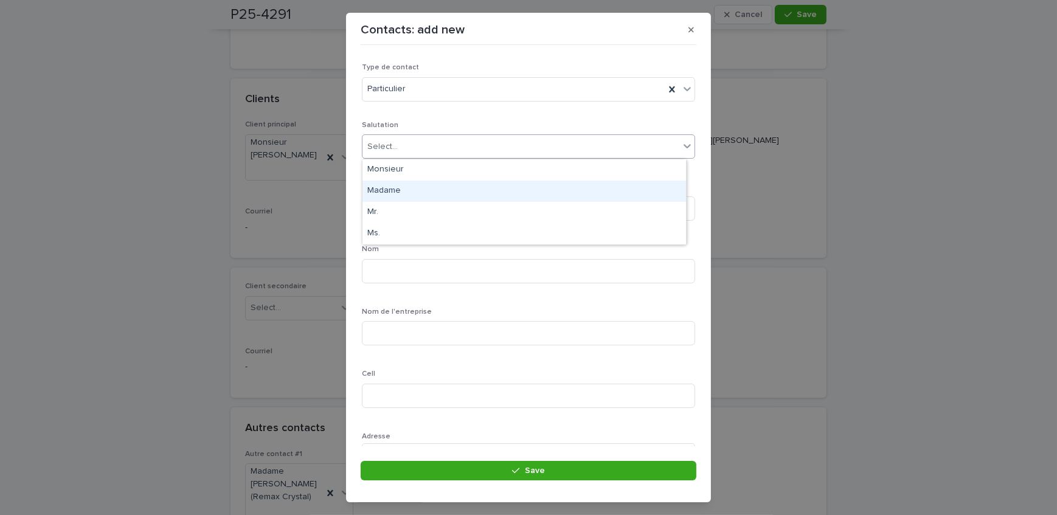
click at [432, 189] on div "Madame" at bounding box center [524, 191] width 324 height 21
click at [442, 207] on input at bounding box center [528, 208] width 333 height 24
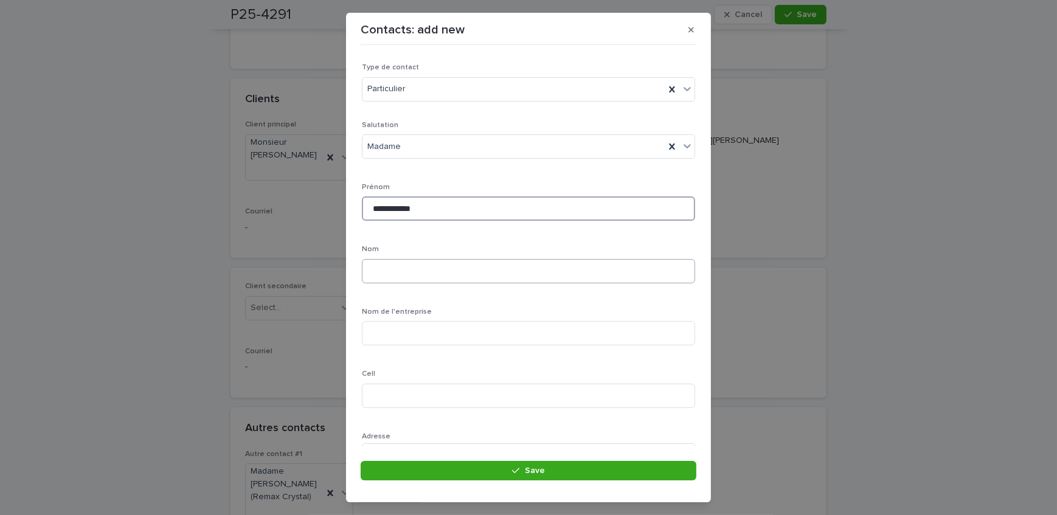
type input "**********"
click at [427, 278] on input at bounding box center [528, 271] width 333 height 24
type input "********"
click at [623, 286] on div "Nom ********" at bounding box center [528, 268] width 333 height 47
click at [547, 468] on button "Save" at bounding box center [529, 470] width 336 height 19
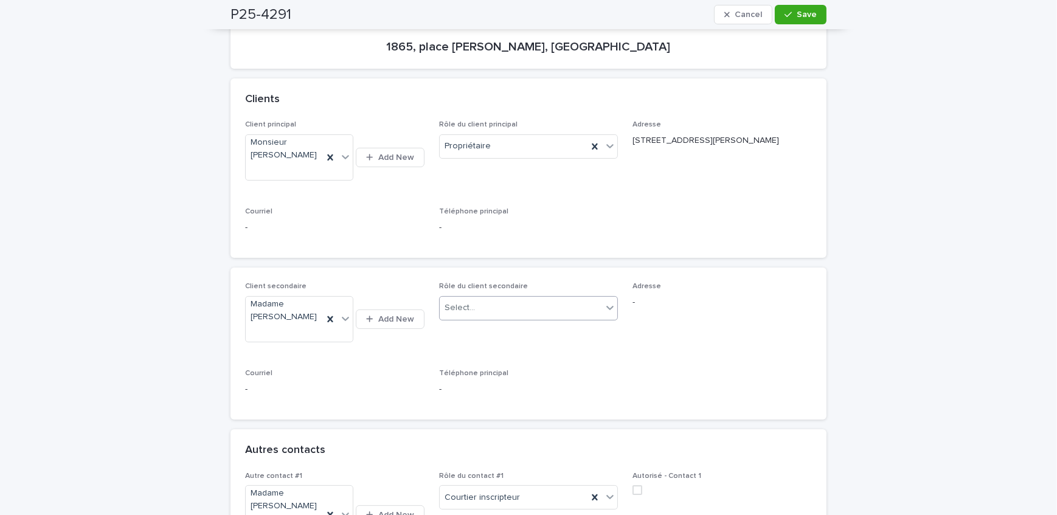
click at [504, 308] on div "Select..." at bounding box center [521, 308] width 163 height 20
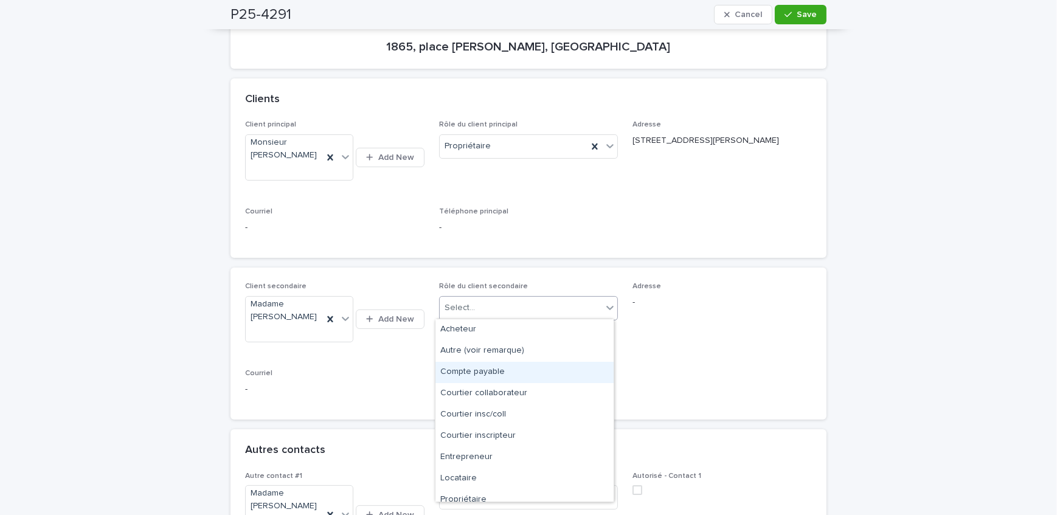
scroll to position [30, 0]
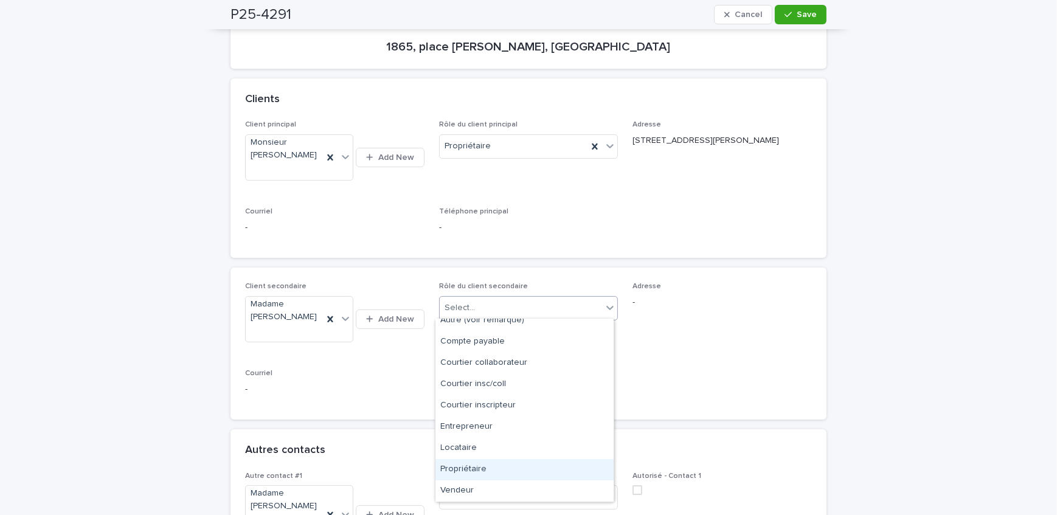
click at [509, 462] on div "Propriétaire" at bounding box center [524, 469] width 178 height 21
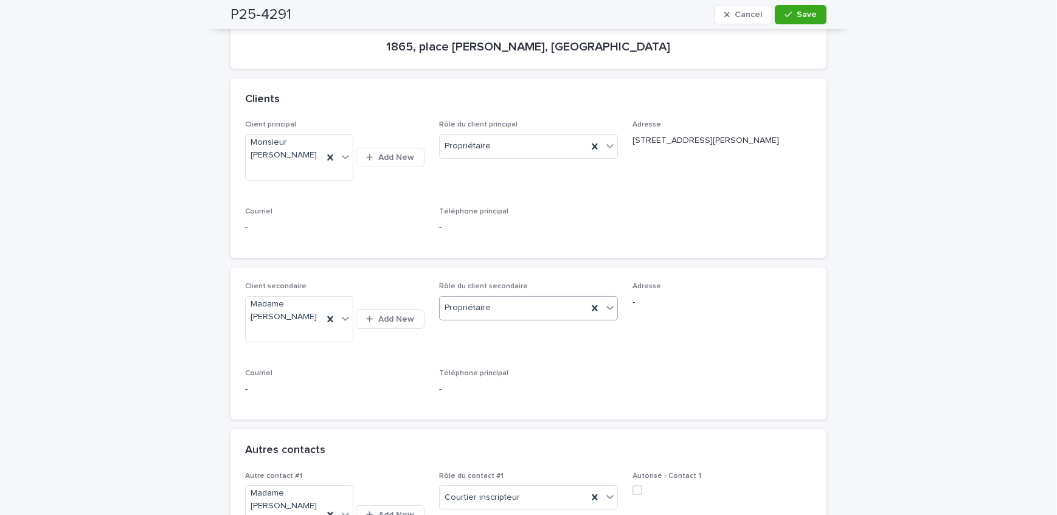
click at [779, 9] on button "Save" at bounding box center [801, 14] width 52 height 19
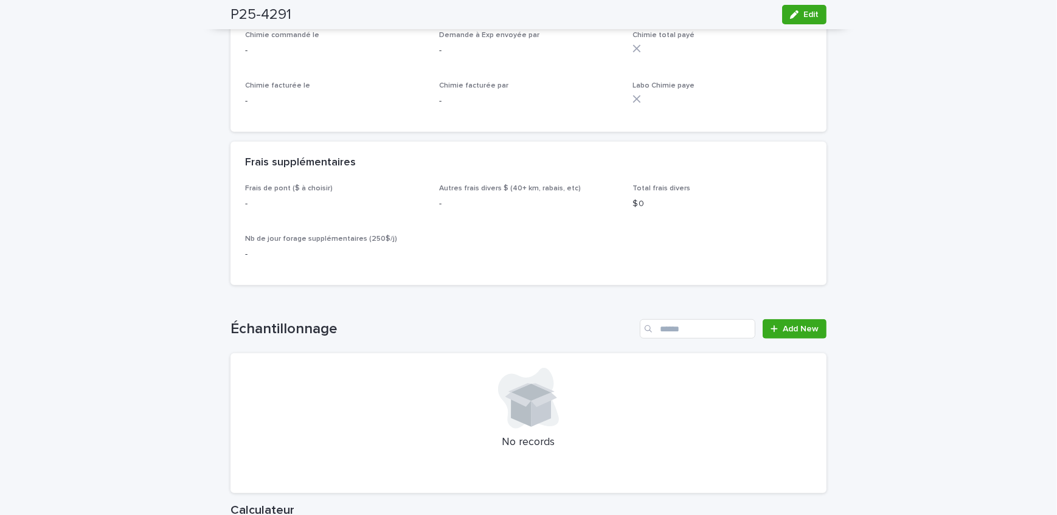
scroll to position [1382, 0]
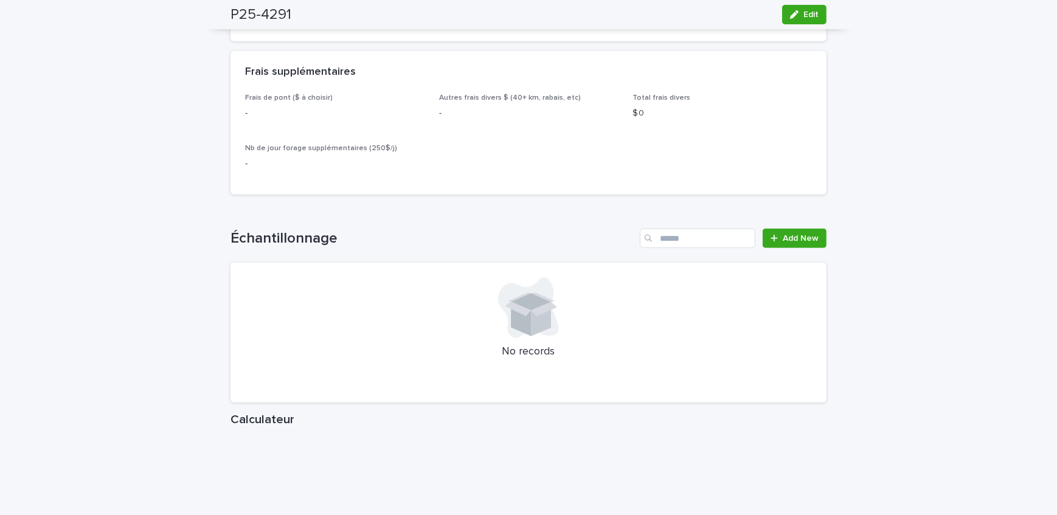
drag, startPoint x: 804, startPoint y: 22, endPoint x: 432, endPoint y: 231, distance: 426.2
click at [804, 22] on button "Edit" at bounding box center [804, 14] width 44 height 19
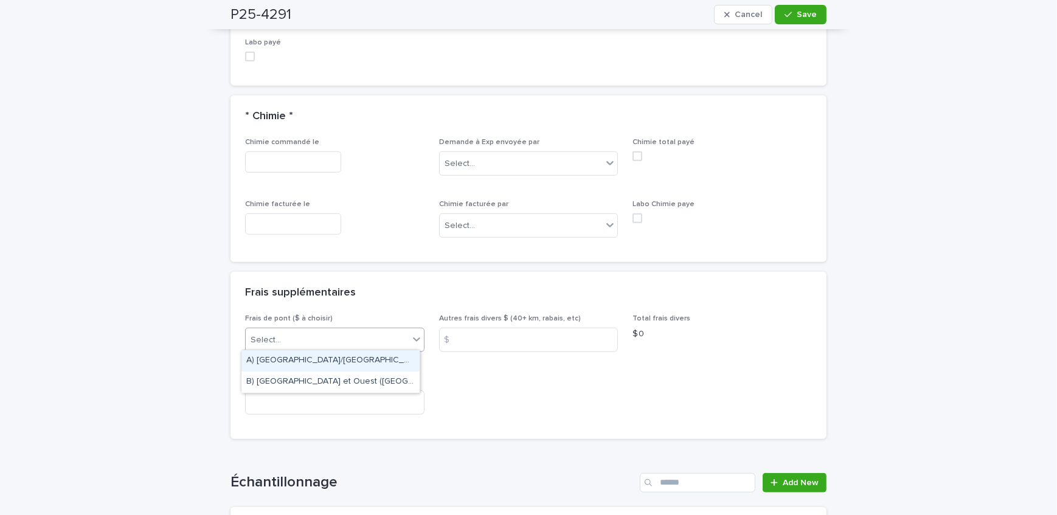
click at [308, 340] on div "Select..." at bounding box center [327, 340] width 163 height 20
click at [321, 364] on div "A) [GEOGRAPHIC_DATA]/[GEOGRAPHIC_DATA] 2024: 15$" at bounding box center [330, 360] width 178 height 21
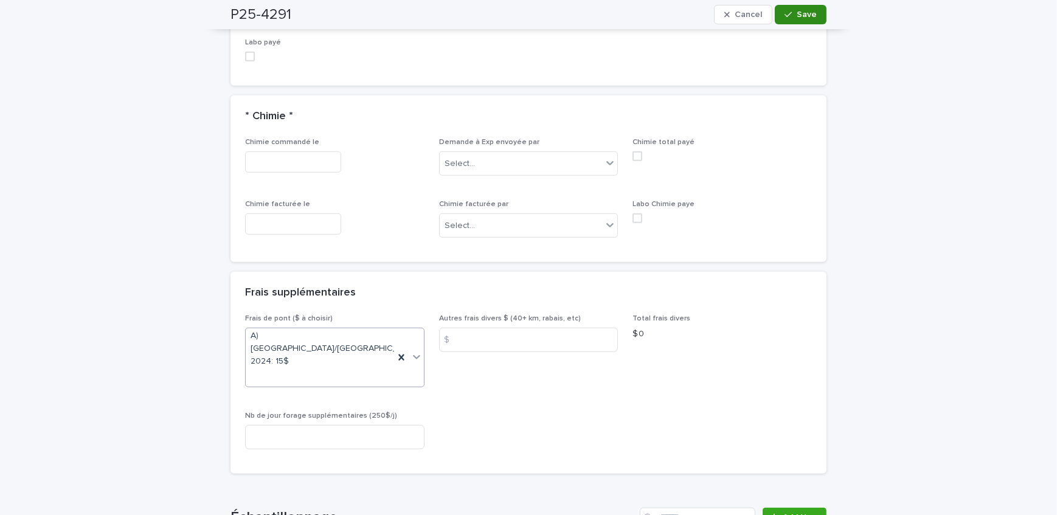
click at [792, 12] on div "button" at bounding box center [791, 14] width 12 height 9
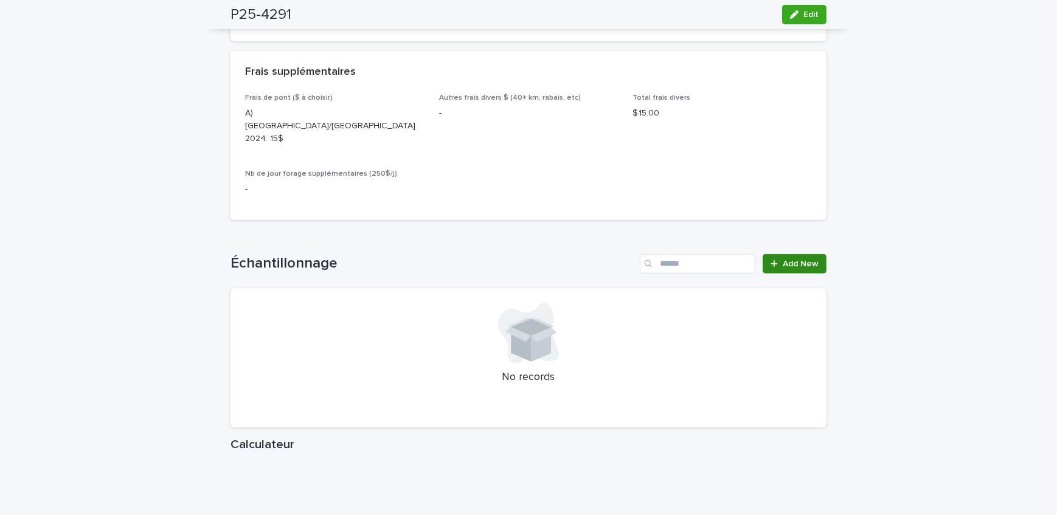
click at [786, 260] on span "Add New" at bounding box center [801, 264] width 36 height 9
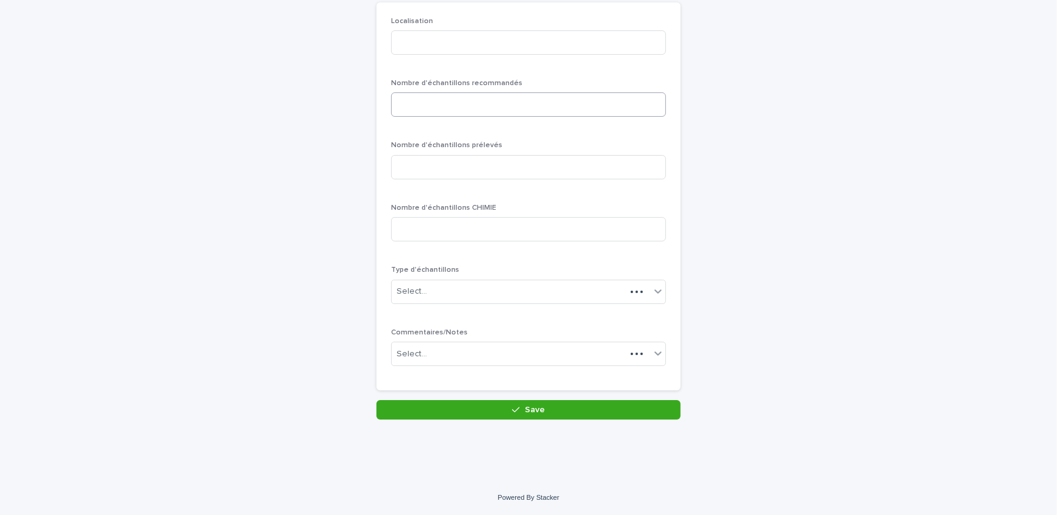
scroll to position [105, 0]
click at [458, 49] on input at bounding box center [528, 44] width 275 height 24
type input "********"
click at [471, 109] on input at bounding box center [528, 106] width 275 height 24
type input "*"
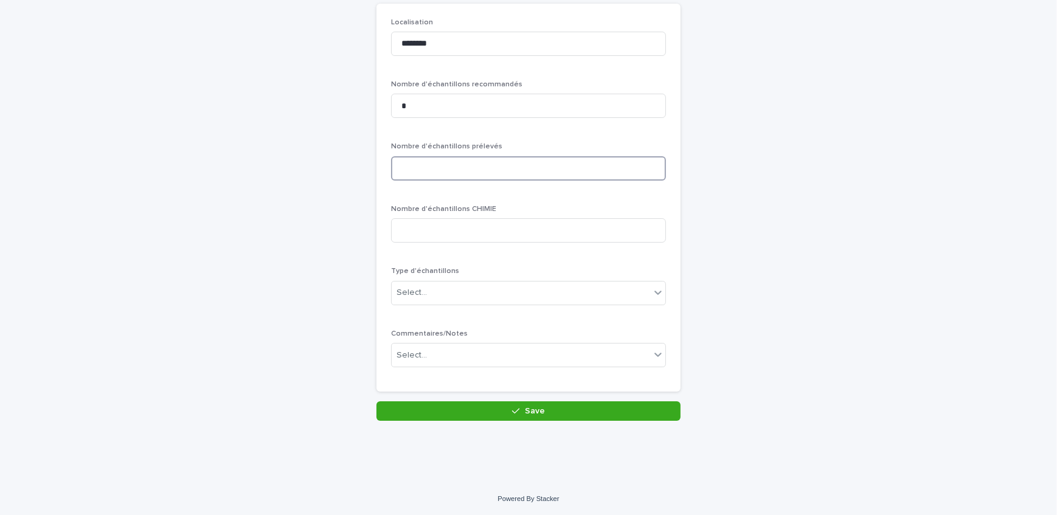
click at [477, 156] on input at bounding box center [528, 168] width 275 height 24
type input "*"
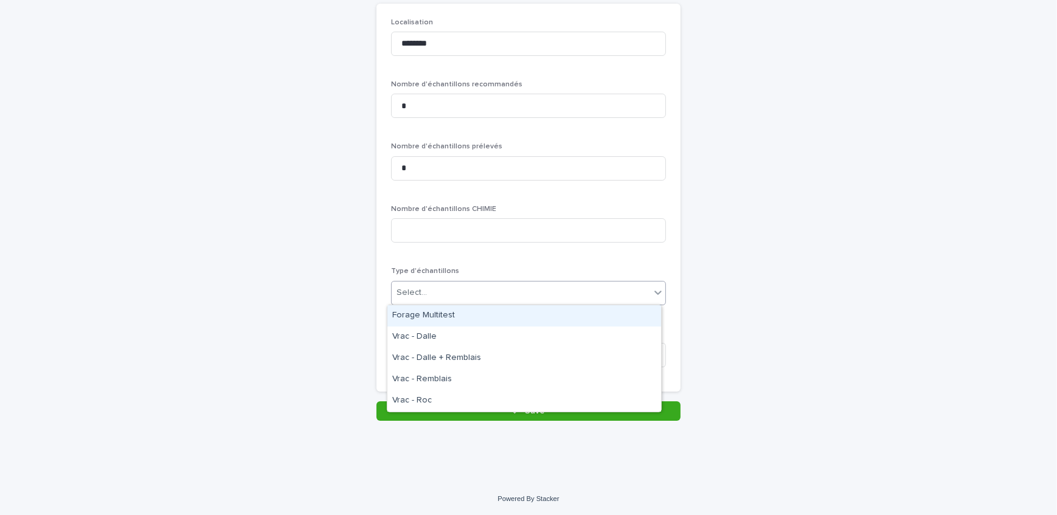
drag, startPoint x: 476, startPoint y: 285, endPoint x: 476, endPoint y: 294, distance: 8.5
click at [476, 288] on div "Select..." at bounding box center [521, 293] width 258 height 20
click at [476, 317] on div "Forage Multitest" at bounding box center [524, 315] width 274 height 21
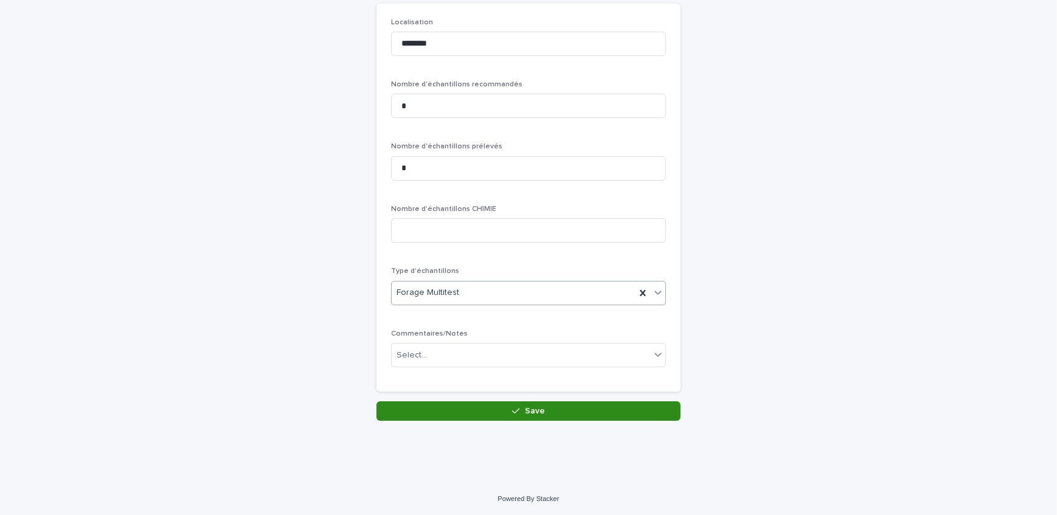
click at [499, 407] on button "Save" at bounding box center [528, 410] width 304 height 19
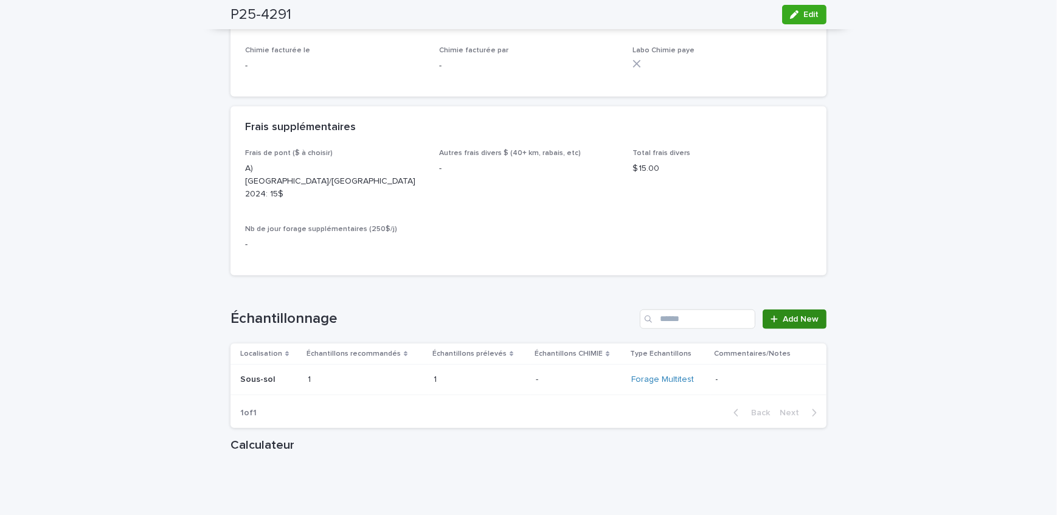
click at [784, 310] on link "Add New" at bounding box center [795, 319] width 64 height 19
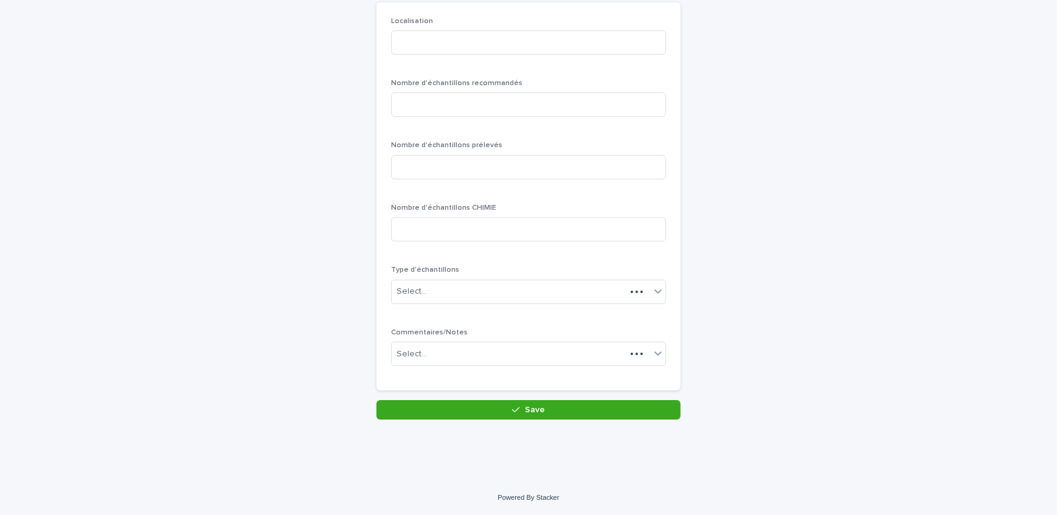
scroll to position [105, 0]
click at [448, 40] on input at bounding box center [528, 44] width 275 height 24
type input "******"
click at [498, 116] on input at bounding box center [528, 106] width 275 height 24
type input "*"
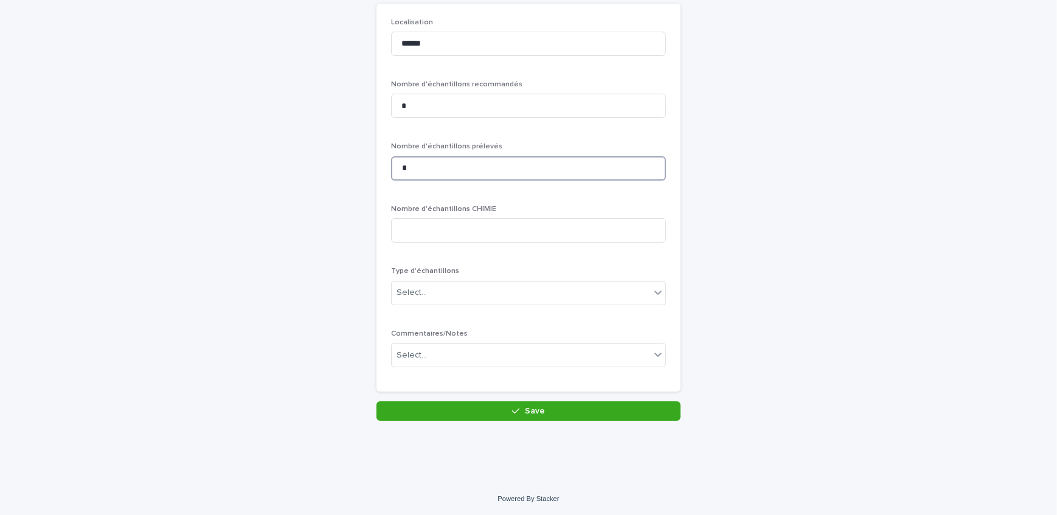
click at [498, 174] on input "*" at bounding box center [528, 168] width 275 height 24
type input "*"
click at [513, 299] on div "Select..." at bounding box center [521, 293] width 258 height 20
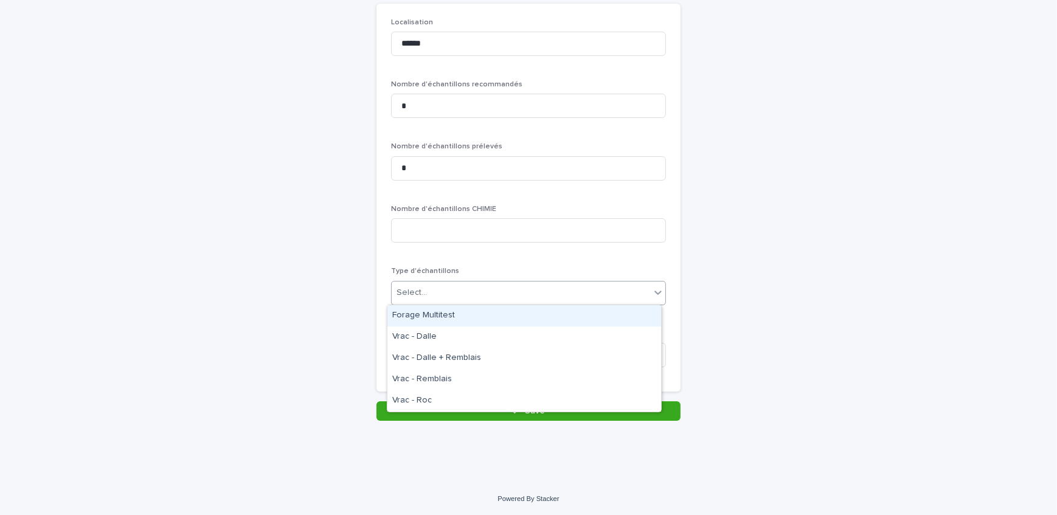
click at [515, 316] on div "Forage Multitest" at bounding box center [524, 315] width 274 height 21
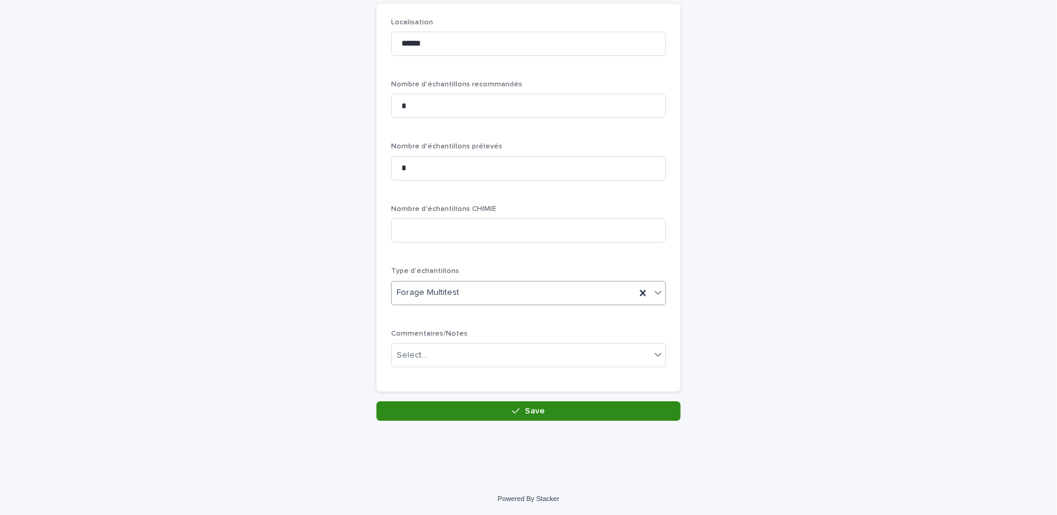
click at [513, 411] on icon "button" at bounding box center [515, 411] width 7 height 5
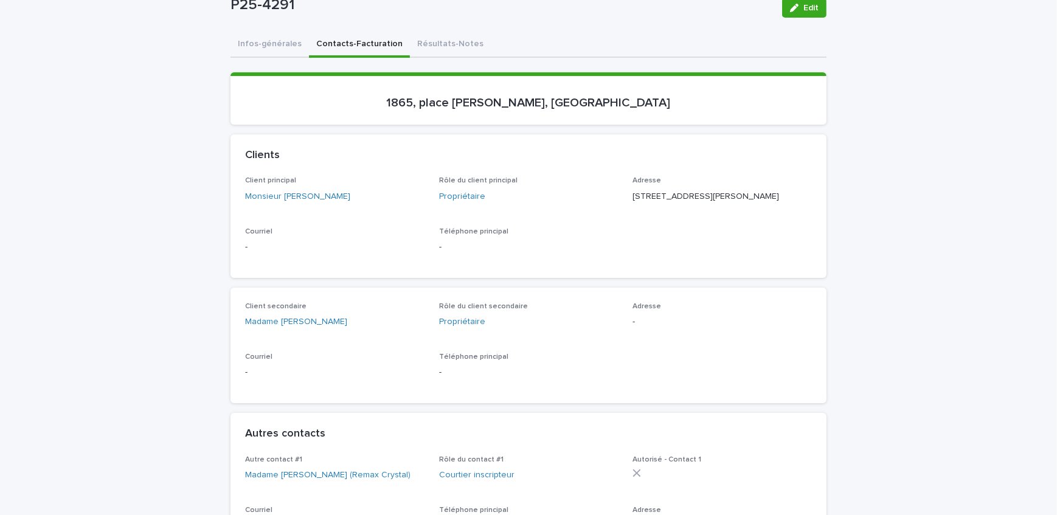
scroll to position [110, 0]
click at [286, 39] on button "Infos-générales" at bounding box center [270, 45] width 78 height 26
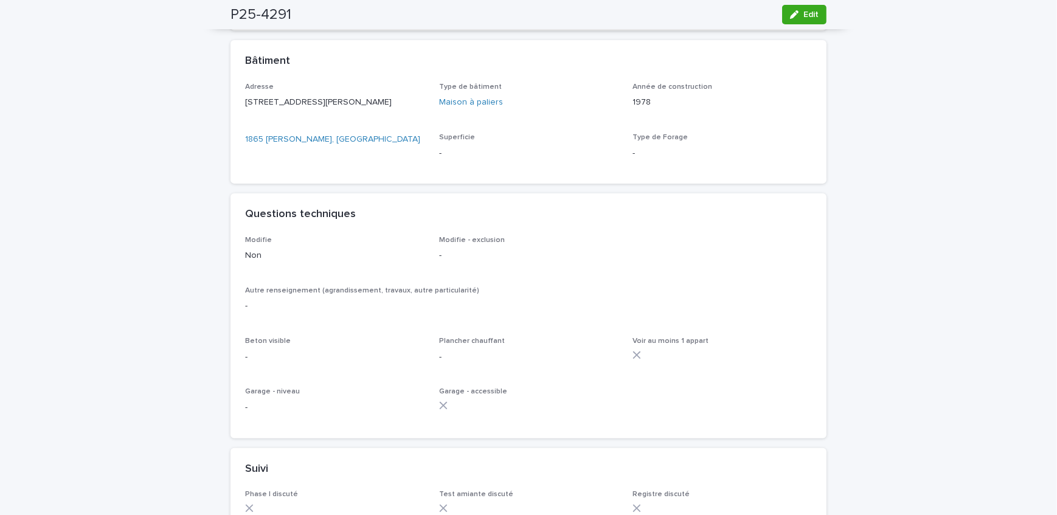
scroll to position [608, 0]
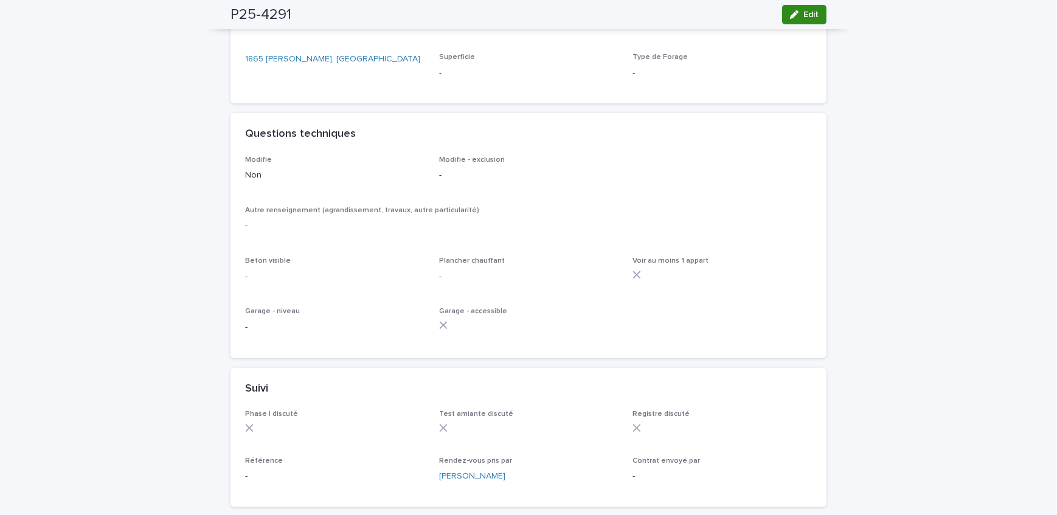
click at [801, 20] on button "Edit" at bounding box center [804, 14] width 44 height 19
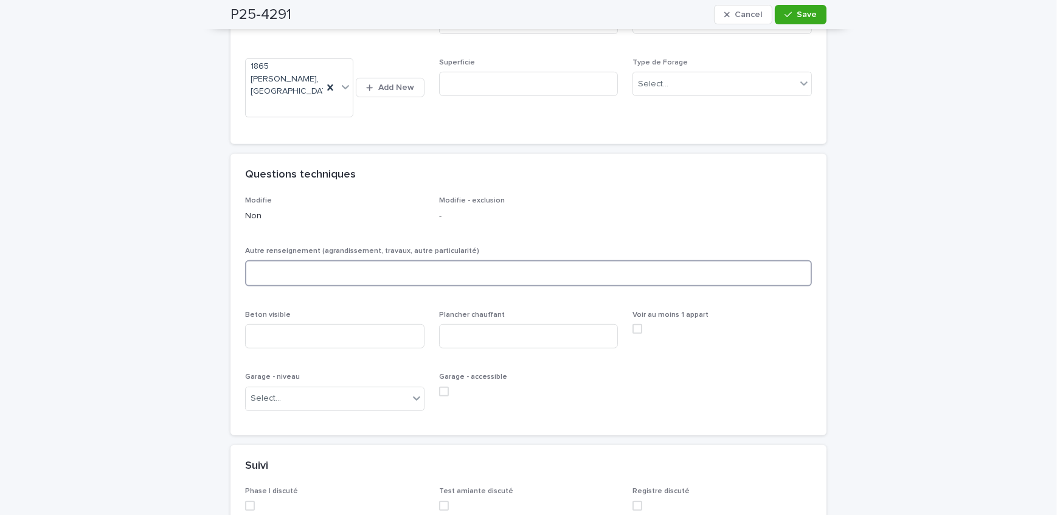
scroll to position [692, 0]
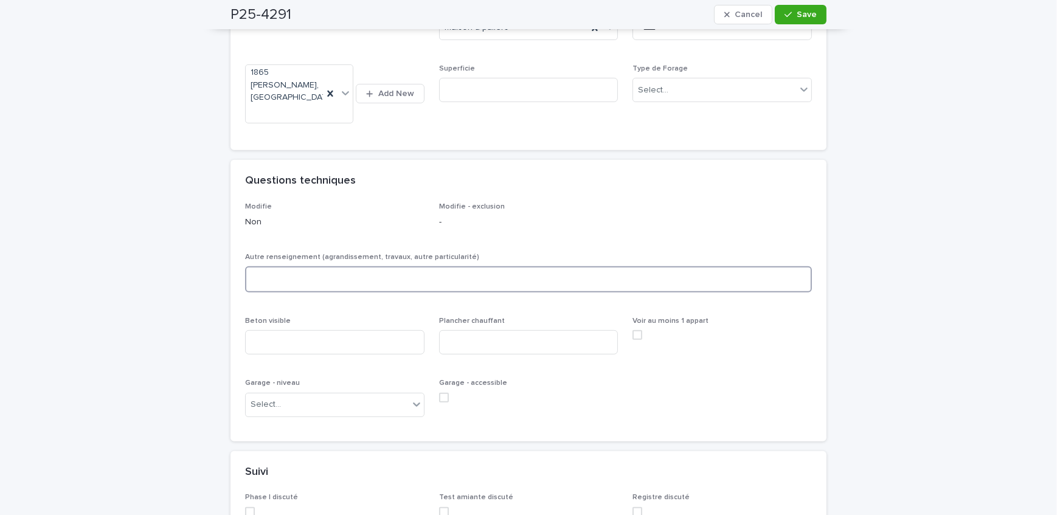
click at [316, 285] on textarea at bounding box center [528, 279] width 567 height 26
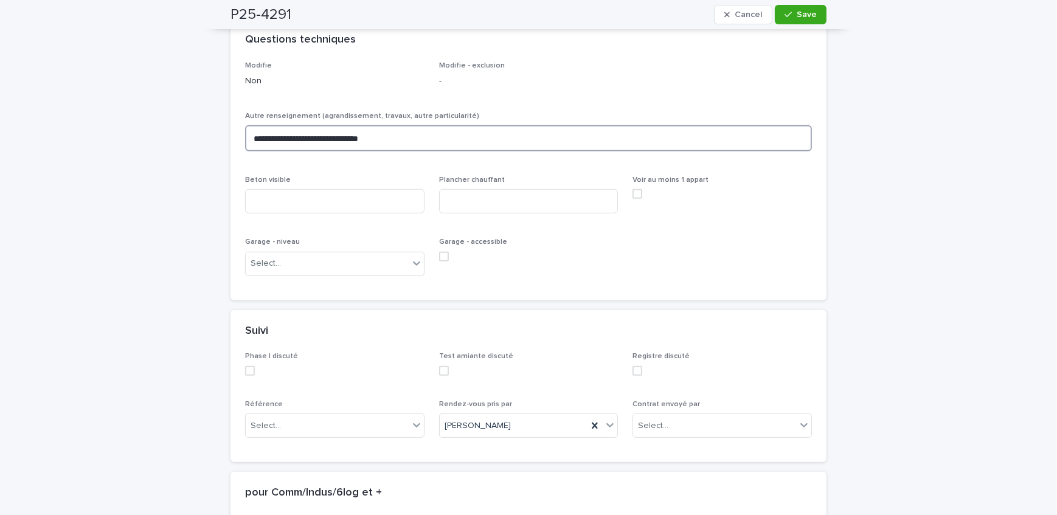
scroll to position [802, 0]
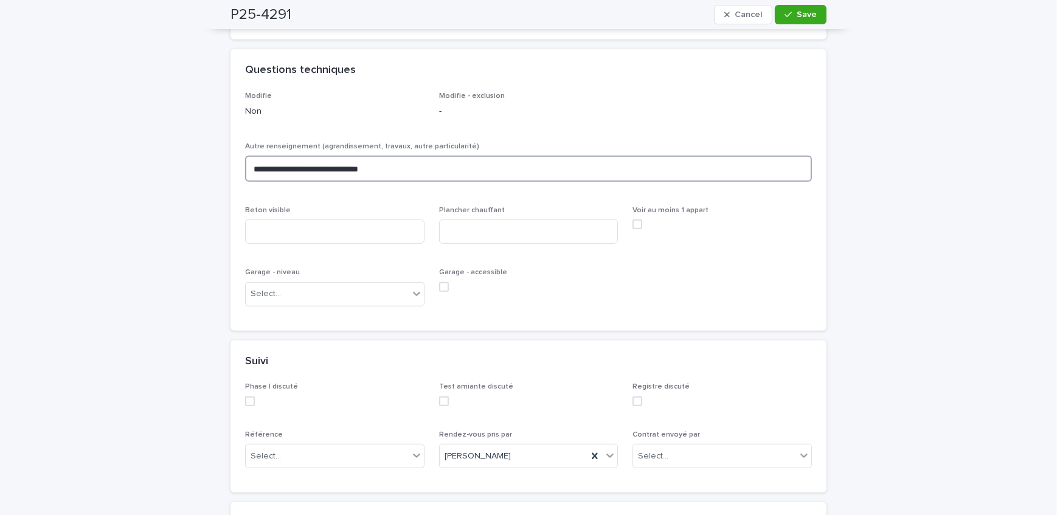
type textarea "**********"
click at [310, 258] on div "**********" at bounding box center [528, 204] width 567 height 224
click at [315, 239] on input at bounding box center [334, 232] width 179 height 24
type input "***"
click at [447, 234] on input at bounding box center [528, 232] width 179 height 24
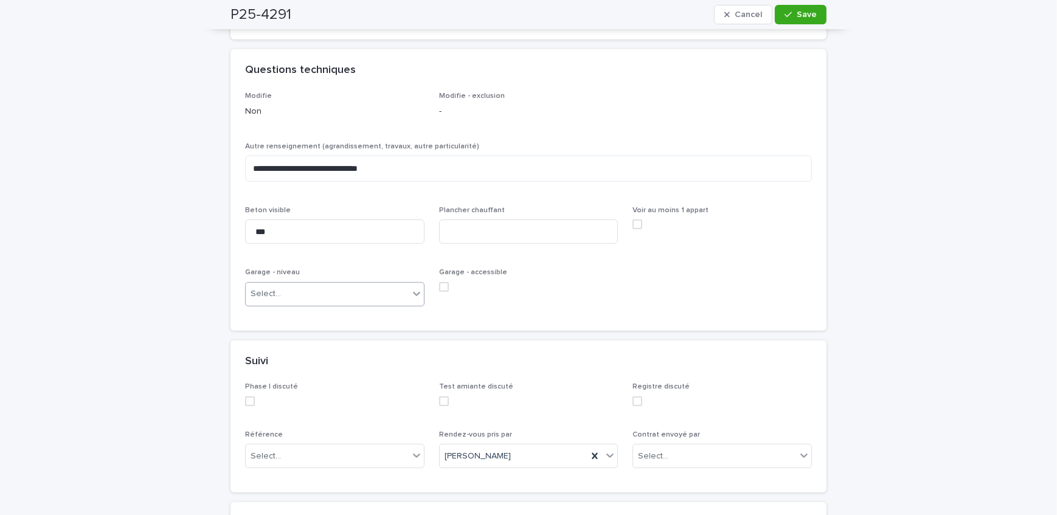
click at [352, 294] on div "Select..." at bounding box center [327, 294] width 163 height 20
click at [325, 300] on div "Select..." at bounding box center [327, 294] width 163 height 20
drag, startPoint x: 299, startPoint y: 344, endPoint x: 331, endPoint y: 341, distance: 32.9
click at [299, 344] on div "Demi-sous-sol" at bounding box center [330, 337] width 178 height 21
click at [553, 235] on input at bounding box center [528, 232] width 179 height 24
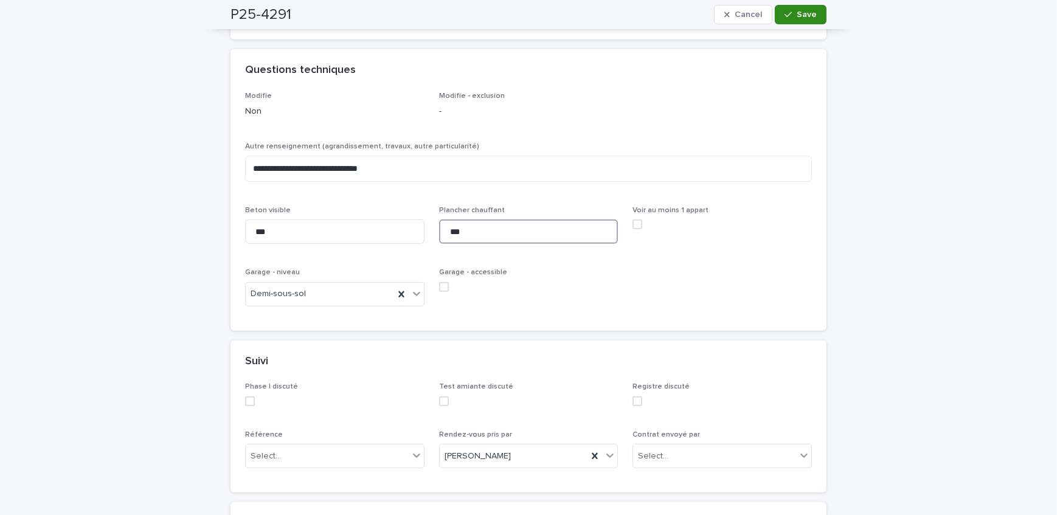
type input "***"
click at [785, 12] on icon "button" at bounding box center [788, 14] width 7 height 9
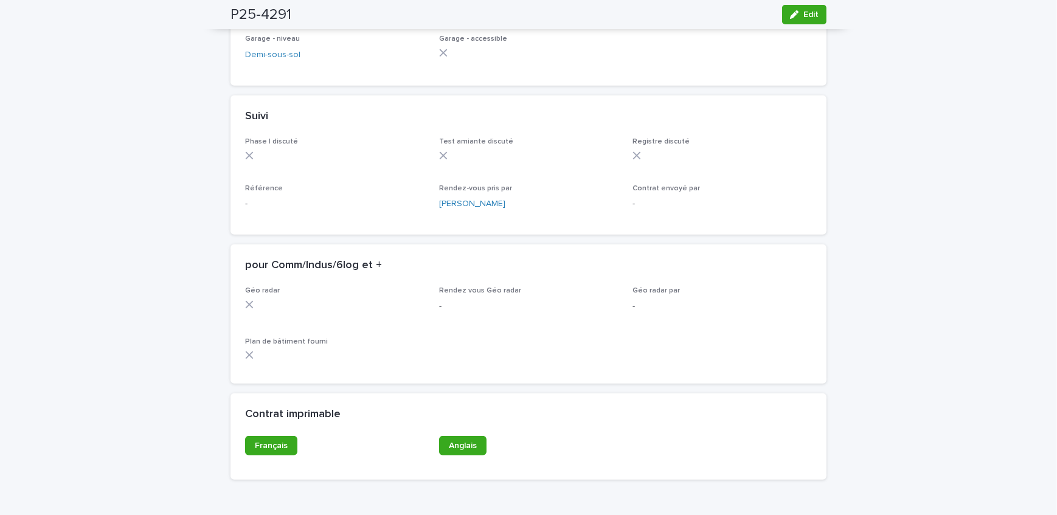
scroll to position [884, 0]
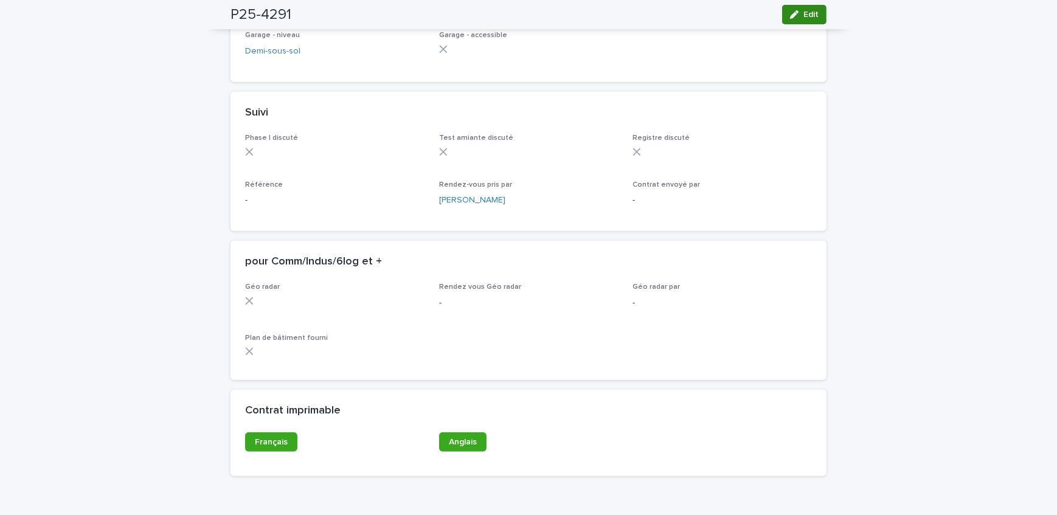
click at [805, 23] on button "Edit" at bounding box center [804, 14] width 44 height 19
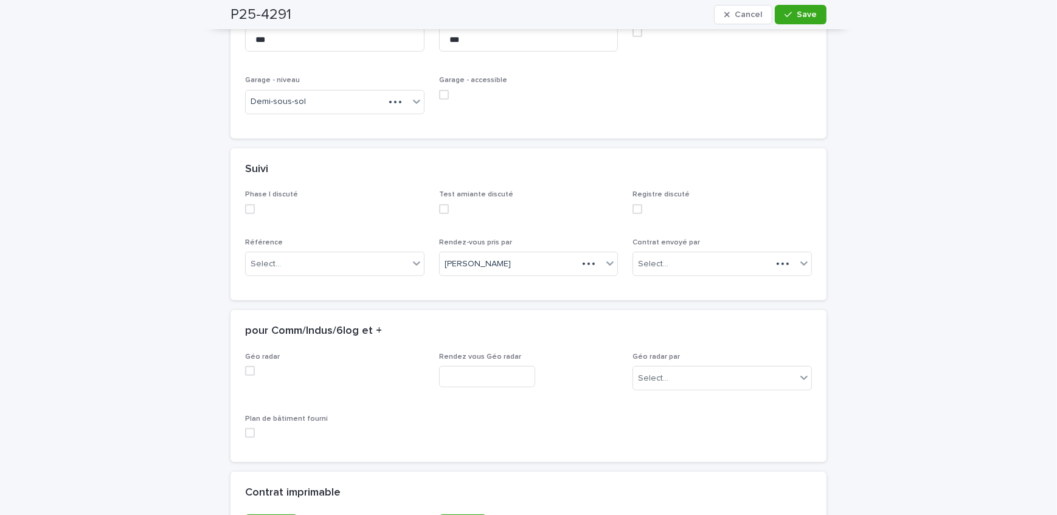
scroll to position [995, 0]
click at [304, 276] on div "Référence Select..." at bounding box center [334, 261] width 179 height 47
click at [302, 270] on div "Select..." at bounding box center [327, 264] width 163 height 20
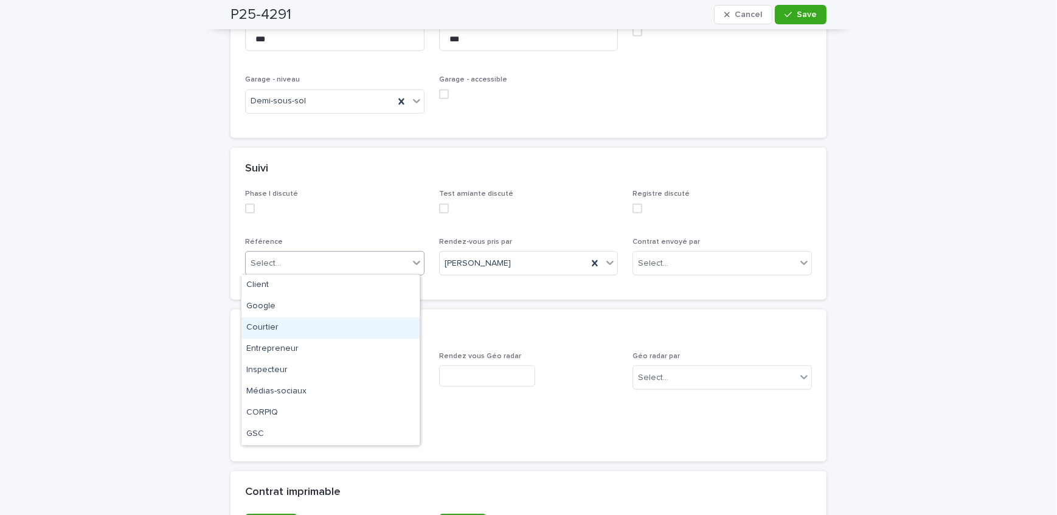
click at [310, 327] on div "Courtier" at bounding box center [330, 327] width 178 height 21
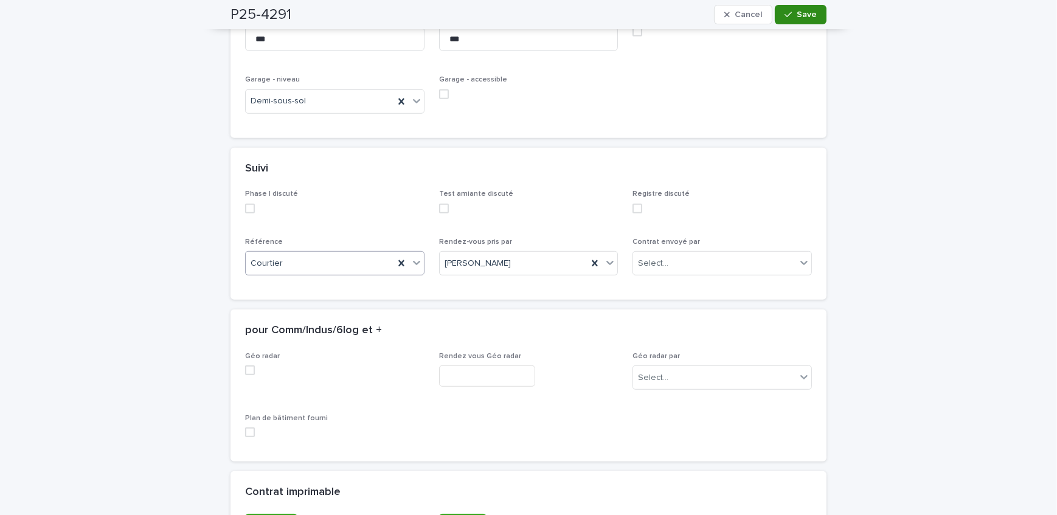
click at [805, 18] on span "Save" at bounding box center [807, 14] width 20 height 9
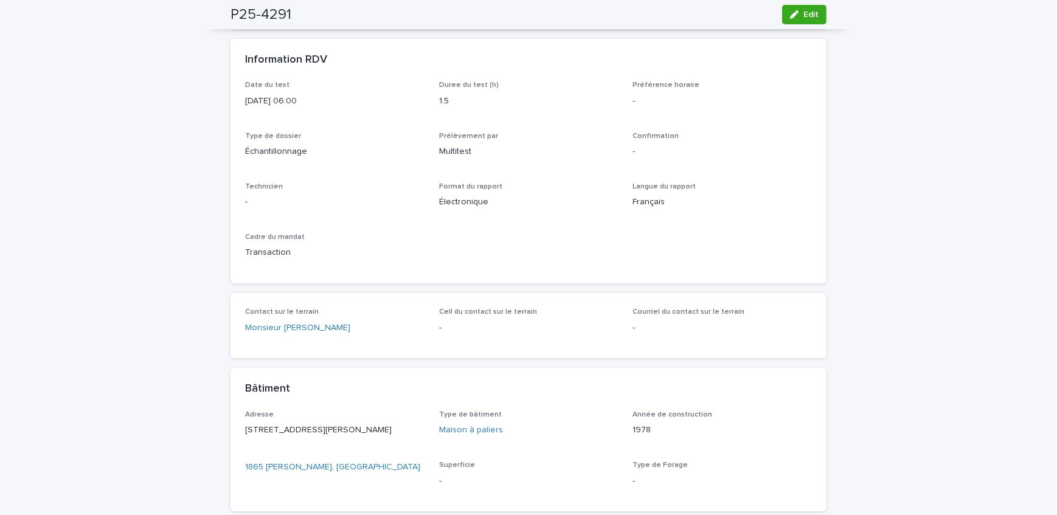
scroll to position [0, 0]
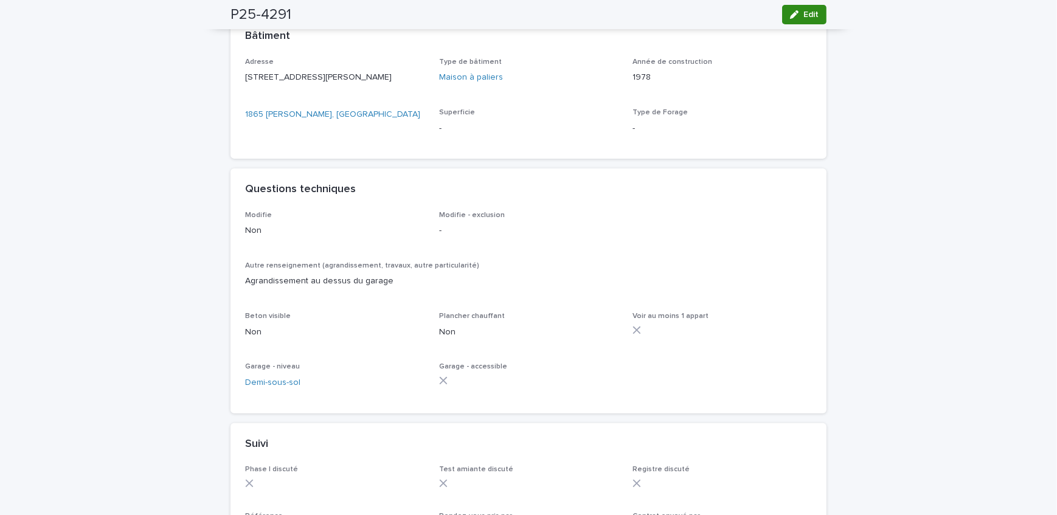
click at [788, 9] on button "Edit" at bounding box center [804, 14] width 44 height 19
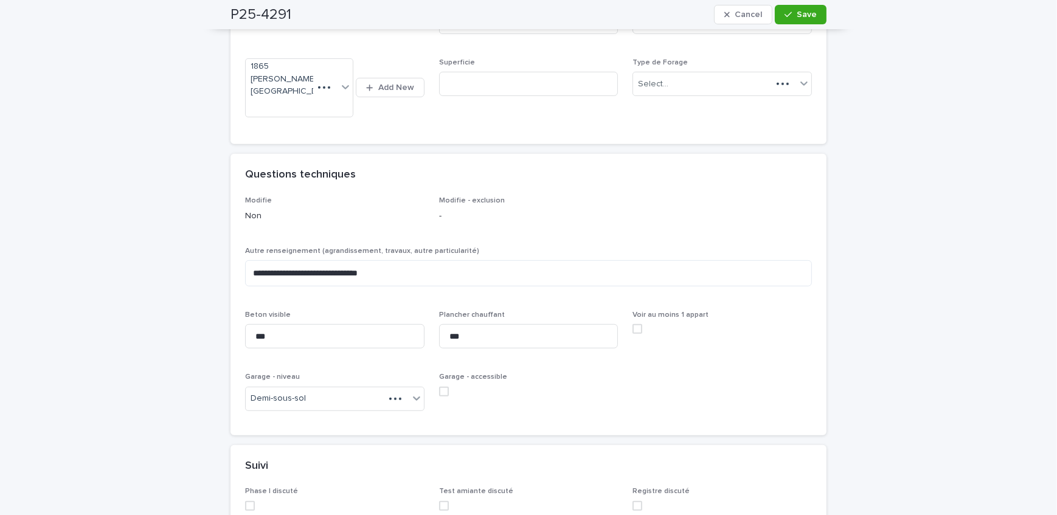
scroll to position [692, 0]
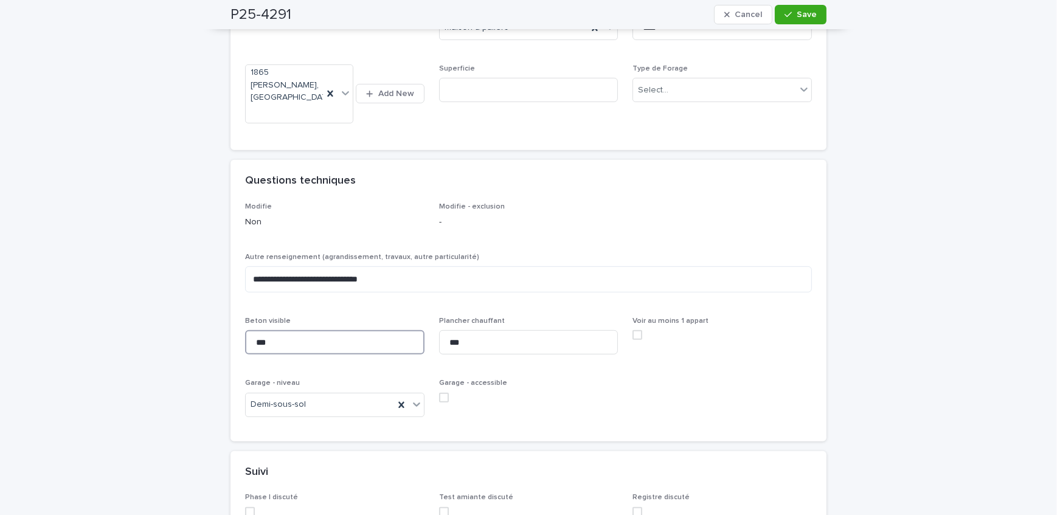
click at [285, 344] on input "***" at bounding box center [334, 342] width 179 height 24
type input "**********"
drag, startPoint x: 785, startPoint y: 12, endPoint x: 260, endPoint y: 158, distance: 544.4
click at [785, 12] on icon "button" at bounding box center [788, 14] width 7 height 9
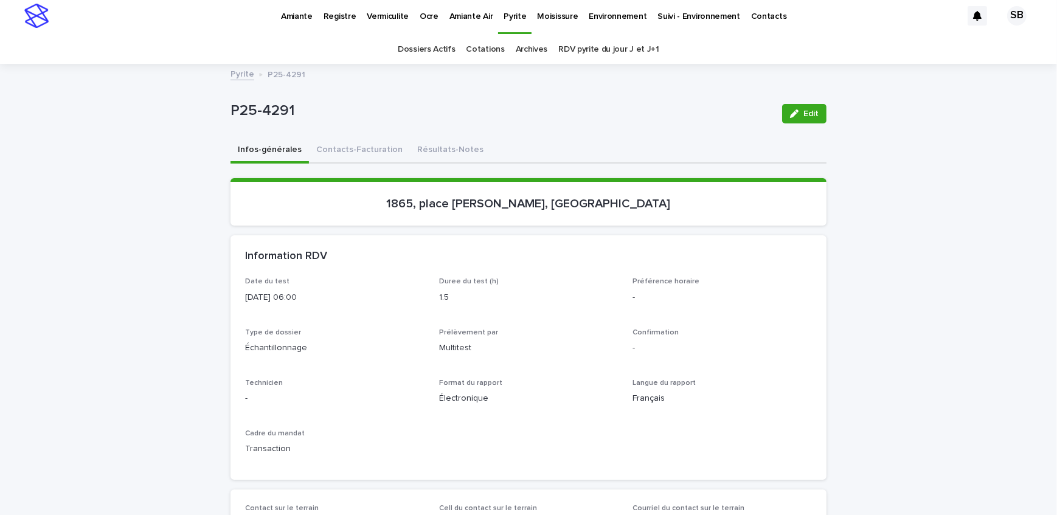
scroll to position [0, 0]
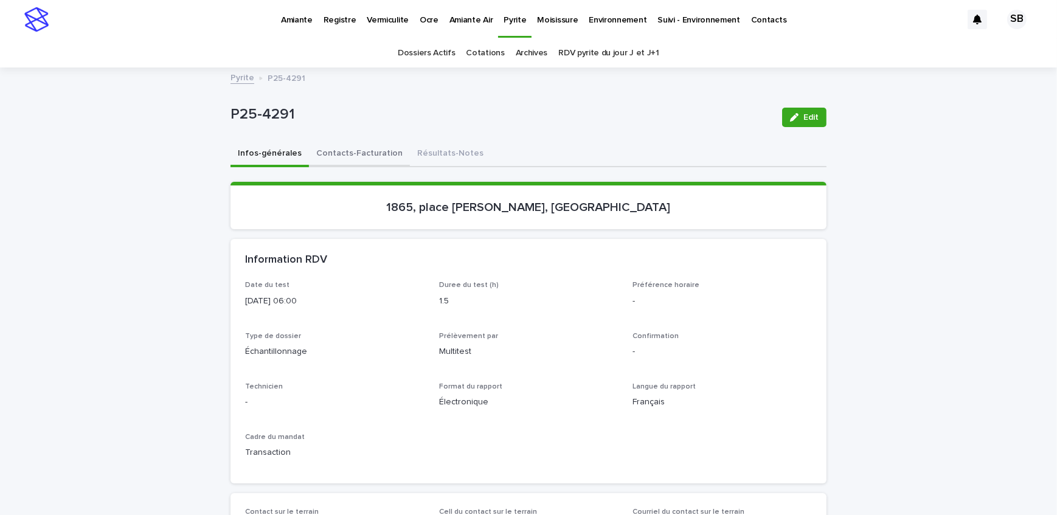
click at [361, 161] on button "Contacts-Facturation" at bounding box center [359, 155] width 101 height 26
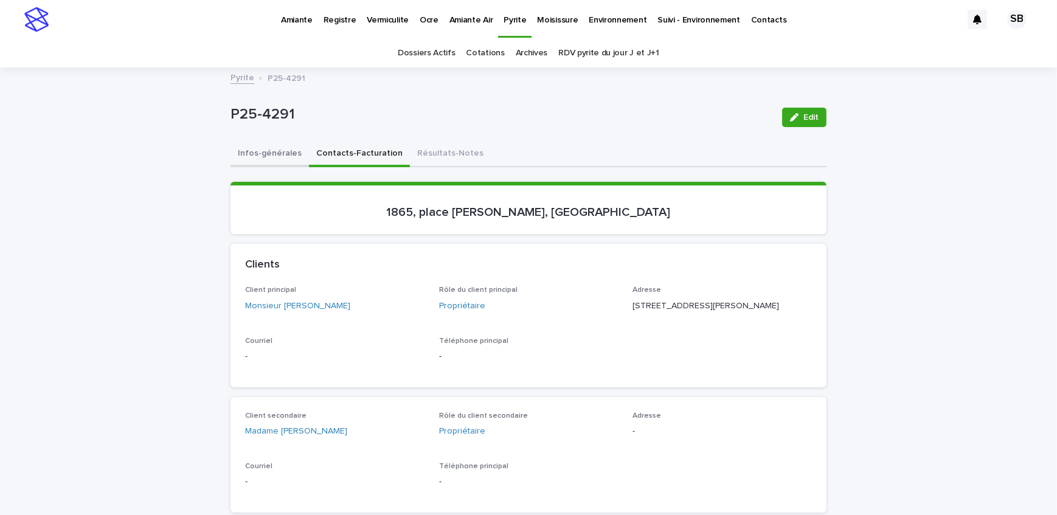
drag, startPoint x: 261, startPoint y: 155, endPoint x: 748, endPoint y: 78, distance: 493.2
click at [261, 155] on button "Infos-générales" at bounding box center [270, 155] width 78 height 26
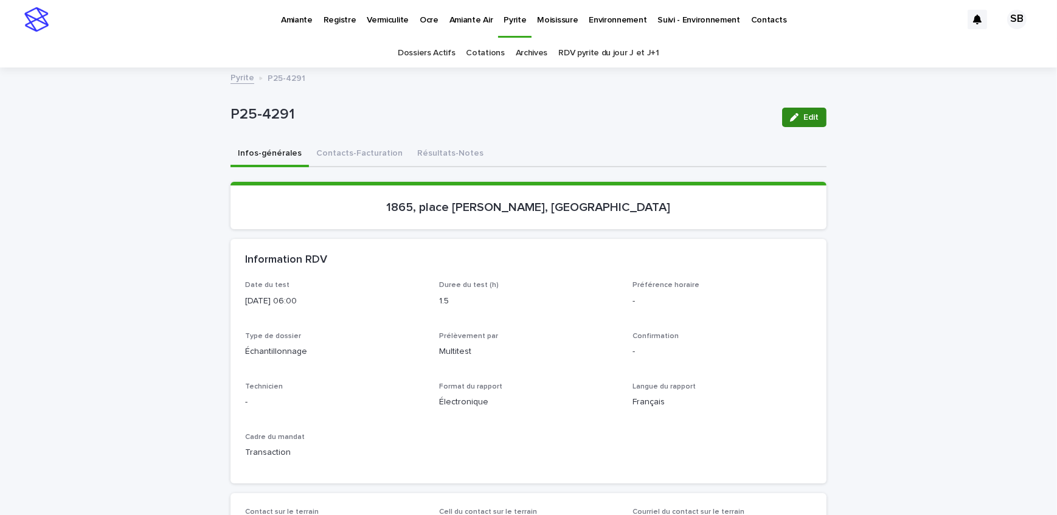
click at [804, 114] on span "Edit" at bounding box center [810, 117] width 15 height 9
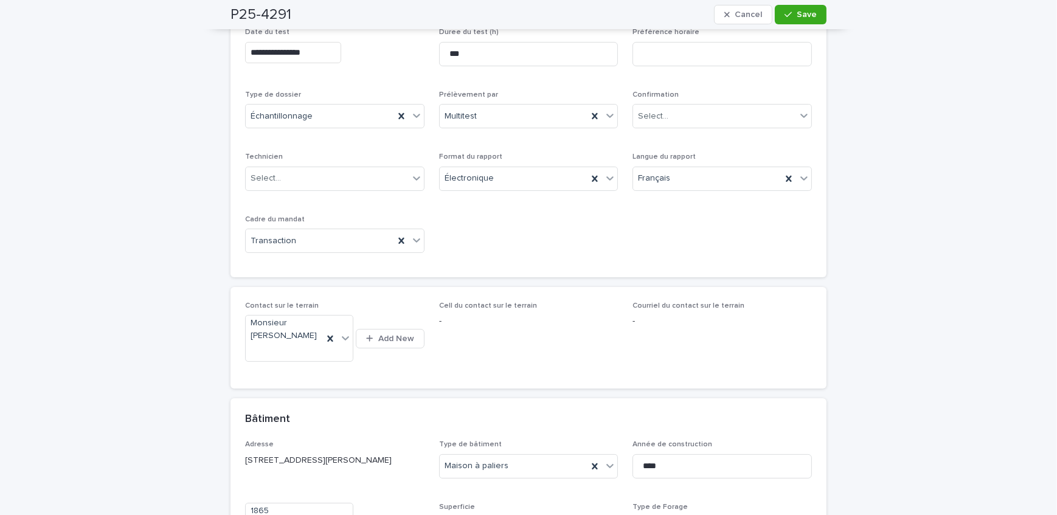
scroll to position [276, 0]
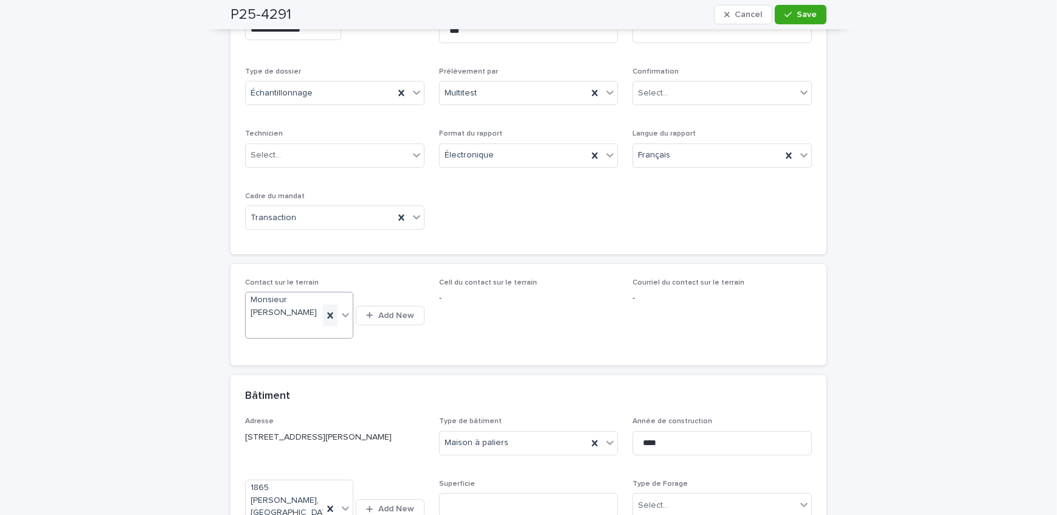
click at [334, 316] on div at bounding box center [330, 316] width 15 height 22
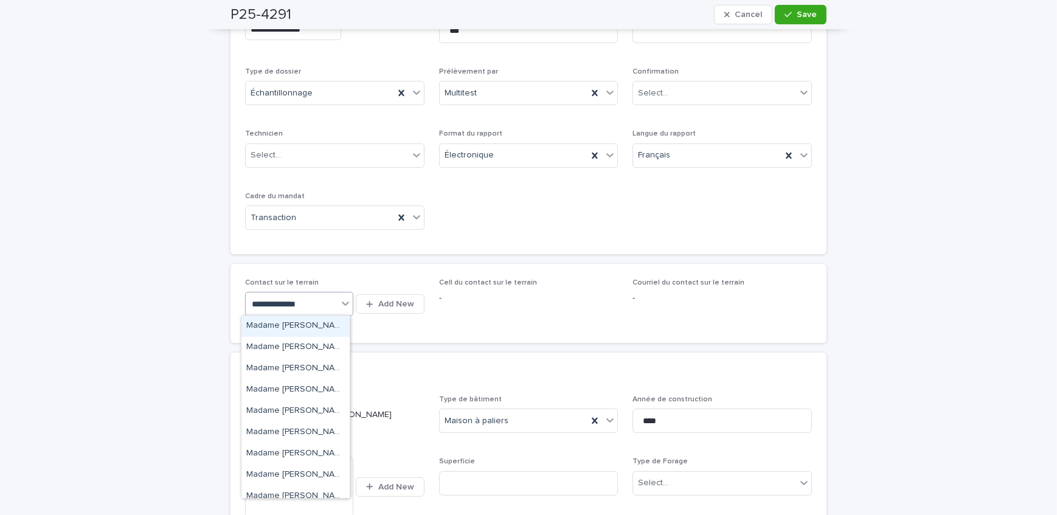
type input "**********"
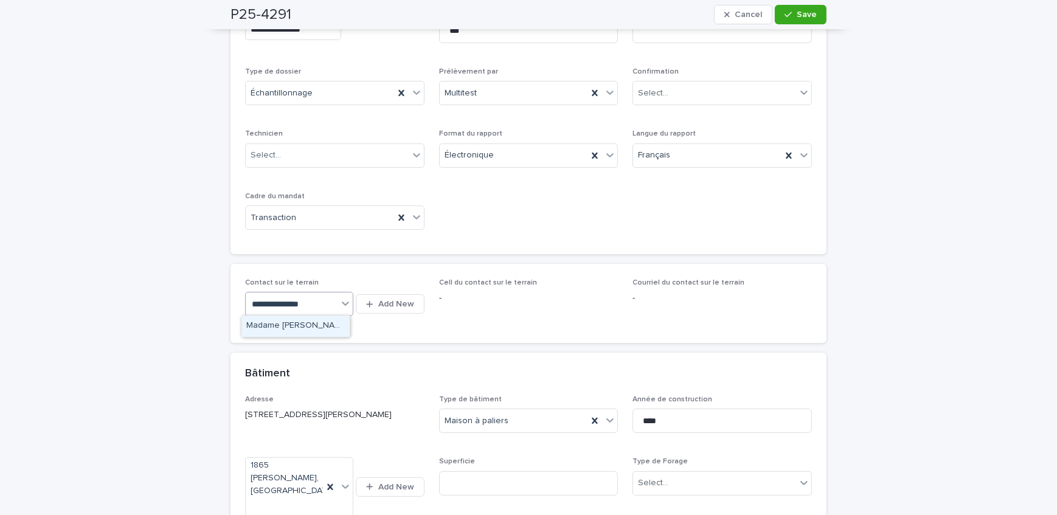
drag, startPoint x: 300, startPoint y: 322, endPoint x: 314, endPoint y: 322, distance: 13.4
click at [301, 322] on div "Madame [PERSON_NAME] (Remax Crystal)" at bounding box center [295, 326] width 108 height 21
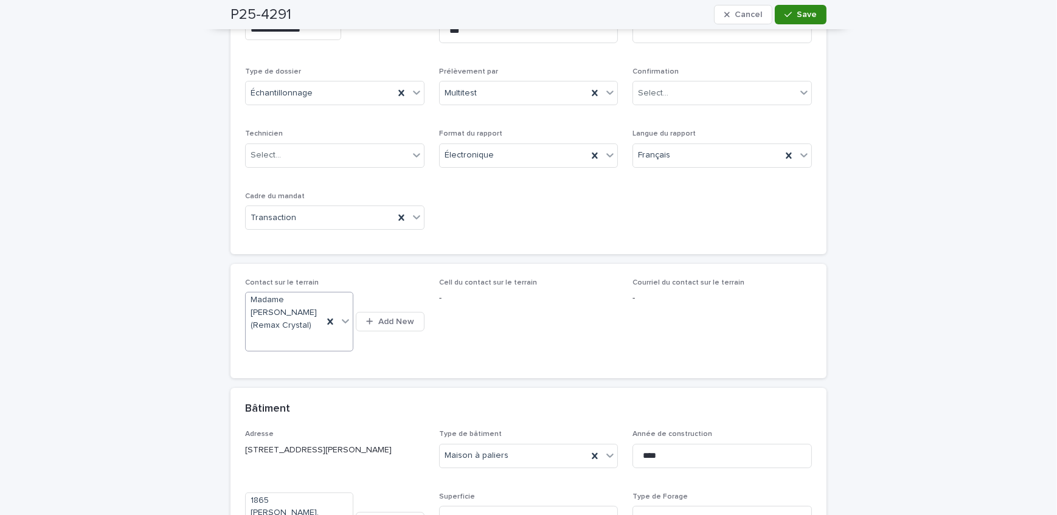
click at [800, 21] on button "Save" at bounding box center [801, 14] width 52 height 19
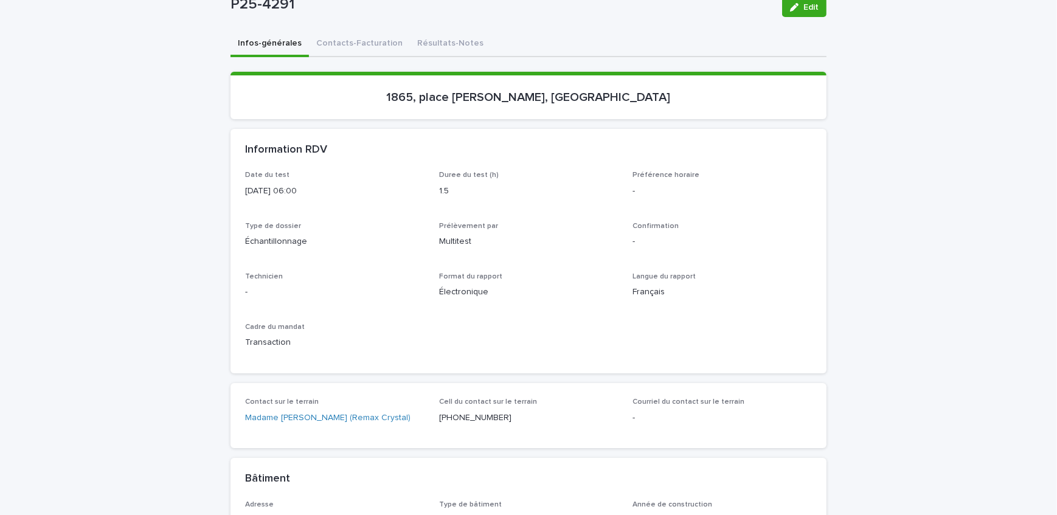
scroll to position [0, 0]
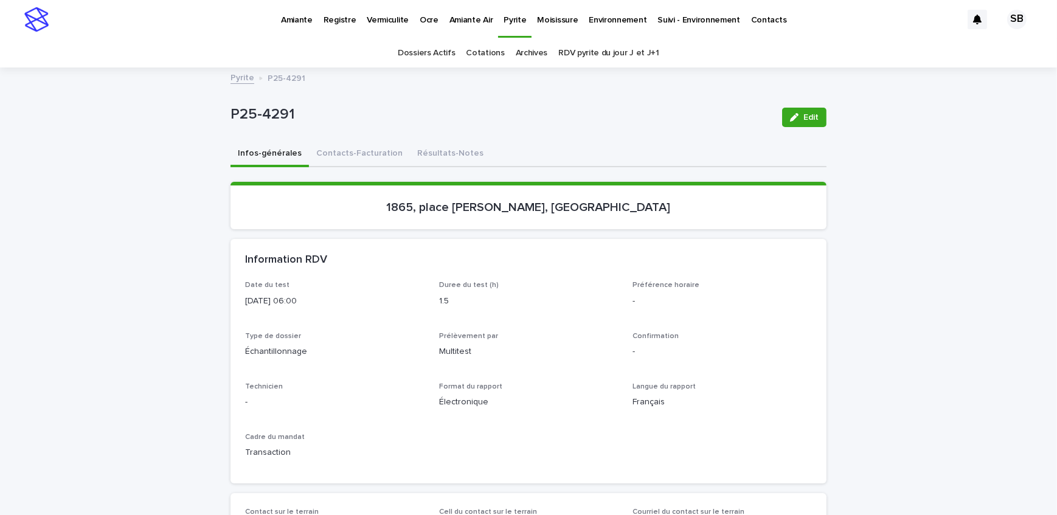
click at [335, 161] on button "Contacts-Facturation" at bounding box center [359, 155] width 101 height 26
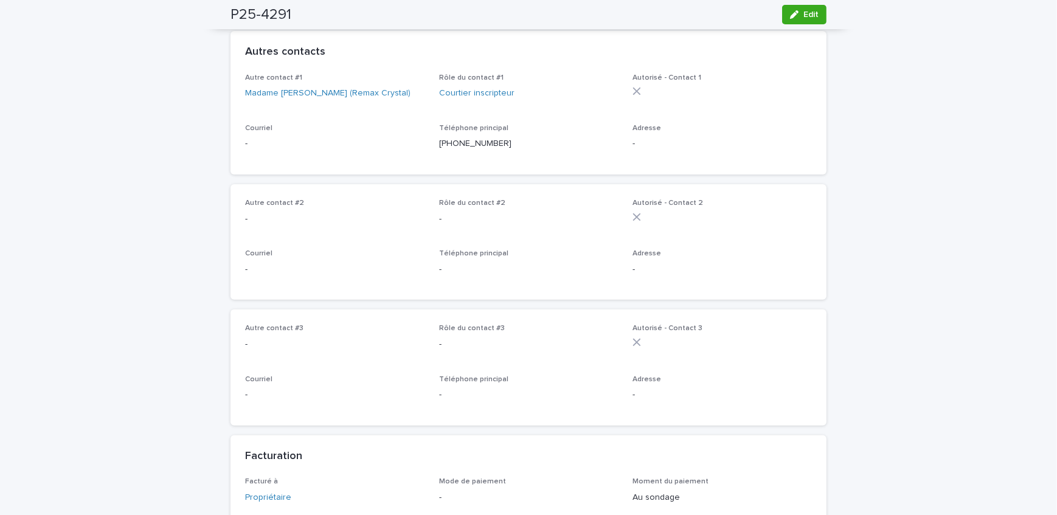
scroll to position [331, 0]
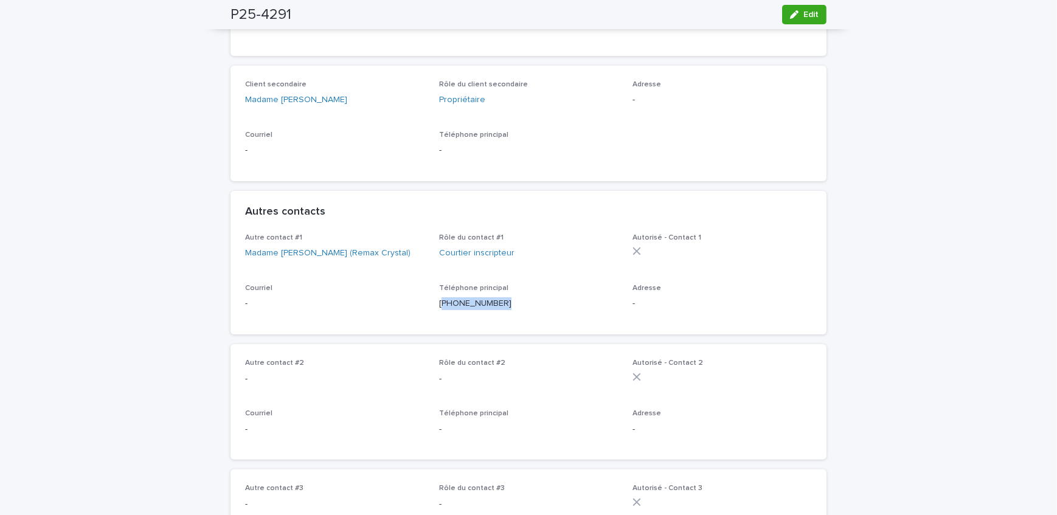
drag, startPoint x: 501, startPoint y: 325, endPoint x: 438, endPoint y: 335, distance: 63.4
click at [439, 320] on div "Téléphone principal [PHONE_NUMBER]" at bounding box center [528, 302] width 179 height 36
drag, startPoint x: 179, startPoint y: 200, endPoint x: 195, endPoint y: 197, distance: 15.5
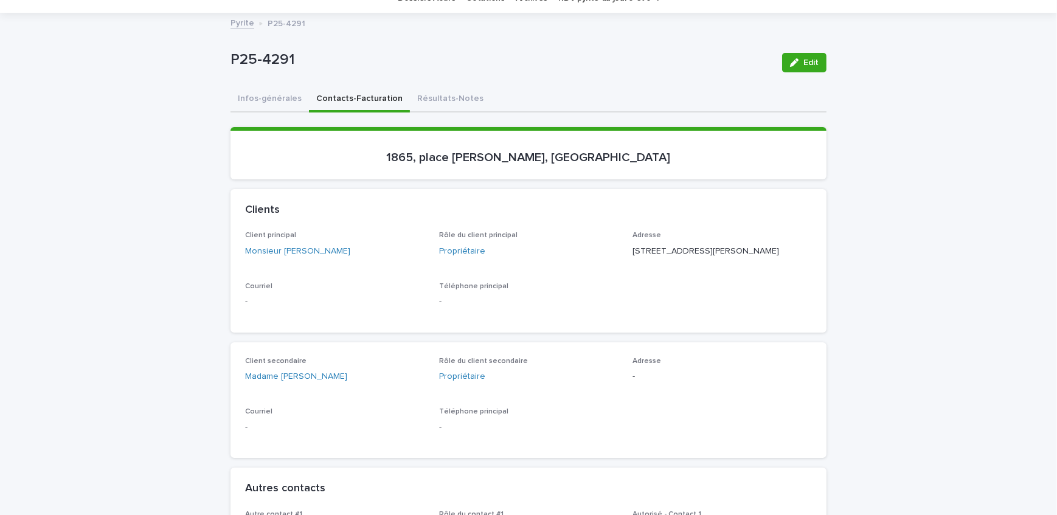
scroll to position [165, 0]
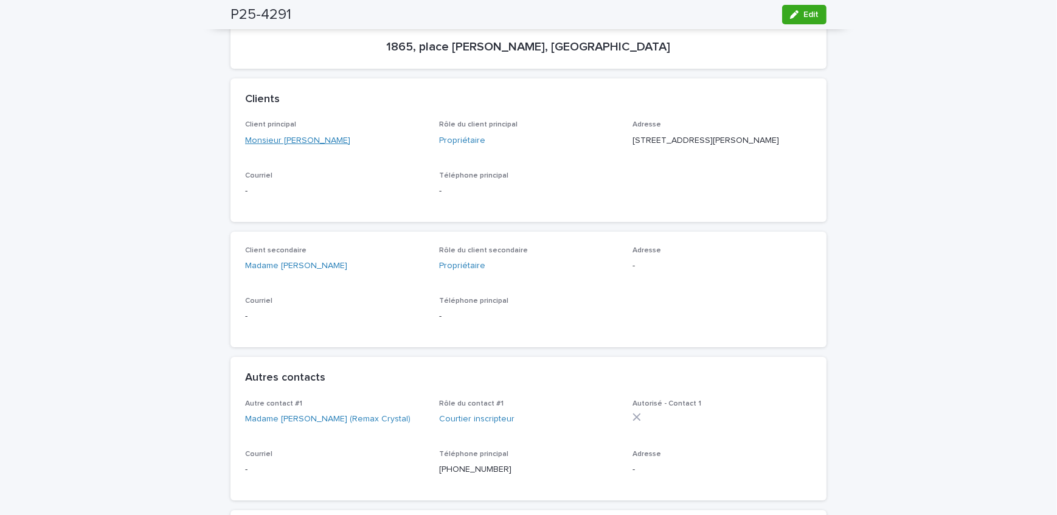
click at [288, 143] on link "Monsieur [PERSON_NAME]" at bounding box center [297, 140] width 105 height 13
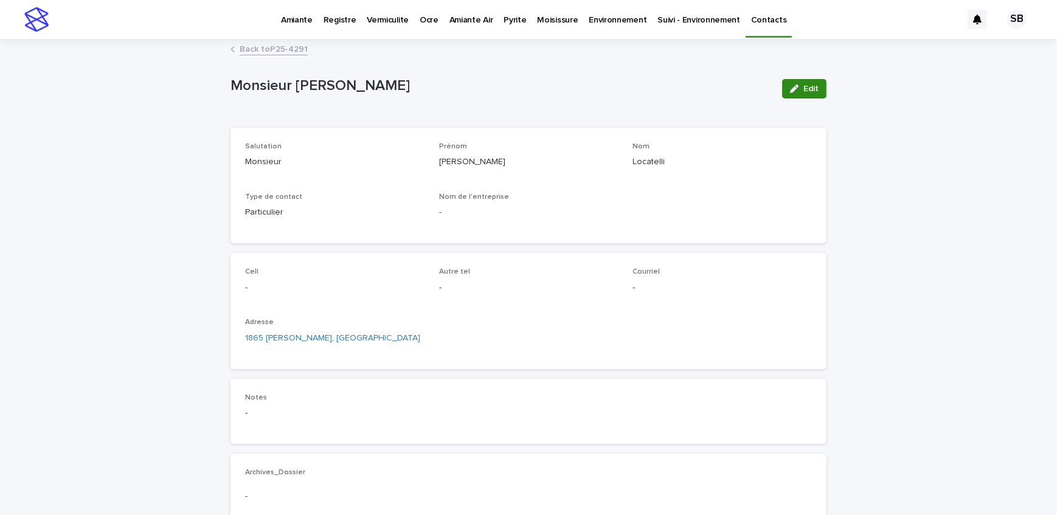
click at [790, 85] on icon "button" at bounding box center [794, 89] width 9 height 9
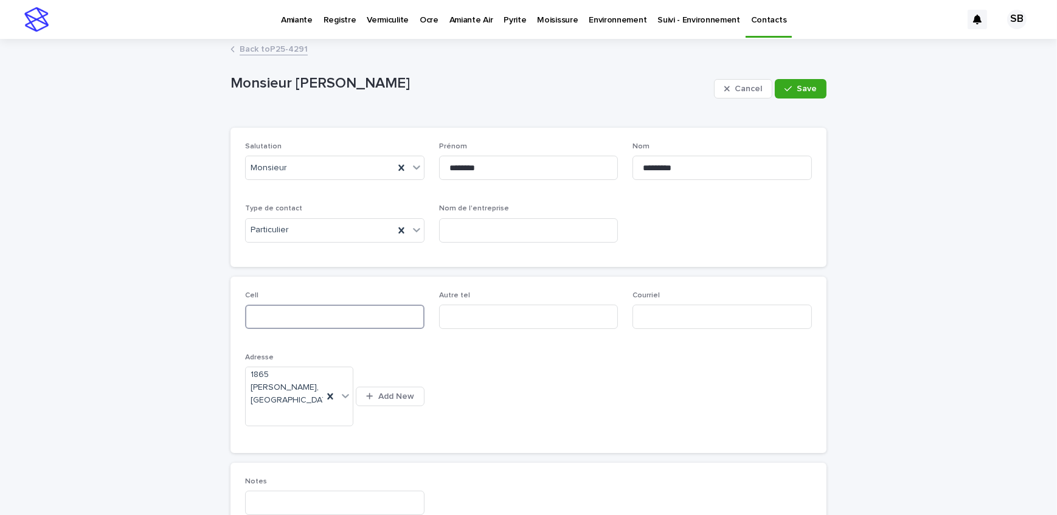
click at [338, 314] on input at bounding box center [334, 317] width 179 height 24
click at [807, 97] on button "Save" at bounding box center [801, 88] width 52 height 19
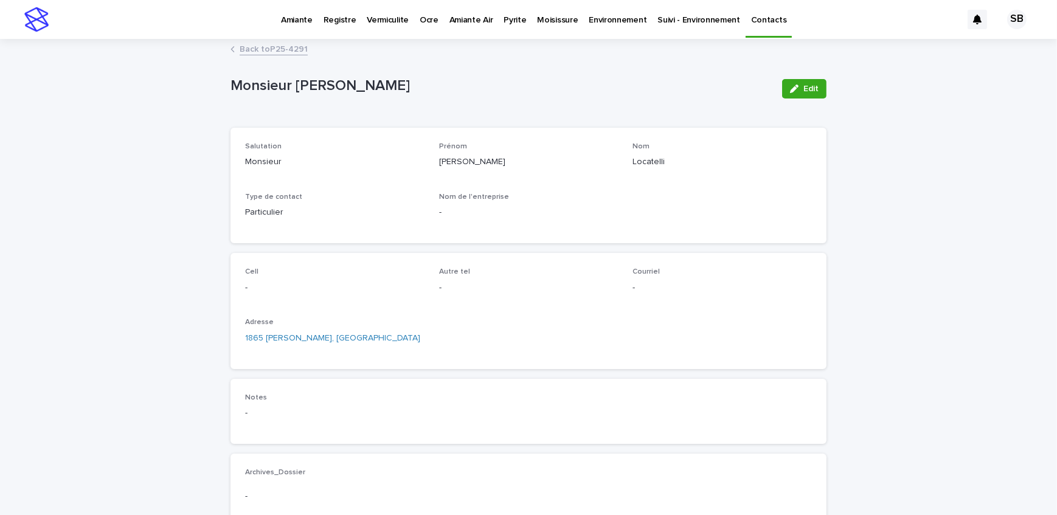
click at [181, 199] on div "Loading... Saving… Loading... Saving… Monsieur [PERSON_NAME] Edit Monsieur [PER…" at bounding box center [528, 323] width 1057 height 566
click at [268, 46] on link "Back to P25-4291" at bounding box center [274, 48] width 68 height 14
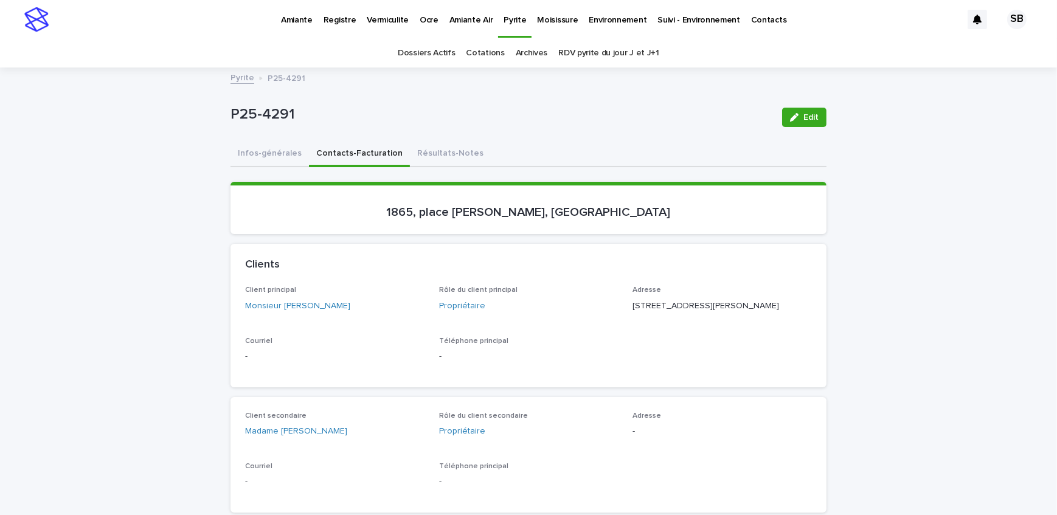
click at [389, 18] on p "Vermiculite" at bounding box center [388, 13] width 42 height 26
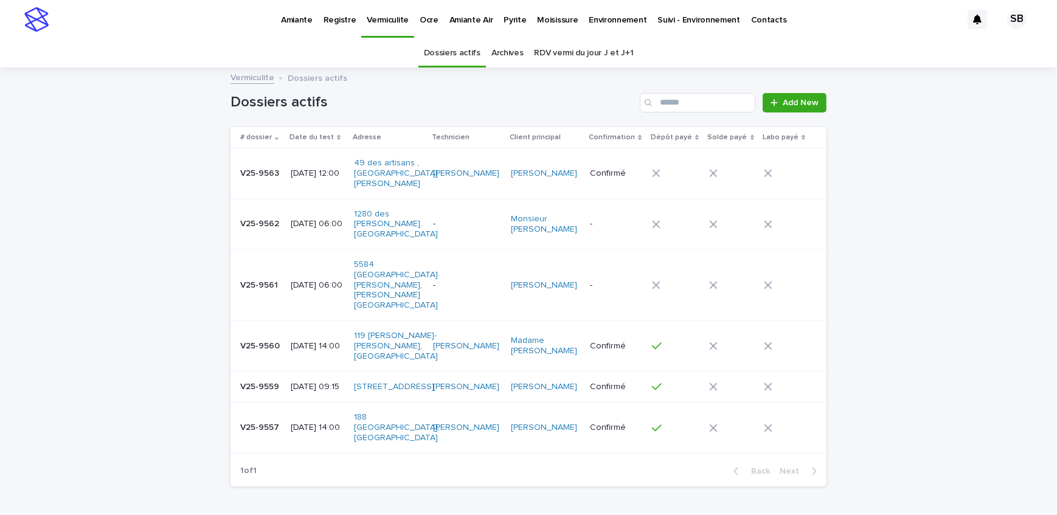
click at [269, 301] on td "V25-9561 V25-9561" at bounding box center [258, 284] width 55 height 71
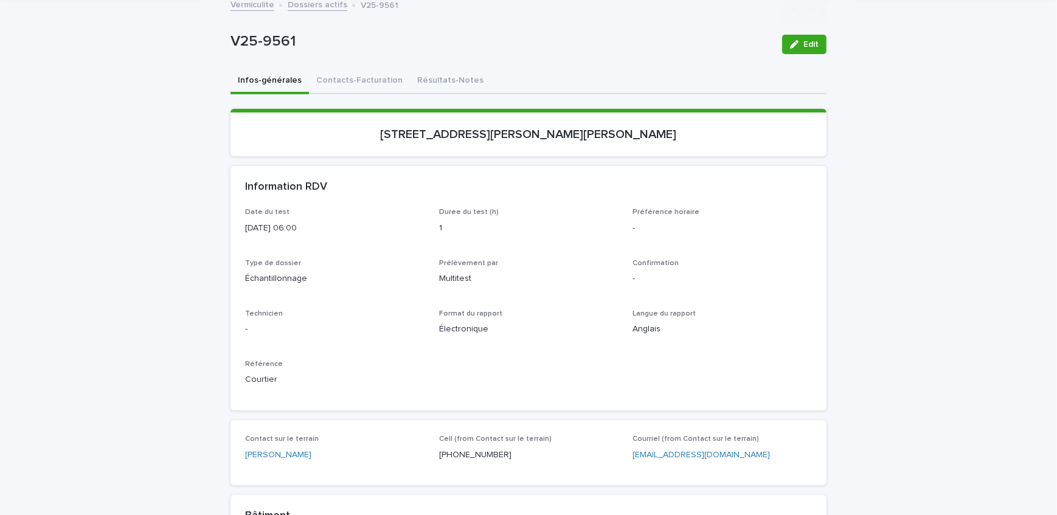
scroll to position [165, 0]
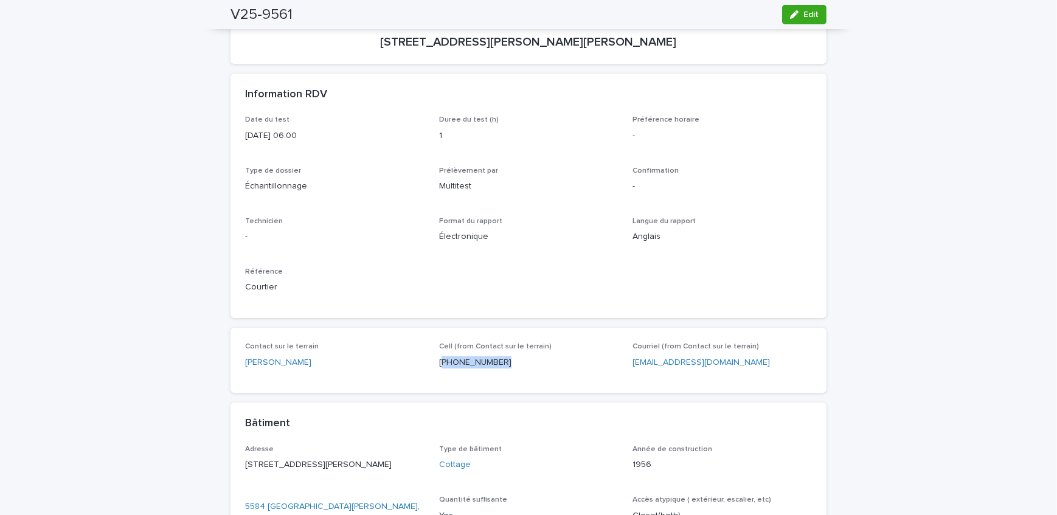
drag, startPoint x: 496, startPoint y: 370, endPoint x: 438, endPoint y: 375, distance: 57.9
click at [439, 375] on div "Cell (from Contact sur le terrain) [PHONE_NUMBER]" at bounding box center [528, 360] width 179 height 36
click at [134, 170] on div "Loading... Saving… Loading... Saving… V25-9561 Edit V25-9561 Edit Sorry, there …" at bounding box center [528, 421] width 1057 height 1036
click at [799, 19] on button "Edit" at bounding box center [804, 14] width 44 height 19
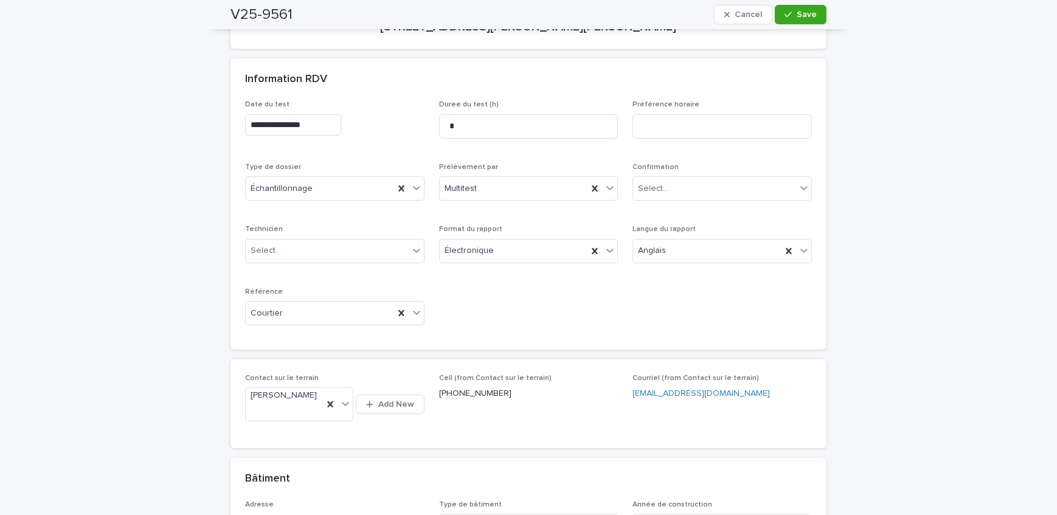
scroll to position [178, 0]
click at [341, 131] on input "**********" at bounding box center [293, 127] width 96 height 21
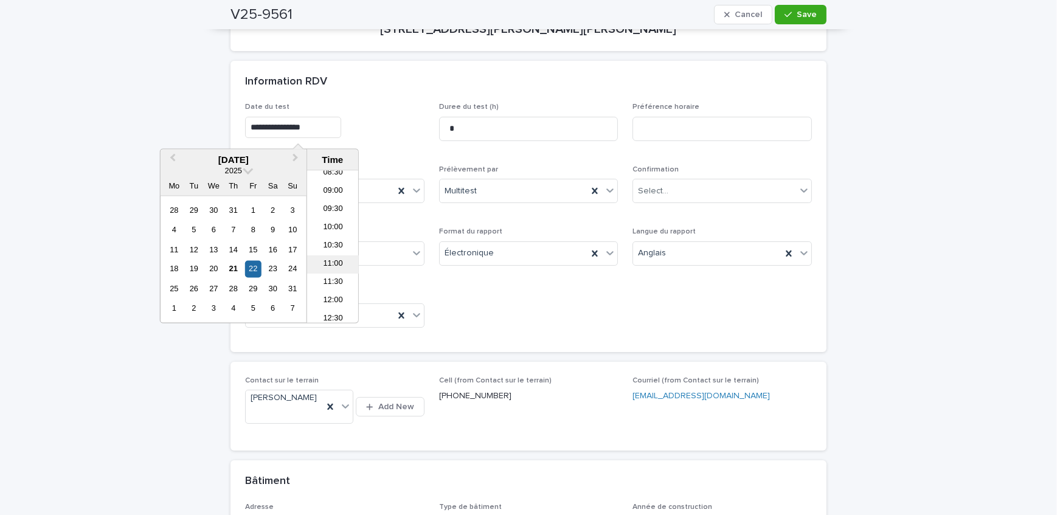
scroll to position [317, 0]
click at [336, 187] on li "09:00" at bounding box center [333, 191] width 52 height 18
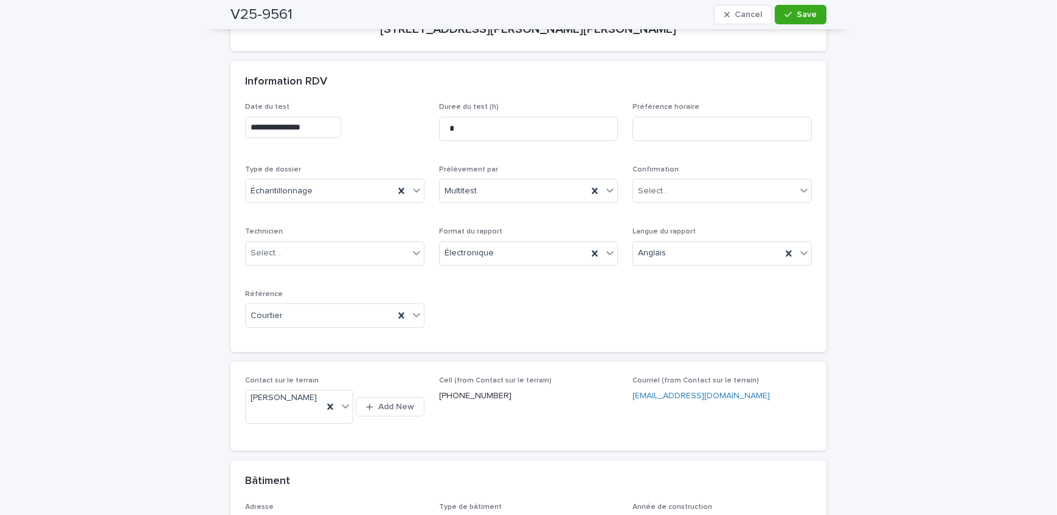
type input "**********"
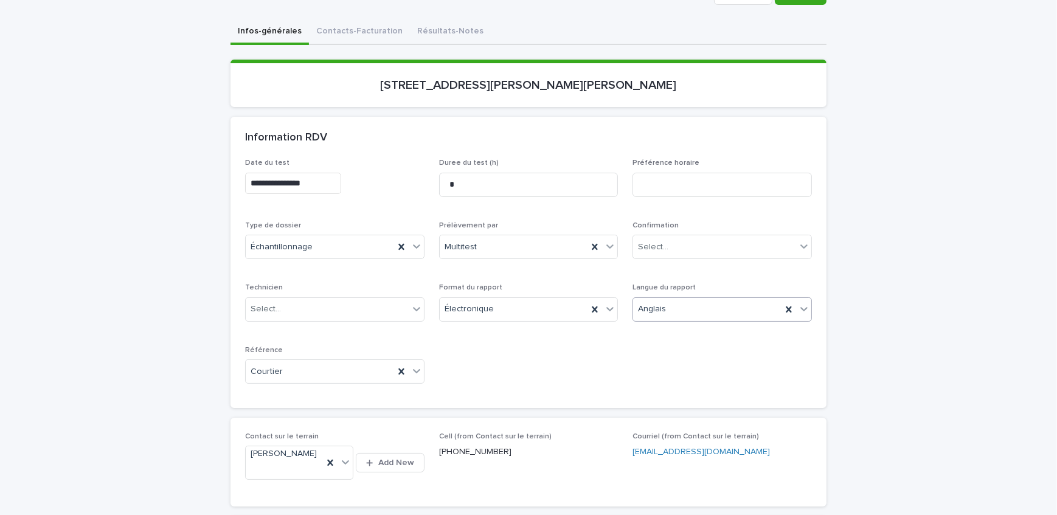
scroll to position [123, 0]
click at [713, 243] on div "Select..." at bounding box center [714, 247] width 163 height 20
click at [696, 328] on div "Confirmé" at bounding box center [718, 332] width 178 height 21
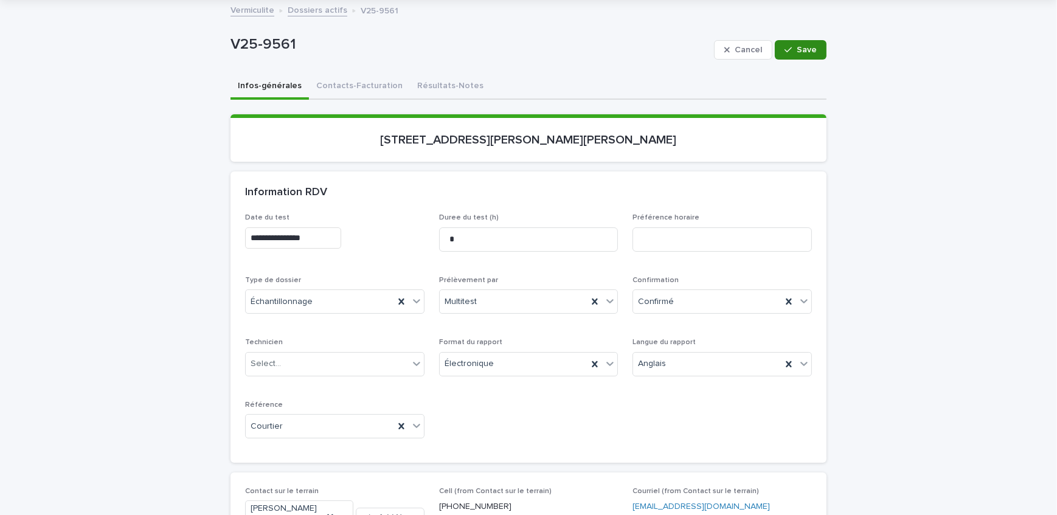
click at [793, 54] on button "Save" at bounding box center [801, 49] width 52 height 19
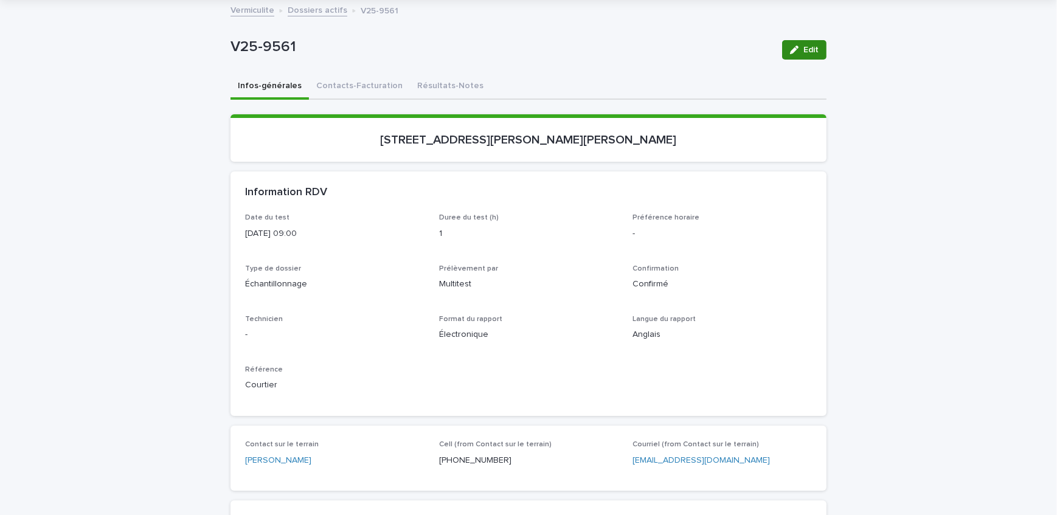
click at [815, 42] on button "Edit" at bounding box center [804, 49] width 44 height 19
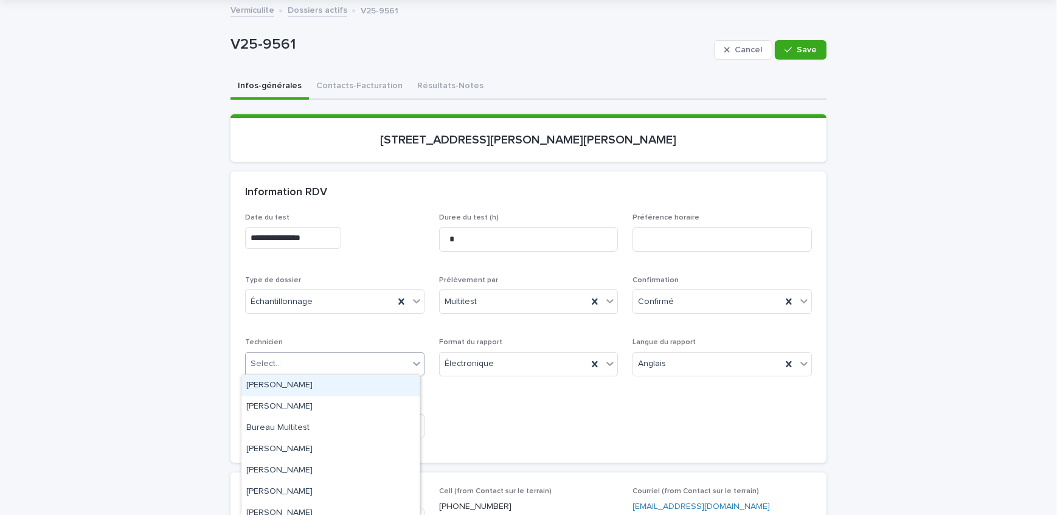
click at [318, 373] on div "Select..." at bounding box center [334, 364] width 179 height 24
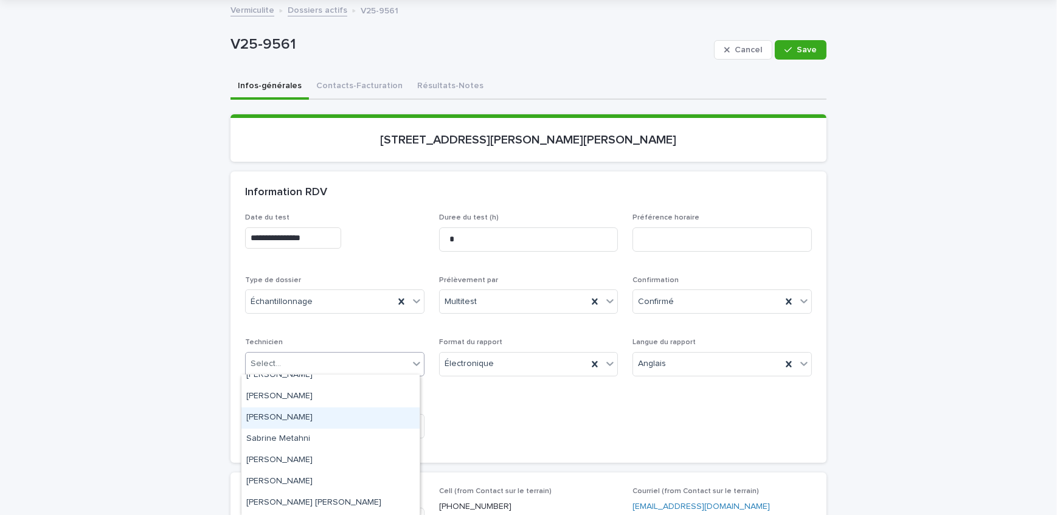
scroll to position [221, 0]
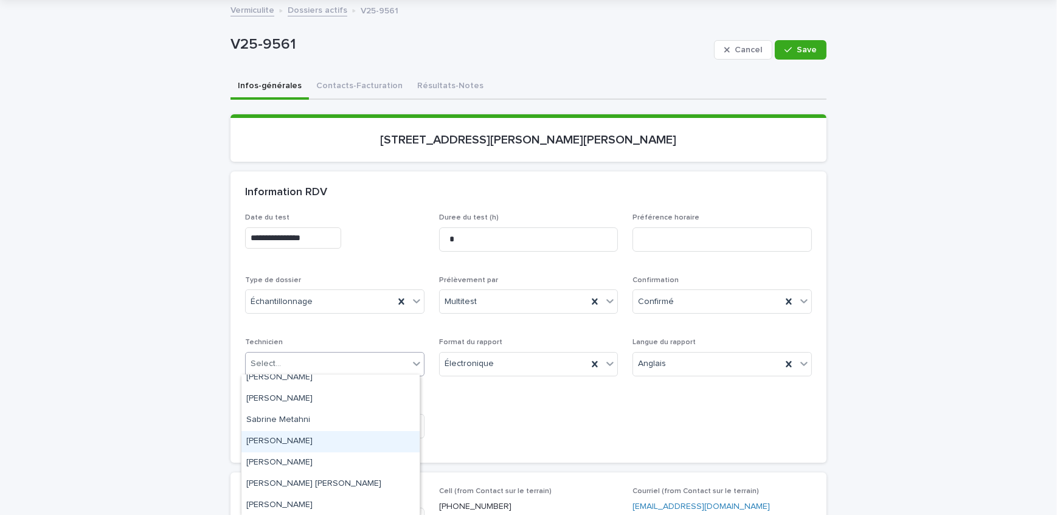
click at [312, 446] on div "[PERSON_NAME]" at bounding box center [330, 441] width 178 height 21
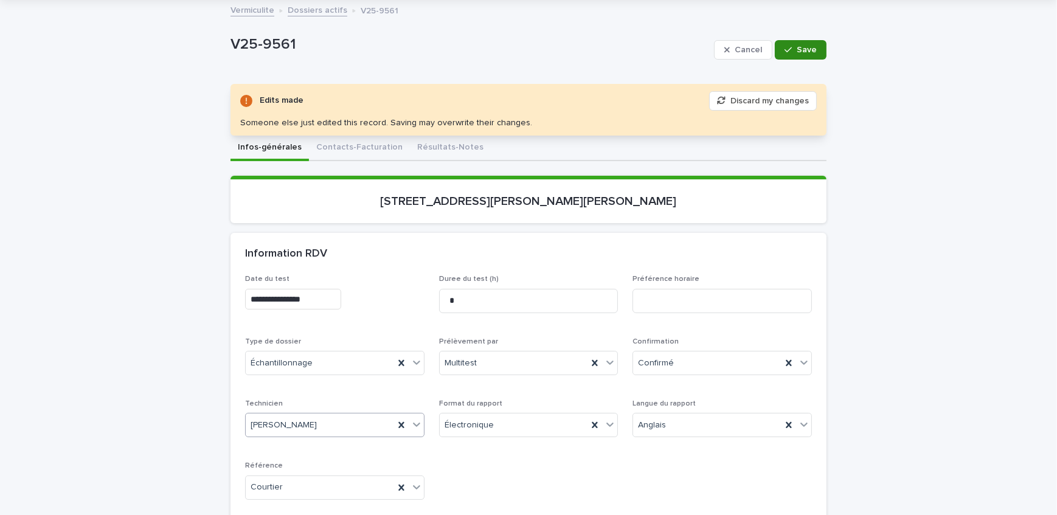
click at [807, 51] on span "Save" at bounding box center [807, 50] width 20 height 9
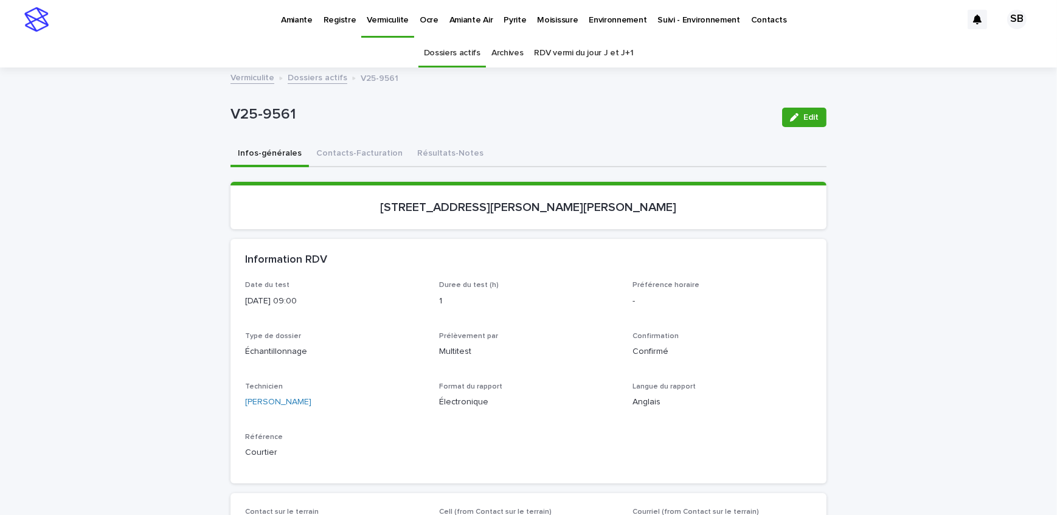
scroll to position [55, 0]
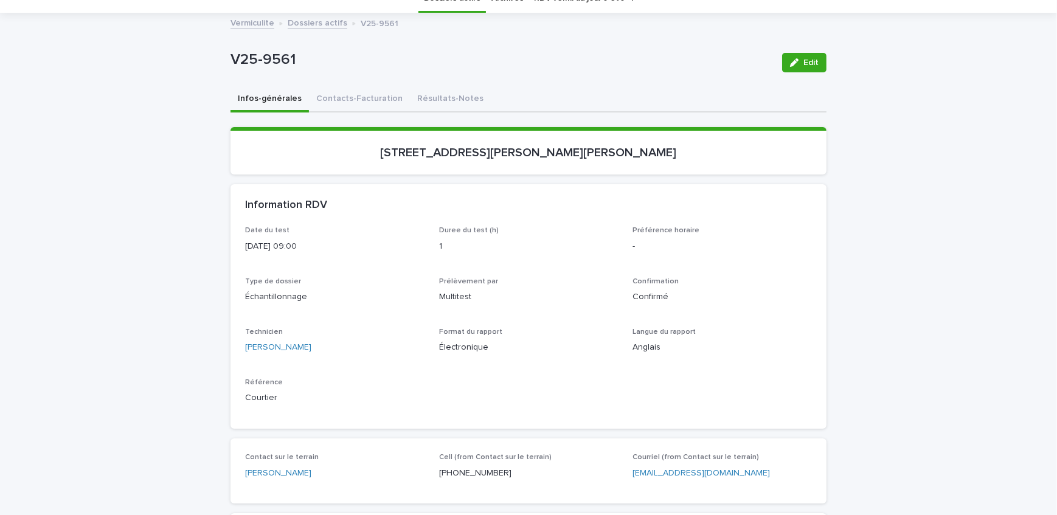
click at [810, 51] on div "Edit" at bounding box center [801, 62] width 49 height 49
click at [810, 63] on span "Edit" at bounding box center [810, 62] width 15 height 9
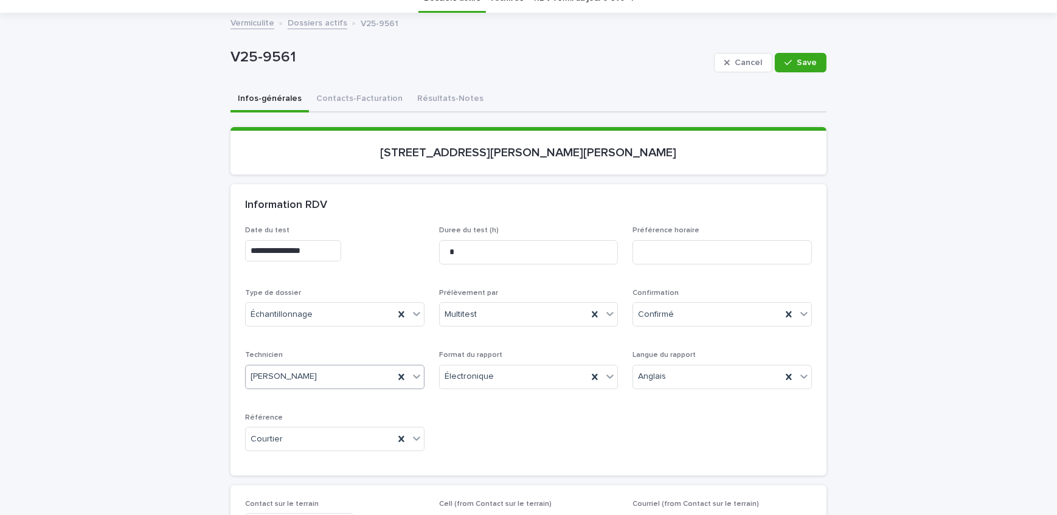
click at [325, 383] on div "[PERSON_NAME]" at bounding box center [320, 377] width 148 height 20
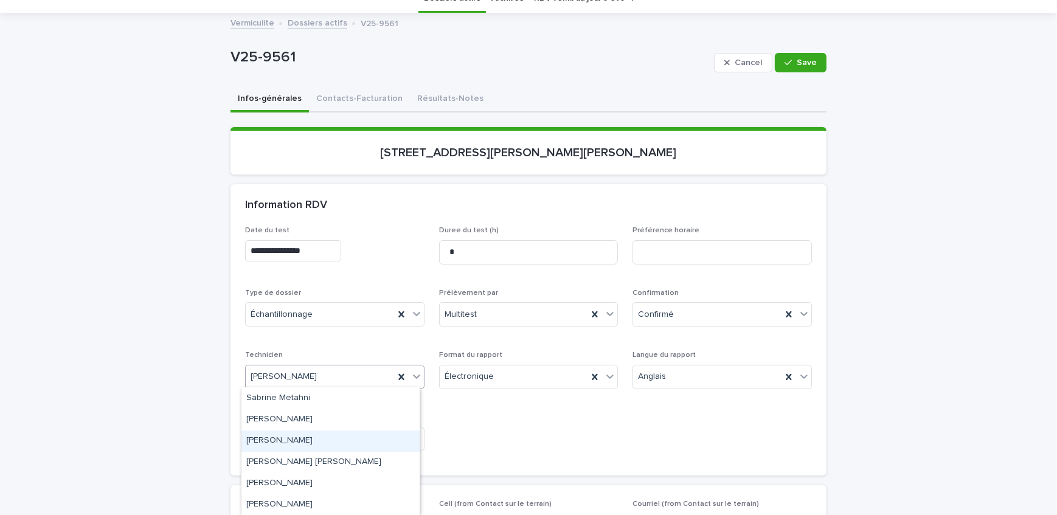
click at [322, 442] on div "[PERSON_NAME]" at bounding box center [330, 441] width 178 height 21
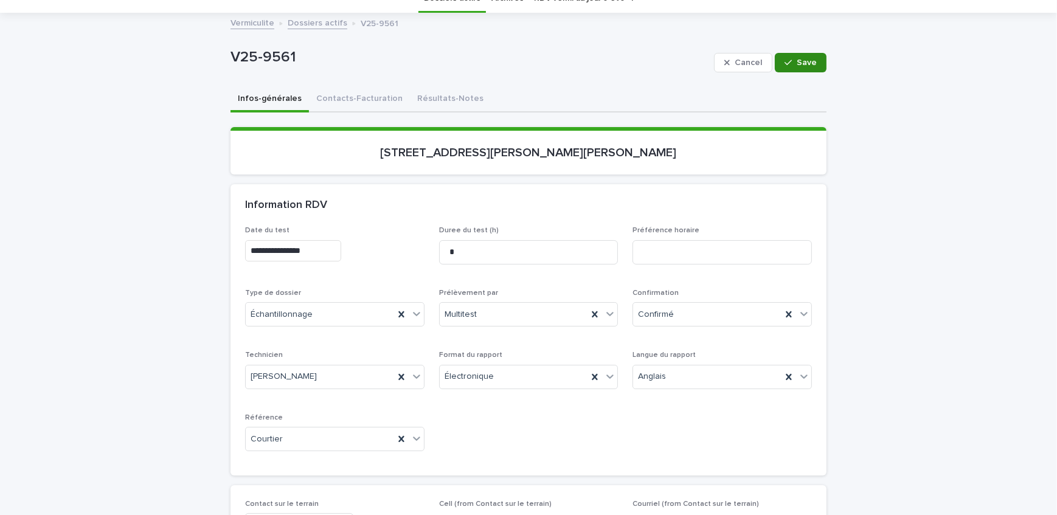
click at [799, 66] on button "Save" at bounding box center [801, 62] width 52 height 19
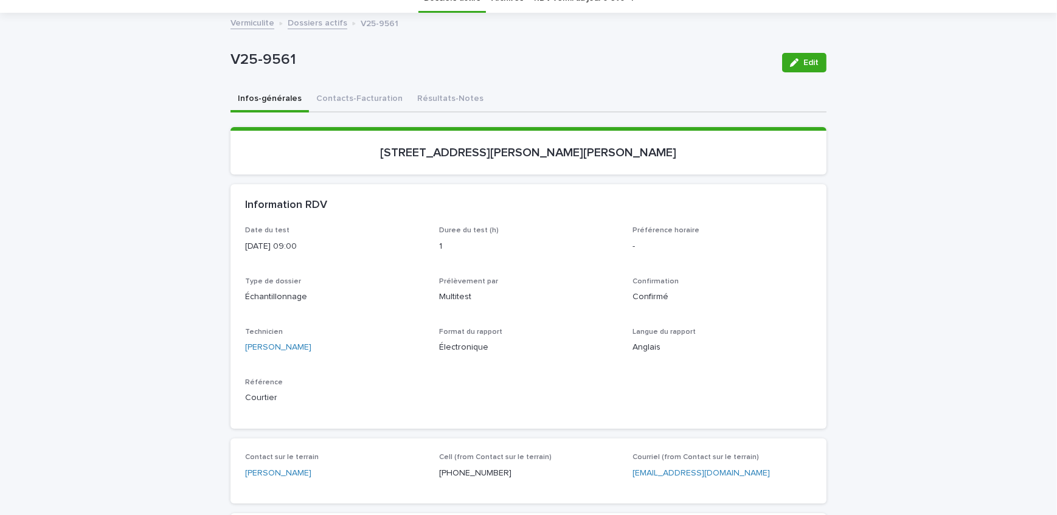
scroll to position [110, 0]
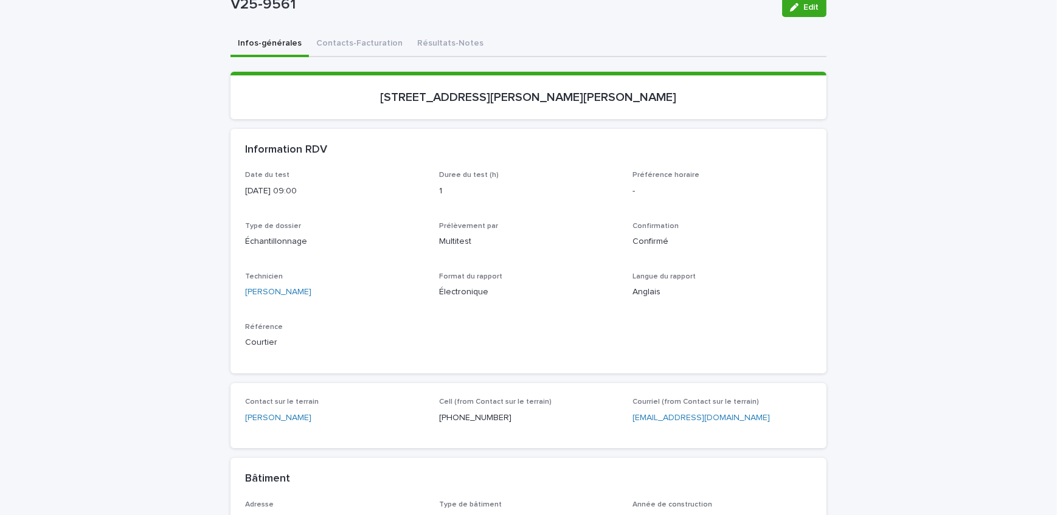
click at [154, 176] on div "Loading... Saving… Loading... Saving… V25-9561 Edit V25-9561 Edit Sorry, there …" at bounding box center [528, 477] width 1057 height 1036
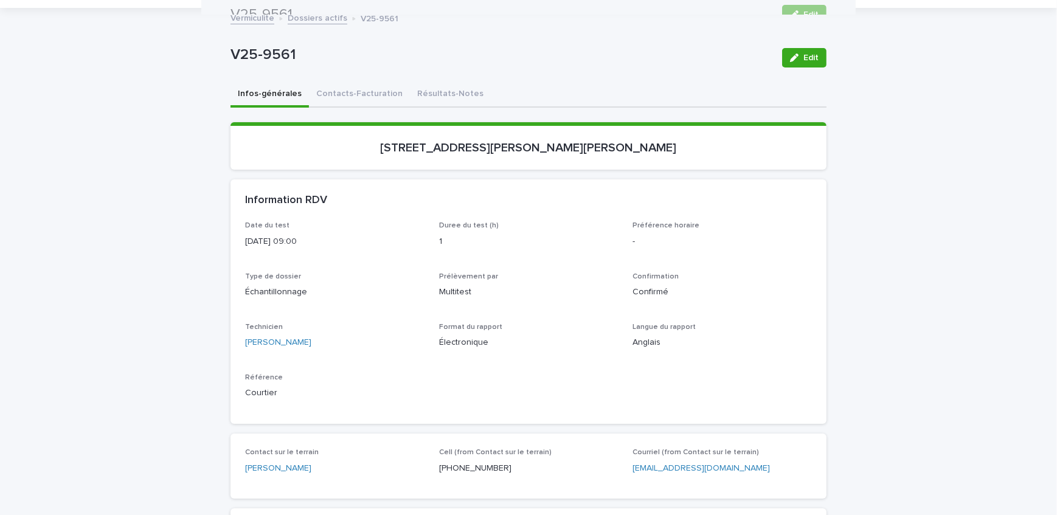
scroll to position [55, 0]
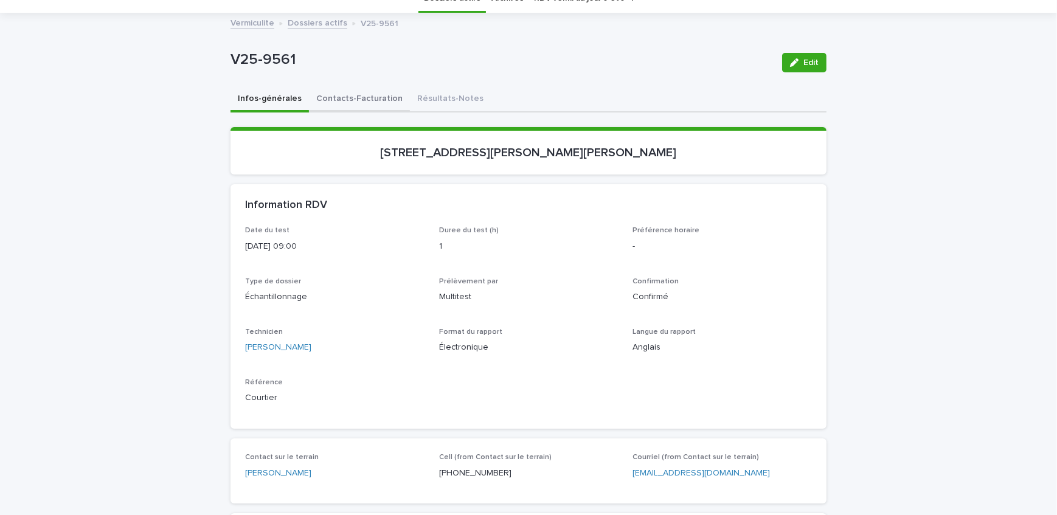
click at [354, 108] on button "Contacts-Facturation" at bounding box center [359, 100] width 101 height 26
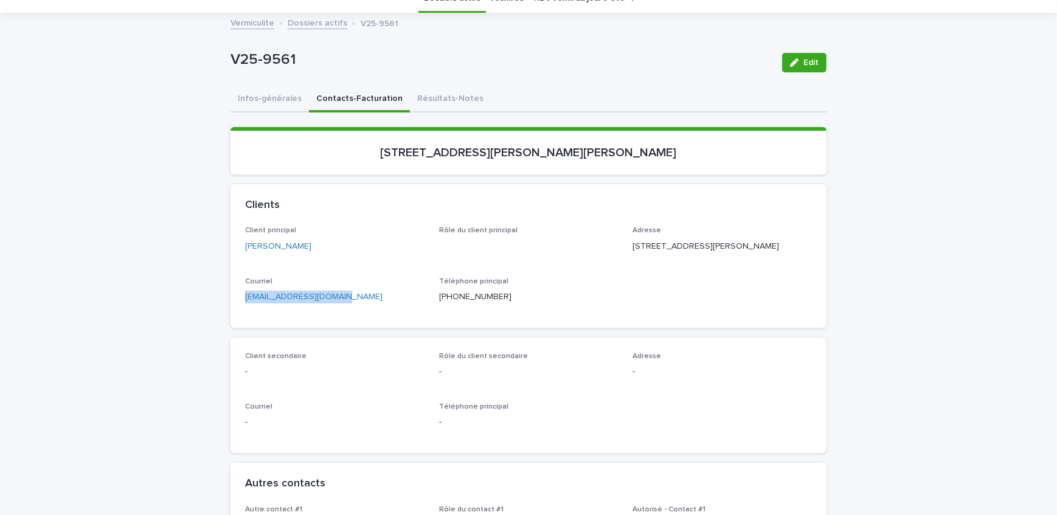
click at [241, 108] on button "Infos-générales" at bounding box center [270, 100] width 78 height 26
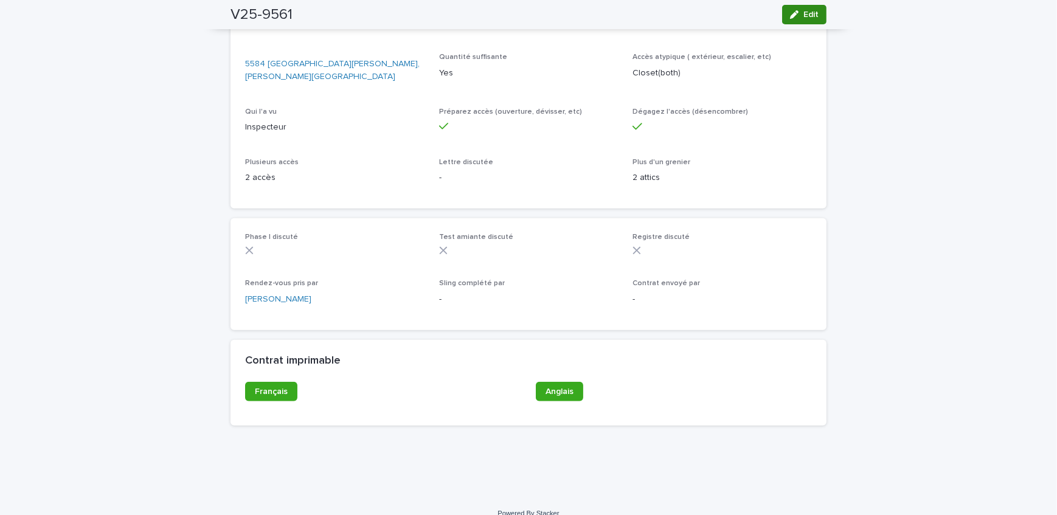
click at [796, 15] on div "button" at bounding box center [796, 14] width 13 height 9
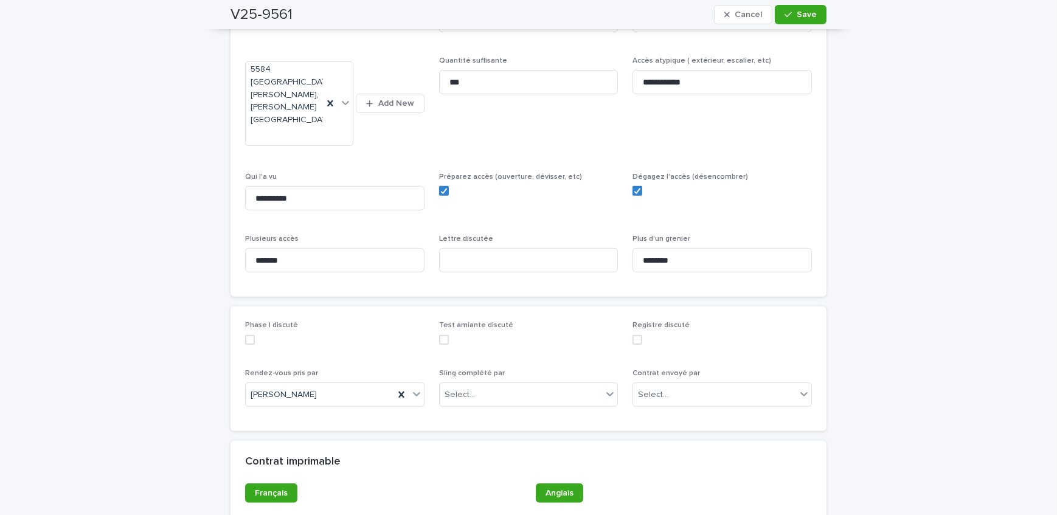
scroll to position [718, 0]
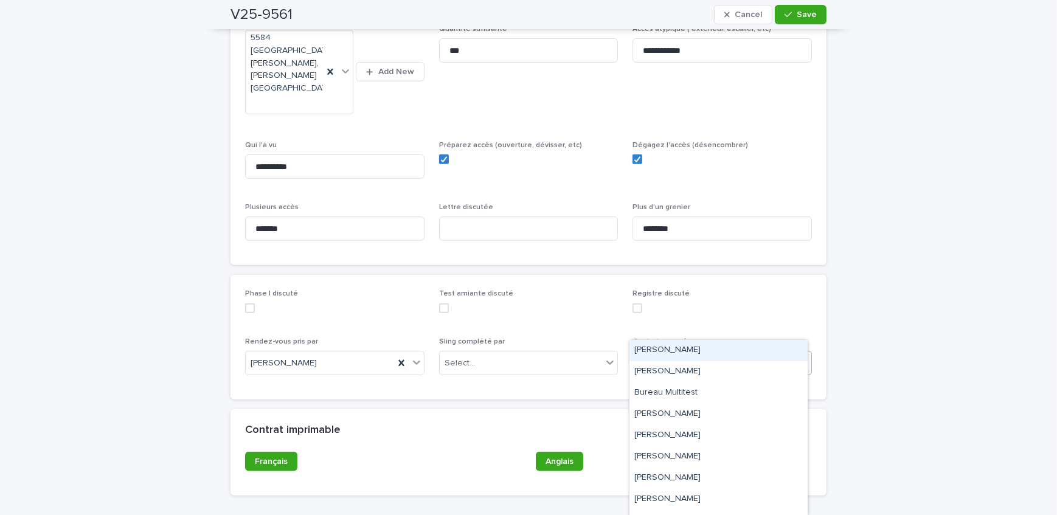
click at [737, 353] on div "Select..." at bounding box center [714, 363] width 163 height 20
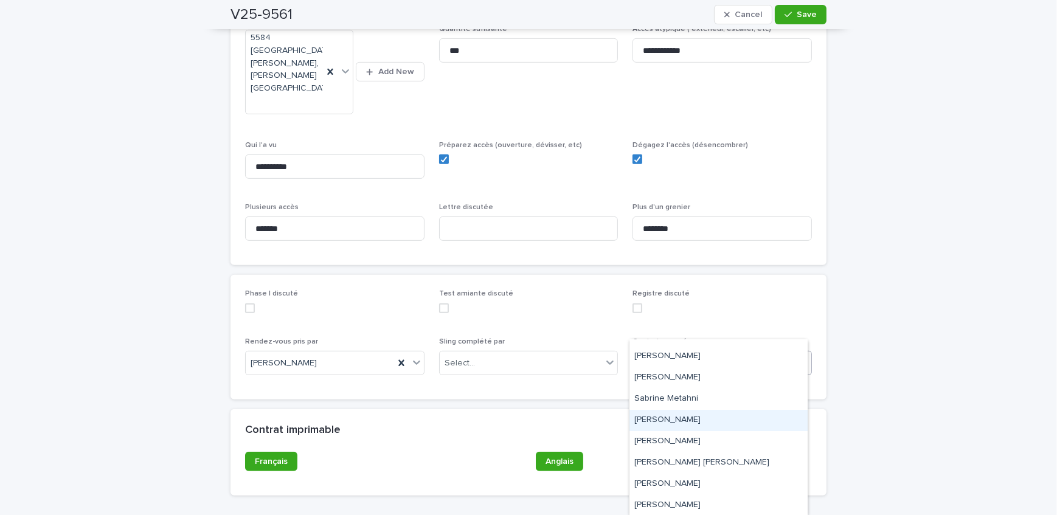
click at [718, 420] on div "[PERSON_NAME]" at bounding box center [718, 420] width 178 height 21
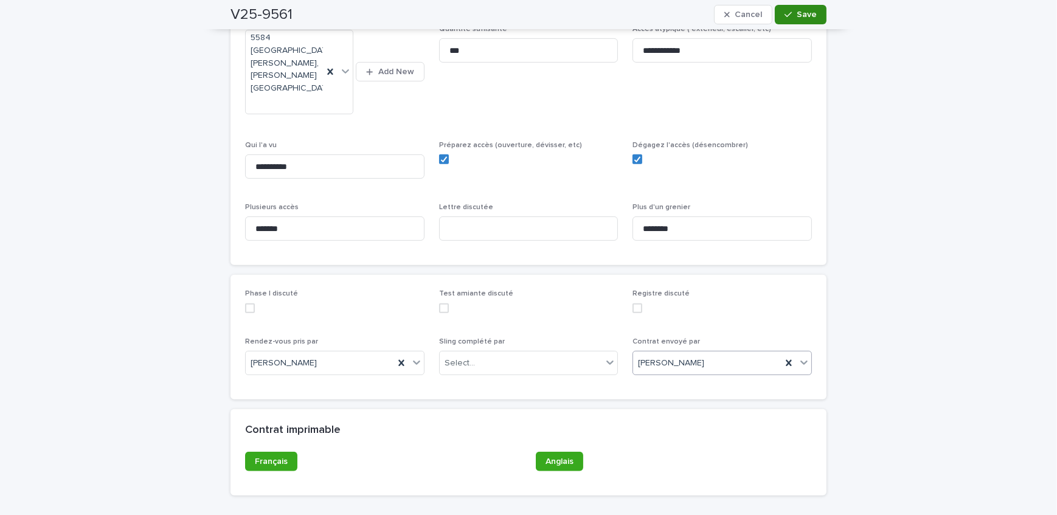
click at [785, 6] on button "Save" at bounding box center [801, 14] width 52 height 19
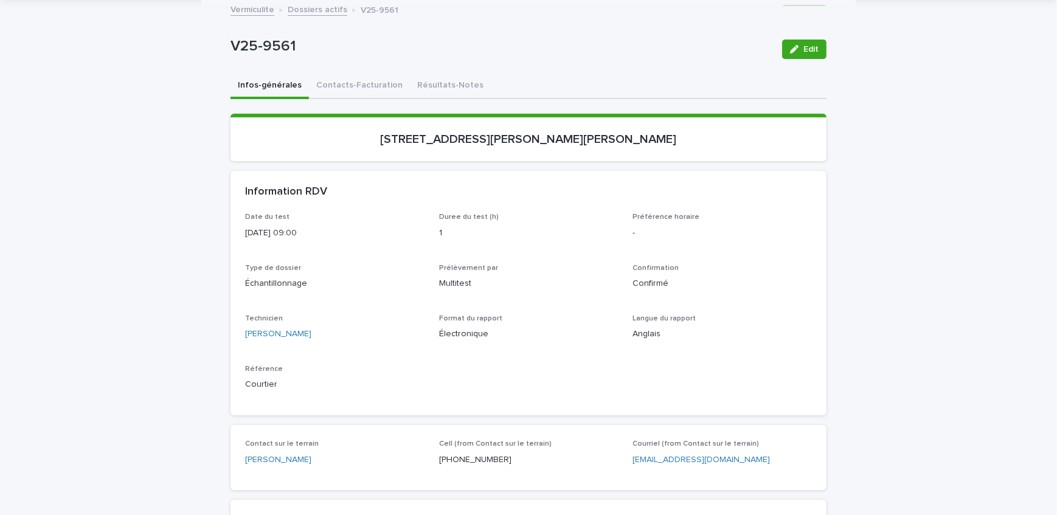
scroll to position [0, 0]
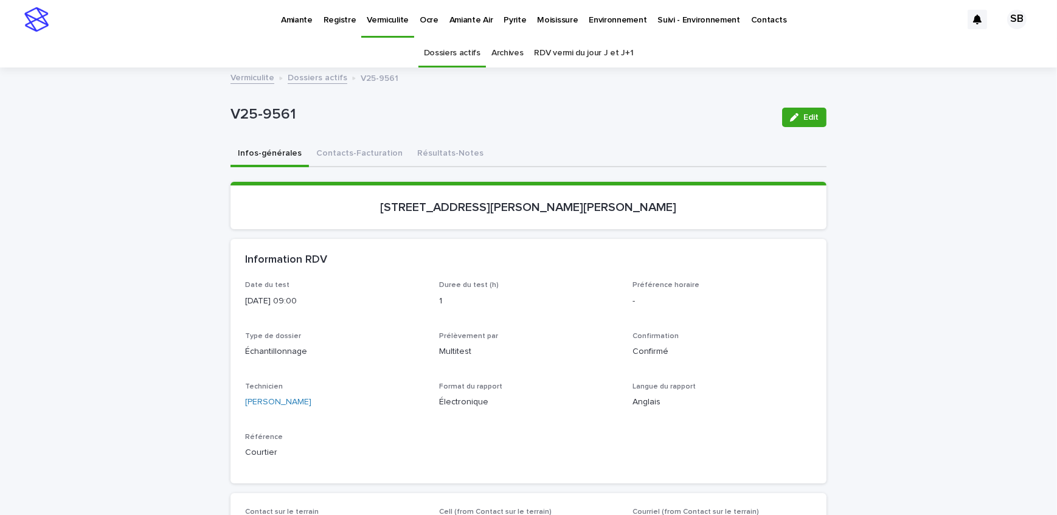
click at [309, 74] on link "Dossiers actifs" at bounding box center [318, 77] width 60 height 14
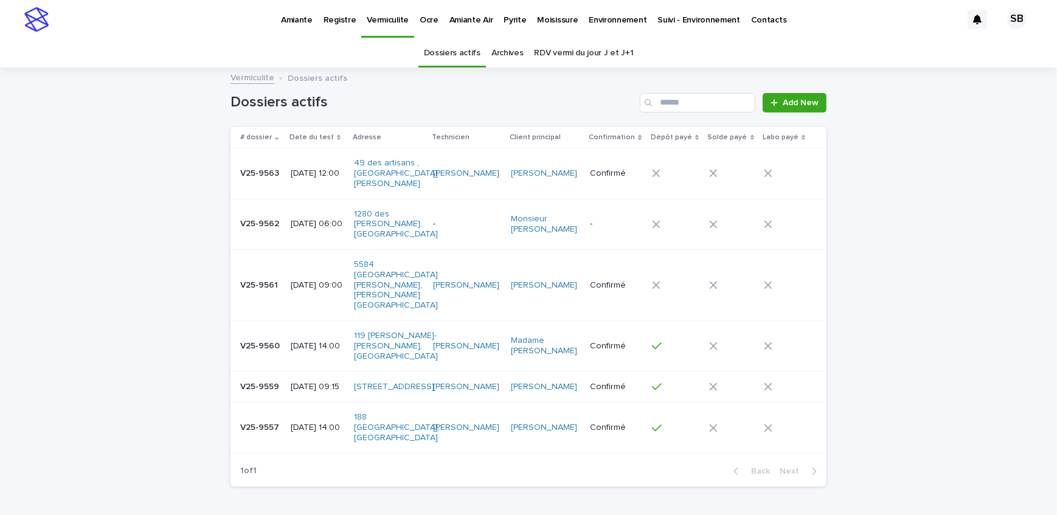
scroll to position [38, 0]
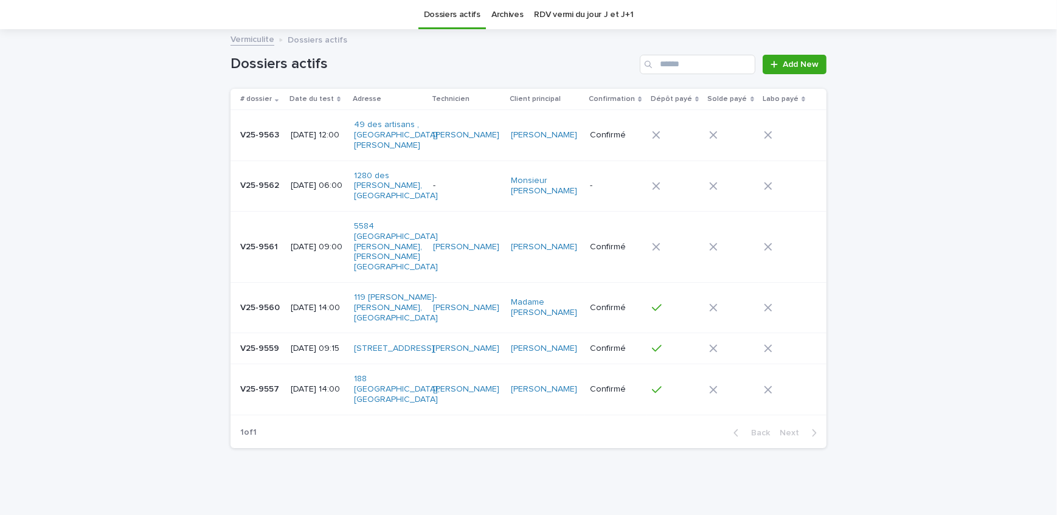
click at [266, 182] on div "V25-9562 V25-9562" at bounding box center [260, 186] width 41 height 20
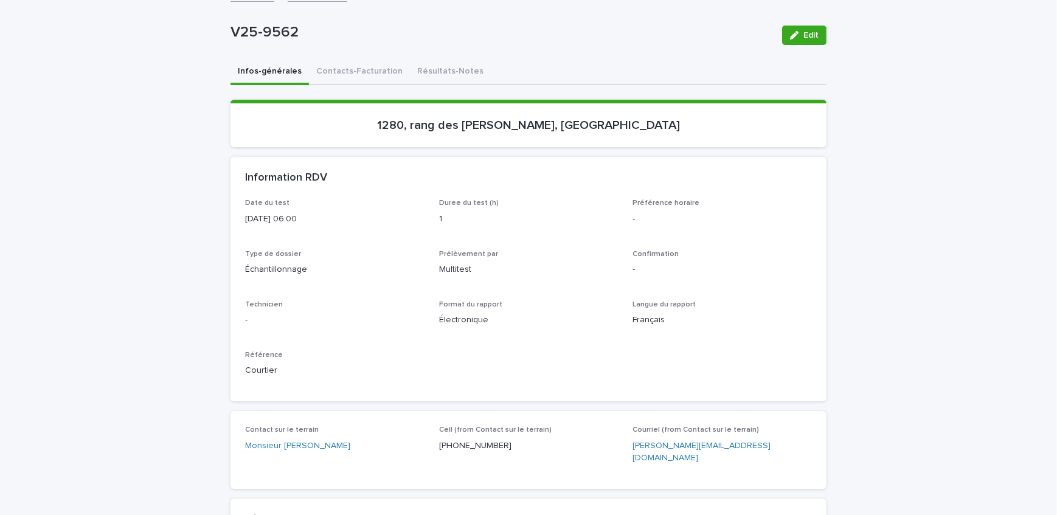
scroll to position [165, 0]
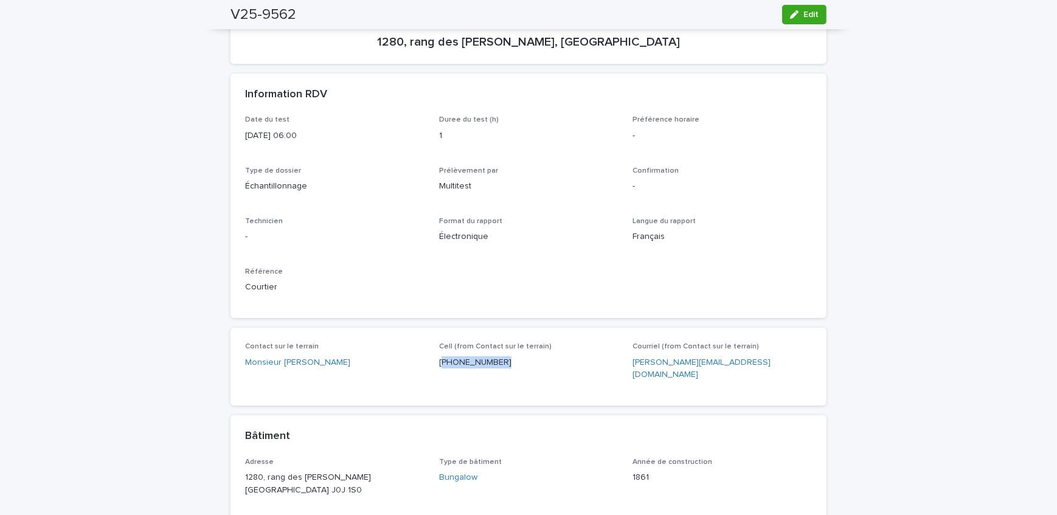
drag, startPoint x: 520, startPoint y: 362, endPoint x: 437, endPoint y: 370, distance: 83.2
click at [439, 370] on div "Cell (from Contact sur le terrain) [PHONE_NUMBER]" at bounding box center [528, 360] width 179 height 36
click at [266, 192] on div "Type de dossier Échantillonnage" at bounding box center [334, 185] width 179 height 36
click at [803, 6] on button "Edit" at bounding box center [804, 14] width 44 height 19
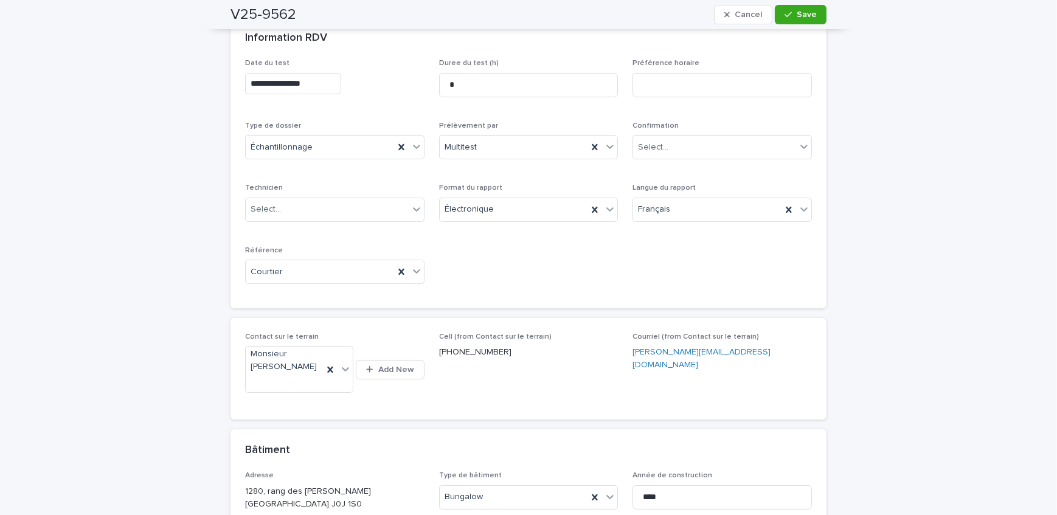
scroll to position [196, 0]
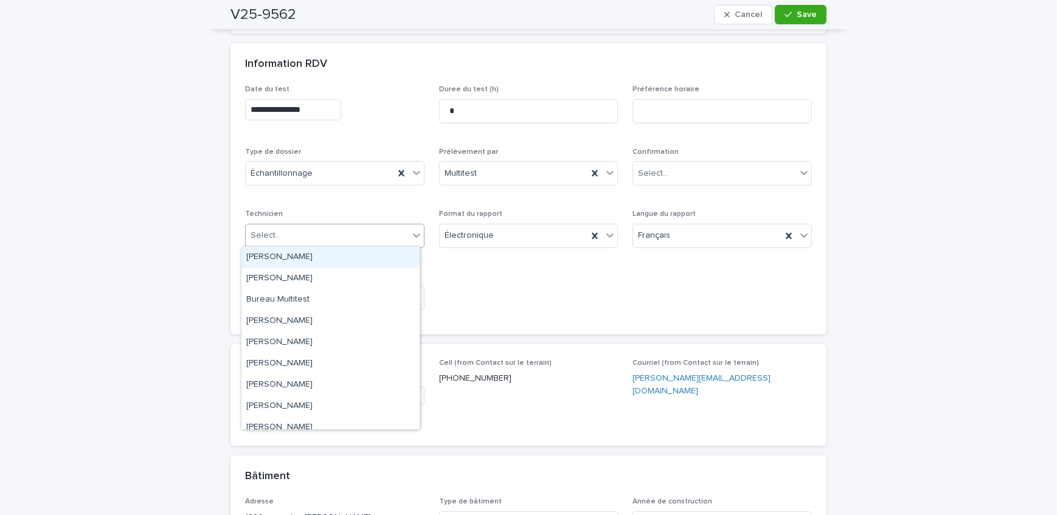
click at [316, 243] on div "Select..." at bounding box center [327, 236] width 163 height 20
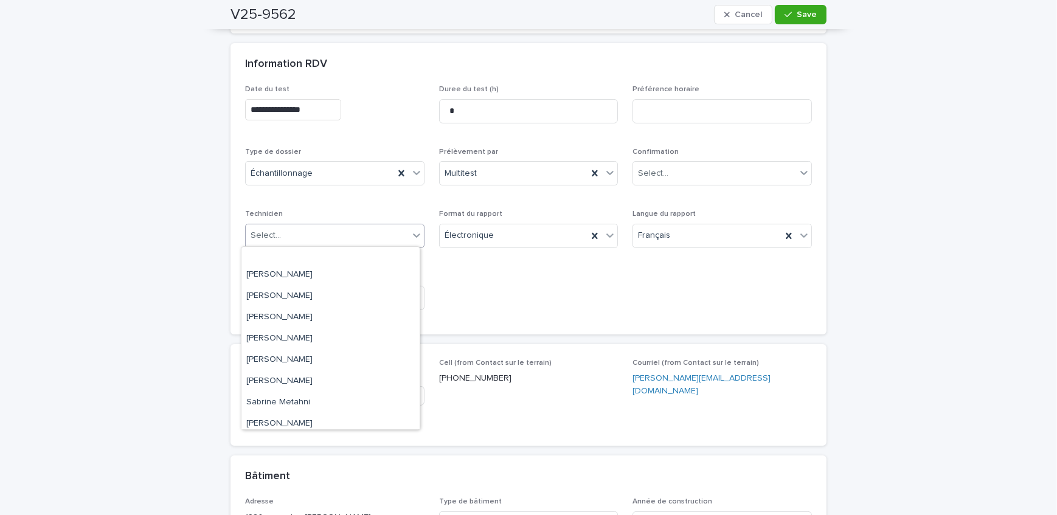
scroll to position [201, 0]
click at [309, 417] on div "[PERSON_NAME]" at bounding box center [330, 418] width 178 height 21
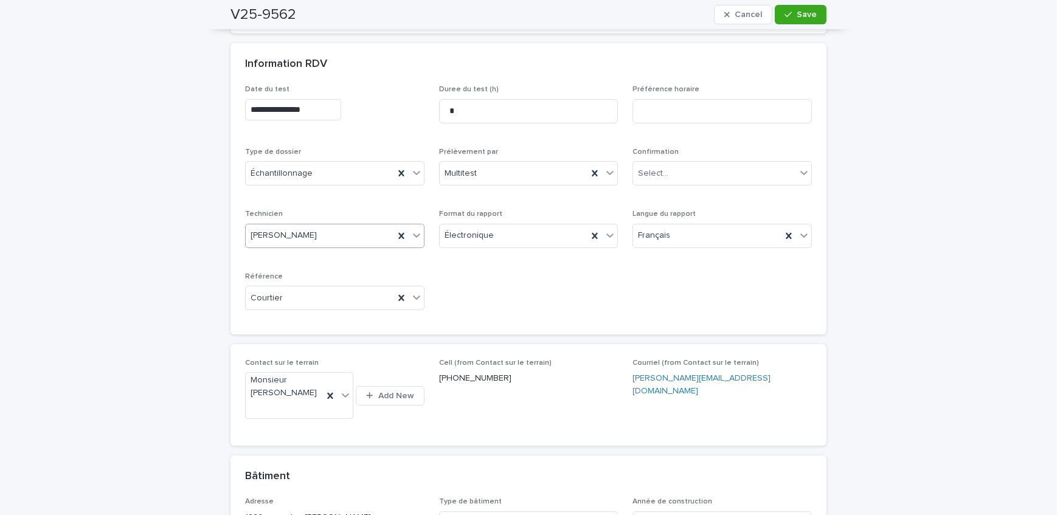
scroll to position [140, 0]
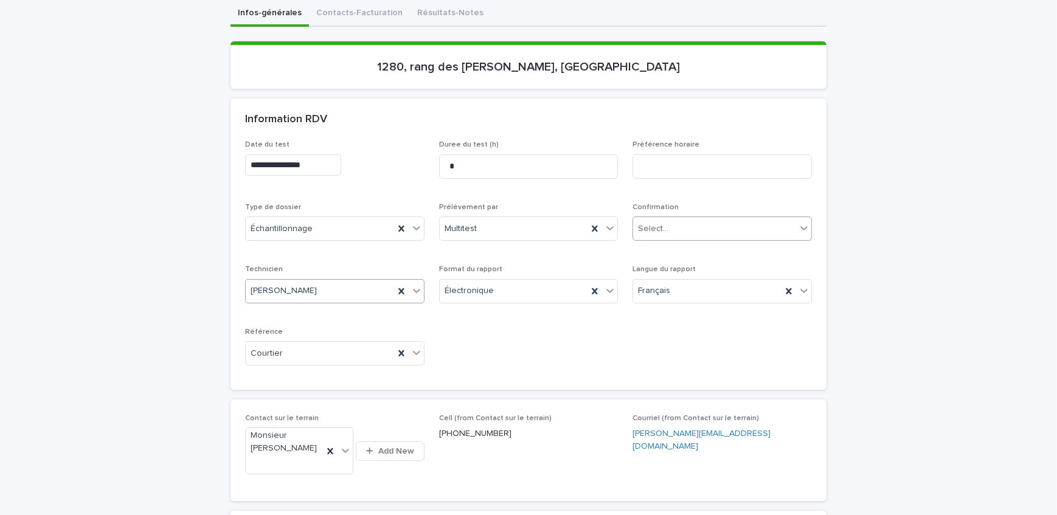
click at [659, 229] on div "Select..." at bounding box center [653, 229] width 30 height 13
click at [678, 313] on div "Confirmé" at bounding box center [718, 314] width 178 height 21
click at [336, 157] on input "**********" at bounding box center [293, 164] width 96 height 21
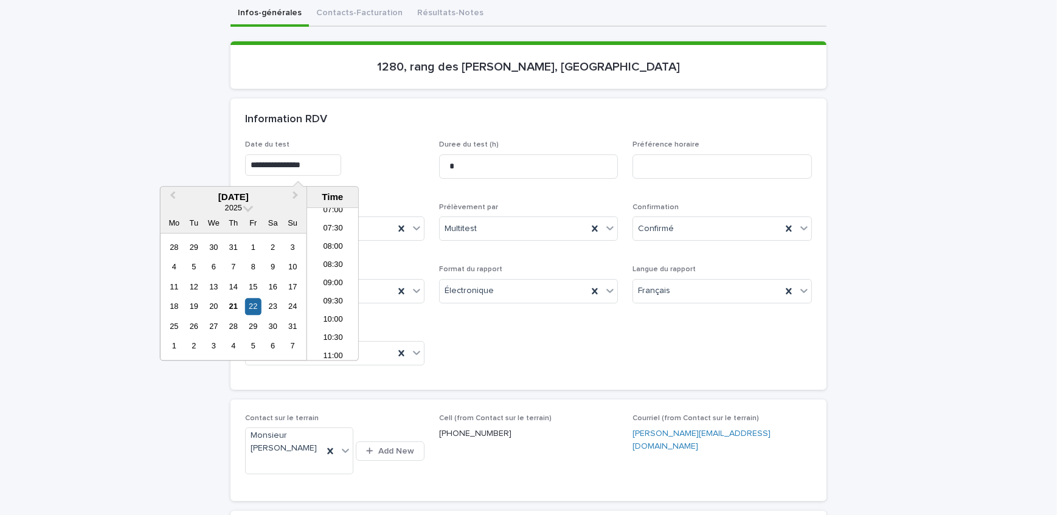
scroll to position [262, 0]
click at [335, 282] on li "09:00" at bounding box center [333, 283] width 52 height 18
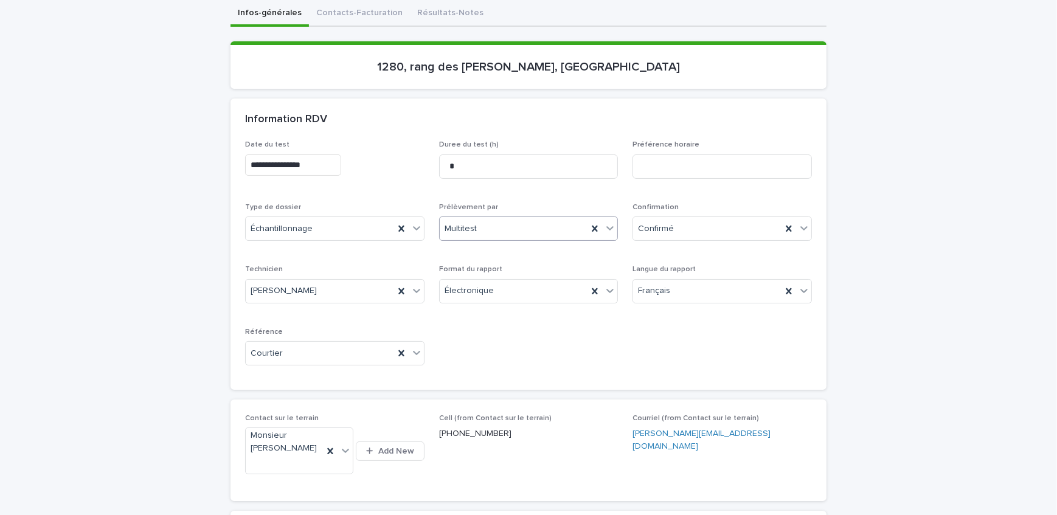
type input "**********"
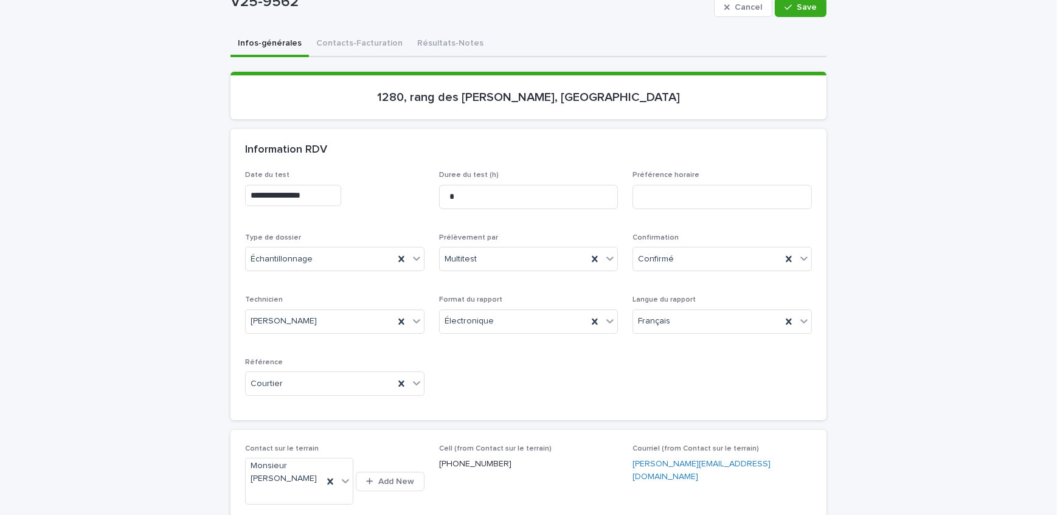
scroll to position [85, 0]
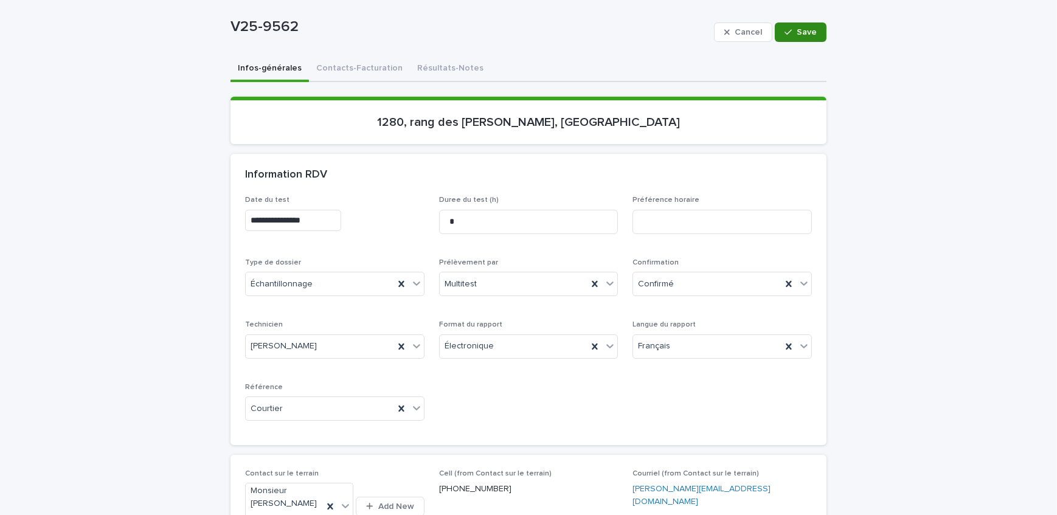
click at [797, 36] on button "Save" at bounding box center [801, 32] width 52 height 19
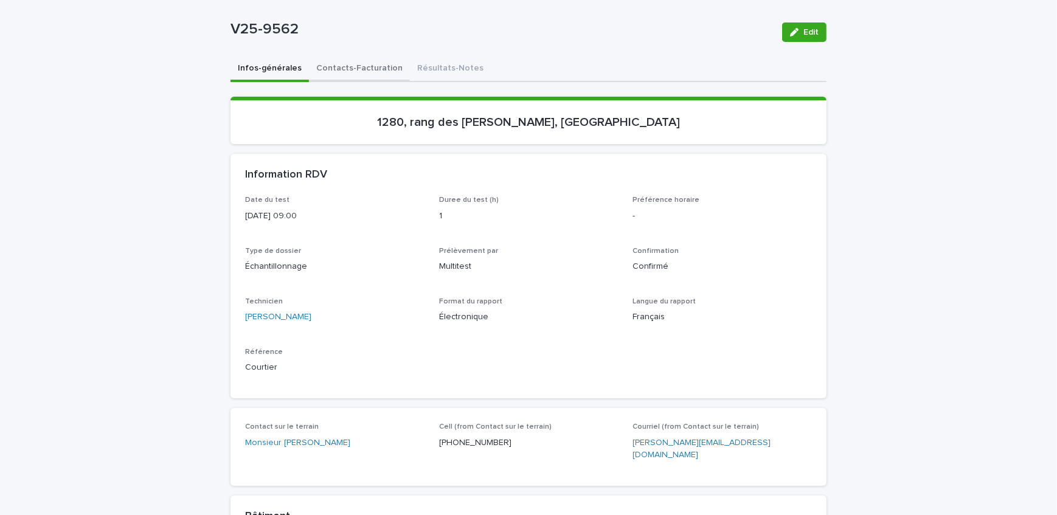
click at [338, 69] on button "Contacts-Facturation" at bounding box center [359, 70] width 101 height 26
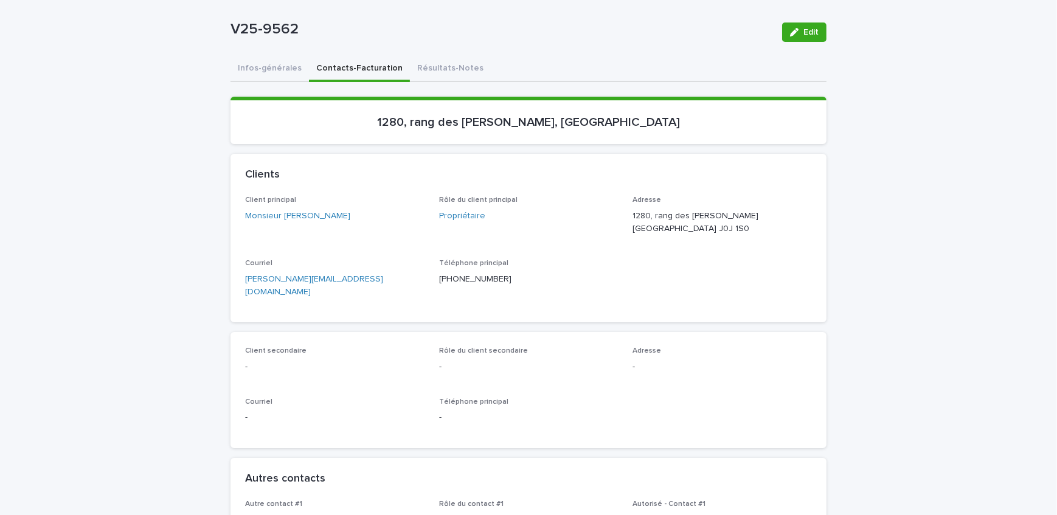
click at [282, 65] on button "Infos-générales" at bounding box center [270, 70] width 78 height 26
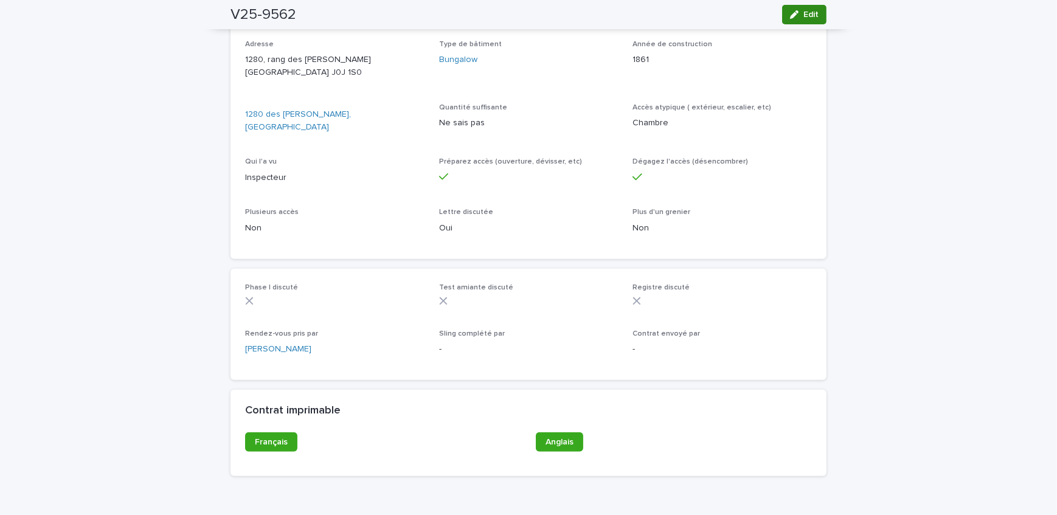
click at [803, 12] on span "Edit" at bounding box center [810, 14] width 15 height 9
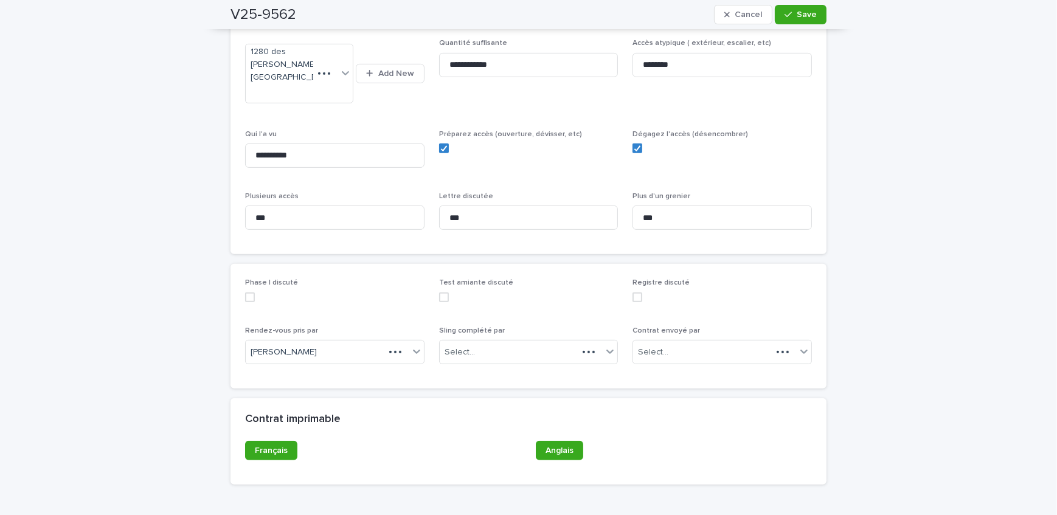
scroll to position [724, 0]
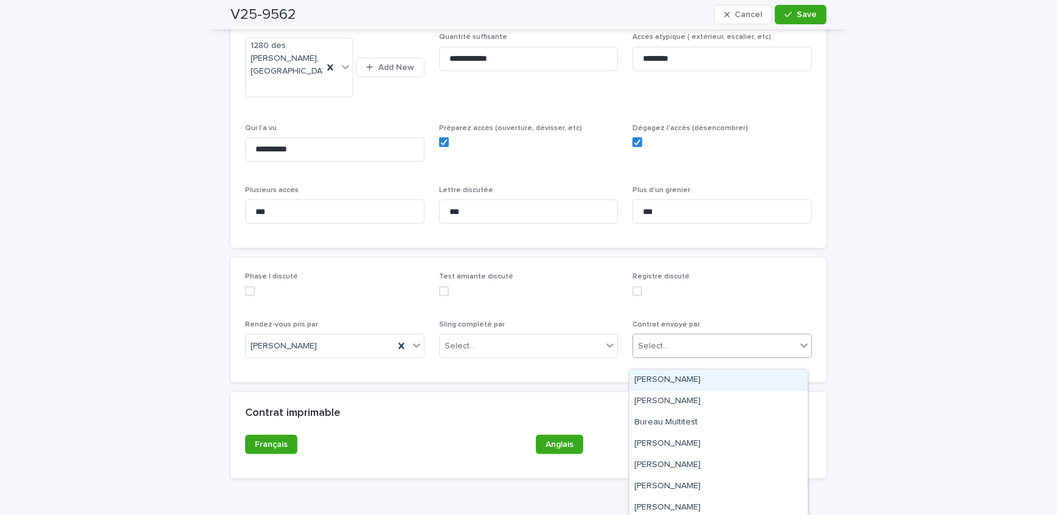
click at [723, 356] on div "Select..." at bounding box center [714, 346] width 163 height 20
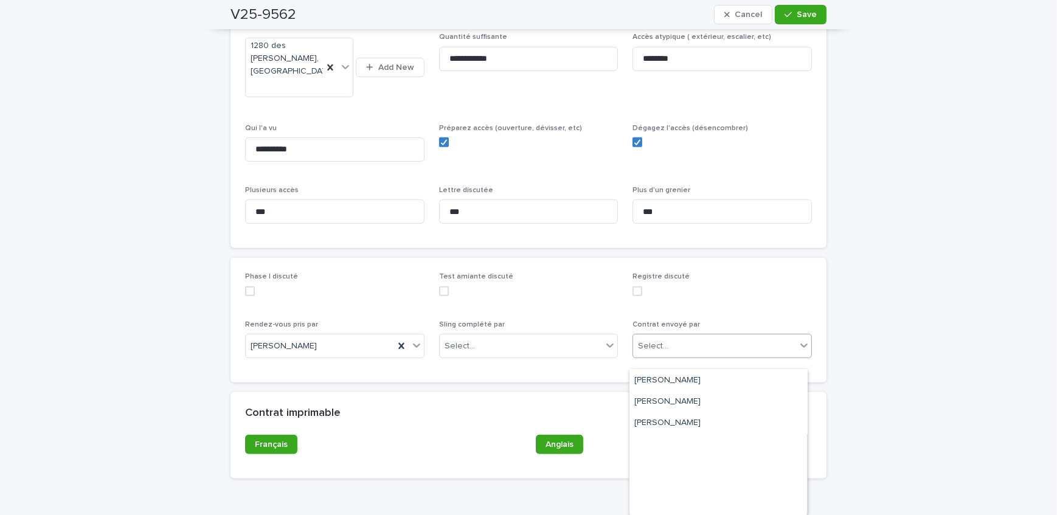
scroll to position [237, 0]
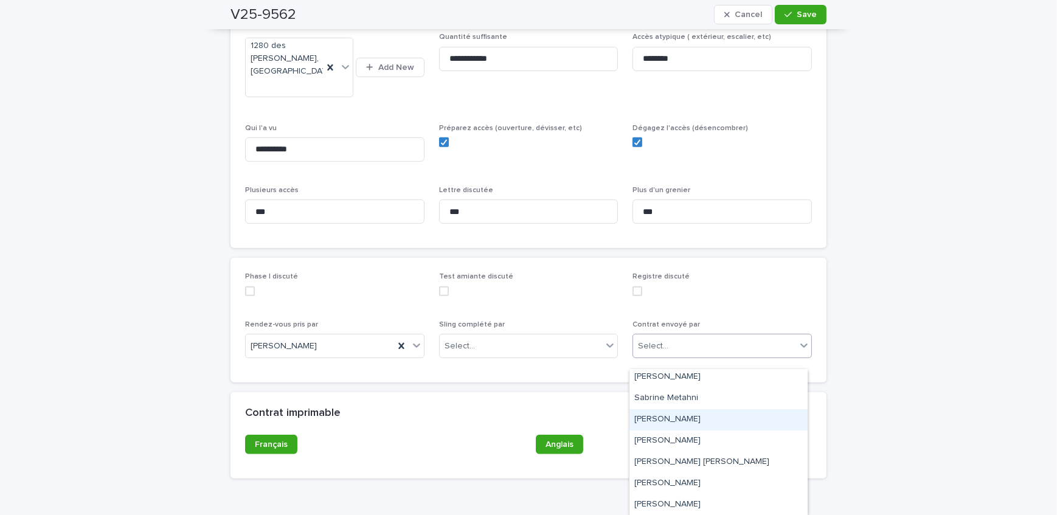
click at [706, 418] on div "[PERSON_NAME]" at bounding box center [718, 419] width 178 height 21
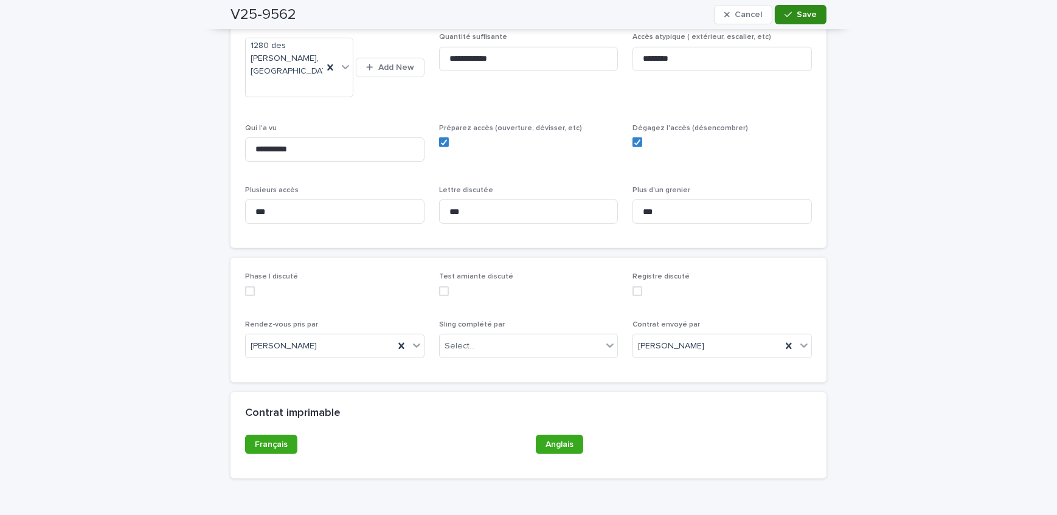
click at [798, 15] on span "Save" at bounding box center [807, 14] width 20 height 9
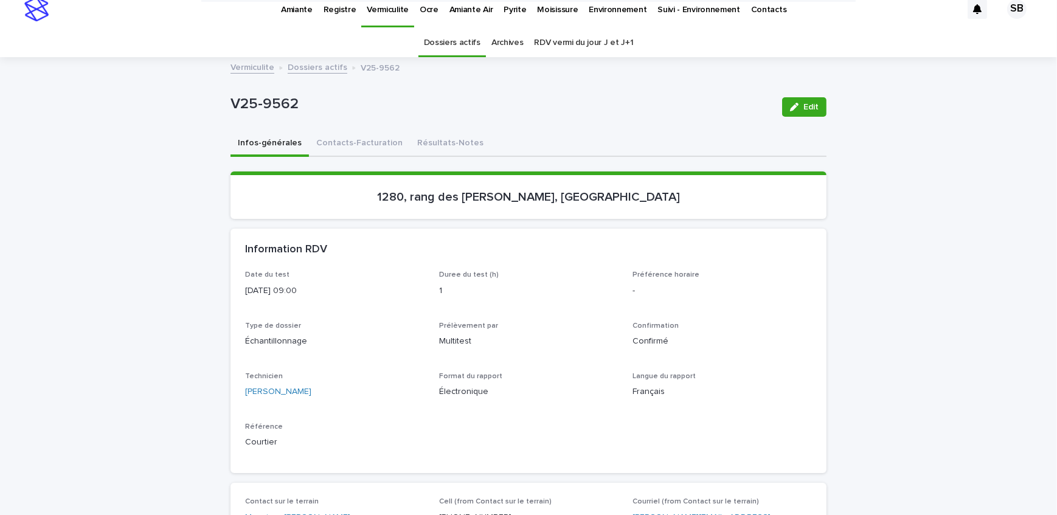
scroll to position [0, 0]
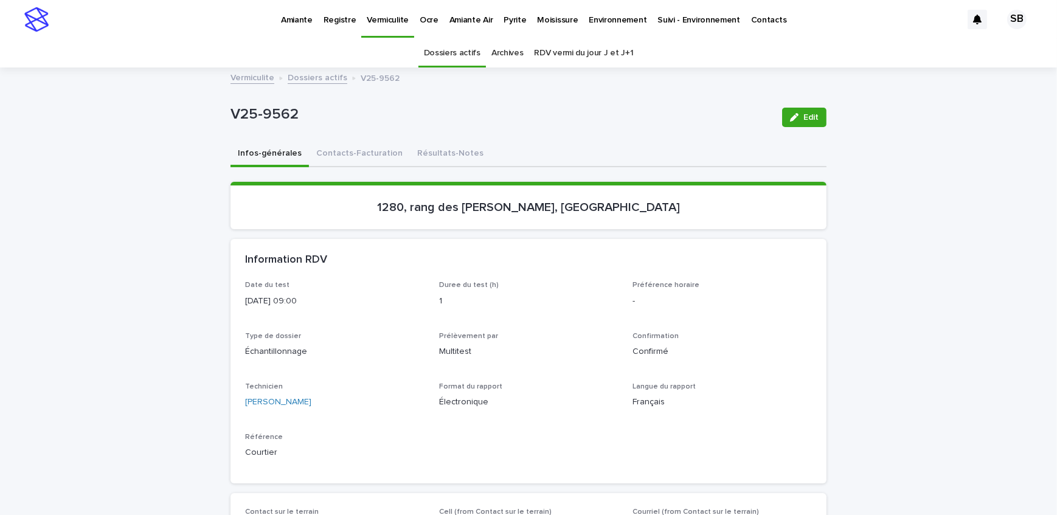
click at [290, 72] on link "Dossiers actifs" at bounding box center [318, 77] width 60 height 14
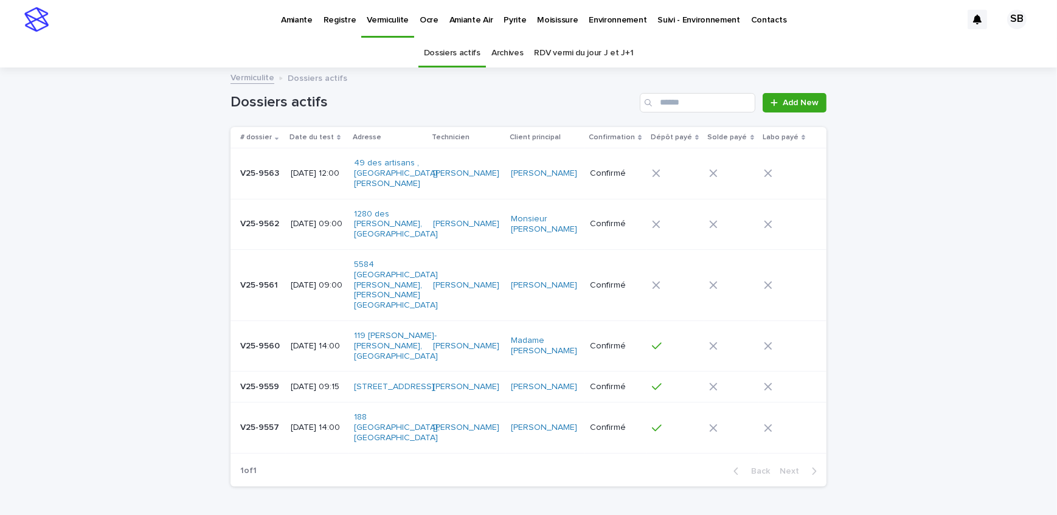
click at [511, 24] on p "Pyrite" at bounding box center [515, 13] width 23 height 26
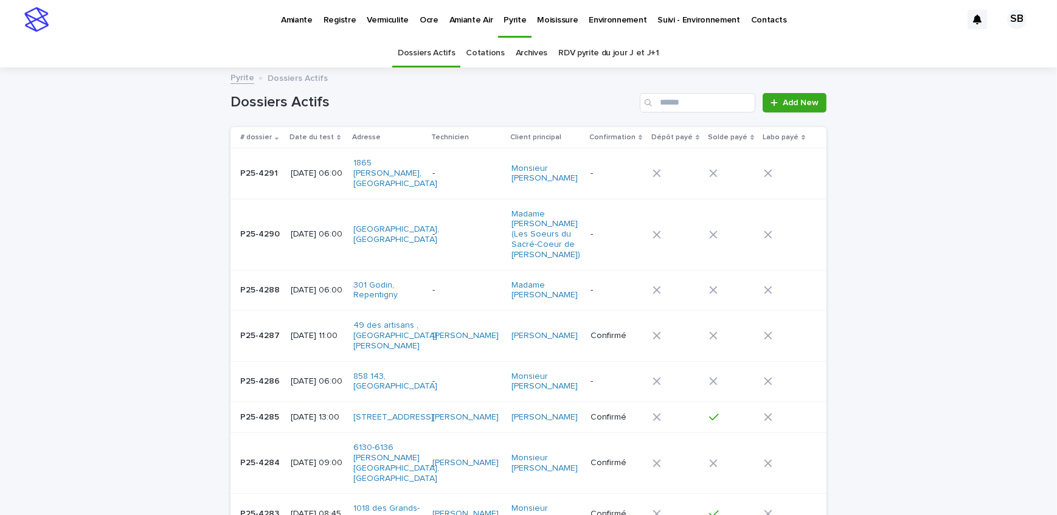
click at [660, 378] on icon at bounding box center [657, 382] width 8 height 8
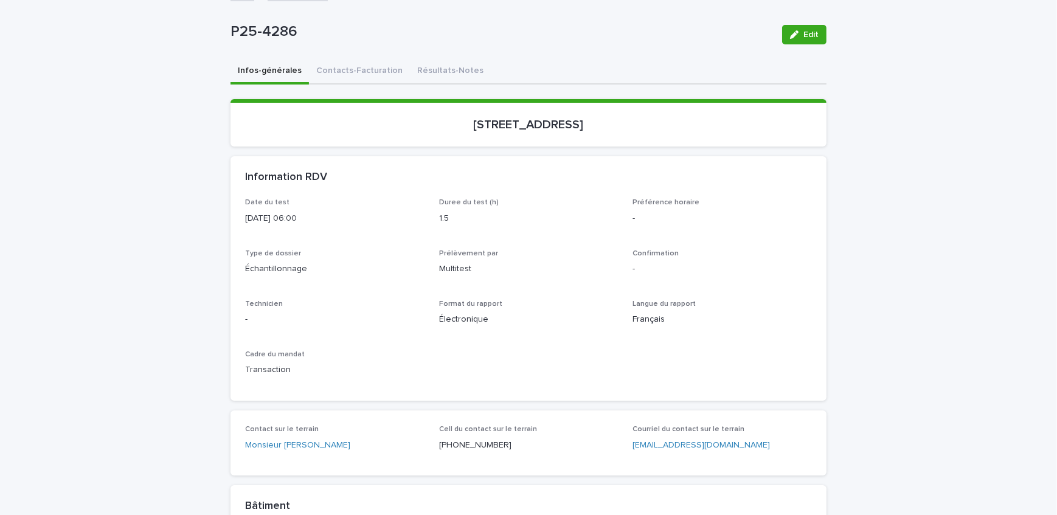
scroll to position [165, 0]
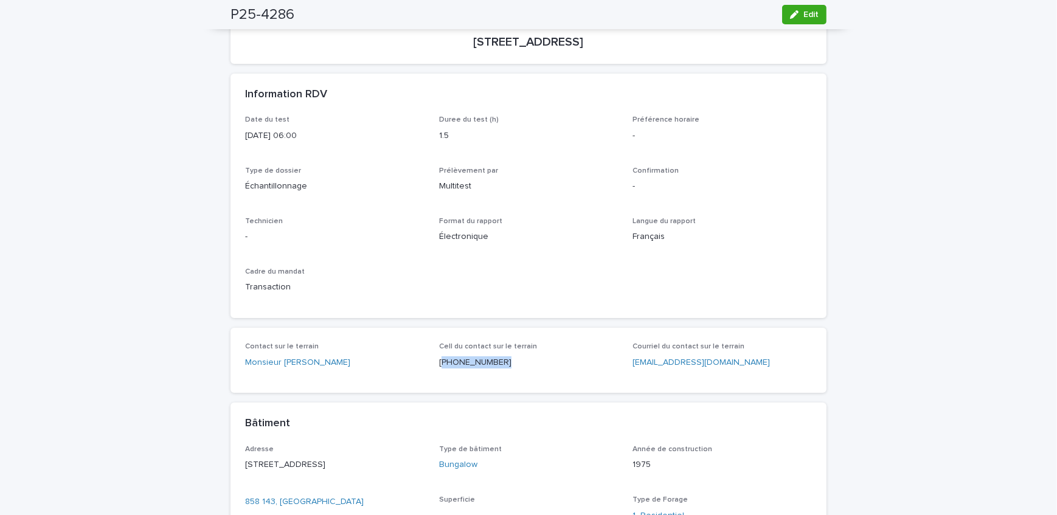
drag, startPoint x: 499, startPoint y: 364, endPoint x: 439, endPoint y: 366, distance: 60.8
click at [439, 366] on p "[PHONE_NUMBER]" at bounding box center [528, 362] width 179 height 13
click at [235, 209] on div "Date du test [DATE] 06:00 Duree du test (h) 1.5 Préférence horaire - Type de do…" at bounding box center [529, 217] width 596 height 203
click at [814, 15] on span "Edit" at bounding box center [810, 14] width 15 height 9
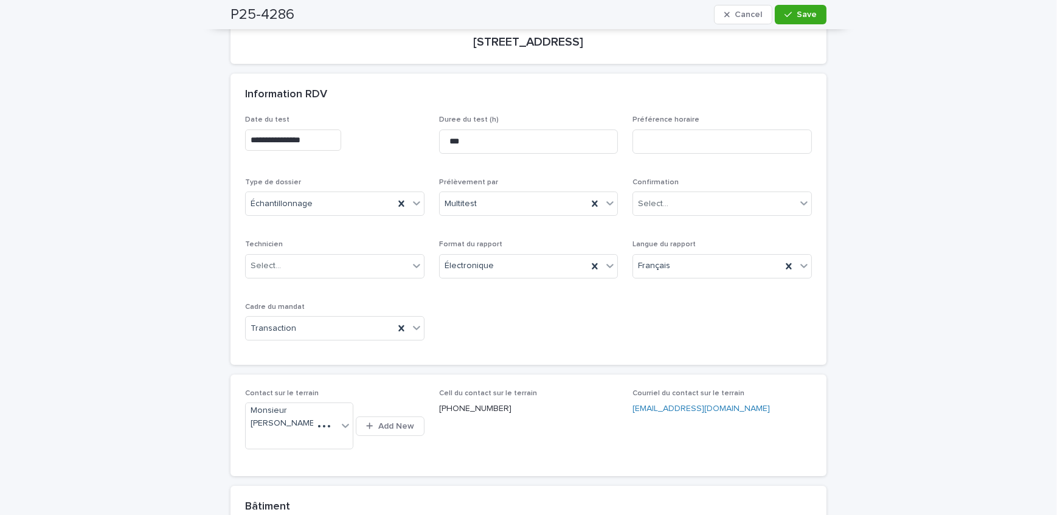
click at [336, 142] on input "**********" at bounding box center [293, 140] width 96 height 21
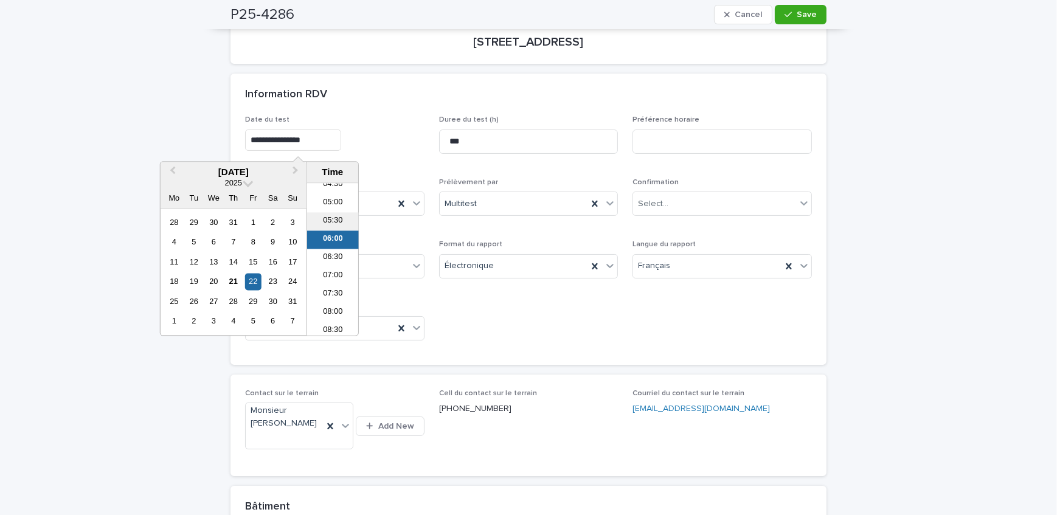
scroll to position [207, 0]
click at [336, 322] on li "09:00" at bounding box center [333, 314] width 52 height 18
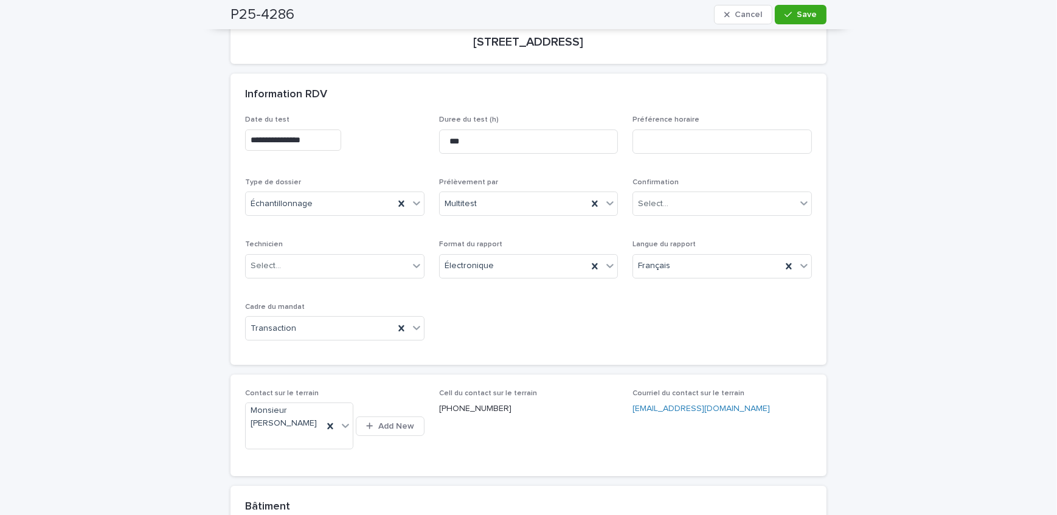
click at [334, 137] on input "**********" at bounding box center [293, 140] width 96 height 21
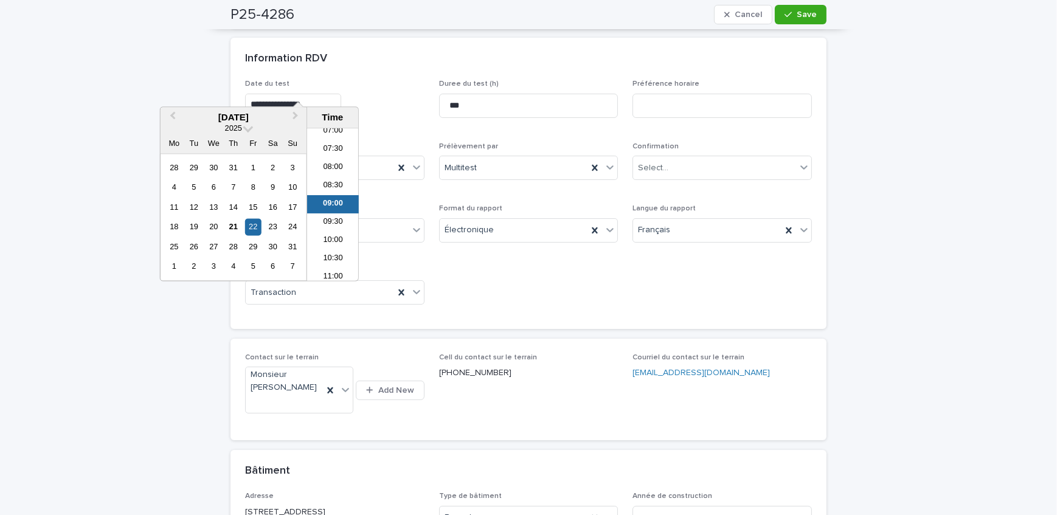
scroll to position [221, 0]
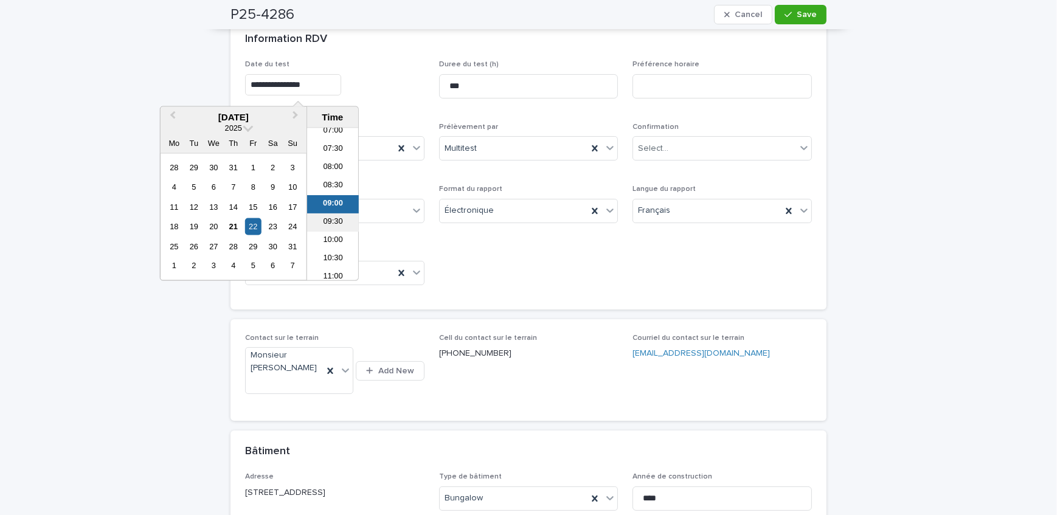
click at [339, 222] on li "09:30" at bounding box center [333, 222] width 52 height 18
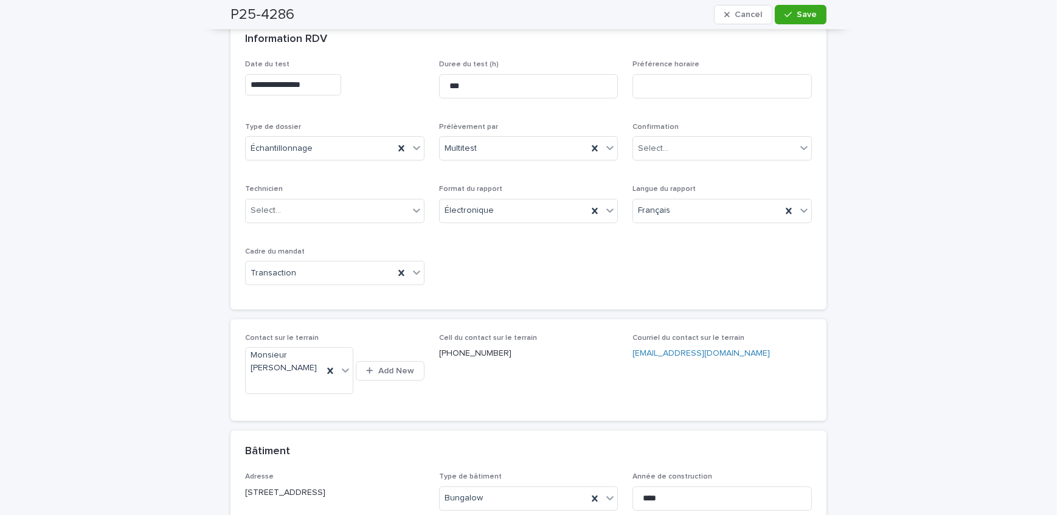
type input "**********"
click at [348, 206] on div "Select..." at bounding box center [327, 211] width 163 height 20
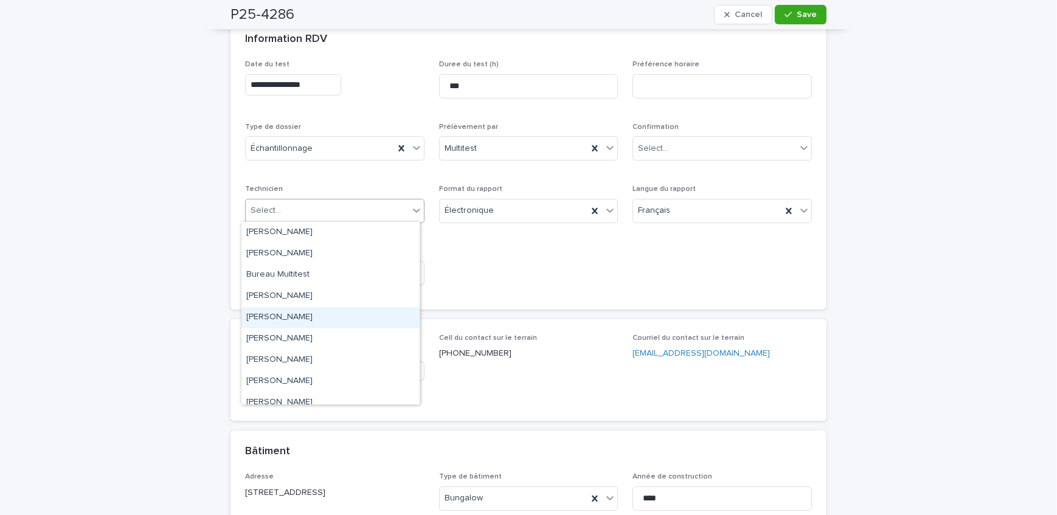
drag, startPoint x: 331, startPoint y: 317, endPoint x: 349, endPoint y: 302, distance: 23.7
click at [332, 317] on div "[PERSON_NAME]" at bounding box center [330, 317] width 178 height 21
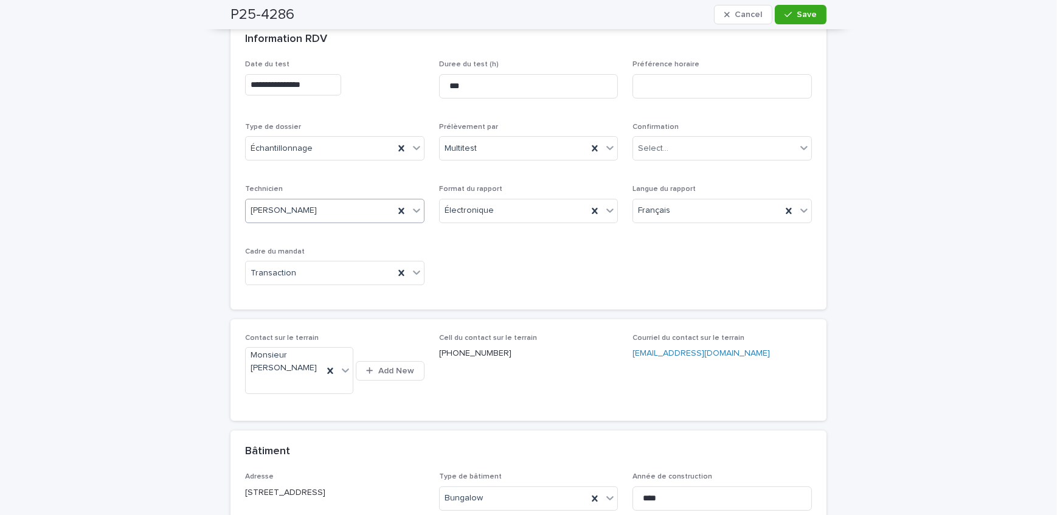
scroll to position [165, 0]
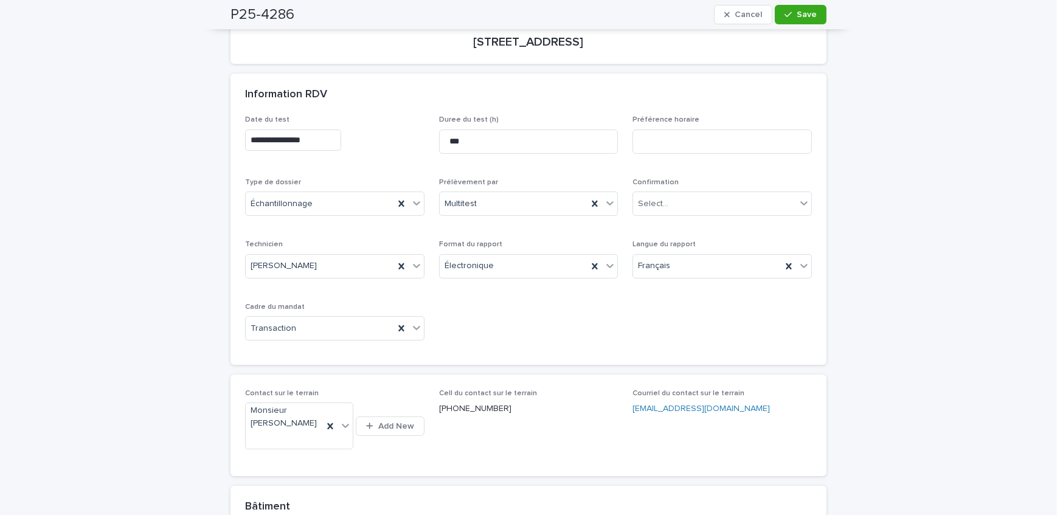
click at [704, 189] on div "Confirmation Select..." at bounding box center [722, 201] width 179 height 47
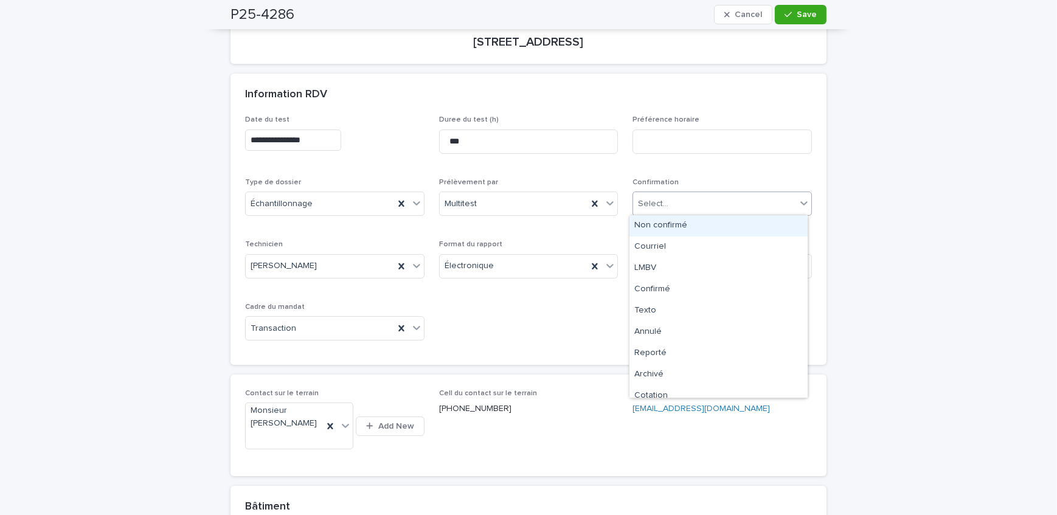
click at [699, 199] on div "Select..." at bounding box center [714, 204] width 163 height 20
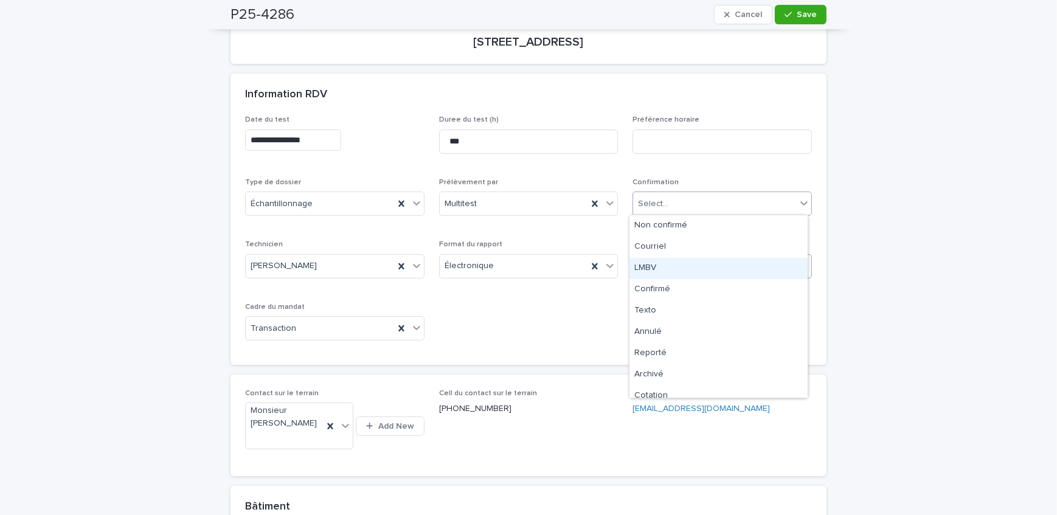
click at [689, 267] on div "LMBV" at bounding box center [718, 268] width 178 height 21
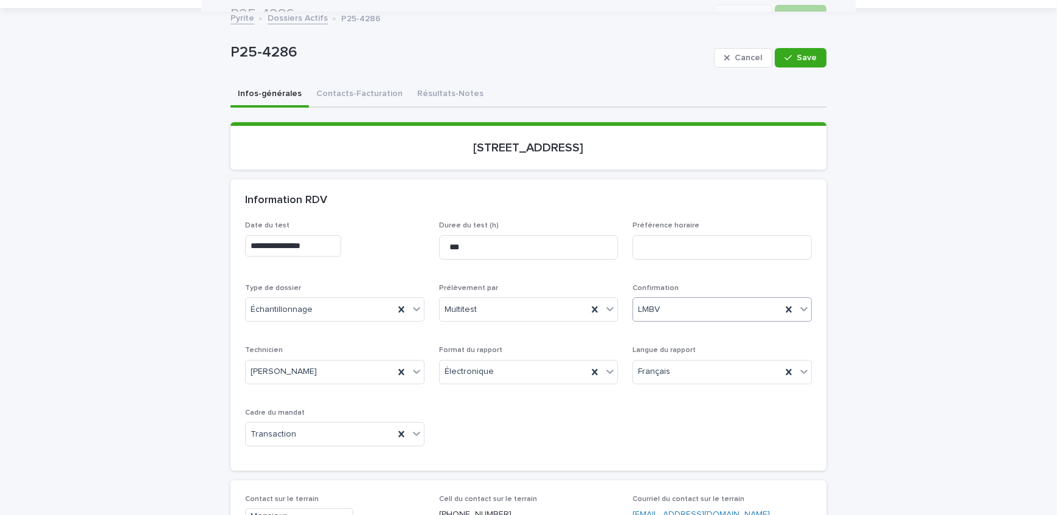
scroll to position [55, 0]
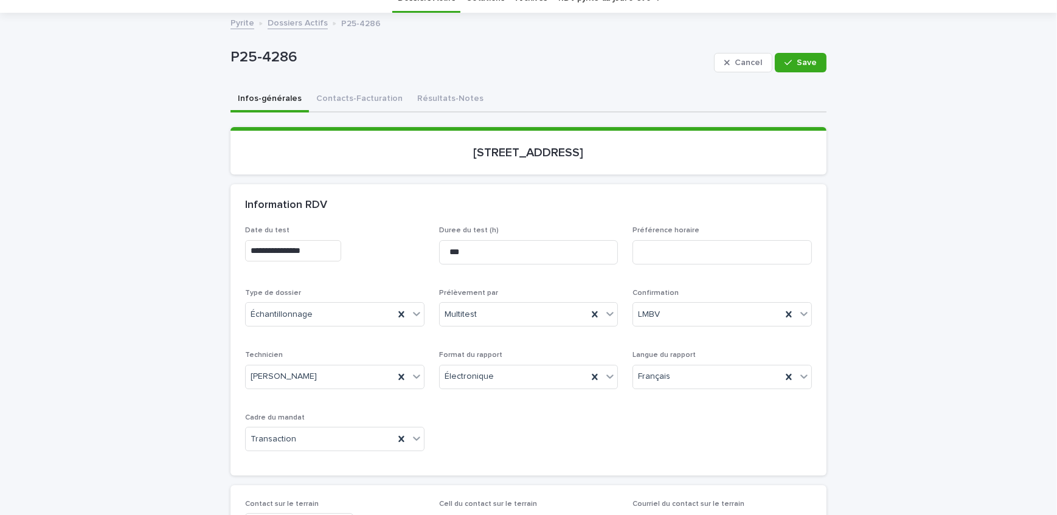
drag, startPoint x: 784, startPoint y: 64, endPoint x: 479, endPoint y: 218, distance: 341.9
click at [785, 64] on icon "button" at bounding box center [788, 62] width 7 height 9
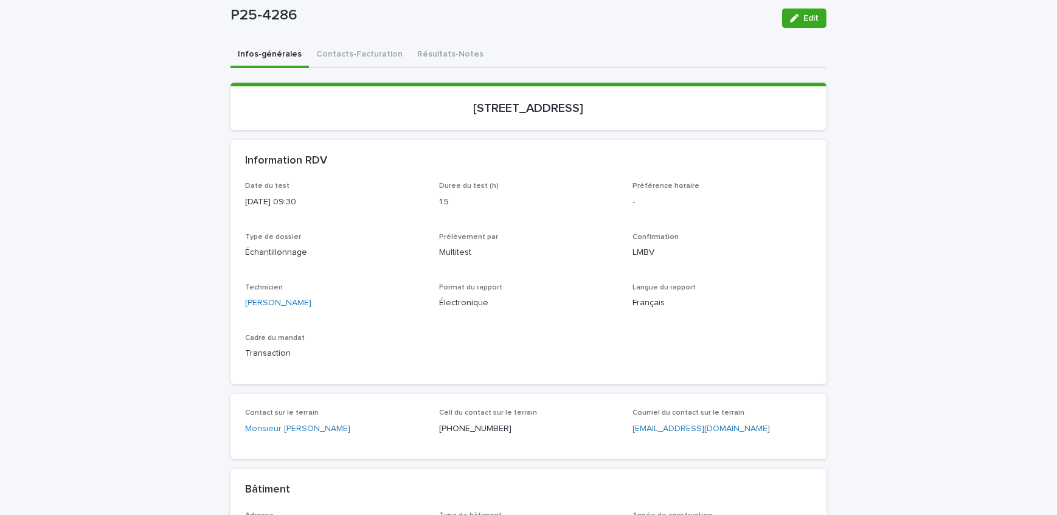
scroll to position [165, 0]
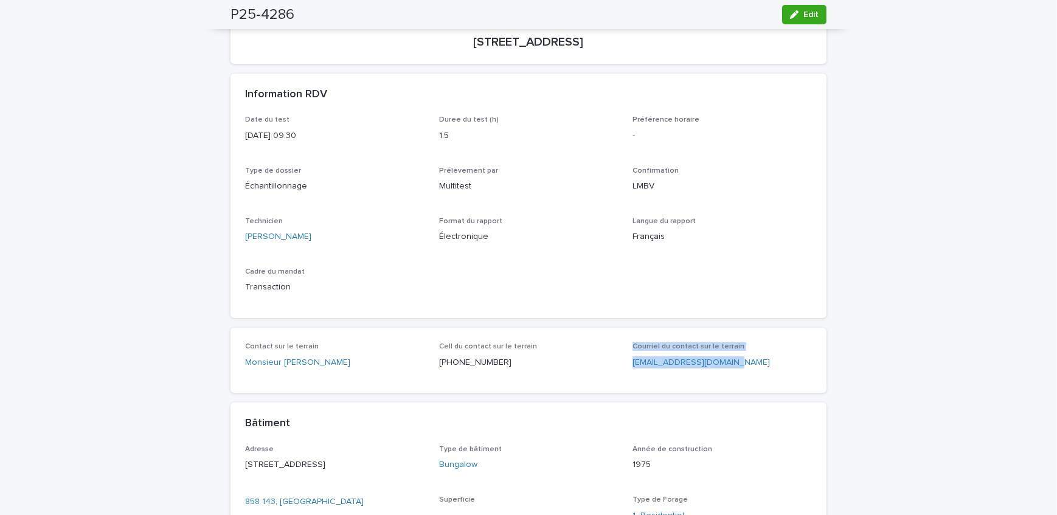
drag, startPoint x: 730, startPoint y: 368, endPoint x: 616, endPoint y: 374, distance: 113.9
click at [616, 374] on div "Contact sur le terrain Monsieur [PERSON_NAME] Cell du contact sur le terrain [P…" at bounding box center [528, 360] width 567 height 36
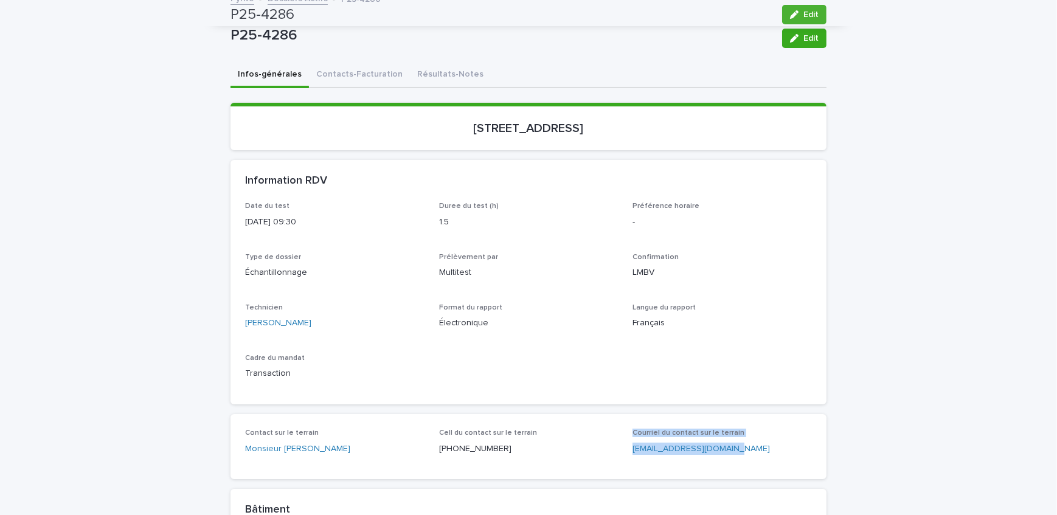
scroll to position [0, 0]
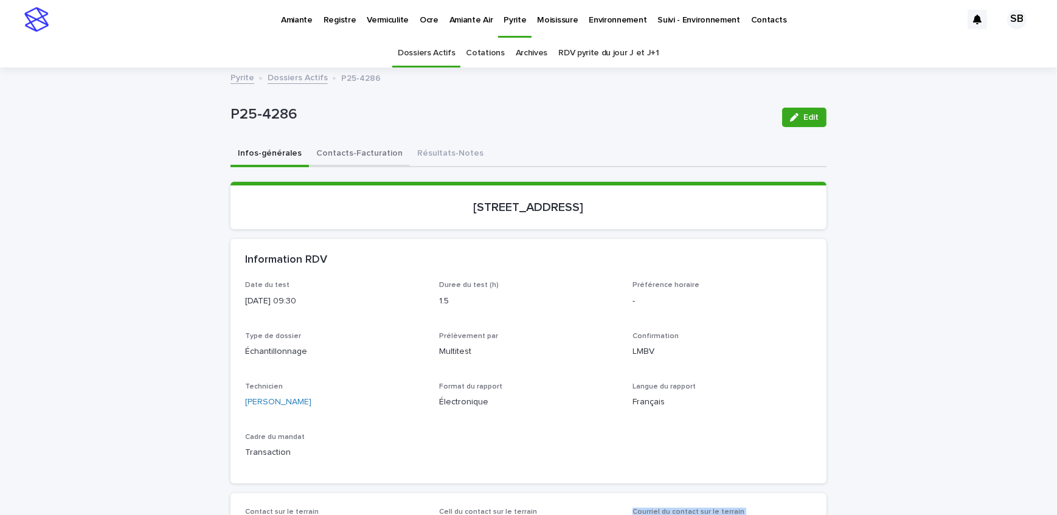
click at [346, 144] on button "Contacts-Facturation" at bounding box center [359, 155] width 101 height 26
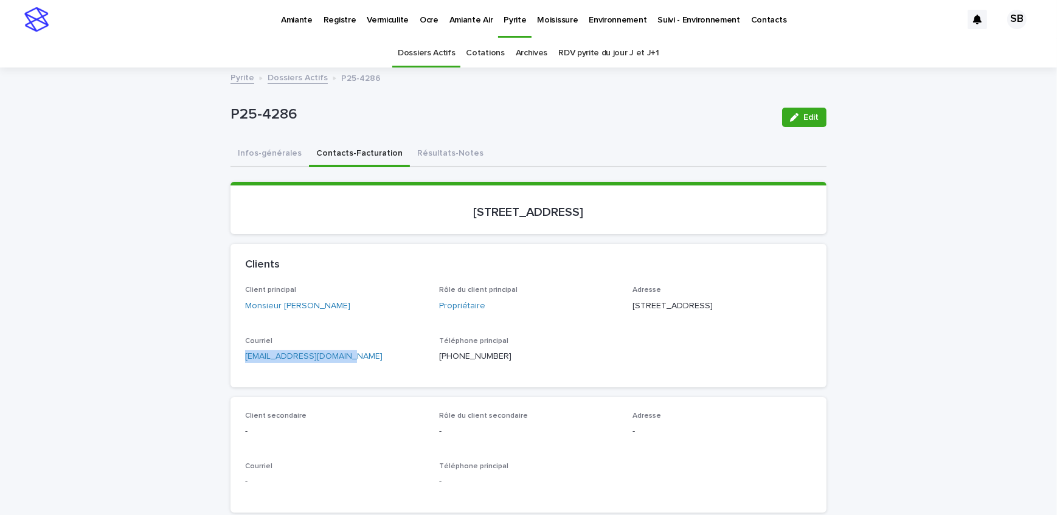
drag, startPoint x: 341, startPoint y: 364, endPoint x: 216, endPoint y: 375, distance: 125.2
click at [273, 152] on button "Infos-générales" at bounding box center [270, 155] width 78 height 26
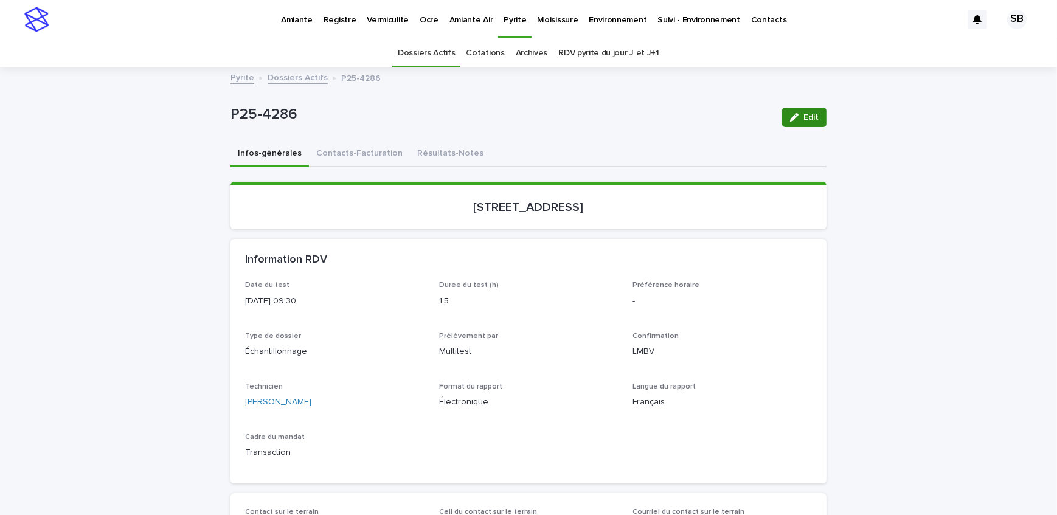
click at [797, 119] on div "button" at bounding box center [796, 117] width 13 height 9
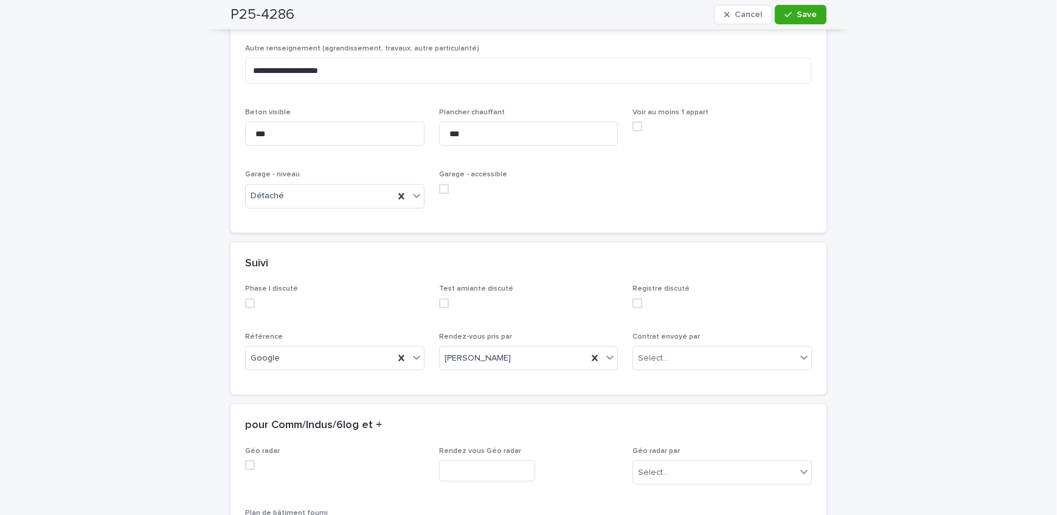
scroll to position [989, 0]
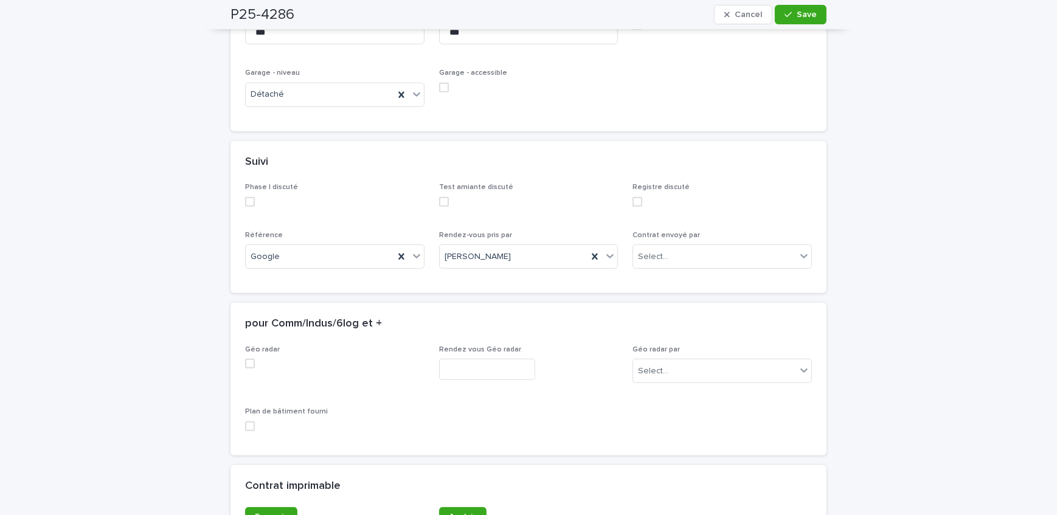
click at [655, 268] on div "Contrat envoyé par Select..." at bounding box center [722, 254] width 179 height 47
click at [696, 269] on div "Contrat envoyé par Select..." at bounding box center [722, 254] width 179 height 47
click at [693, 260] on div "Select..." at bounding box center [714, 257] width 163 height 20
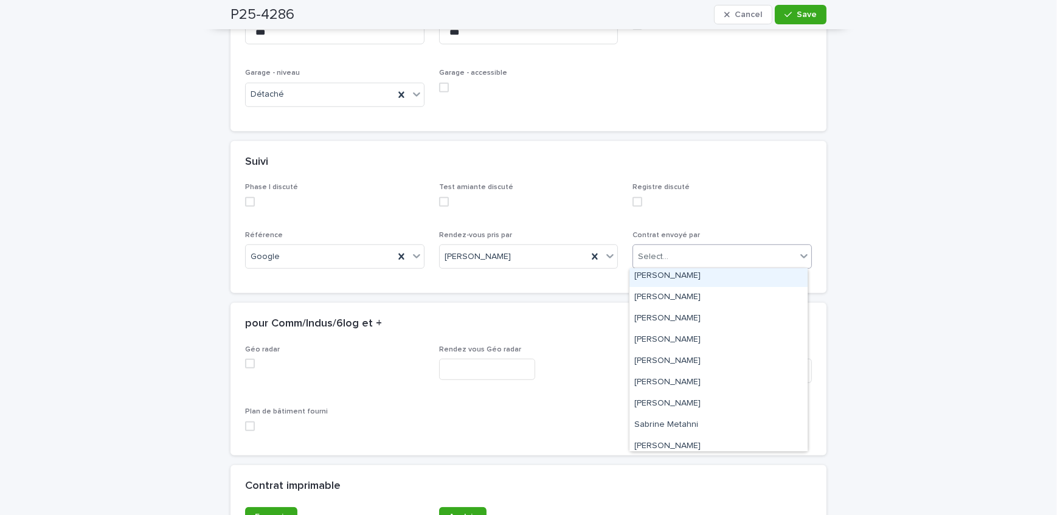
scroll to position [110, 0]
drag, startPoint x: 698, startPoint y: 432, endPoint x: 713, endPoint y: 411, distance: 27.0
click at [698, 441] on div "[PERSON_NAME]" at bounding box center [718, 445] width 178 height 21
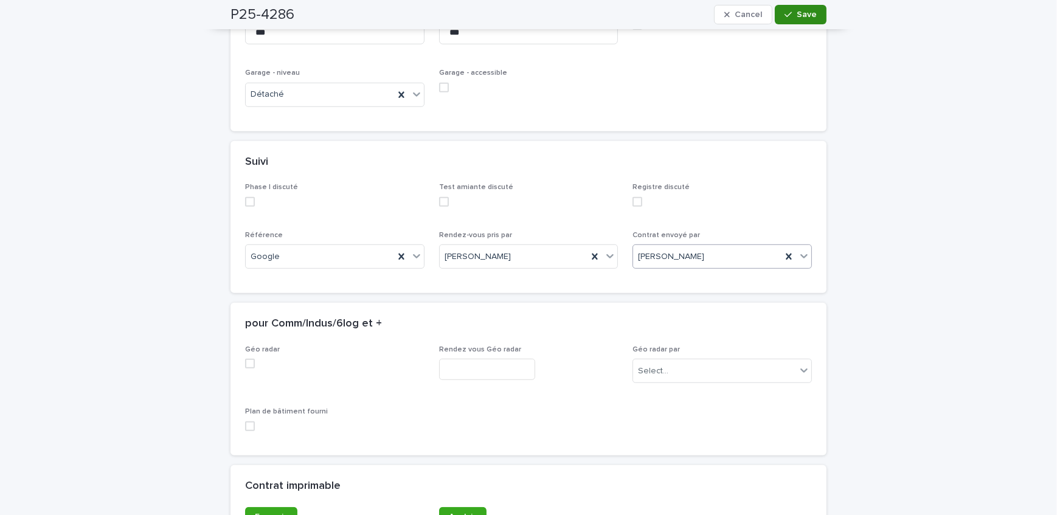
click at [791, 18] on button "Save" at bounding box center [801, 14] width 52 height 19
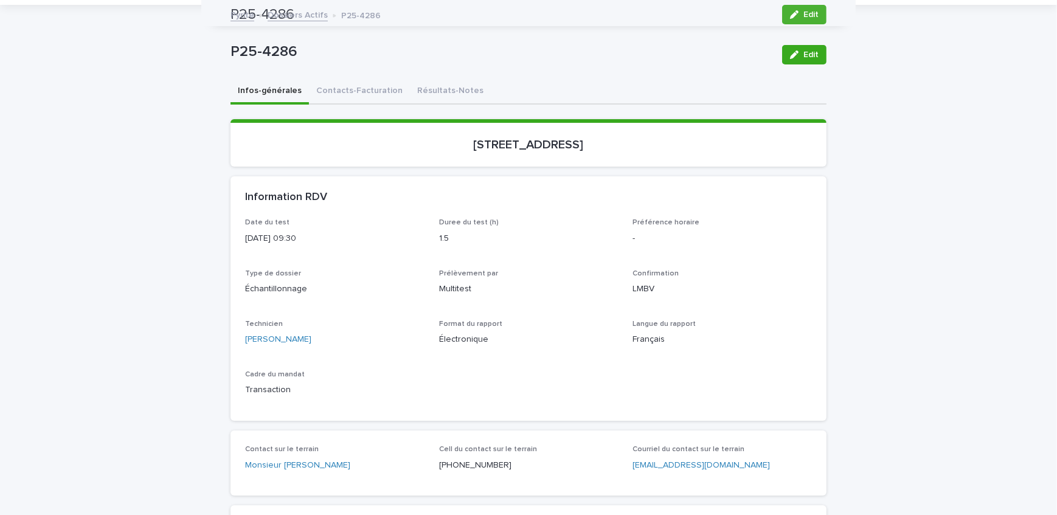
scroll to position [0, 0]
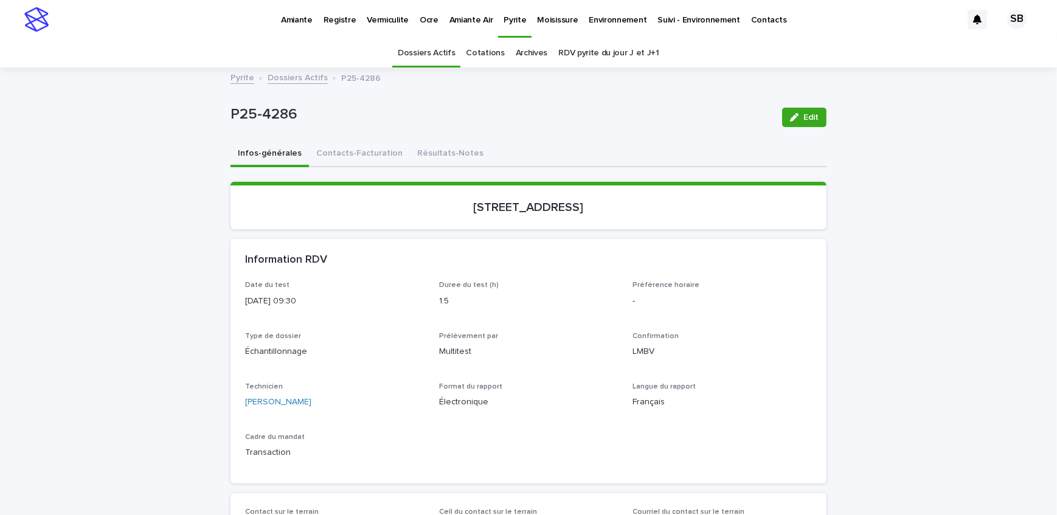
click at [308, 73] on link "Dossiers Actifs" at bounding box center [298, 77] width 60 height 14
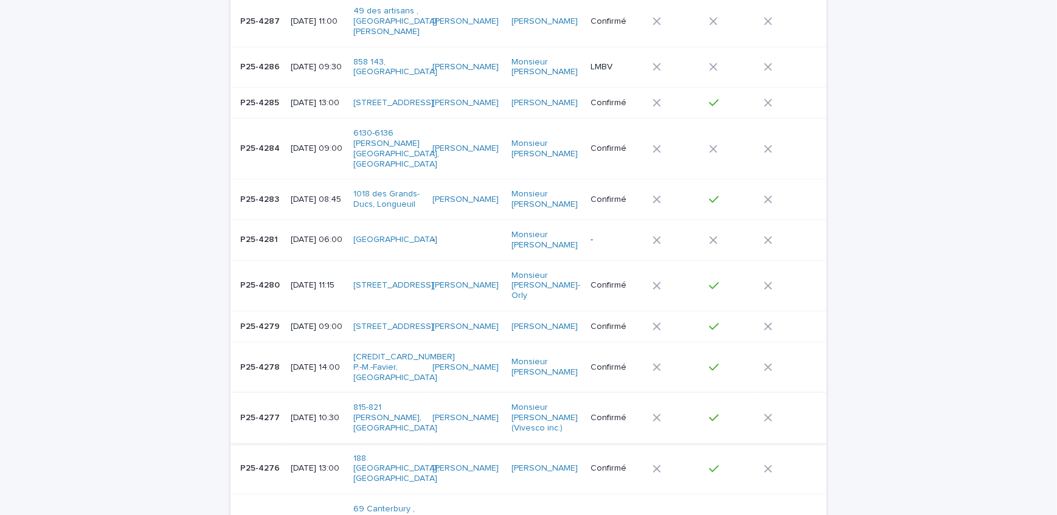
scroll to position [315, 0]
click at [102, 201] on div "Loading... Saving… Loading... Saving… Dossiers Actifs Add New # dossier Date du…" at bounding box center [528, 525] width 1057 height 1543
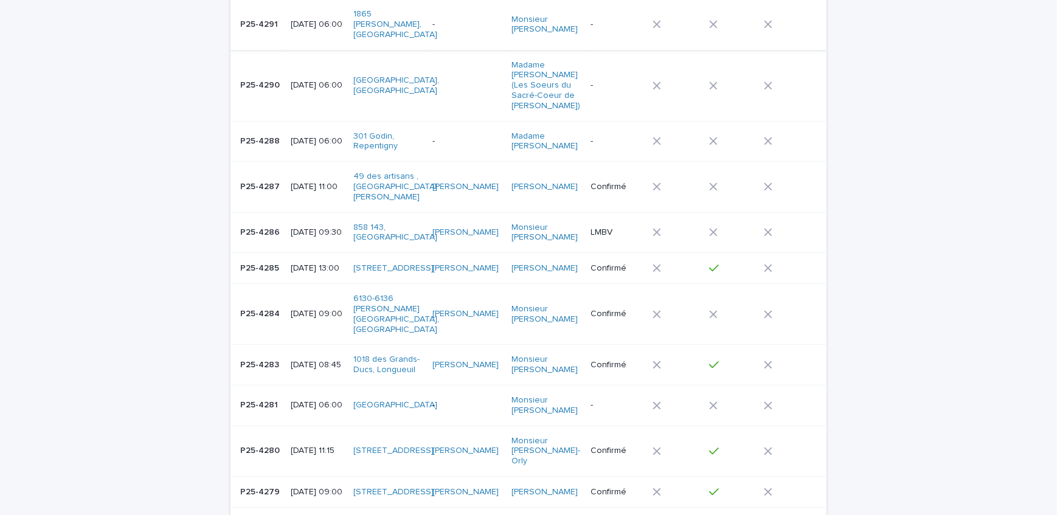
scroll to position [0, 0]
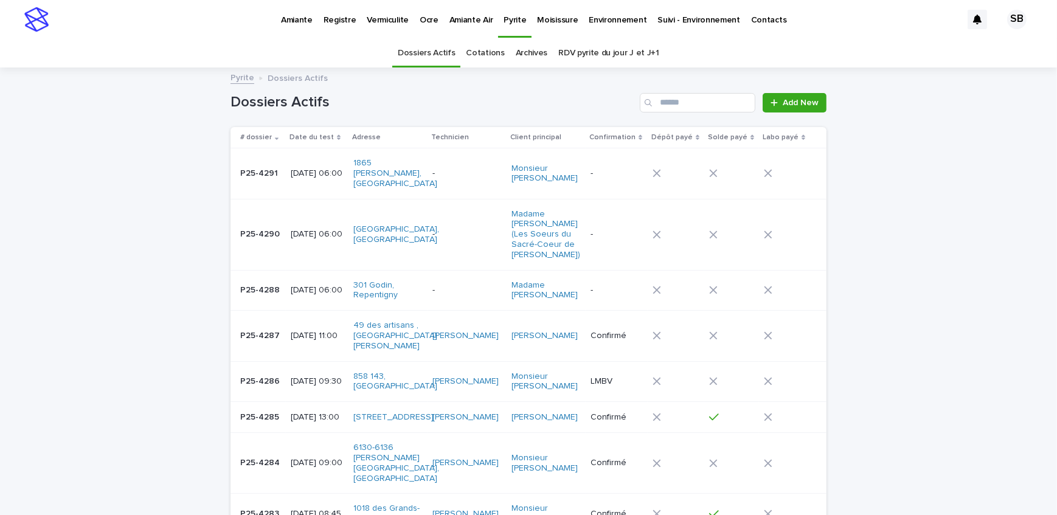
click at [466, 18] on p "Amiante Air" at bounding box center [471, 13] width 44 height 26
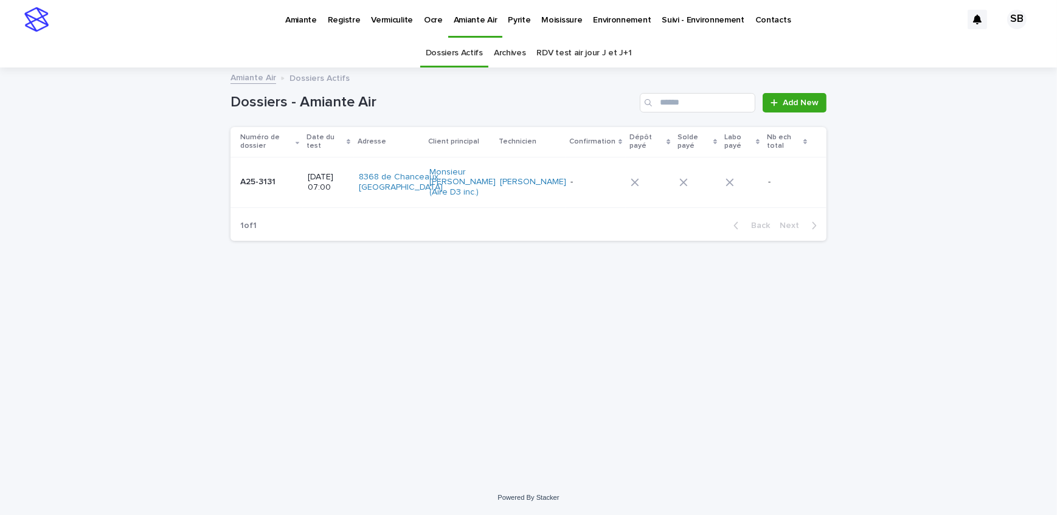
click at [285, 186] on p at bounding box center [269, 182] width 58 height 10
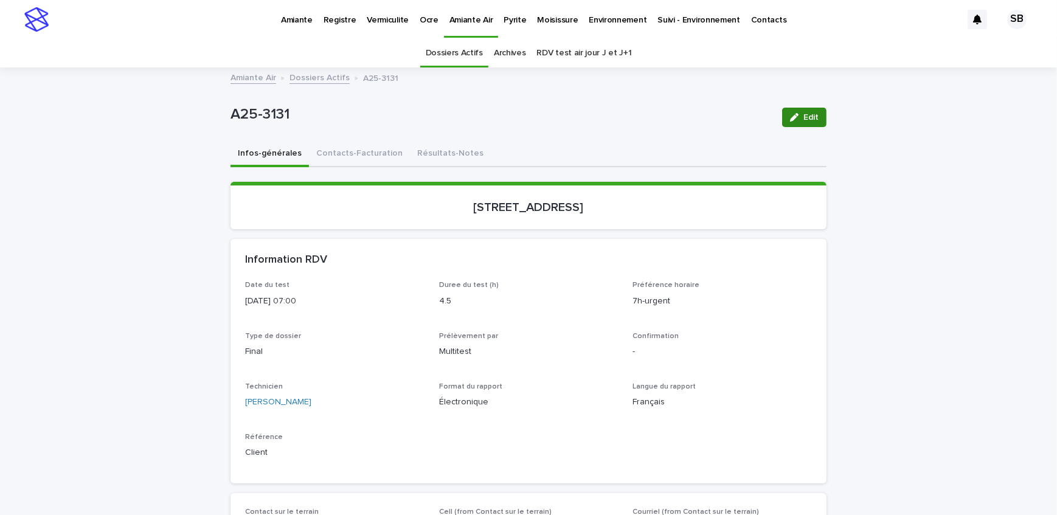
click at [797, 116] on div "button" at bounding box center [796, 117] width 13 height 9
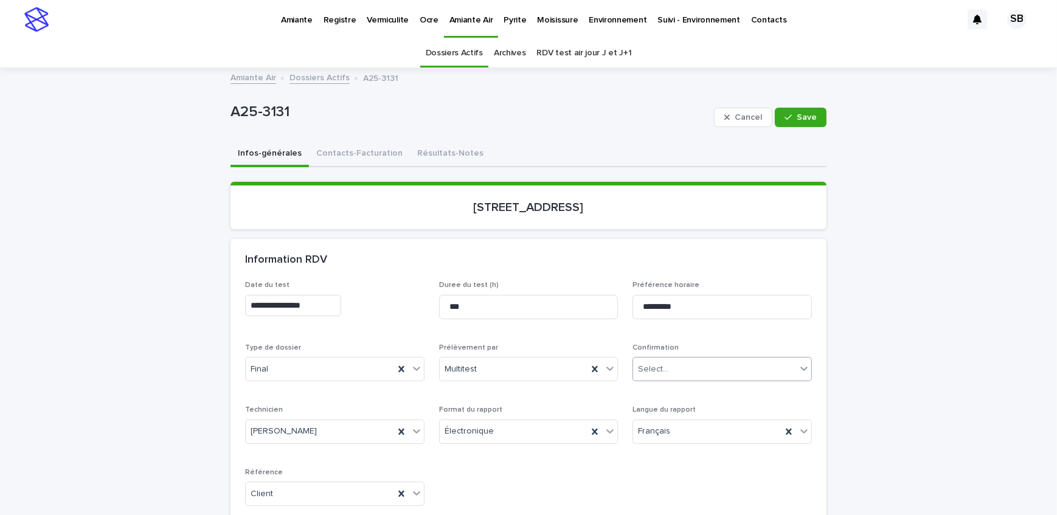
click at [700, 371] on div "Select..." at bounding box center [714, 369] width 163 height 20
click at [685, 453] on div "Confirmé" at bounding box center [718, 455] width 178 height 21
click at [804, 115] on span "Save" at bounding box center [807, 117] width 20 height 9
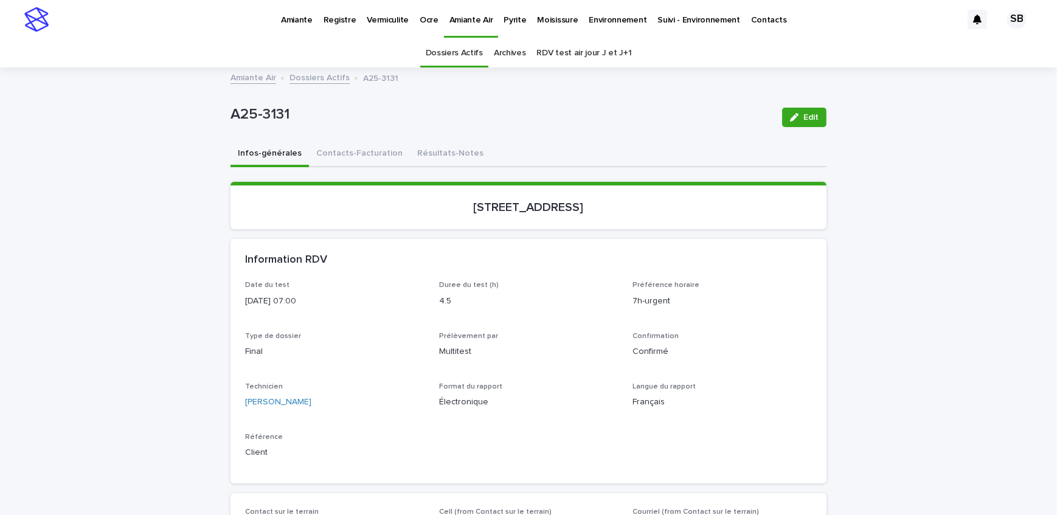
click at [314, 77] on link "Dossiers Actifs" at bounding box center [320, 77] width 60 height 14
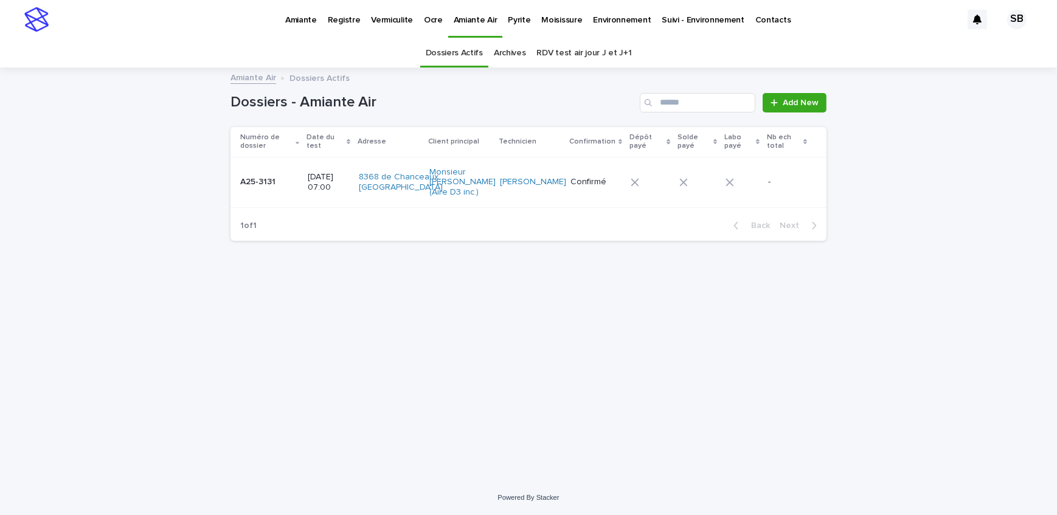
click at [508, 19] on p "Pyrite" at bounding box center [519, 13] width 23 height 26
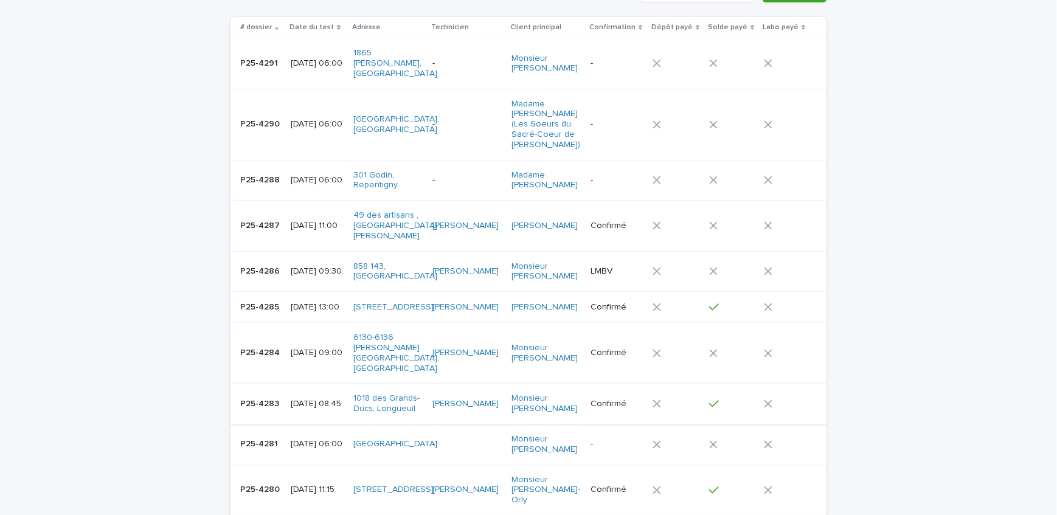
scroll to position [165, 0]
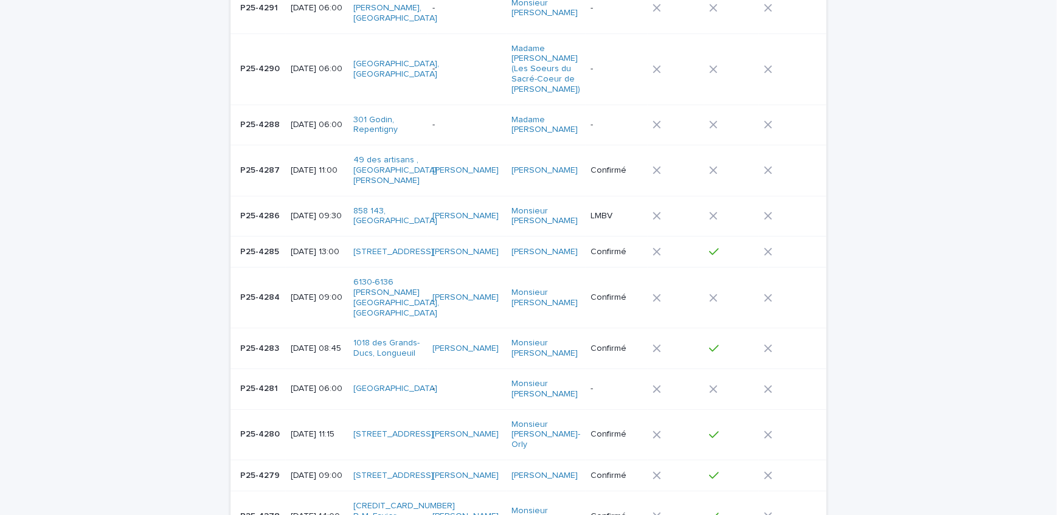
click at [278, 373] on td "P25-4281 P25-4281" at bounding box center [258, 389] width 55 height 41
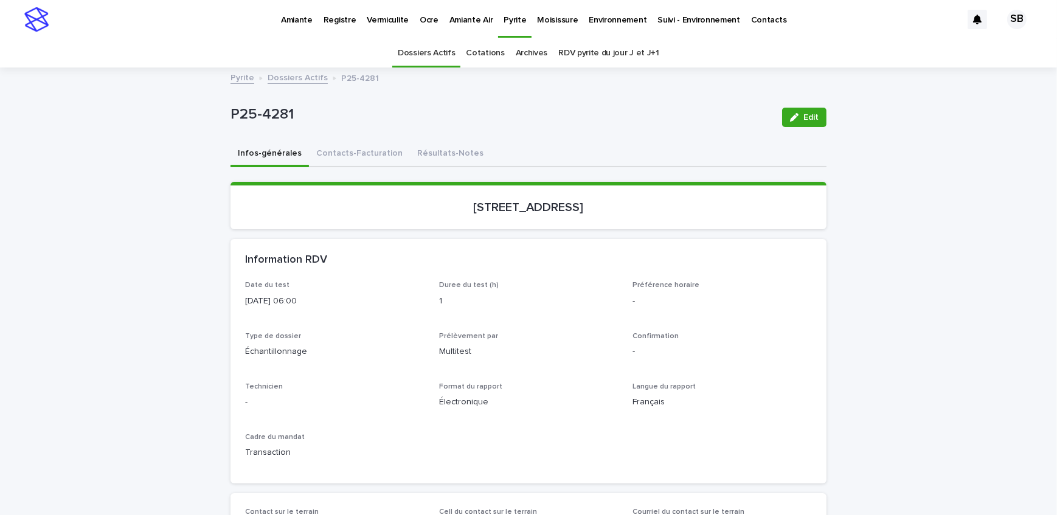
scroll to position [55, 0]
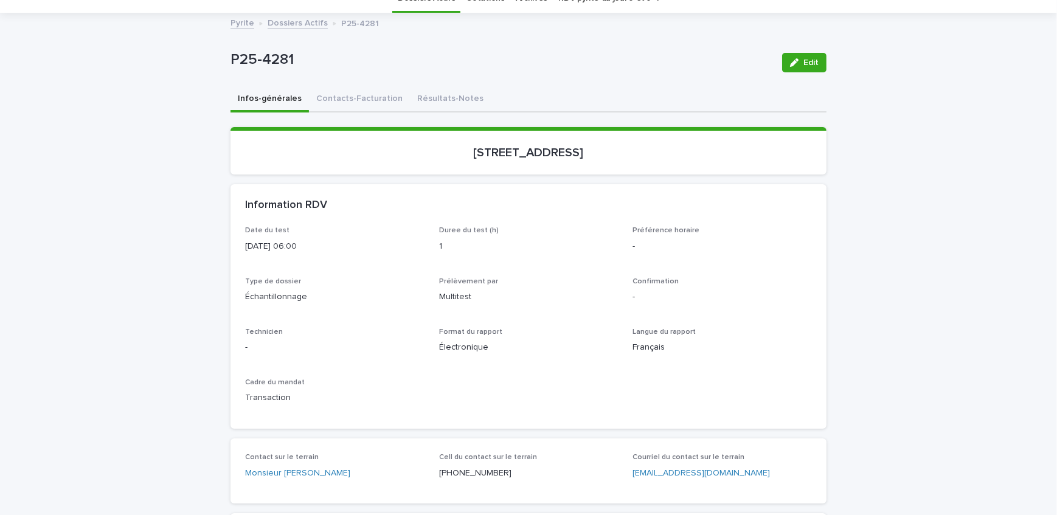
drag, startPoint x: 443, startPoint y: 151, endPoint x: 538, endPoint y: 154, distance: 94.3
click at [538, 154] on p "[STREET_ADDRESS]" at bounding box center [528, 152] width 567 height 15
click at [386, 162] on section "[STREET_ADDRESS]" at bounding box center [529, 150] width 596 height 47
click at [355, 102] on button "Contacts-Facturation" at bounding box center [359, 100] width 101 height 26
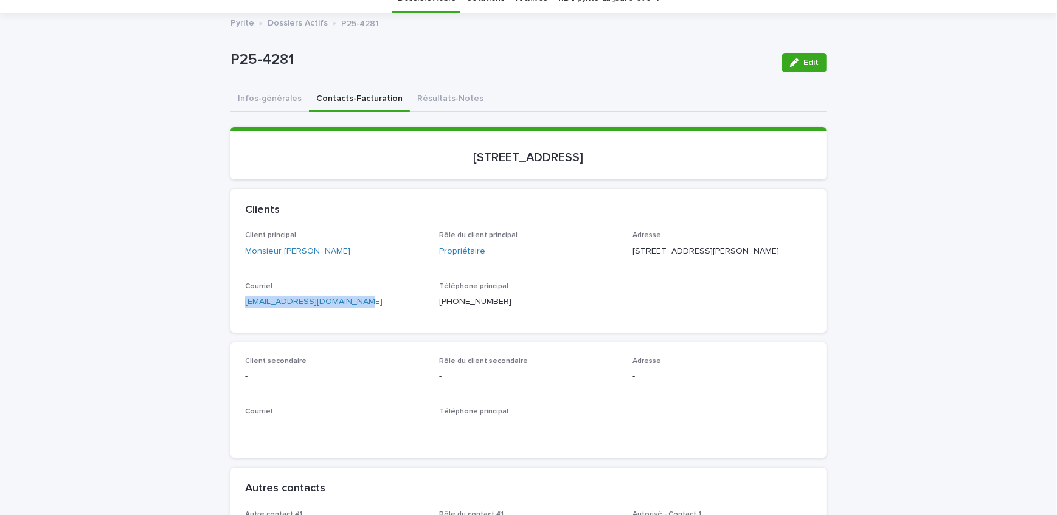
drag, startPoint x: 317, startPoint y: 334, endPoint x: 242, endPoint y: 328, distance: 75.0
click at [273, 92] on button "Infos-générales" at bounding box center [270, 100] width 78 height 26
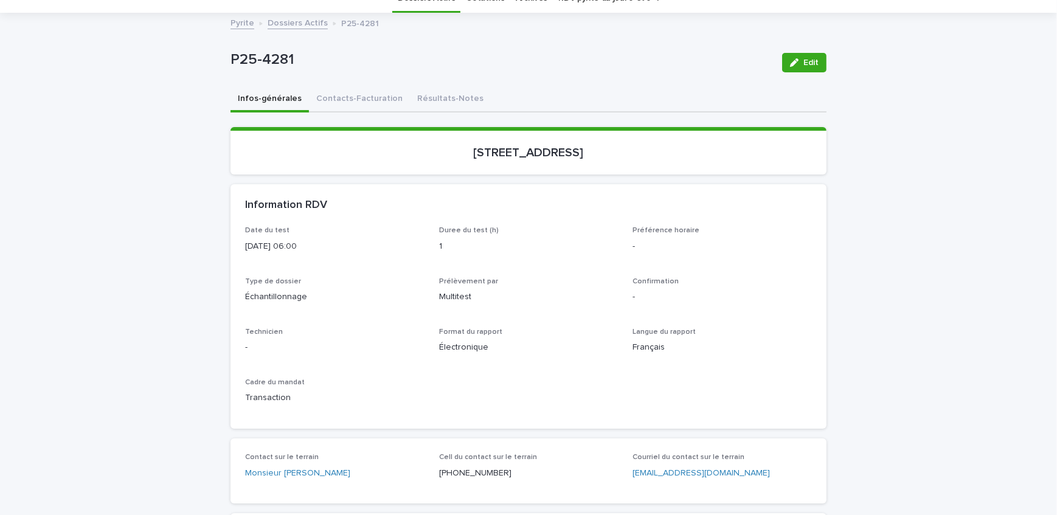
click at [803, 60] on span "Edit" at bounding box center [810, 62] width 15 height 9
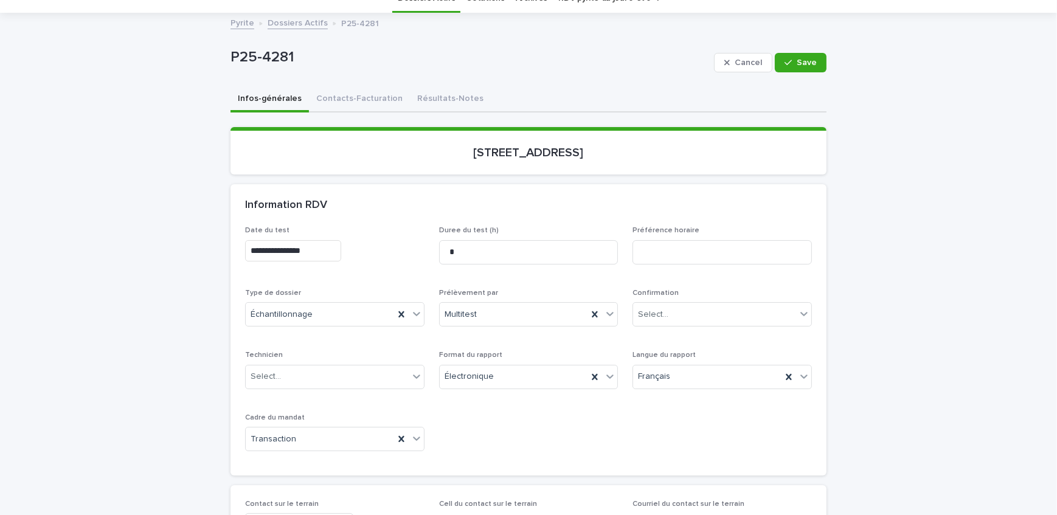
click at [325, 247] on input "**********" at bounding box center [293, 250] width 96 height 21
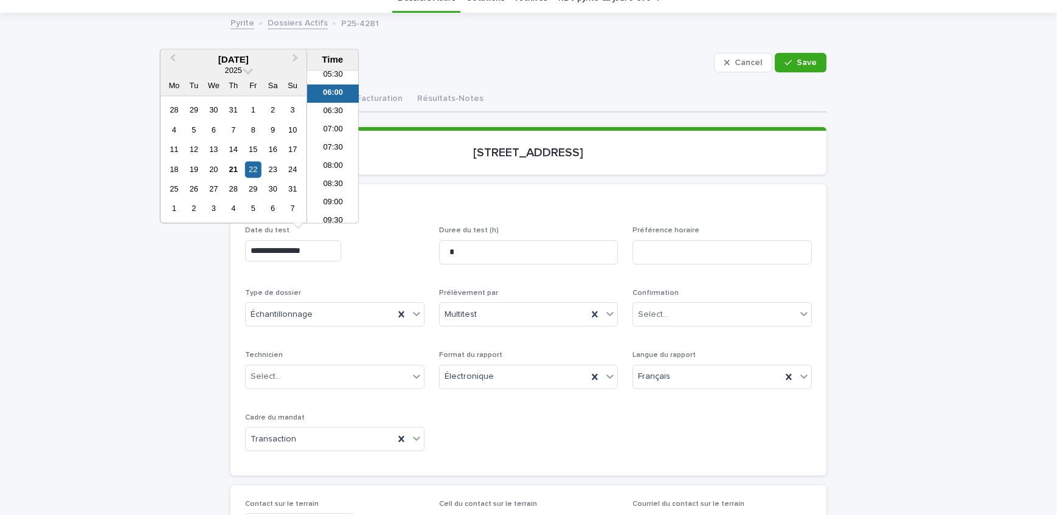
scroll to position [317, 0]
click at [338, 198] on li "12:00" at bounding box center [333, 201] width 52 height 18
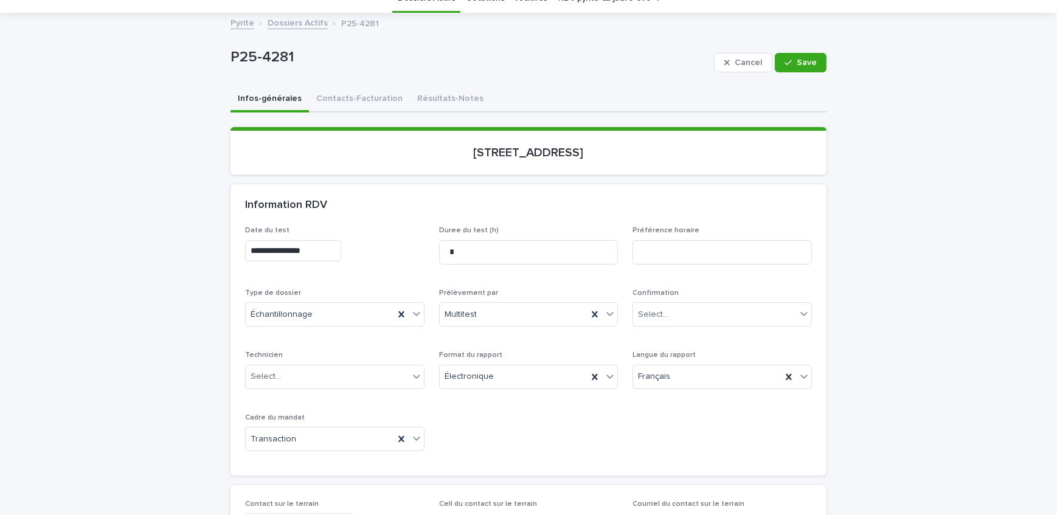
type input "**********"
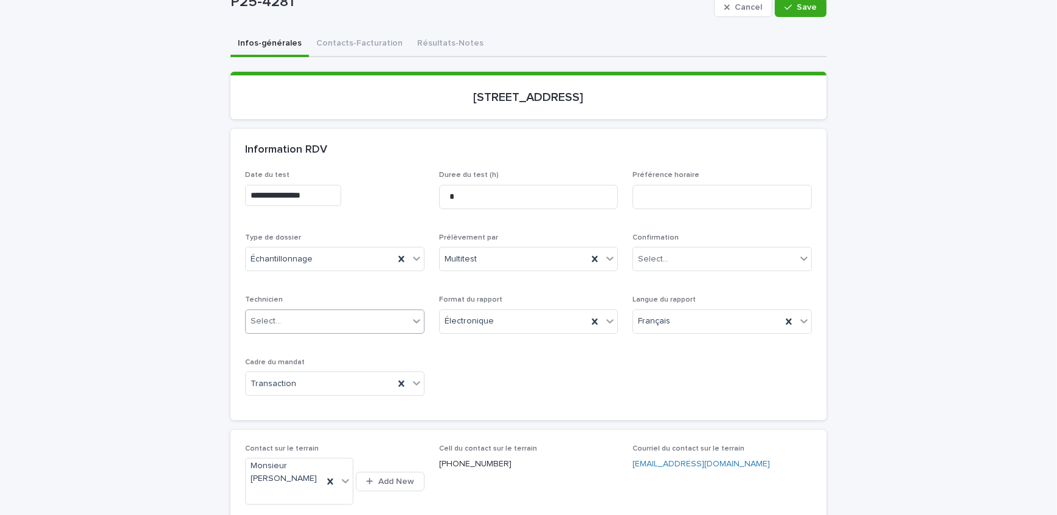
click at [297, 319] on div "Select..." at bounding box center [327, 321] width 163 height 20
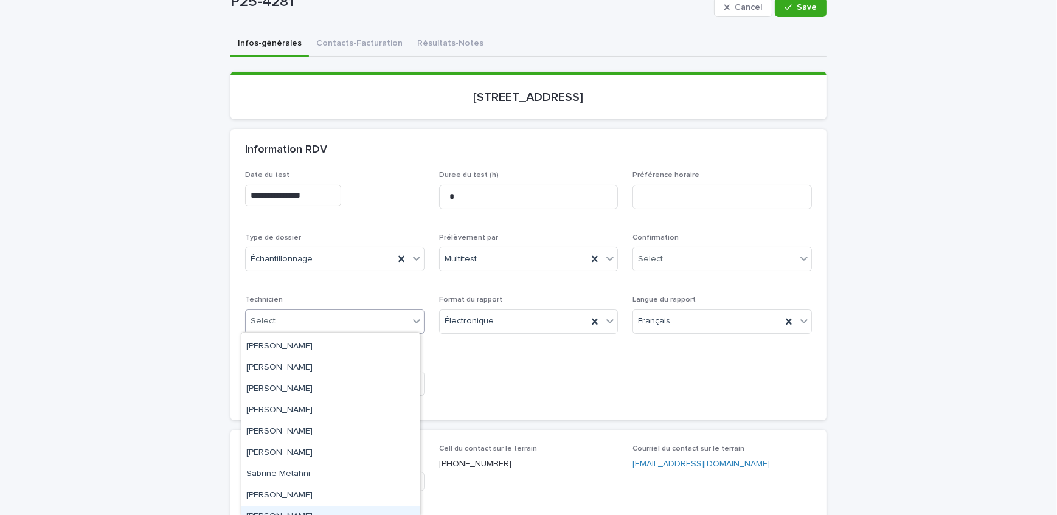
scroll to position [34, 0]
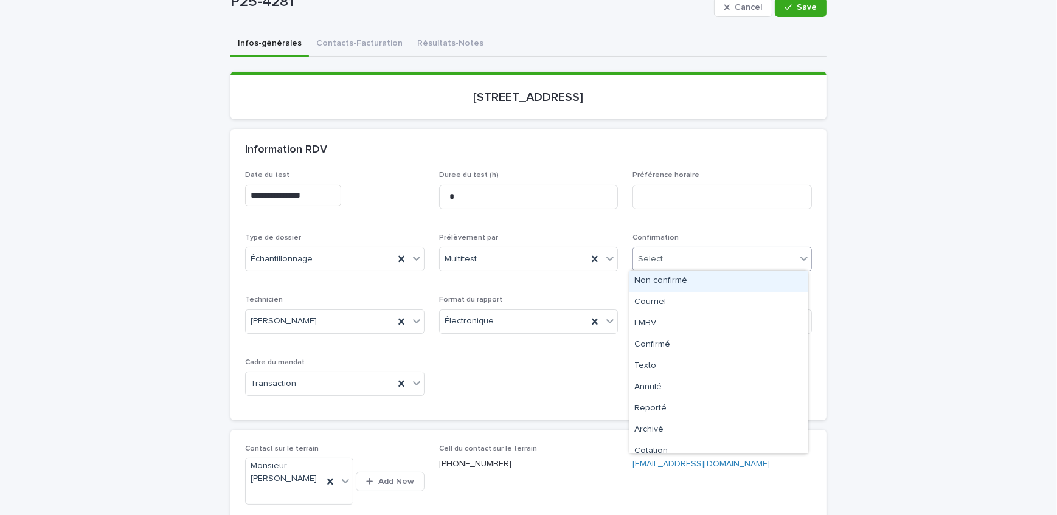
click at [722, 260] on div "Select..." at bounding box center [714, 259] width 163 height 20
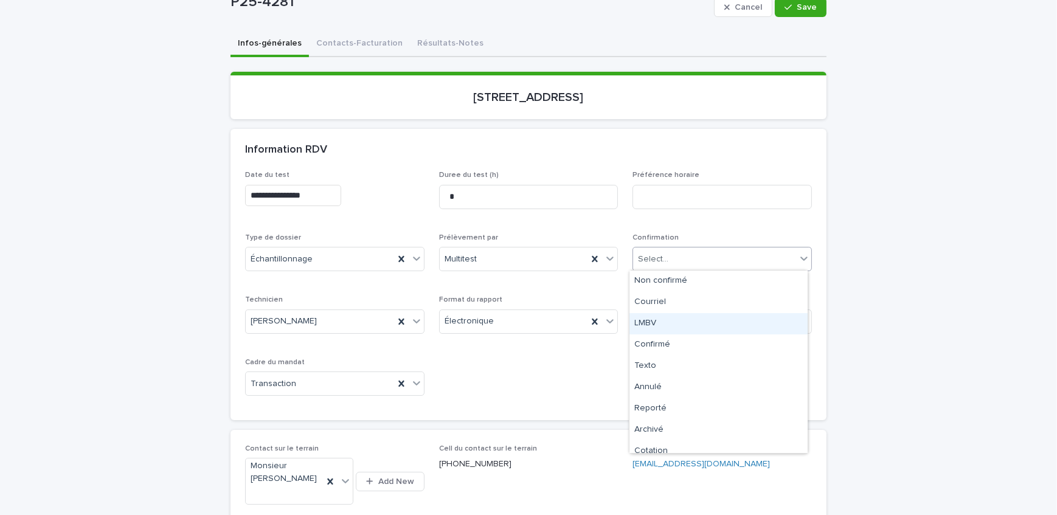
click at [713, 326] on div "LMBV" at bounding box center [718, 323] width 178 height 21
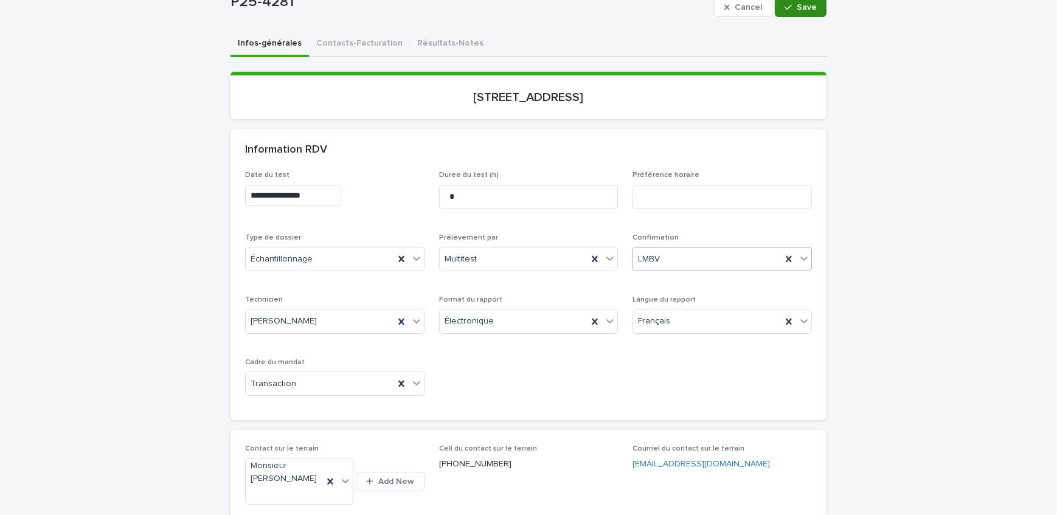
click at [797, 4] on span "Save" at bounding box center [807, 7] width 20 height 9
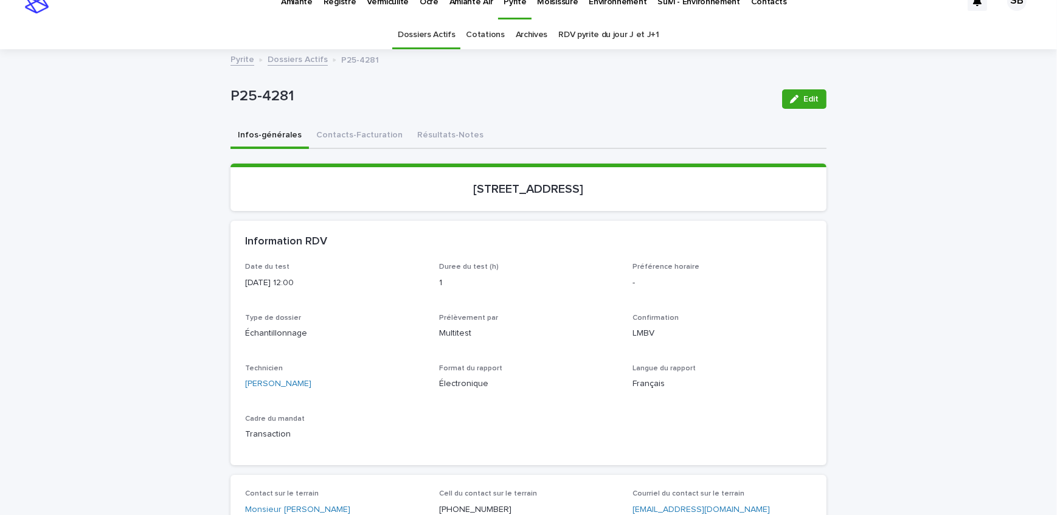
scroll to position [0, 0]
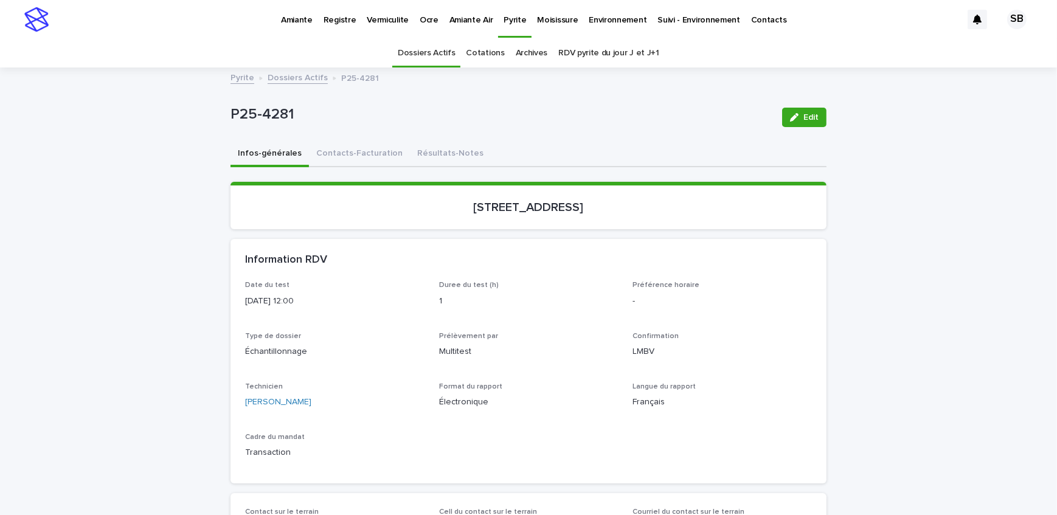
click at [287, 78] on link "Dossiers Actifs" at bounding box center [298, 77] width 60 height 14
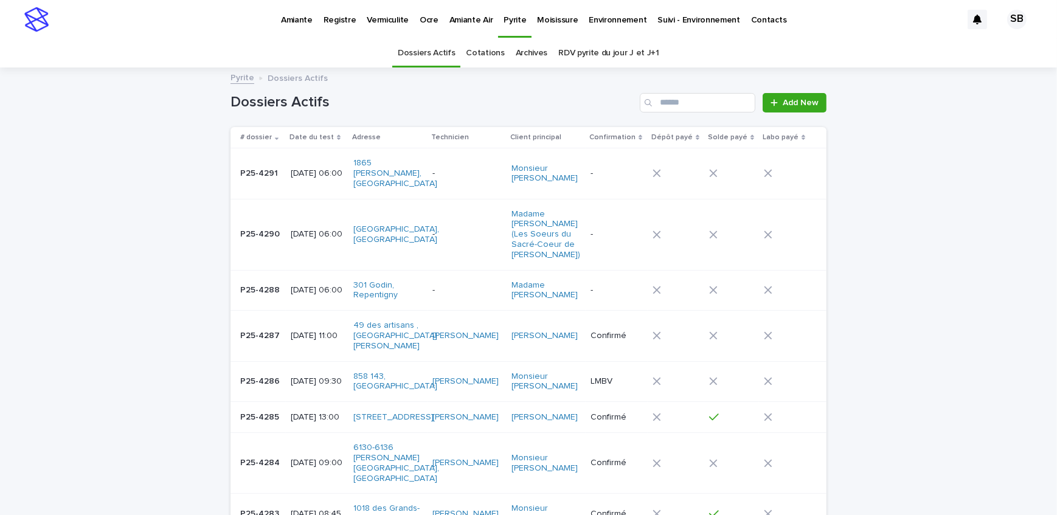
scroll to position [38, 0]
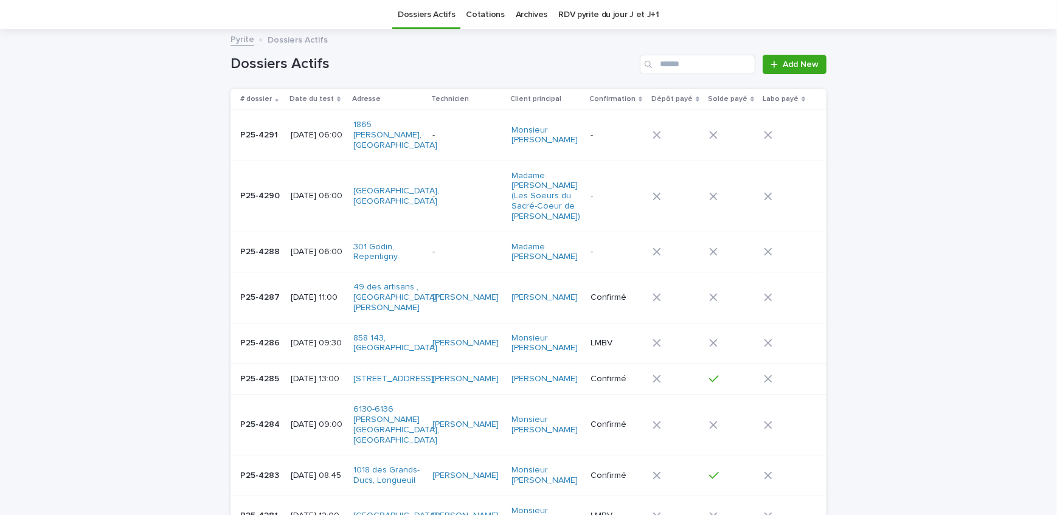
click at [704, 190] on td at bounding box center [676, 196] width 57 height 71
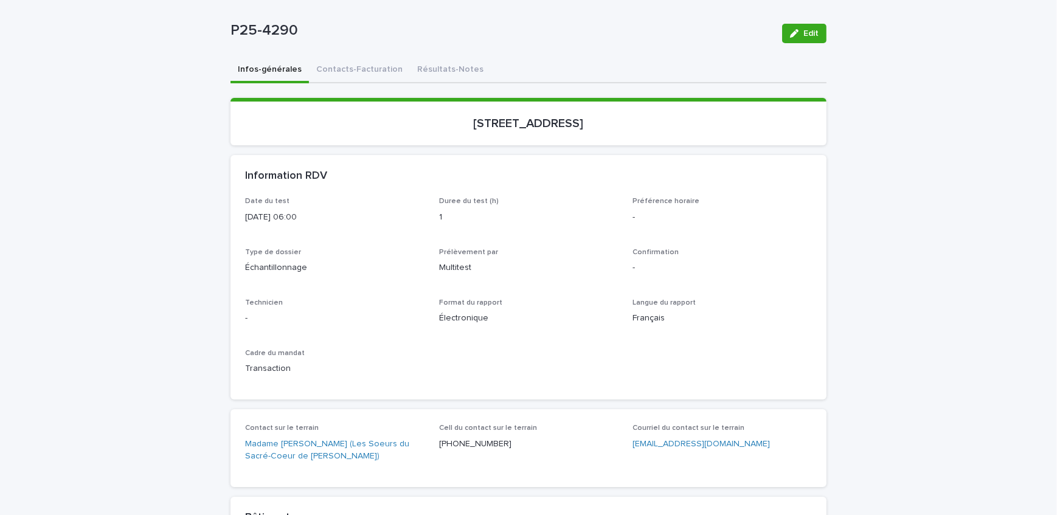
scroll to position [110, 0]
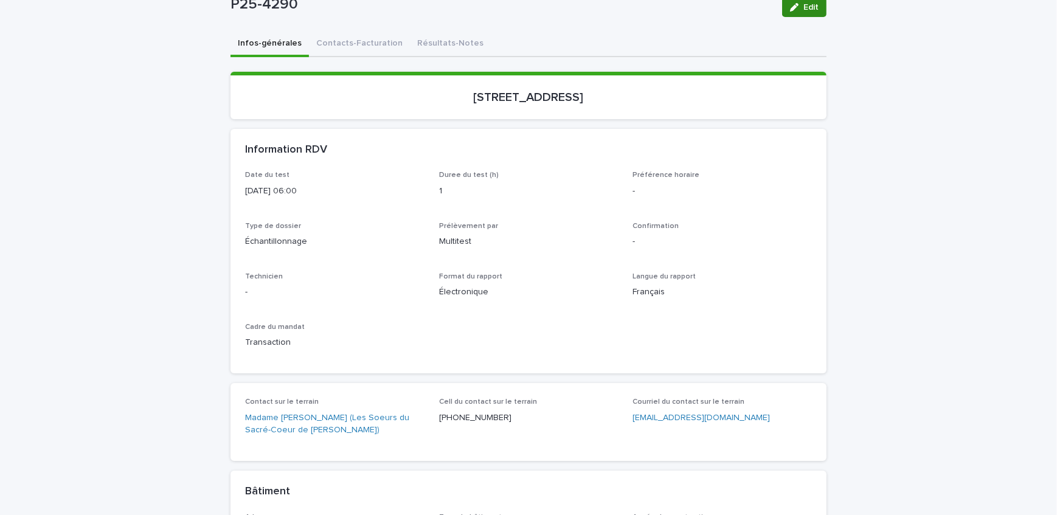
click at [797, 7] on div "button" at bounding box center [796, 7] width 13 height 9
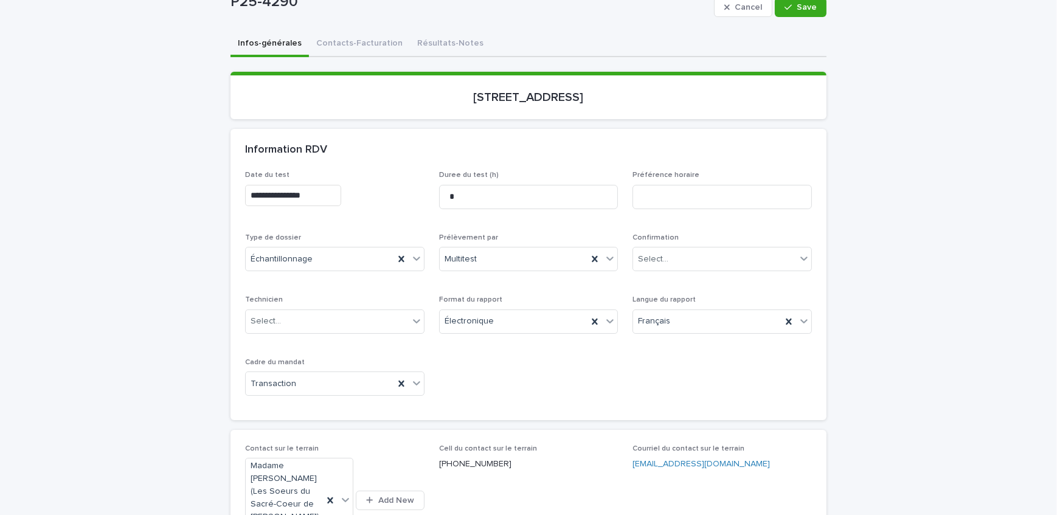
click at [341, 193] on input "**********" at bounding box center [293, 195] width 96 height 21
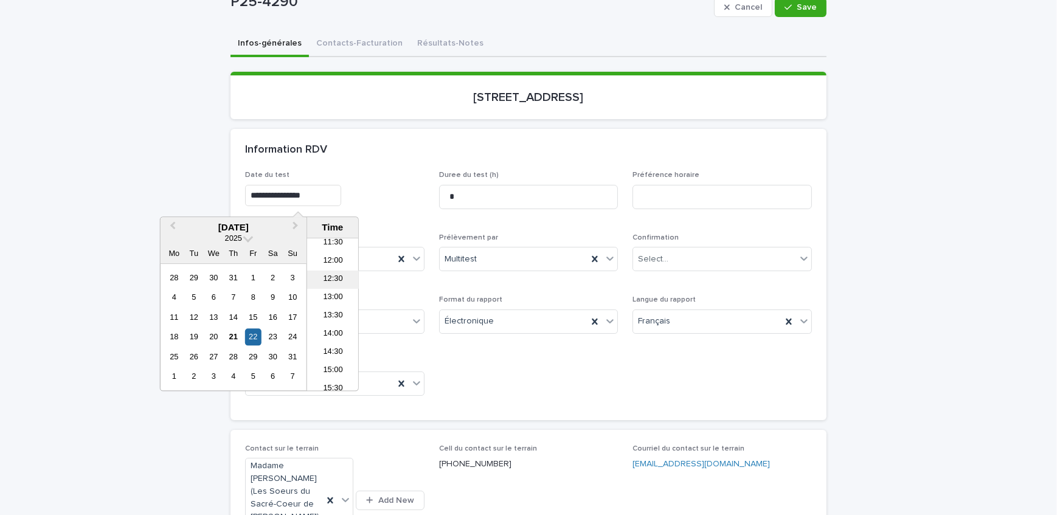
scroll to position [428, 0]
click at [339, 303] on li "13:30" at bounding box center [333, 312] width 52 height 18
click at [312, 192] on input "**********" at bounding box center [293, 195] width 96 height 21
type input "**********"
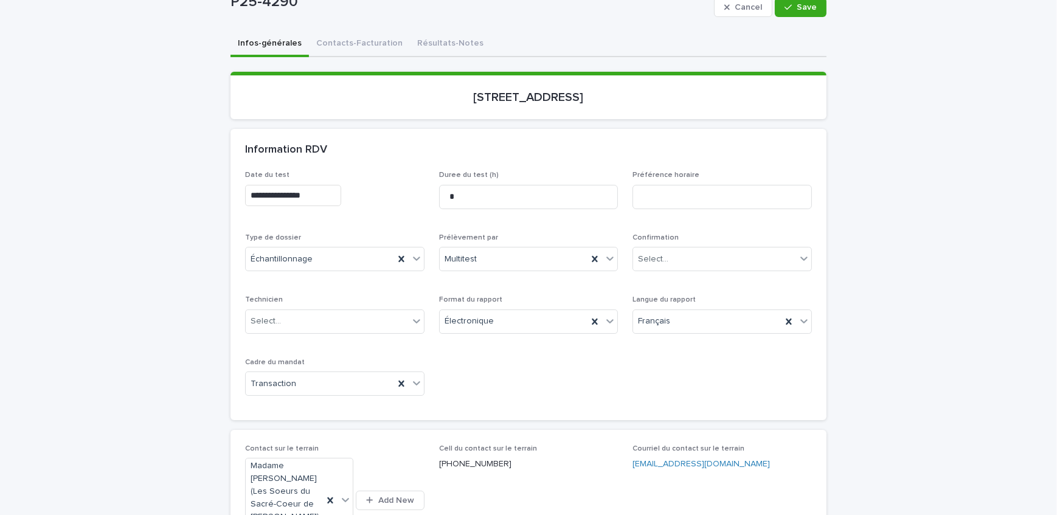
drag, startPoint x: 406, startPoint y: 212, endPoint x: 403, endPoint y: 172, distance: 39.7
click at [406, 200] on div "**********" at bounding box center [334, 193] width 179 height 44
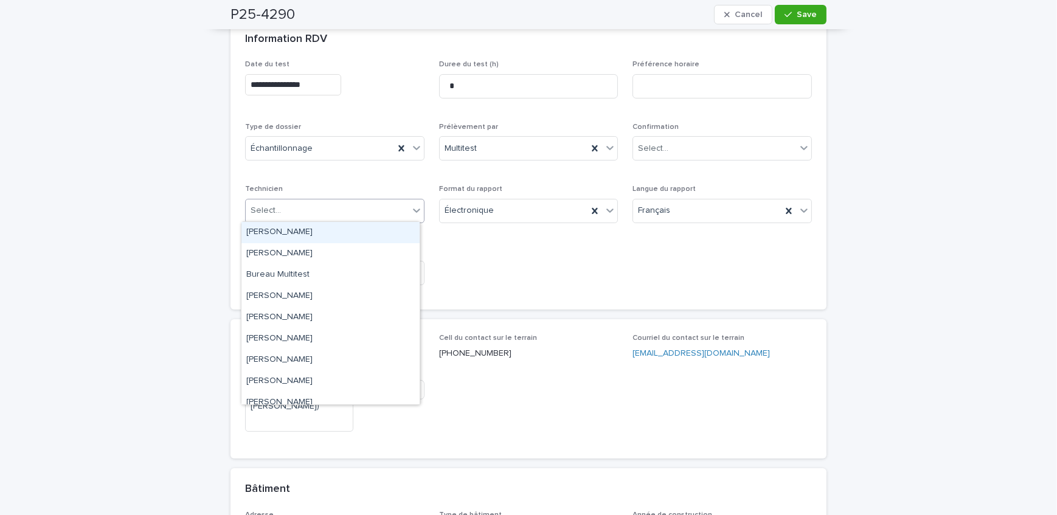
click at [299, 208] on div "Select..." at bounding box center [327, 211] width 163 height 20
click at [334, 316] on div "[PERSON_NAME]" at bounding box center [330, 317] width 178 height 21
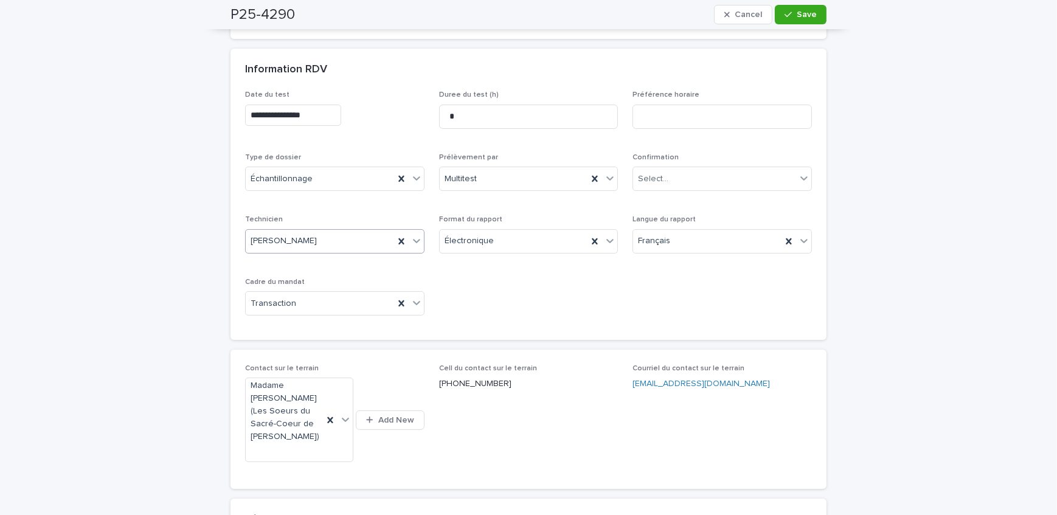
scroll to position [165, 0]
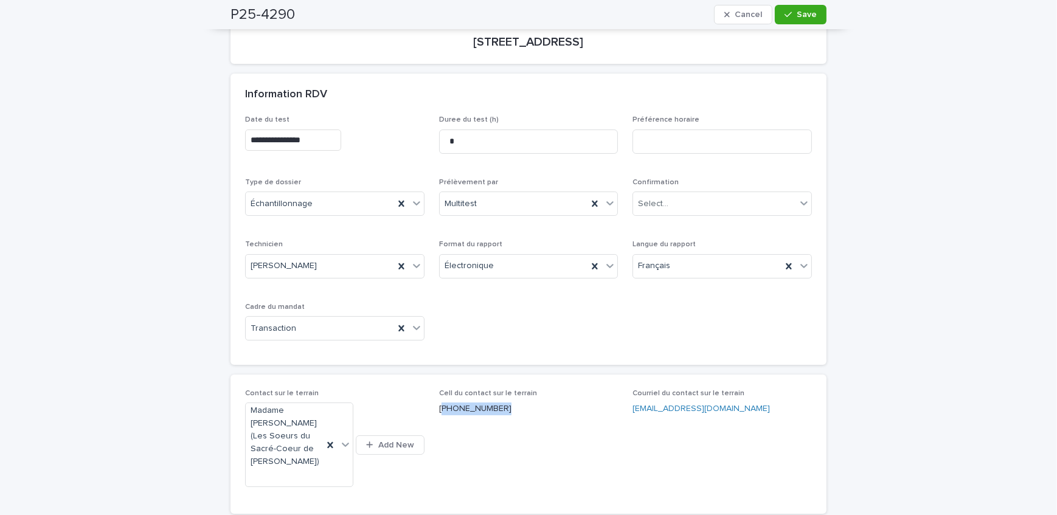
drag, startPoint x: 485, startPoint y: 411, endPoint x: 437, endPoint y: 409, distance: 47.5
click at [439, 409] on p "[PHONE_NUMBER]" at bounding box center [528, 409] width 179 height 13
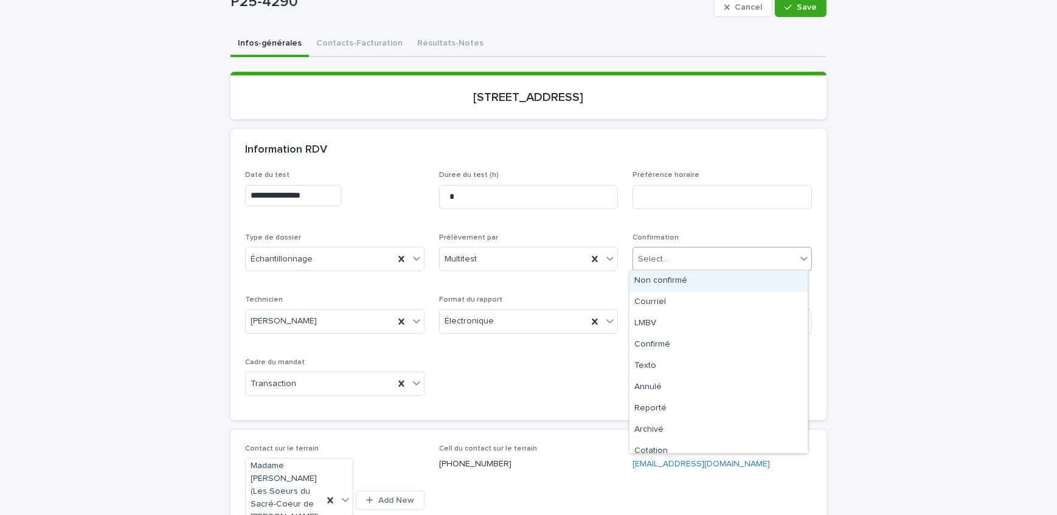
click at [656, 249] on div "Select..." at bounding box center [714, 259] width 163 height 20
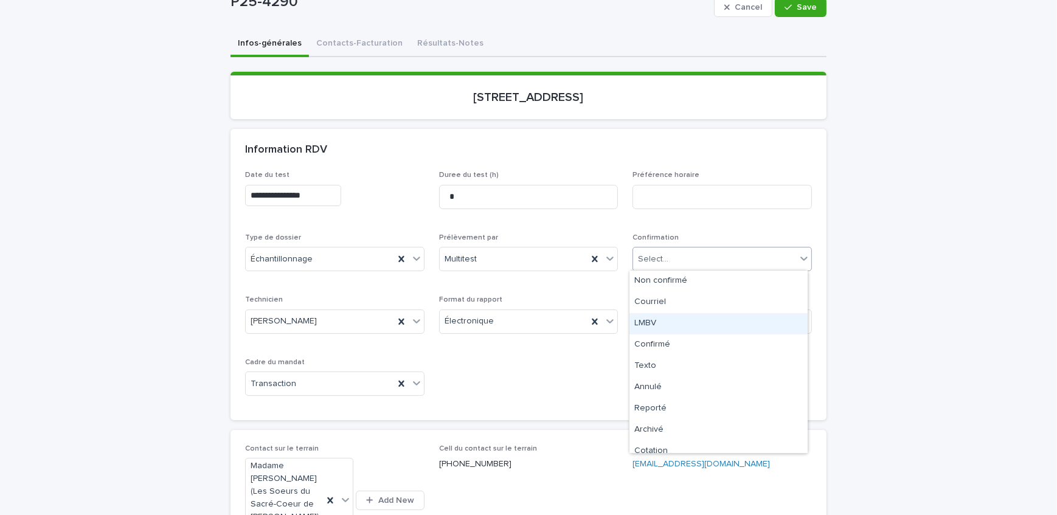
click at [687, 321] on div "LMBV" at bounding box center [718, 323] width 178 height 21
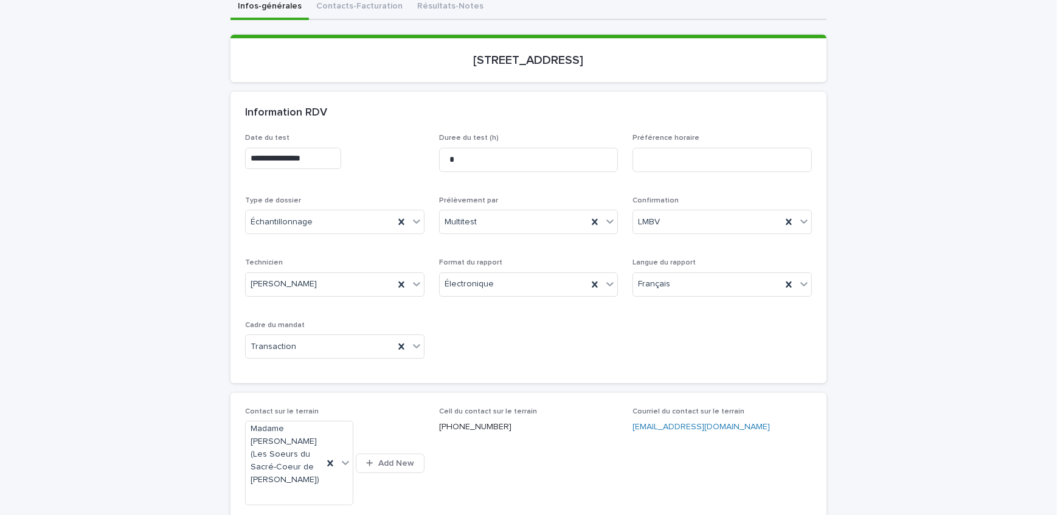
scroll to position [165, 0]
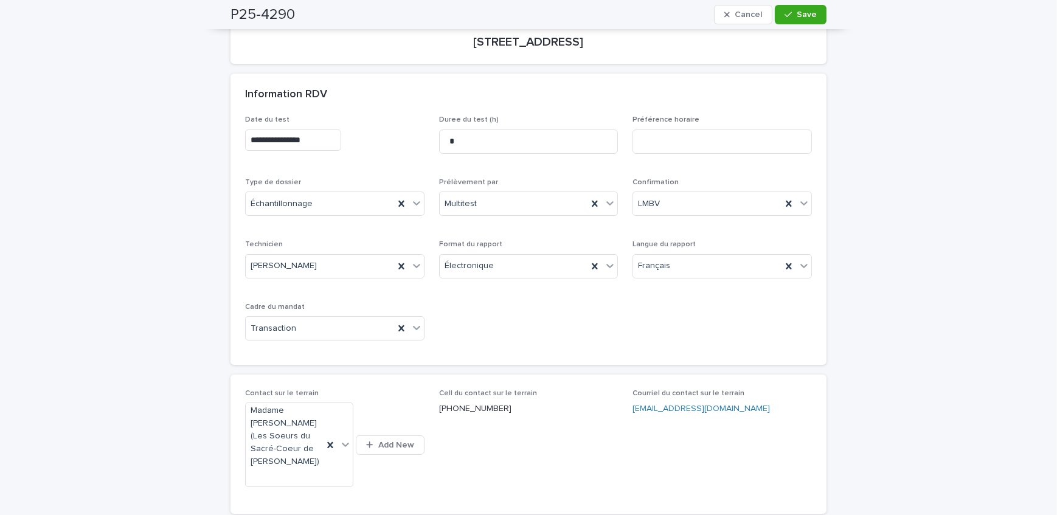
drag, startPoint x: 760, startPoint y: 413, endPoint x: 622, endPoint y: 420, distance: 138.2
click at [604, 421] on div "Contact sur le terrain Madame [PERSON_NAME] (Les Soeurs du Sacré-Coeur de [PERS…" at bounding box center [528, 444] width 567 height 110
click at [690, 449] on span "Courriel du contact sur le terrain [EMAIL_ADDRESS][DOMAIN_NAME]" at bounding box center [722, 444] width 179 height 110
drag, startPoint x: 755, startPoint y: 417, endPoint x: 615, endPoint y: 425, distance: 140.1
click at [615, 425] on div "Contact sur le terrain Madame [PERSON_NAME] (Les Soeurs du Sacré-Coeur de [PERS…" at bounding box center [528, 444] width 567 height 110
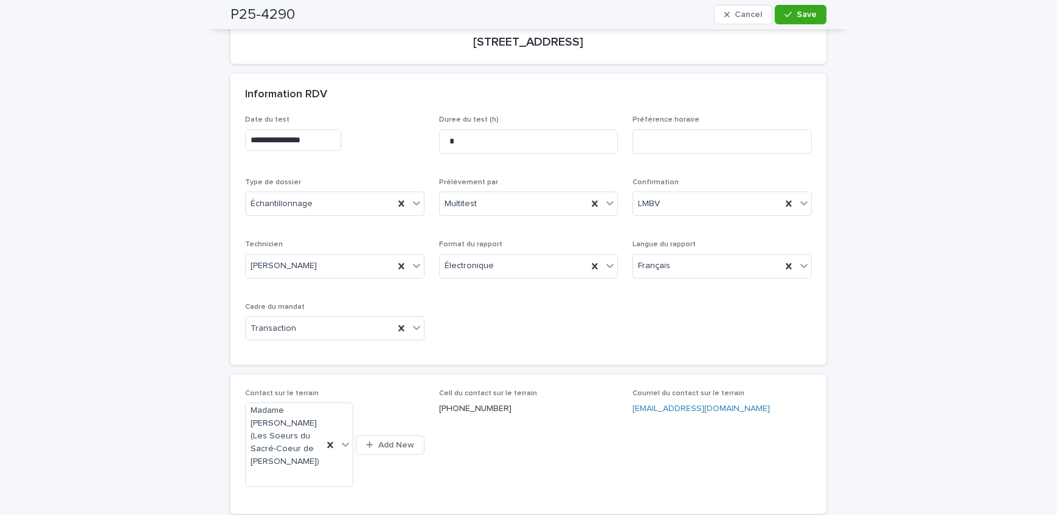
click at [663, 434] on span "Courriel du contact sur le terrain [EMAIL_ADDRESS][DOMAIN_NAME]" at bounding box center [722, 444] width 179 height 110
drag, startPoint x: 752, startPoint y: 415, endPoint x: 655, endPoint y: 415, distance: 96.7
click at [633, 422] on div "Courriel du contact sur le terrain [EMAIL_ADDRESS][DOMAIN_NAME]" at bounding box center [722, 407] width 179 height 36
click at [680, 444] on span "Courriel du contact sur le terrain [EMAIL_ADDRESS][DOMAIN_NAME]" at bounding box center [722, 444] width 179 height 110
click at [761, 412] on p "[EMAIL_ADDRESS][DOMAIN_NAME]" at bounding box center [722, 409] width 179 height 13
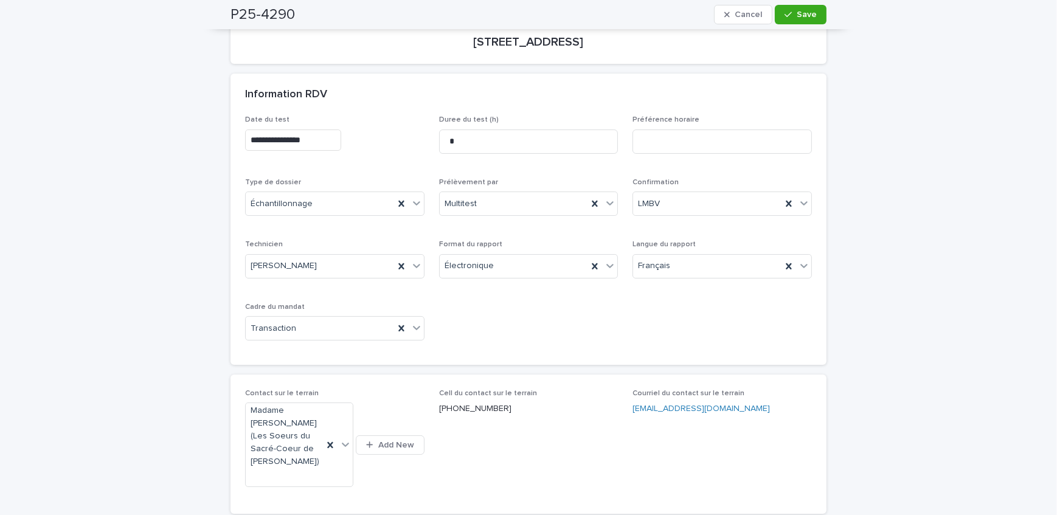
drag, startPoint x: 759, startPoint y: 412, endPoint x: 626, endPoint y: 407, distance: 132.7
click at [626, 407] on div "Contact sur le terrain Madame [PERSON_NAME] (Les Soeurs du Sacré-Coeur de [PERS…" at bounding box center [528, 444] width 567 height 110
drag, startPoint x: 501, startPoint y: 411, endPoint x: 438, endPoint y: 414, distance: 62.7
click at [439, 414] on p "[PHONE_NUMBER]" at bounding box center [528, 409] width 179 height 13
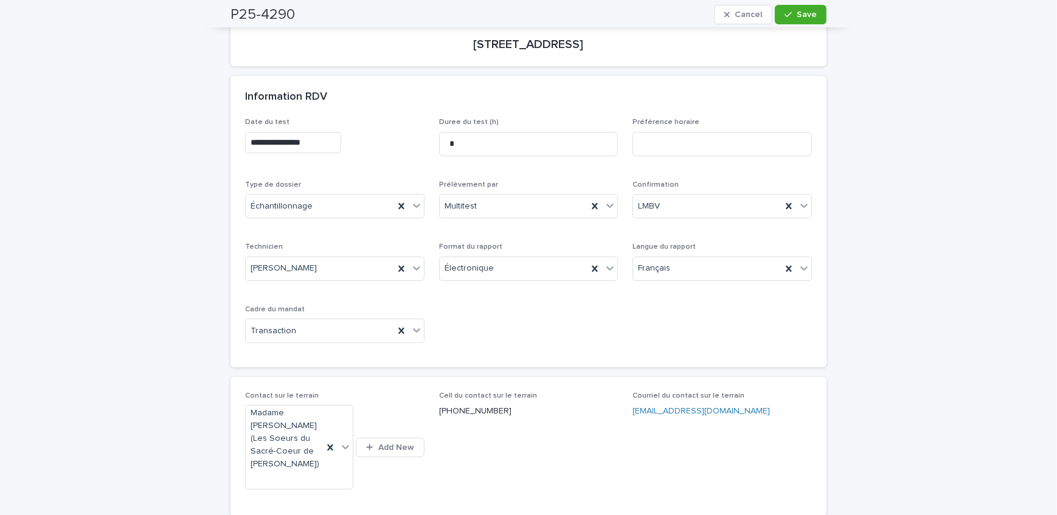
scroll to position [55, 0]
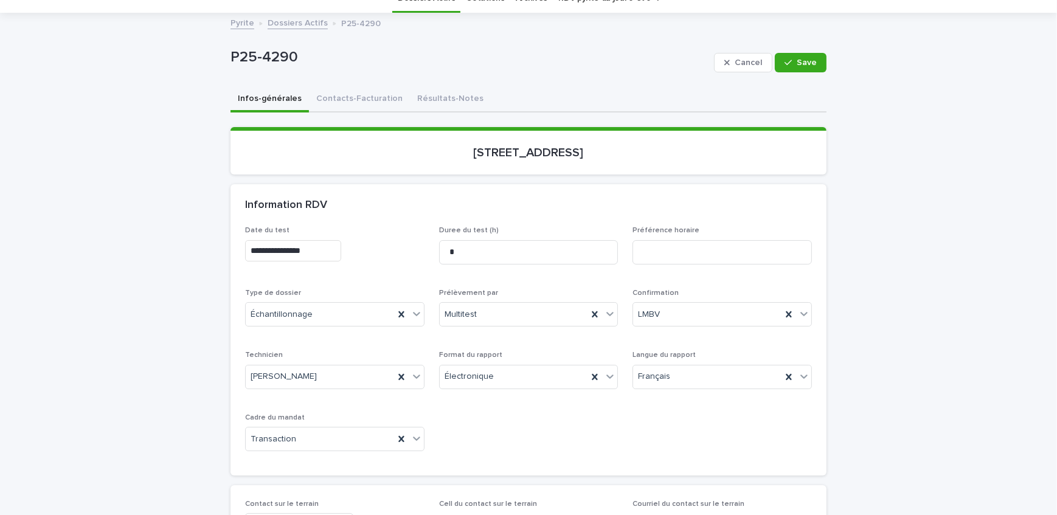
drag, startPoint x: 176, startPoint y: 172, endPoint x: 190, endPoint y: 169, distance: 13.6
click at [785, 61] on icon "button" at bounding box center [788, 62] width 7 height 9
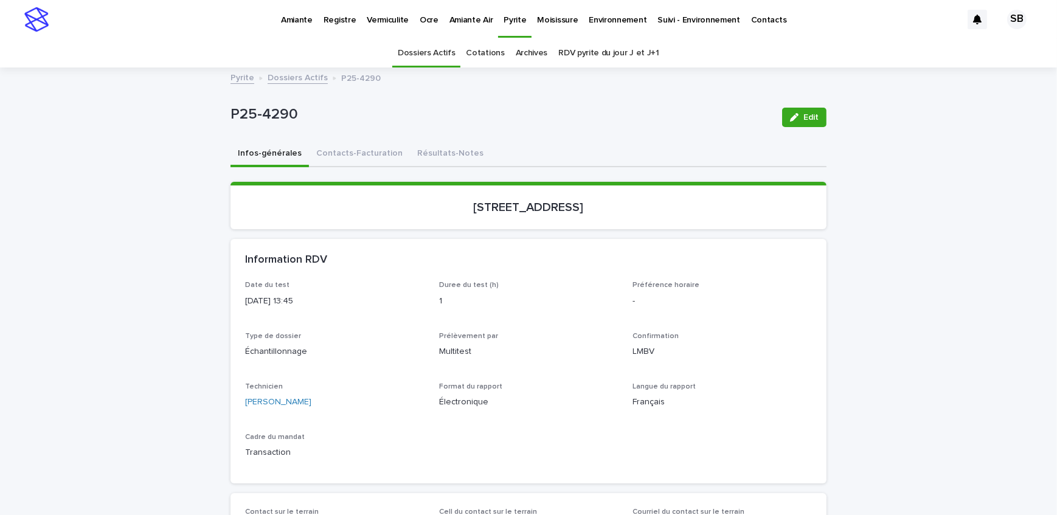
click at [303, 77] on link "Dossiers Actifs" at bounding box center [298, 77] width 60 height 14
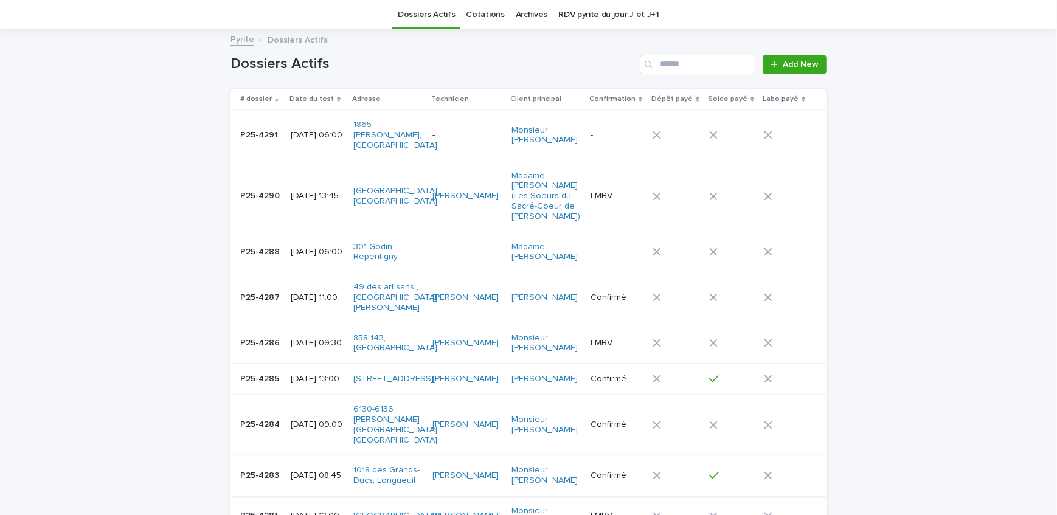
scroll to position [94, 0]
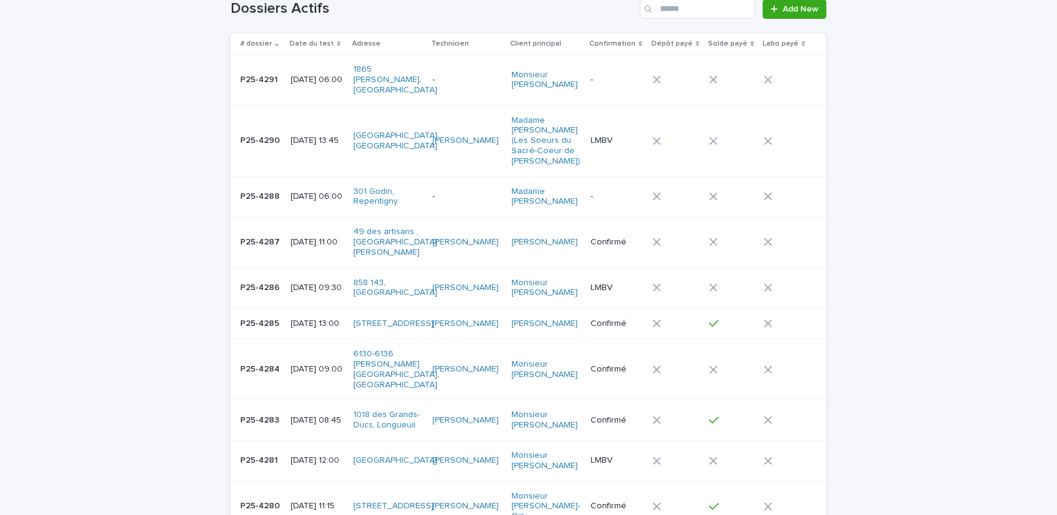
click at [704, 440] on td at bounding box center [676, 460] width 57 height 41
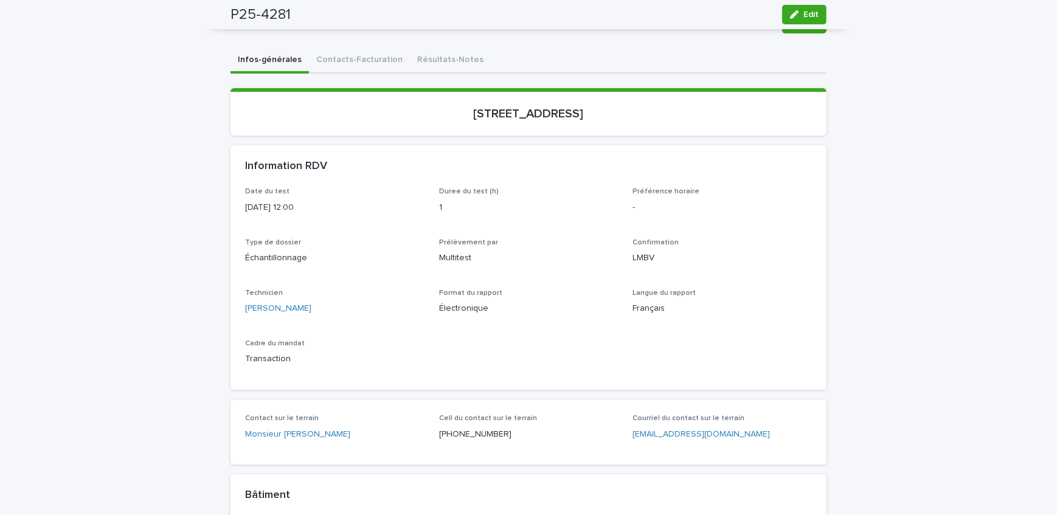
scroll to position [38, 0]
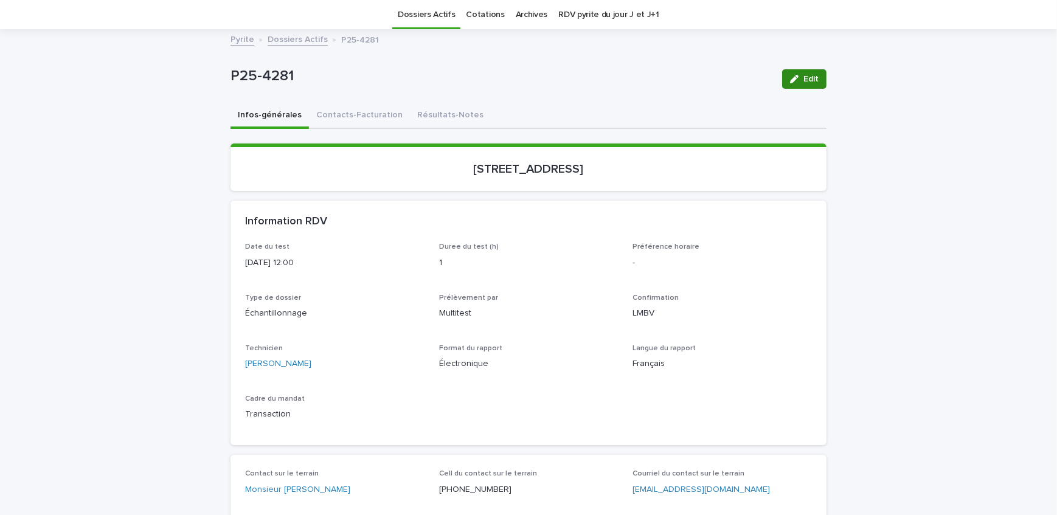
click at [782, 79] on button "Edit" at bounding box center [804, 78] width 44 height 19
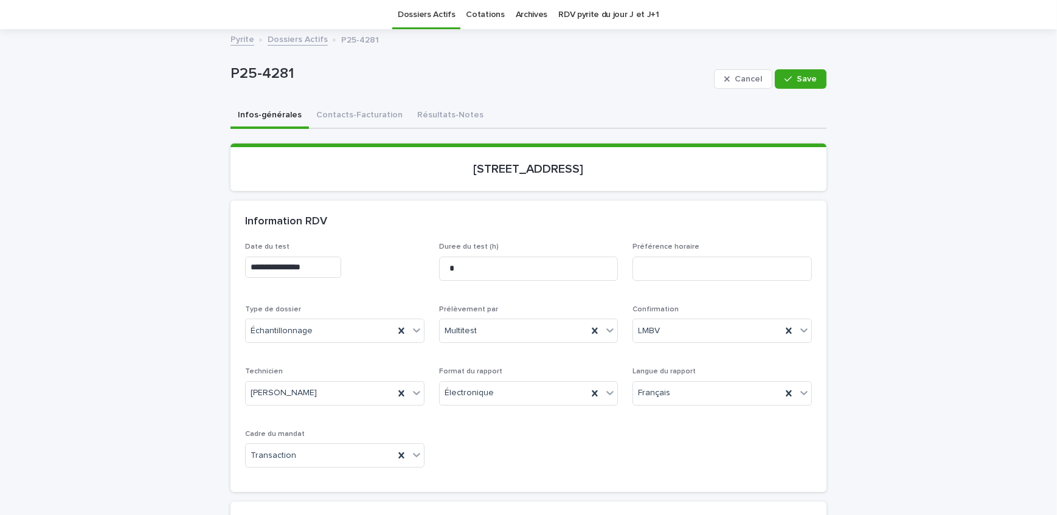
scroll to position [94, 0]
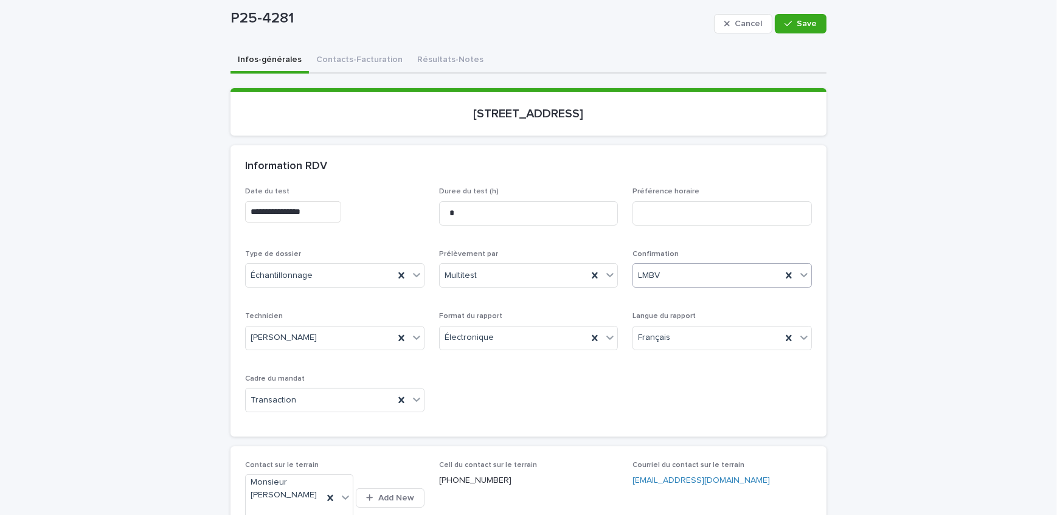
click at [683, 266] on div "LMBV" at bounding box center [707, 276] width 148 height 20
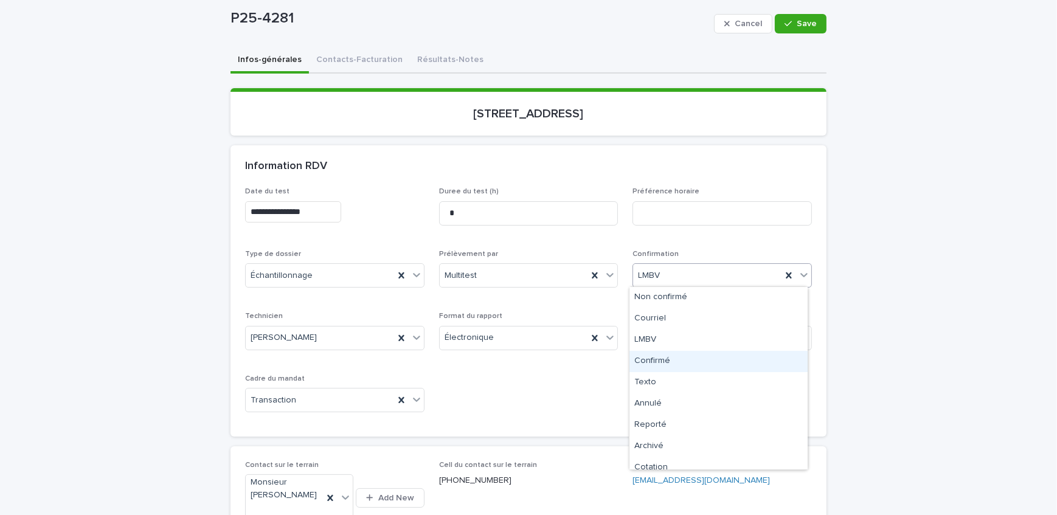
click at [671, 359] on div "Confirmé" at bounding box center [718, 361] width 178 height 21
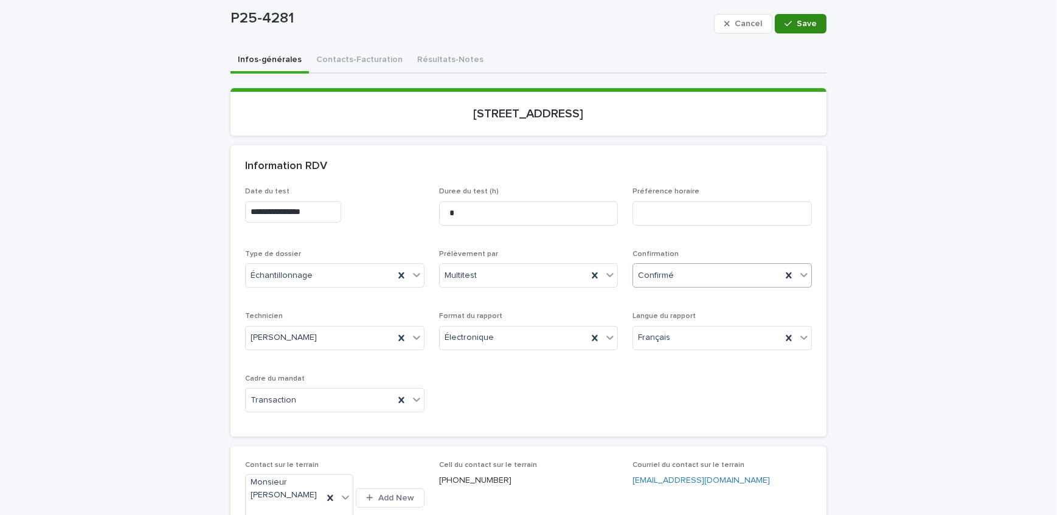
click at [788, 26] on icon "button" at bounding box center [788, 23] width 7 height 9
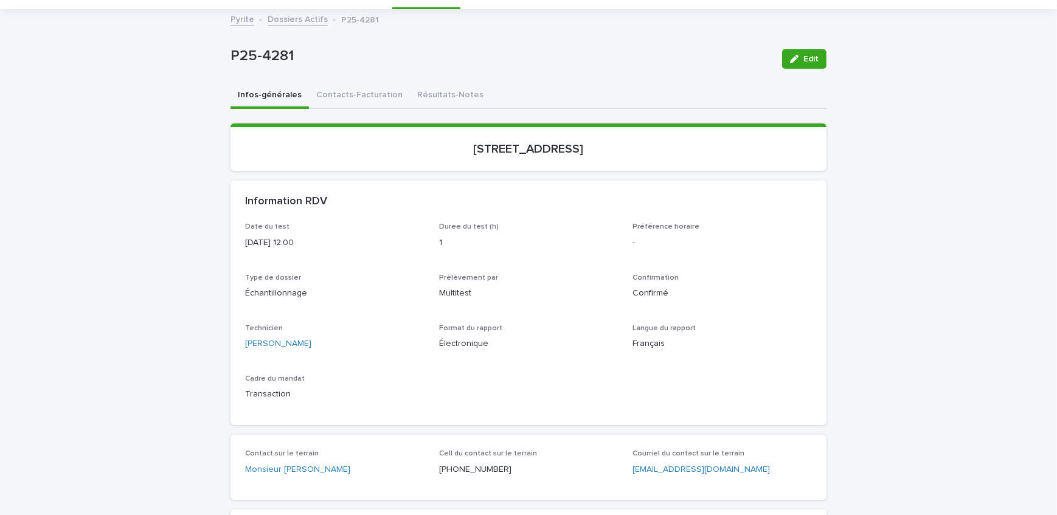
scroll to position [0, 0]
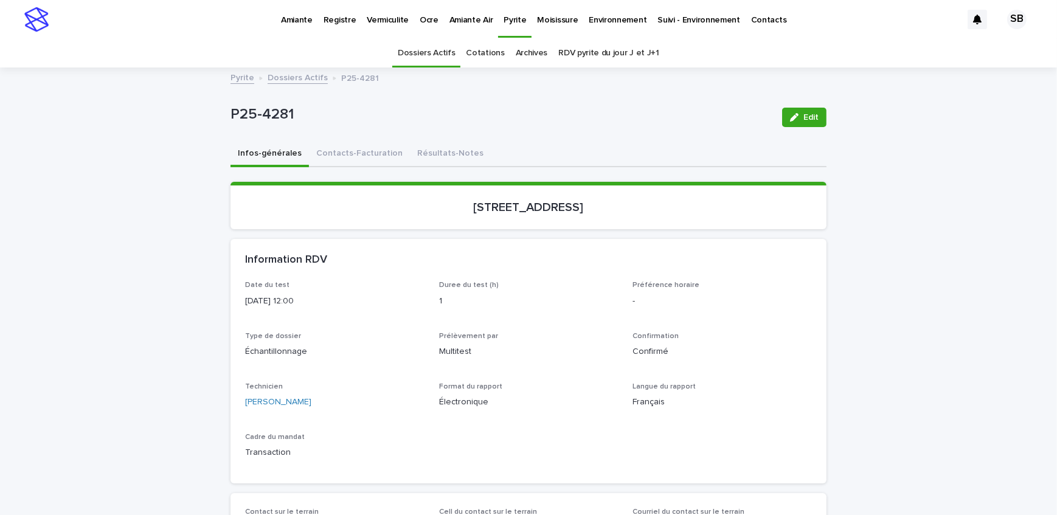
click at [283, 80] on link "Dossiers Actifs" at bounding box center [298, 77] width 60 height 14
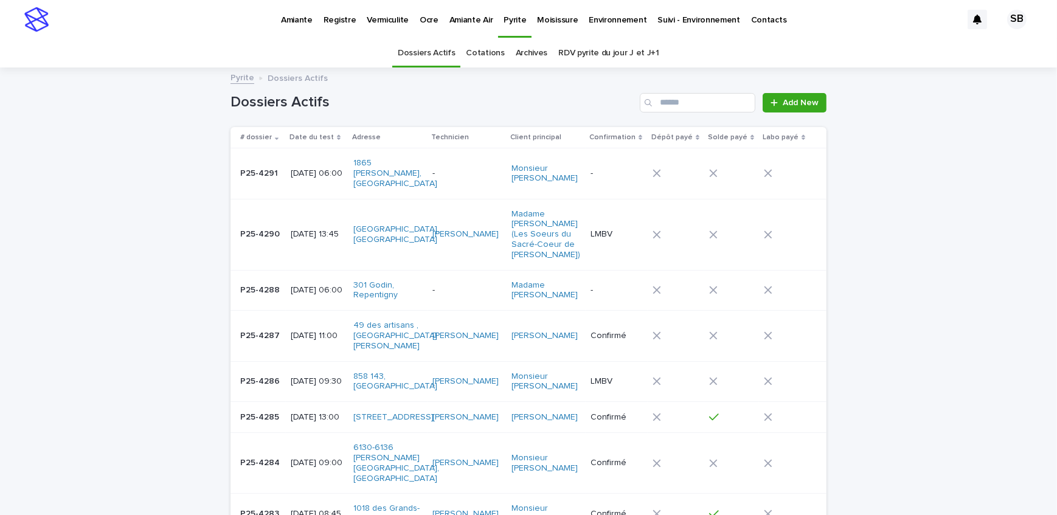
scroll to position [38, 0]
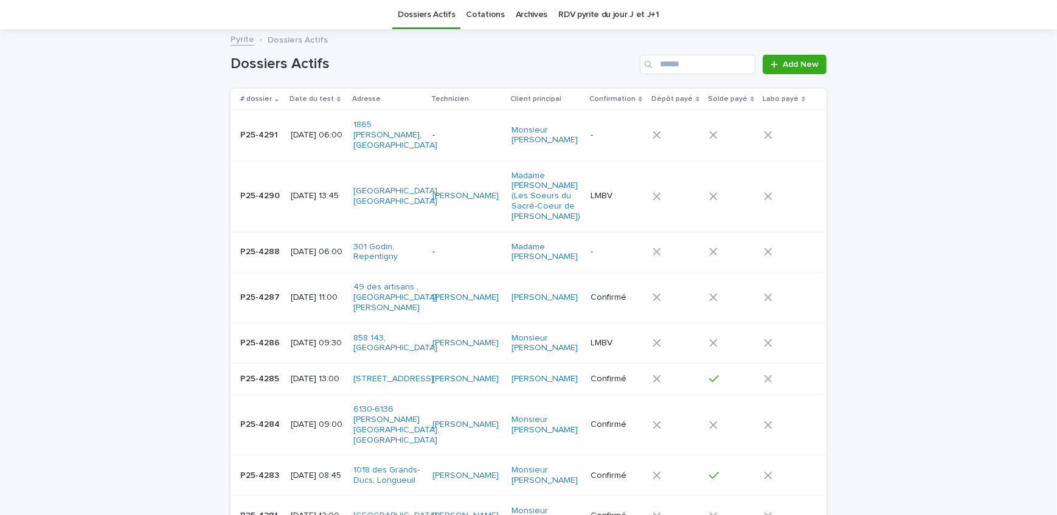
click at [490, 139] on p "-" at bounding box center [466, 135] width 68 height 10
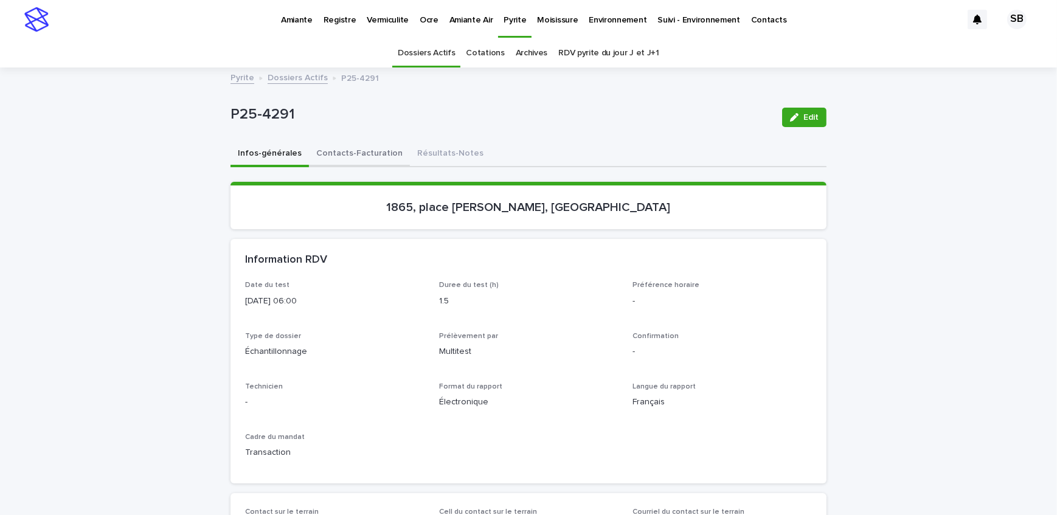
click at [324, 156] on button "Contacts-Facturation" at bounding box center [359, 155] width 101 height 26
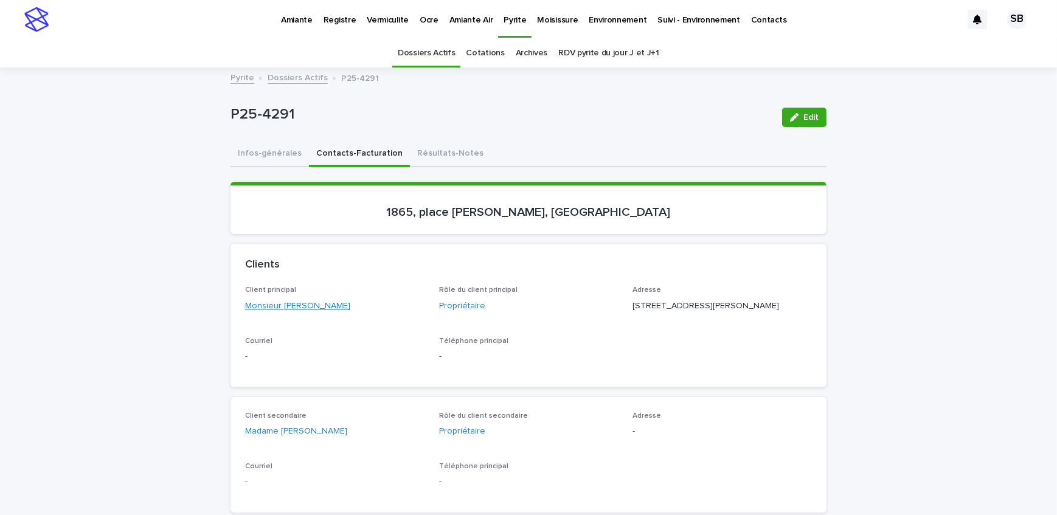
click at [296, 303] on link "Monsieur [PERSON_NAME]" at bounding box center [297, 306] width 105 height 13
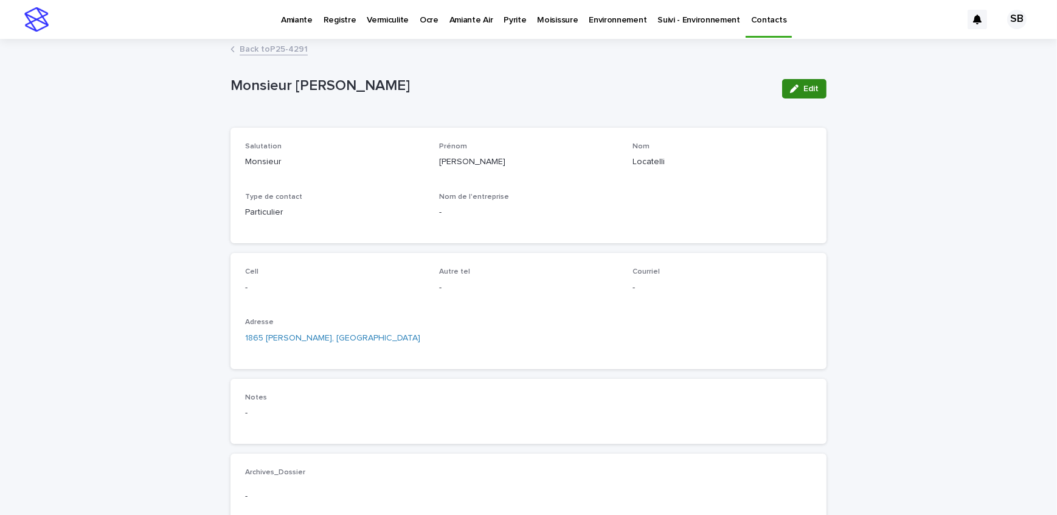
click at [808, 88] on span "Edit" at bounding box center [810, 89] width 15 height 9
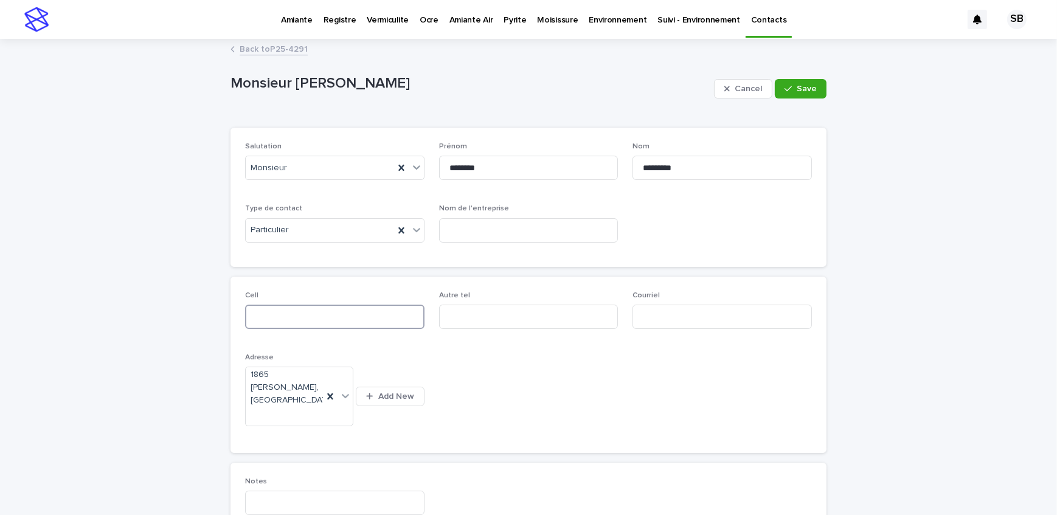
click at [296, 319] on input at bounding box center [334, 317] width 179 height 24
type input "**********"
click at [675, 312] on input at bounding box center [722, 317] width 179 height 24
type input "**********"
click at [797, 86] on span "Save" at bounding box center [807, 89] width 20 height 9
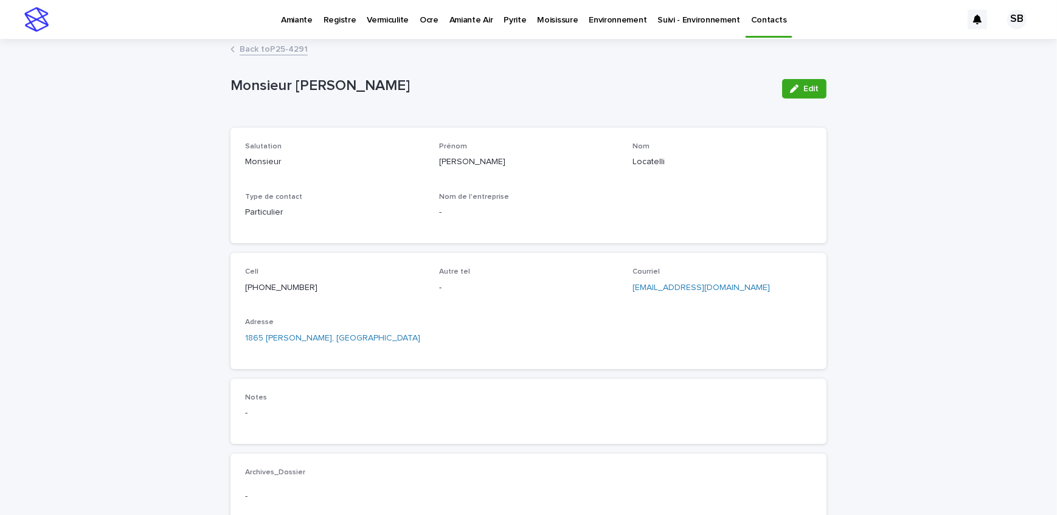
click at [255, 44] on link "Back to P25-4291" at bounding box center [274, 48] width 68 height 14
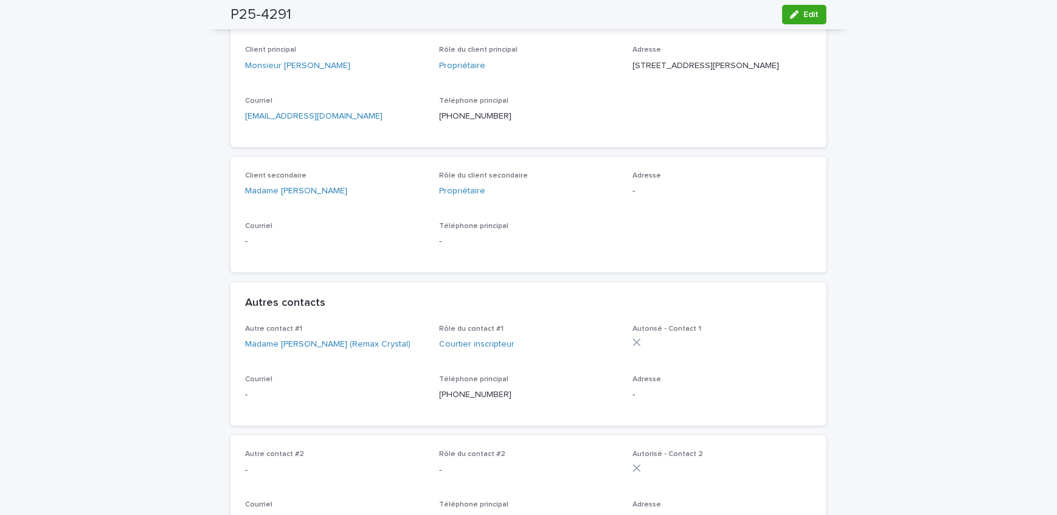
scroll to position [260, 0]
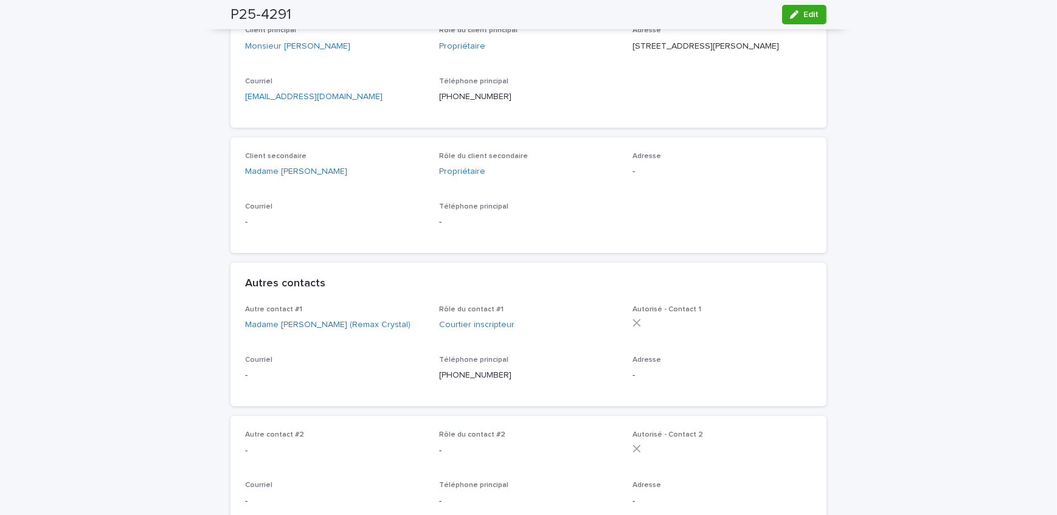
click at [265, 341] on div "Autre contact #1 Madame [PERSON_NAME] (Remax Crystal)" at bounding box center [334, 323] width 179 height 36
click at [267, 331] on link "Madame [PERSON_NAME] (Remax Crystal)" at bounding box center [327, 325] width 165 height 13
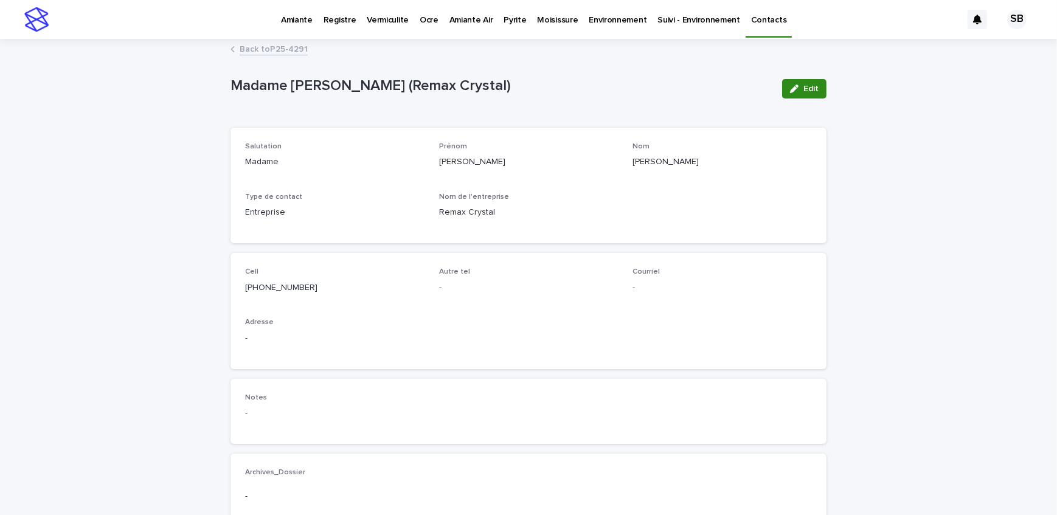
click at [797, 92] on button "Edit" at bounding box center [804, 88] width 44 height 19
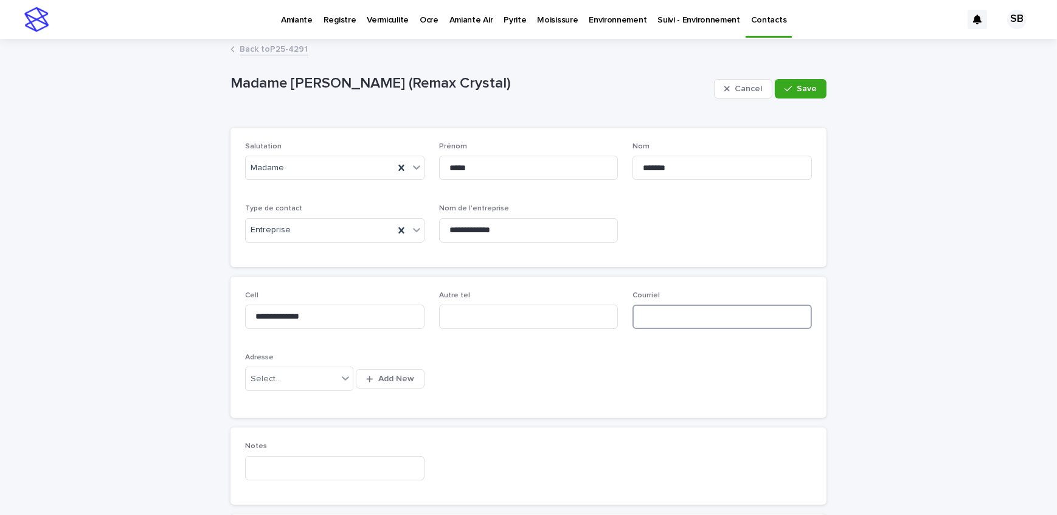
click at [693, 317] on input at bounding box center [722, 317] width 179 height 24
type input "**********"
click at [810, 91] on span "Save" at bounding box center [807, 89] width 20 height 9
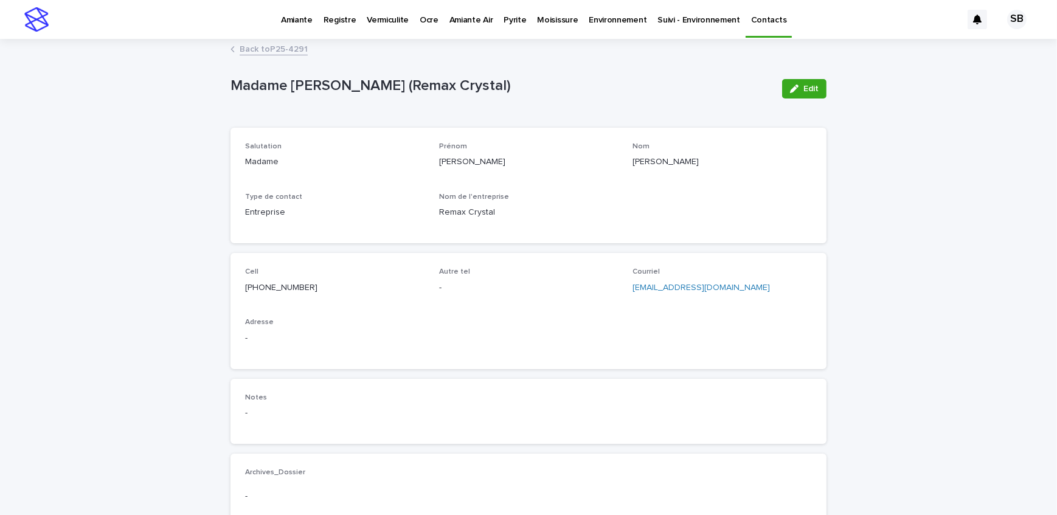
click at [270, 55] on link "Back to P25-4291" at bounding box center [274, 48] width 68 height 14
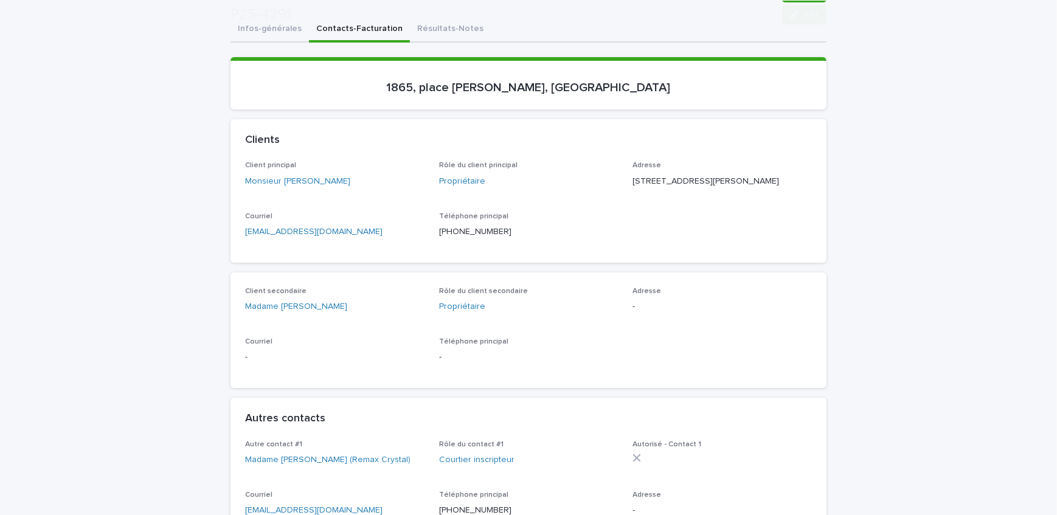
scroll to position [149, 0]
